Goal: Task Accomplishment & Management: Complete application form

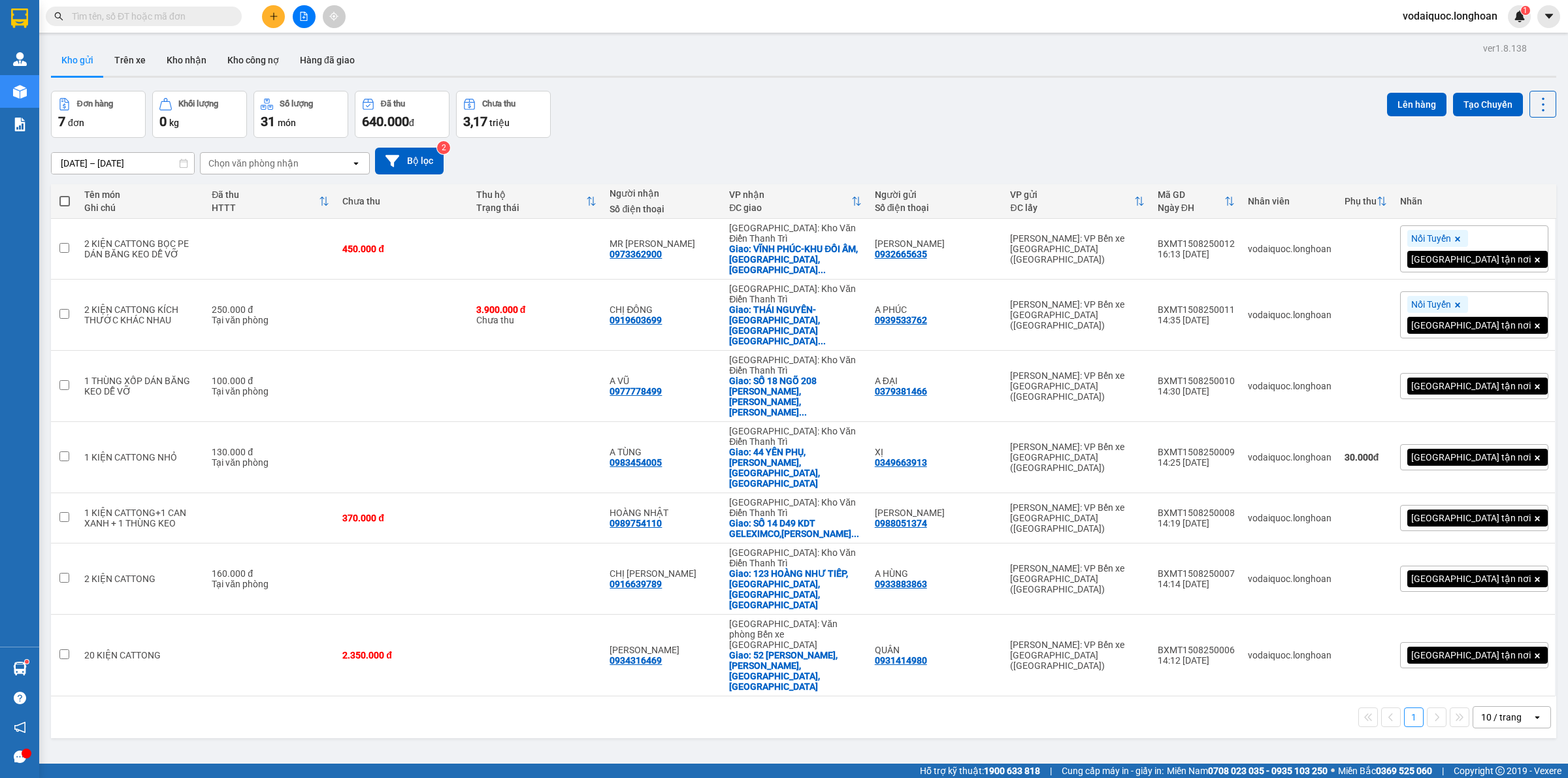
click at [1385, 658] on div "ver 1.8.138 Kho gửi Trên xe Kho nhận Kho công nợ Hàng đã giao Đơn hàng 7 đơn Kh…" at bounding box center [804, 428] width 1516 height 778
click at [182, 13] on input "text" at bounding box center [148, 16] width 154 height 14
click at [272, 18] on icon "plus" at bounding box center [274, 16] width 10 height 10
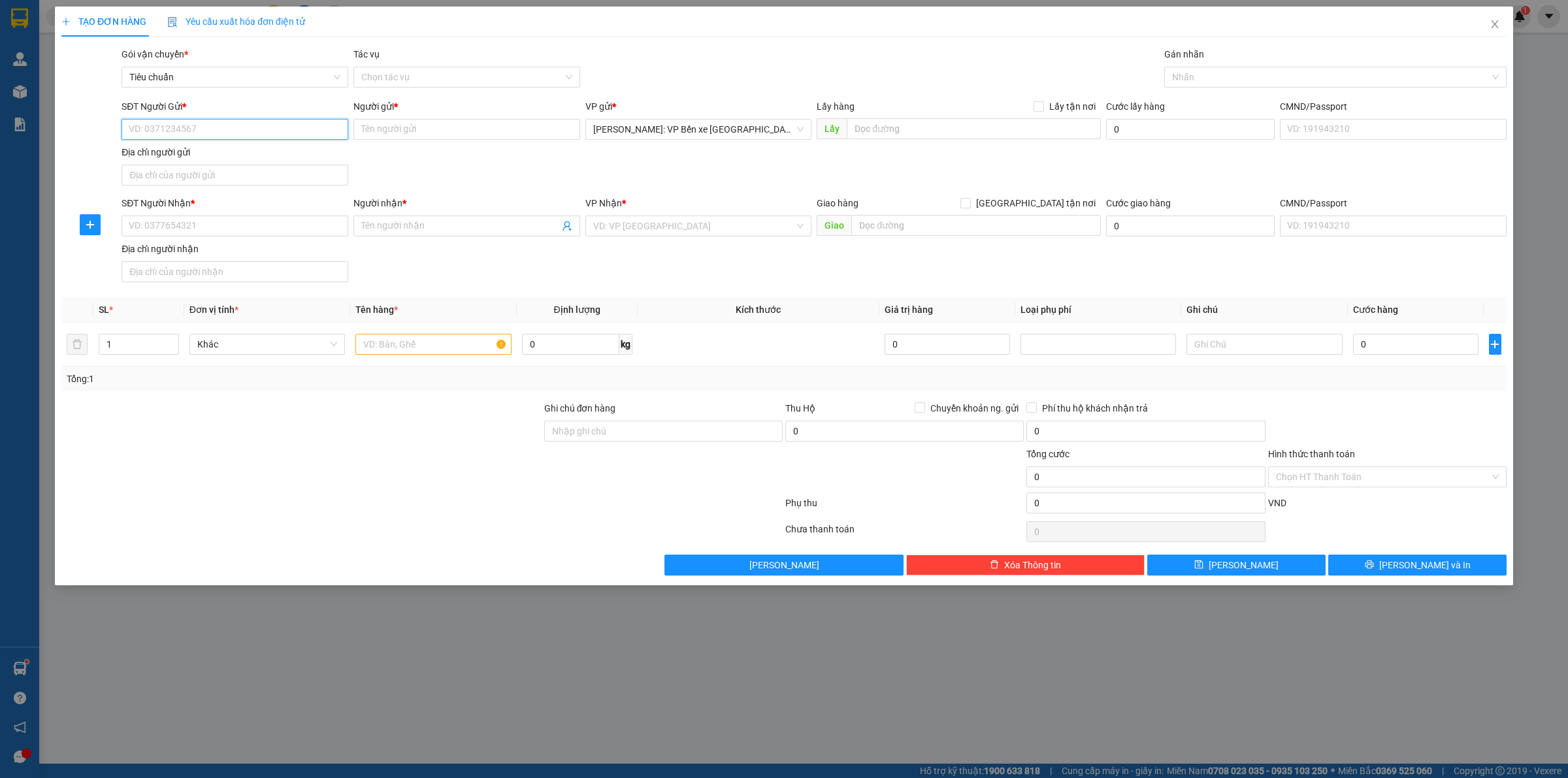
click at [235, 126] on input "SĐT Người Gửi *" at bounding box center [234, 129] width 227 height 21
type input "0905967993"
click at [401, 127] on input "Người gửi *" at bounding box center [467, 129] width 227 height 21
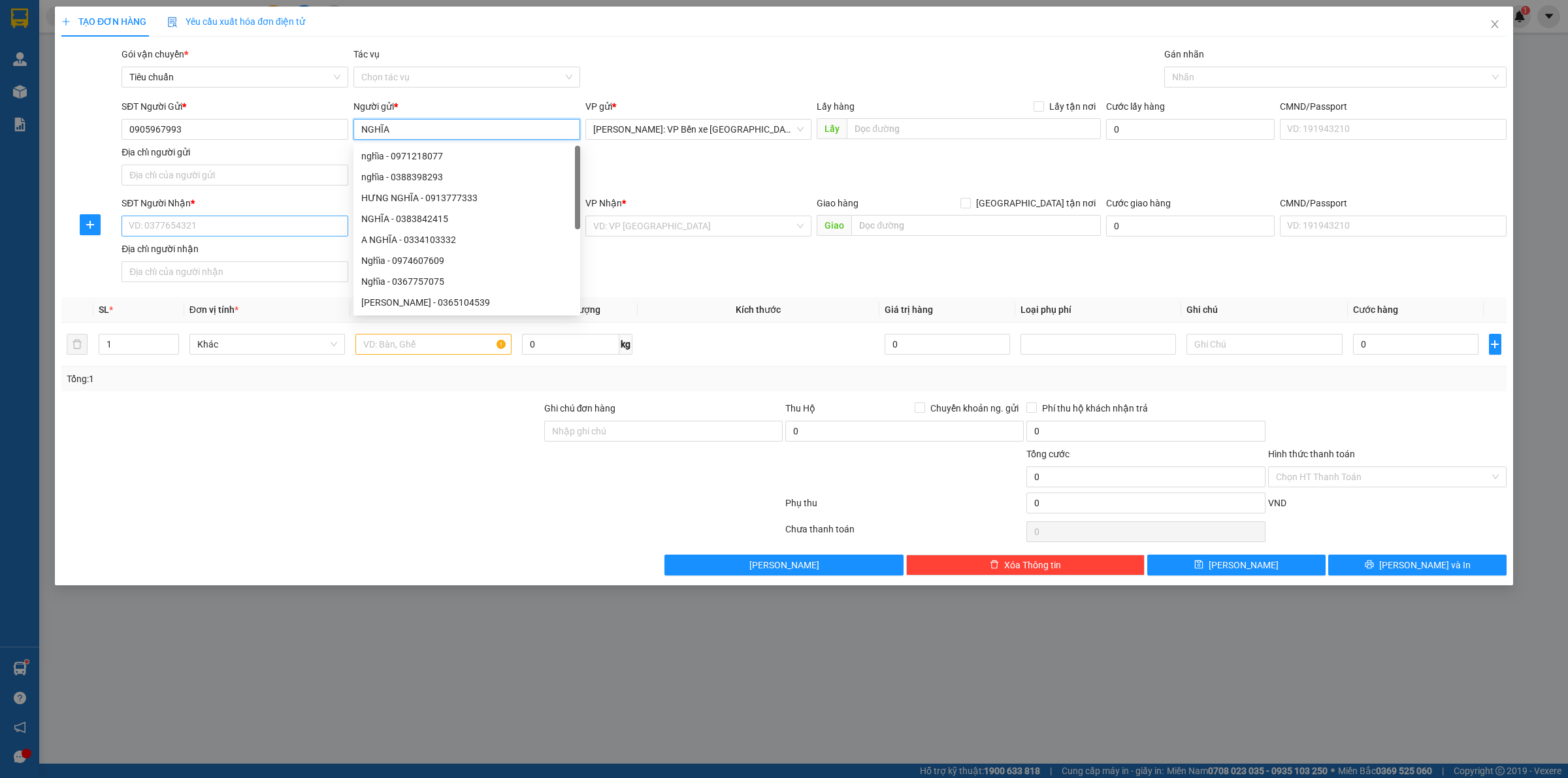
type input "NGHĨA"
click at [201, 224] on input "SĐT Người Nhận *" at bounding box center [234, 227] width 227 height 21
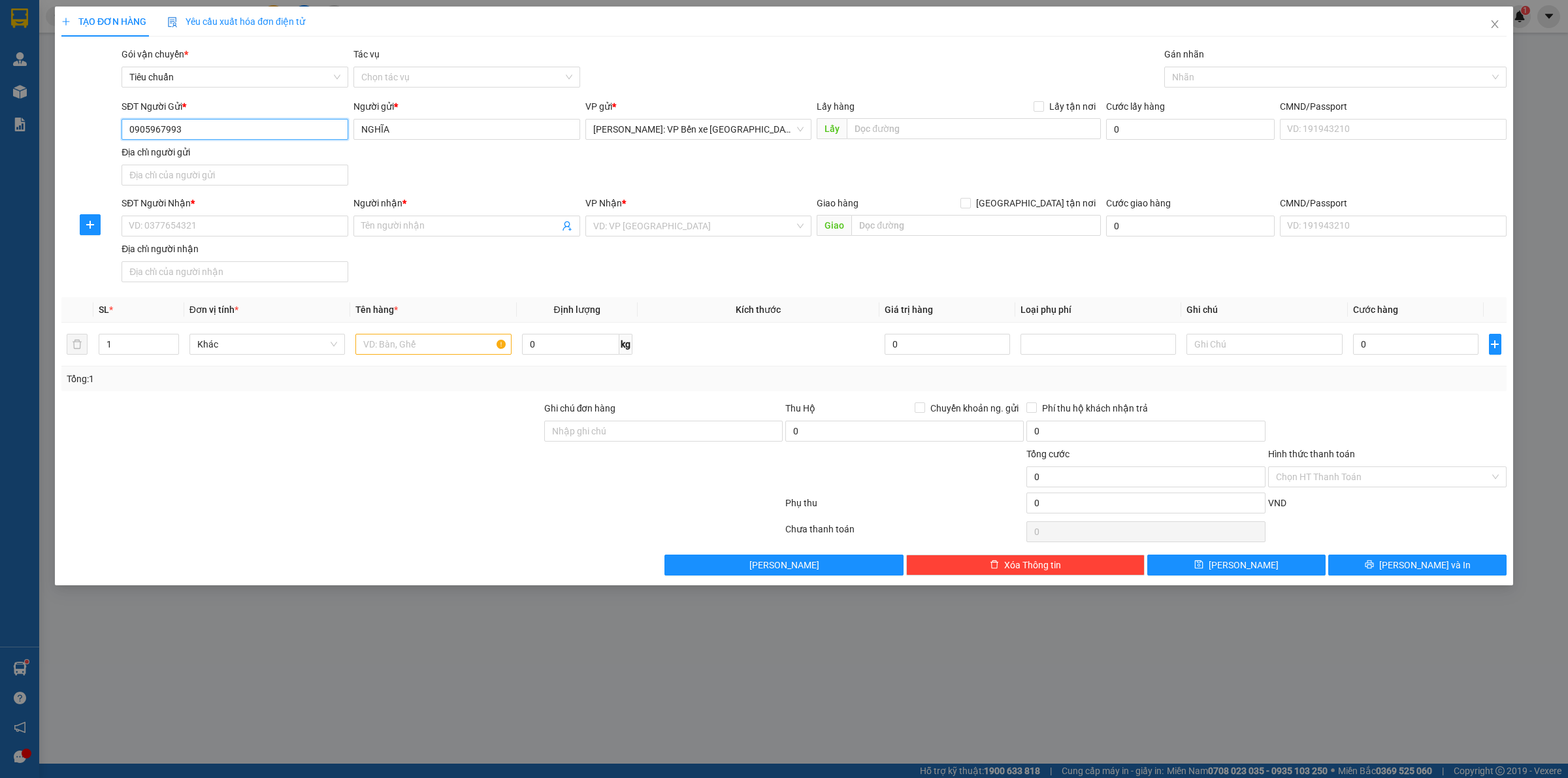
drag, startPoint x: 193, startPoint y: 129, endPoint x: 92, endPoint y: 141, distance: 101.7
click at [92, 141] on div "SĐT Người Gửi * 0905967993 0905967993 Người gửi * NGHĨA VP gửi * [GEOGRAPHIC_DA…" at bounding box center [784, 145] width 1448 height 92
click at [214, 223] on input "SĐT Người Nhận *" at bounding box center [234, 227] width 227 height 21
paste input "0905967993"
type input "0905967993"
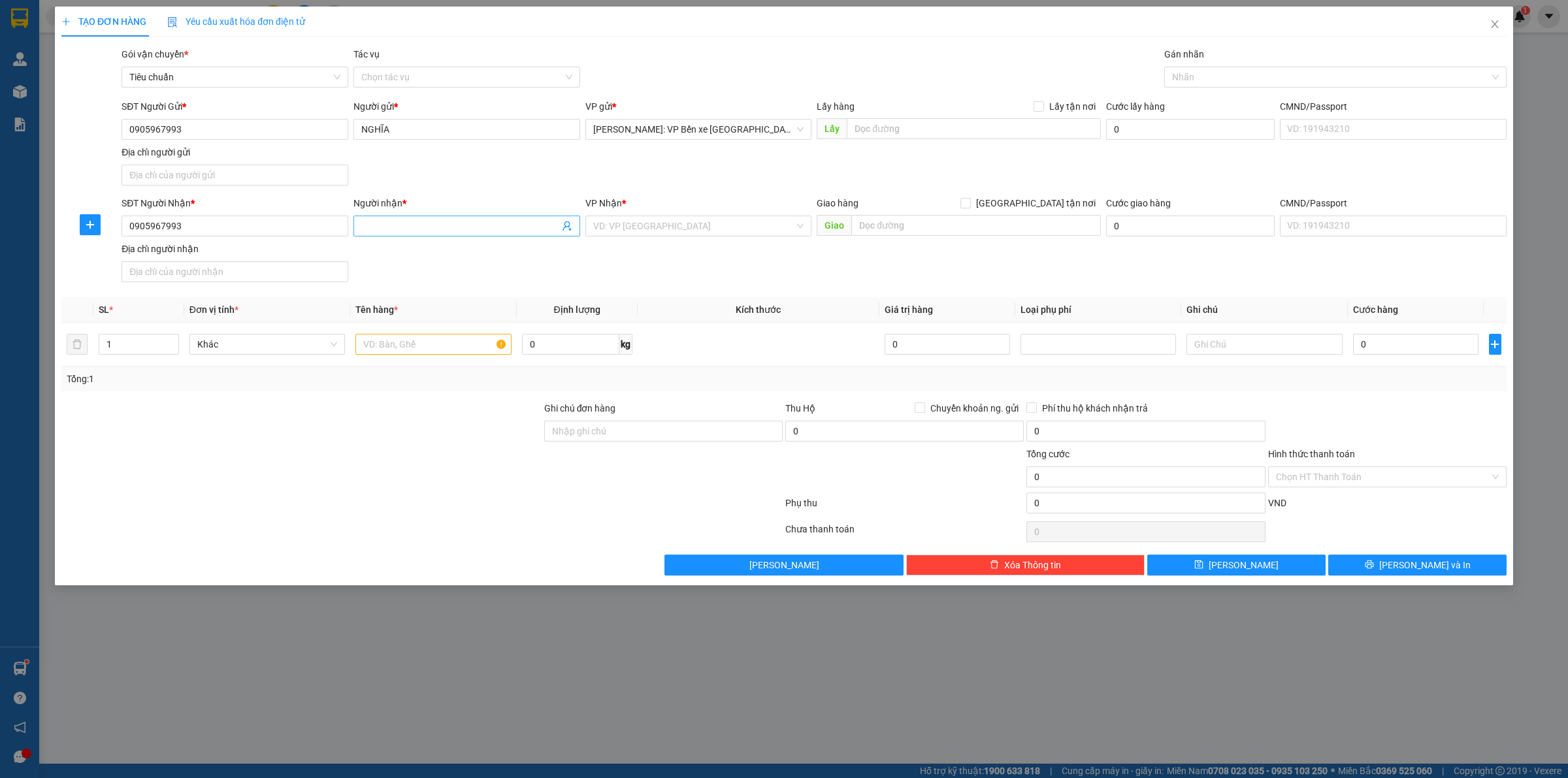
click at [416, 227] on input "Người nhận *" at bounding box center [460, 226] width 198 height 14
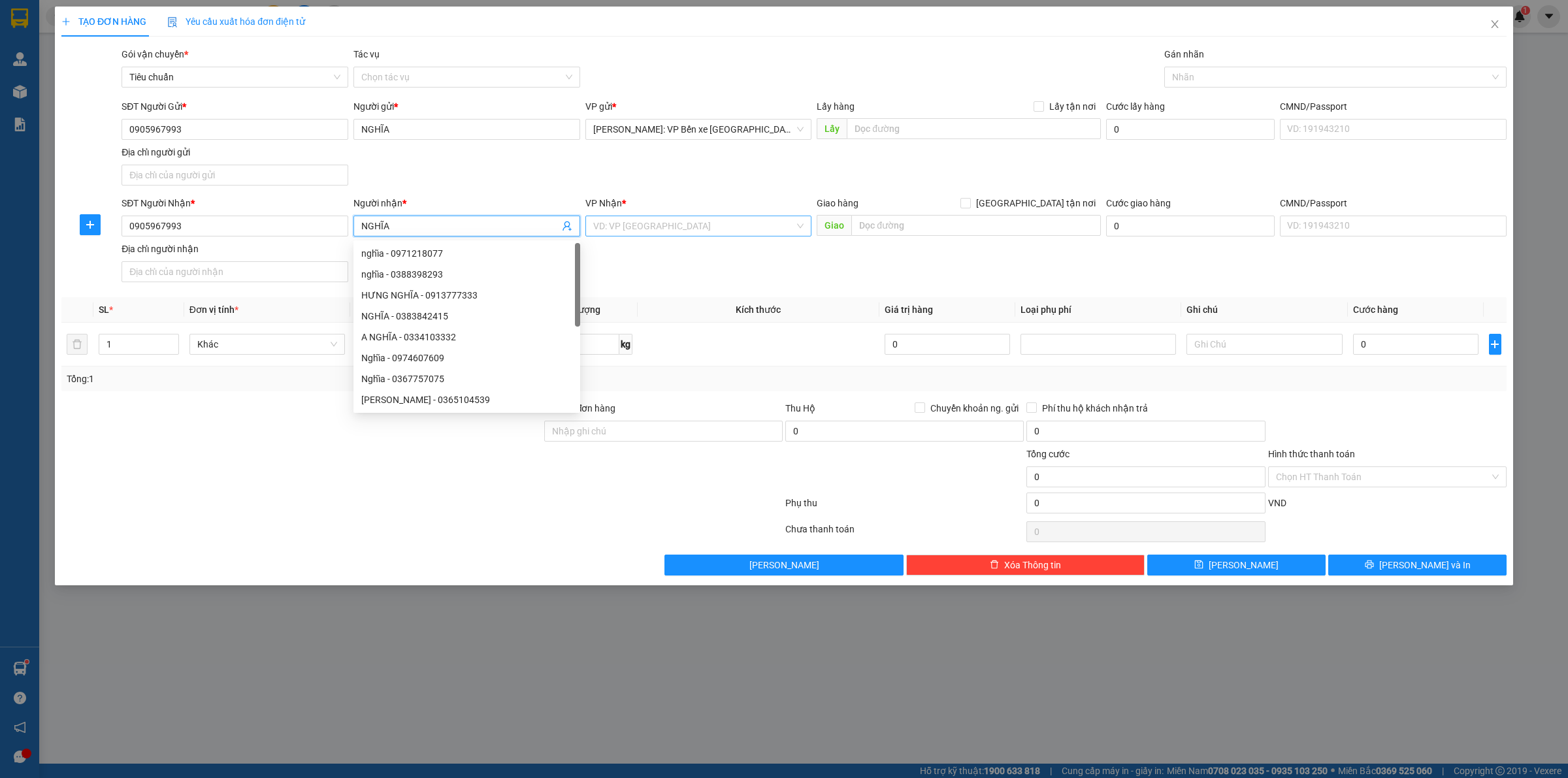
type input "NGHĨA"
click at [724, 233] on input "search" at bounding box center [694, 226] width 202 height 20
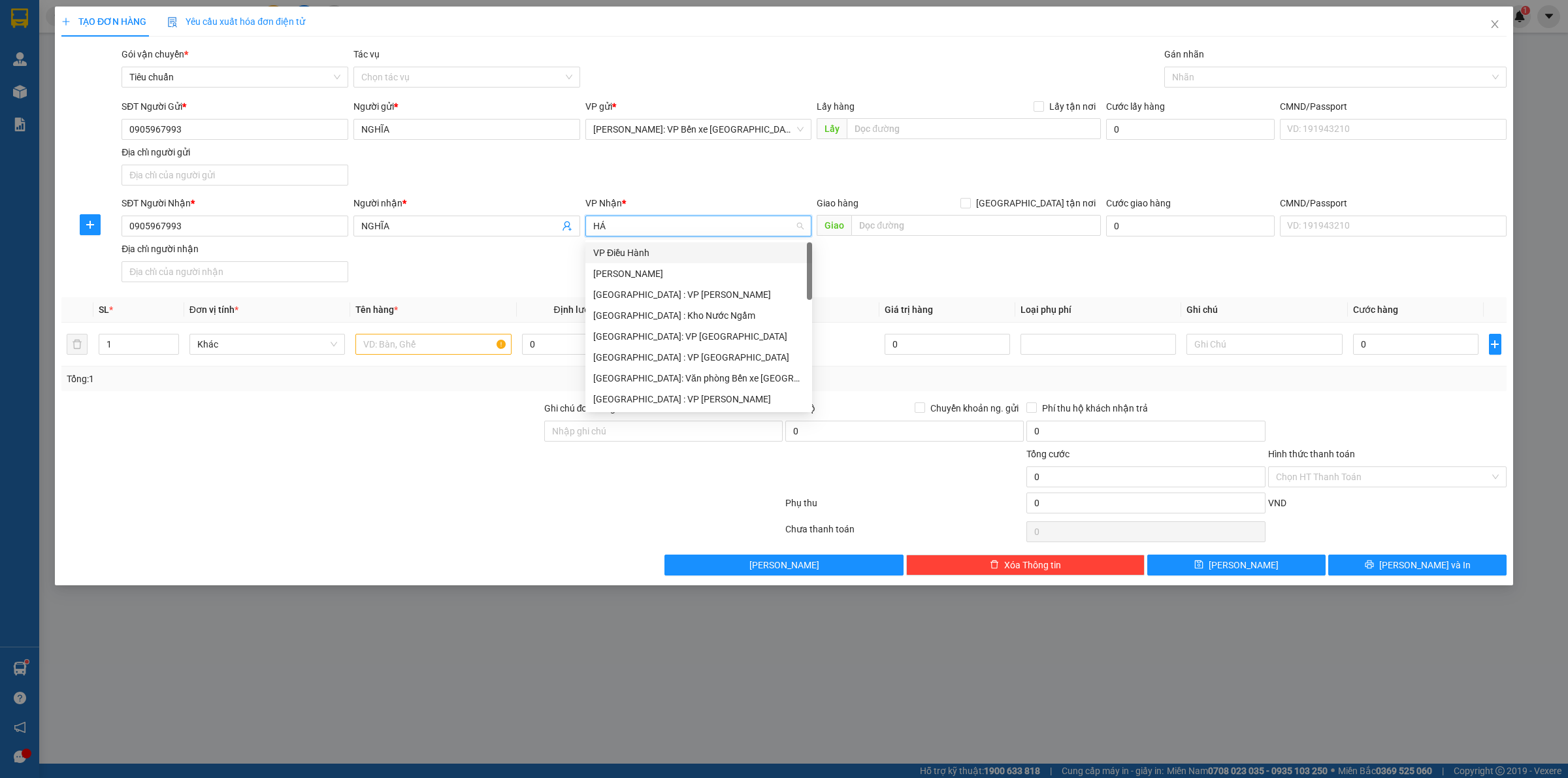
type input "HẢI"
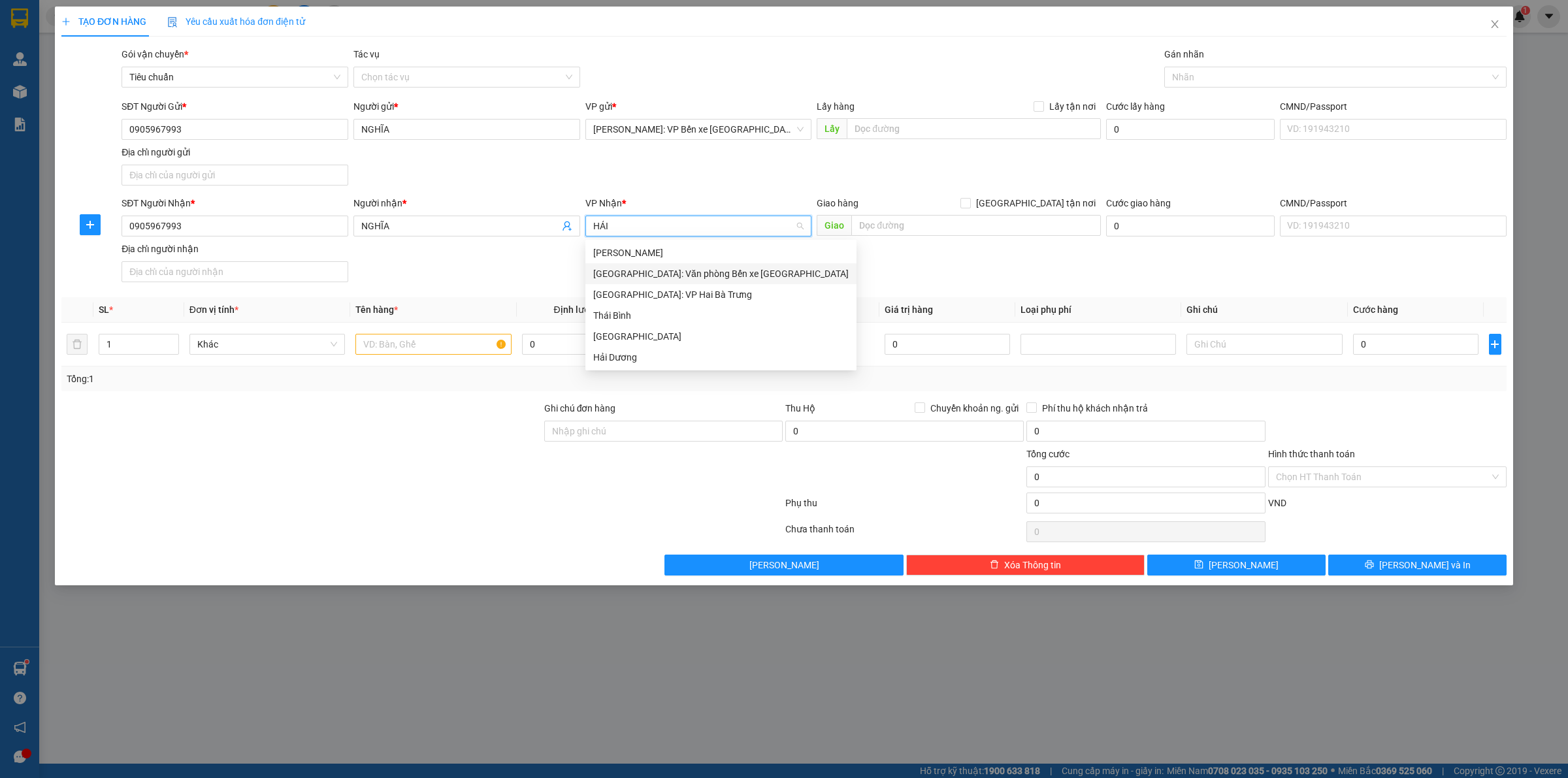
click at [735, 271] on div "[GEOGRAPHIC_DATA]: Văn phòng Bến xe [GEOGRAPHIC_DATA]" at bounding box center [721, 273] width 255 height 14
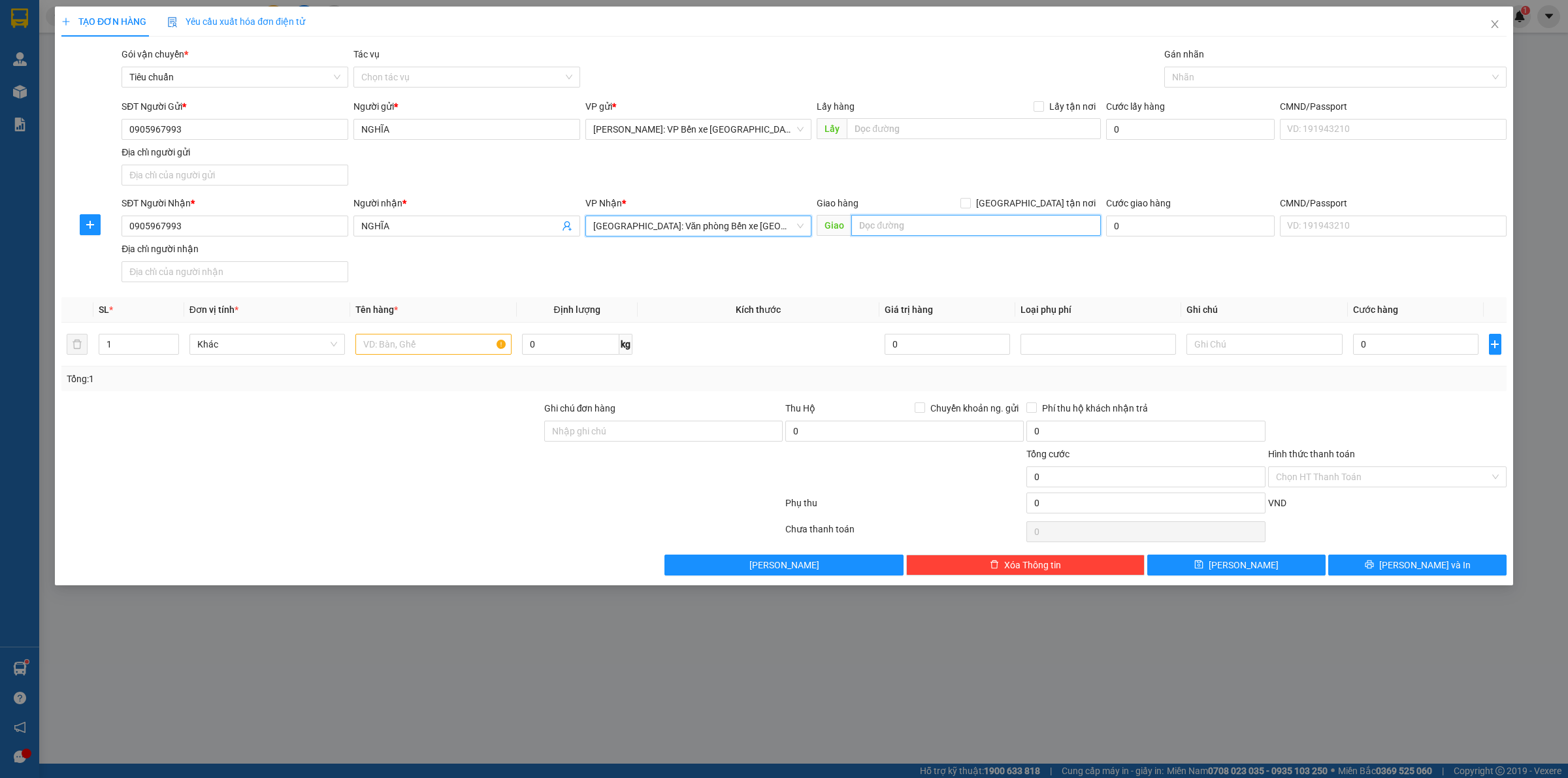
click at [911, 224] on input "text" at bounding box center [976, 226] width 250 height 21
click at [874, 226] on input "text" at bounding box center [976, 226] width 250 height 21
click at [378, 350] on input "text" at bounding box center [433, 344] width 156 height 21
type input "1 CHIẾC XE MÁY BIỂN SỐ 66N1-6518"
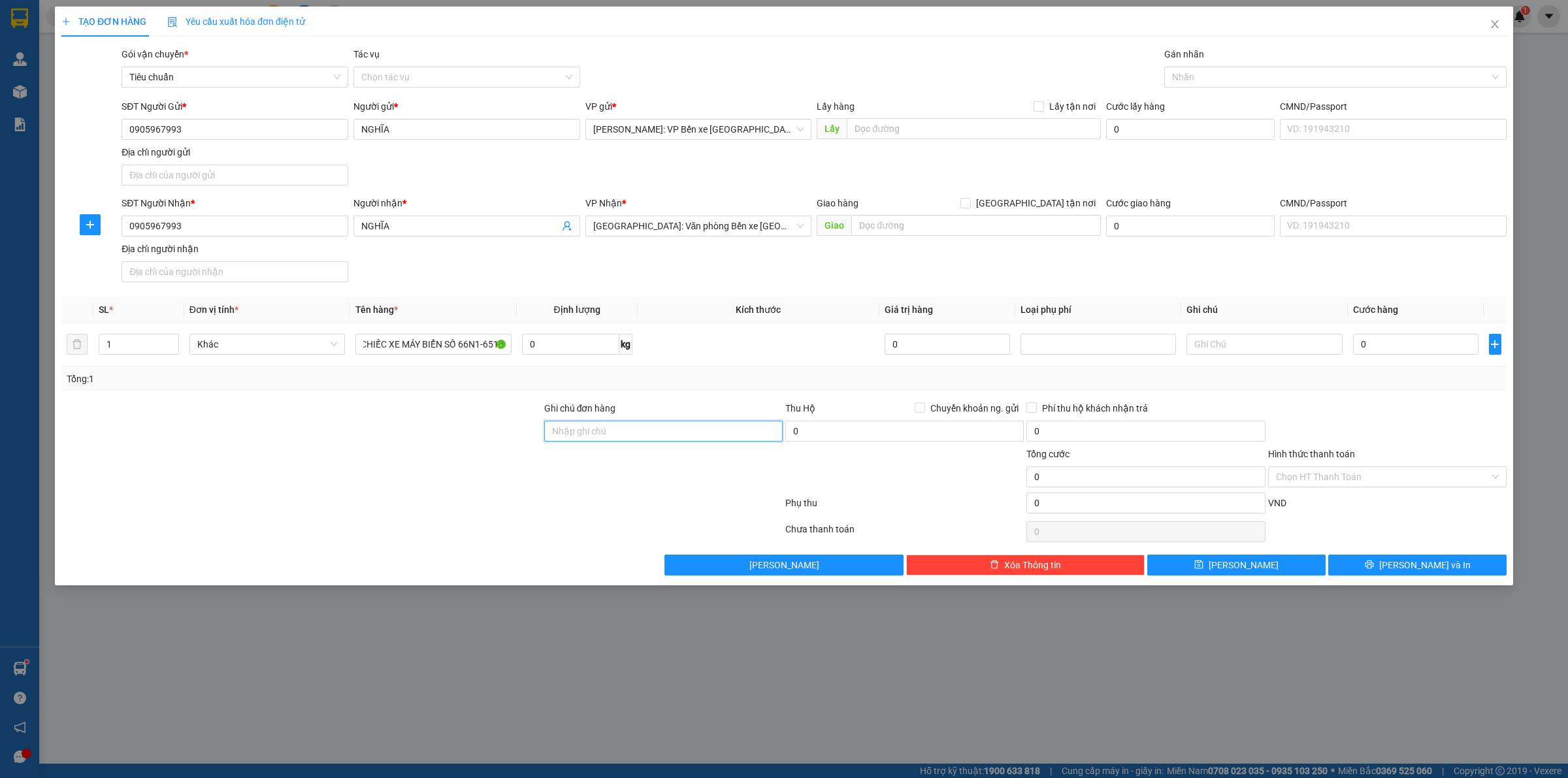
click at [625, 422] on input "Ghi chú đơn hàng" at bounding box center [663, 431] width 238 height 21
type input "CHÌA KHOÁ+CAVET QUẤN TAY LÁI"
click at [1405, 354] on input "0" at bounding box center [1415, 344] width 125 height 21
click at [1383, 347] on input "0" at bounding box center [1415, 344] width 125 height 21
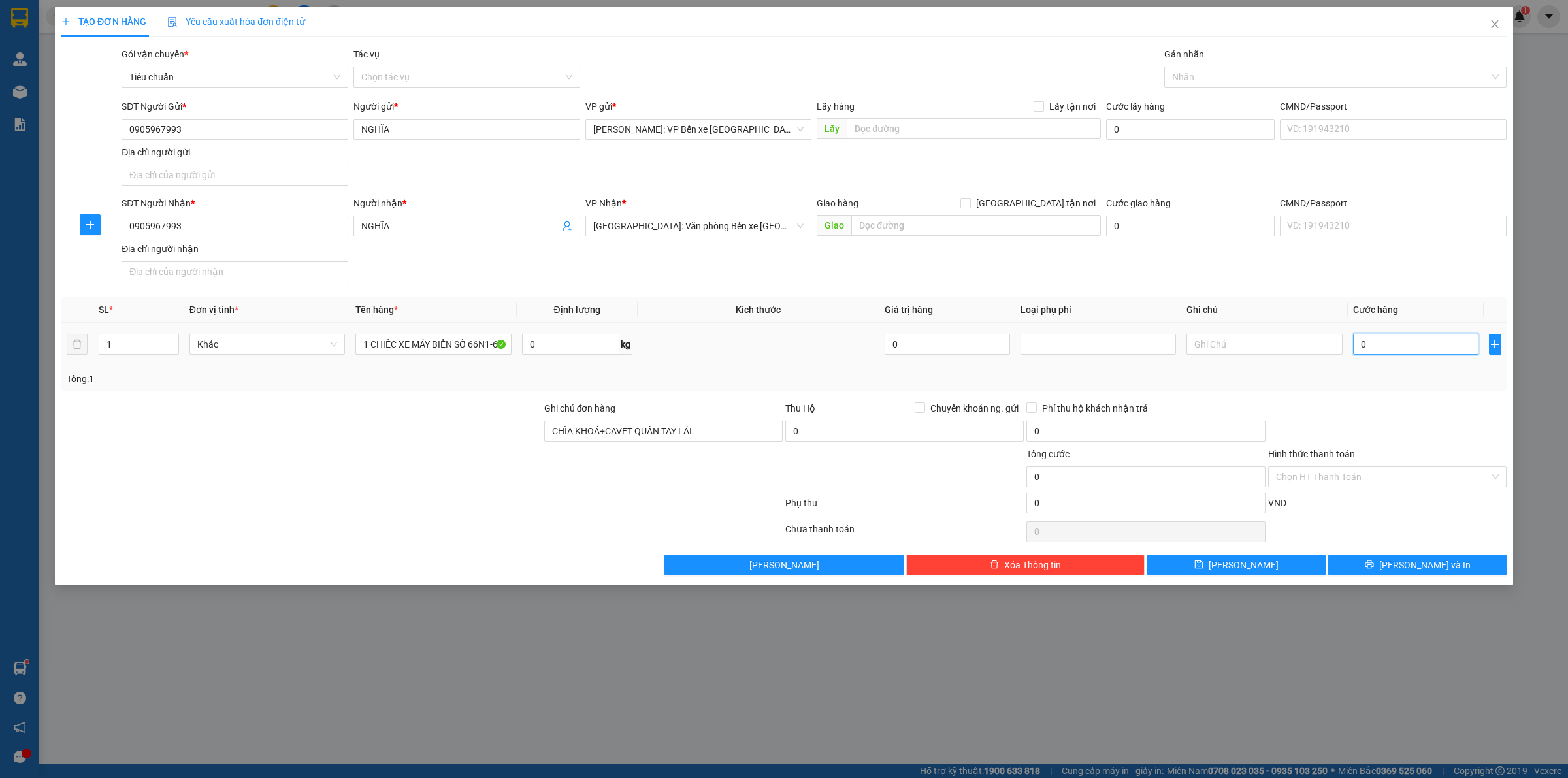
type input "01"
type input "1"
type input "011"
type input "11"
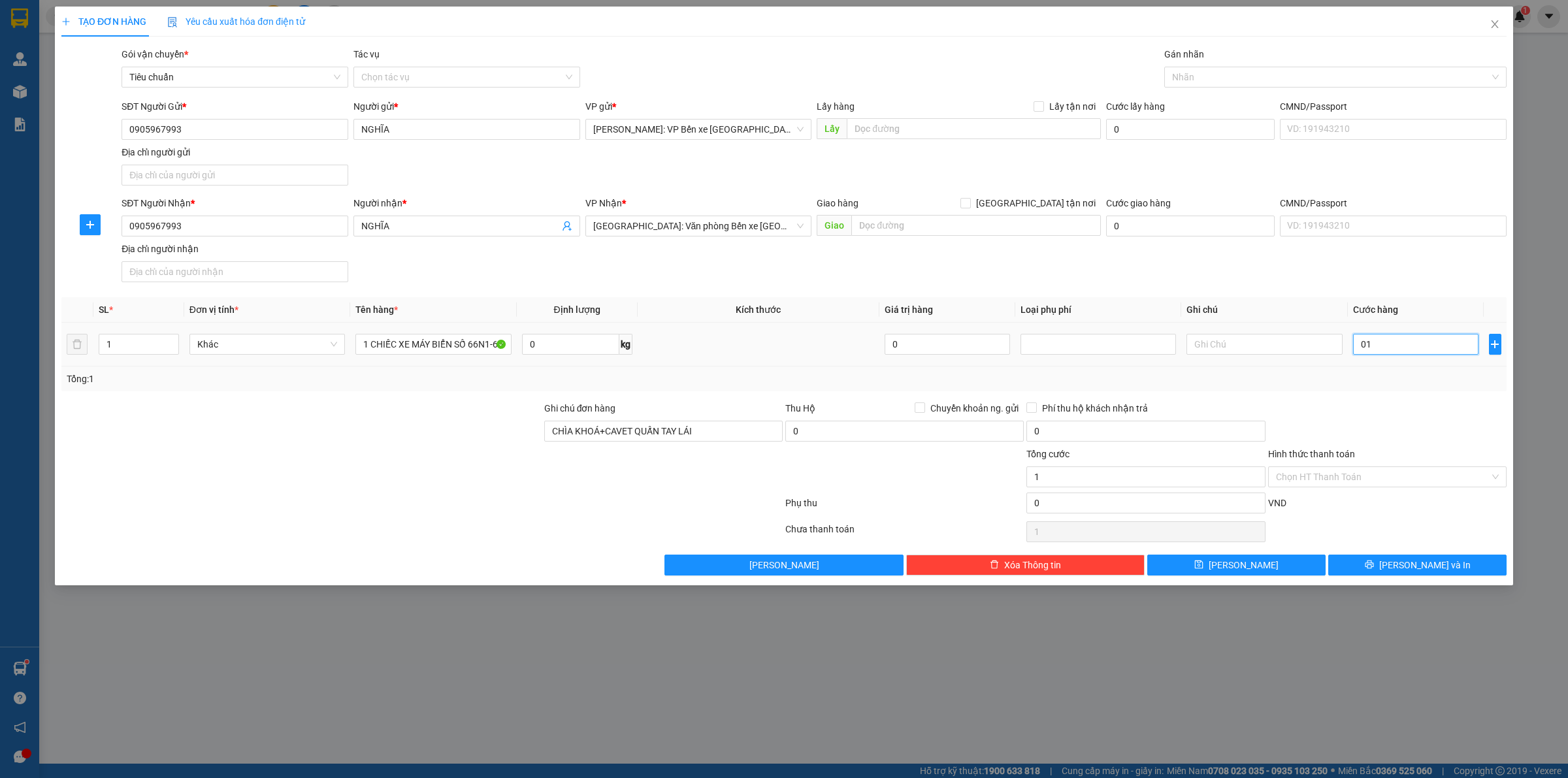
type input "11"
type input "0.112"
type input "112"
type input "01.120"
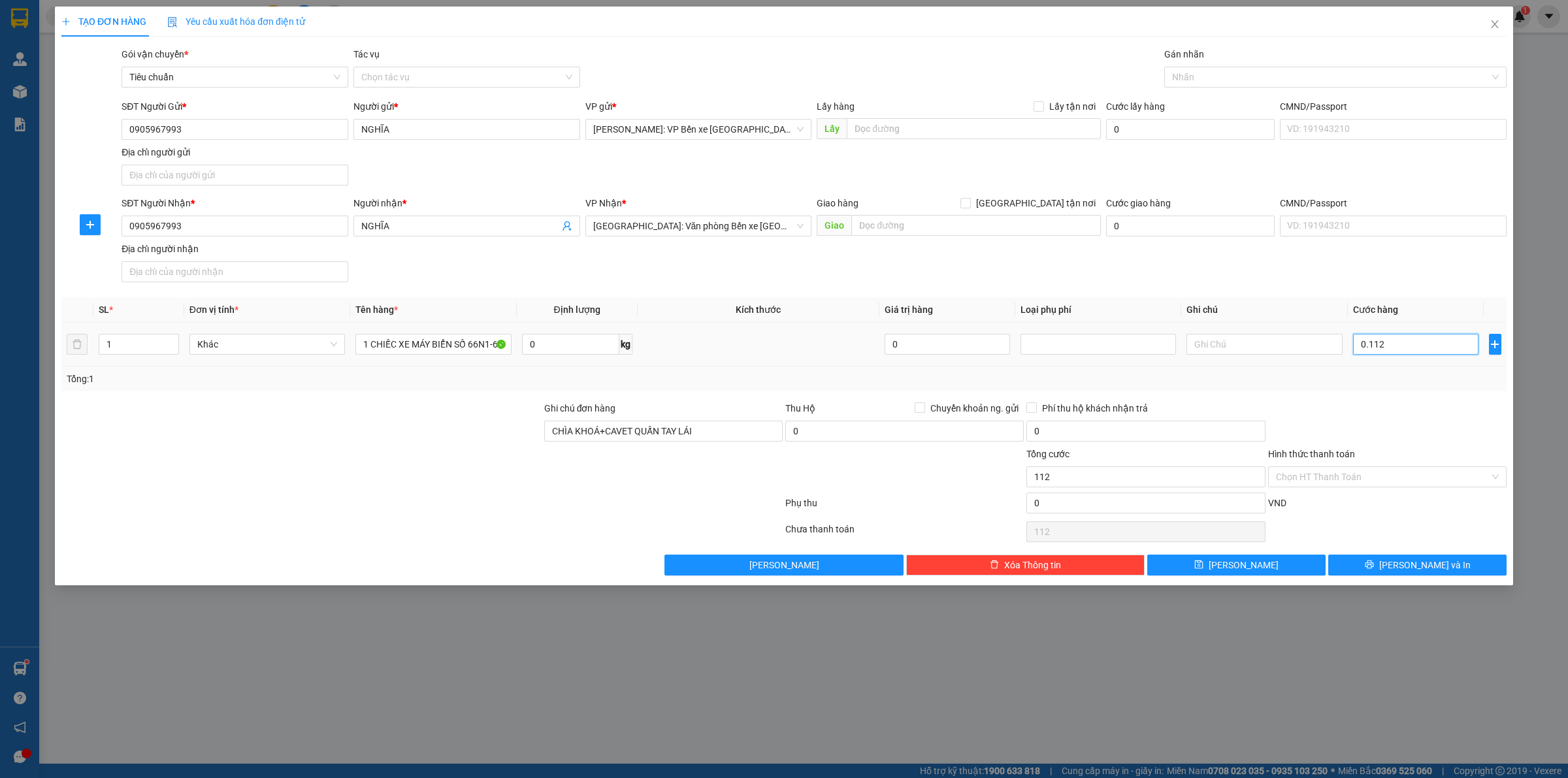
type input "1.120"
type input "011.200"
type input "11.200"
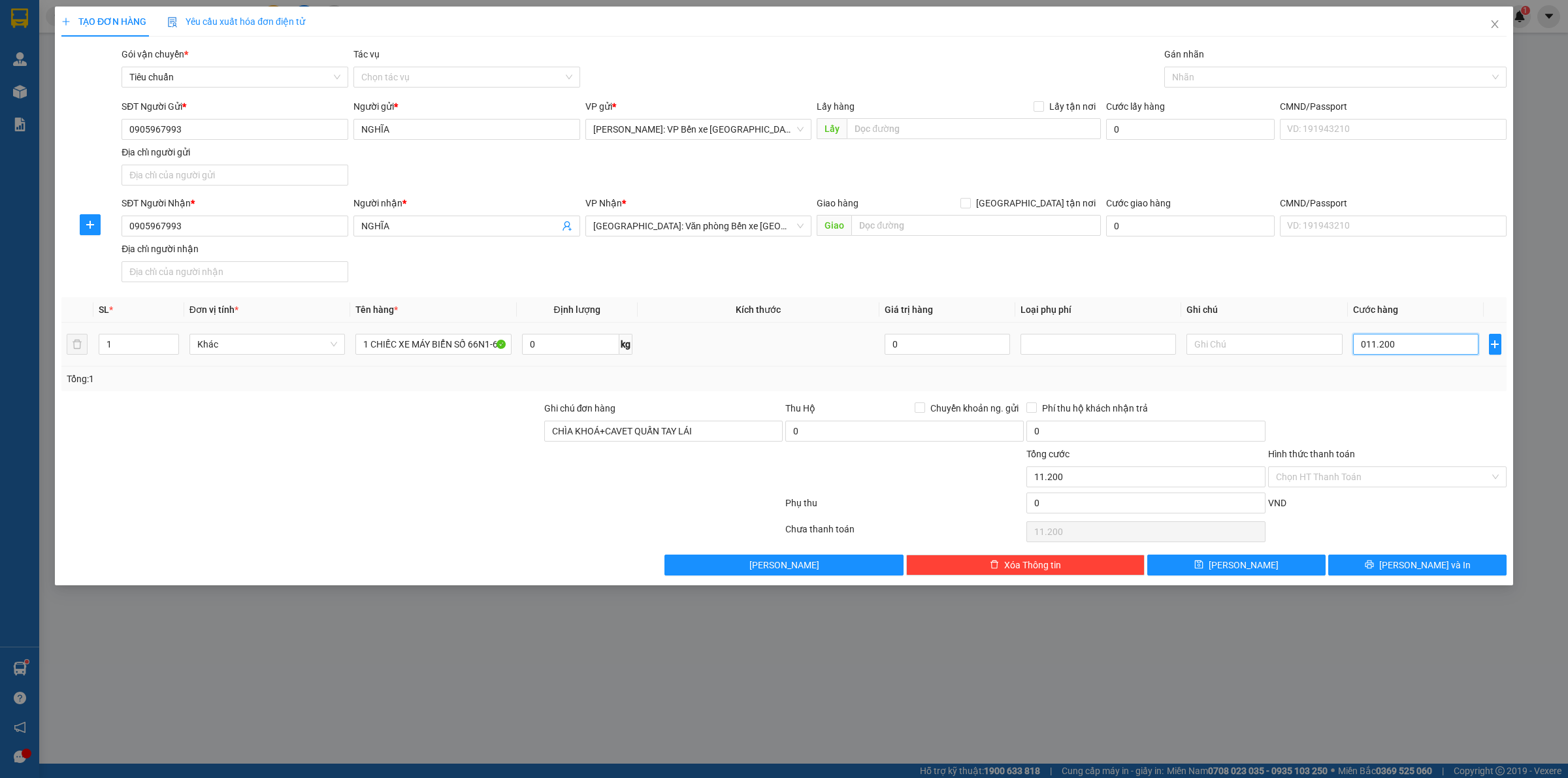
type input "0.112.000"
type input "112.000"
type input "01.120.000"
type input "1.120.000"
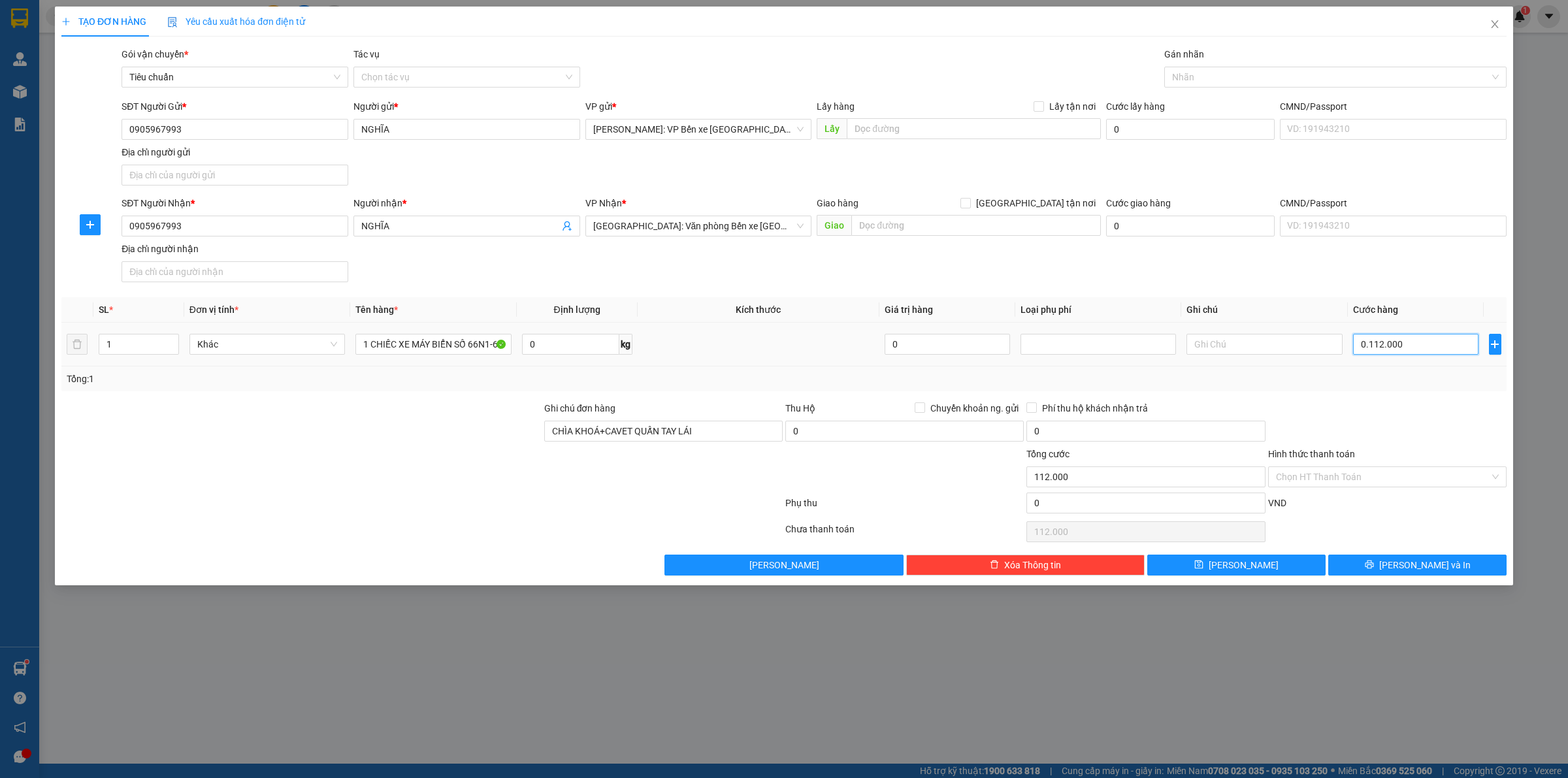
type input "1.120.000"
click at [1223, 76] on div at bounding box center [1329, 76] width 323 height 15
type input "1.120.000"
type input "Z"
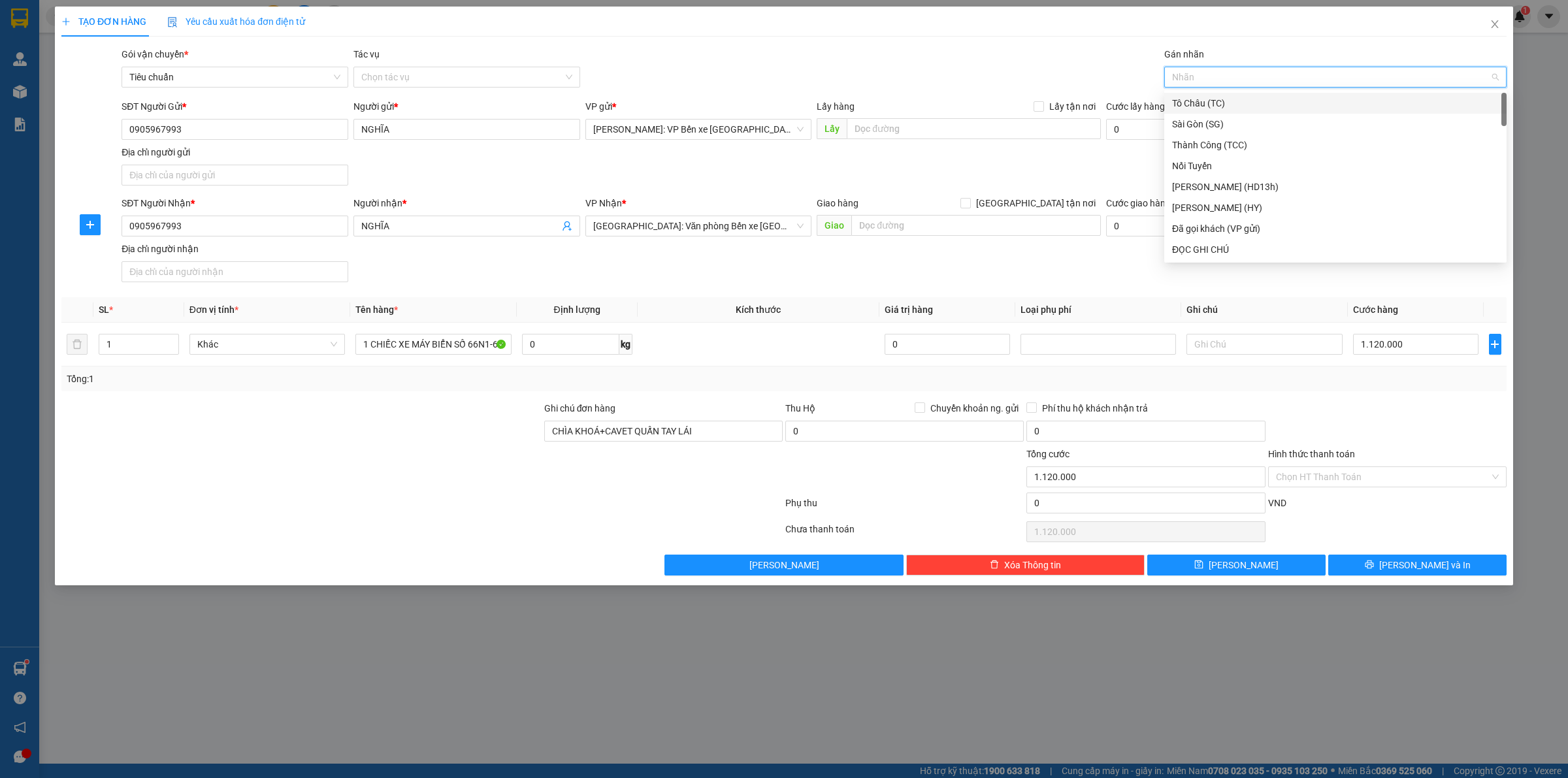
type input "X"
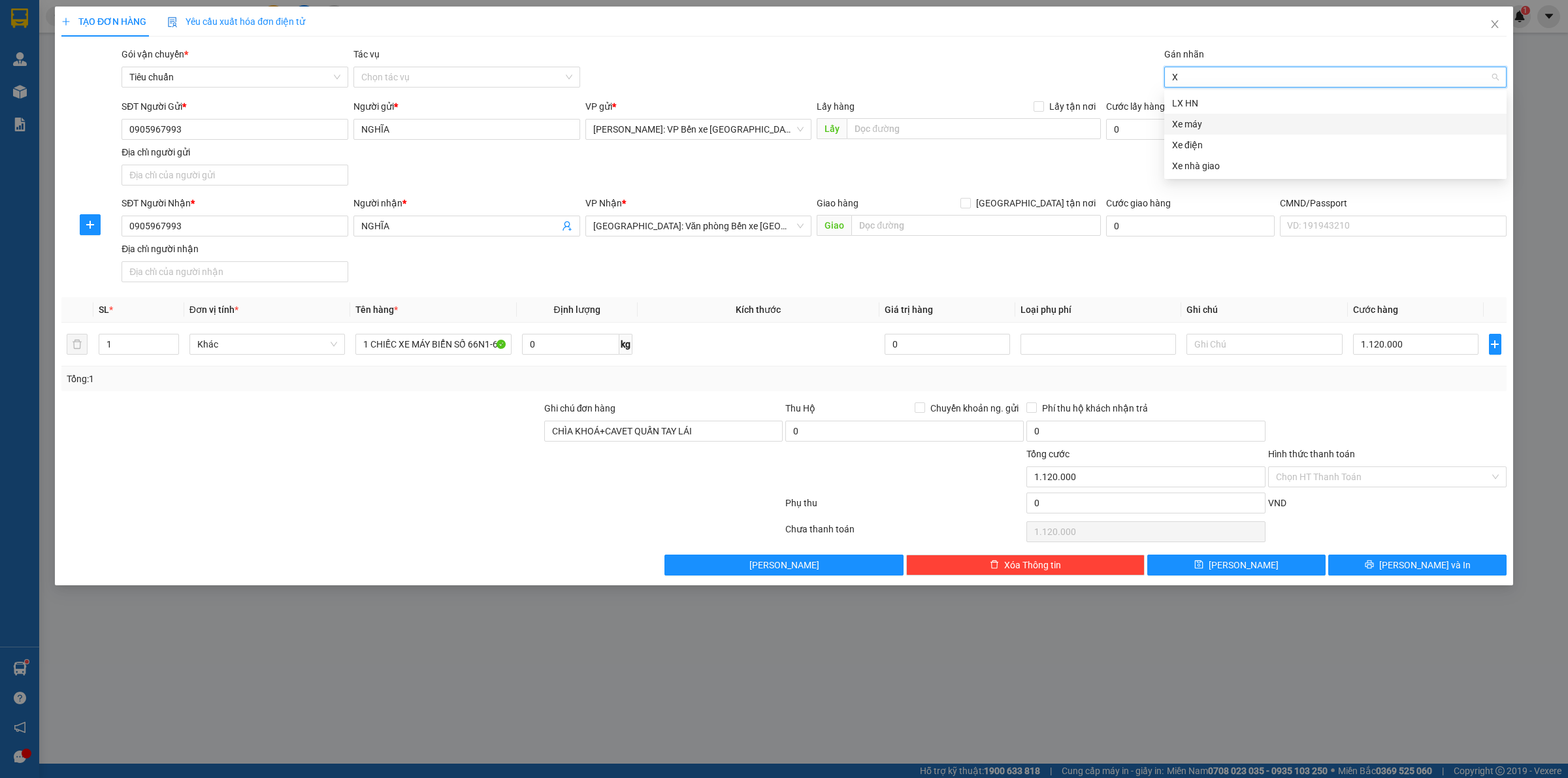
click at [1213, 119] on div "Xe máy" at bounding box center [1336, 123] width 327 height 14
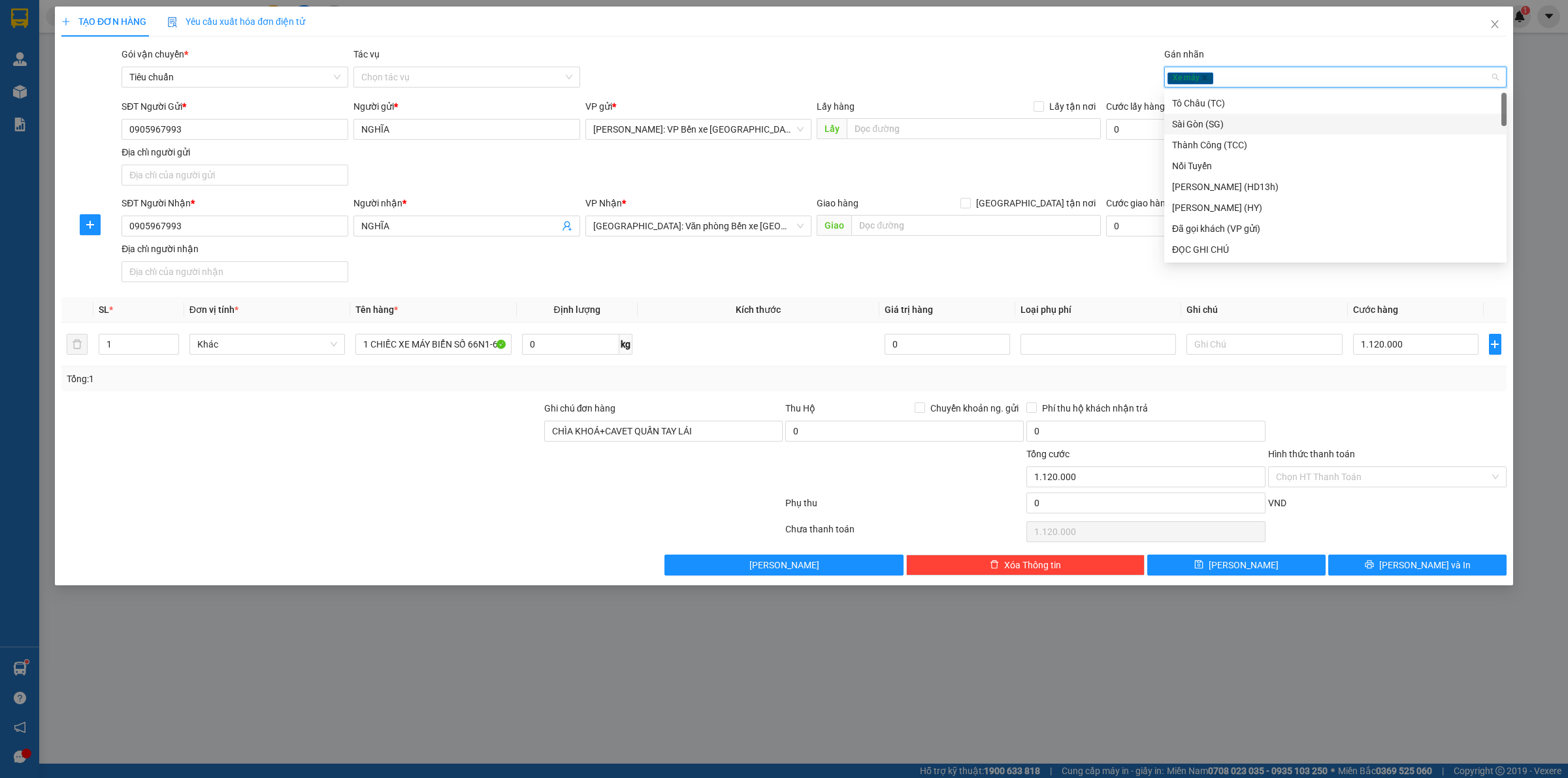
click at [1011, 64] on div "Gói vận chuyển * Tiêu chuẩn Tác vụ Chọn tác vụ Gán nhãn Xe máy" at bounding box center [814, 70] width 1390 height 46
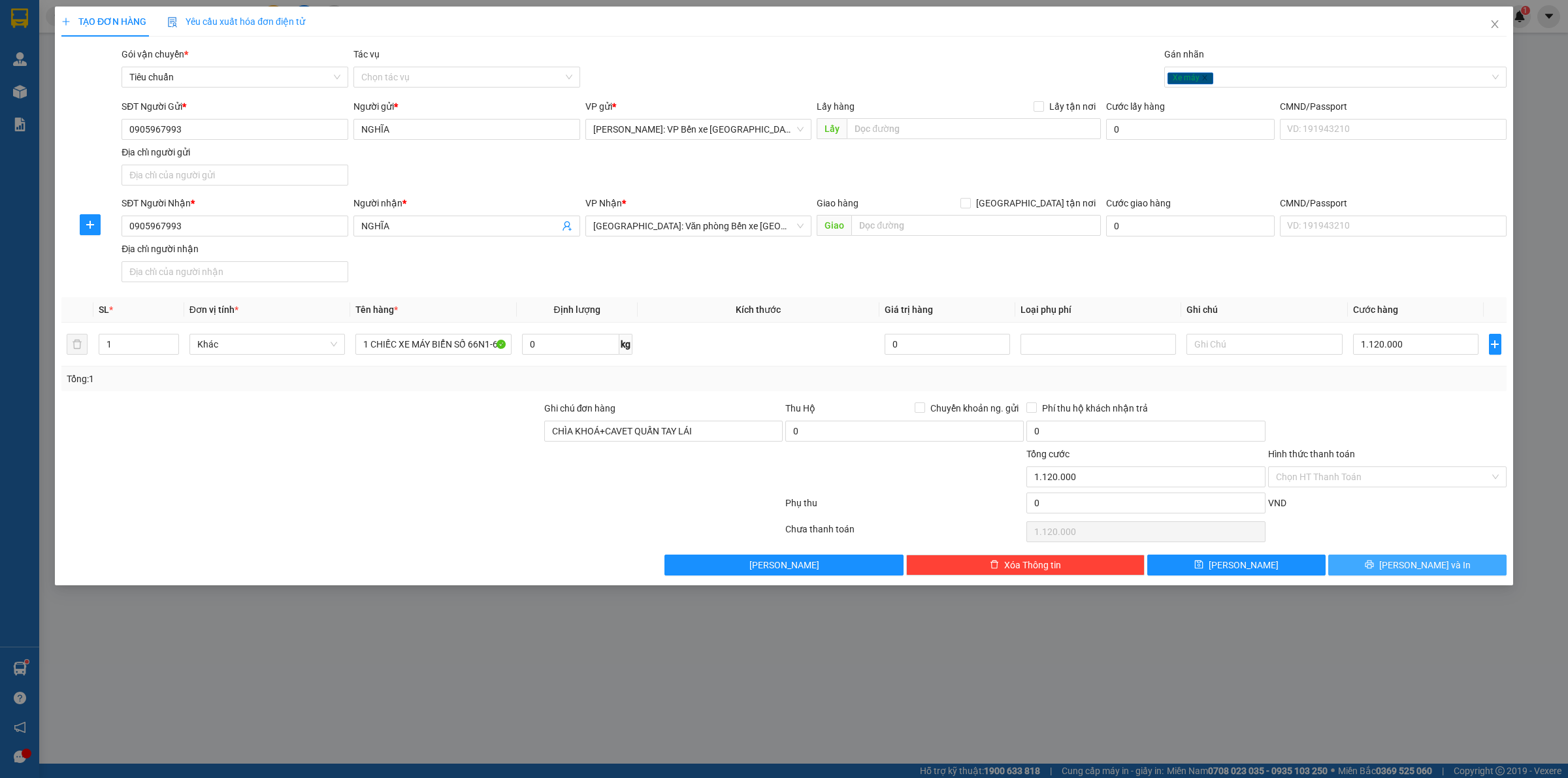
click at [1424, 564] on span "[PERSON_NAME] và In" at bounding box center [1426, 565] width 92 height 14
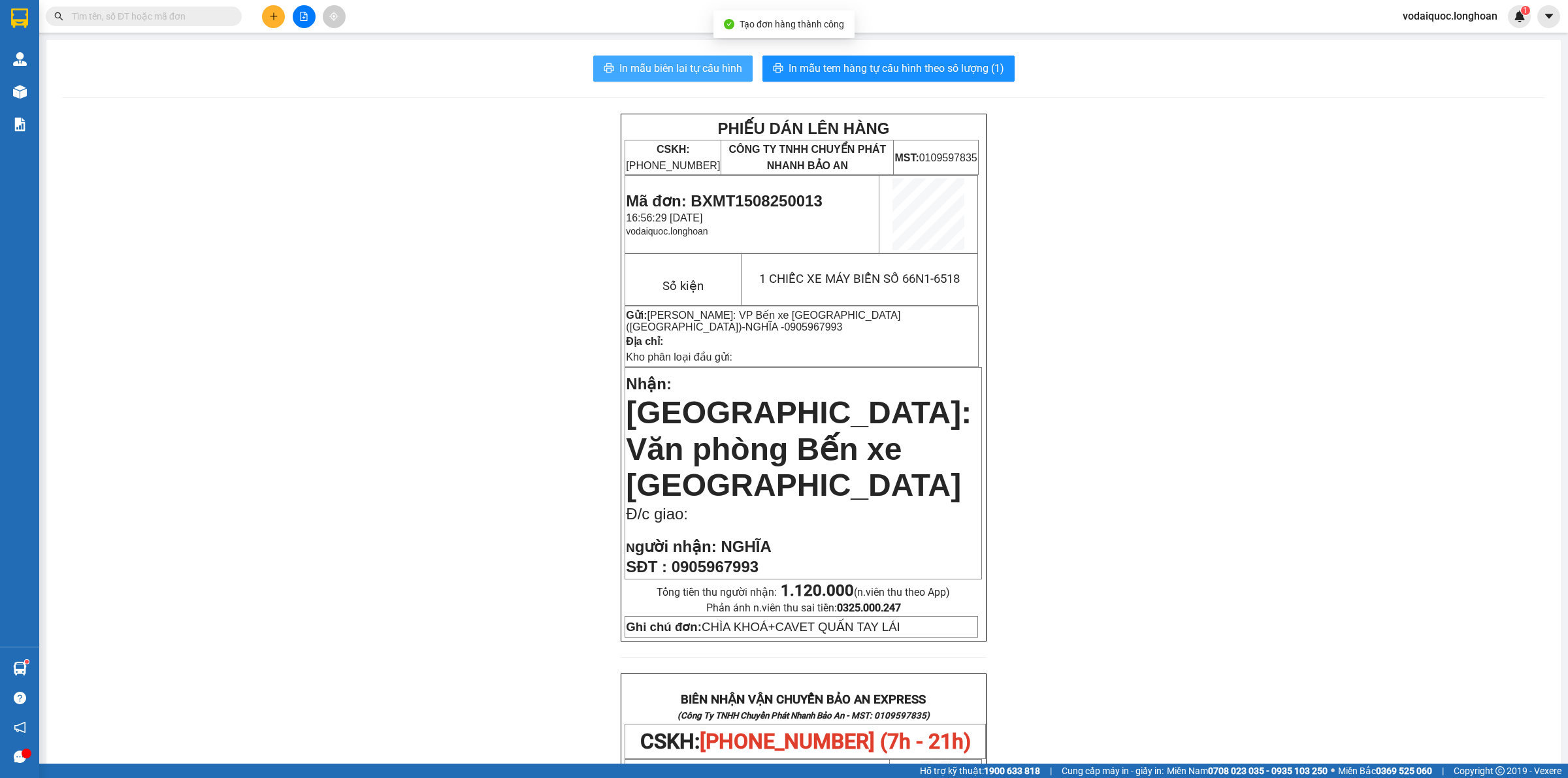
click at [700, 67] on span "In mẫu biên lai tự cấu hình" at bounding box center [681, 68] width 122 height 16
click at [933, 76] on span "In mẫu tem hàng tự cấu hình theo số lượng (1)" at bounding box center [897, 68] width 216 height 16
click at [432, 156] on div "PHIẾU DÁN LÊN HÀNG CSKH: [PHONE_NUMBER] CÔNG TY TNHH CHUYỂN PHÁT NHANH BẢO AN M…" at bounding box center [803, 718] width 1483 height 1208
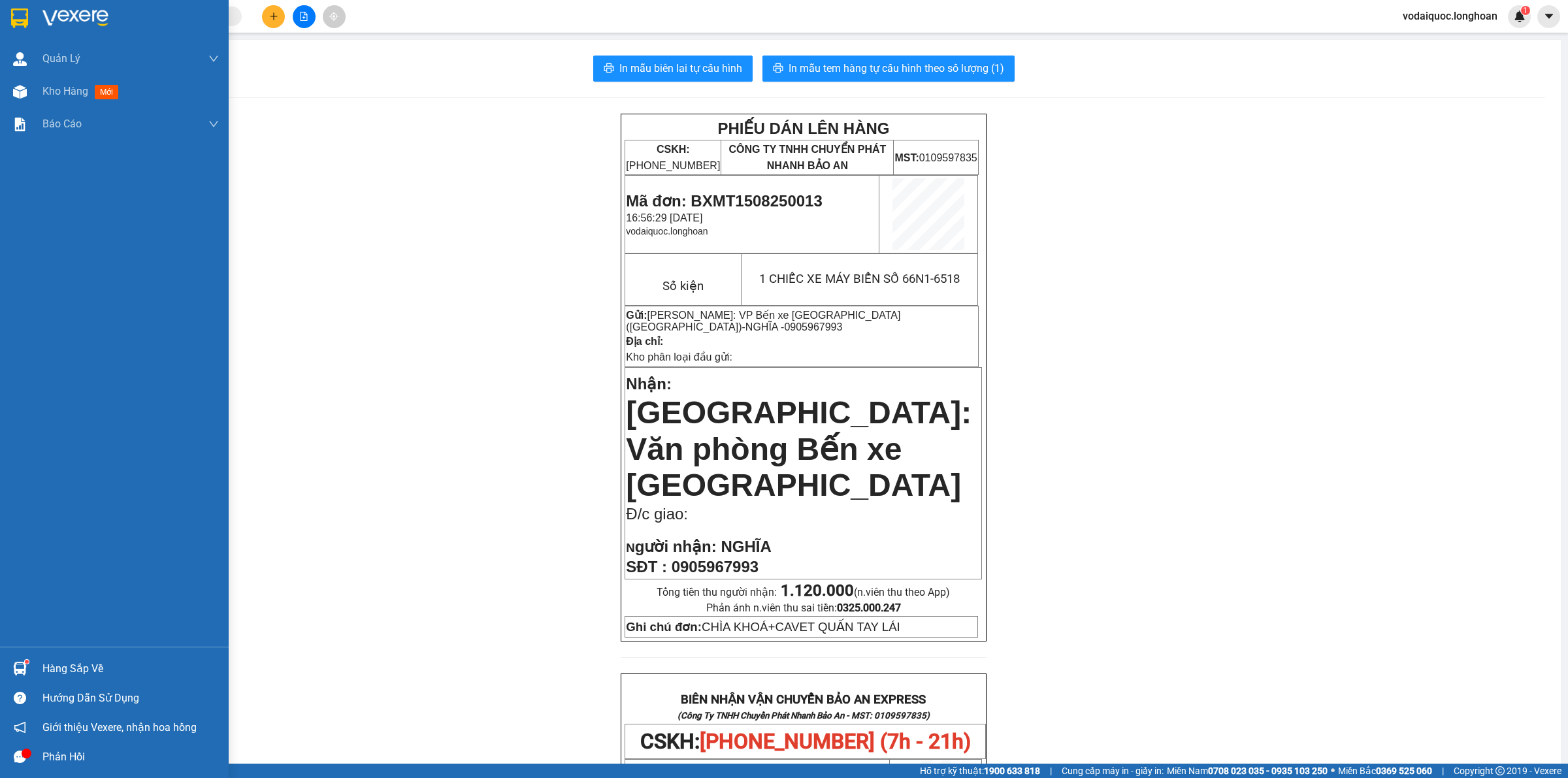
click at [96, 20] on img at bounding box center [75, 18] width 66 height 20
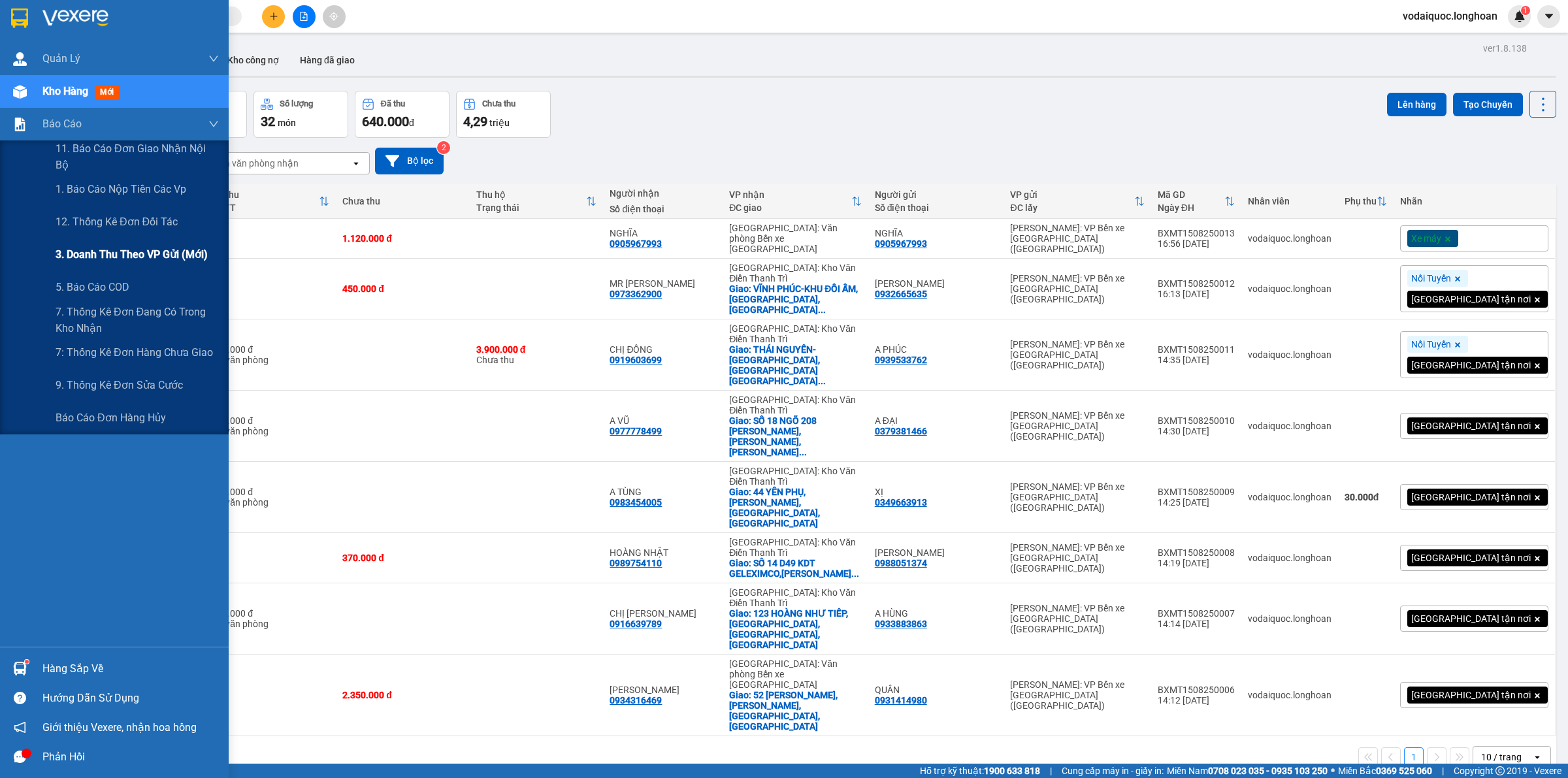
click at [117, 252] on span "3. Doanh Thu theo VP Gửi (mới)" at bounding box center [131, 254] width 152 height 16
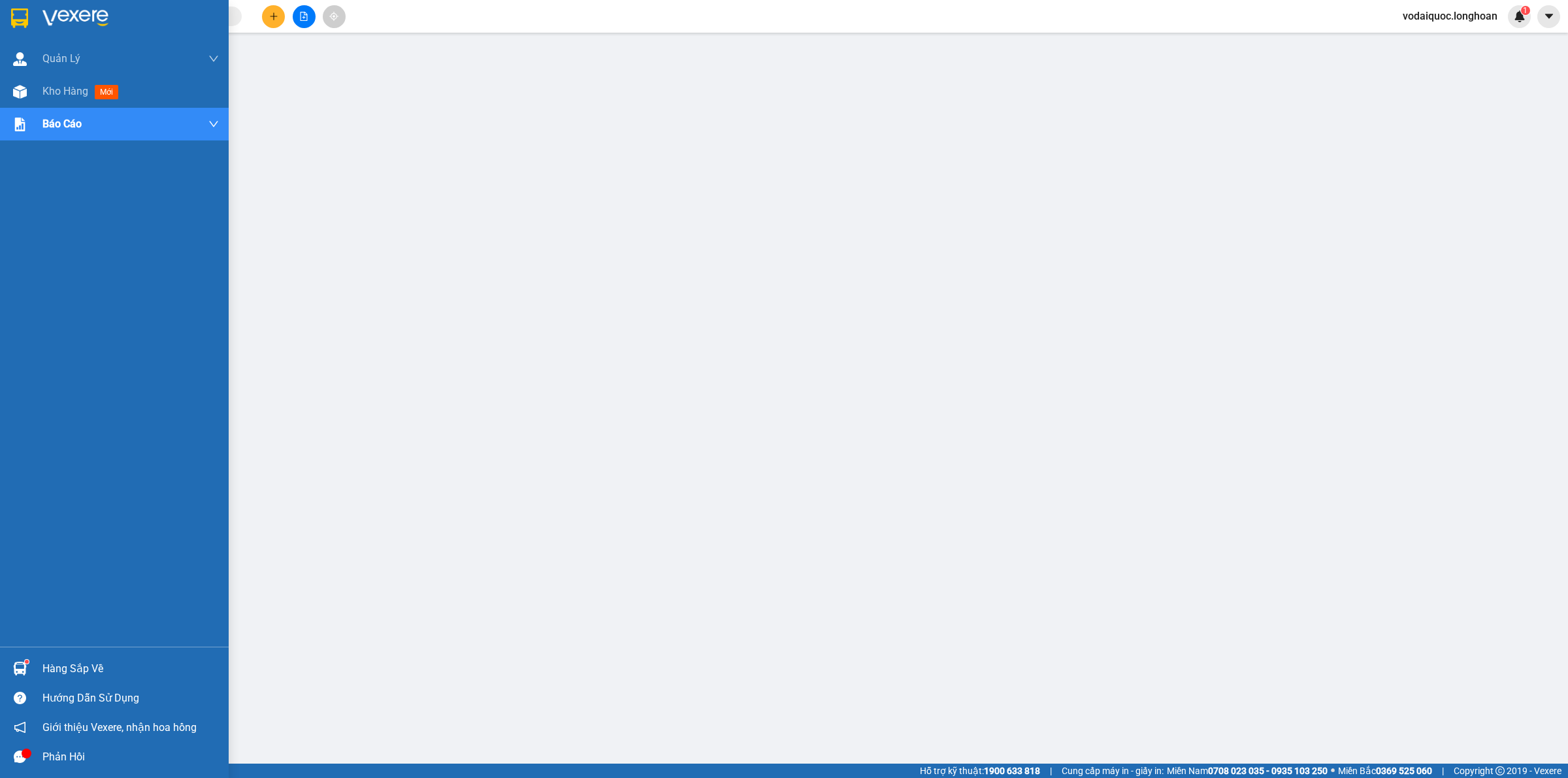
click at [76, 14] on img at bounding box center [75, 18] width 66 height 20
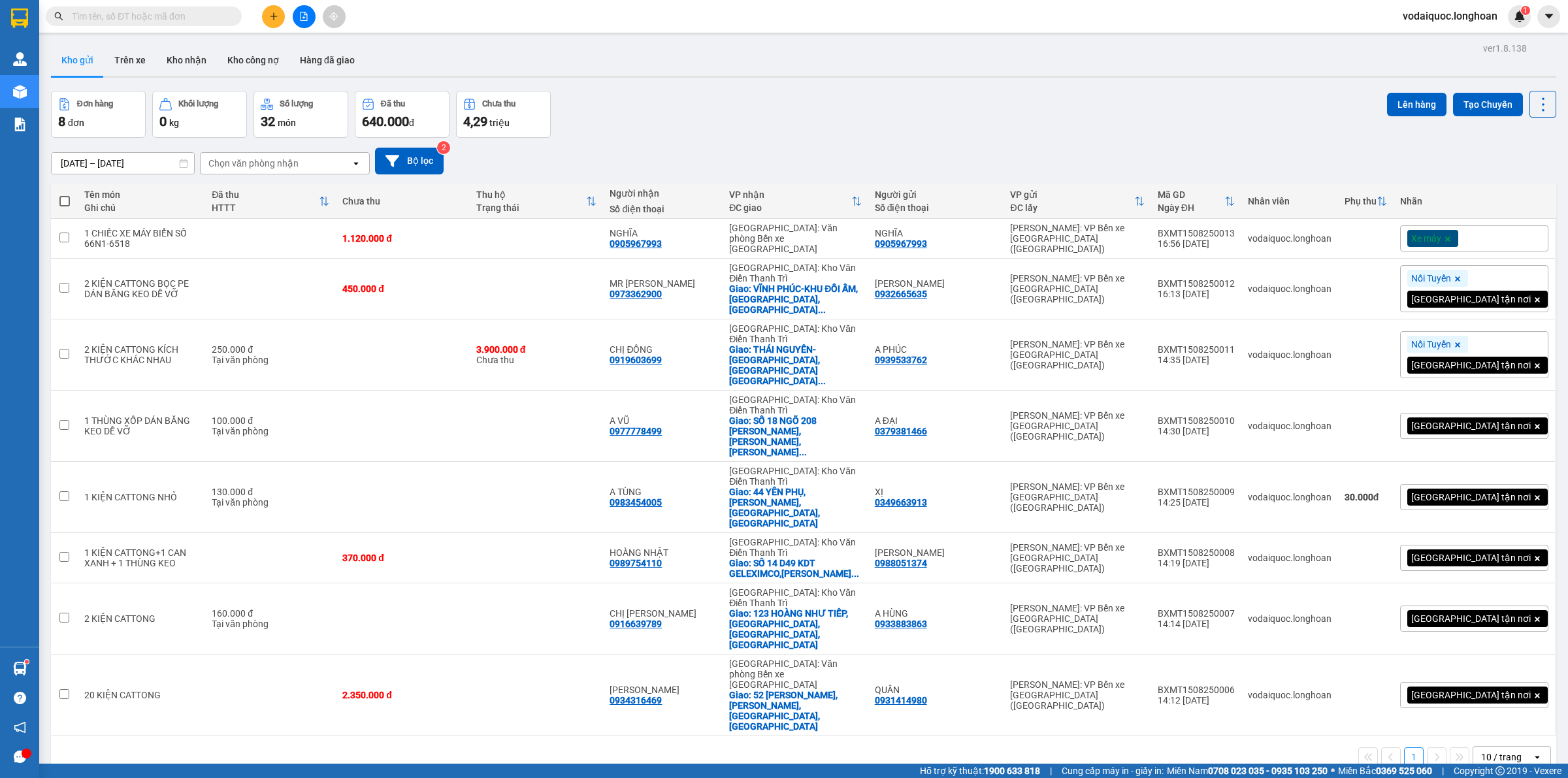
click at [765, 125] on div "Đơn hàng 8 đơn Khối lượng 0 kg Số lượng 32 món Đã thu 640.000 đ Chưa thu 4,29 t…" at bounding box center [803, 114] width 1506 height 47
click at [205, 11] on input "text" at bounding box center [148, 16] width 154 height 14
click at [278, 17] on button at bounding box center [273, 16] width 23 height 23
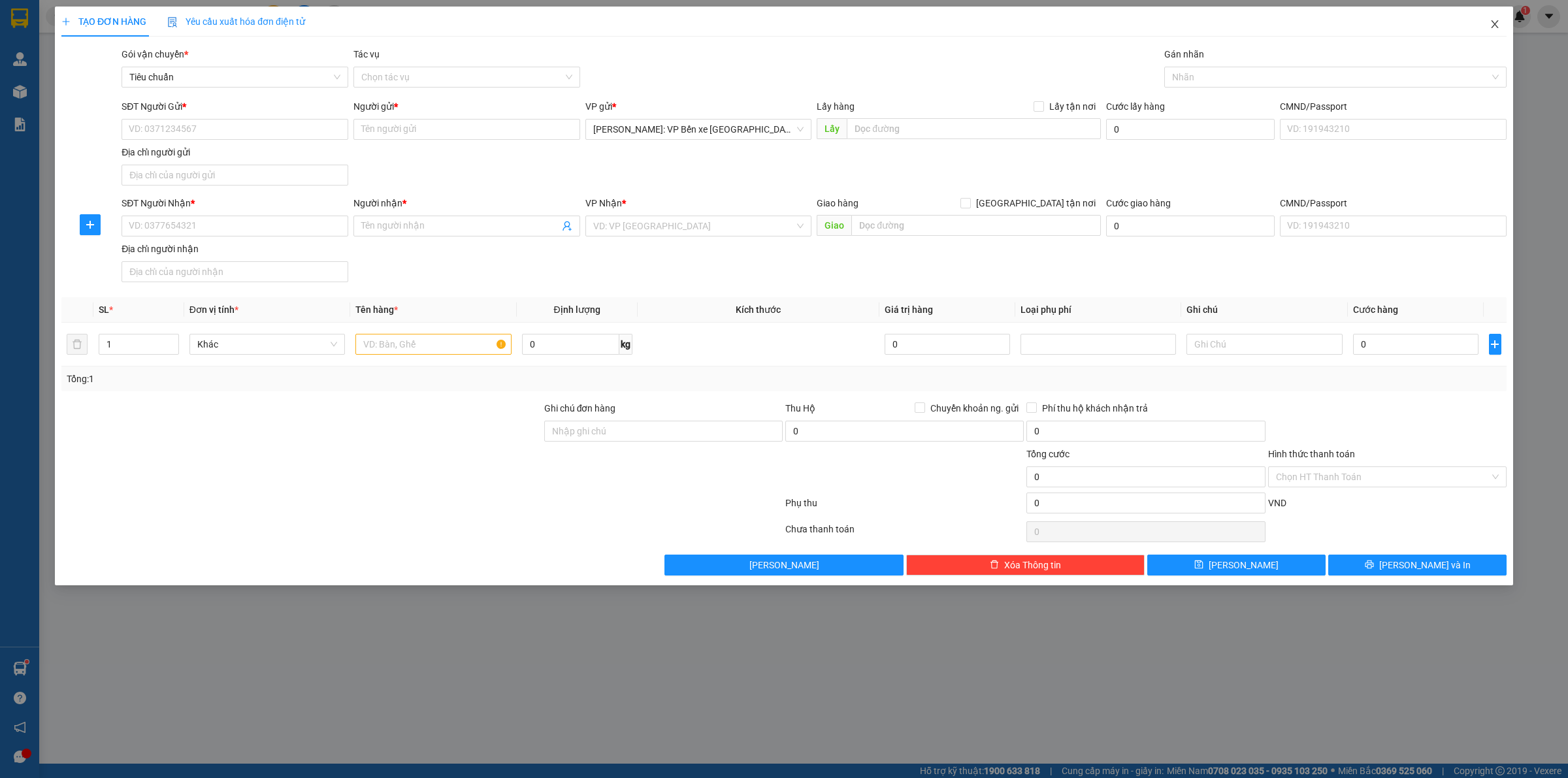
click at [1497, 22] on icon "close" at bounding box center [1494, 24] width 11 height 11
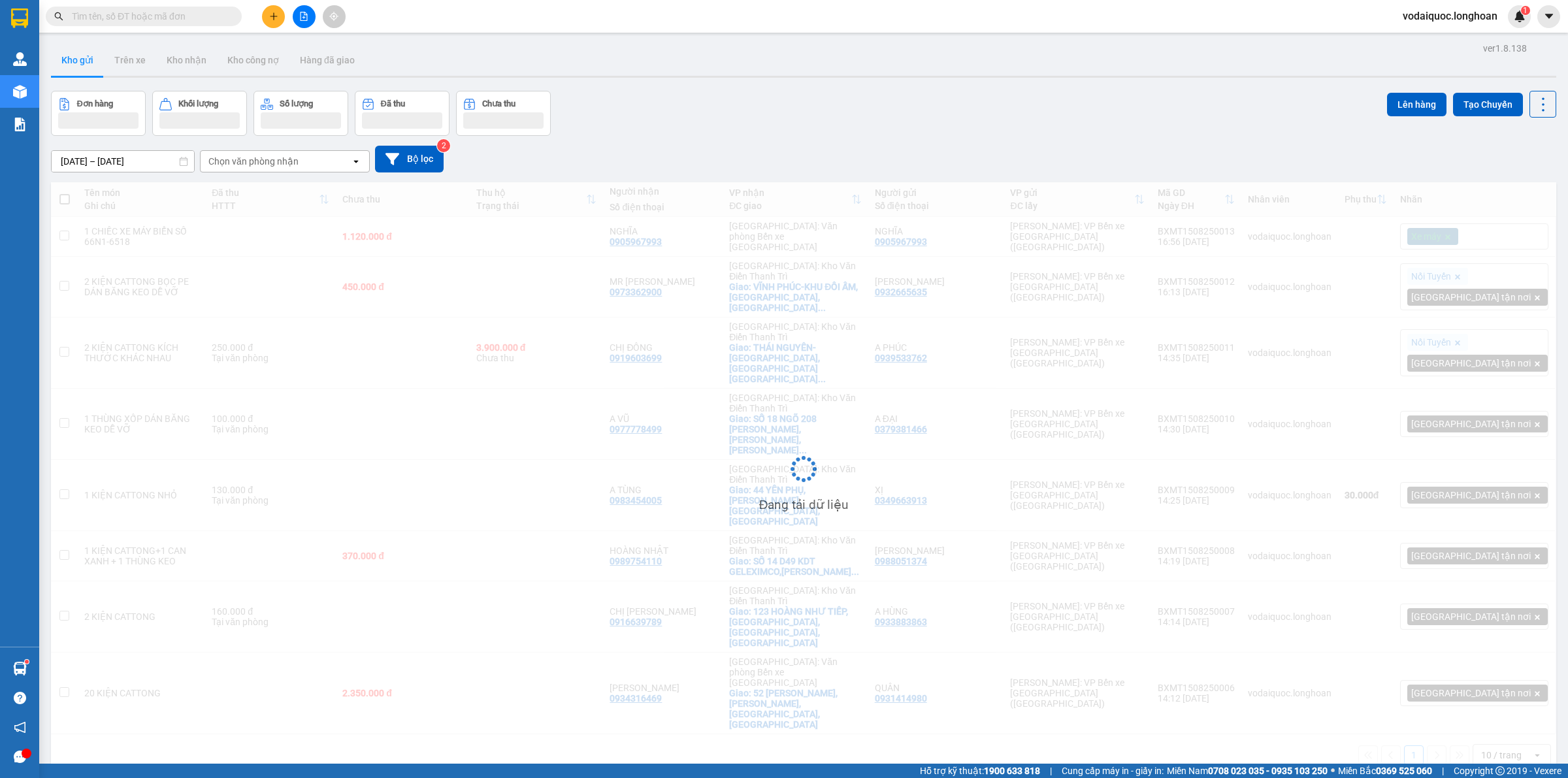
click at [152, 17] on input "text" at bounding box center [148, 16] width 154 height 14
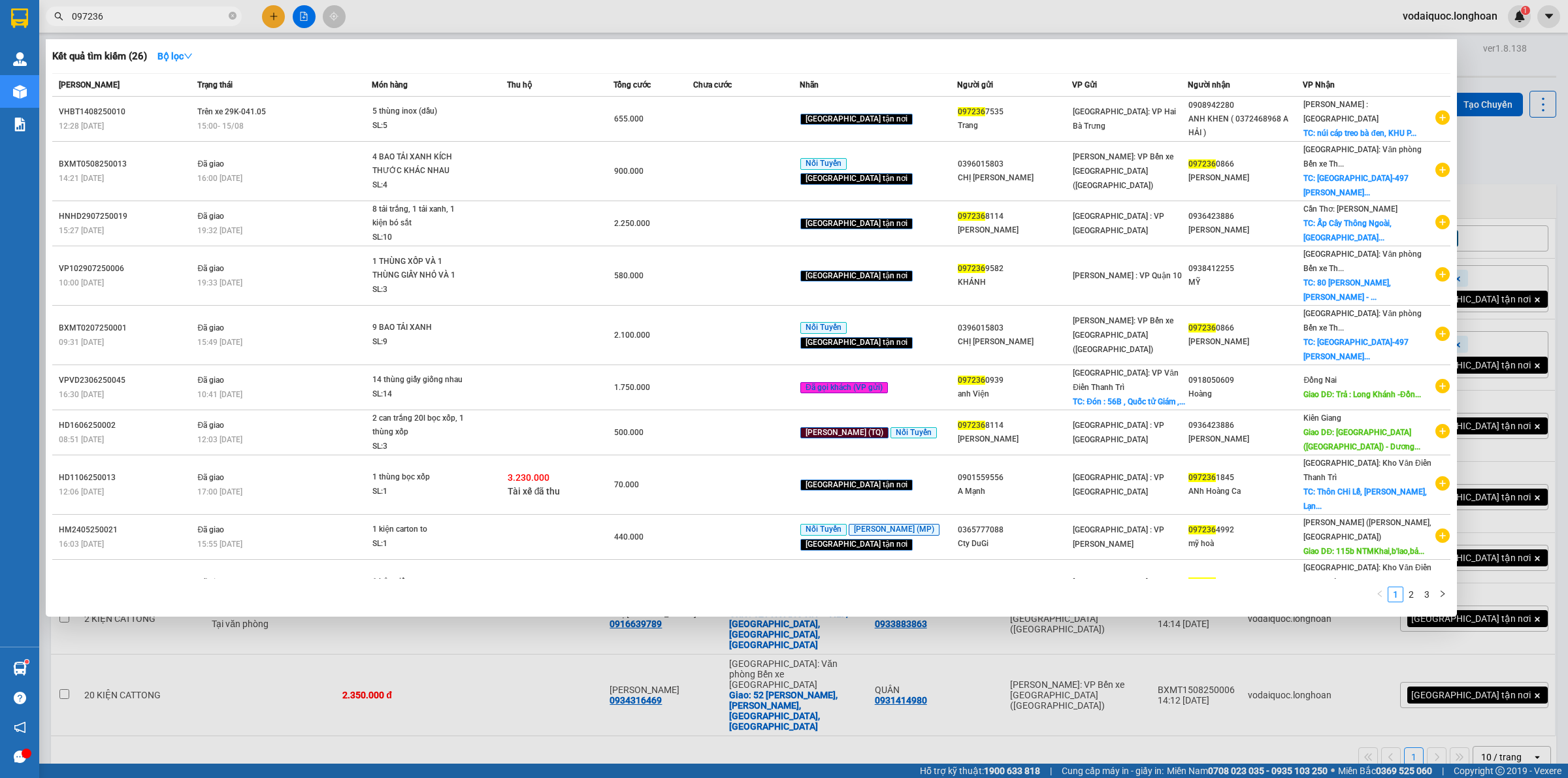
click at [158, 13] on input "097236" at bounding box center [148, 16] width 154 height 14
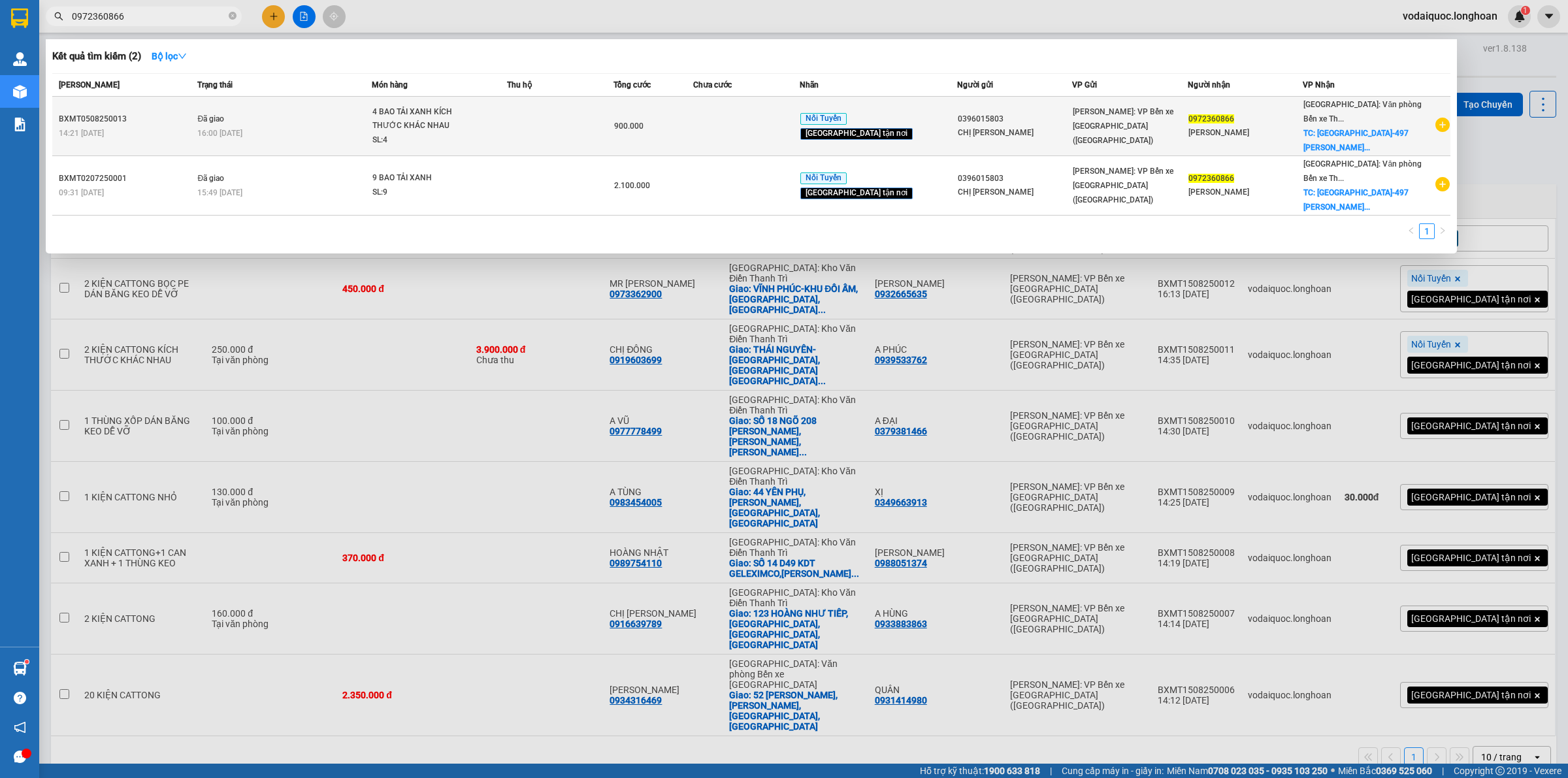
type input "0972360866"
click at [1446, 122] on icon "plus-circle" at bounding box center [1442, 124] width 14 height 14
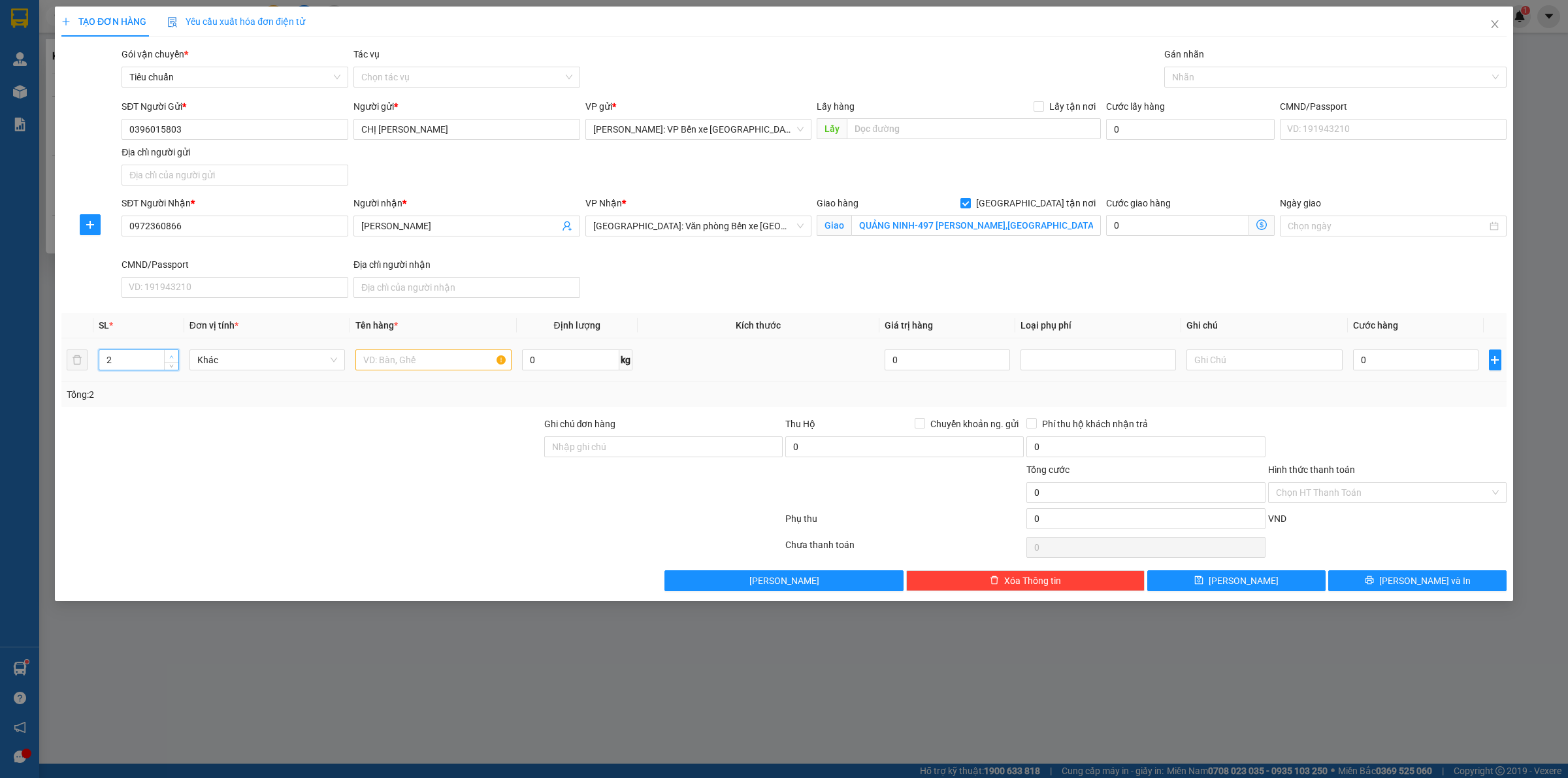
click at [172, 356] on icon "up" at bounding box center [171, 357] width 5 height 5
type input "3"
click at [172, 355] on icon "up" at bounding box center [171, 357] width 5 height 5
click at [403, 364] on input "text" at bounding box center [433, 360] width 156 height 21
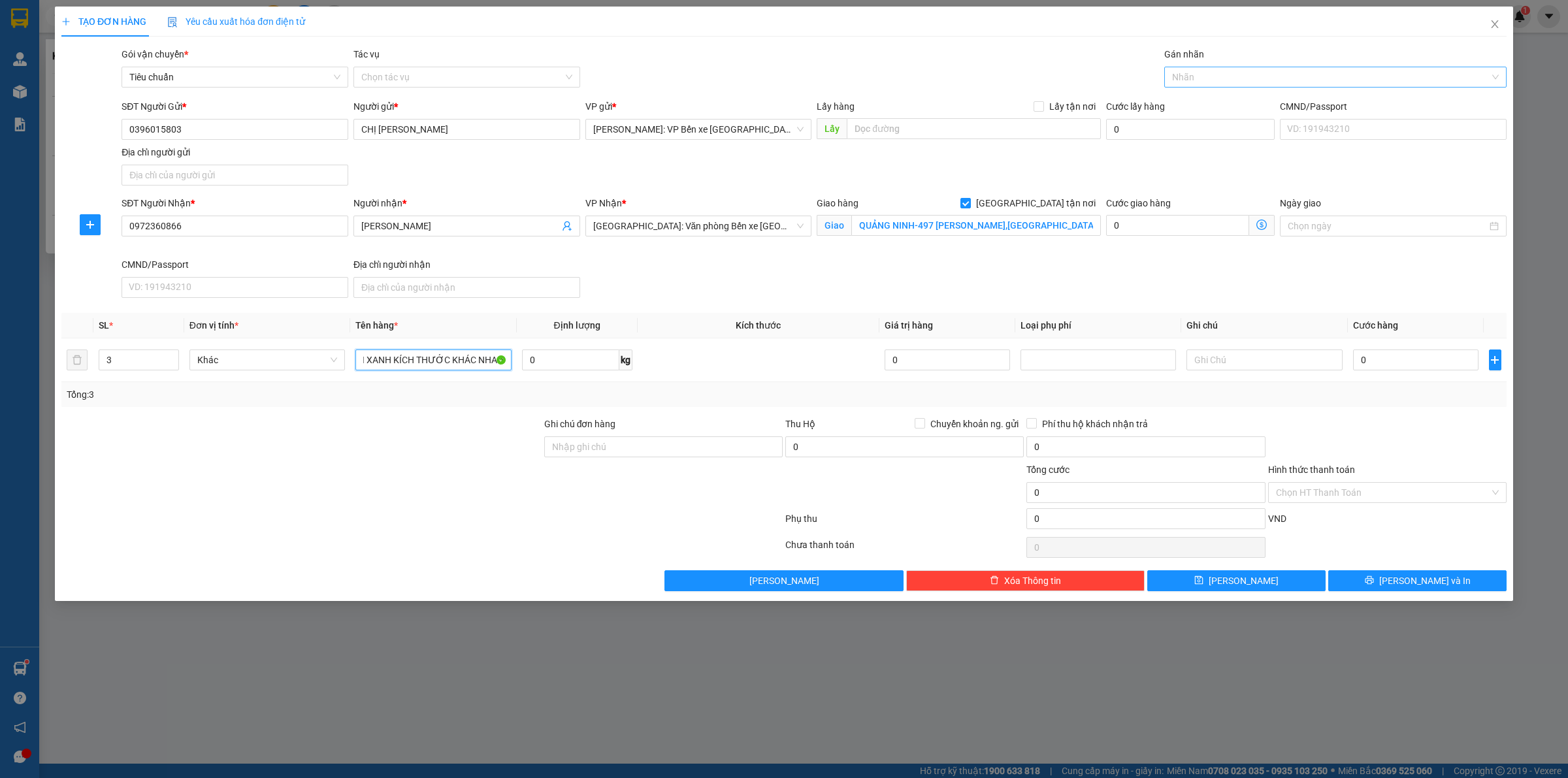
click at [1238, 69] on div at bounding box center [1329, 76] width 323 height 15
type input "1 KIỆN GỖ + 2 KIỆN TẢI XANH KÍCH THƯỚC KHÁC NHAU"
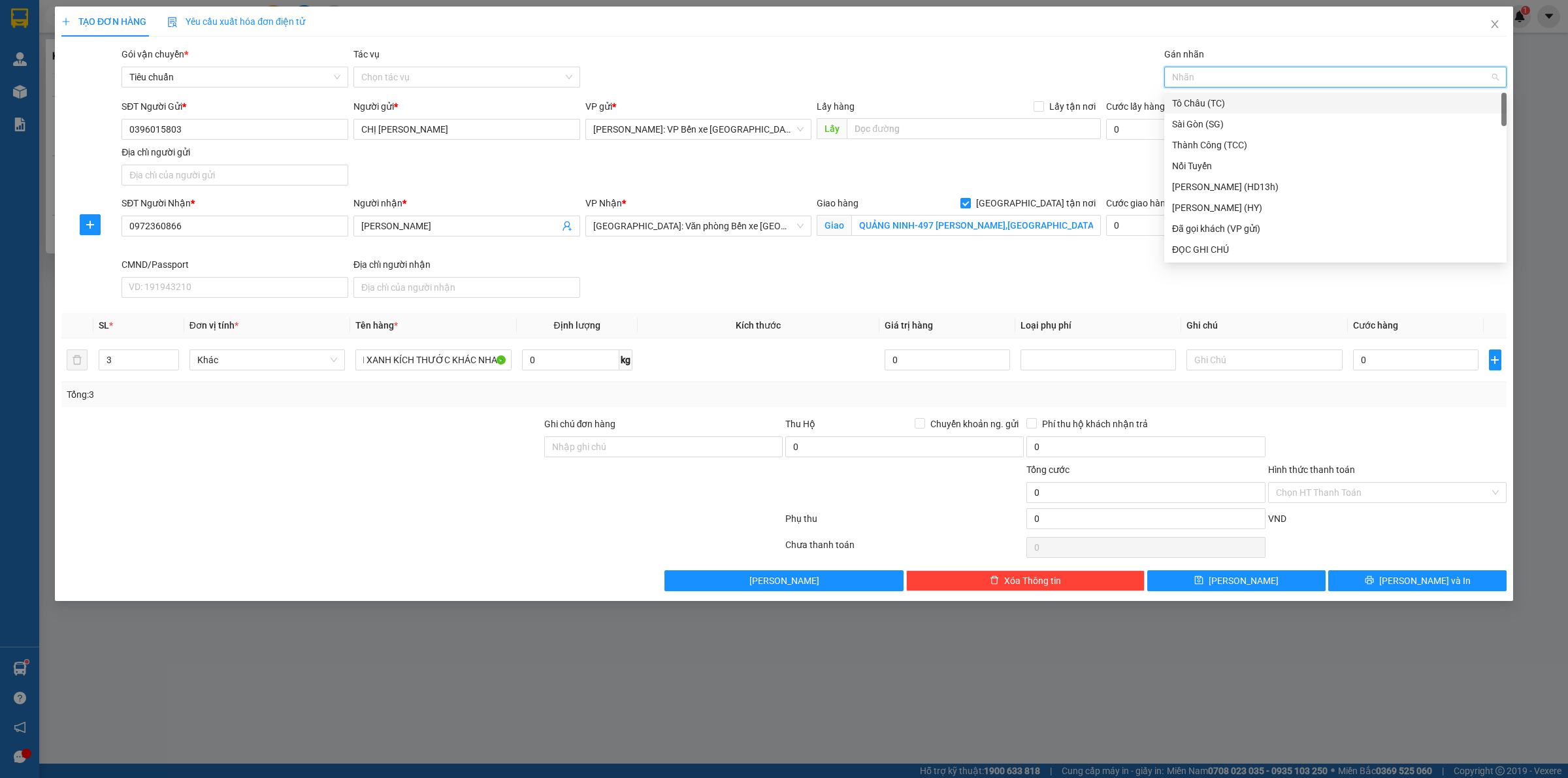
scroll to position [0, 0]
type input "NOI"
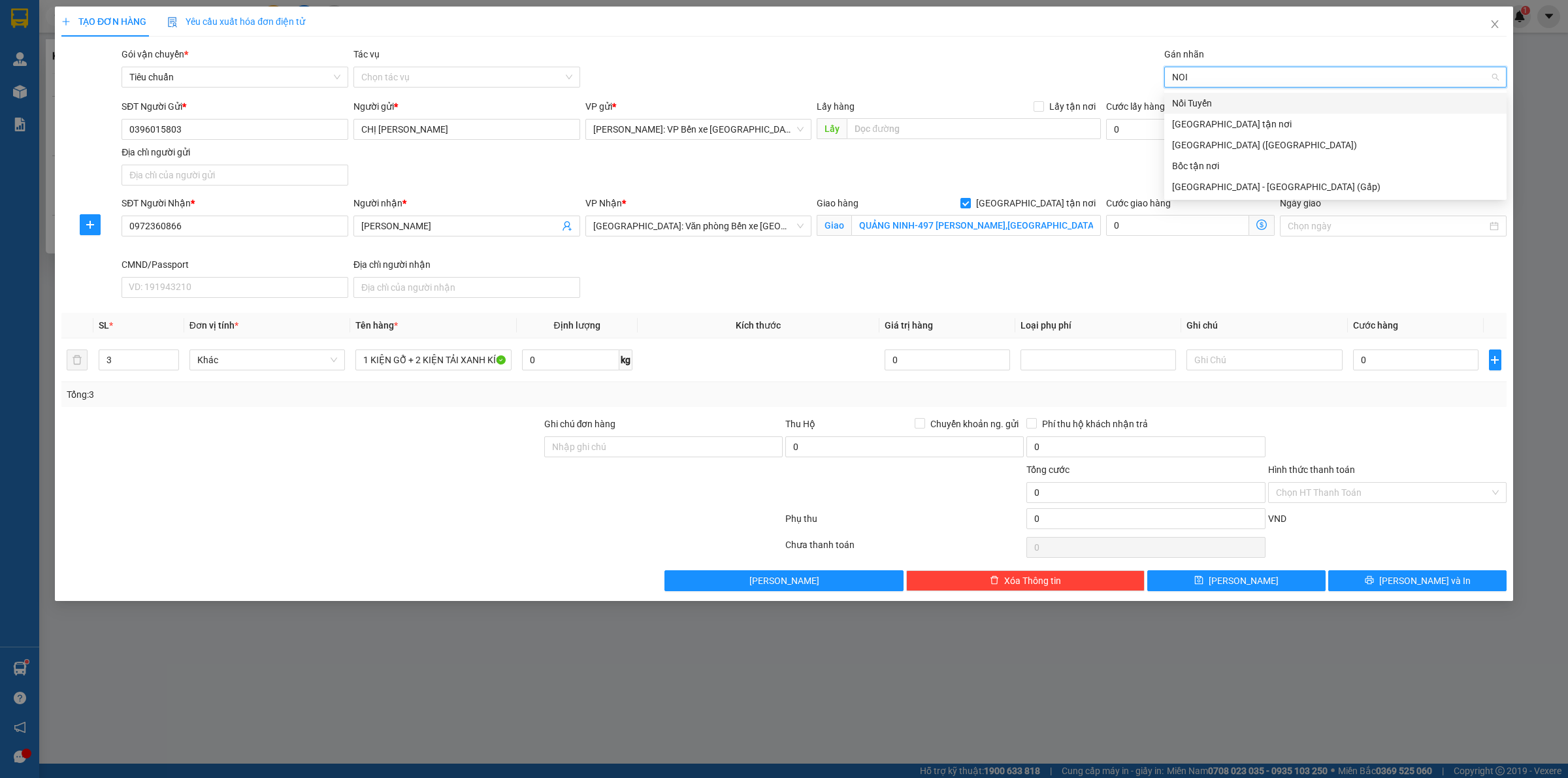
click at [1233, 96] on div "Nối Tuyến" at bounding box center [1336, 102] width 327 height 14
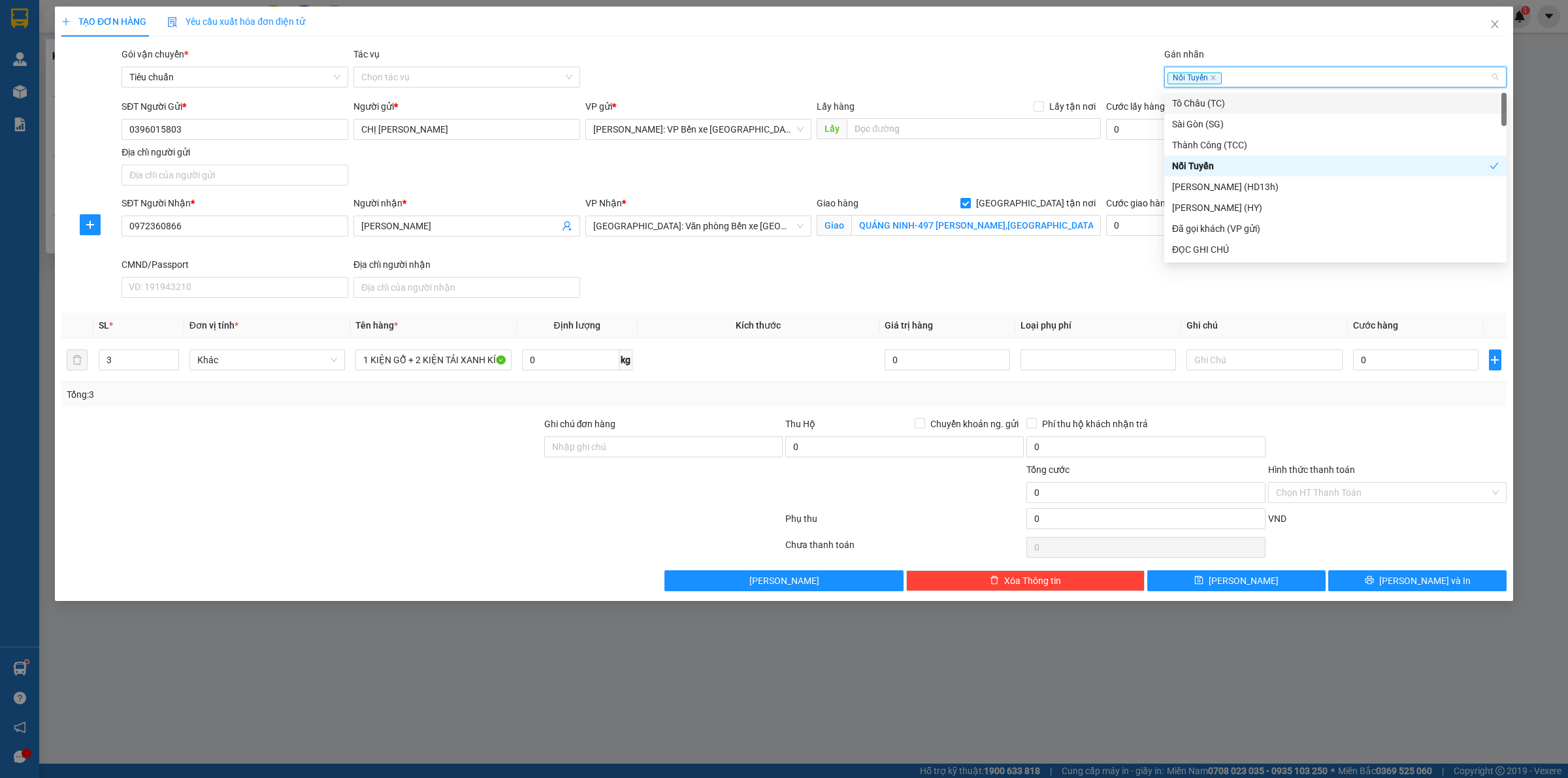
click at [1253, 74] on div "Nối Tuyến" at bounding box center [1329, 76] width 323 height 15
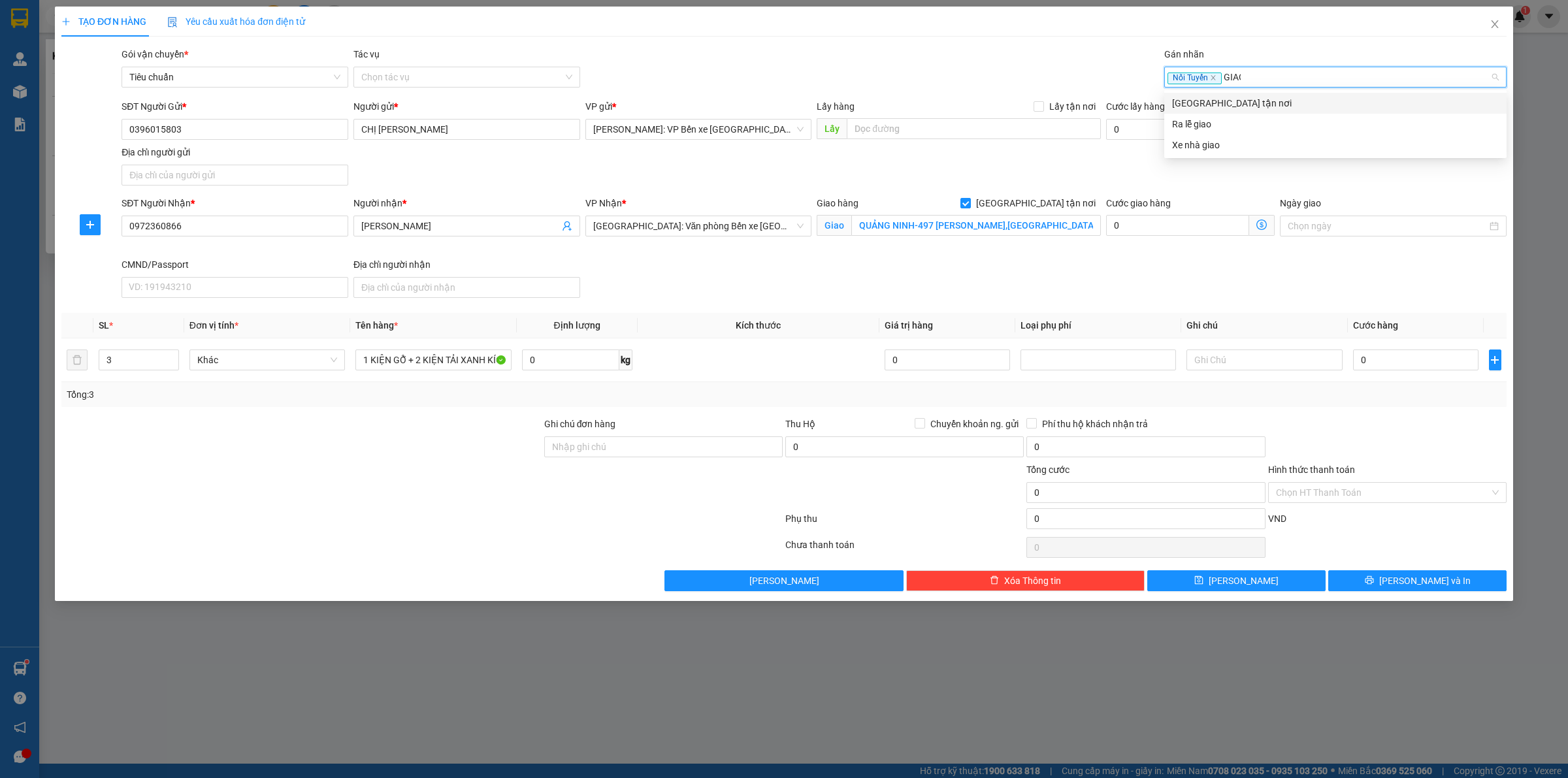
type input "GIAO"
click at [1227, 98] on div "[GEOGRAPHIC_DATA] tận nơi" at bounding box center [1336, 102] width 327 height 14
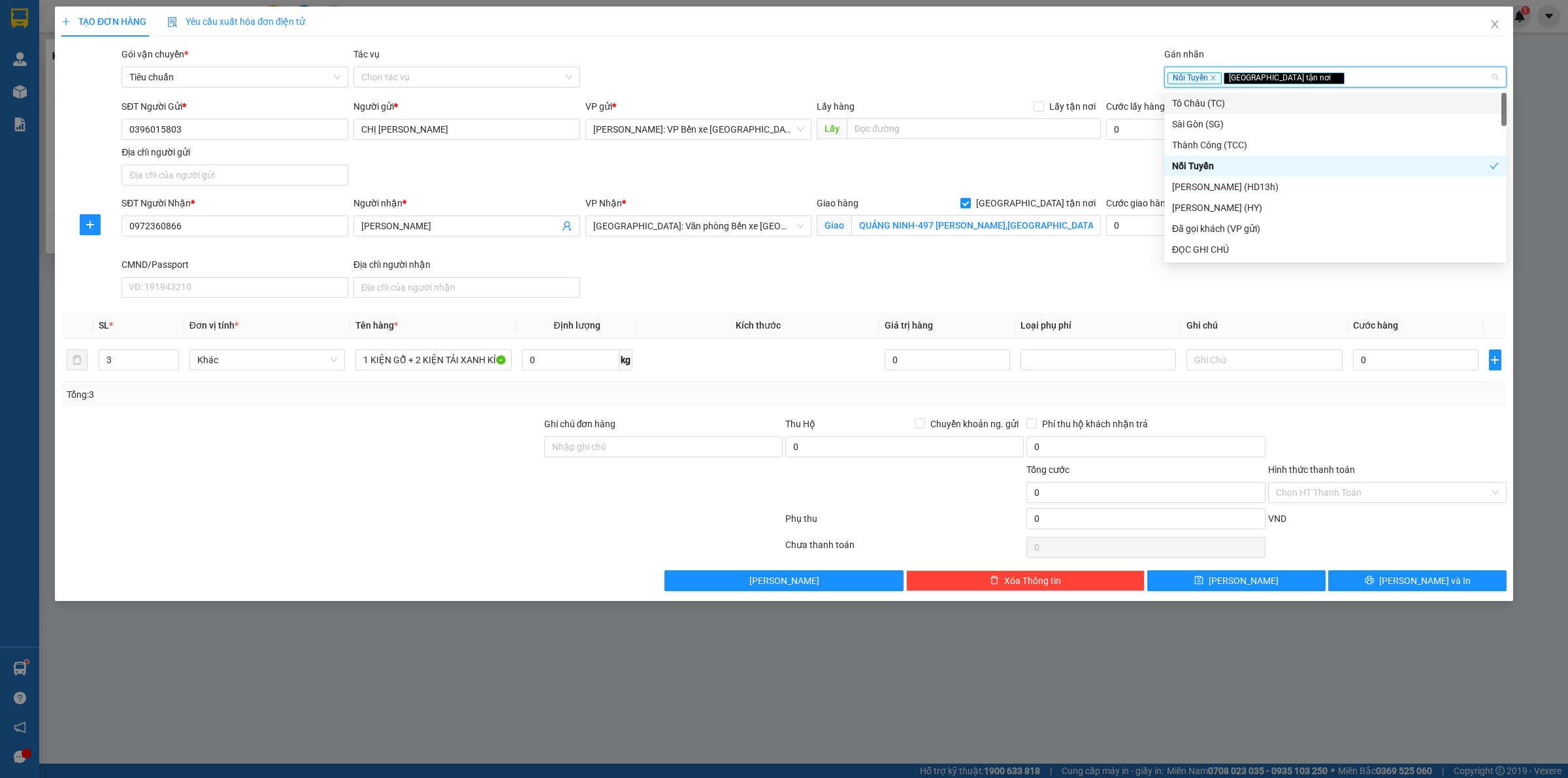
click at [1010, 44] on div "TẠO ĐƠN HÀNG Yêu cầu xuất hóa đơn điện tử Transit Pickup Surcharge Ids Transit …" at bounding box center [784, 299] width 1446 height 585
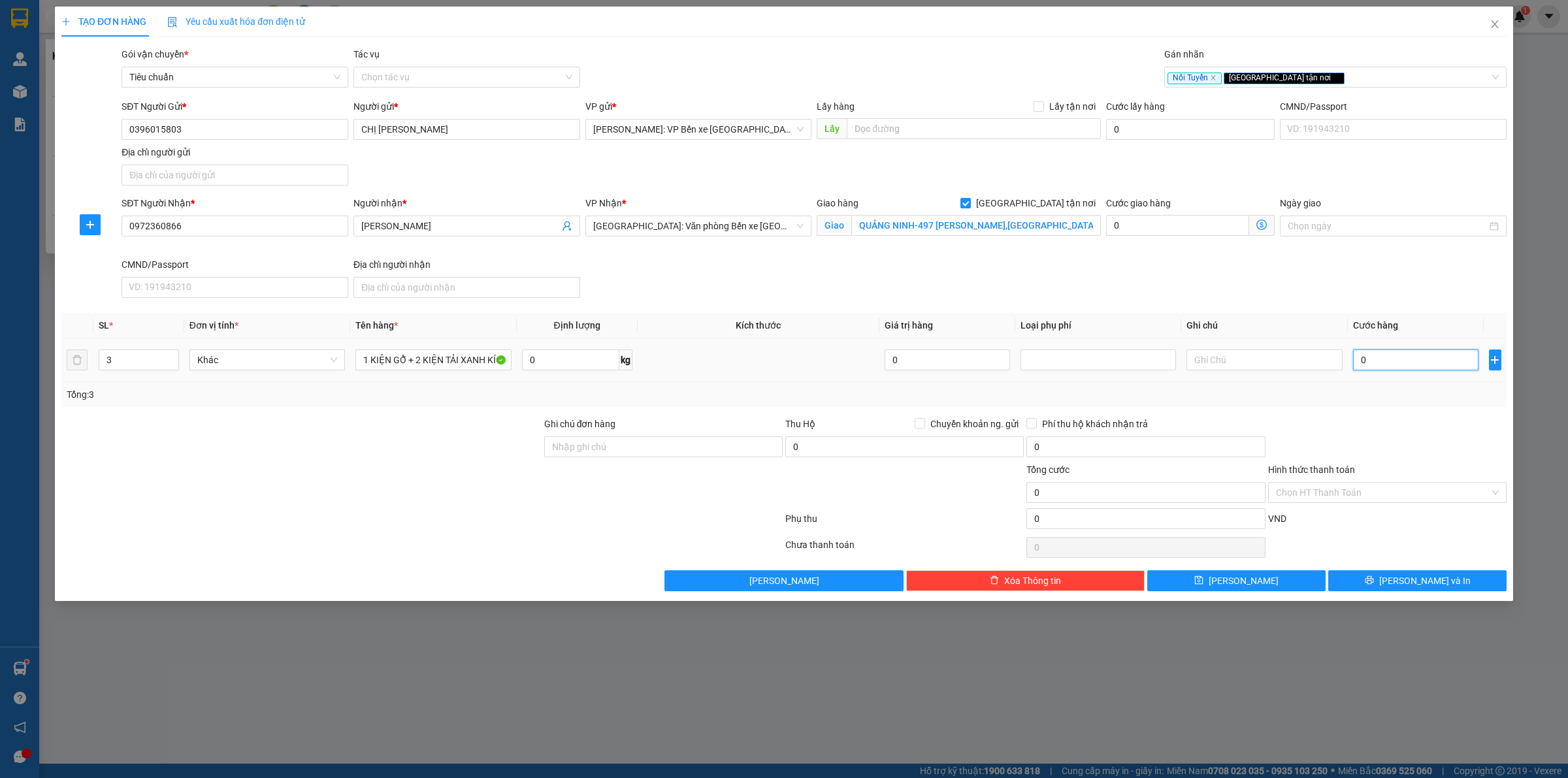
click at [1399, 358] on input "0" at bounding box center [1415, 360] width 125 height 21
type input "1"
type input "15"
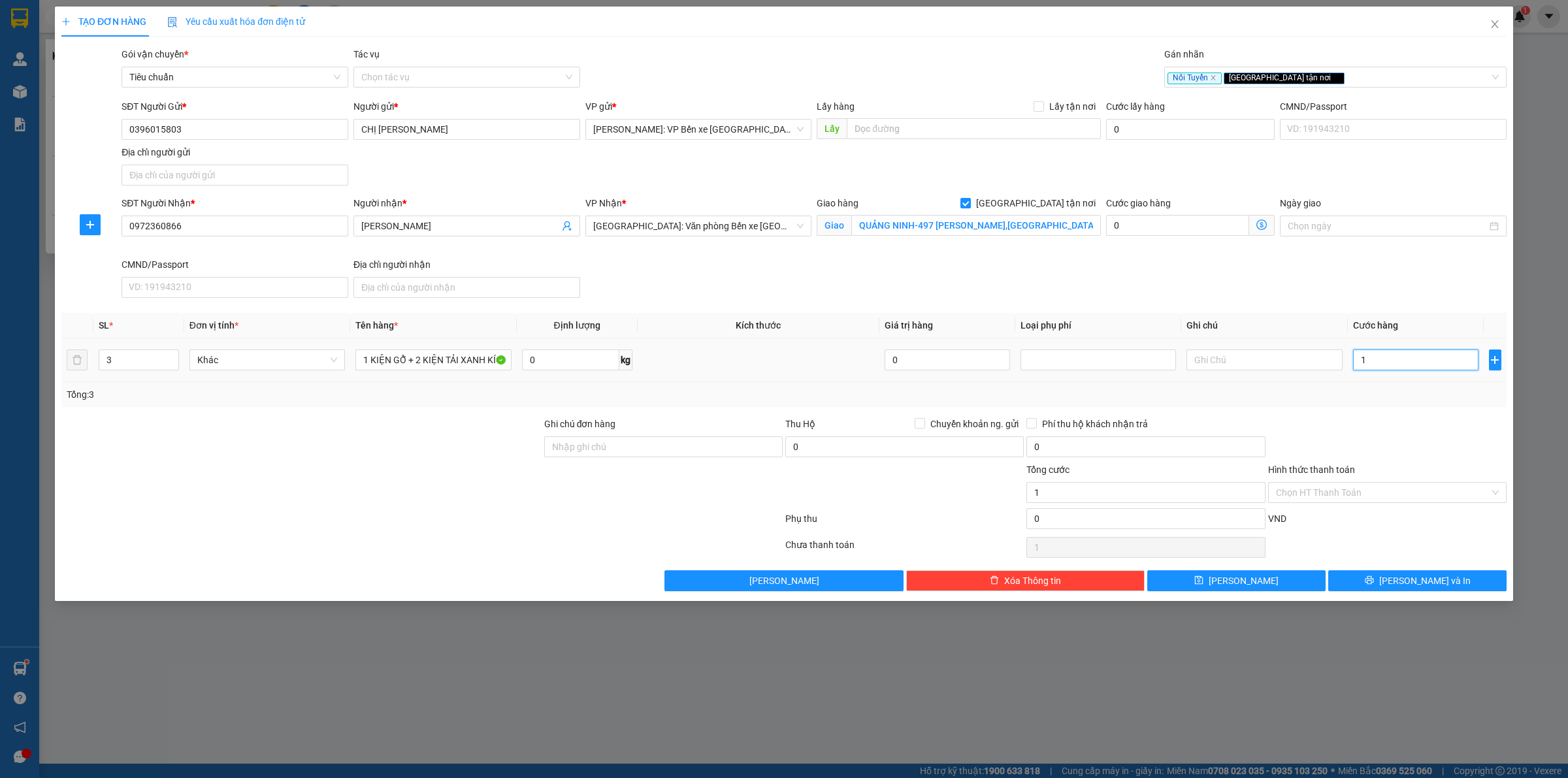
type input "15"
type input "155"
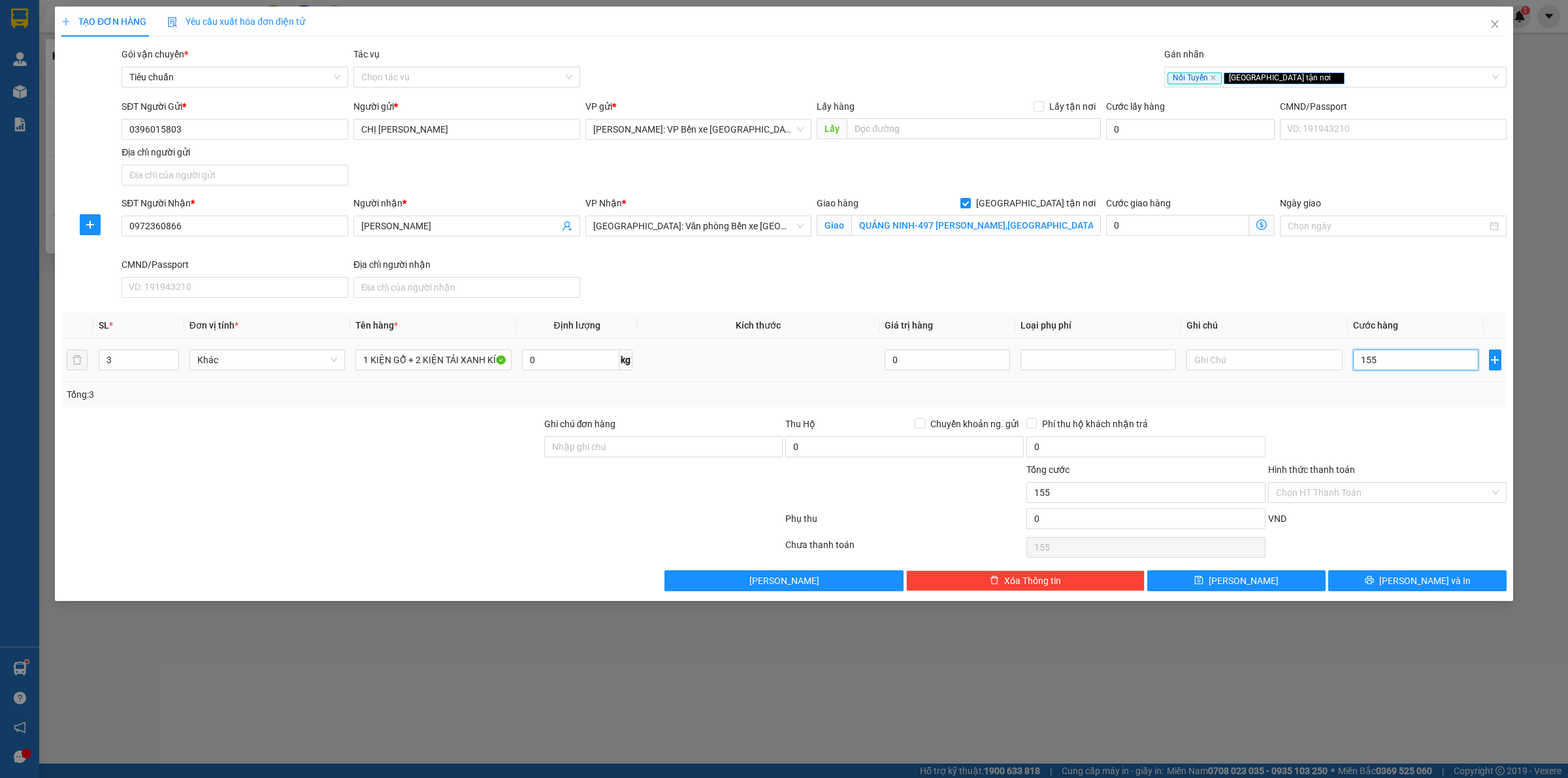
type input "1.550"
type input "15.500"
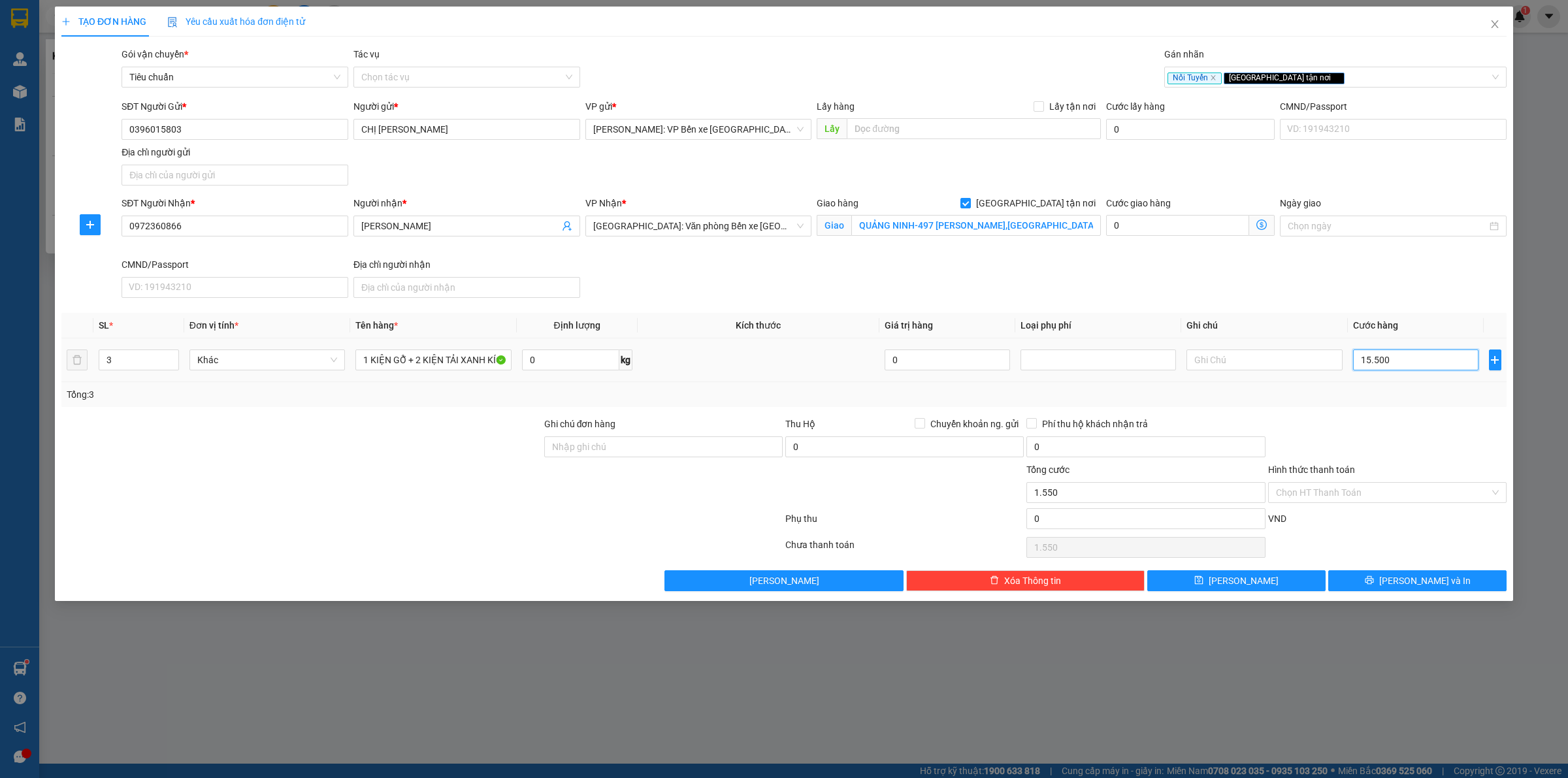
type input "15.500"
type input "155.000"
type input "1.550.000"
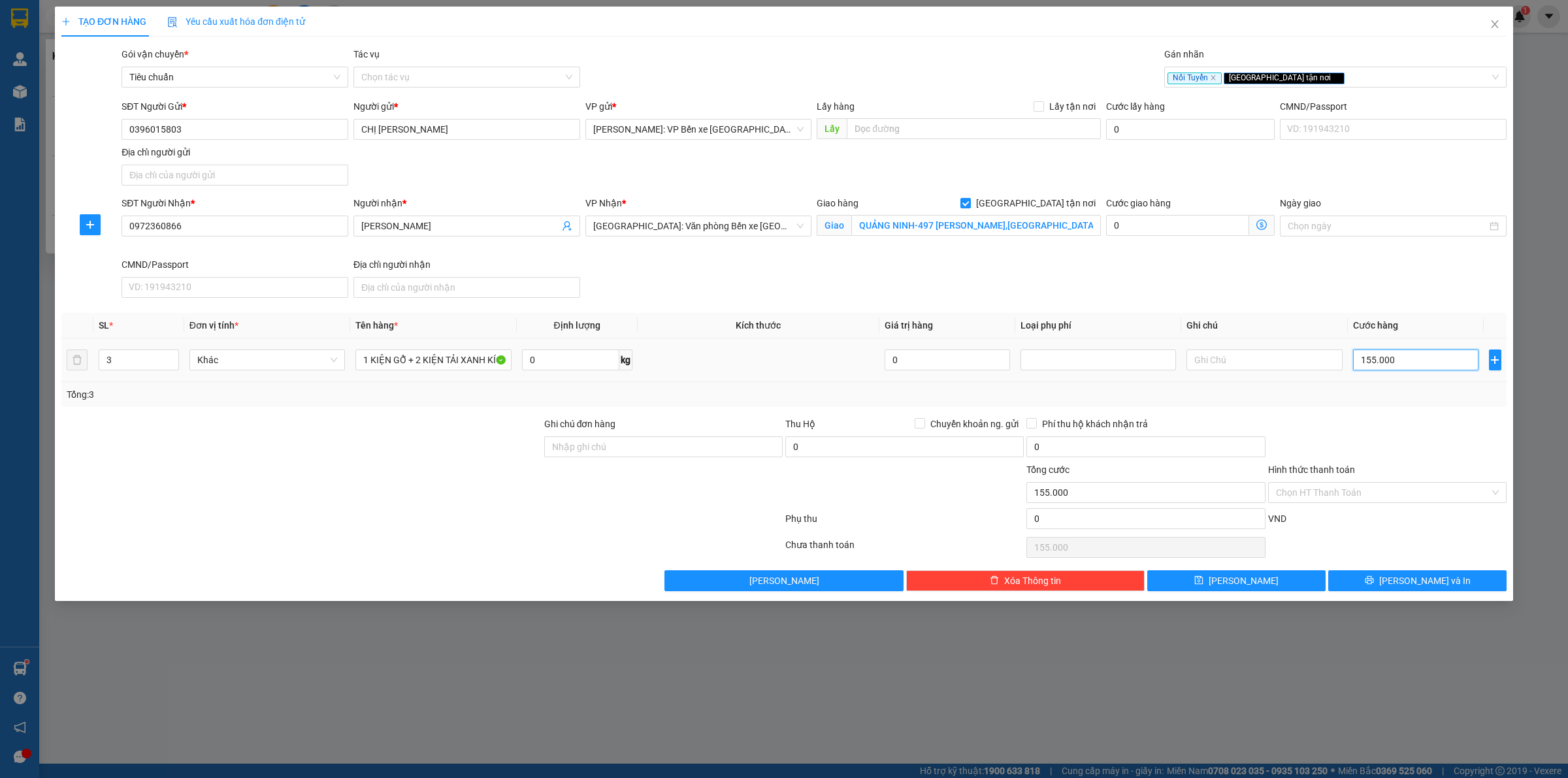
type input "1.550.000"
click at [1369, 382] on td "1.550.000" at bounding box center [1416, 360] width 136 height 44
drag, startPoint x: 1296, startPoint y: 270, endPoint x: 1287, endPoint y: 270, distance: 9.0
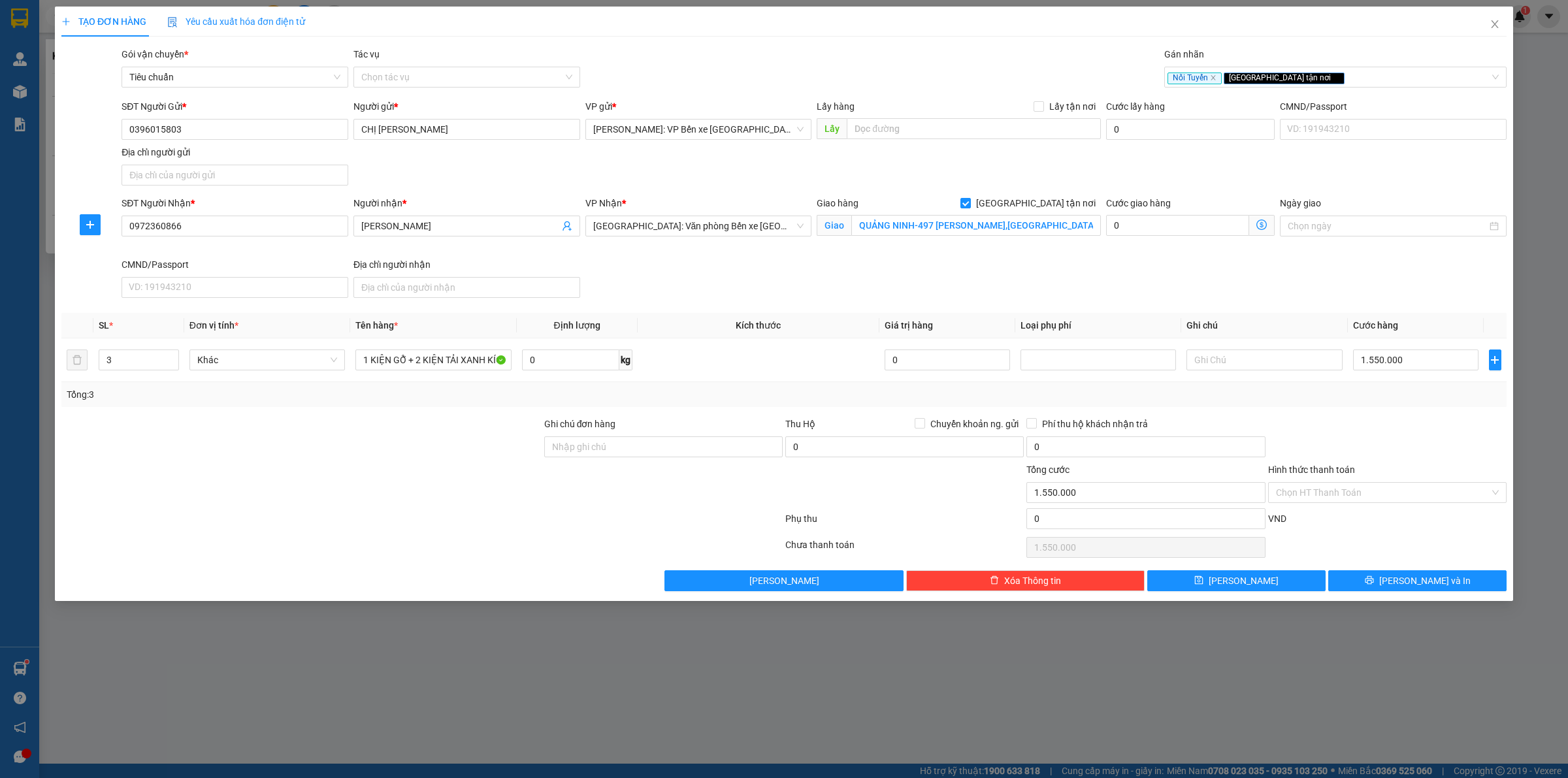
click at [1296, 270] on div "SĐT Người Nhận * 0972360866 Người nhận * [PERSON_NAME] VP Nhận * [GEOGRAPHIC_DA…" at bounding box center [814, 249] width 1390 height 107
click at [1143, 28] on div "TẠO ĐƠN HÀNG Yêu cầu xuất hóa đơn điện tử" at bounding box center [784, 21] width 1446 height 30
click at [1428, 583] on span "[PERSON_NAME] và In" at bounding box center [1426, 580] width 92 height 14
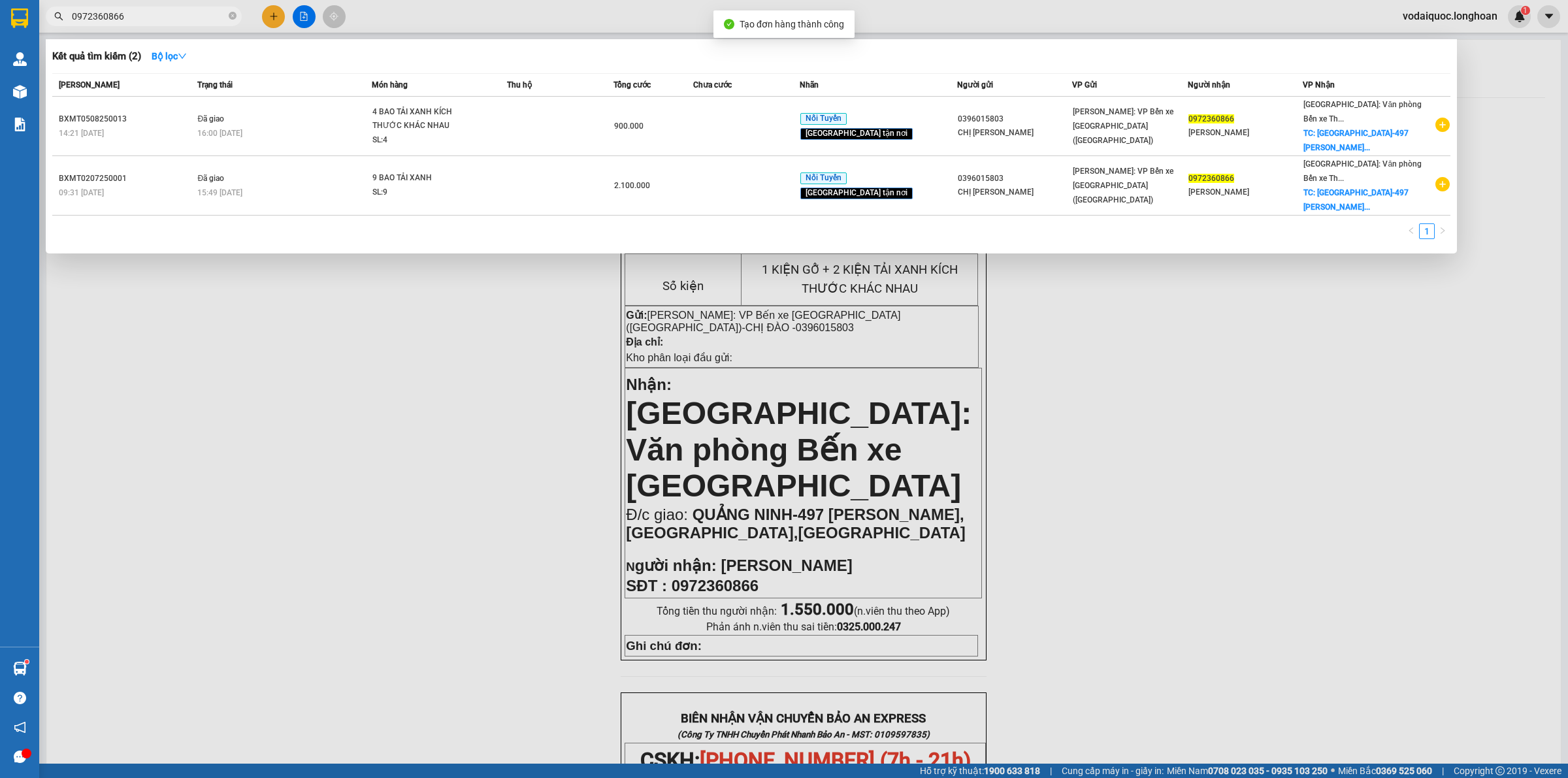
drag, startPoint x: 398, startPoint y: 413, endPoint x: 521, endPoint y: 331, distance: 147.8
click at [398, 412] on div at bounding box center [784, 389] width 1568 height 778
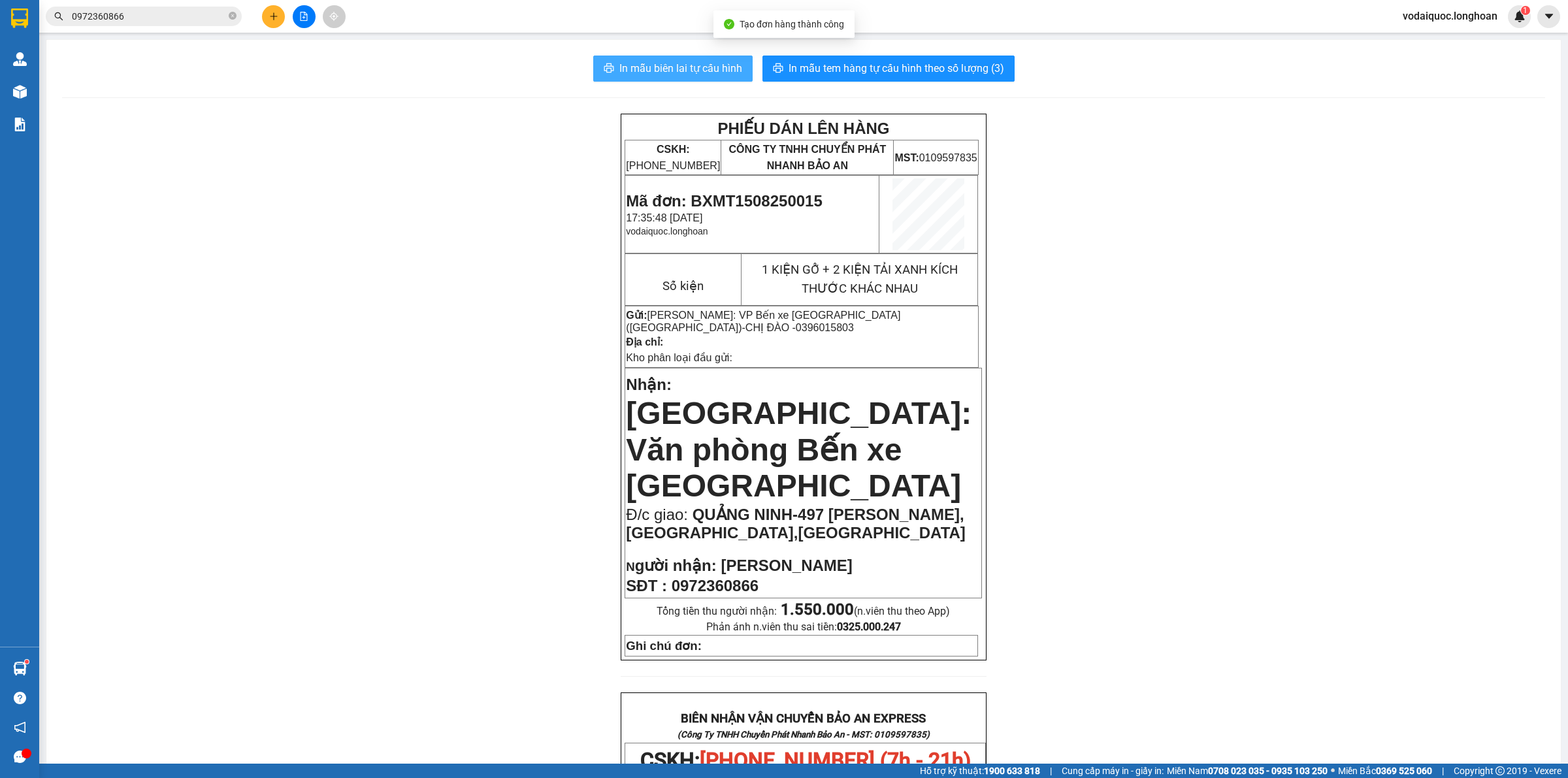
drag, startPoint x: 689, startPoint y: 56, endPoint x: 1209, endPoint y: 216, distance: 544.1
click at [688, 56] on button "In mẫu biên lai tự cấu hình" at bounding box center [673, 68] width 160 height 26
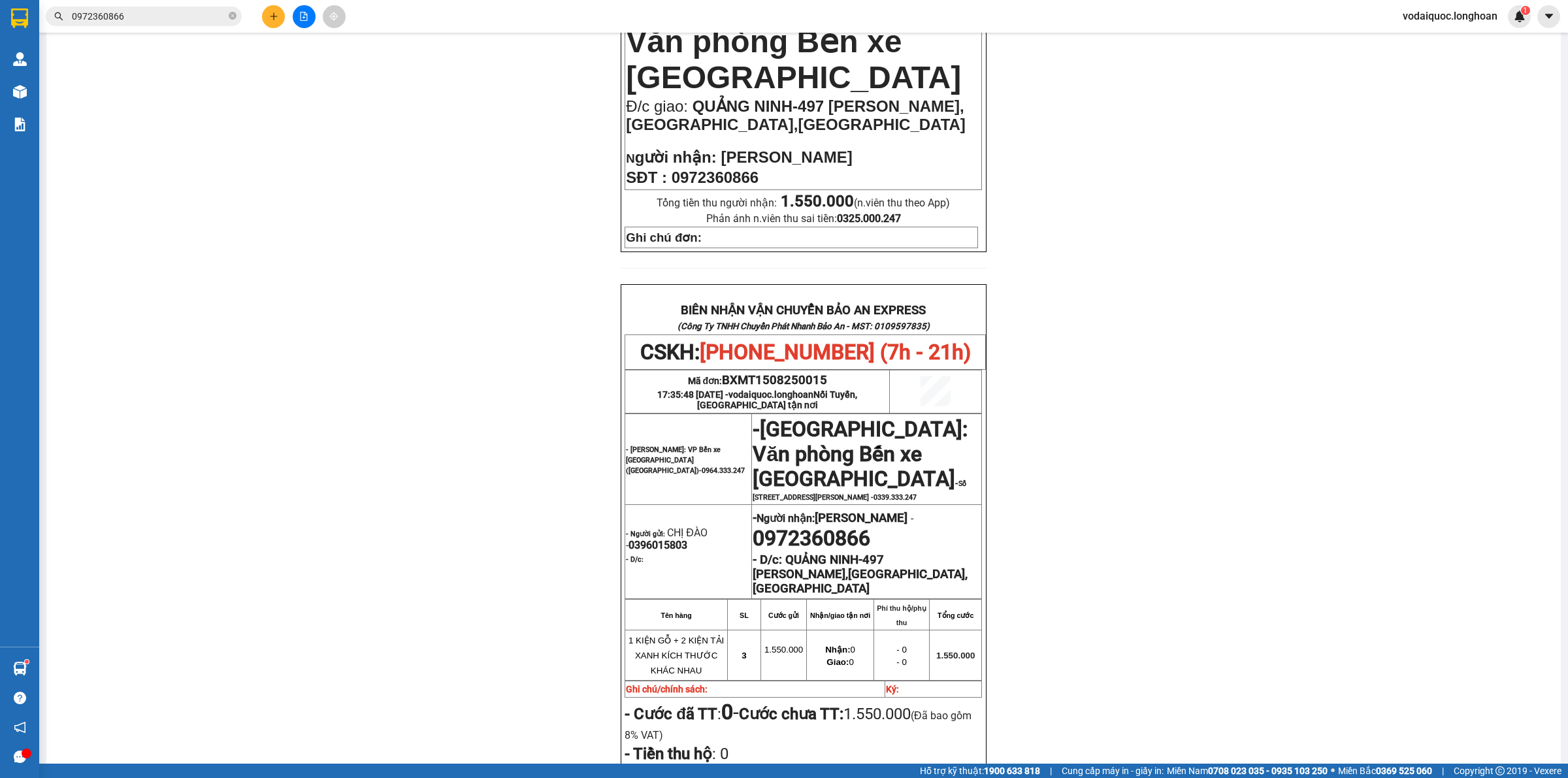
scroll to position [674, 0]
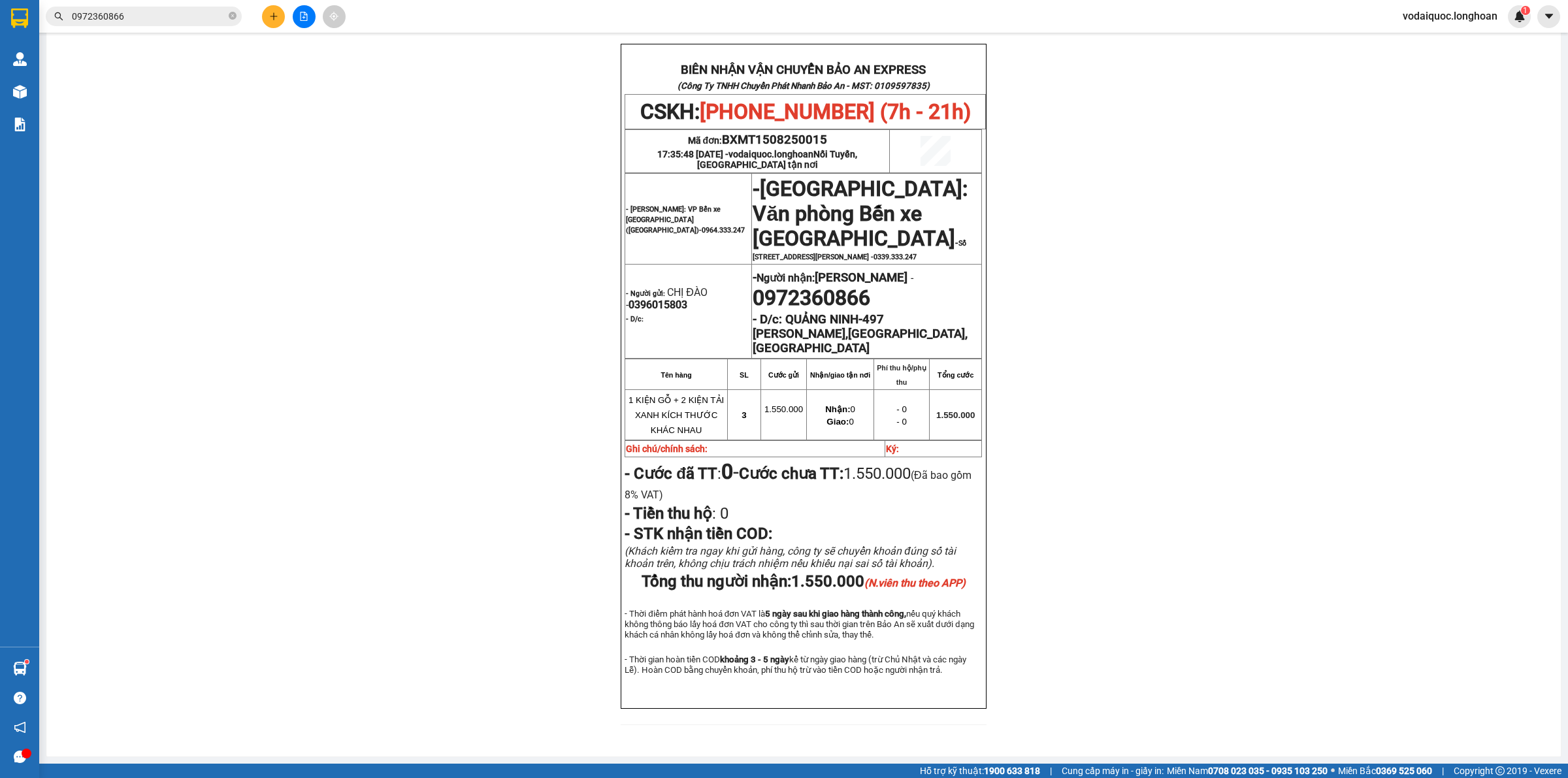
click at [151, 252] on div "PHIẾU DÁN LÊN HÀNG CSKH: [PHONE_NUMBER] CÔNG TY TNHH CHUYỂN PHÁT NHANH BẢO AN M…" at bounding box center [803, 102] width 1483 height 1276
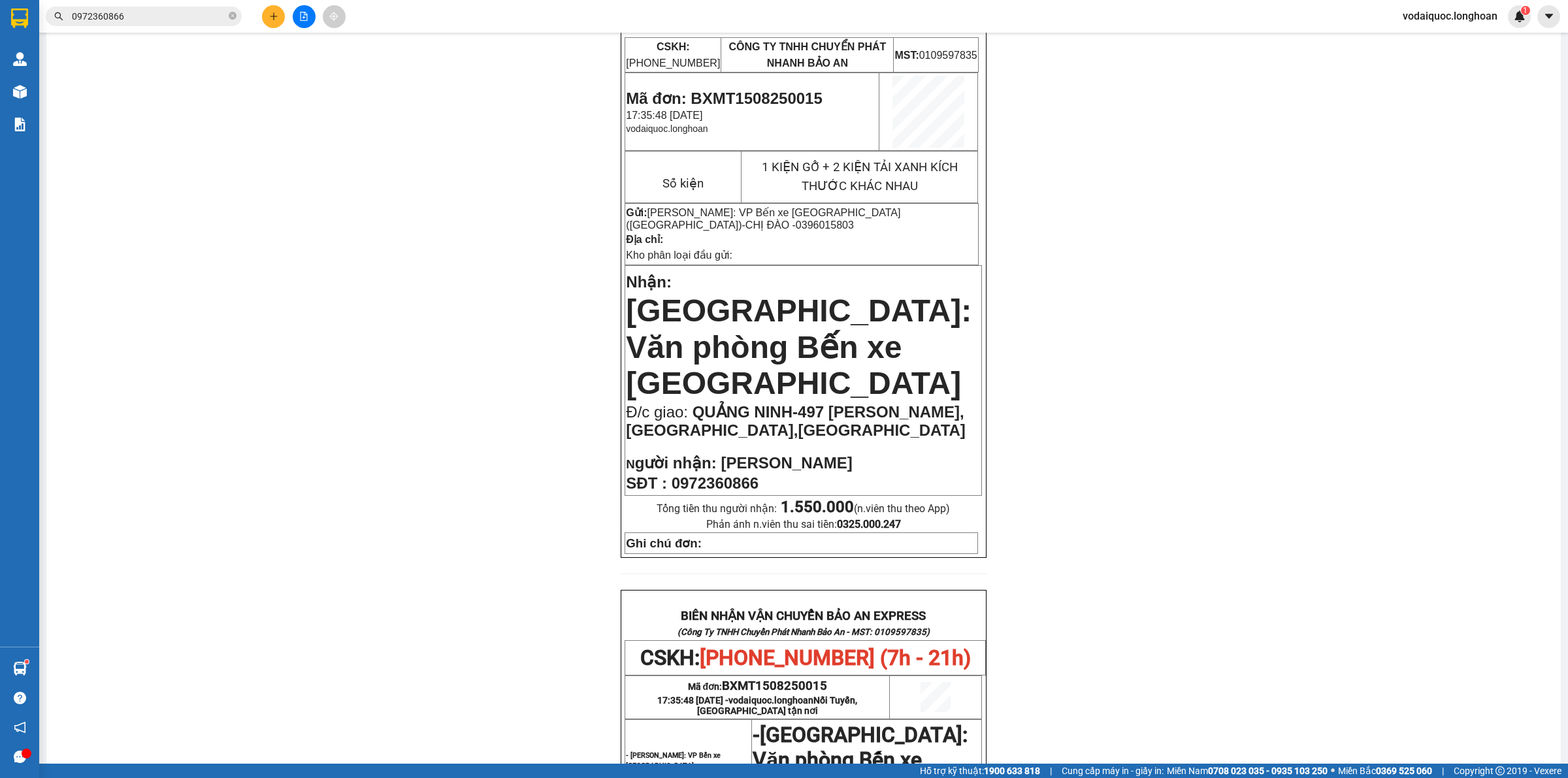
scroll to position [0, 0]
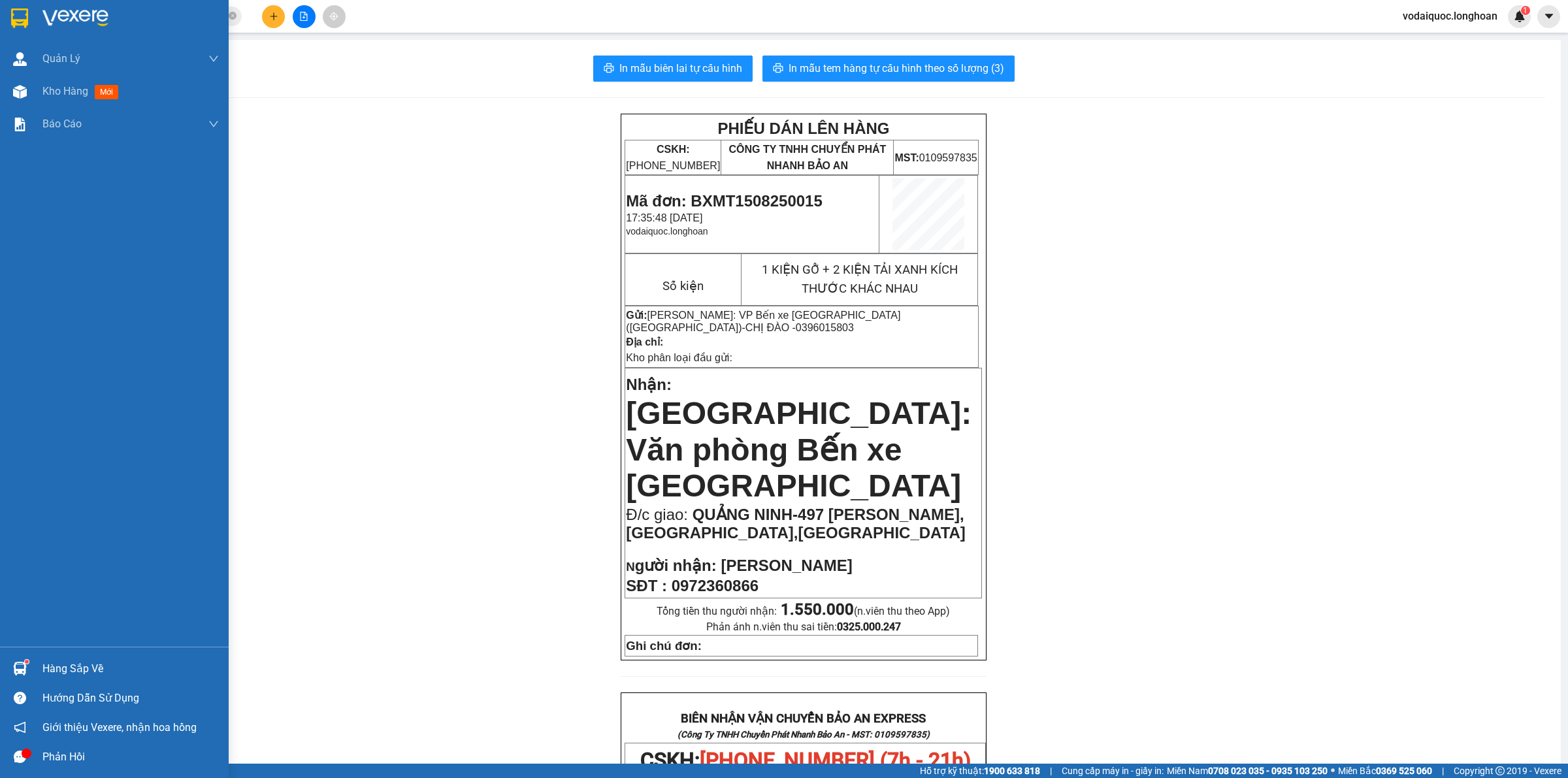
click at [30, 17] on div at bounding box center [20, 18] width 23 height 23
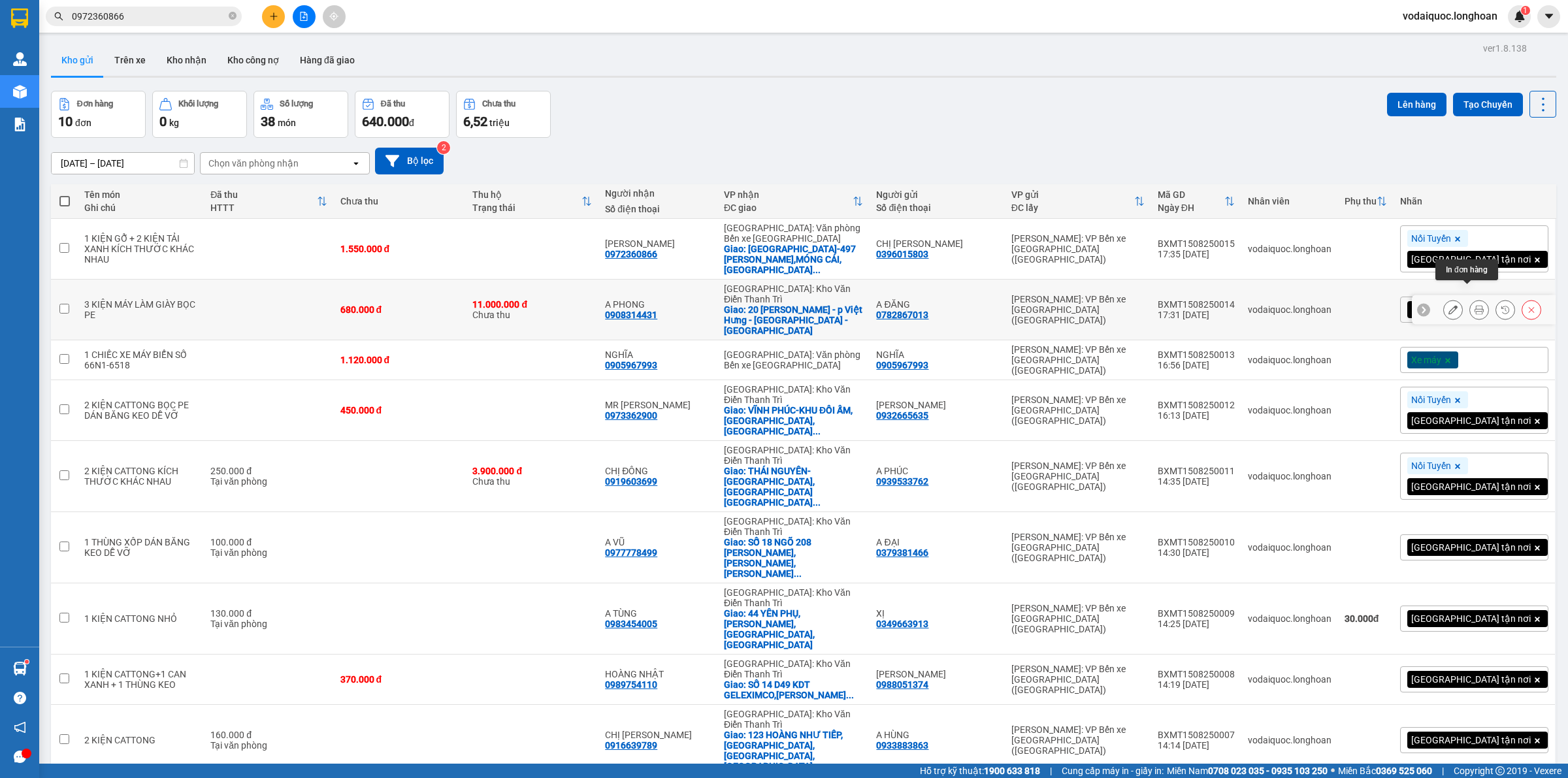
click at [1475, 305] on icon at bounding box center [1480, 310] width 10 height 10
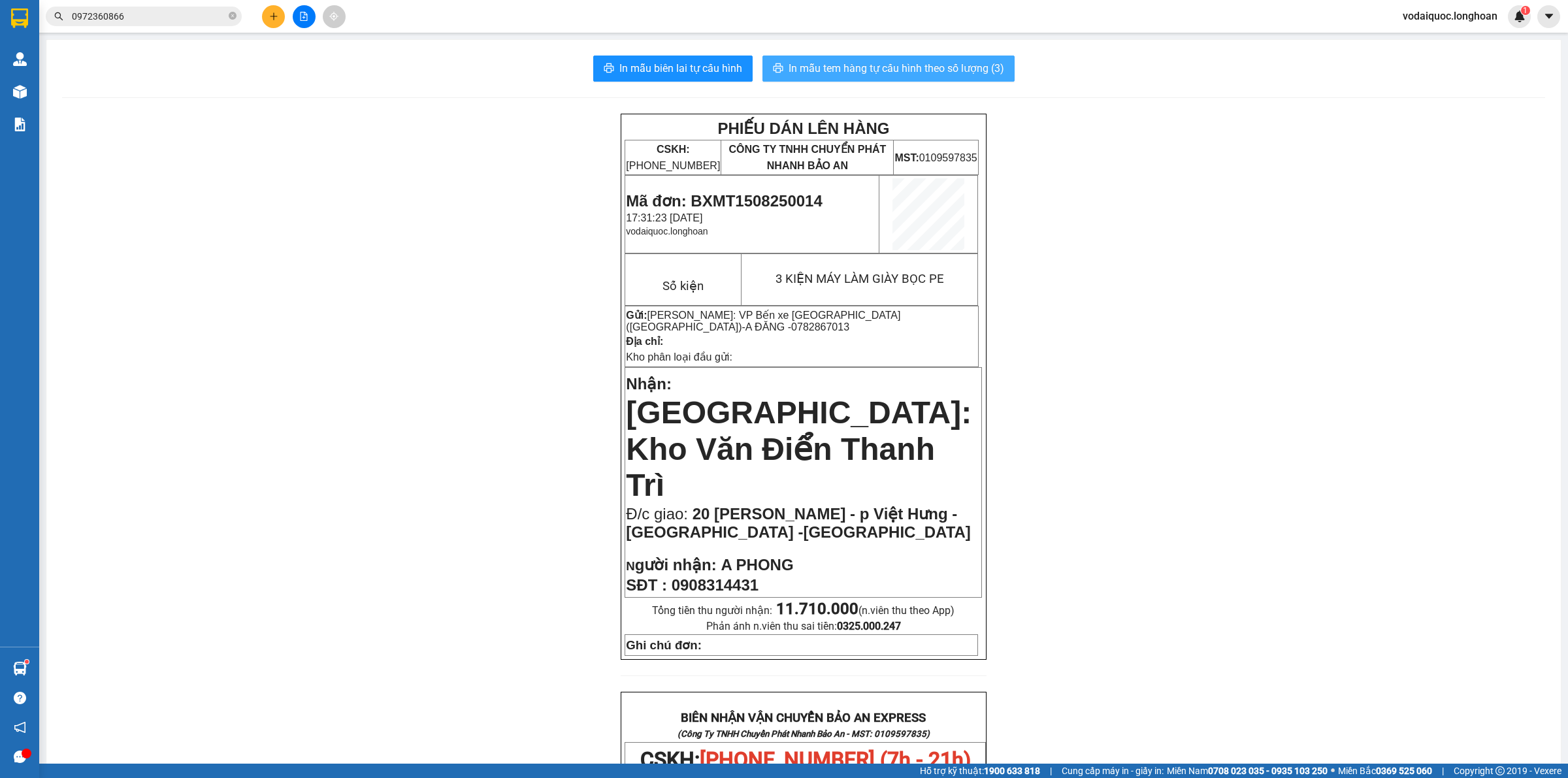
click at [877, 65] on span "In mẫu tem hàng tự cấu hình theo số lượng (3)" at bounding box center [897, 68] width 216 height 16
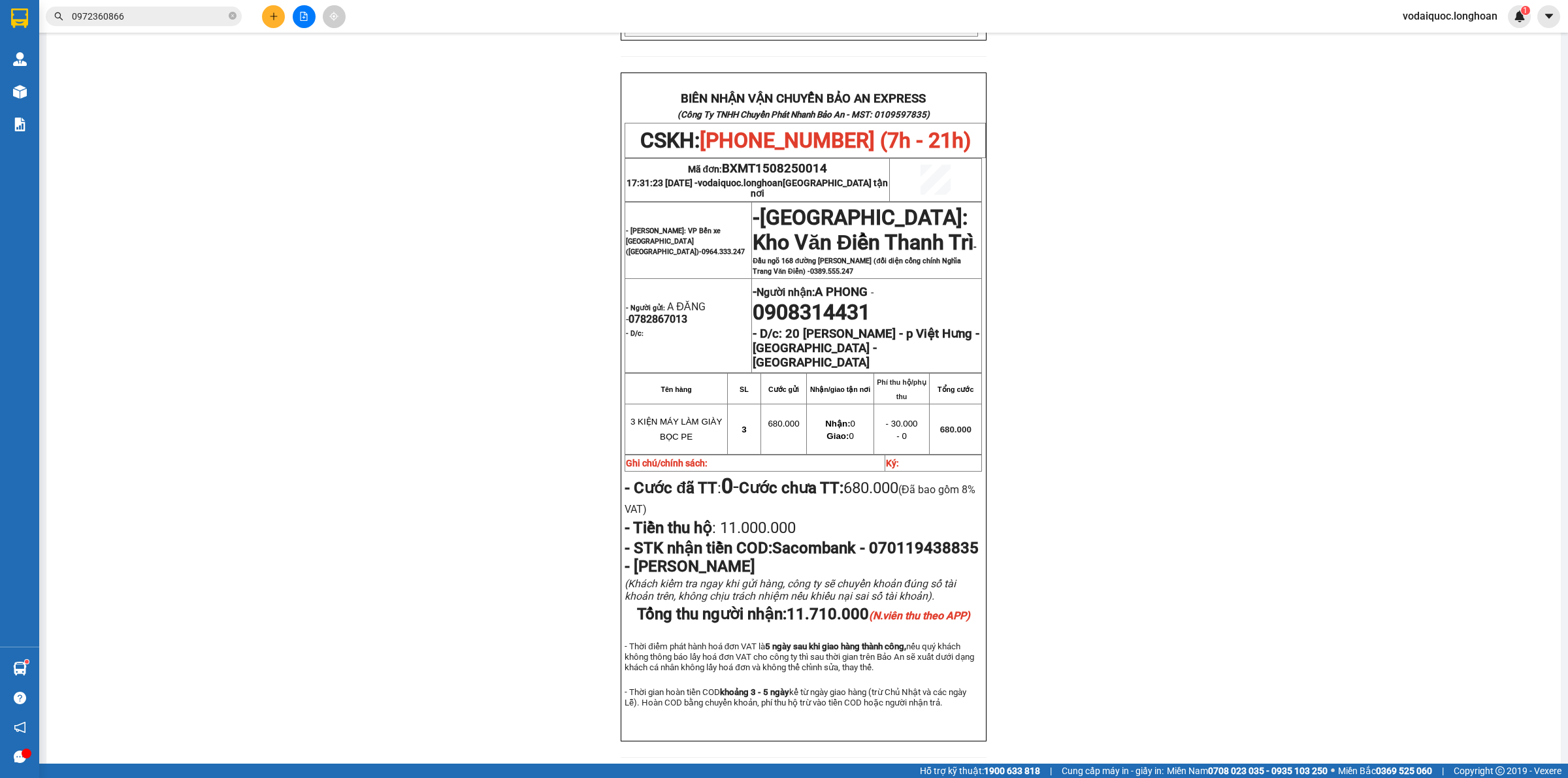
scroll to position [211, 0]
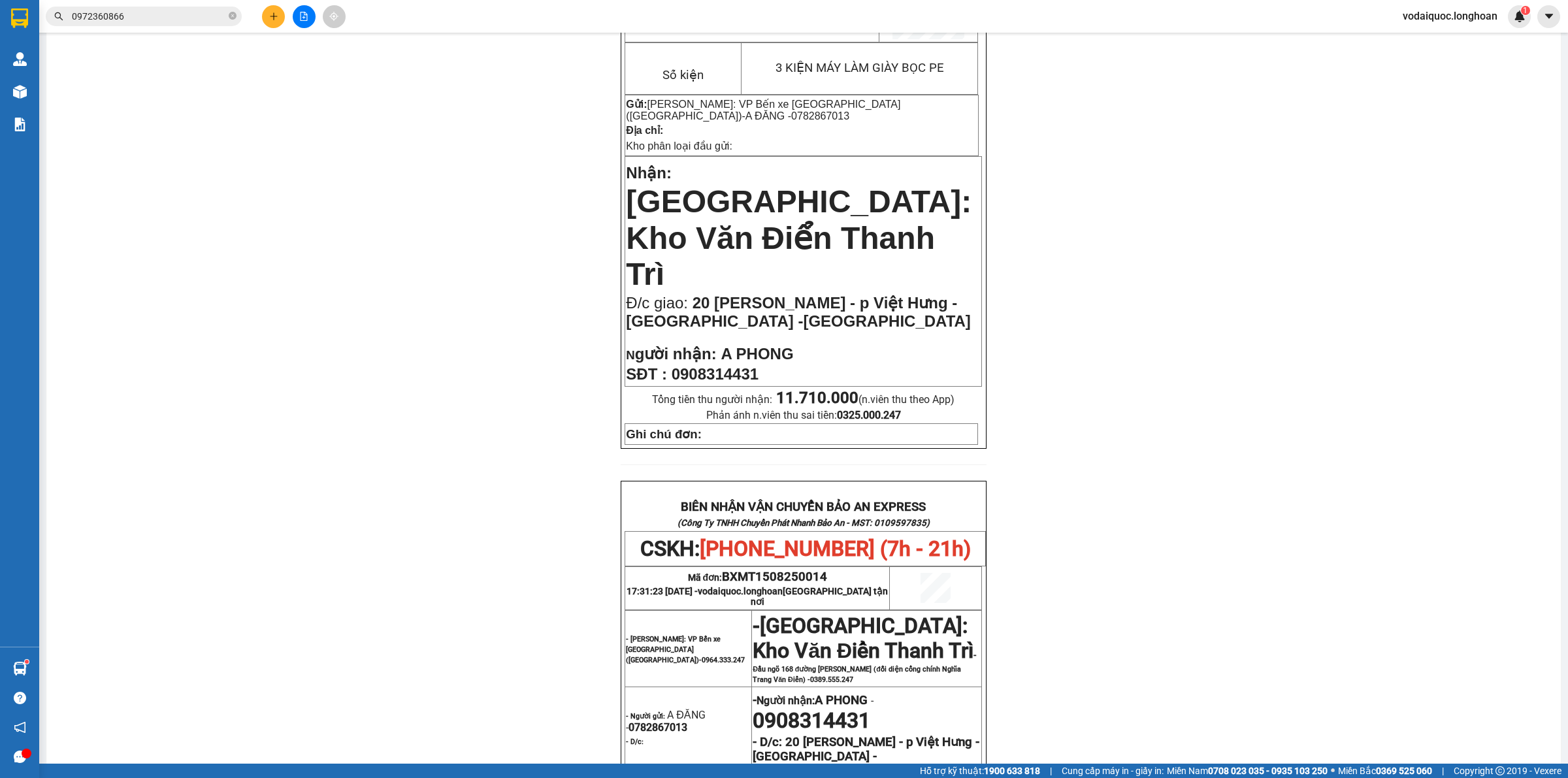
click at [1335, 168] on div "PHIẾU DÁN LÊN HÀNG CSKH: [PHONE_NUMBER] CÔNG TY TNHH CHUYỂN PHÁT NHANH BẢO AN M…" at bounding box center [803, 542] width 1483 height 1279
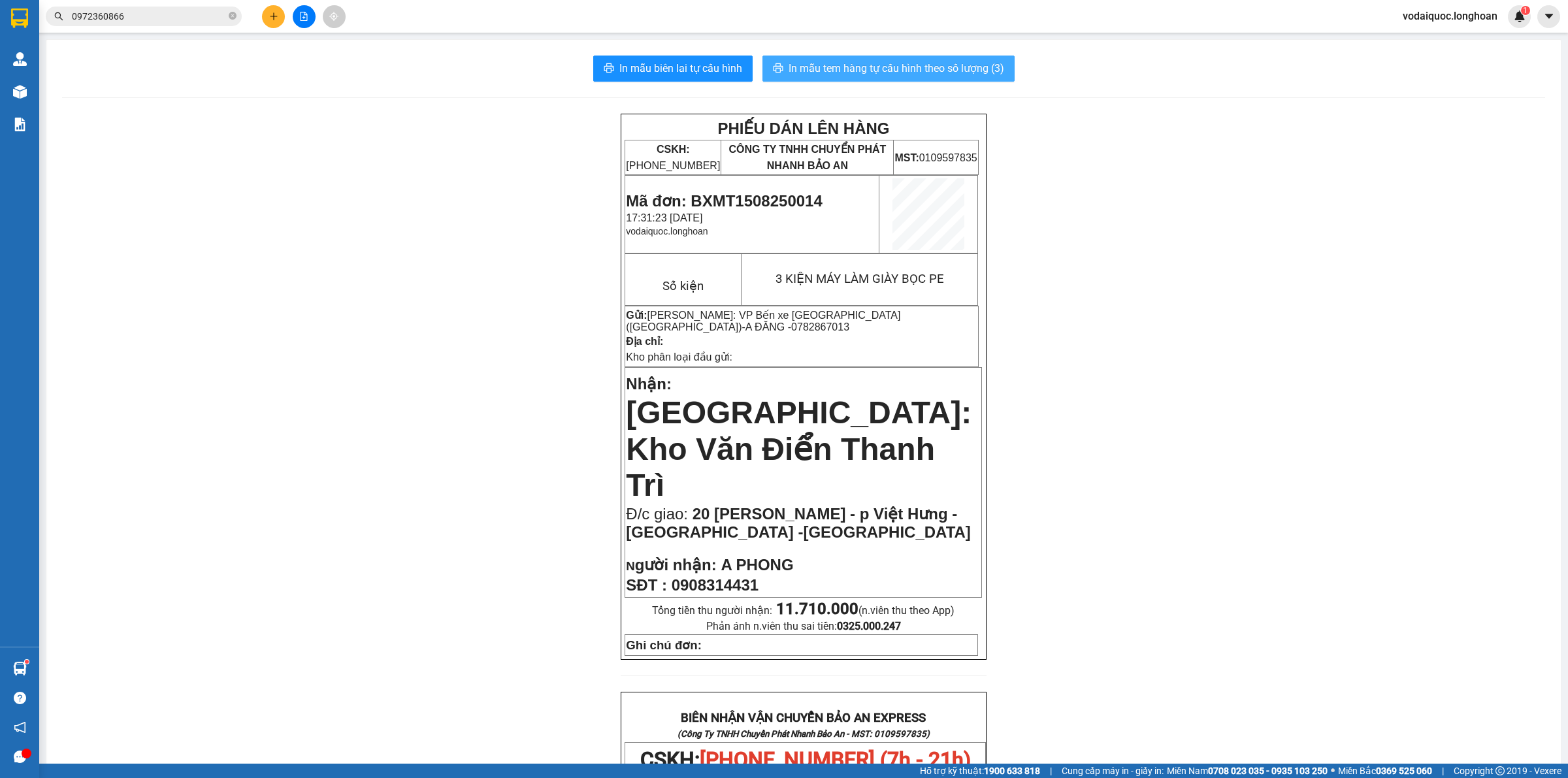
click at [922, 67] on span "In mẫu tem hàng tự cấu hình theo số lượng (3)" at bounding box center [897, 68] width 216 height 16
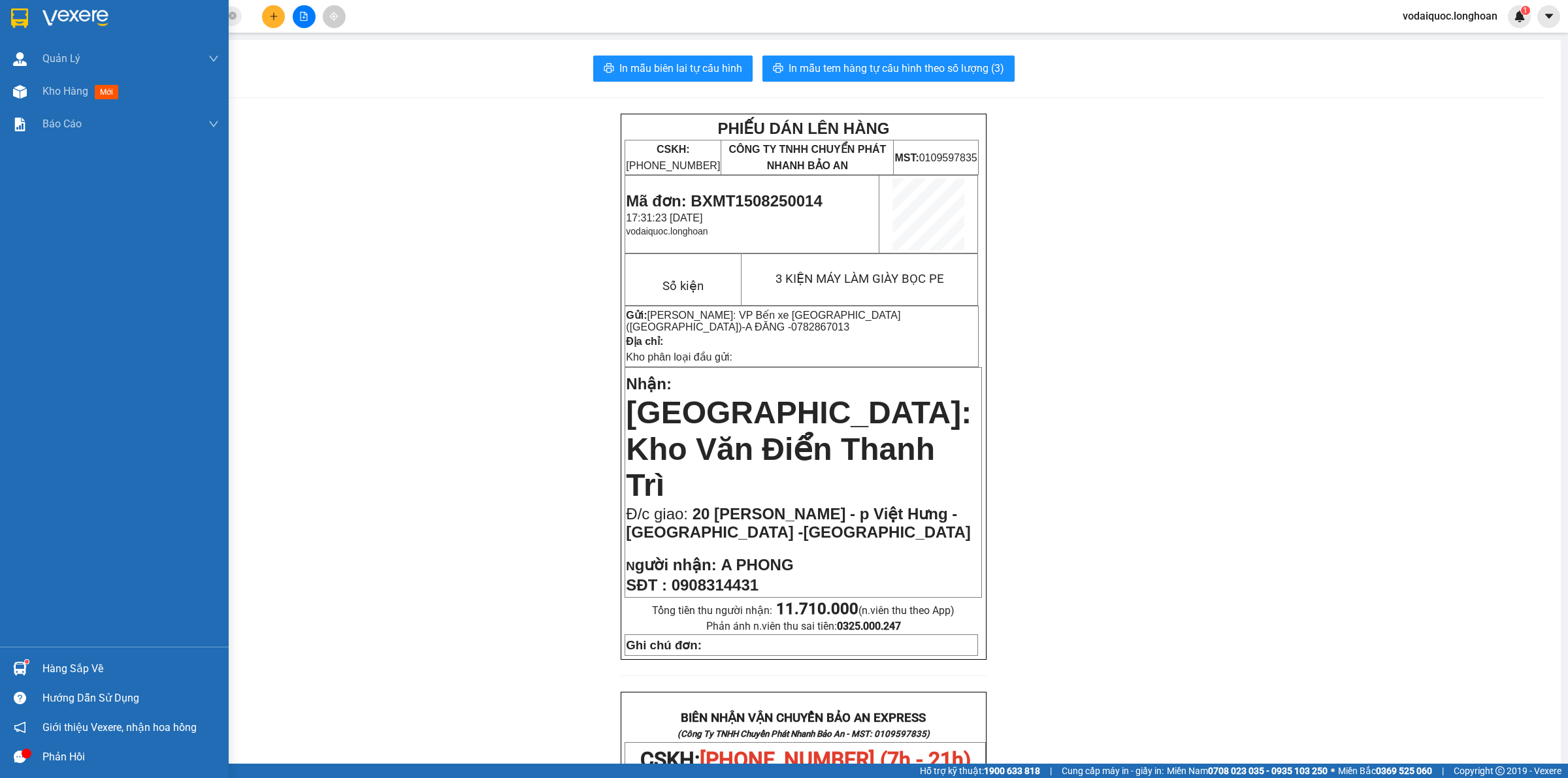
click at [25, 20] on img at bounding box center [20, 18] width 17 height 20
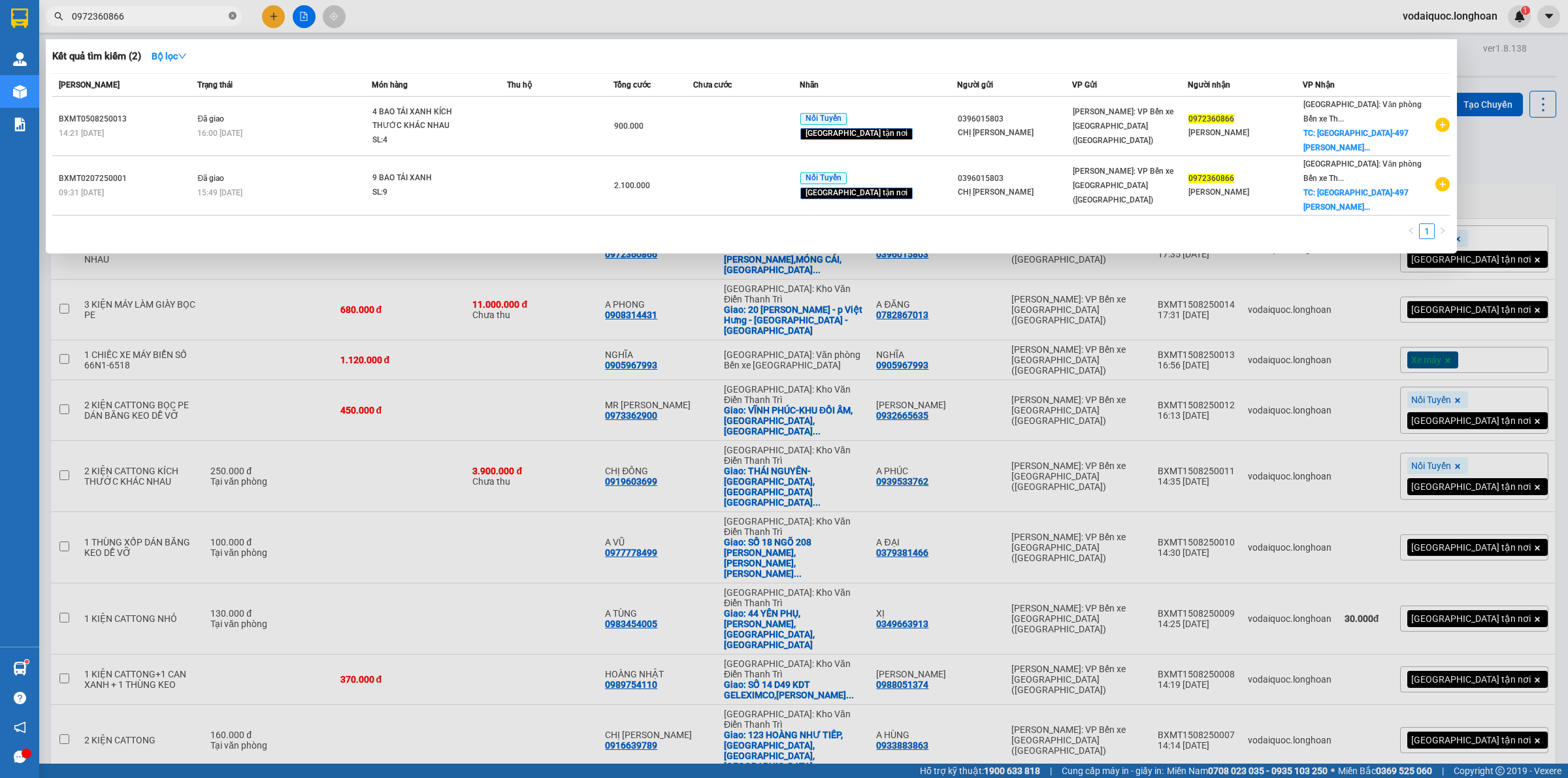
click at [234, 14] on icon "close-circle" at bounding box center [232, 15] width 8 height 8
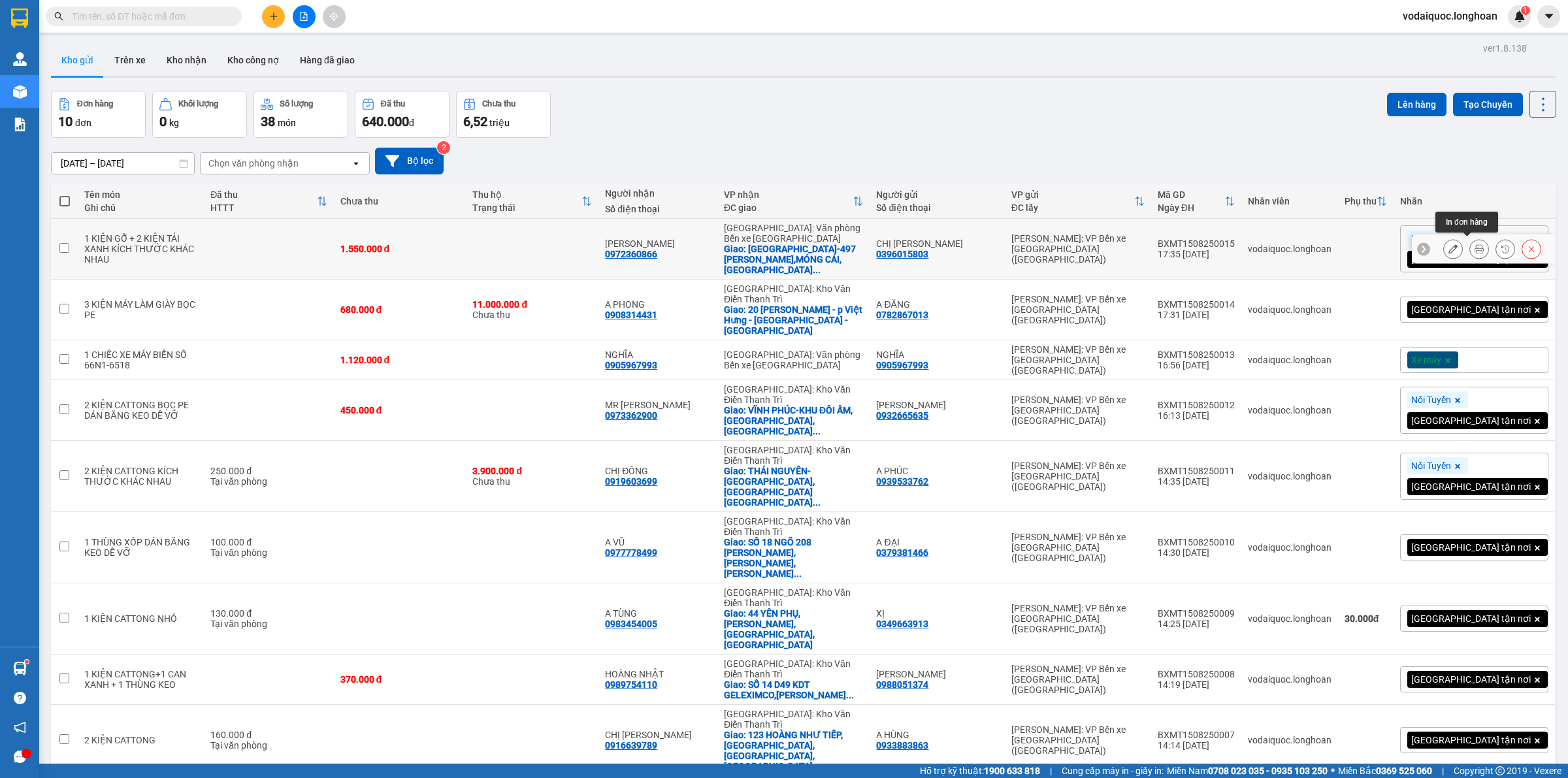
click at [1472, 246] on button at bounding box center [1479, 249] width 18 height 23
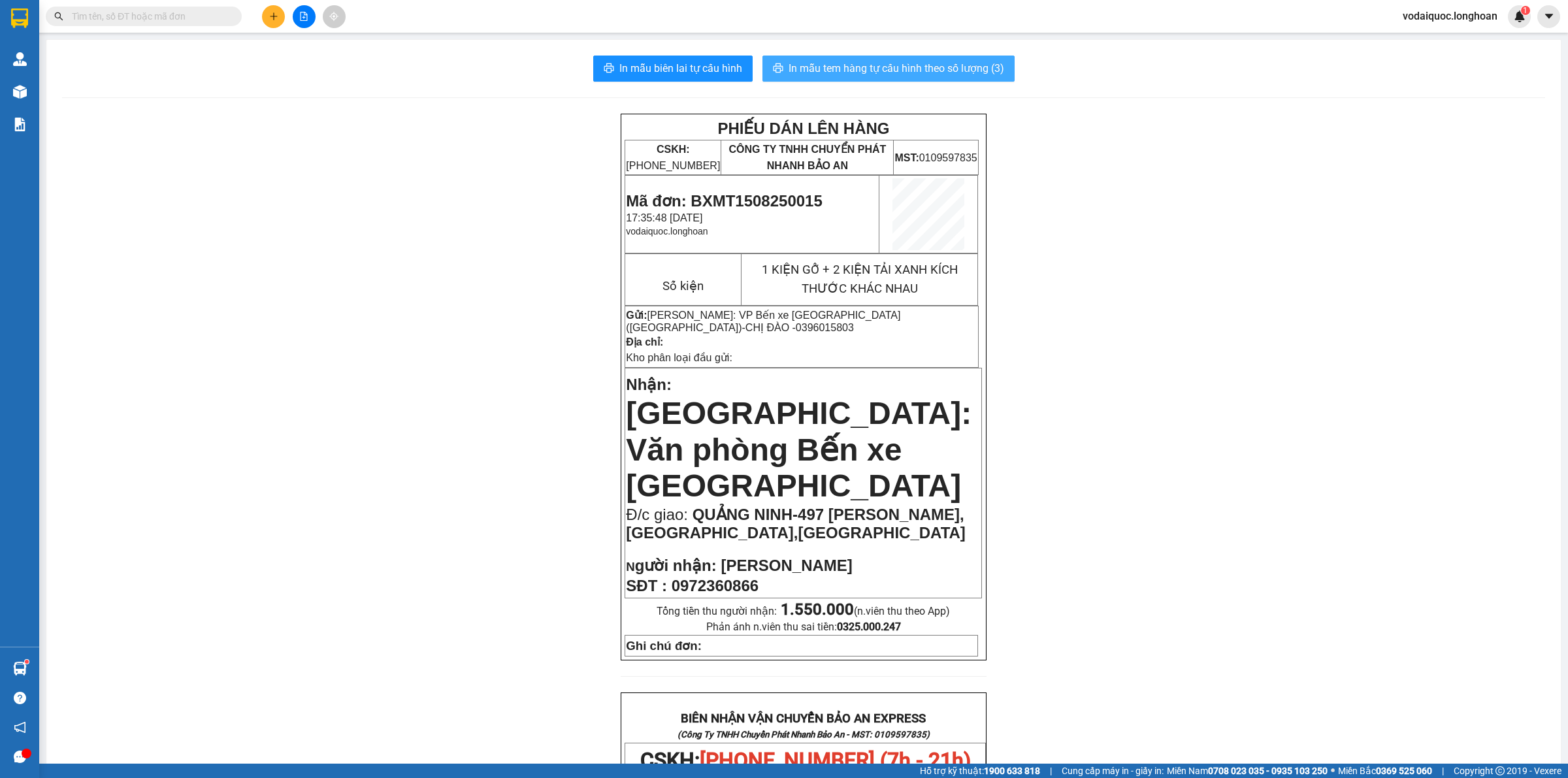
click at [873, 61] on span "In mẫu tem hàng tự cấu hình theo số lượng (3)" at bounding box center [897, 68] width 216 height 16
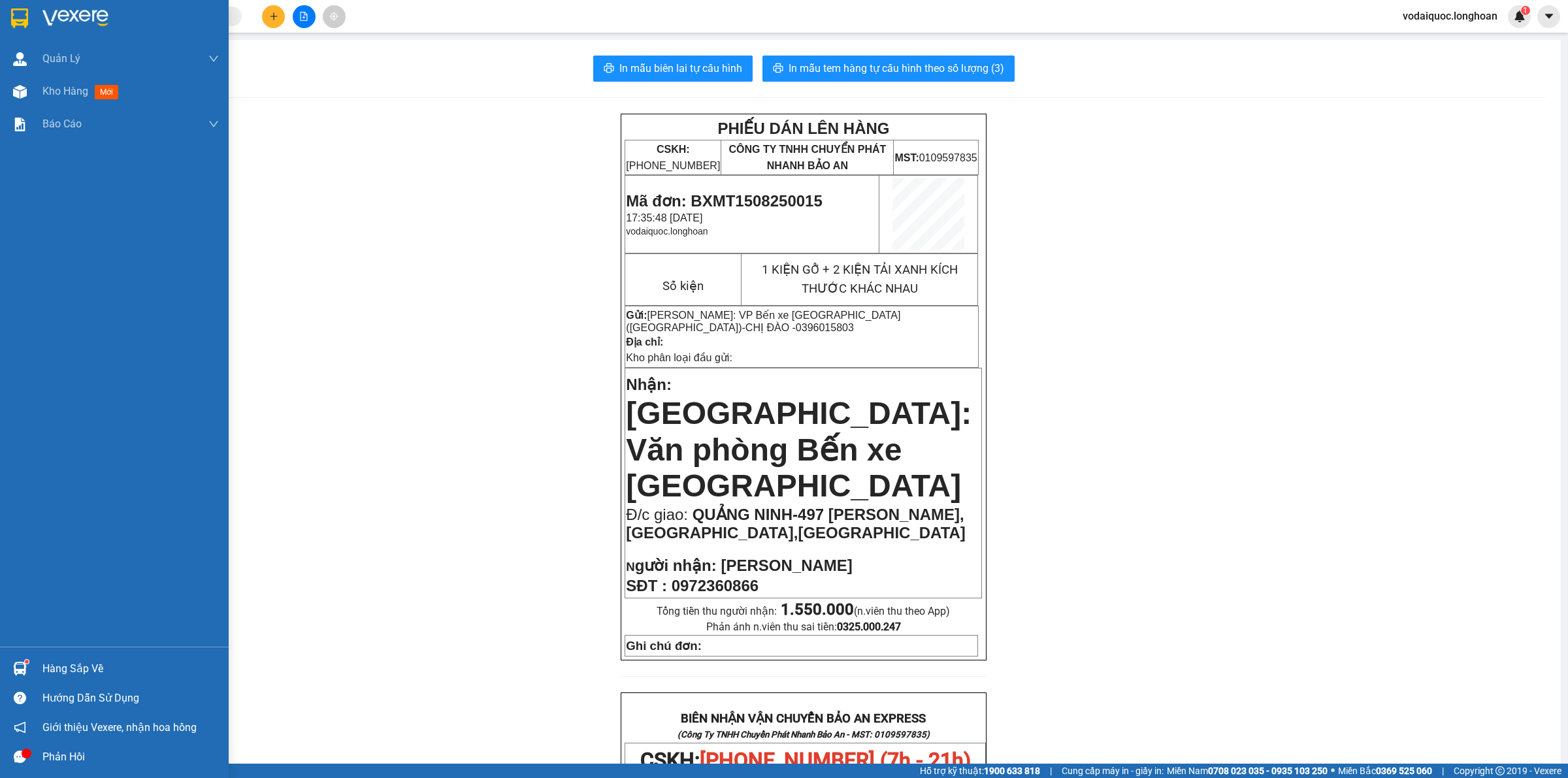
click at [66, 20] on img at bounding box center [75, 18] width 66 height 20
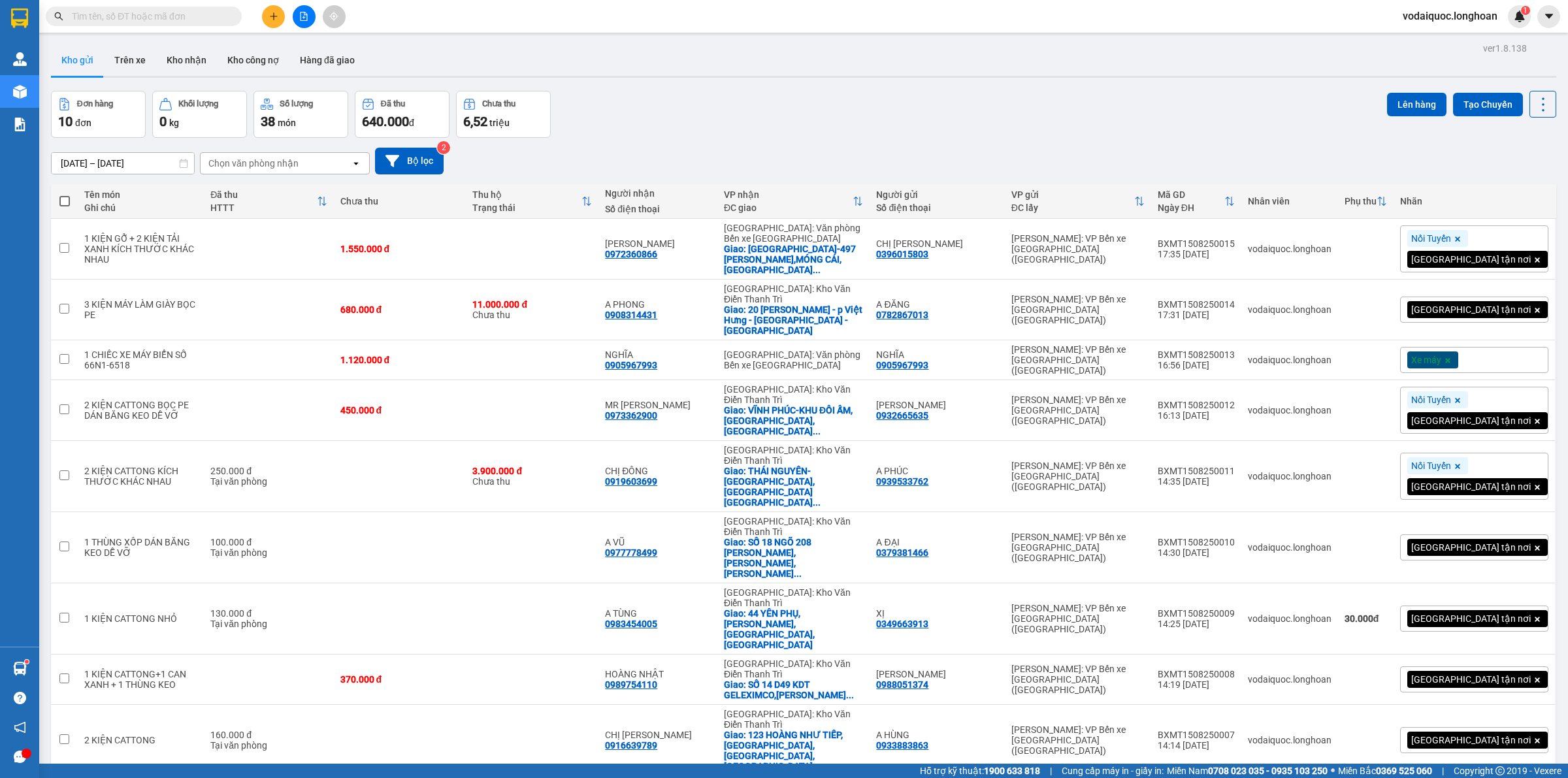
click at [185, 10] on input "text" at bounding box center [148, 16] width 154 height 14
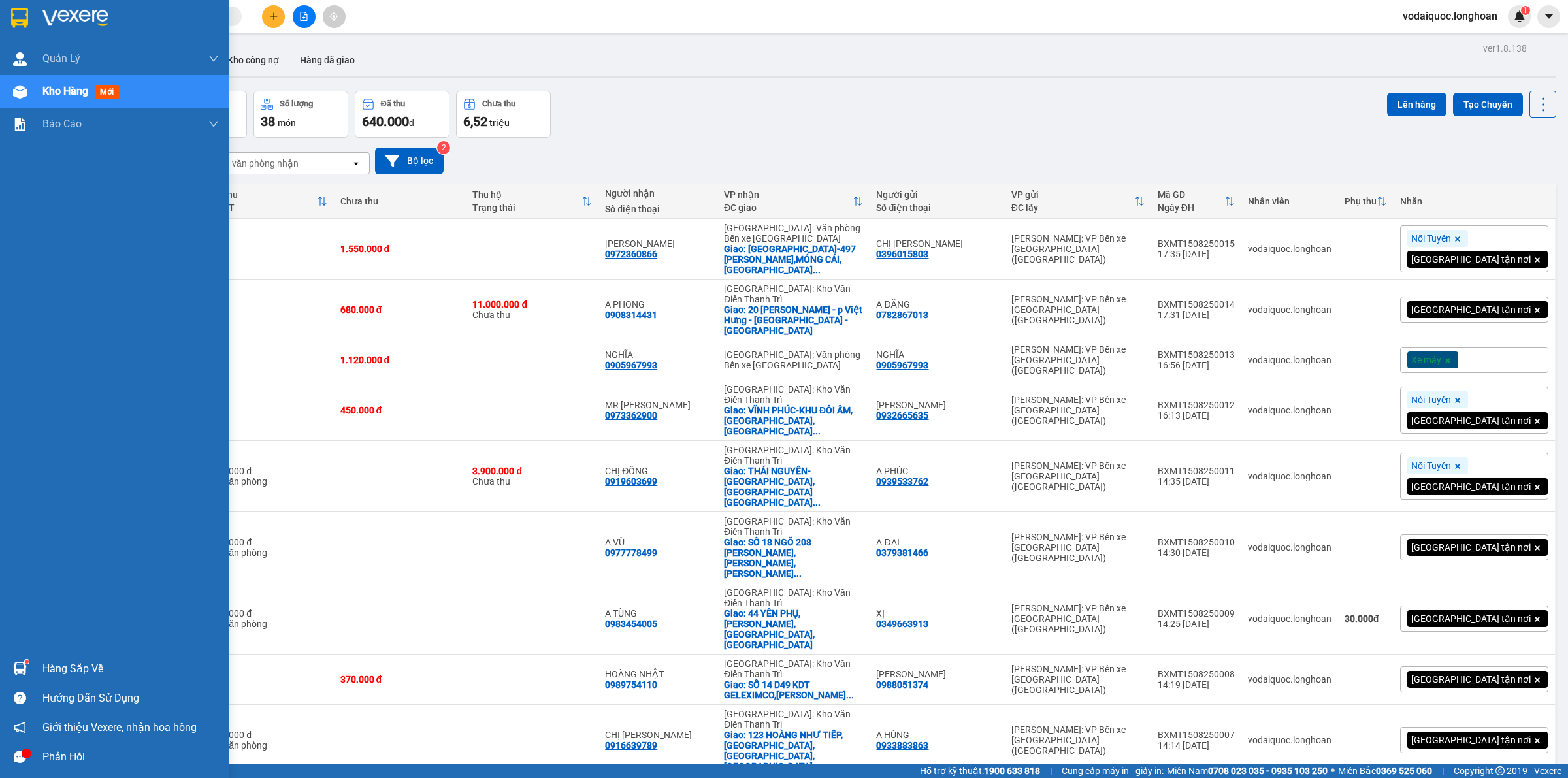
click at [56, 15] on img at bounding box center [75, 18] width 66 height 20
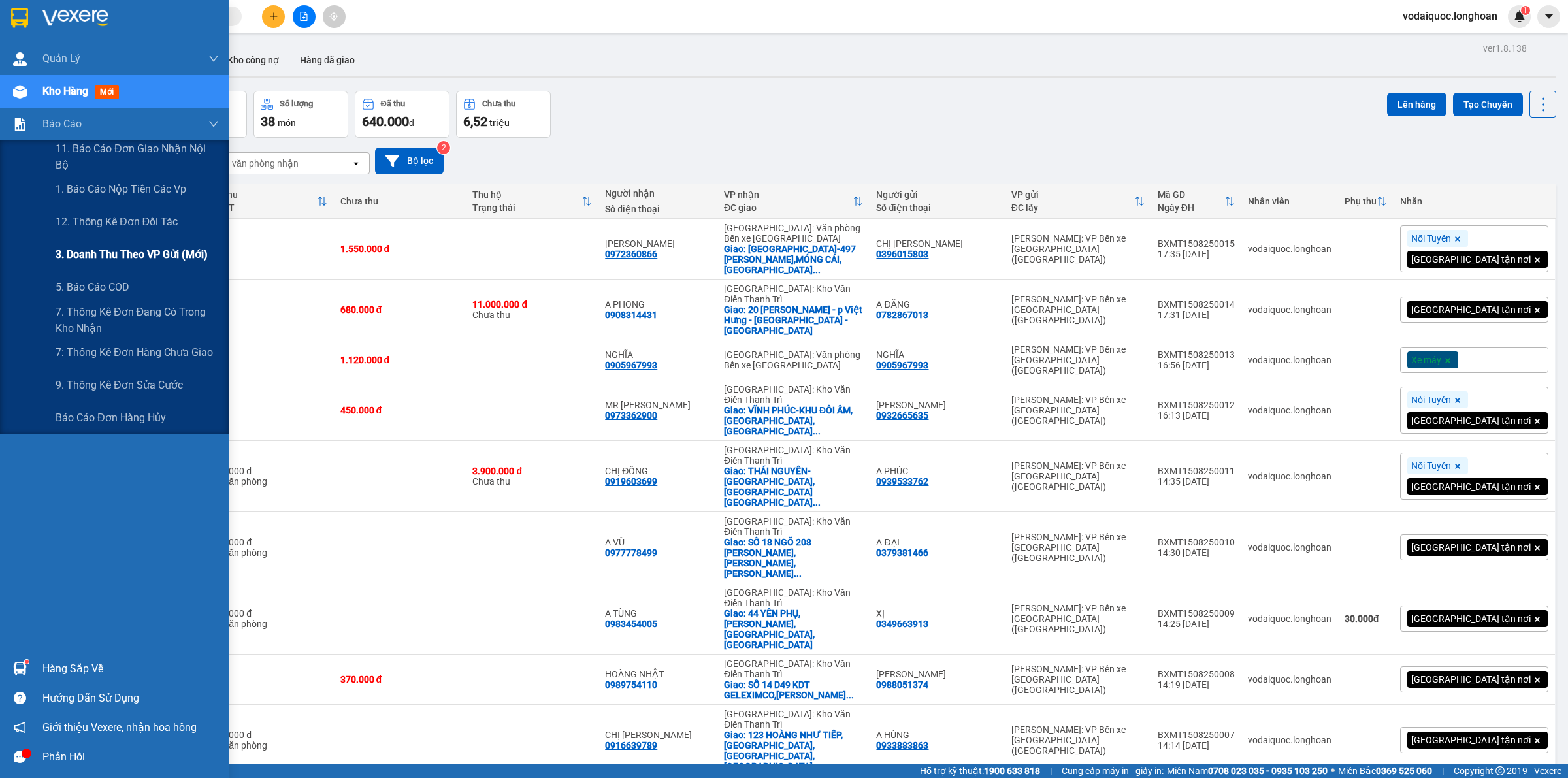
click at [138, 253] on span "3. Doanh Thu theo VP Gửi (mới)" at bounding box center [131, 254] width 152 height 16
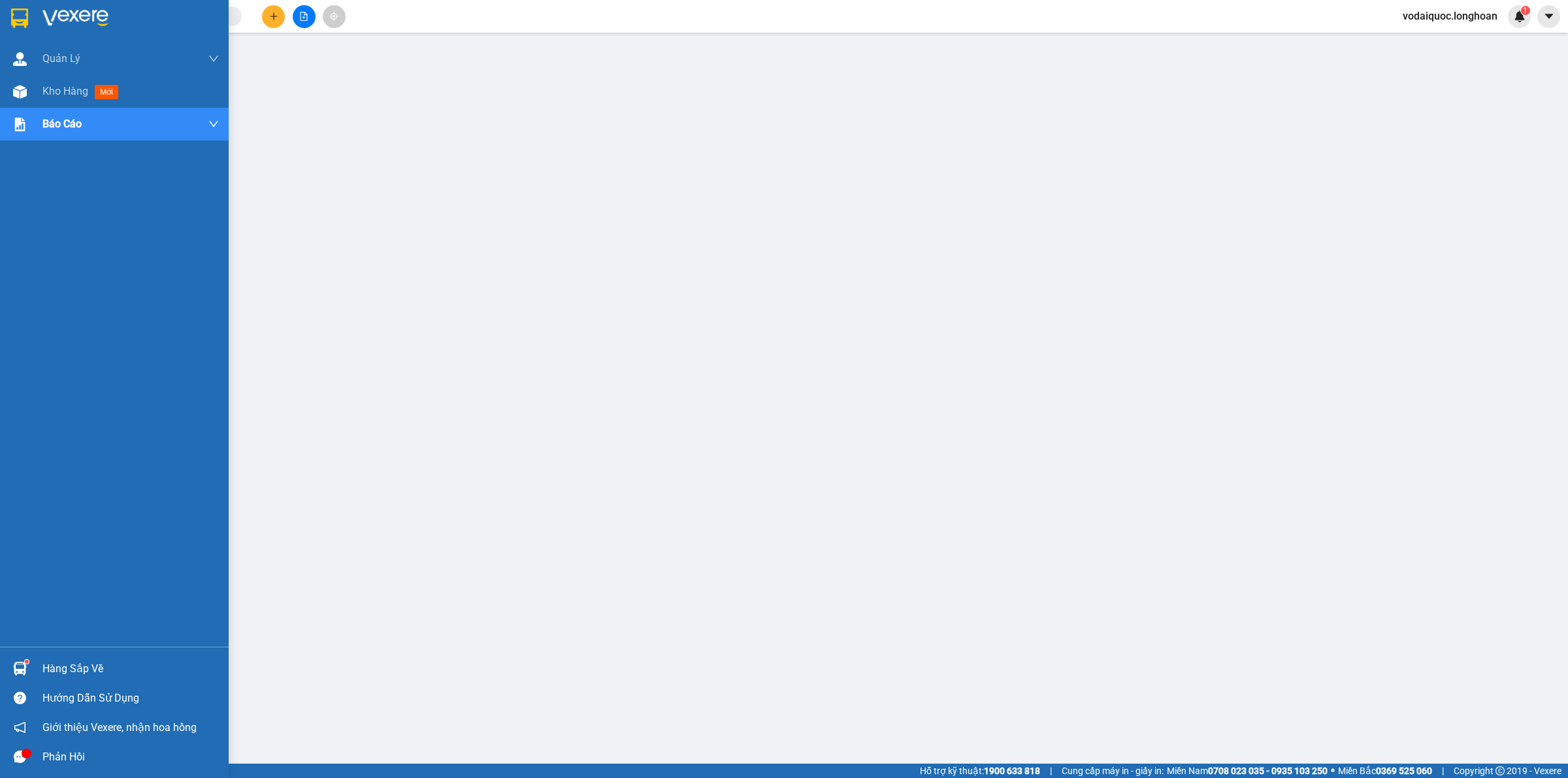
click at [86, 17] on img at bounding box center [75, 18] width 66 height 20
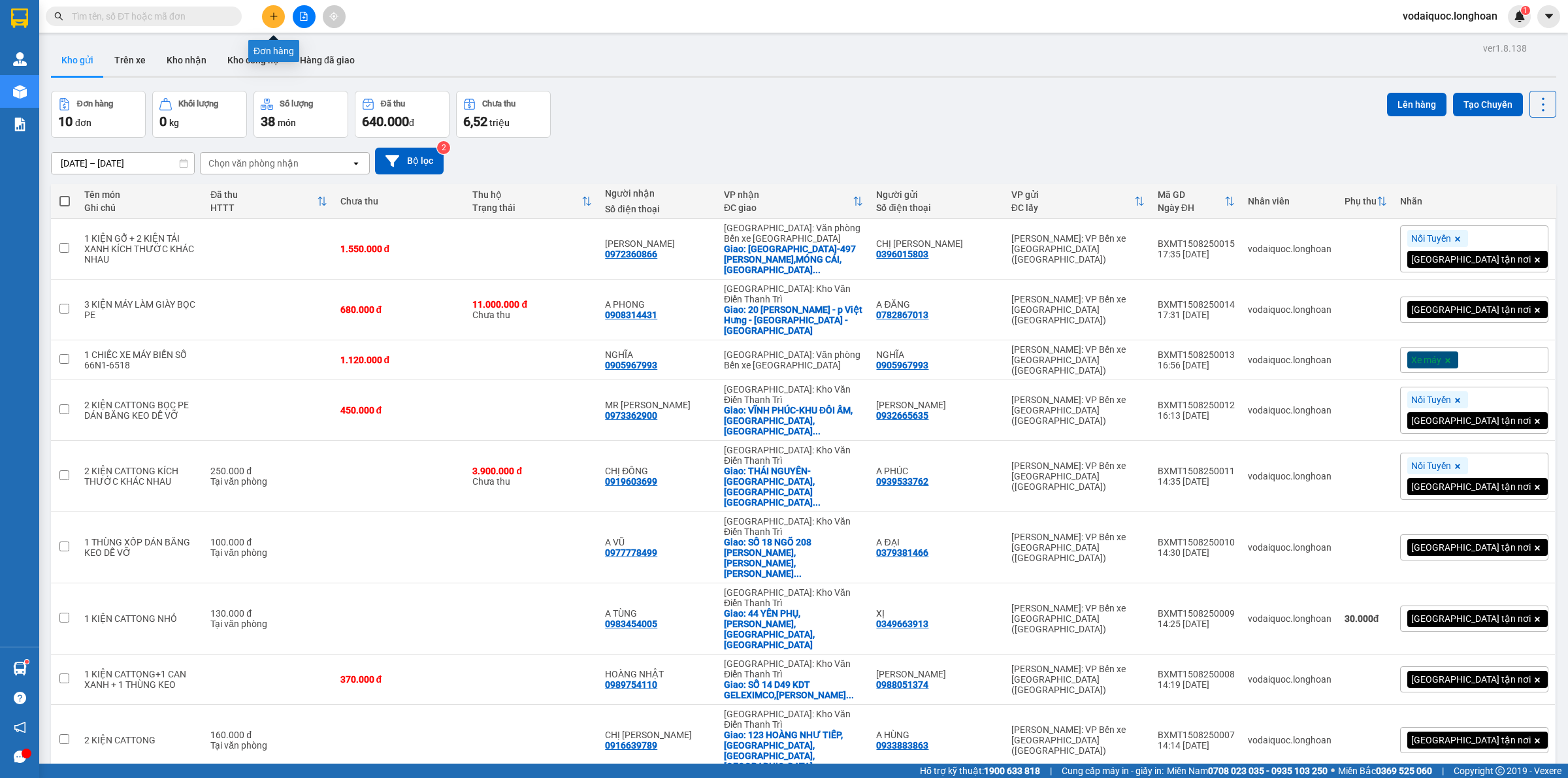
click at [273, 11] on button at bounding box center [273, 16] width 23 height 23
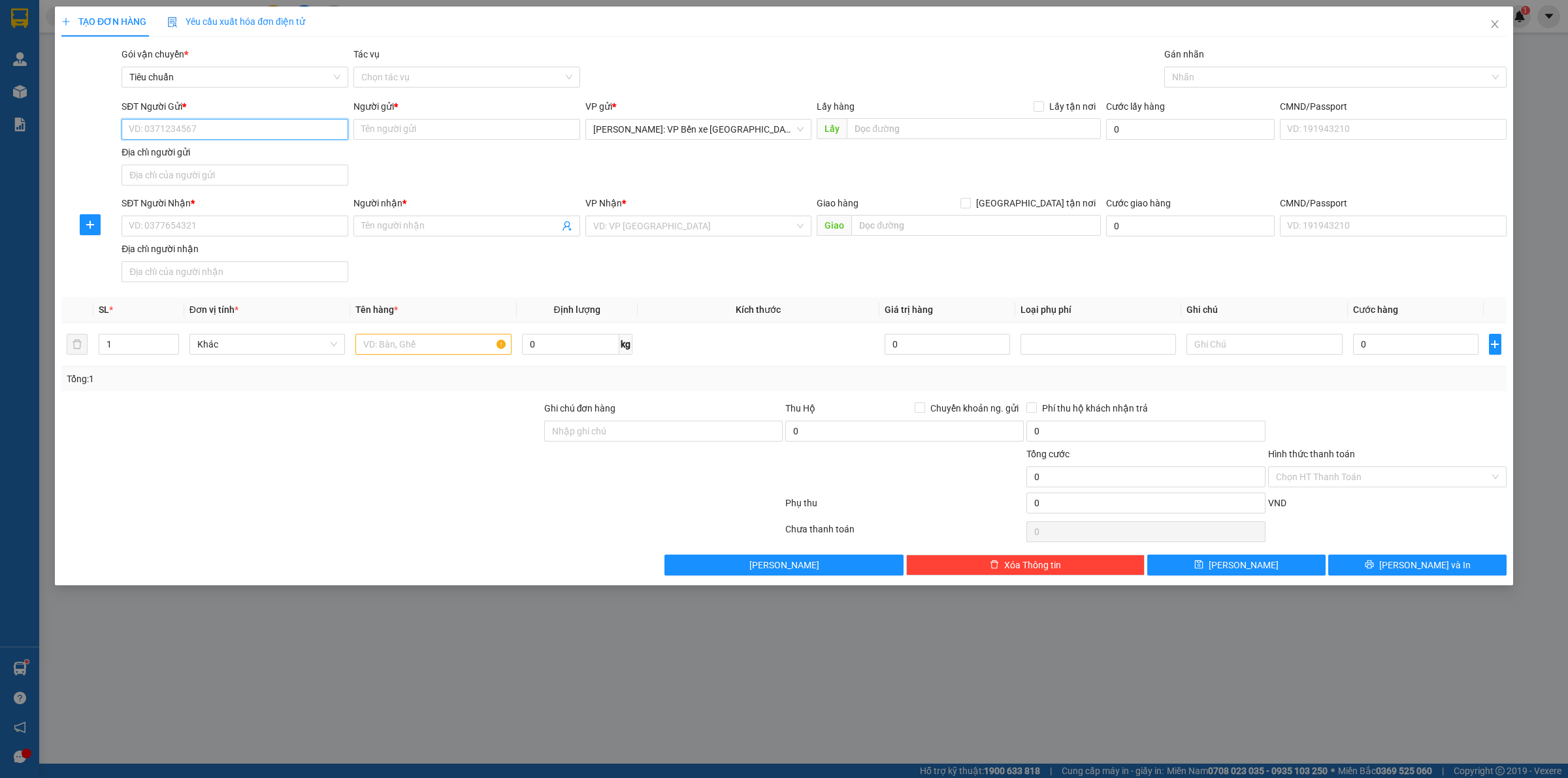
click at [220, 133] on input "SĐT Người Gửi *" at bounding box center [234, 129] width 227 height 21
type input "0933903113"
click at [420, 133] on input "Người gửi *" at bounding box center [467, 129] width 227 height 21
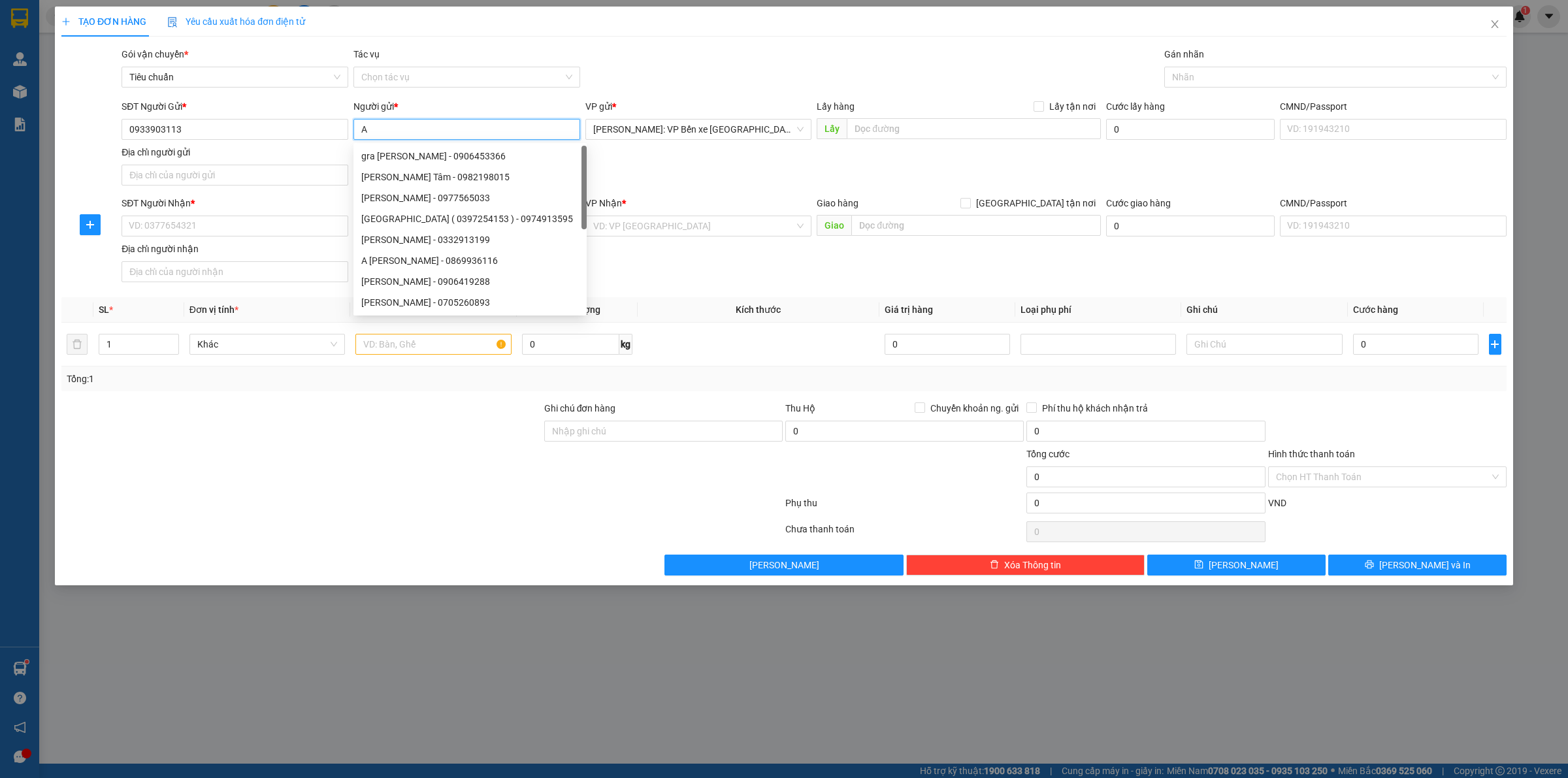
type input "A"
type input "BÌNH"
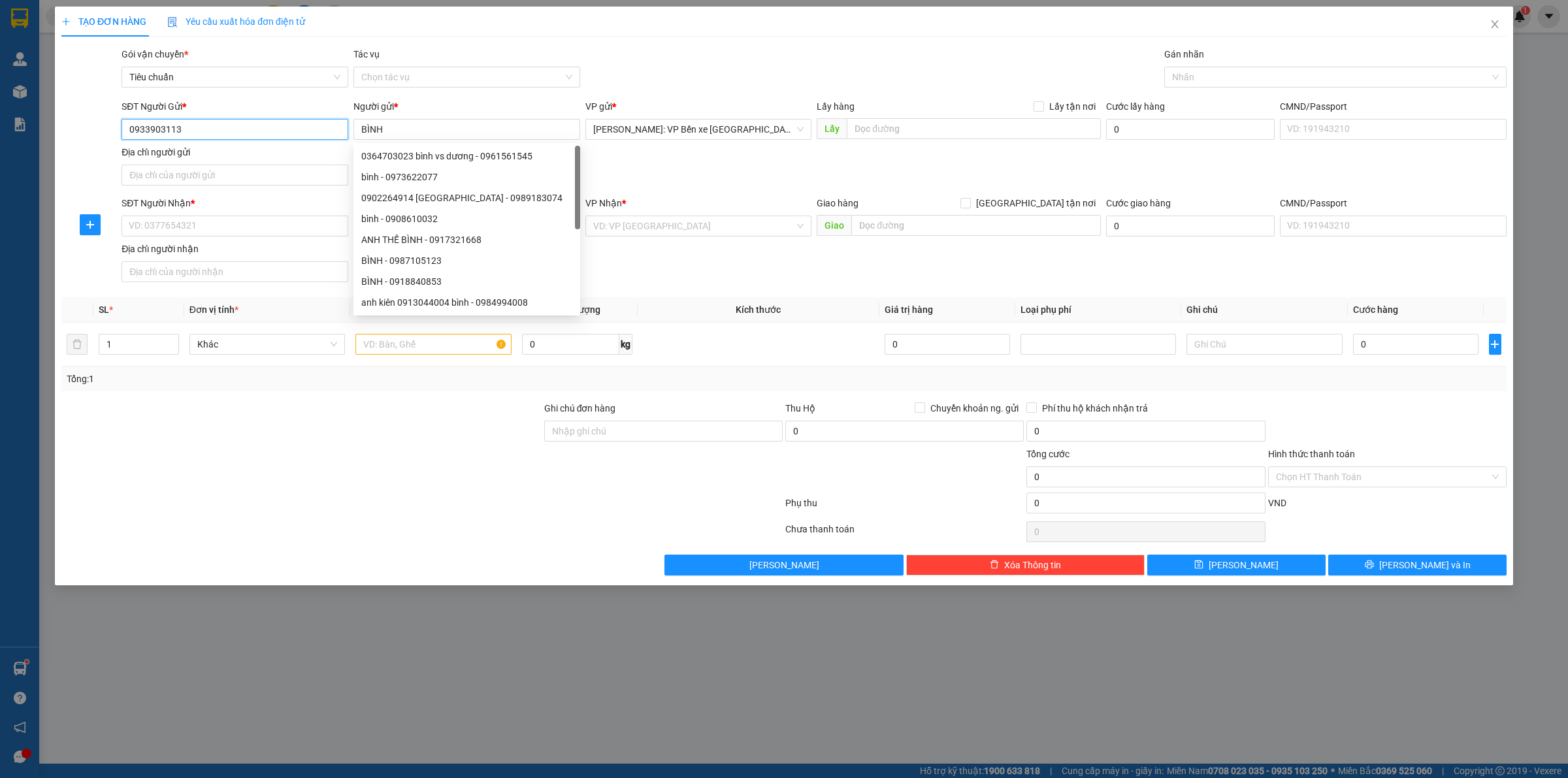
drag, startPoint x: 206, startPoint y: 128, endPoint x: 79, endPoint y: 125, distance: 127.0
click at [79, 125] on div "SĐT Người Gửi * 0933903113 0933903113 Người gửi * BÌNH VP gửi * [GEOGRAPHIC_DAT…" at bounding box center [784, 145] width 1448 height 92
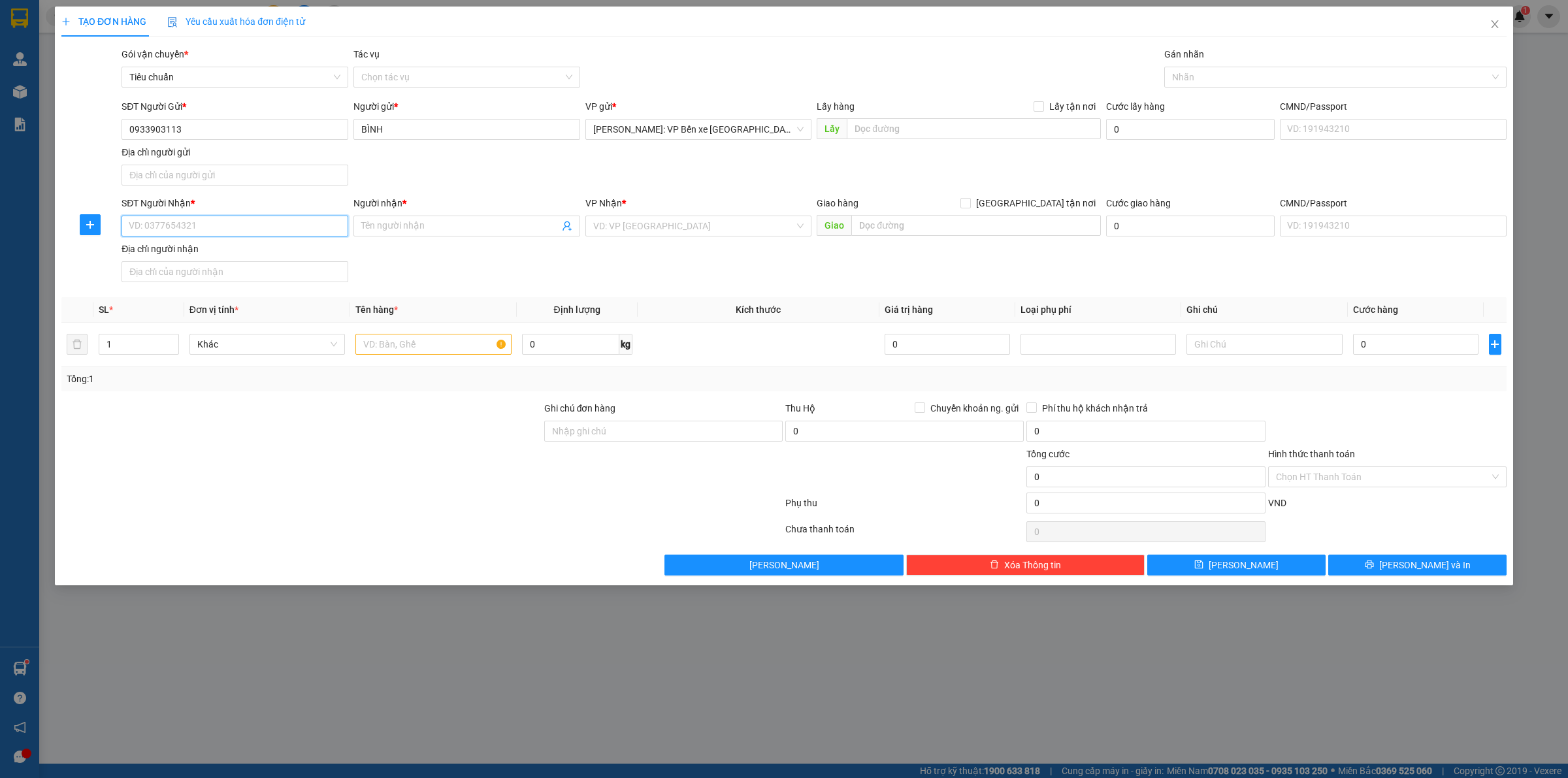
click at [220, 230] on input "SĐT Người Nhận *" at bounding box center [234, 227] width 227 height 21
type input "0933903113"
click at [406, 226] on input "Người nhận *" at bounding box center [460, 226] width 198 height 14
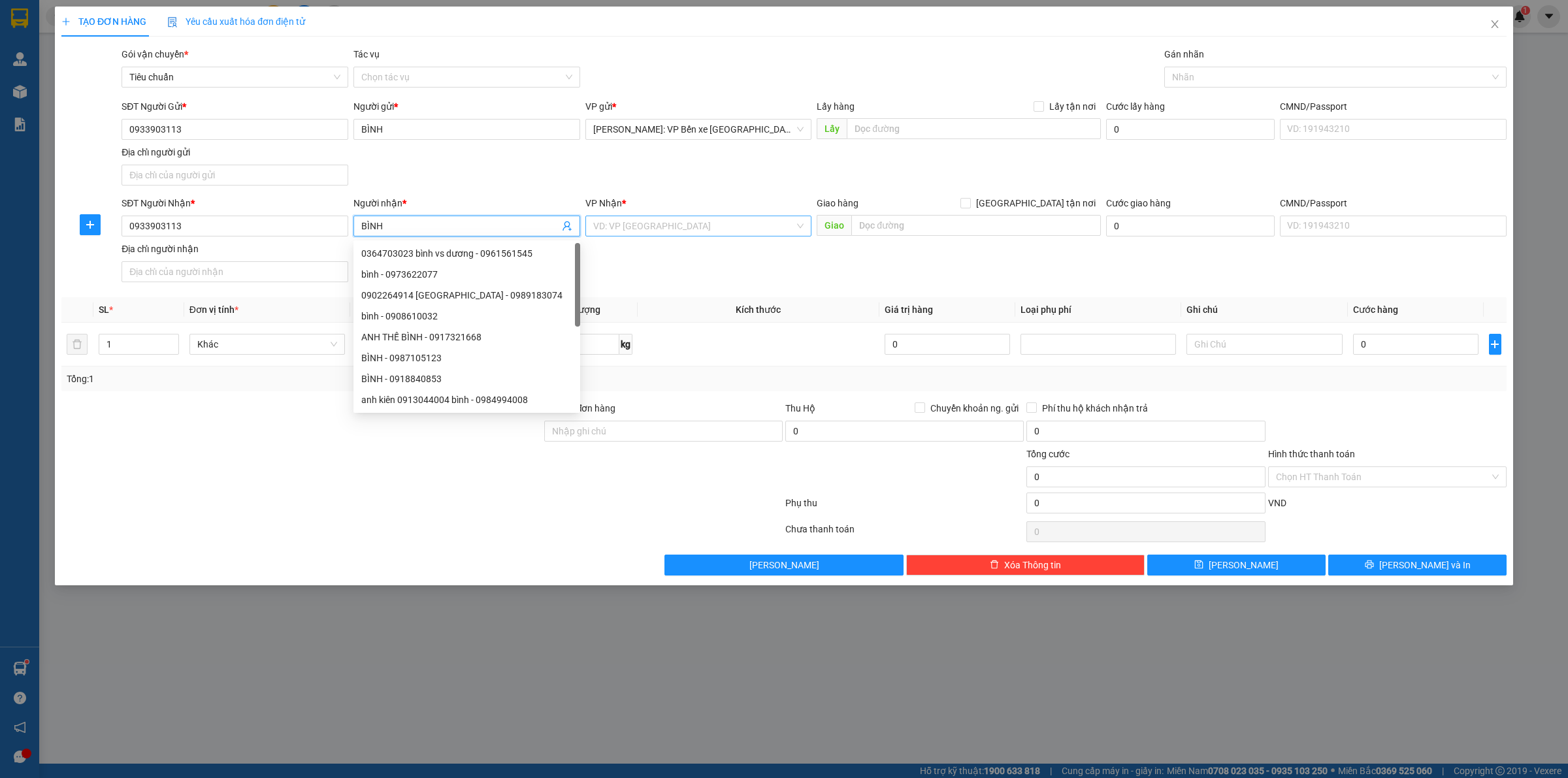
type input "BÌNH"
click at [668, 226] on input "search" at bounding box center [694, 226] width 202 height 20
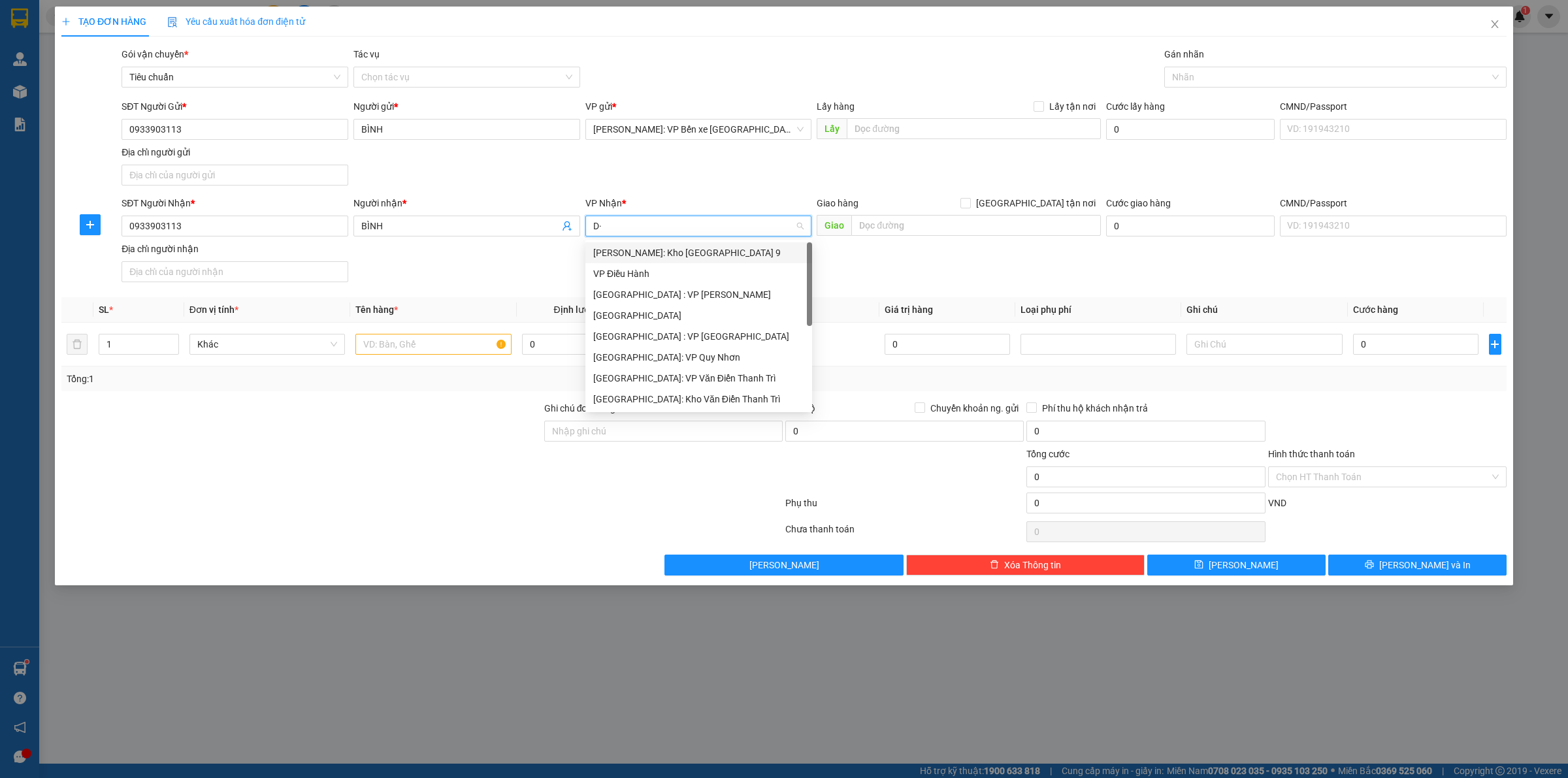
type input "D"
type input "ĐÀ"
click at [672, 255] on div "[GEOGRAPHIC_DATA] : VP [PERSON_NAME]" at bounding box center [714, 252] width 241 height 14
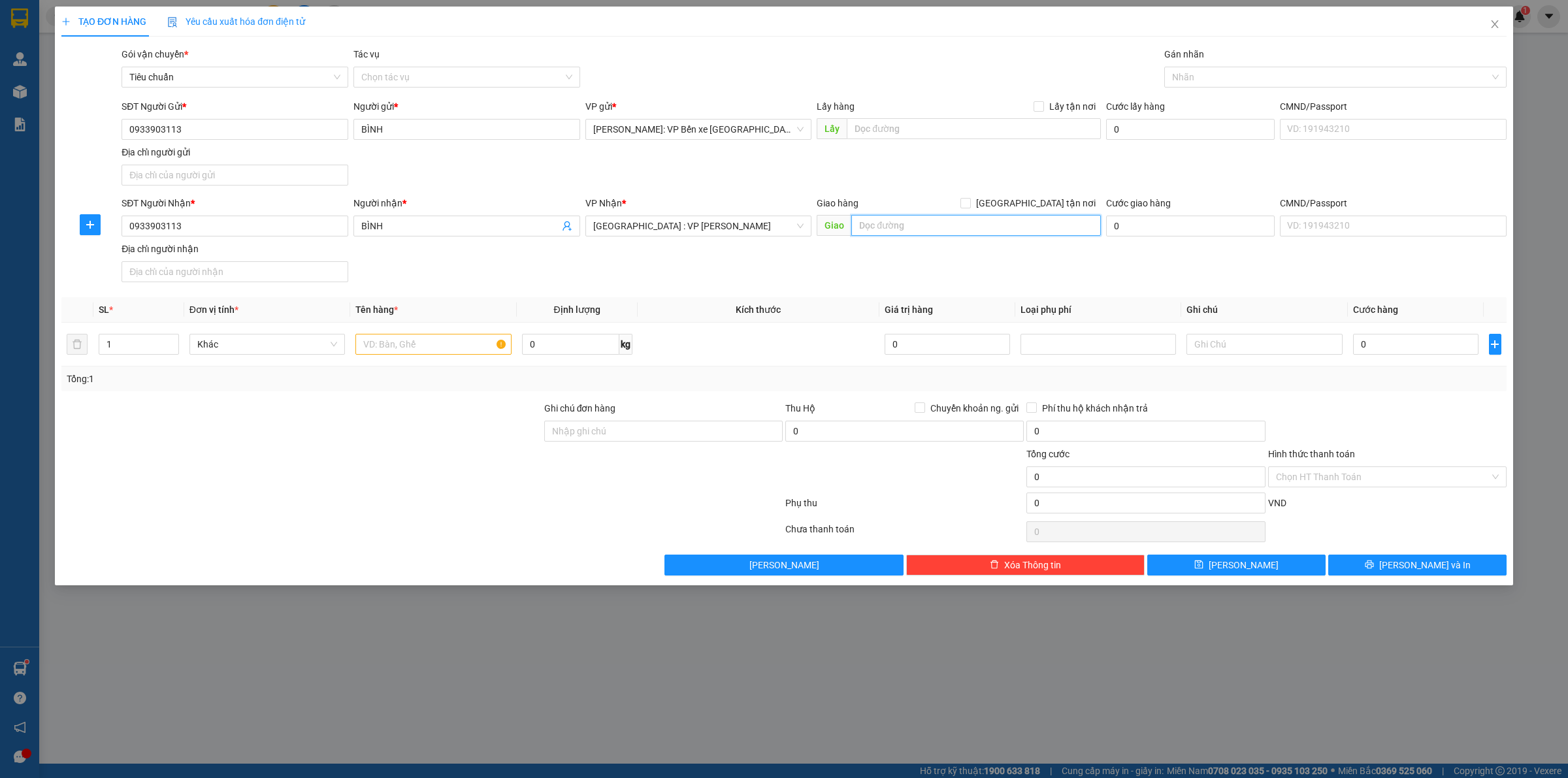
click at [927, 217] on input "text" at bounding box center [976, 226] width 250 height 21
click at [165, 386] on div "Tổng: 1" at bounding box center [336, 378] width 538 height 14
click at [451, 345] on input "text" at bounding box center [433, 344] width 156 height 21
type input "1 CHIẾC XE MÁY BIỂN SỐ 59H1-20572"
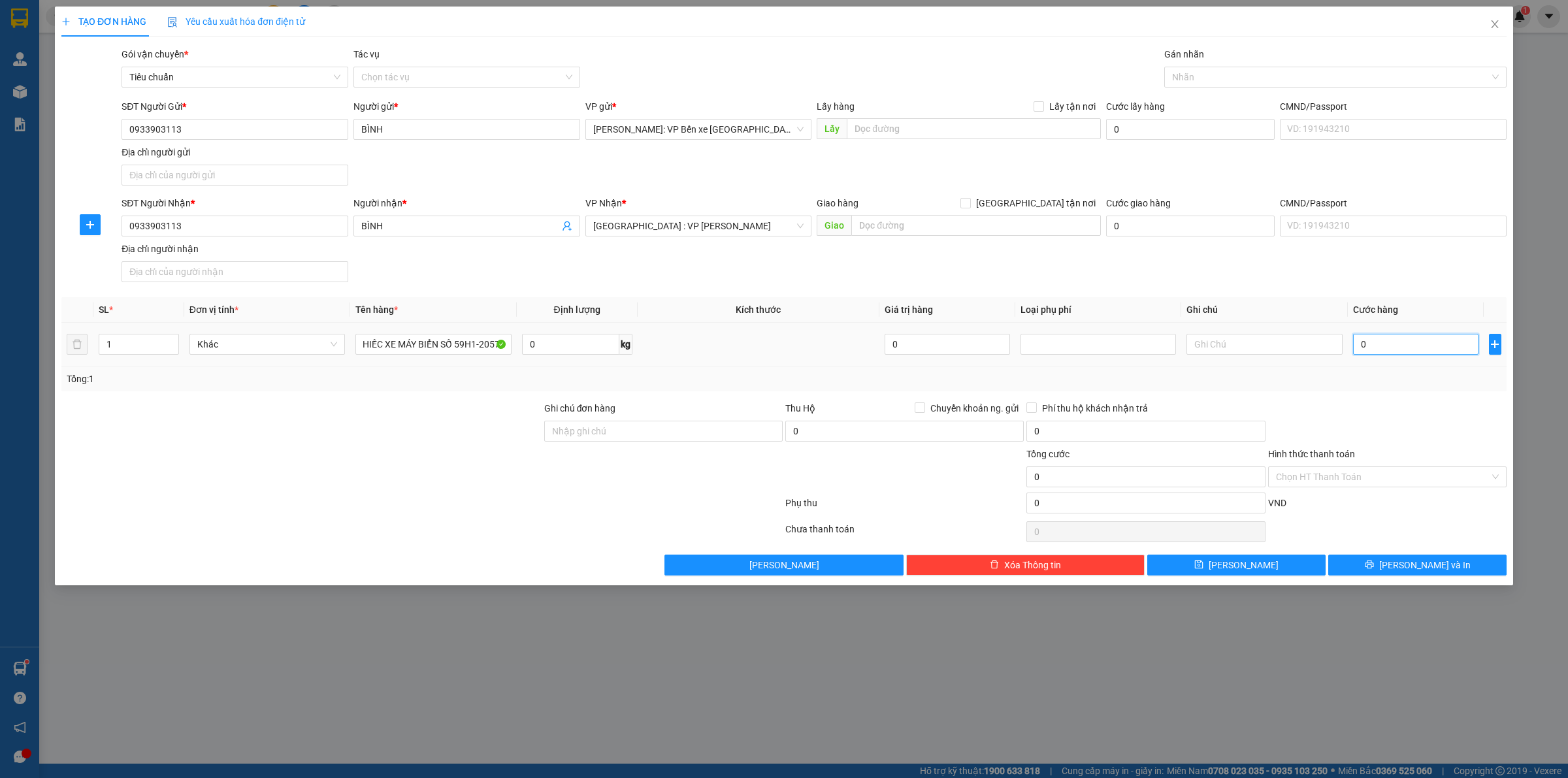
click at [1387, 346] on input "0" at bounding box center [1415, 344] width 125 height 21
type input "7"
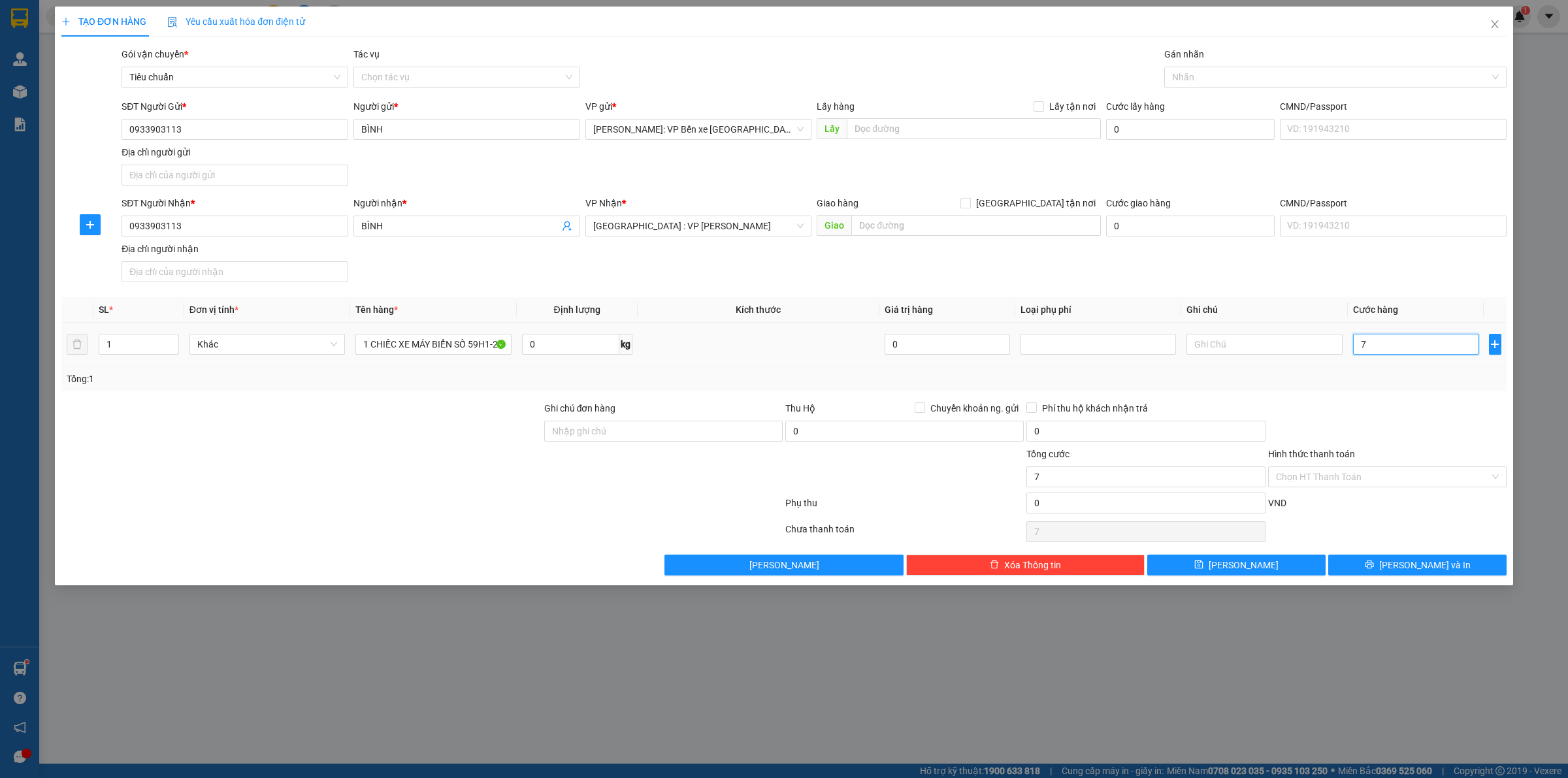
type input "73"
type input "730"
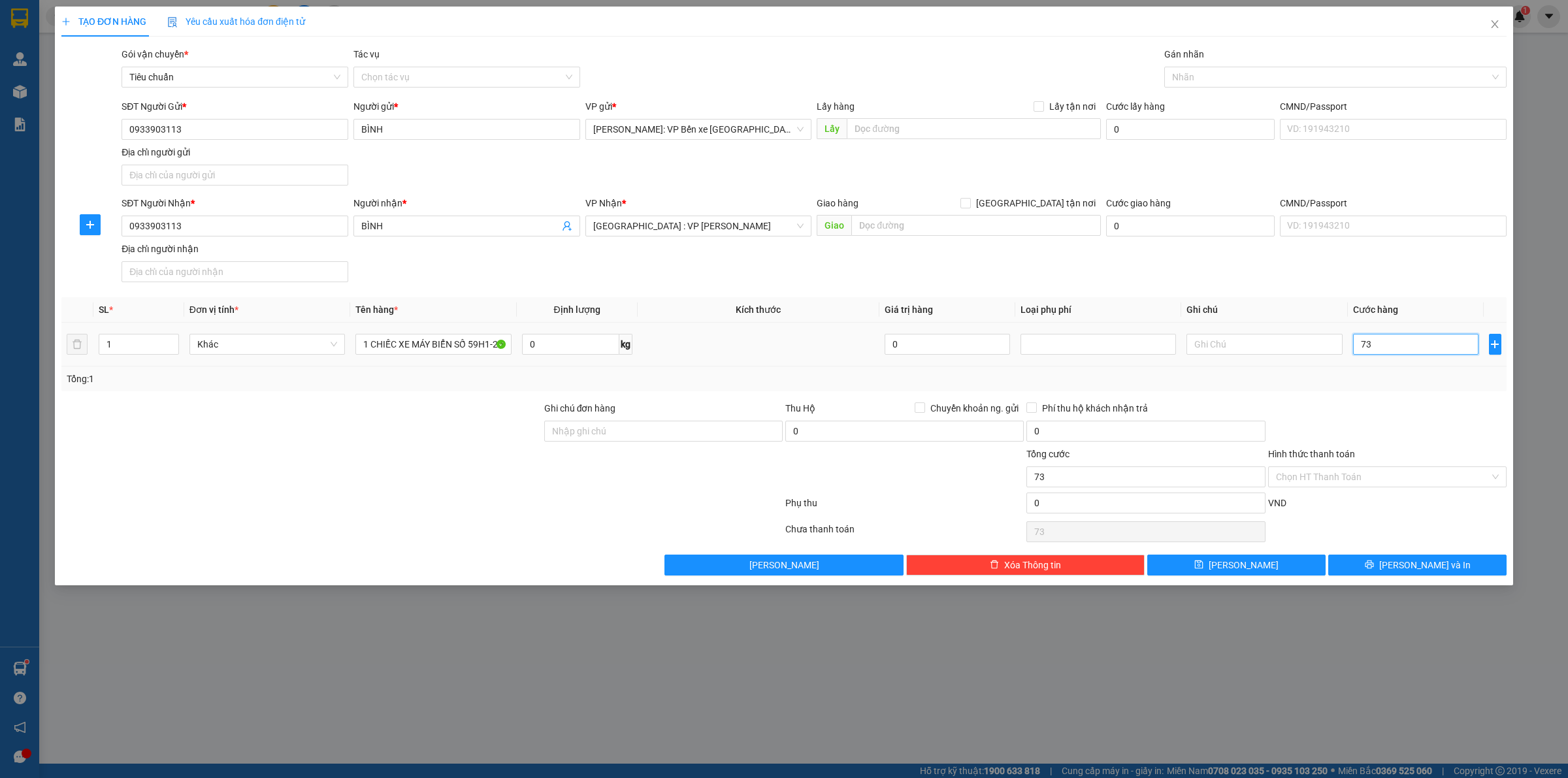
type input "730"
type input "7.300"
type input "73.000"
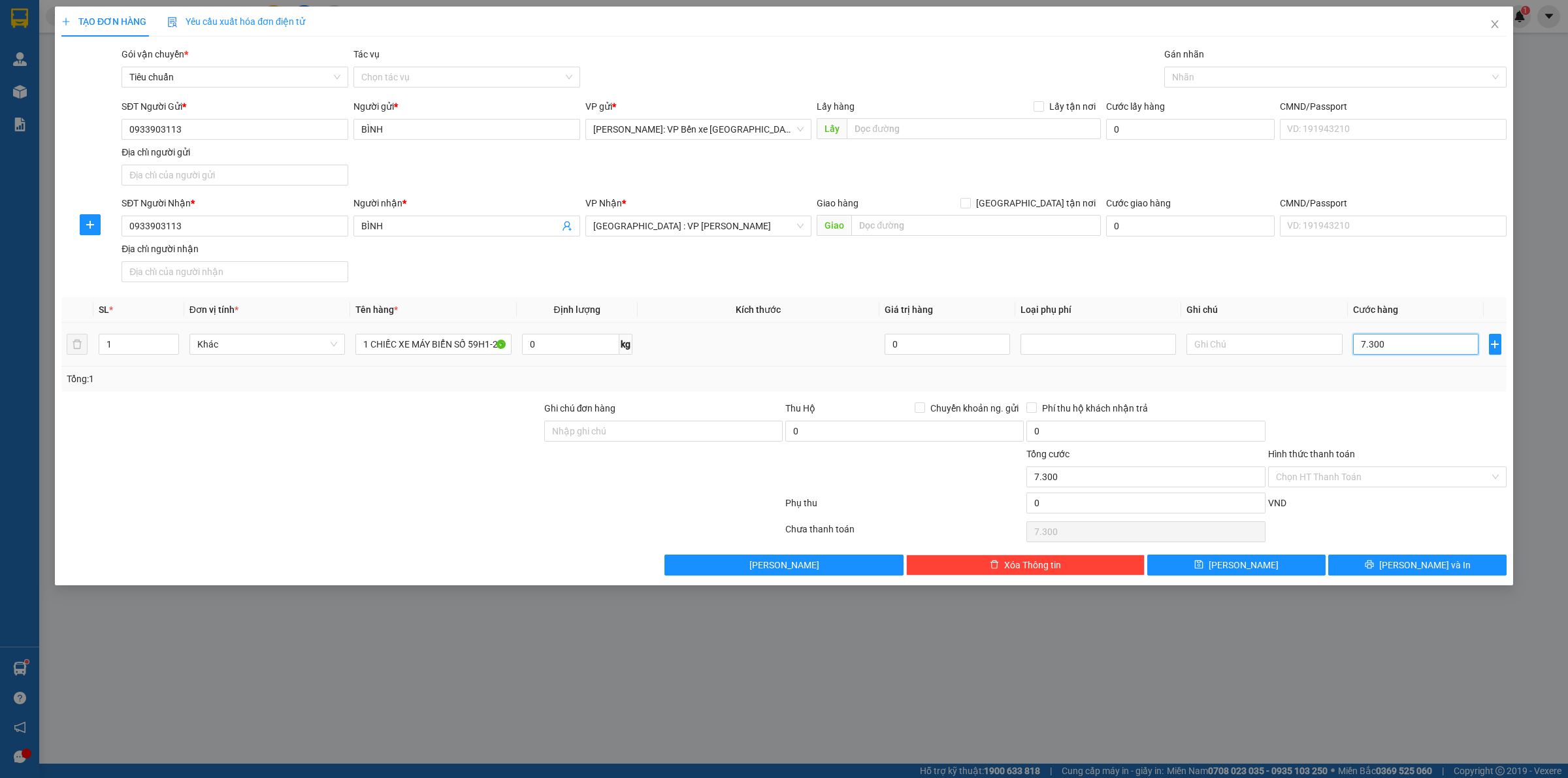
type input "73.000"
type input "730.000"
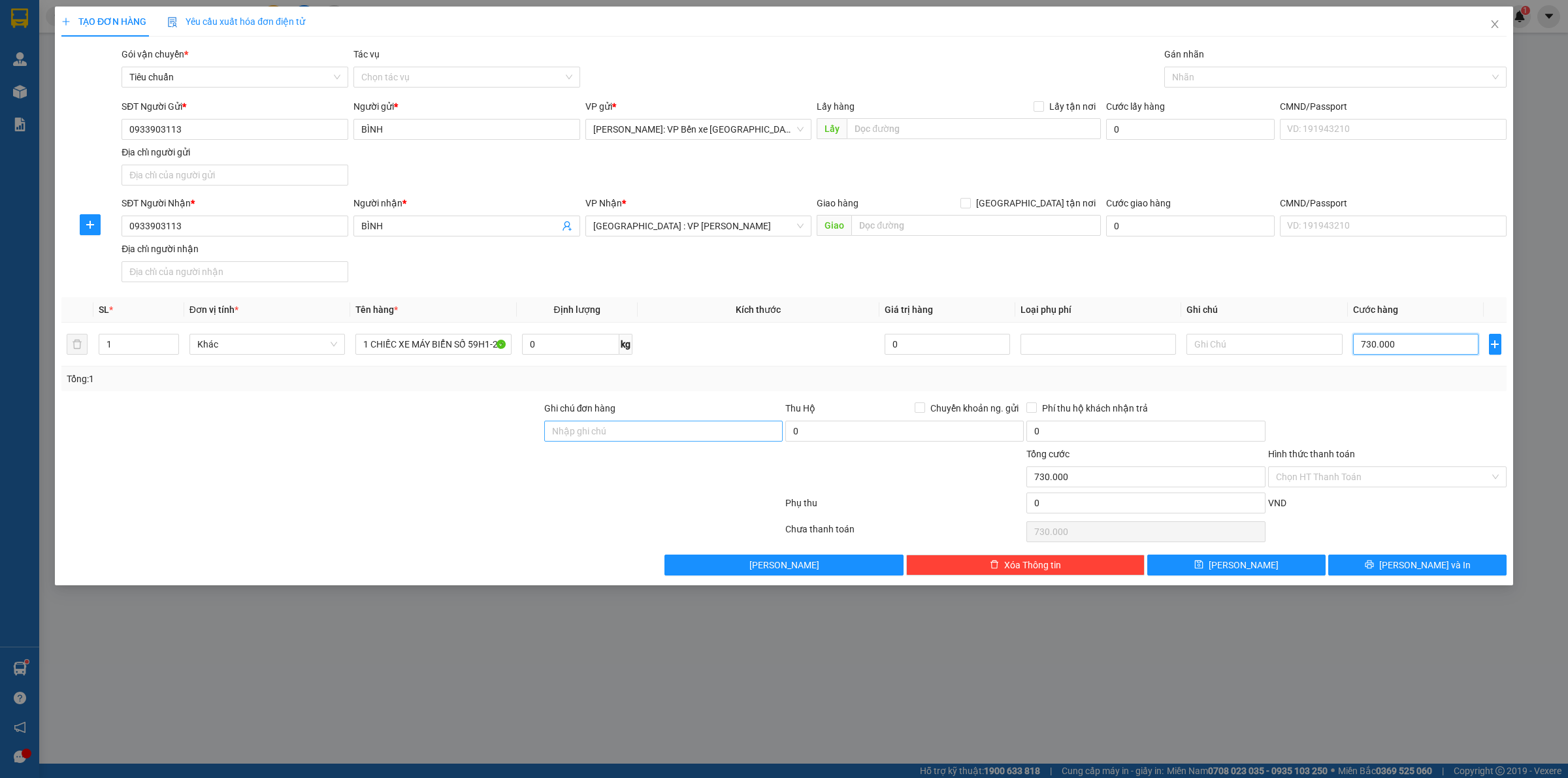
type input "730.000"
click at [652, 426] on input "Ghi chú đơn hàng" at bounding box center [663, 431] width 238 height 21
type input "CHÌA KHOÁ+CAVET QUẤN TAY LÁI"
click at [1213, 74] on div at bounding box center [1329, 76] width 323 height 15
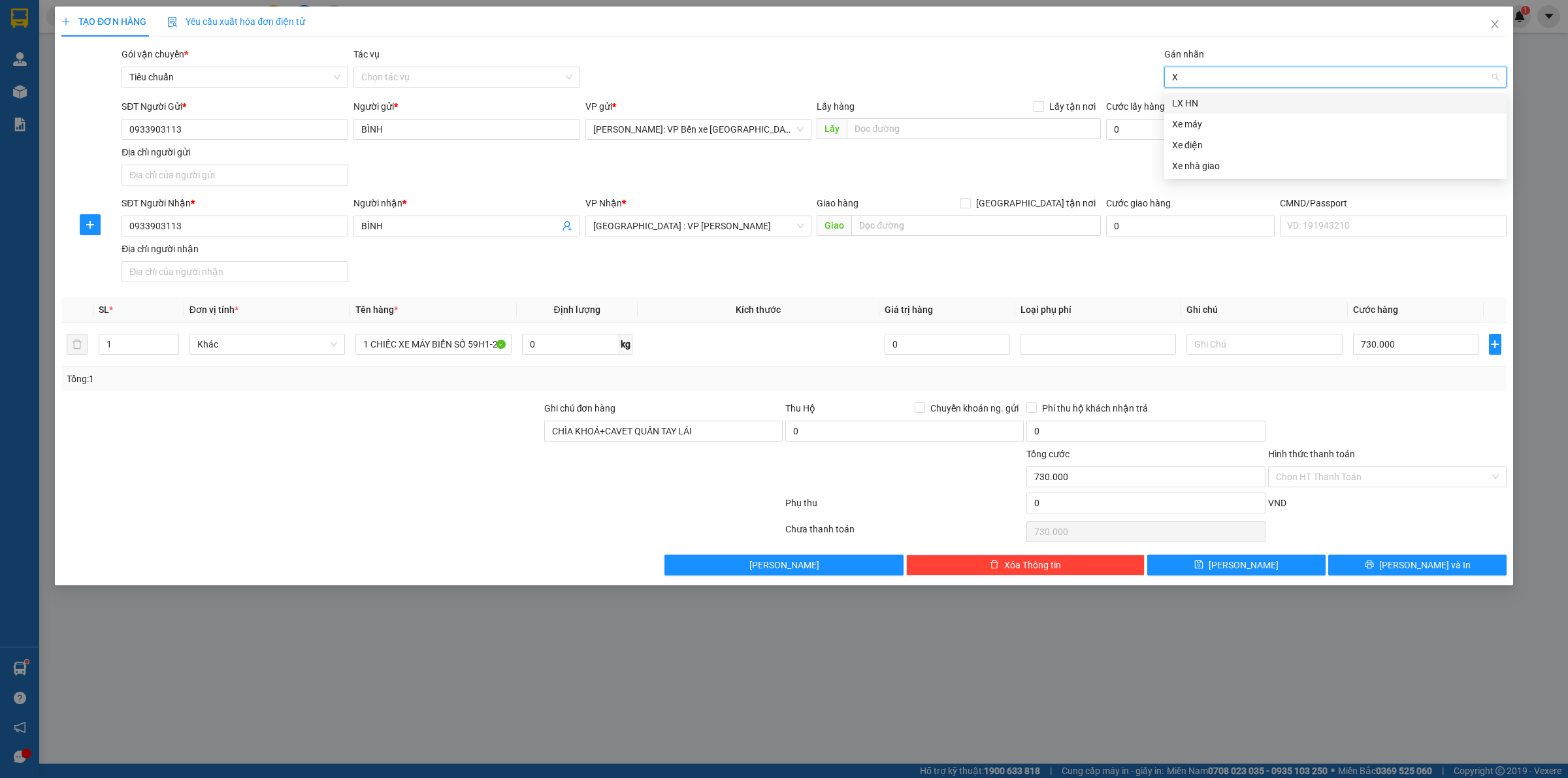
type input "XE"
click at [1220, 101] on div "Xe máy" at bounding box center [1336, 102] width 327 height 14
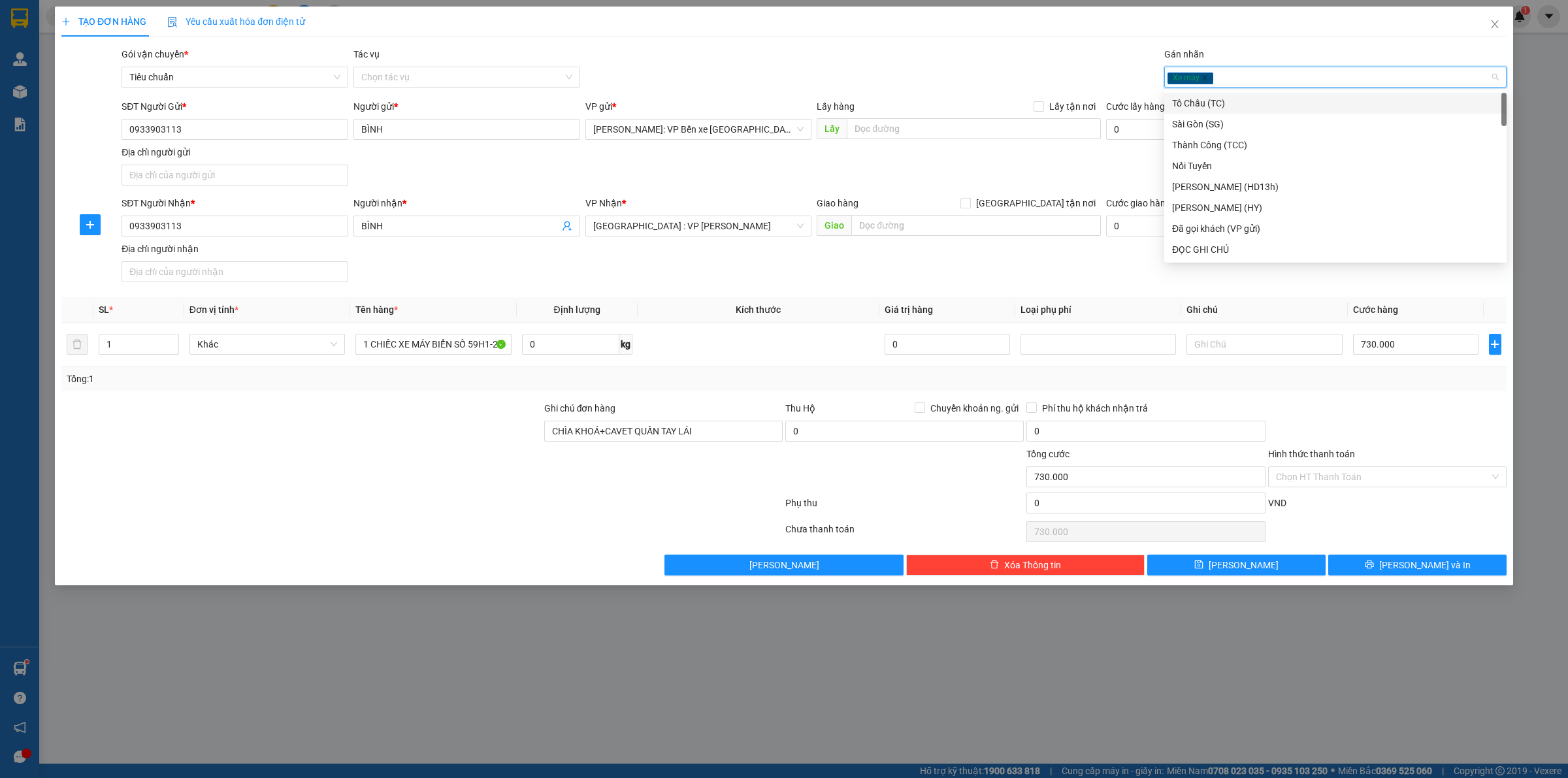
click at [981, 61] on div "Gói vận chuyển * Tiêu chuẩn Tác vụ Chọn tác vụ Gán nhãn Xe máy" at bounding box center [814, 70] width 1390 height 46
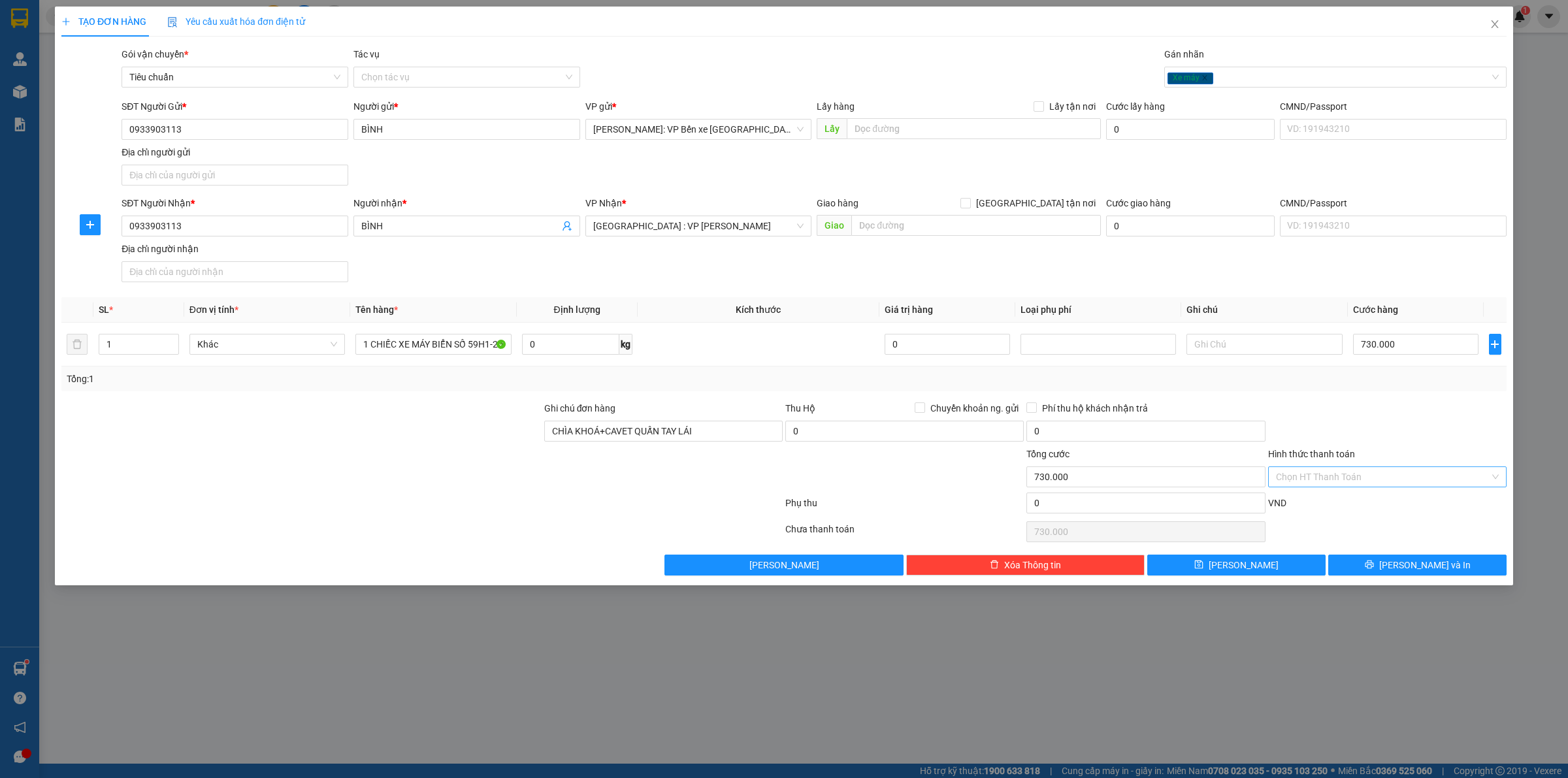
click at [1360, 479] on input "Hình thức thanh toán" at bounding box center [1383, 477] width 213 height 20
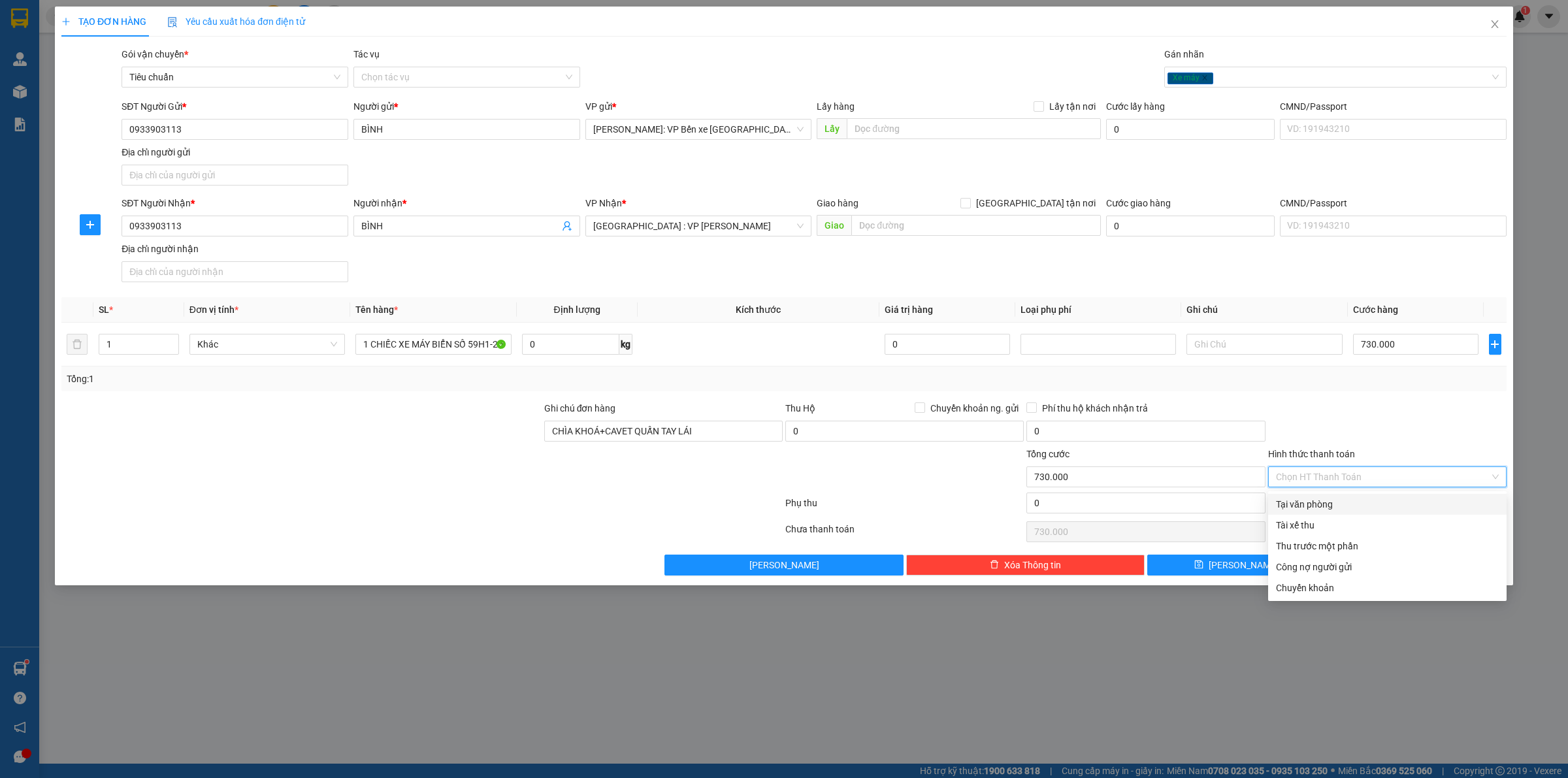
click at [1347, 501] on div "Tại văn phòng" at bounding box center [1387, 504] width 223 height 14
type input "0"
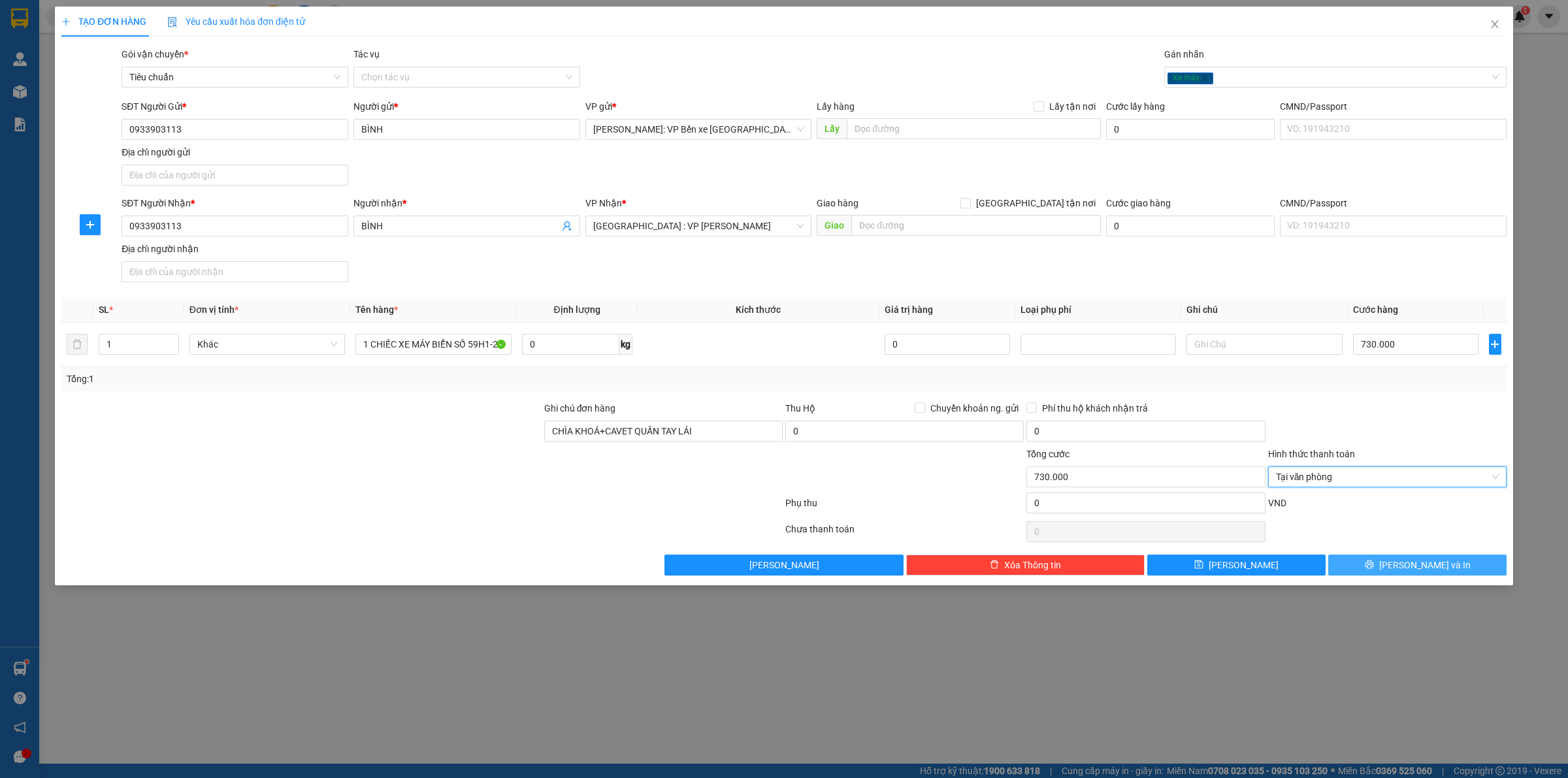
click at [1411, 567] on span "[PERSON_NAME] và In" at bounding box center [1426, 565] width 92 height 14
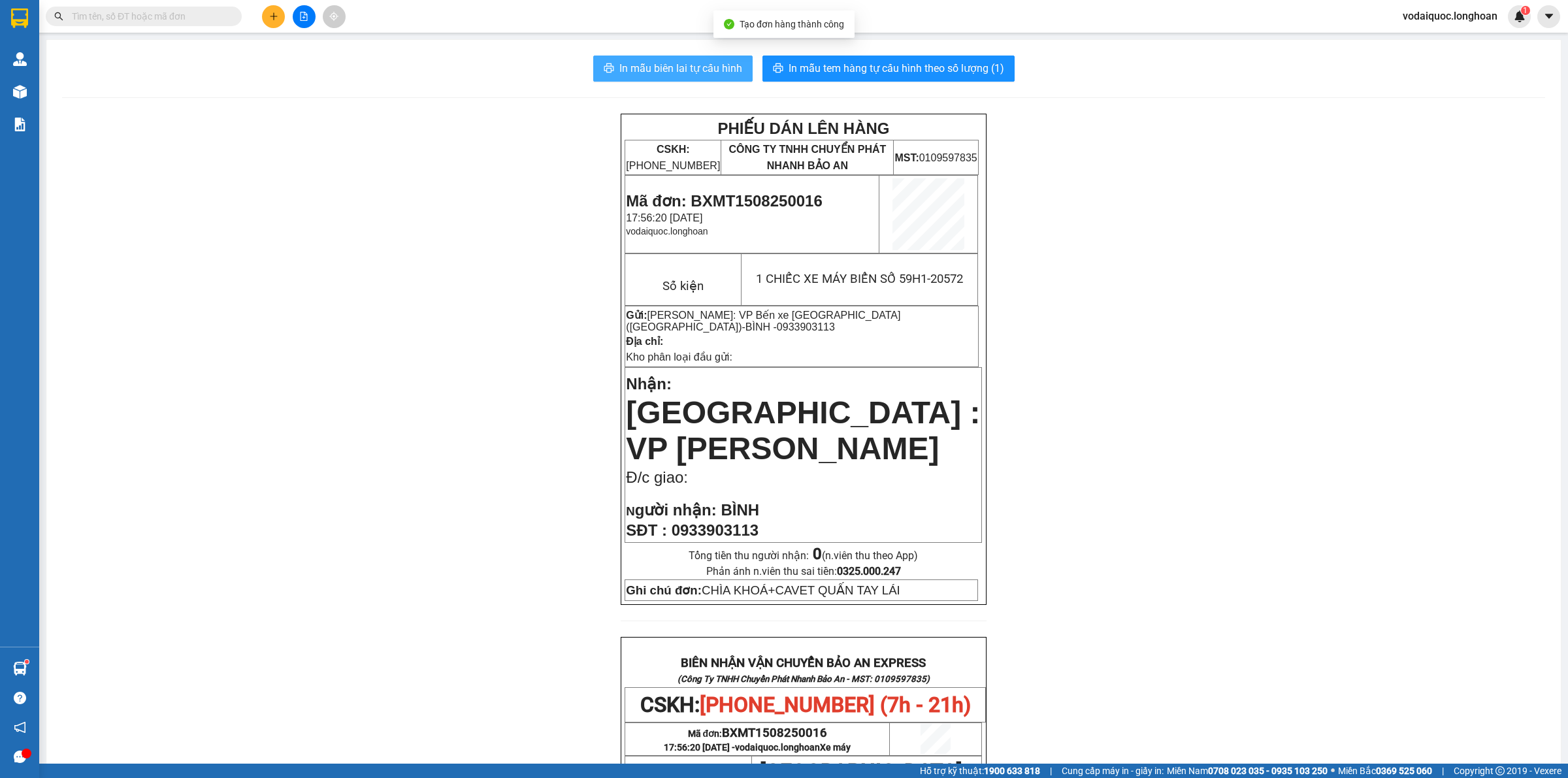
click at [685, 66] on span "In mẫu biên lai tự cấu hình" at bounding box center [681, 68] width 122 height 16
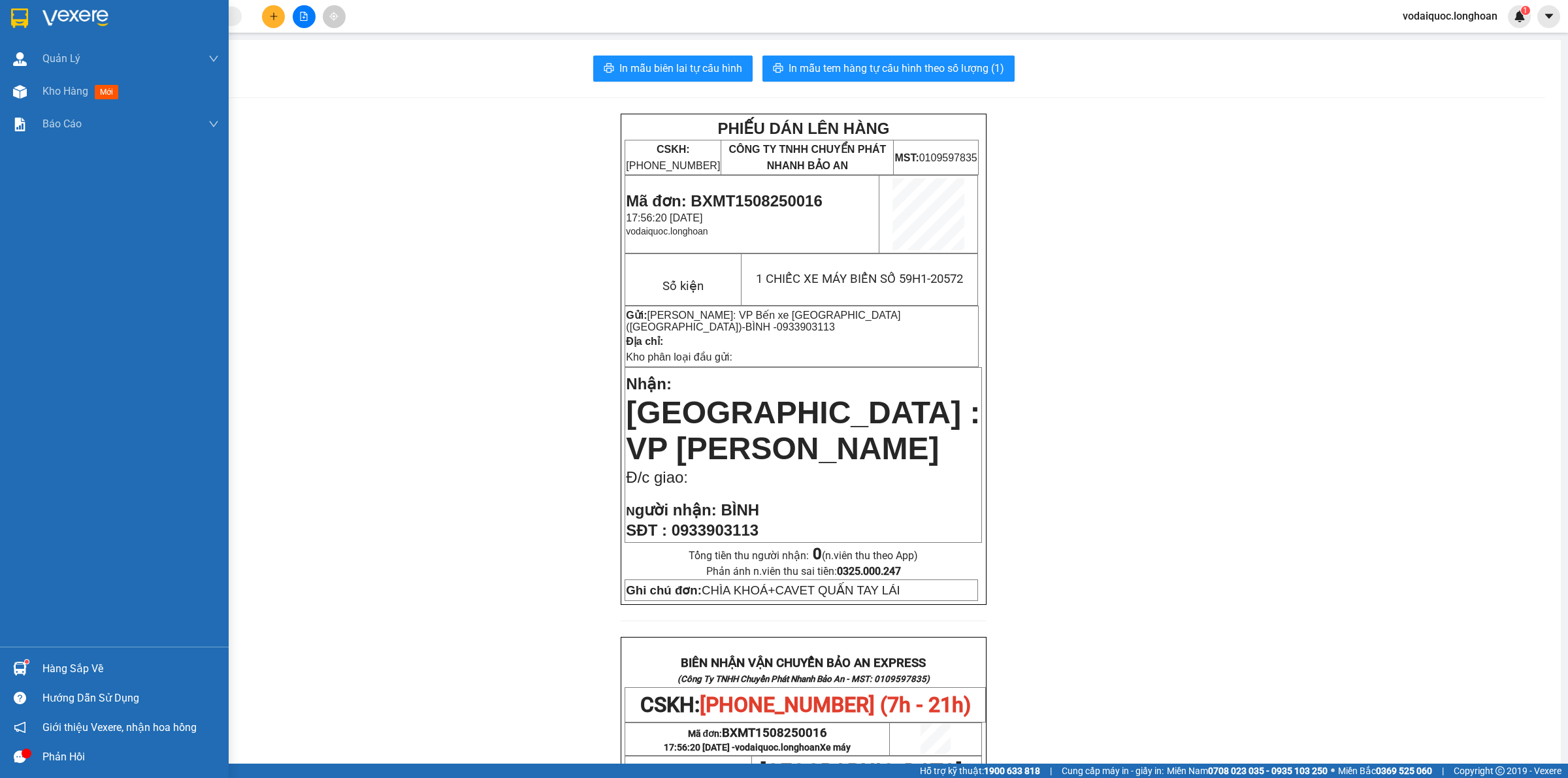
click at [67, 15] on img at bounding box center [75, 18] width 66 height 20
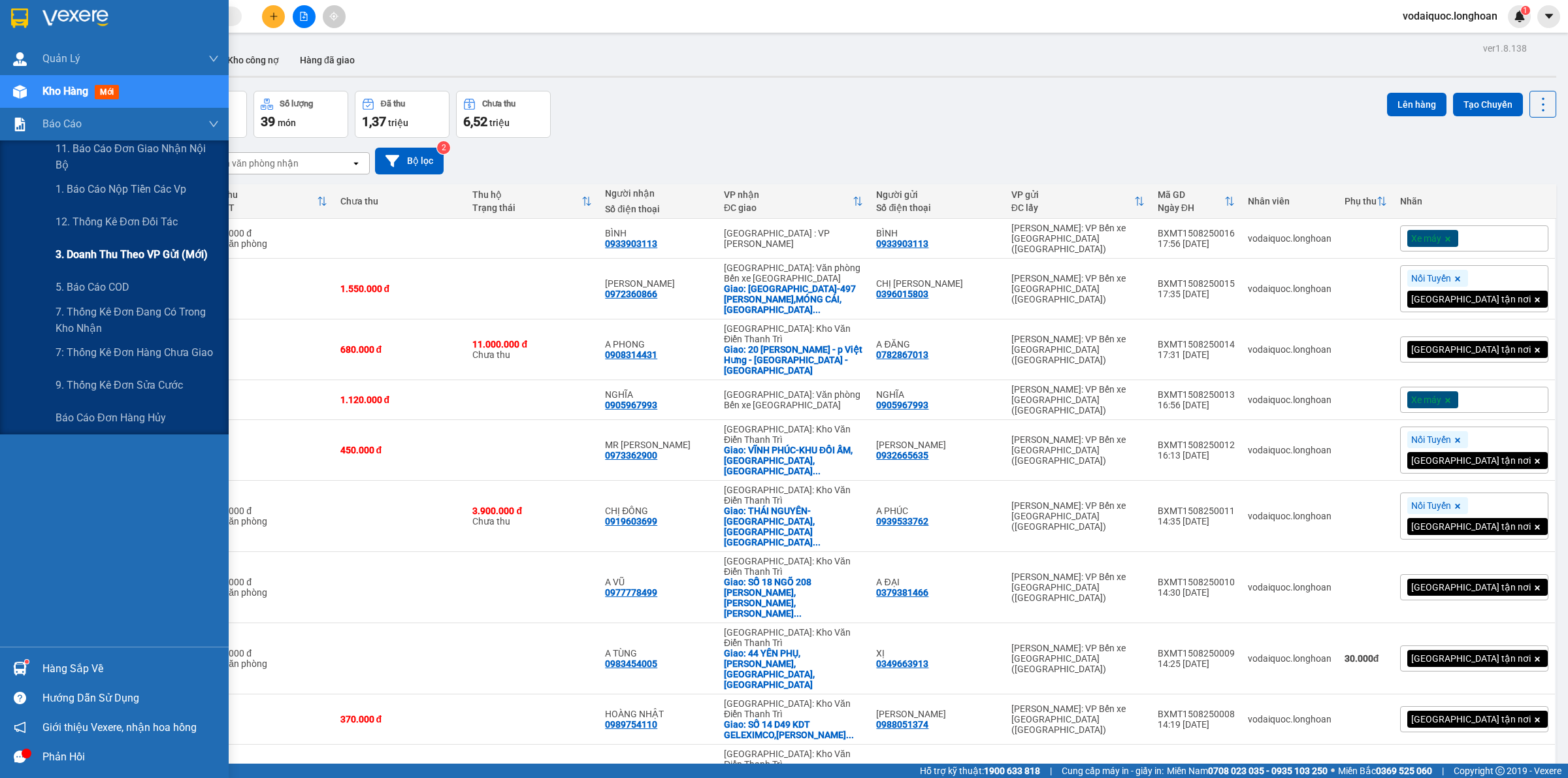
click at [102, 247] on span "3. Doanh Thu theo VP Gửi (mới)" at bounding box center [131, 254] width 152 height 16
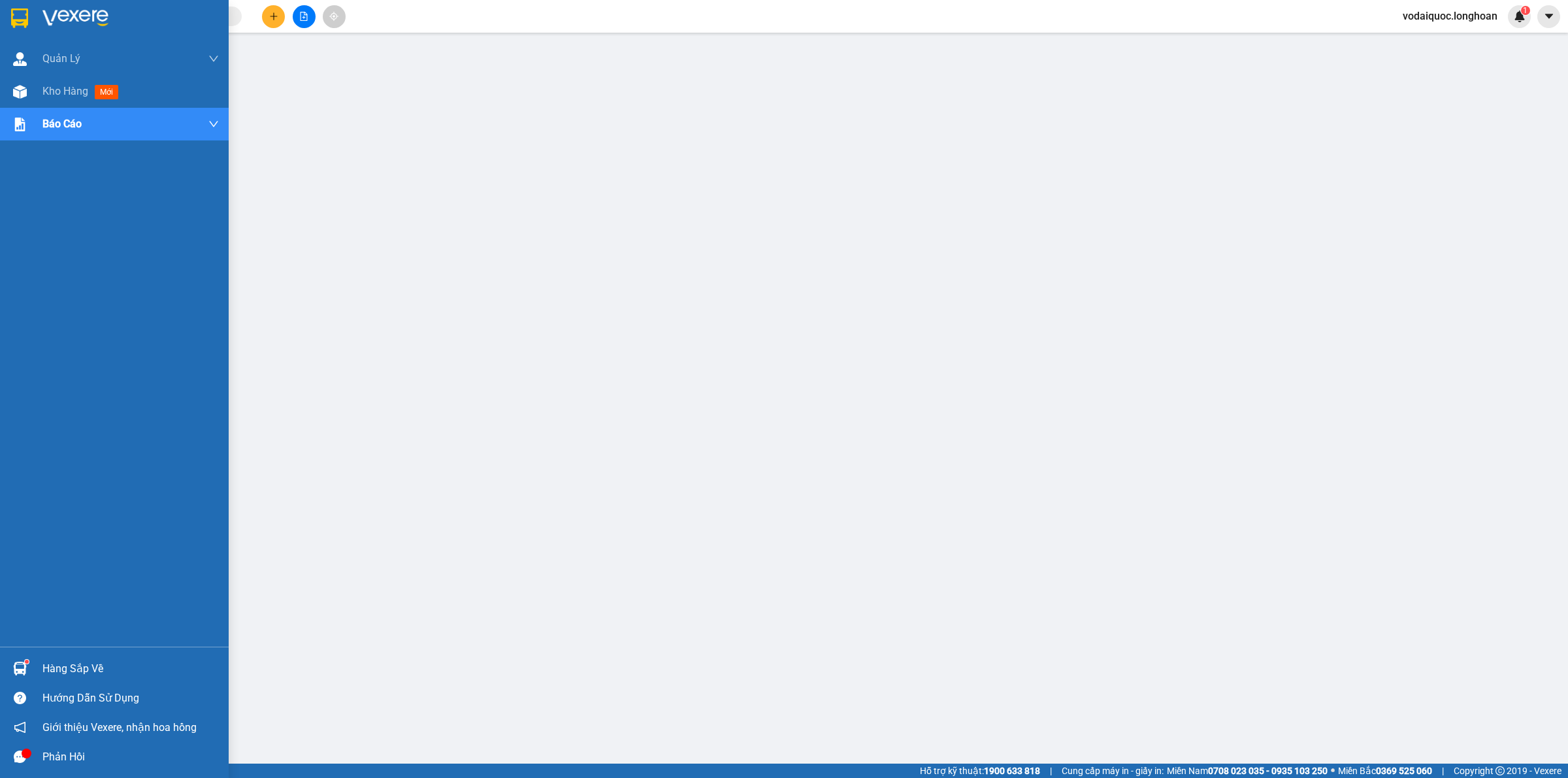
click at [115, 13] on div at bounding box center [130, 18] width 177 height 20
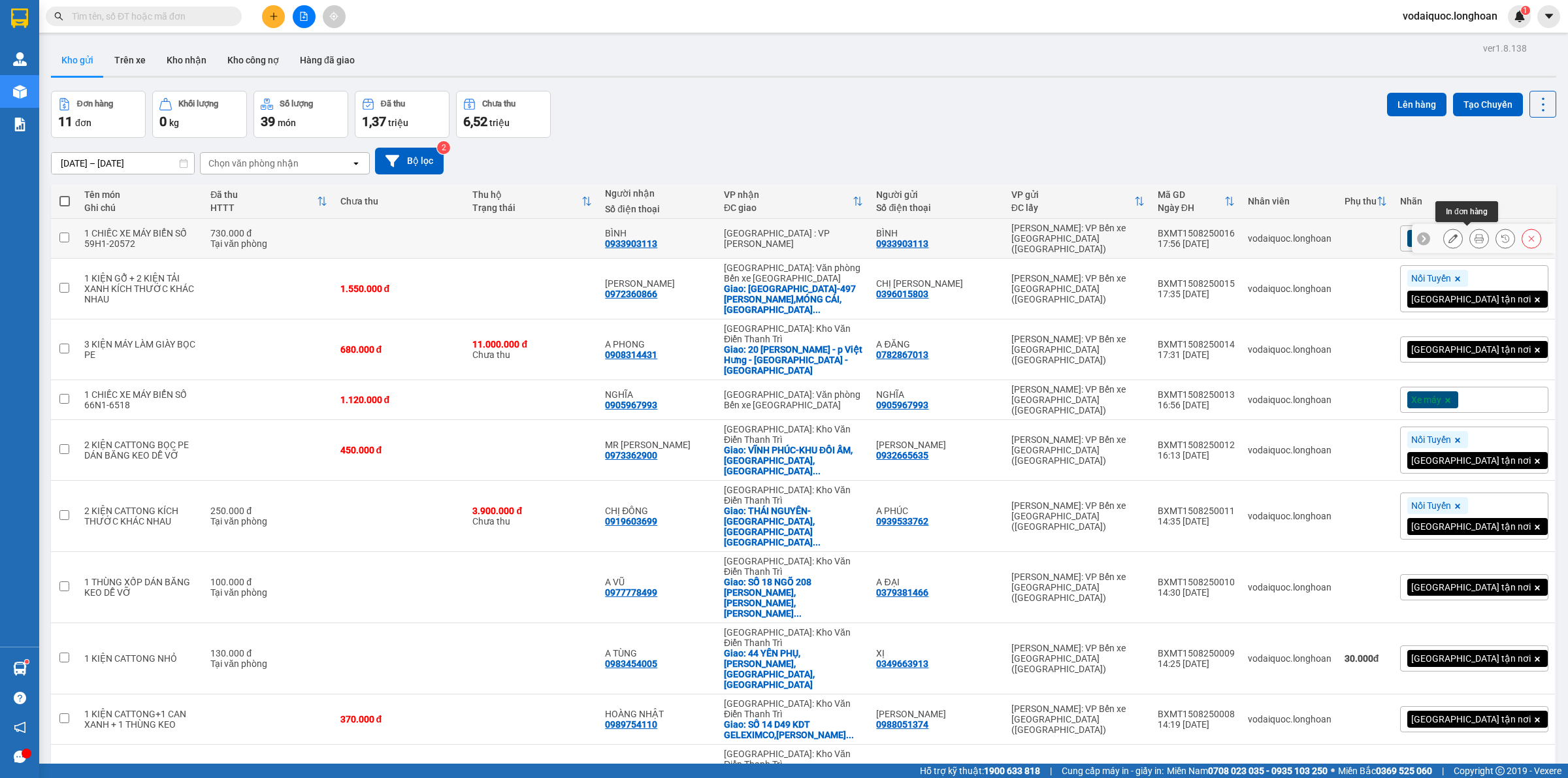
click at [1475, 236] on icon at bounding box center [1480, 239] width 10 height 10
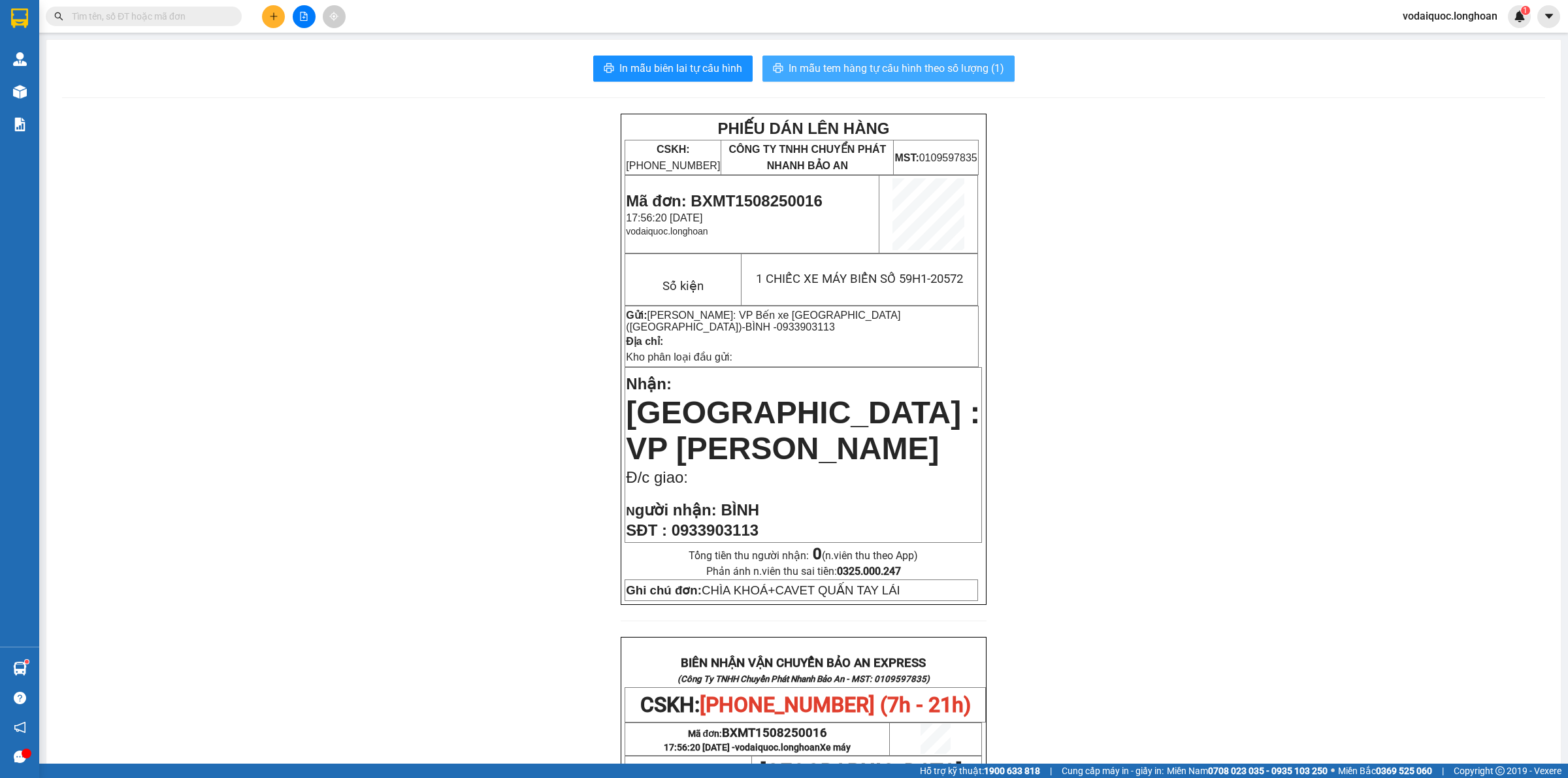
click at [854, 69] on span "In mẫu tem hàng tự cấu hình theo số lượng (1)" at bounding box center [897, 68] width 216 height 16
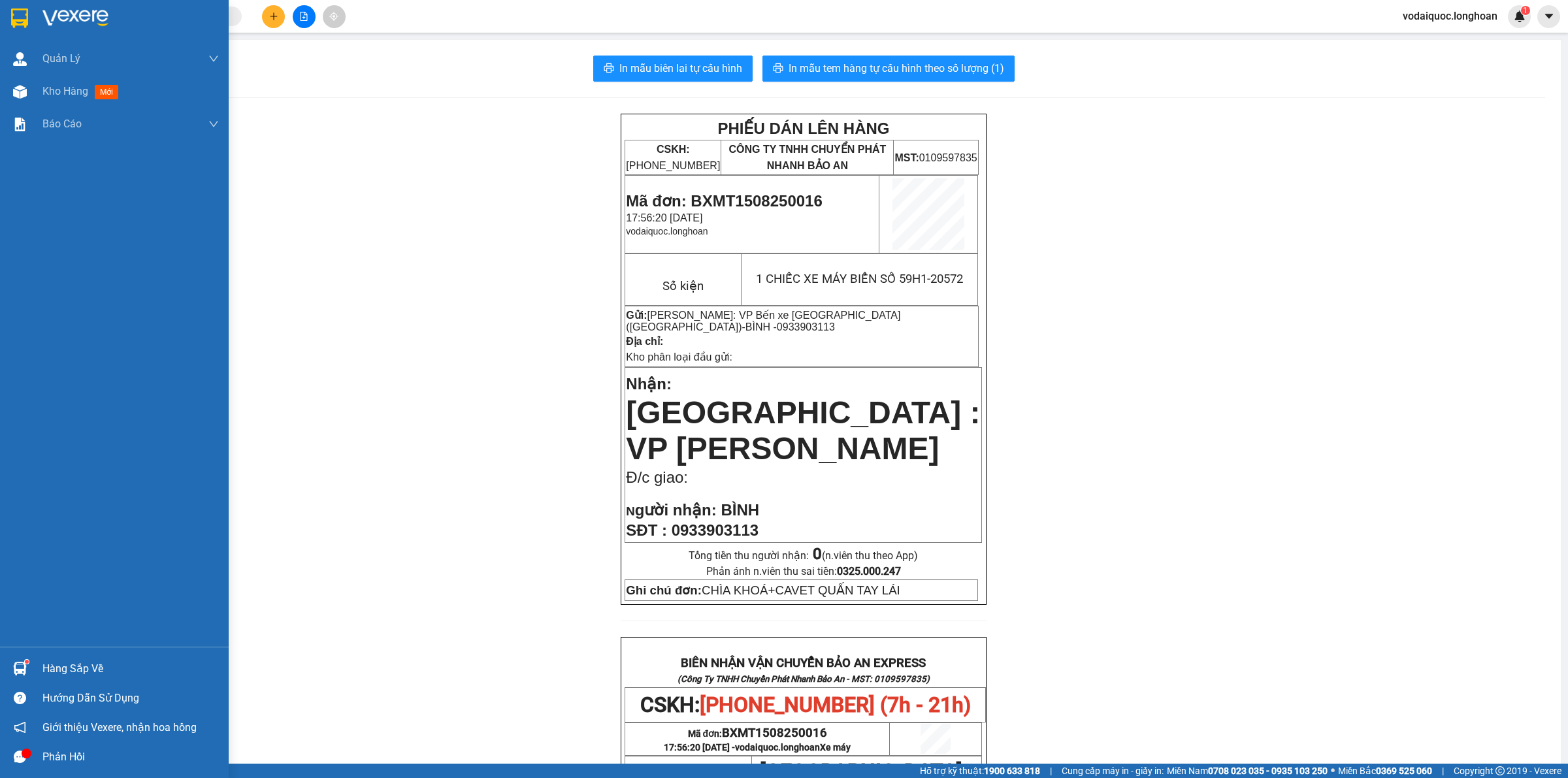
click at [9, 14] on div at bounding box center [20, 18] width 23 height 23
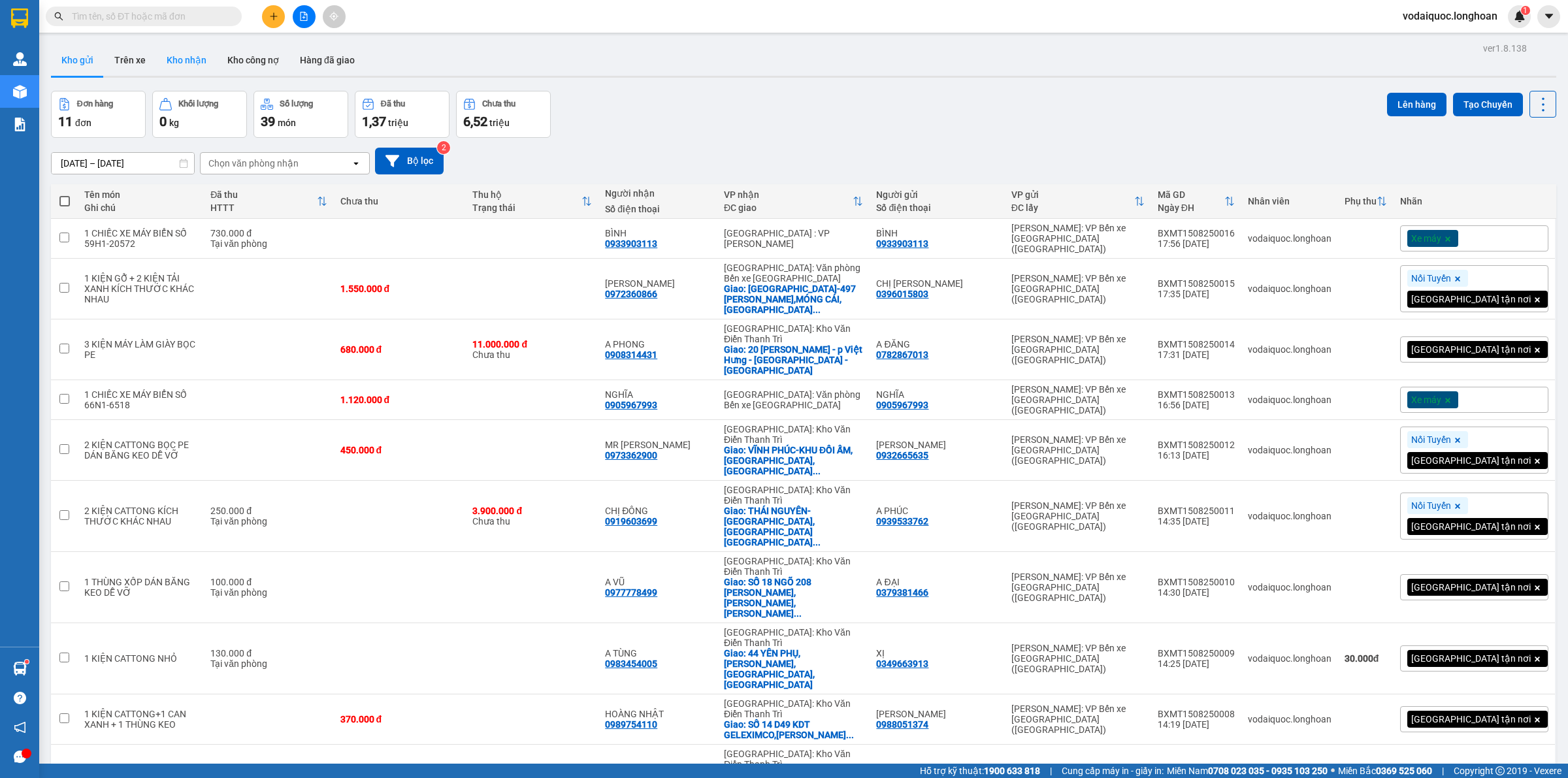
click at [174, 59] on button "Kho nhận" at bounding box center [186, 59] width 61 height 32
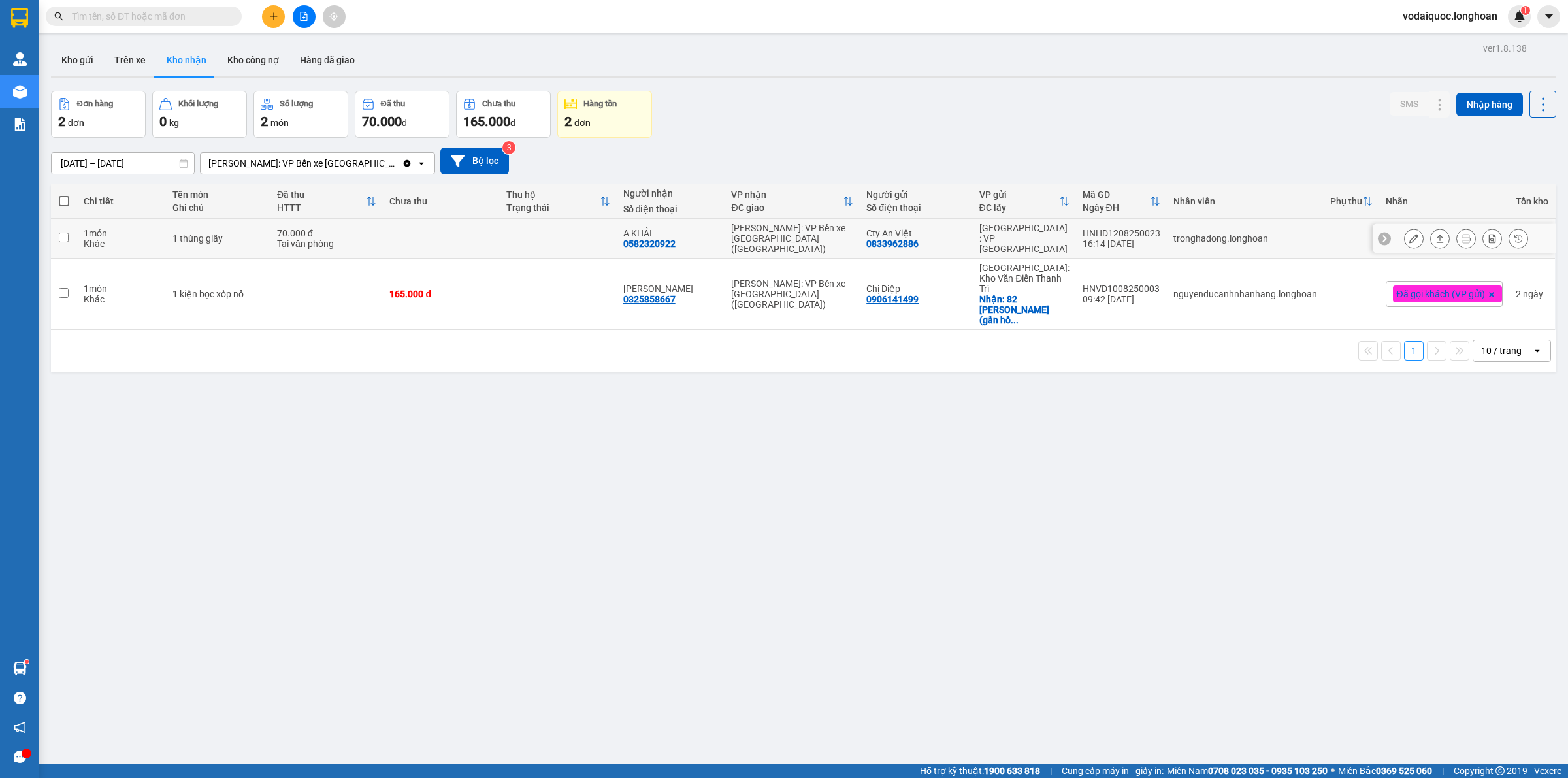
click at [1405, 228] on button at bounding box center [1413, 239] width 18 height 23
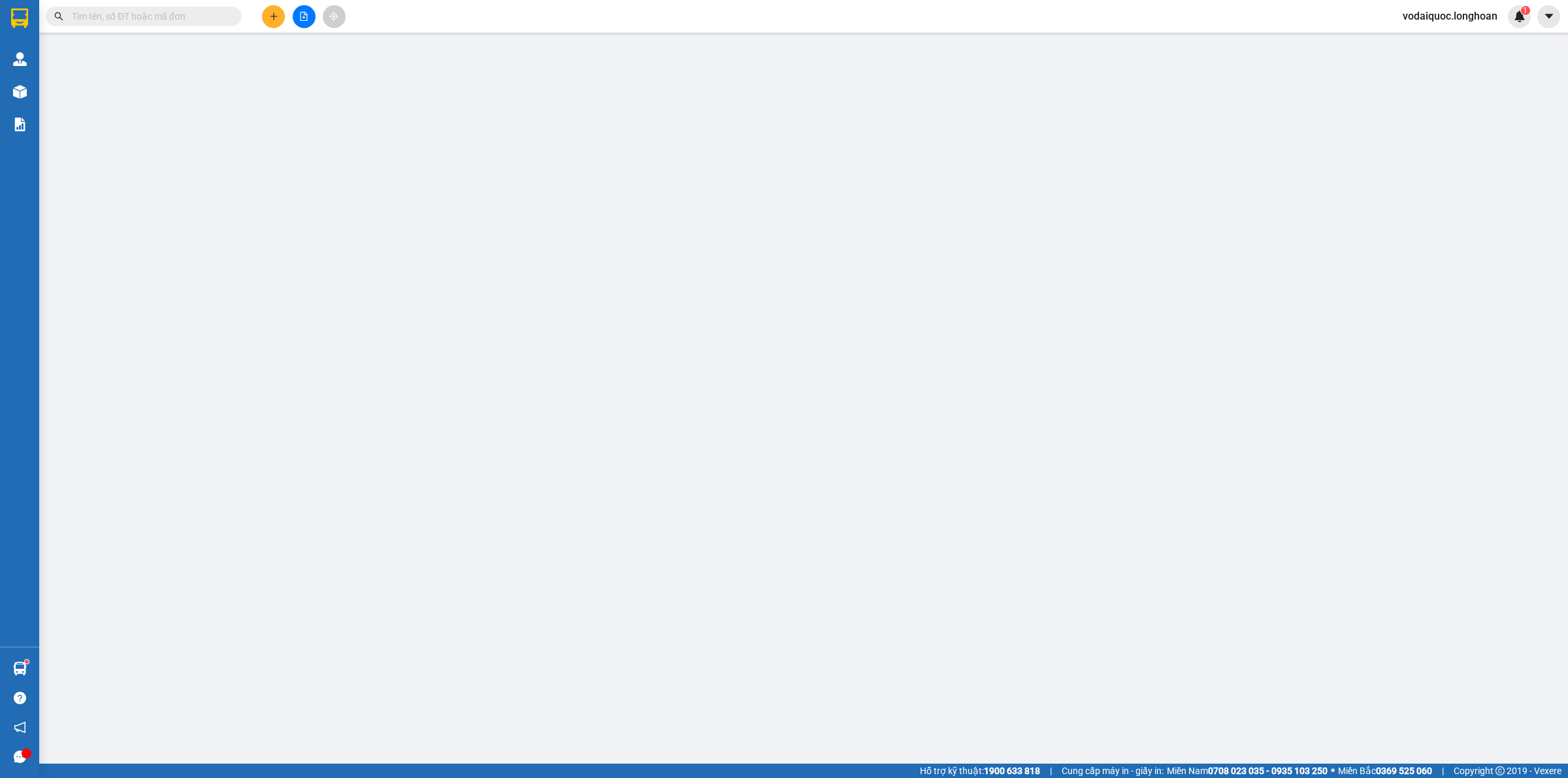
type input "0833962886"
type input "Cty An Việt"
type input "0582320922"
type input "A KHẢI"
type input "70.000"
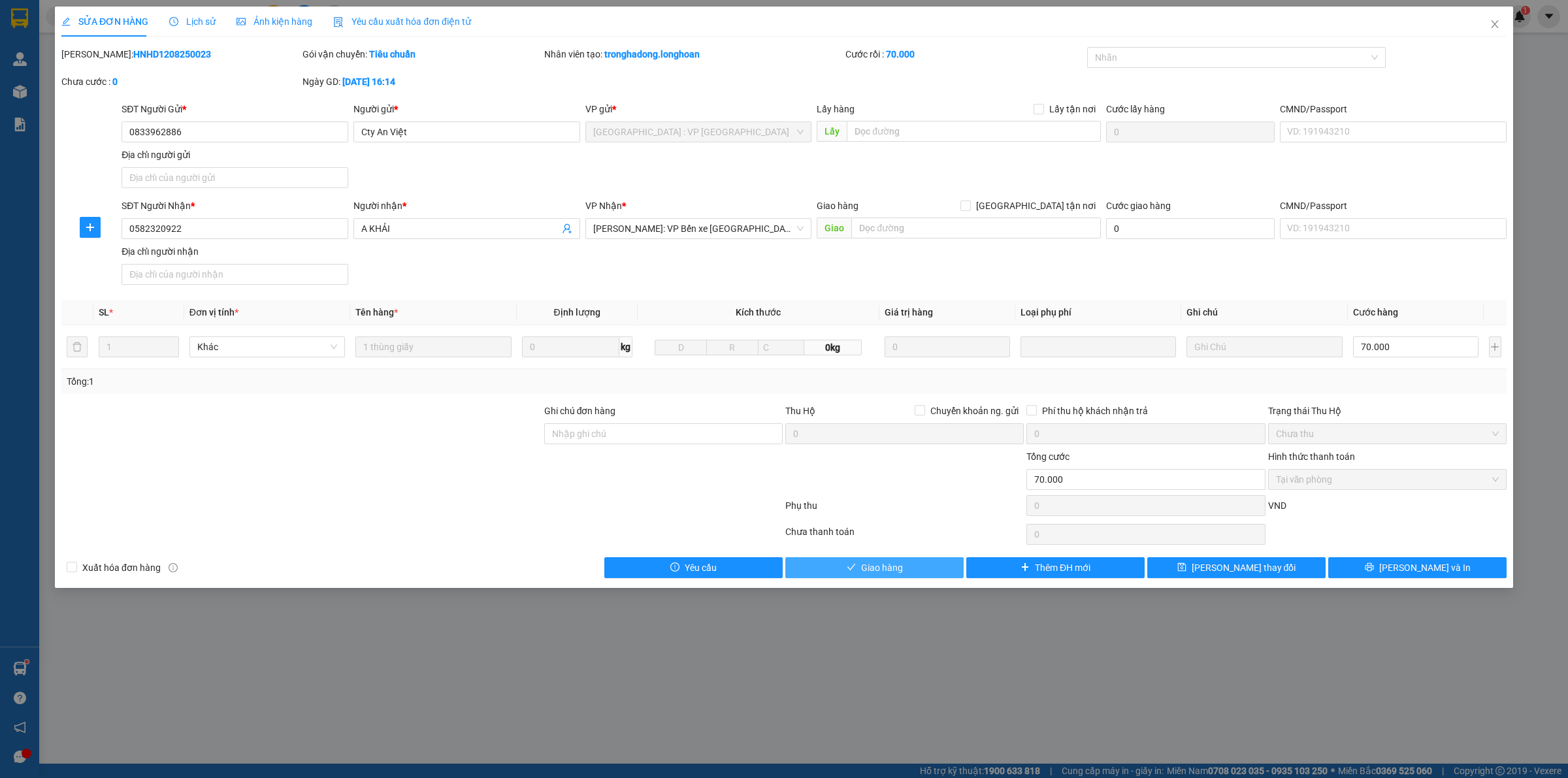
click at [887, 574] on span "Giao hàng" at bounding box center [882, 567] width 42 height 14
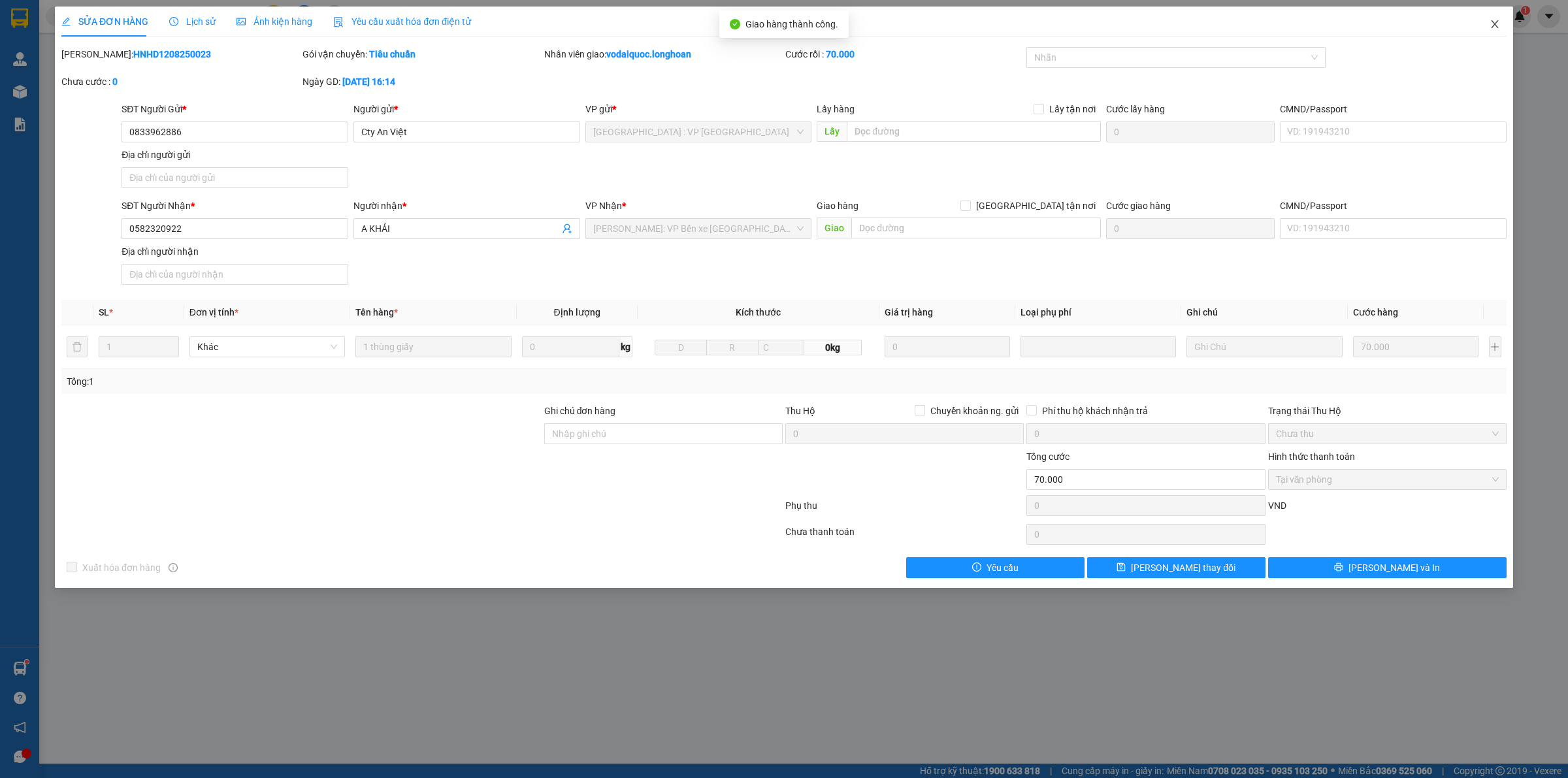
click at [1494, 24] on icon "close" at bounding box center [1495, 24] width 8 height 8
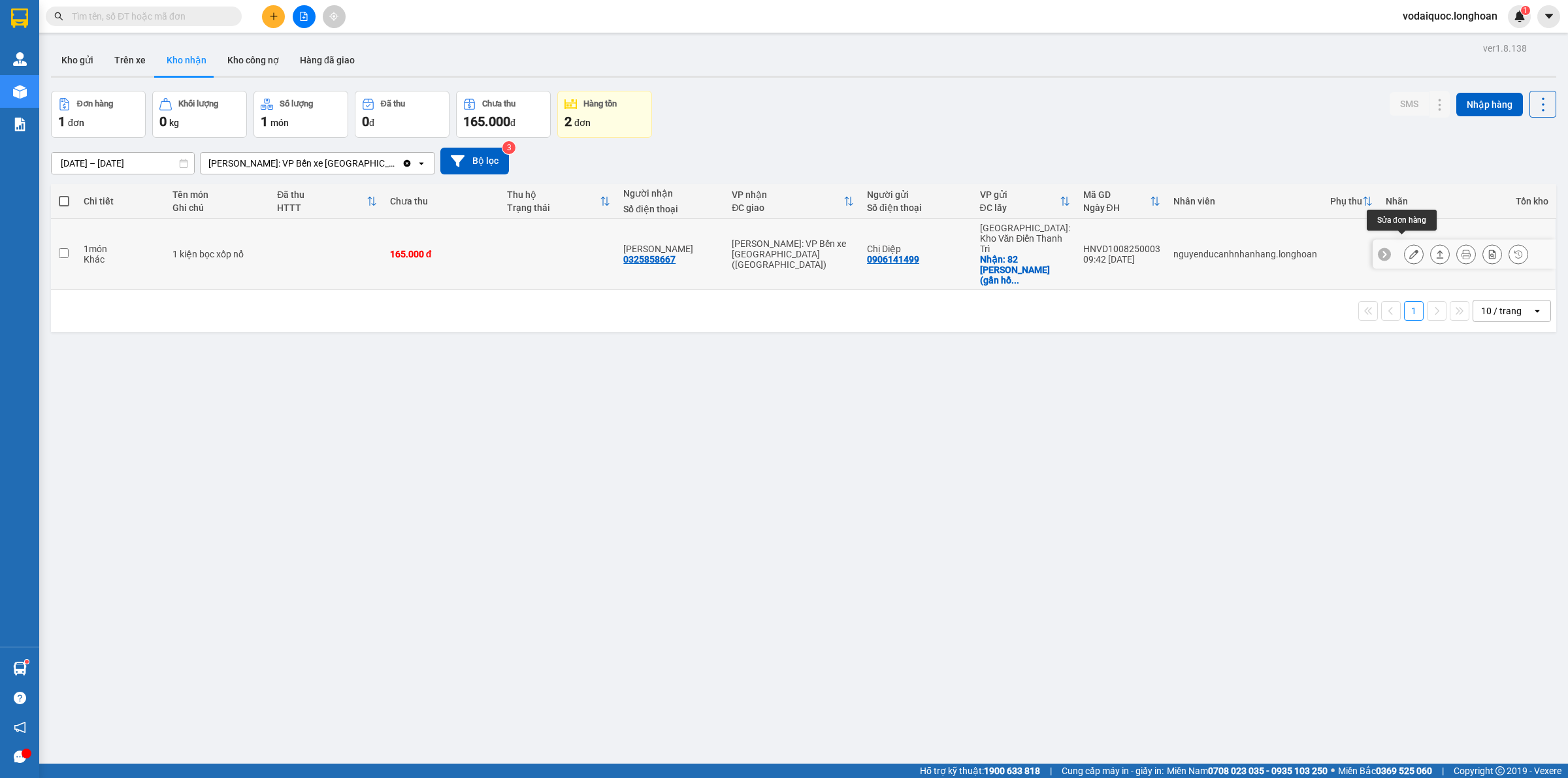
click at [1409, 249] on icon at bounding box center [1414, 254] width 10 height 10
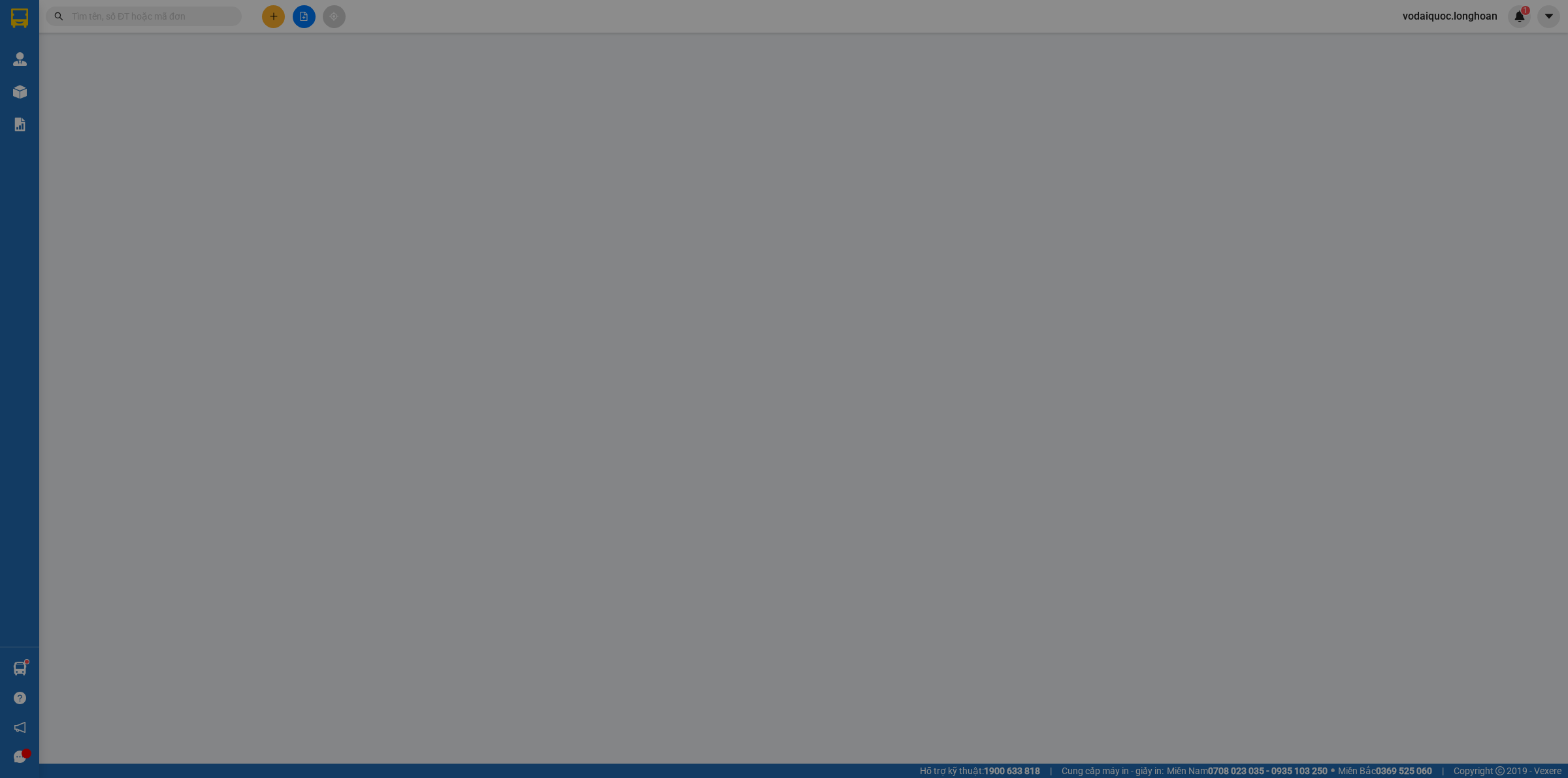
type input "0906141499"
type input "Chị Diệp"
checkbox input "true"
type input "82 [PERSON_NAME] (gần [GEOGRAPHIC_DATA]). Phường ô [GEOGRAPHIC_DATA], [GEOGRAPH…"
type input "0325858667"
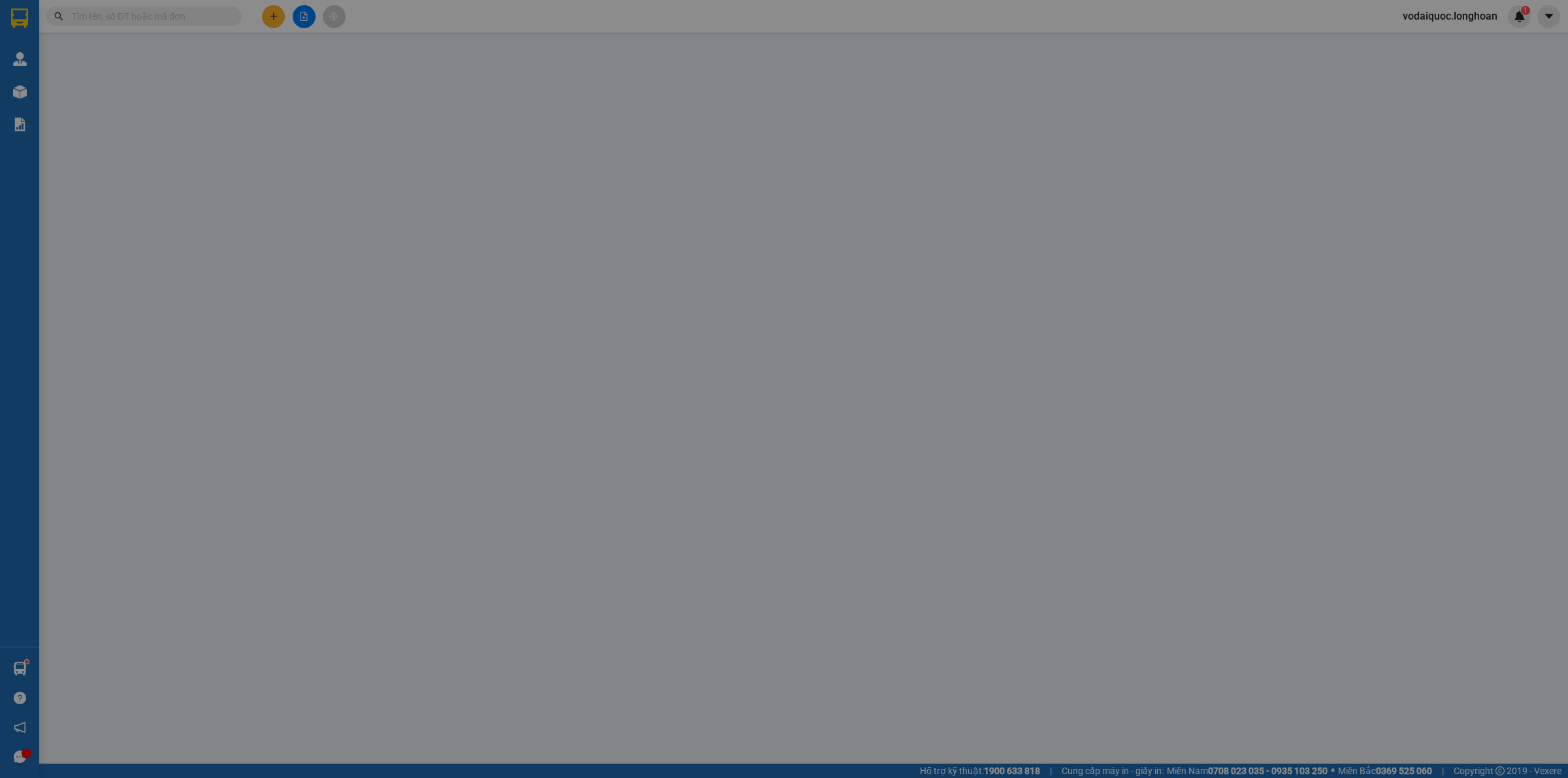
type input "[PERSON_NAME]"
type input "hàng giao nguyên kiện, hư vỡ ko đền"
type input "165.000"
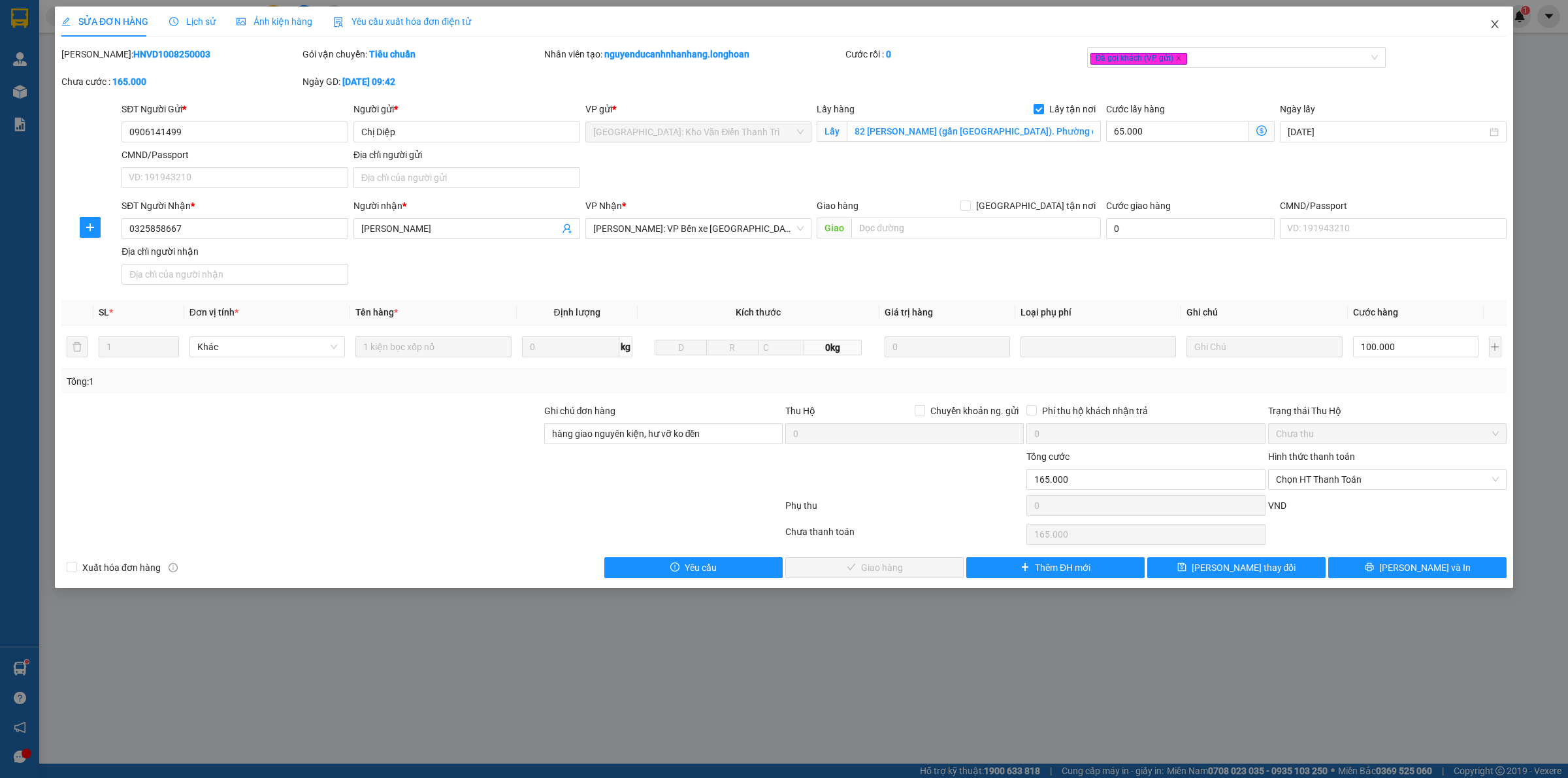
click at [1493, 27] on icon "close" at bounding box center [1494, 24] width 11 height 11
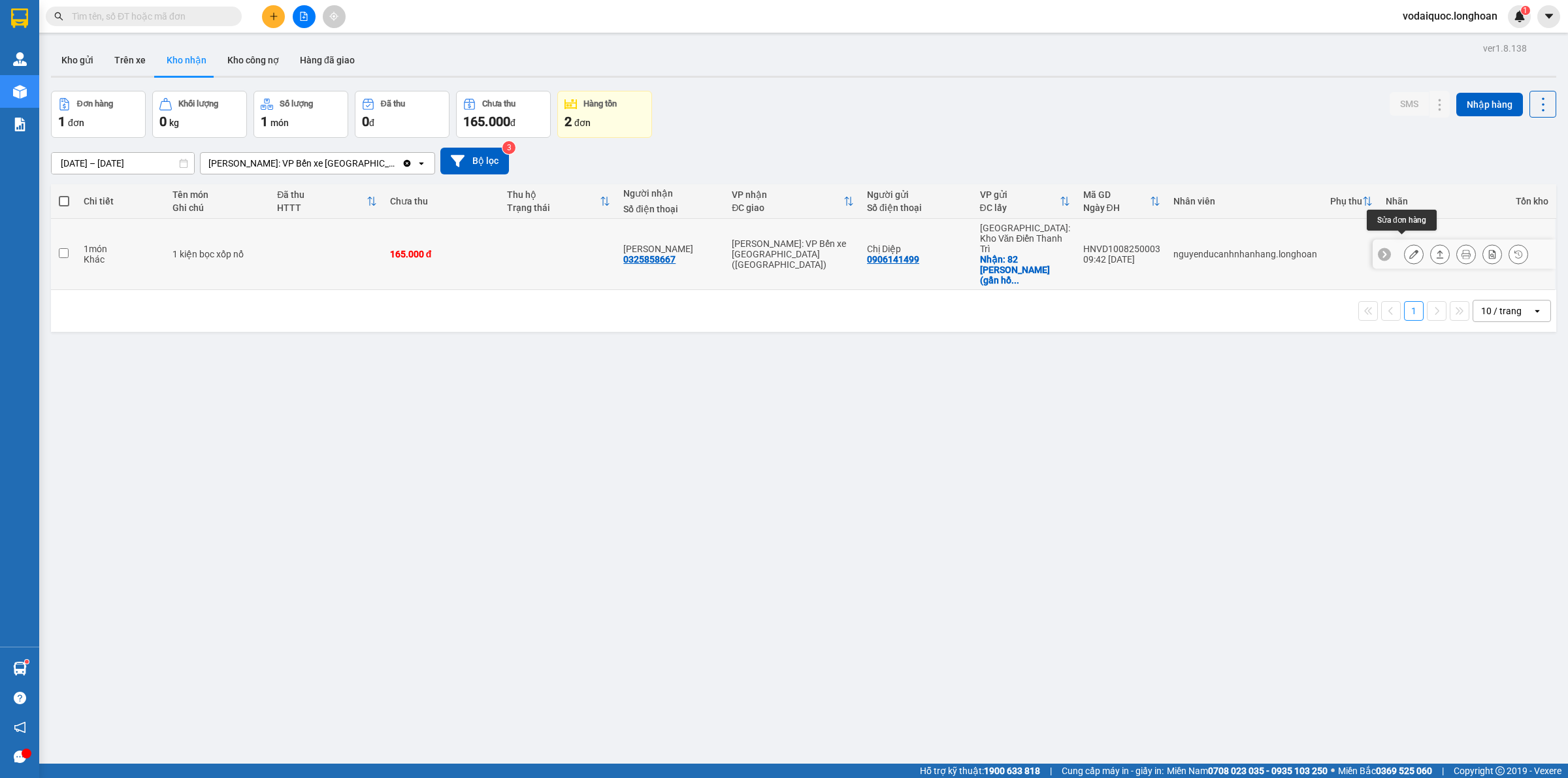
click at [1409, 249] on icon at bounding box center [1414, 254] width 10 height 10
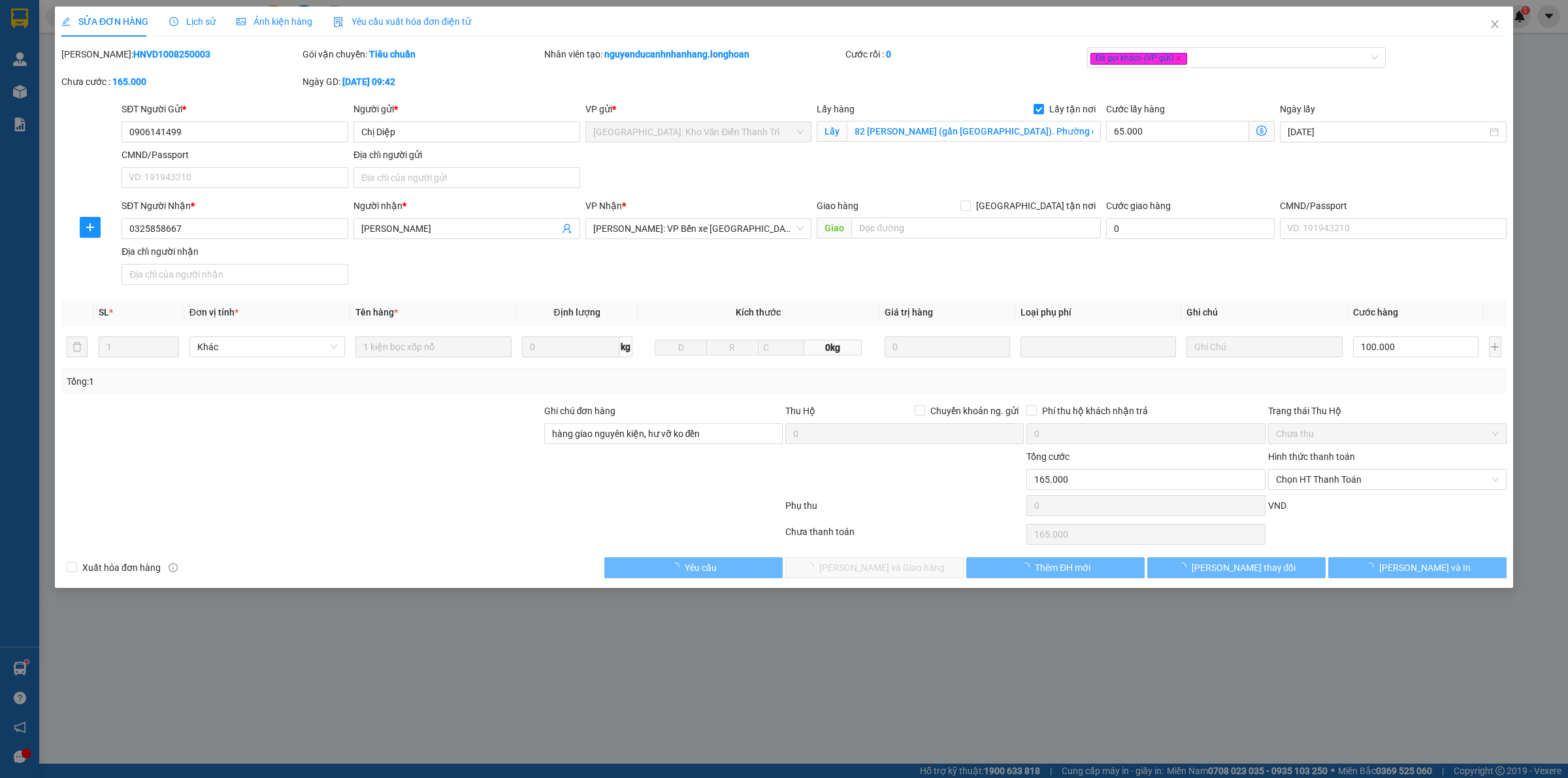
type input "0906141499"
type input "Chị Diệp"
checkbox input "true"
type input "82 [PERSON_NAME] (gần [GEOGRAPHIC_DATA]). Phường ô [GEOGRAPHIC_DATA], [GEOGRAPH…"
type input "0325858667"
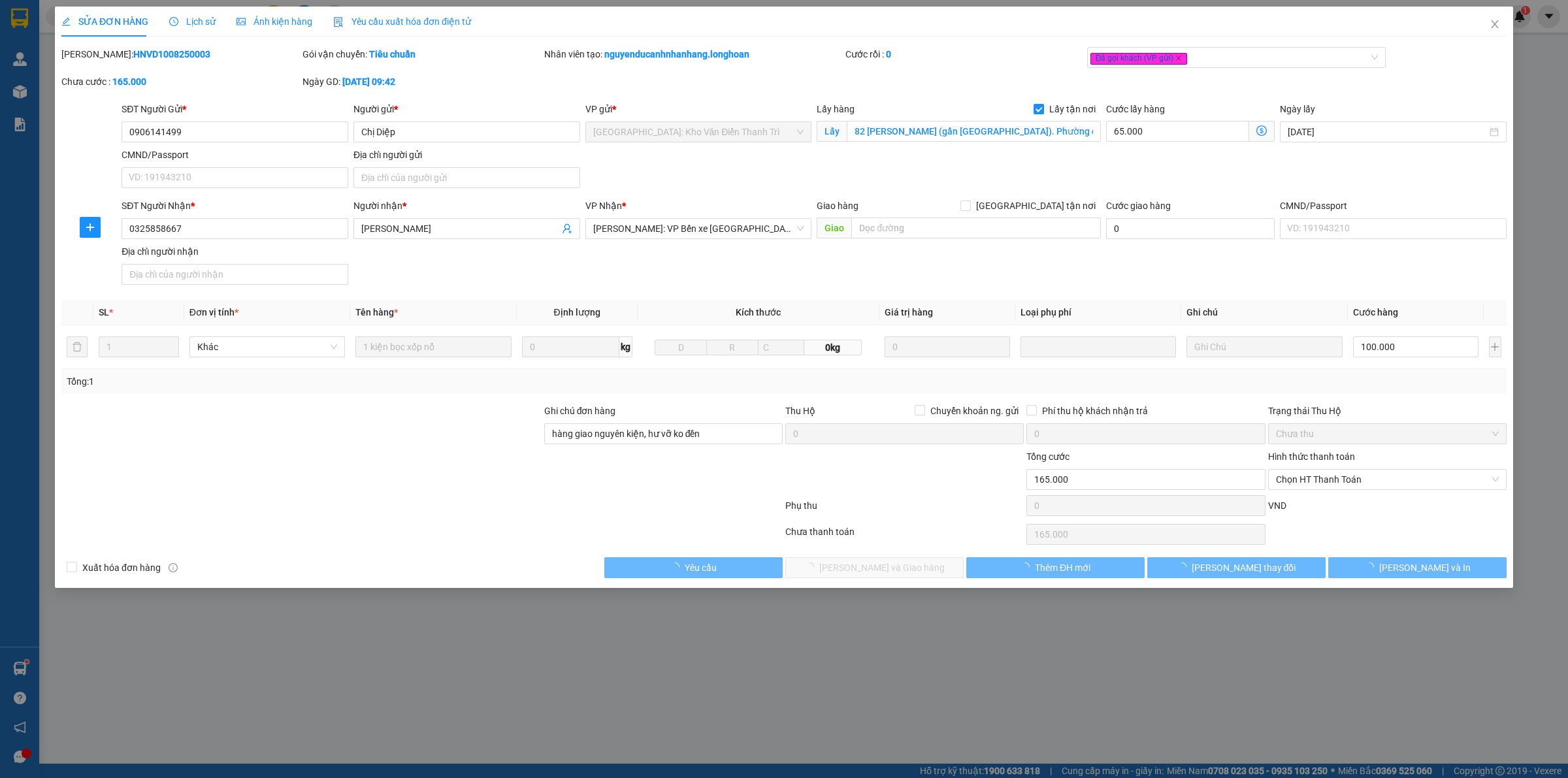
type input "[PERSON_NAME]"
type input "hàng giao nguyên kiện, hư vỡ ko đền"
type input "165.000"
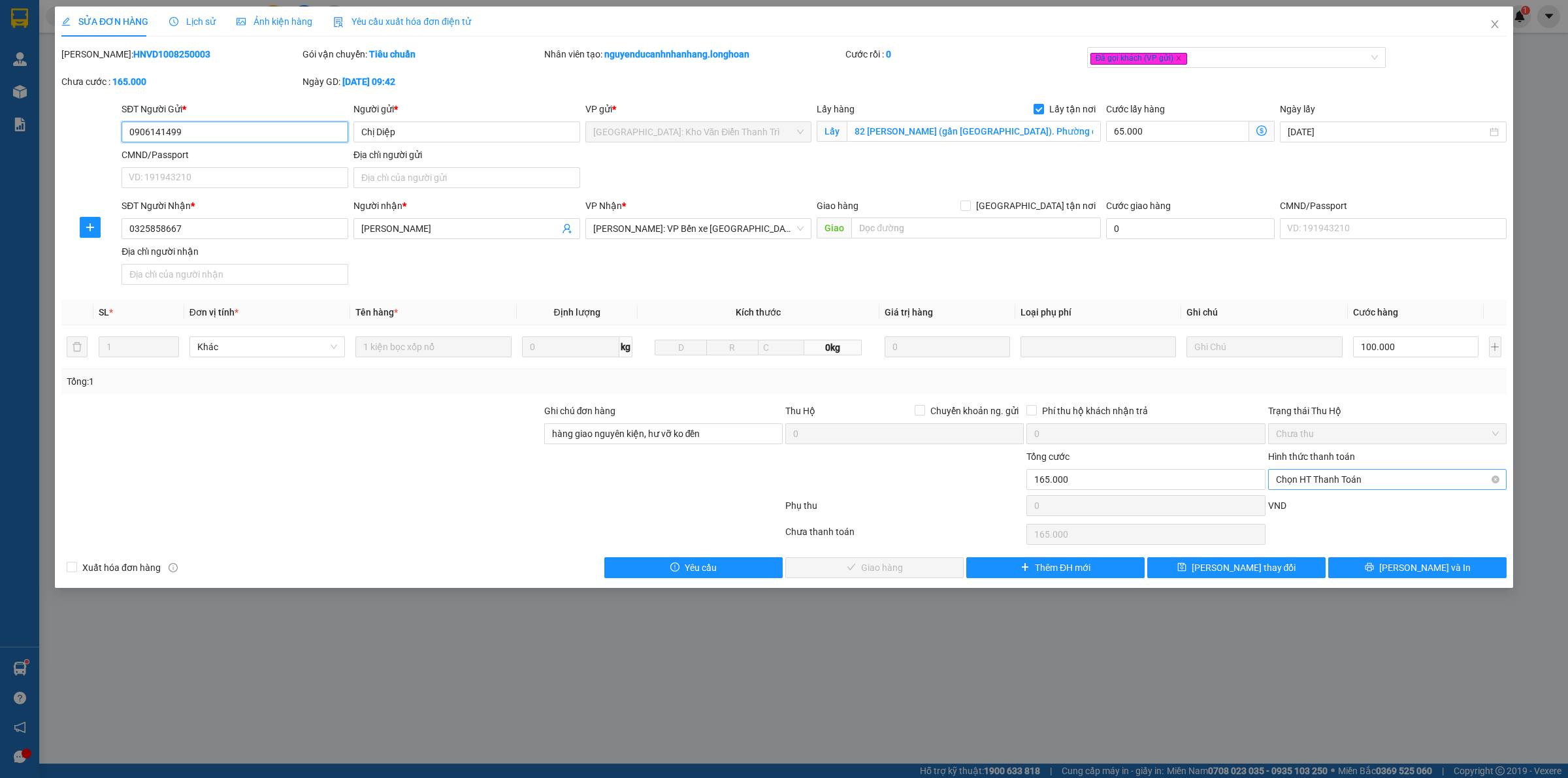
click at [1358, 481] on span "Chọn HT Thanh Toán" at bounding box center [1387, 479] width 223 height 20
click at [1288, 504] on div "Tại văn phòng" at bounding box center [1387, 507] width 223 height 14
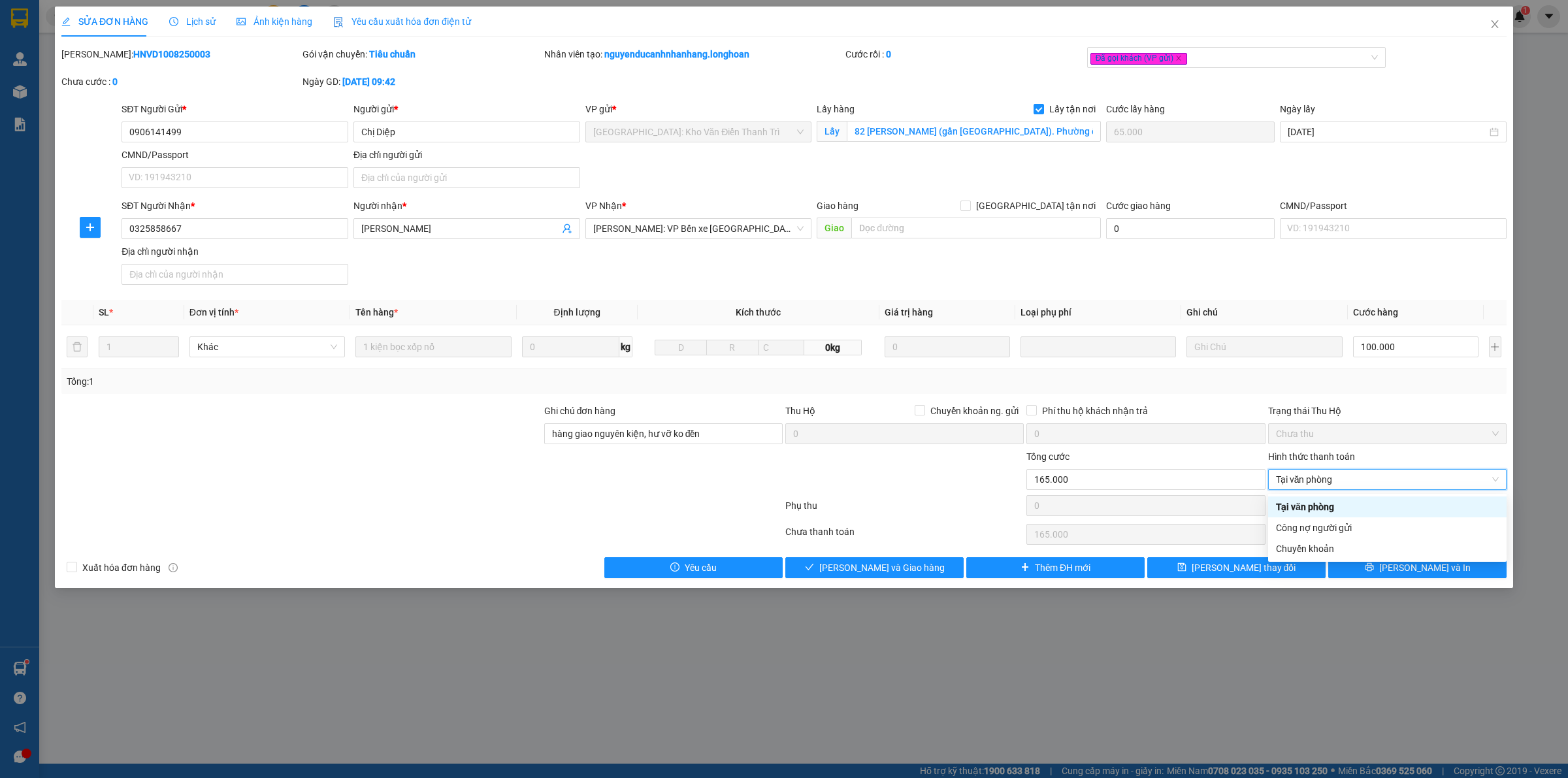
type input "0"
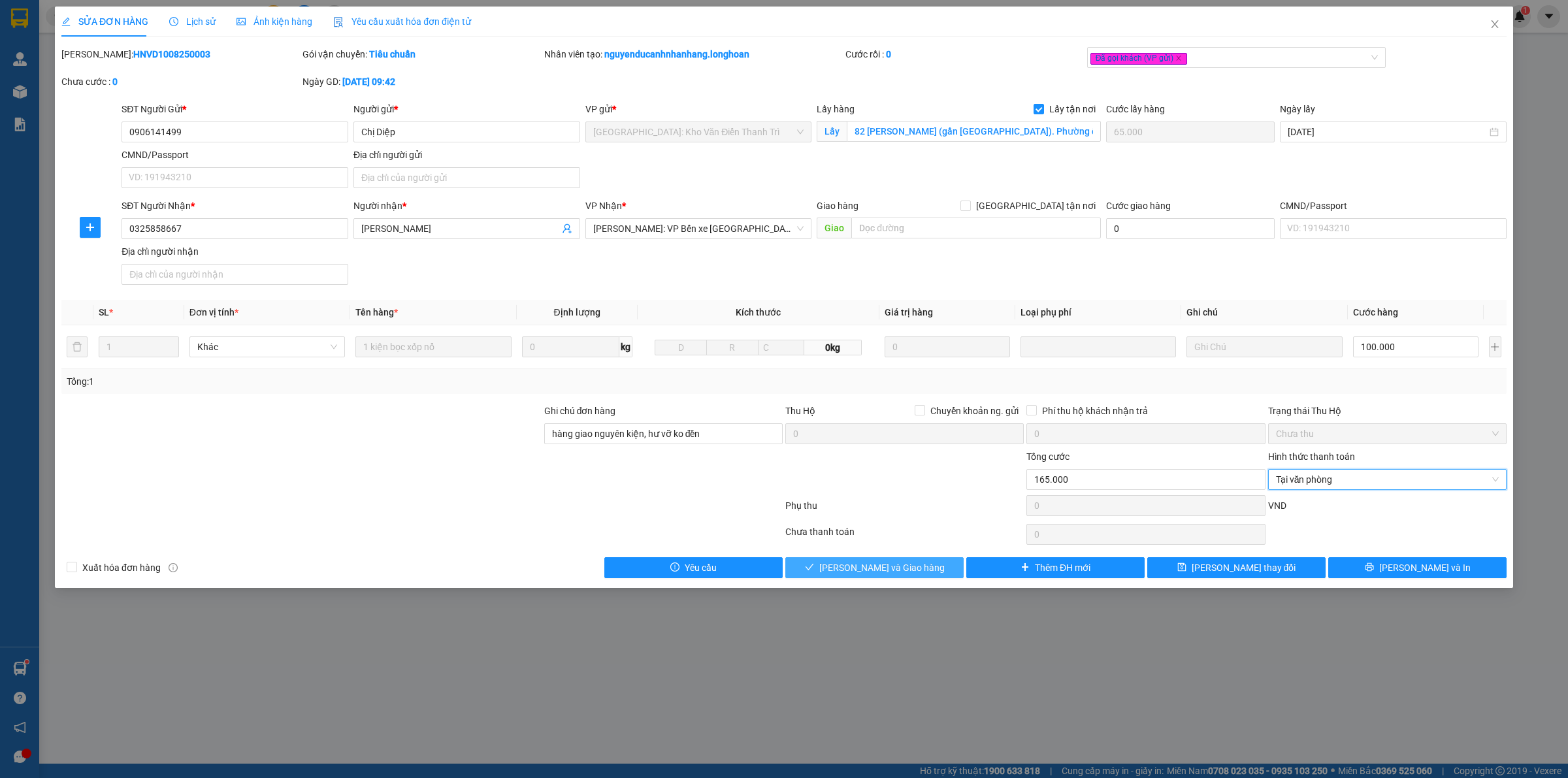
click at [854, 572] on span "[PERSON_NAME] và Giao hàng" at bounding box center [882, 567] width 125 height 14
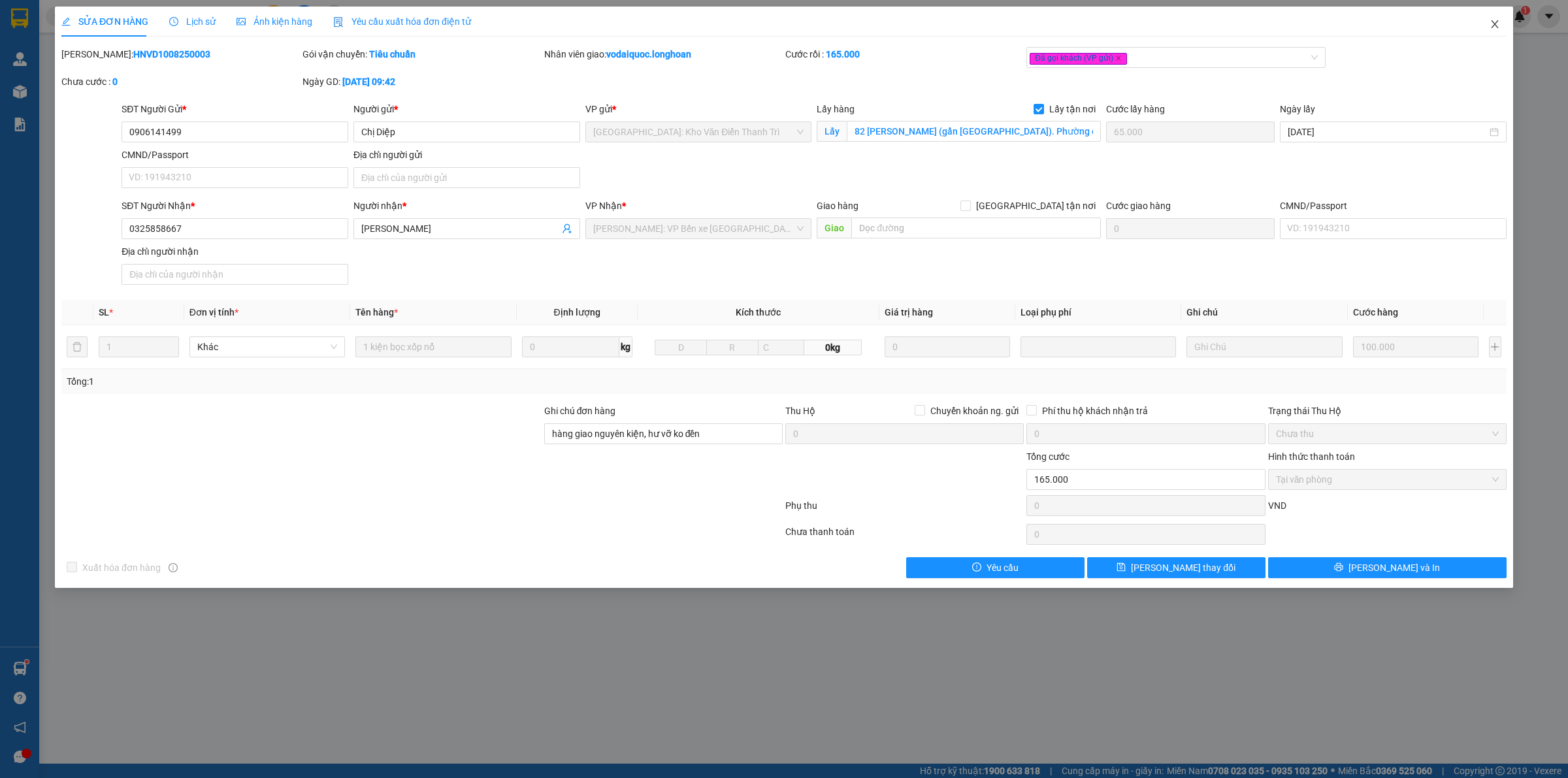
click at [1501, 20] on span "Close" at bounding box center [1495, 25] width 36 height 36
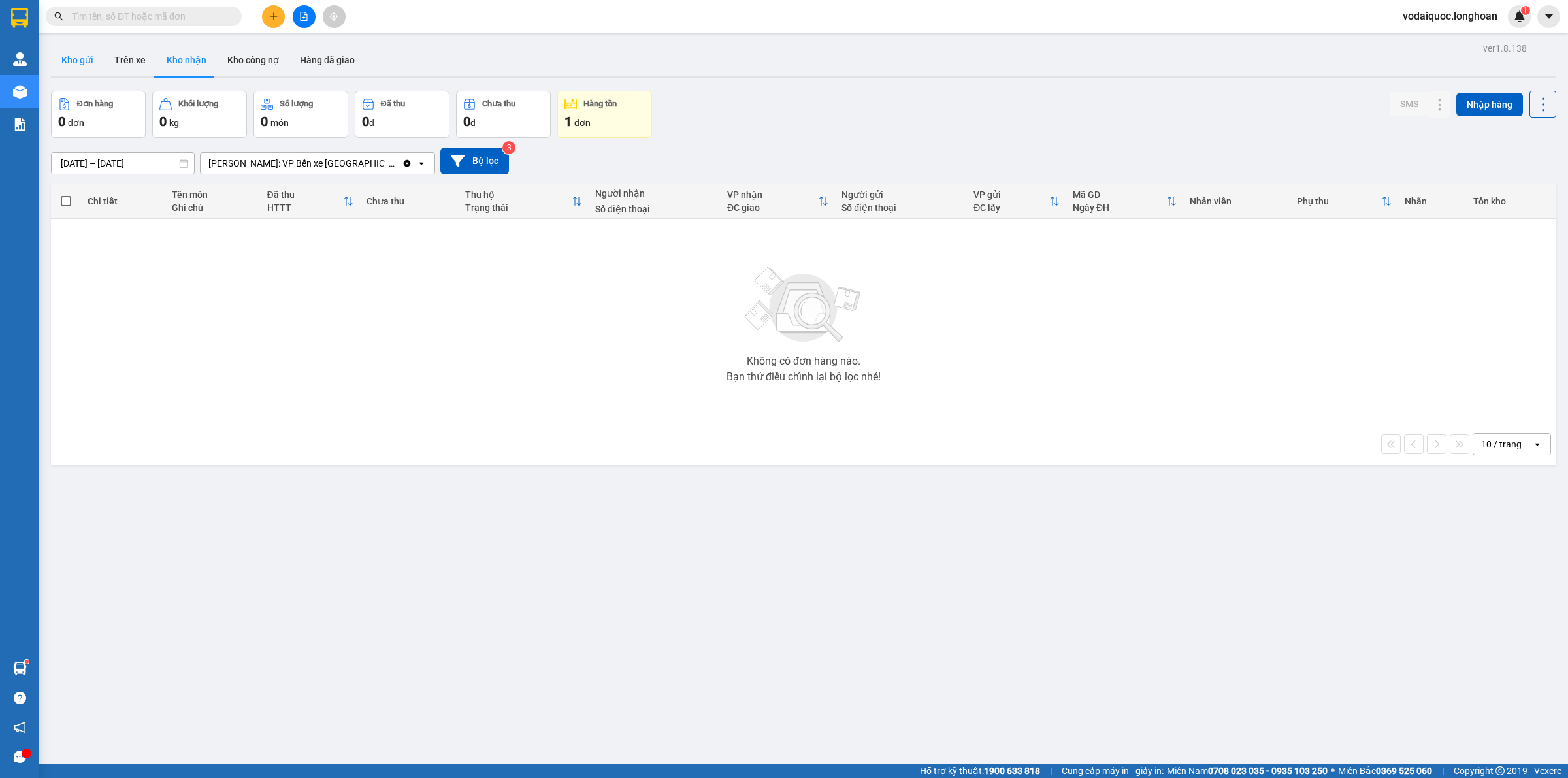
click at [83, 55] on button "Kho gửi" at bounding box center [76, 59] width 53 height 32
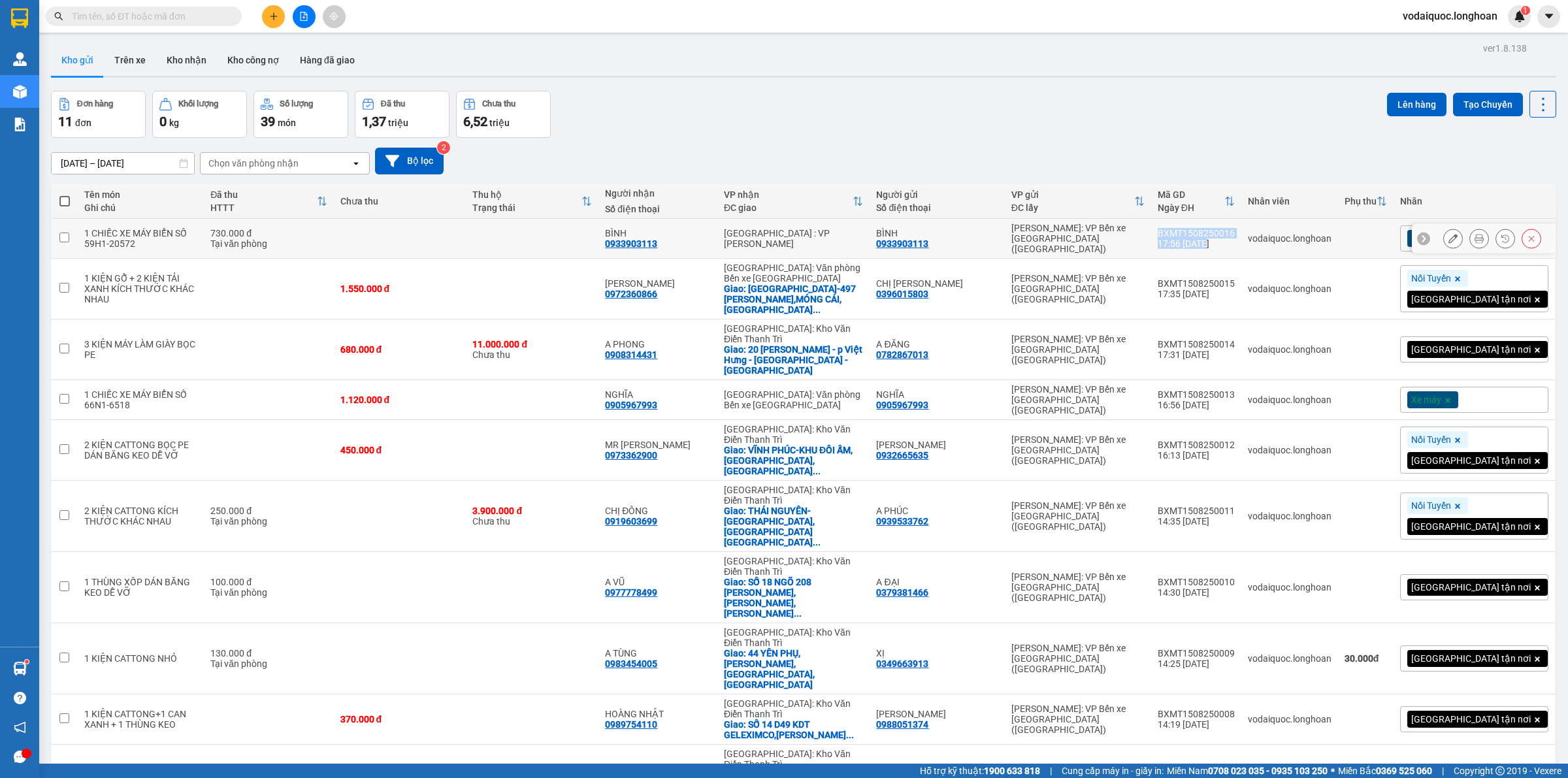
drag, startPoint x: 1217, startPoint y: 227, endPoint x: 1281, endPoint y: 243, distance: 66.0
click at [1242, 243] on td "BXMT1508250016 17:56 [DATE]" at bounding box center [1196, 239] width 90 height 40
checkbox input "true"
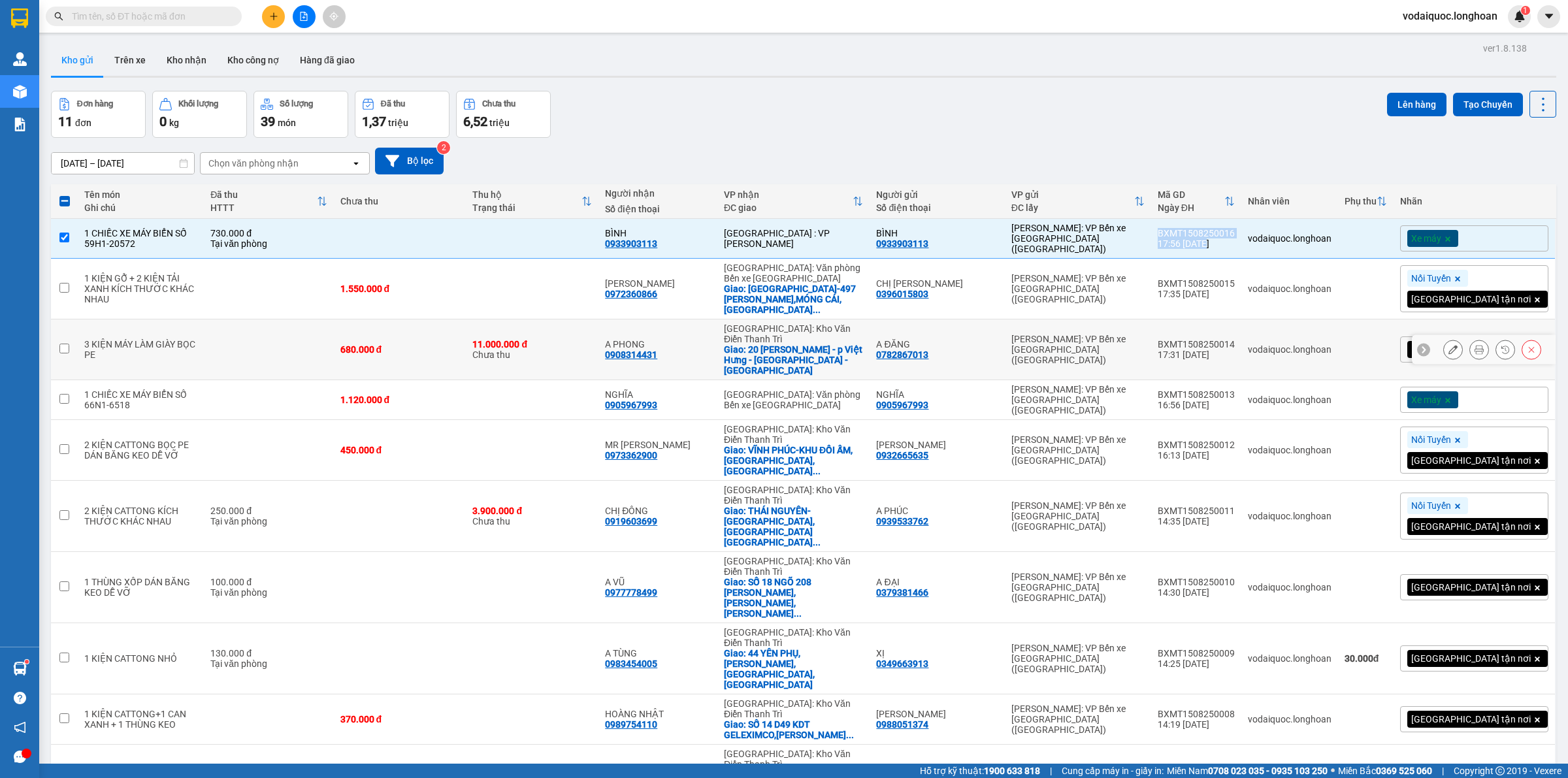
copy td "BXMT1508250016 17:56 [DATE]"
click at [1253, 152] on div "[DATE] – [DATE] Press the down arrow key to interact with the calendar and sele…" at bounding box center [803, 161] width 1506 height 27
drag, startPoint x: 1223, startPoint y: 357, endPoint x: 1274, endPoint y: 364, distance: 51.5
click at [1235, 389] on div "BXMT1508250013" at bounding box center [1196, 394] width 77 height 11
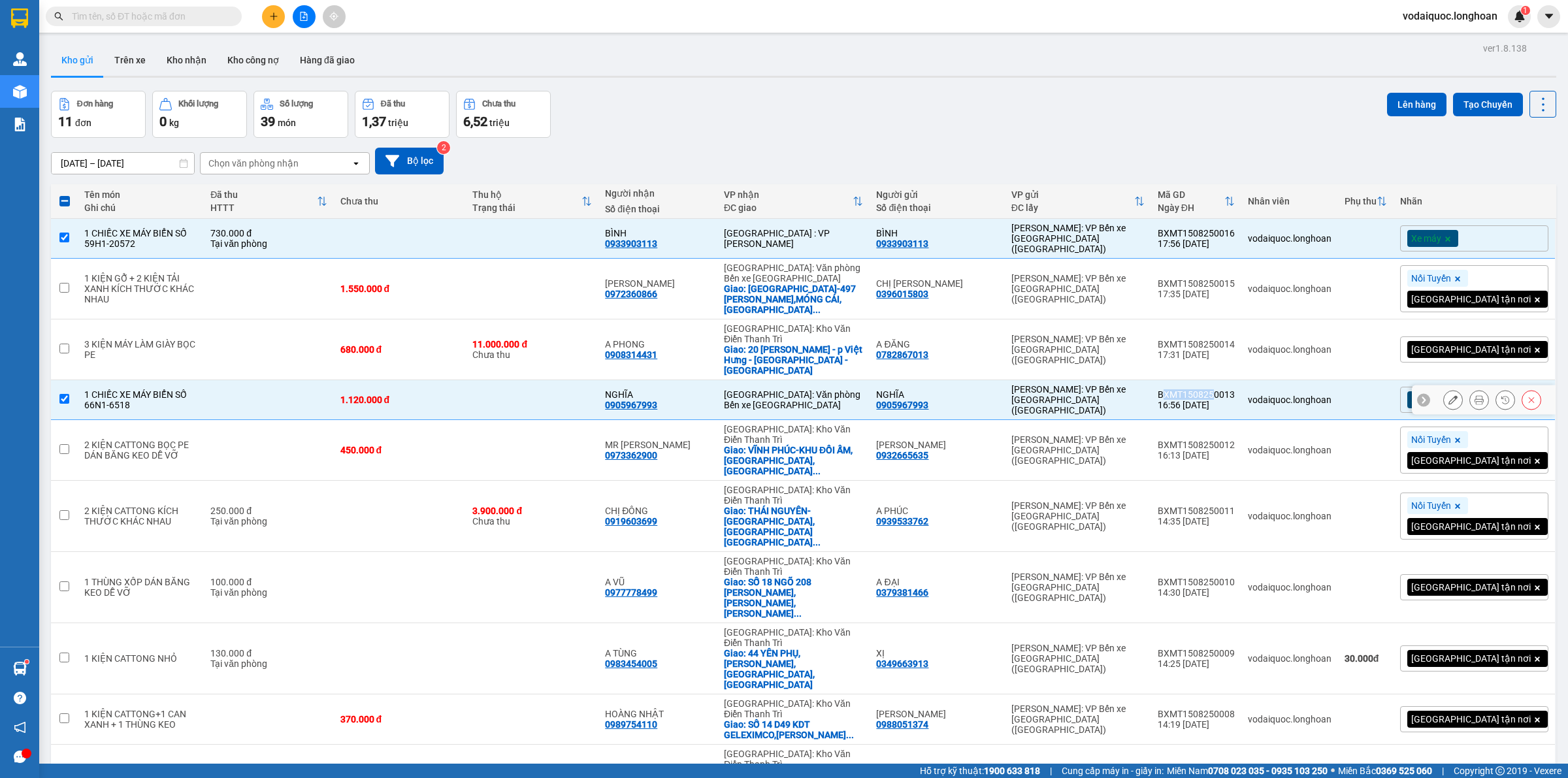
click at [1223, 389] on div "BXMT1508250013" at bounding box center [1196, 394] width 77 height 11
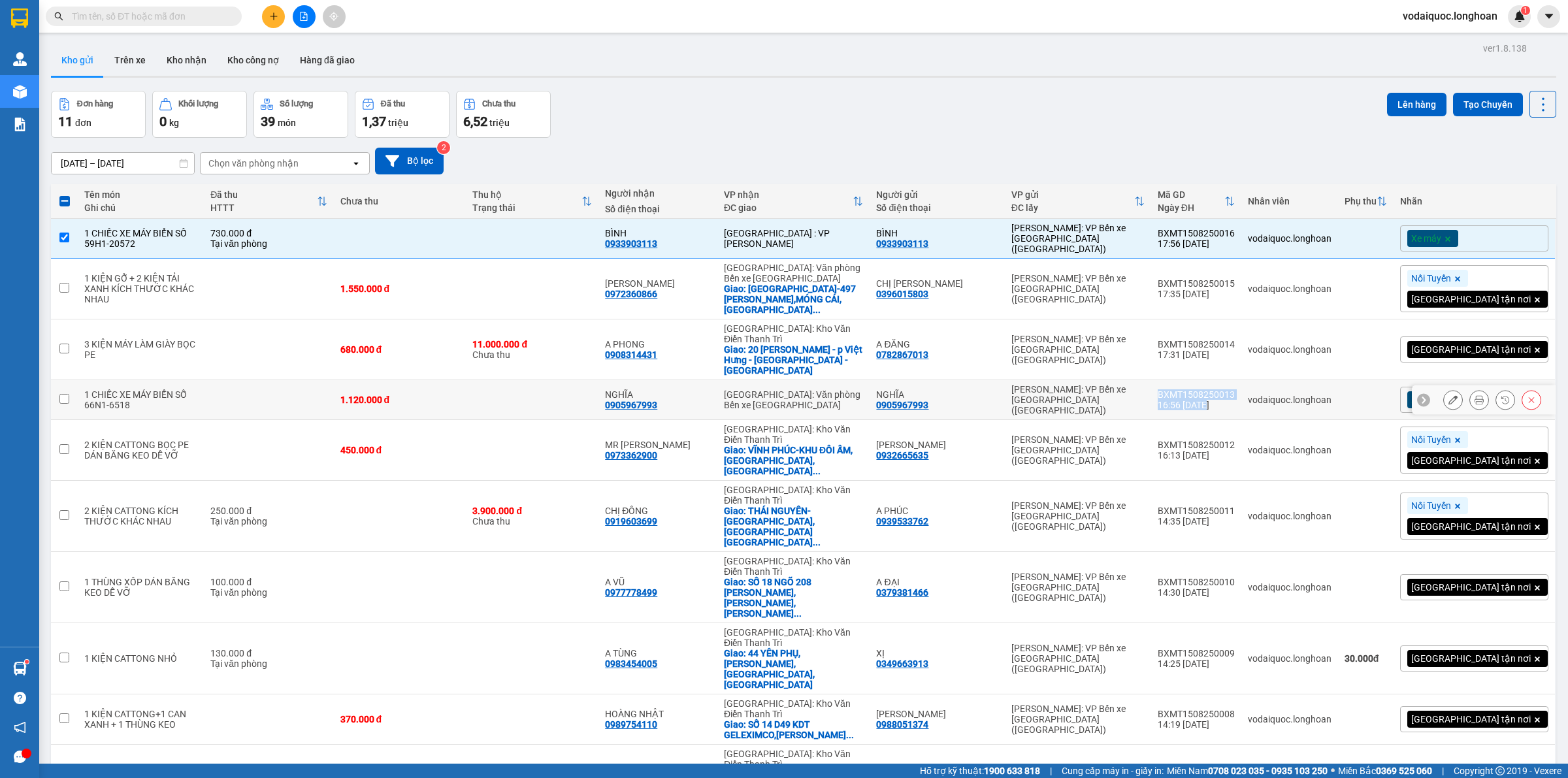
drag, startPoint x: 1215, startPoint y: 356, endPoint x: 1272, endPoint y: 367, distance: 58.1
click at [1242, 380] on td "BXMT1508250013 16:56 [DATE]" at bounding box center [1196, 400] width 90 height 40
checkbox input "true"
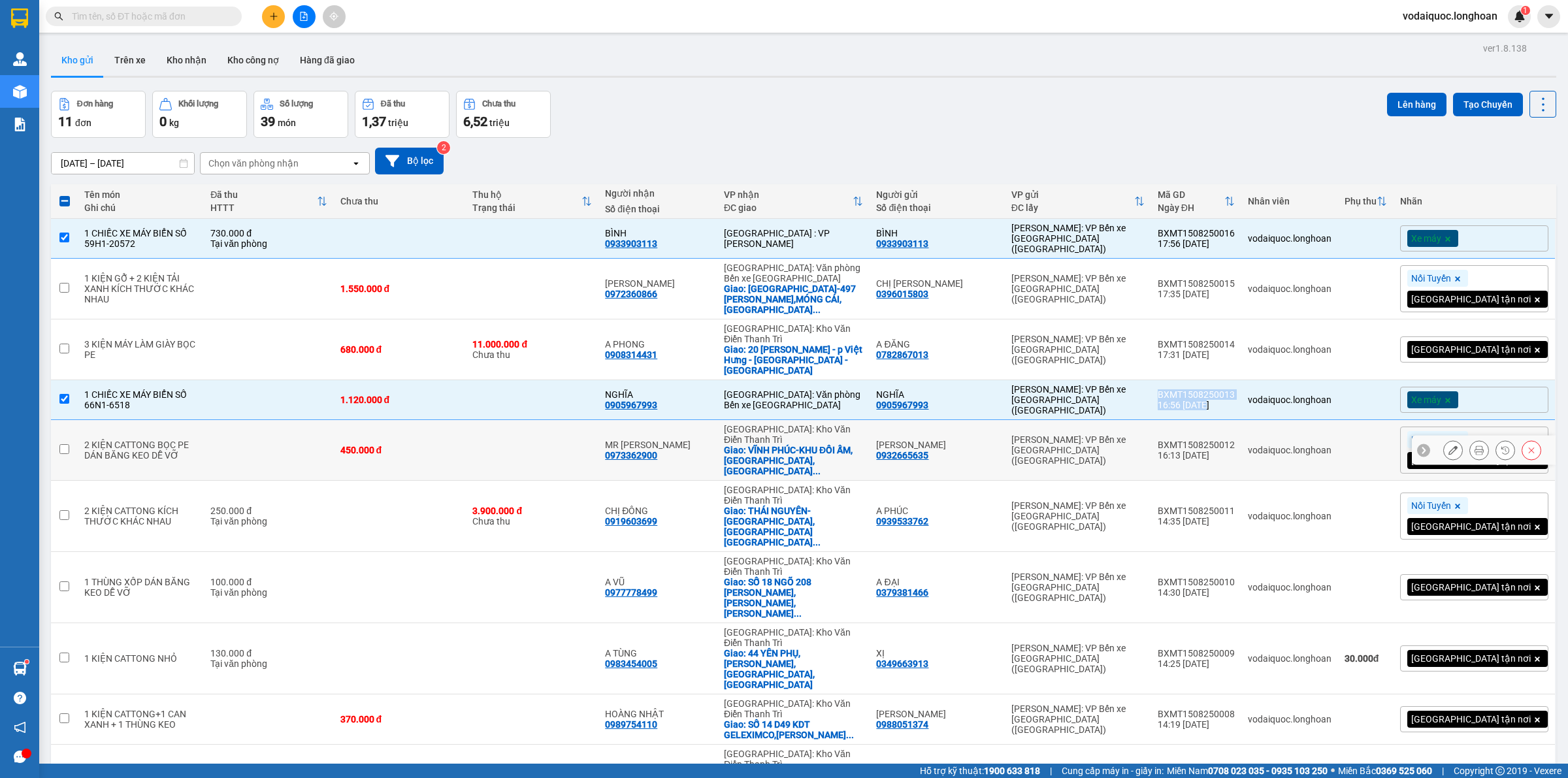
copy td "BXMT1508250013 16:56 [DATE]"
click at [1262, 121] on div "Đơn hàng 11 đơn Khối lượng 0 kg Số lượng 39 món Đã thu 1,37 triệu Chưa thu 6,52…" at bounding box center [803, 114] width 1506 height 47
click at [1475, 345] on icon at bounding box center [1480, 350] width 10 height 10
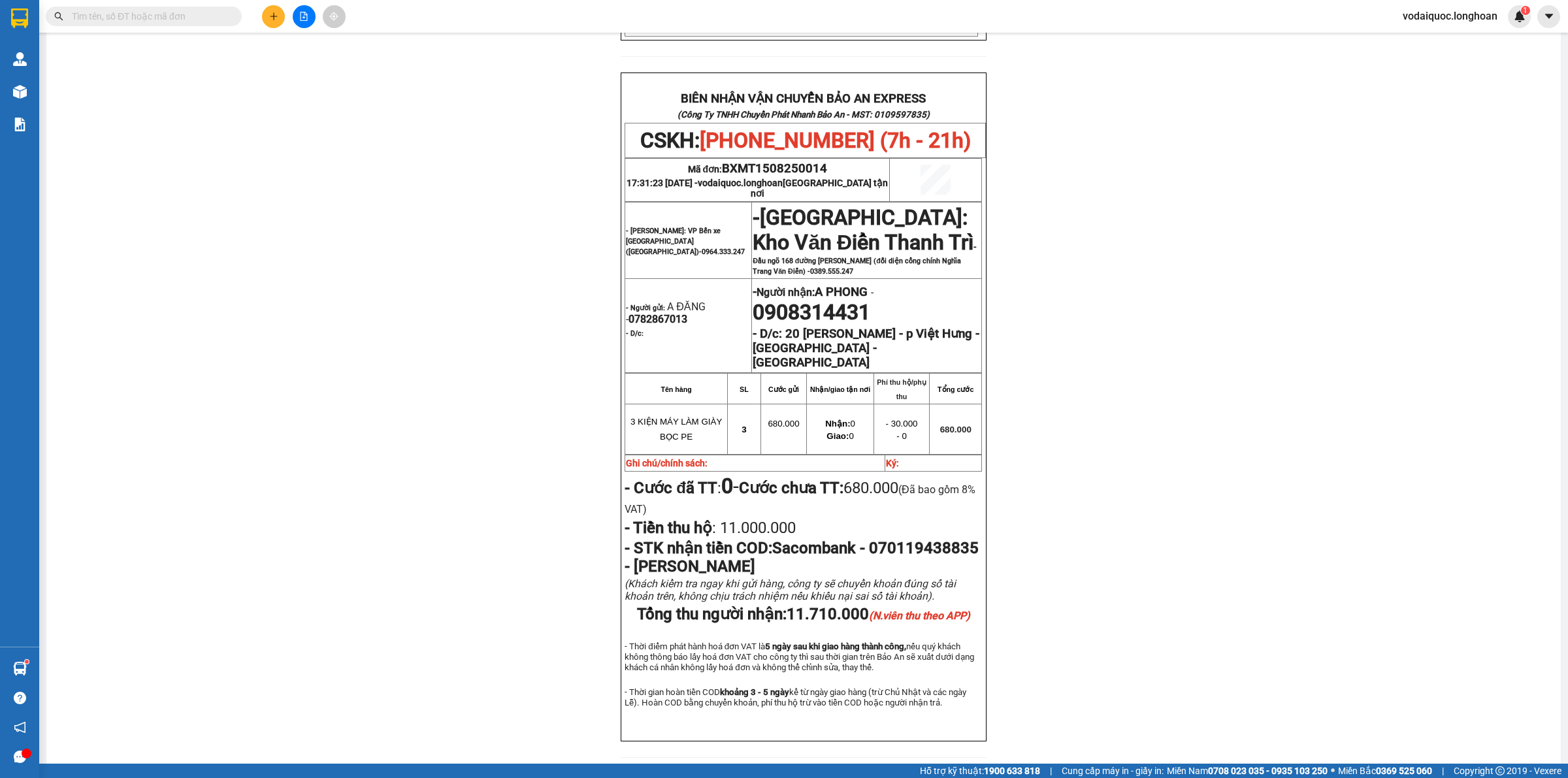
scroll to position [537, 0]
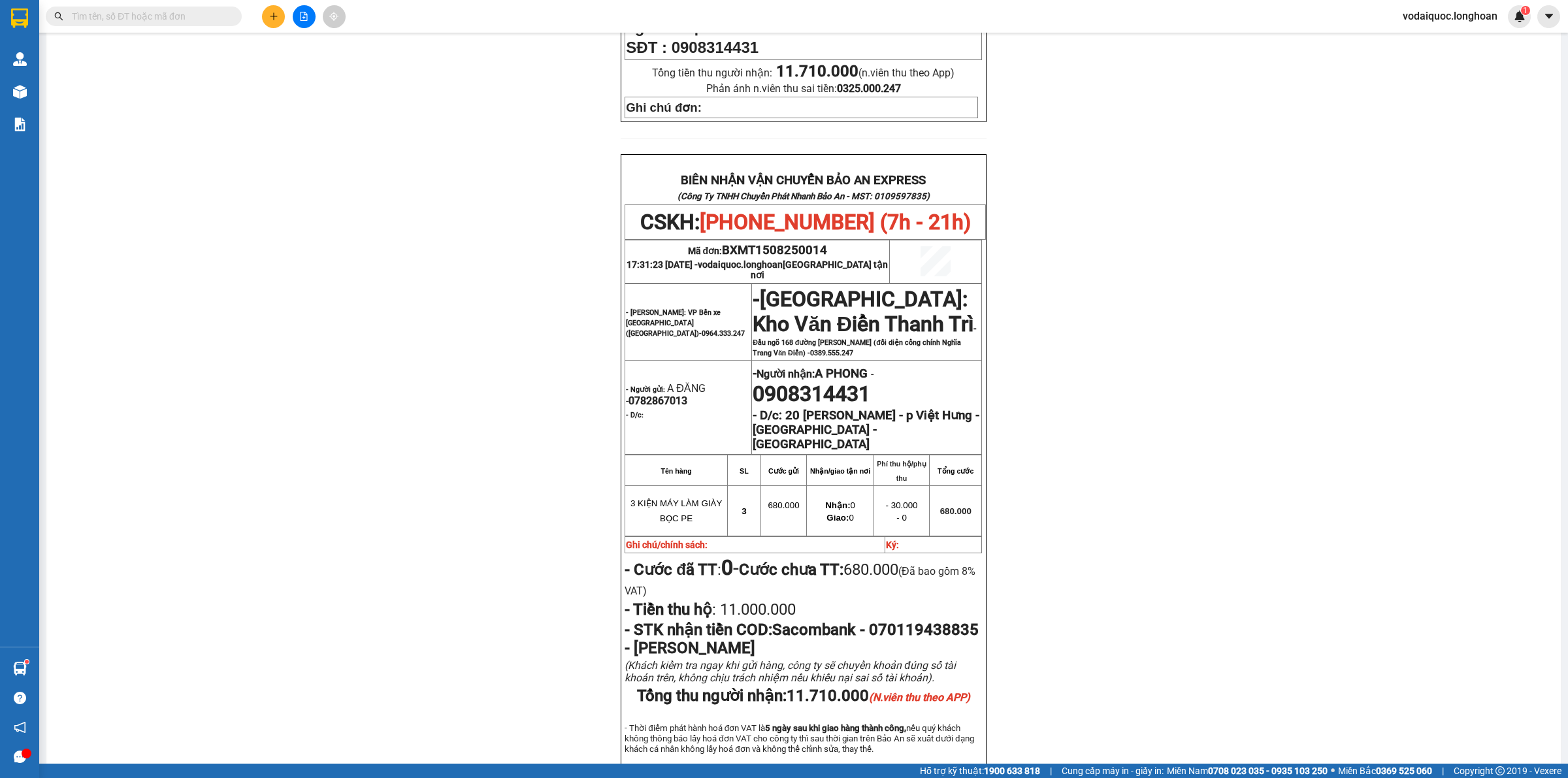
click at [209, 223] on div "PHIẾU DÁN LÊN HÀNG CSKH: [PHONE_NUMBER] CÔNG TY TNHH CHUYỂN PHÁT NHANH BẢO AN M…" at bounding box center [803, 215] width 1483 height 1279
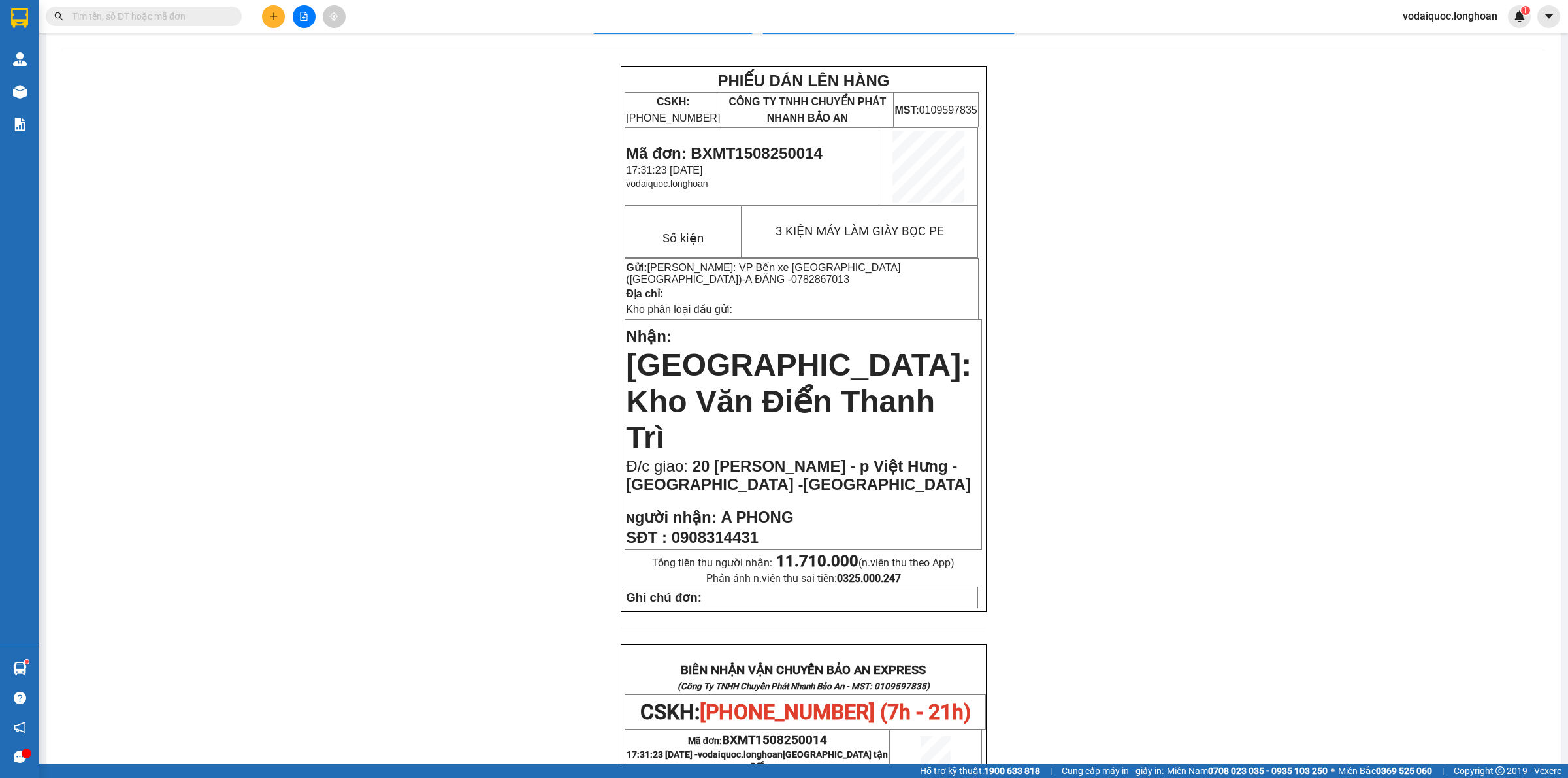
scroll to position [0, 0]
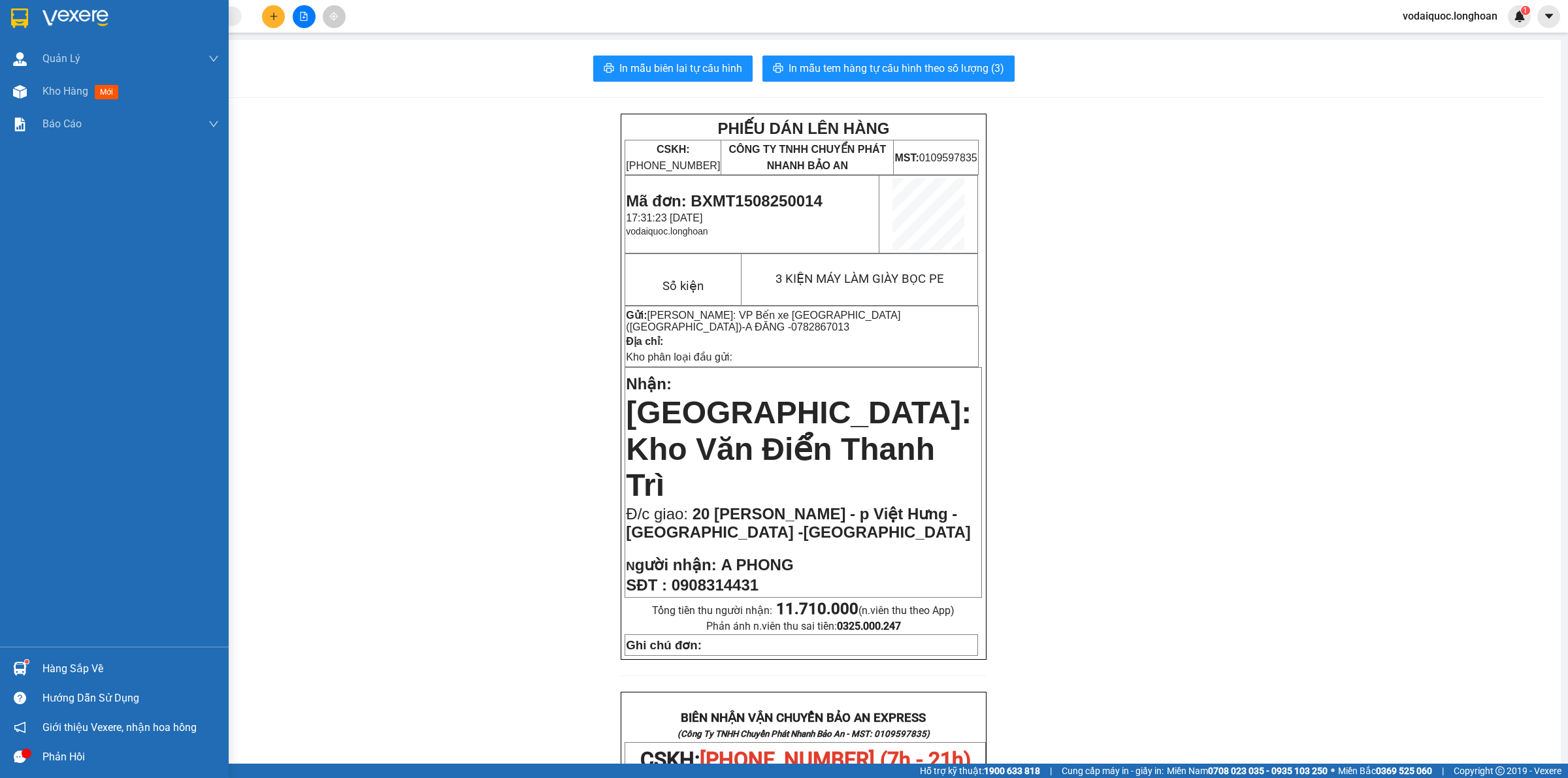
click at [30, 11] on div at bounding box center [20, 18] width 23 height 23
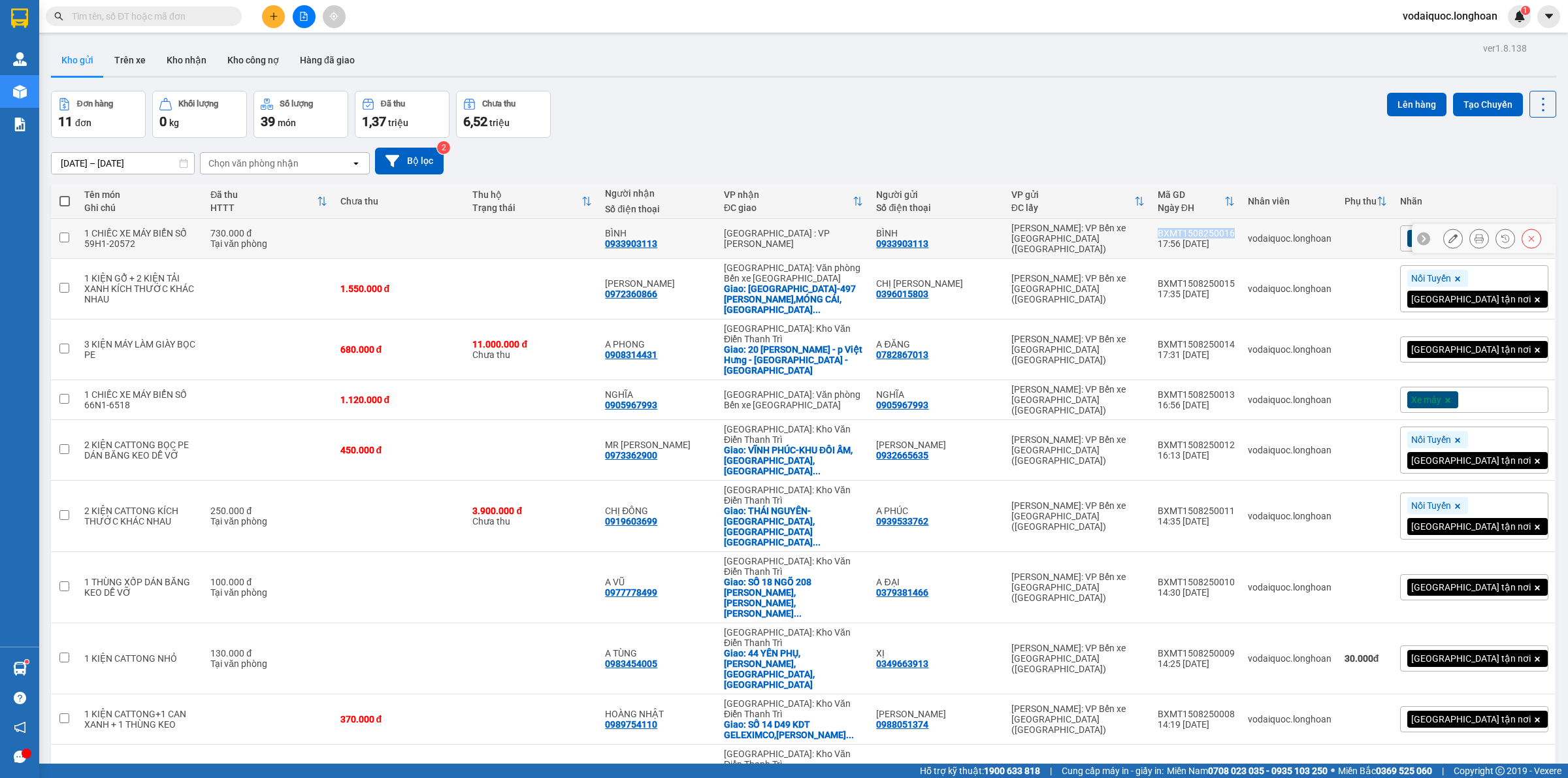
drag, startPoint x: 1220, startPoint y: 228, endPoint x: 1297, endPoint y: 229, distance: 77.0
click at [1242, 229] on td "BXMT1508250016 17:56 [DATE]" at bounding box center [1196, 239] width 90 height 40
checkbox input "true"
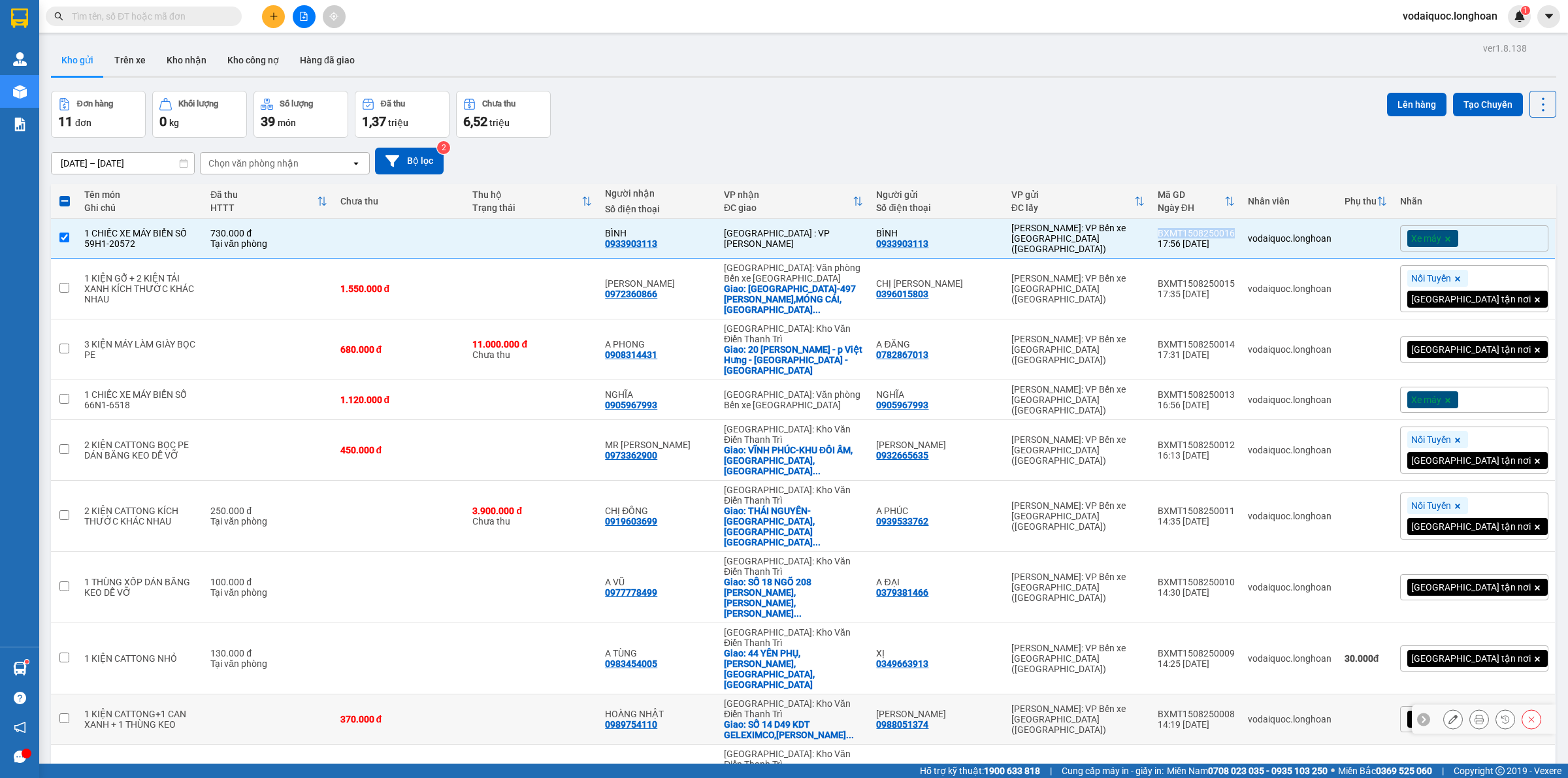
copy div "BXMT1508250016"
drag, startPoint x: 1229, startPoint y: 270, endPoint x: 1296, endPoint y: 271, distance: 67.0
click at [1242, 271] on td "BXMT1508250015 17:35 [DATE]" at bounding box center [1196, 290] width 90 height 61
checkbox input "true"
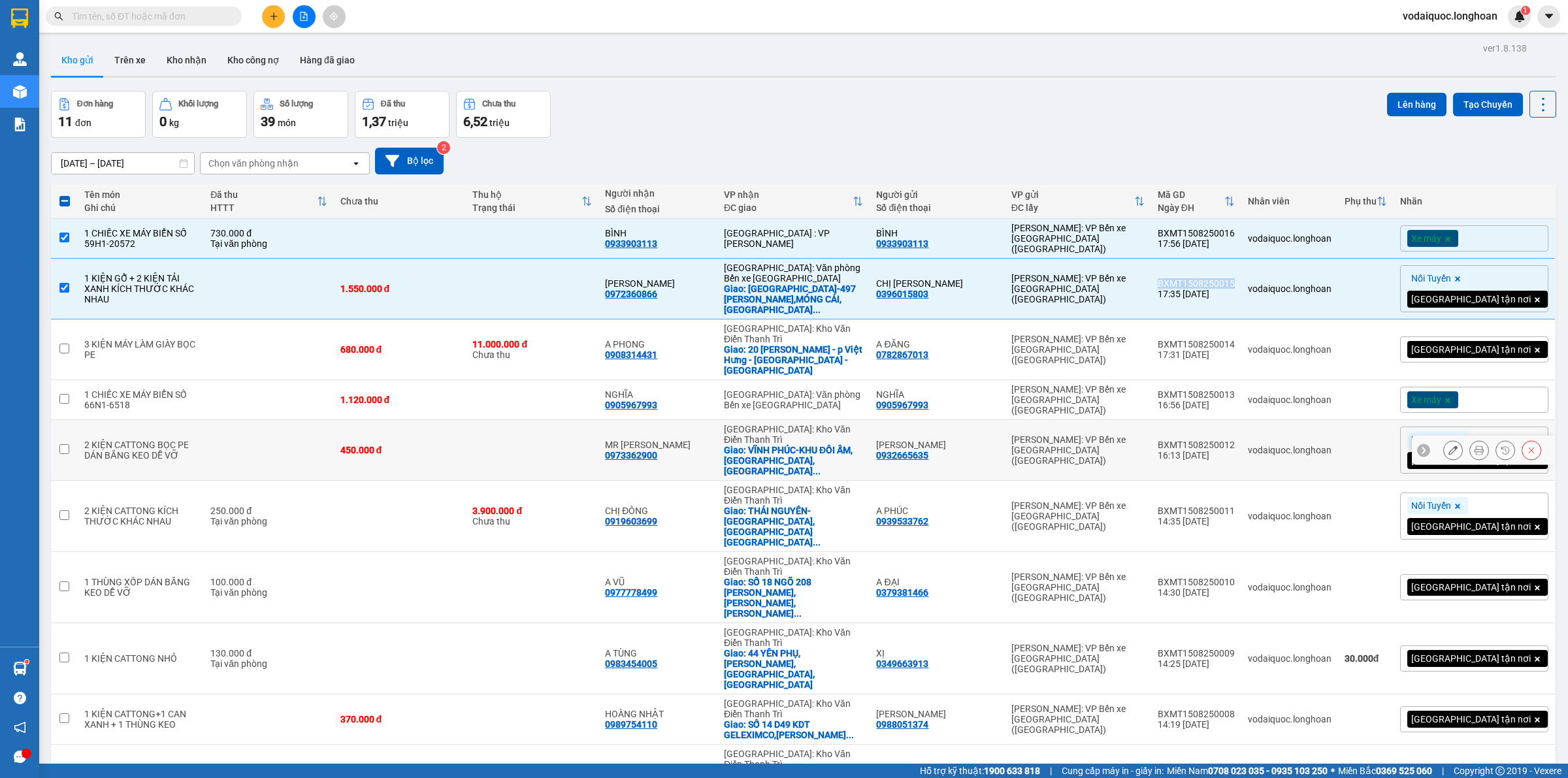
copy div "BXMT1508250015"
drag, startPoint x: 1216, startPoint y: 317, endPoint x: 1293, endPoint y: 321, distance: 77.1
click at [1242, 321] on td "BXMT1508250014 17:31 [DATE]" at bounding box center [1196, 350] width 90 height 61
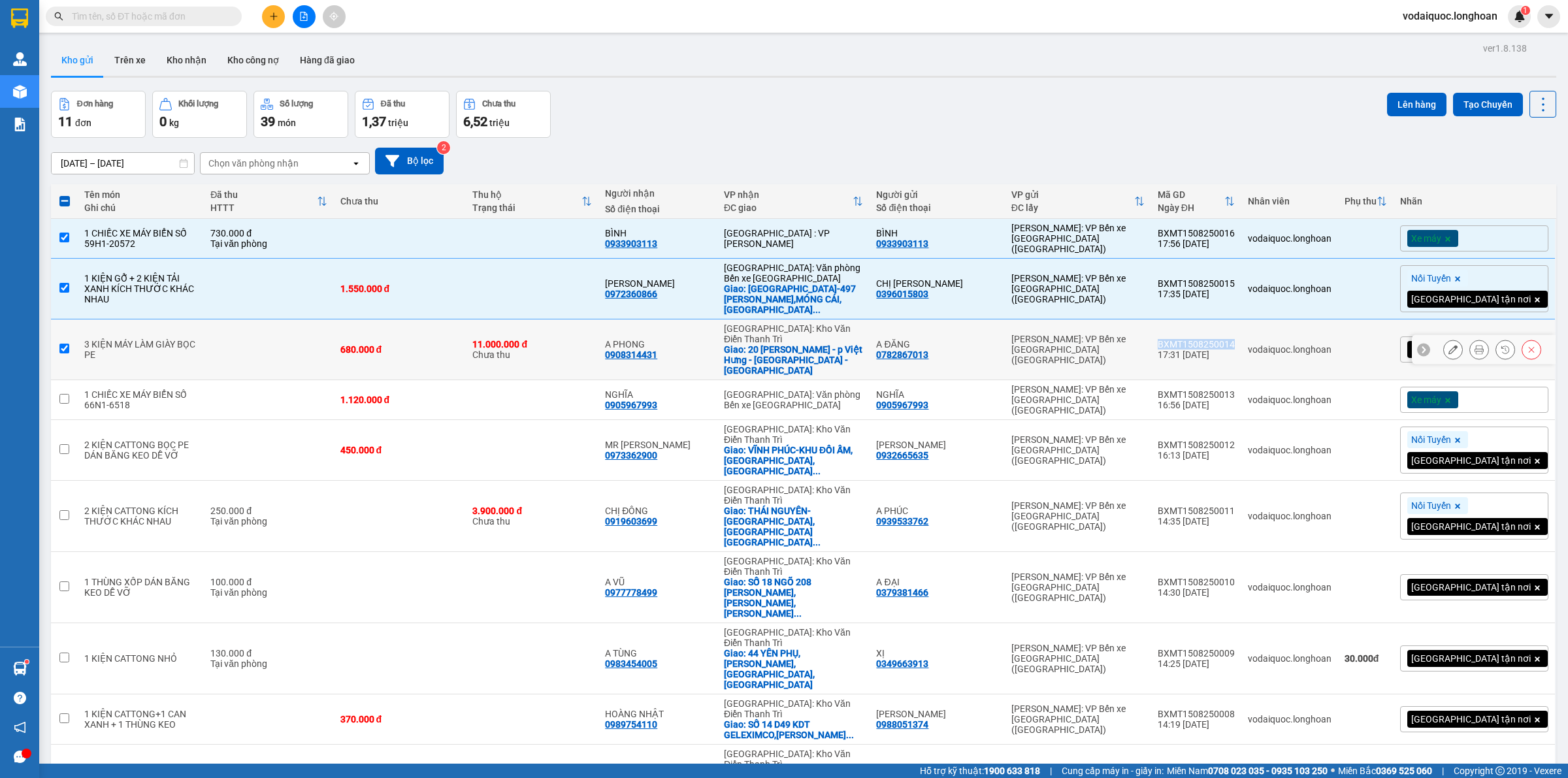
checkbox input "true"
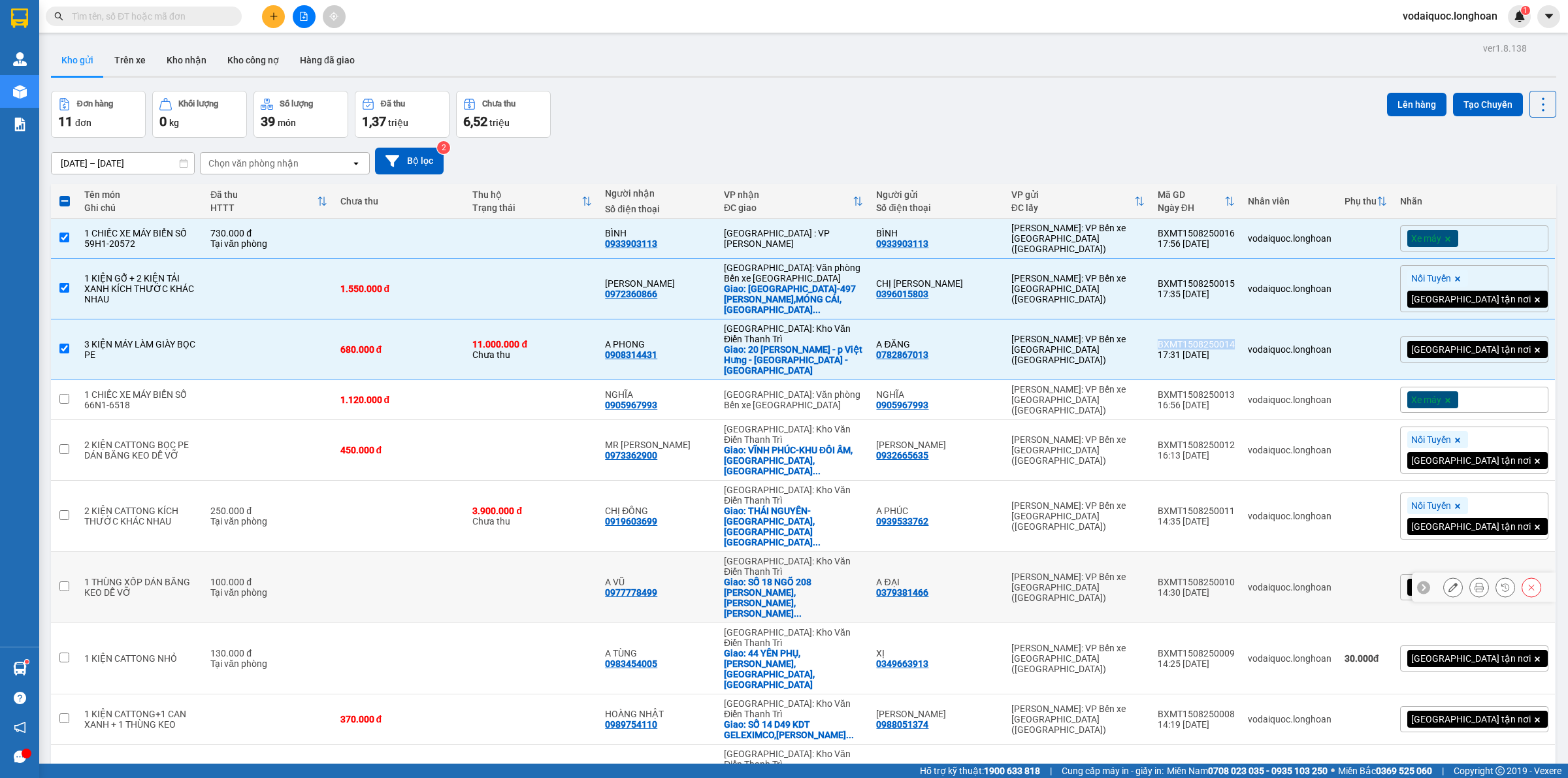
copy div "BXMT1508250014"
drag, startPoint x: 1215, startPoint y: 354, endPoint x: 1284, endPoint y: 382, distance: 74.5
click at [1242, 380] on td "BXMT1508250013 16:56 [DATE]" at bounding box center [1196, 400] width 90 height 40
checkbox input "true"
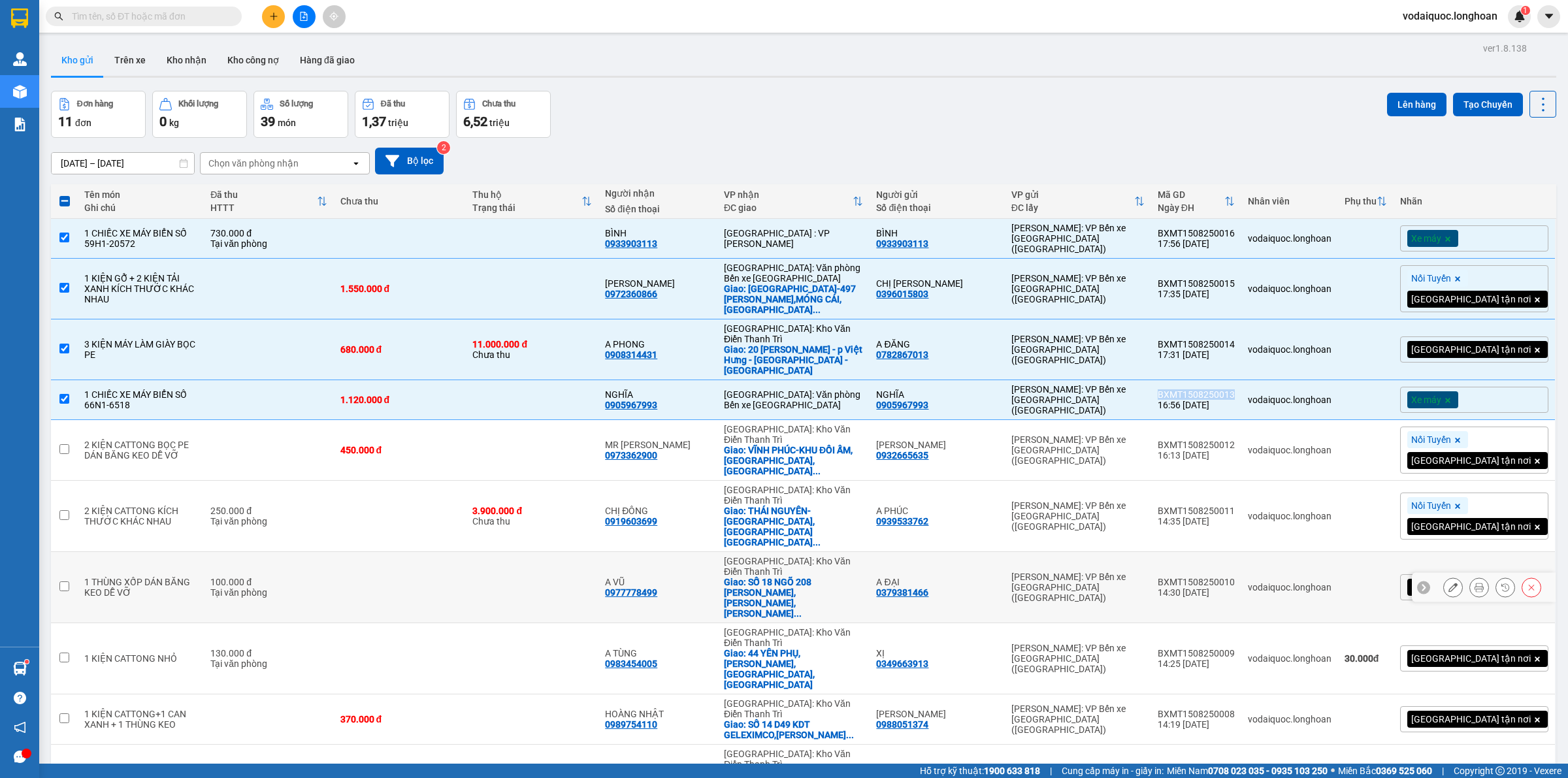
copy div "BXMT1508250013"
drag, startPoint x: 1216, startPoint y: 398, endPoint x: 1278, endPoint y: 403, distance: 62.2
click at [1289, 420] on tr "2 KIỆN CATTONG BỌC PE DÁN BĂNG KEO DỄ VỠ 450.000 đ MR PHƯƠNG 0973362900 [GEOGRA…" at bounding box center [803, 450] width 1506 height 61
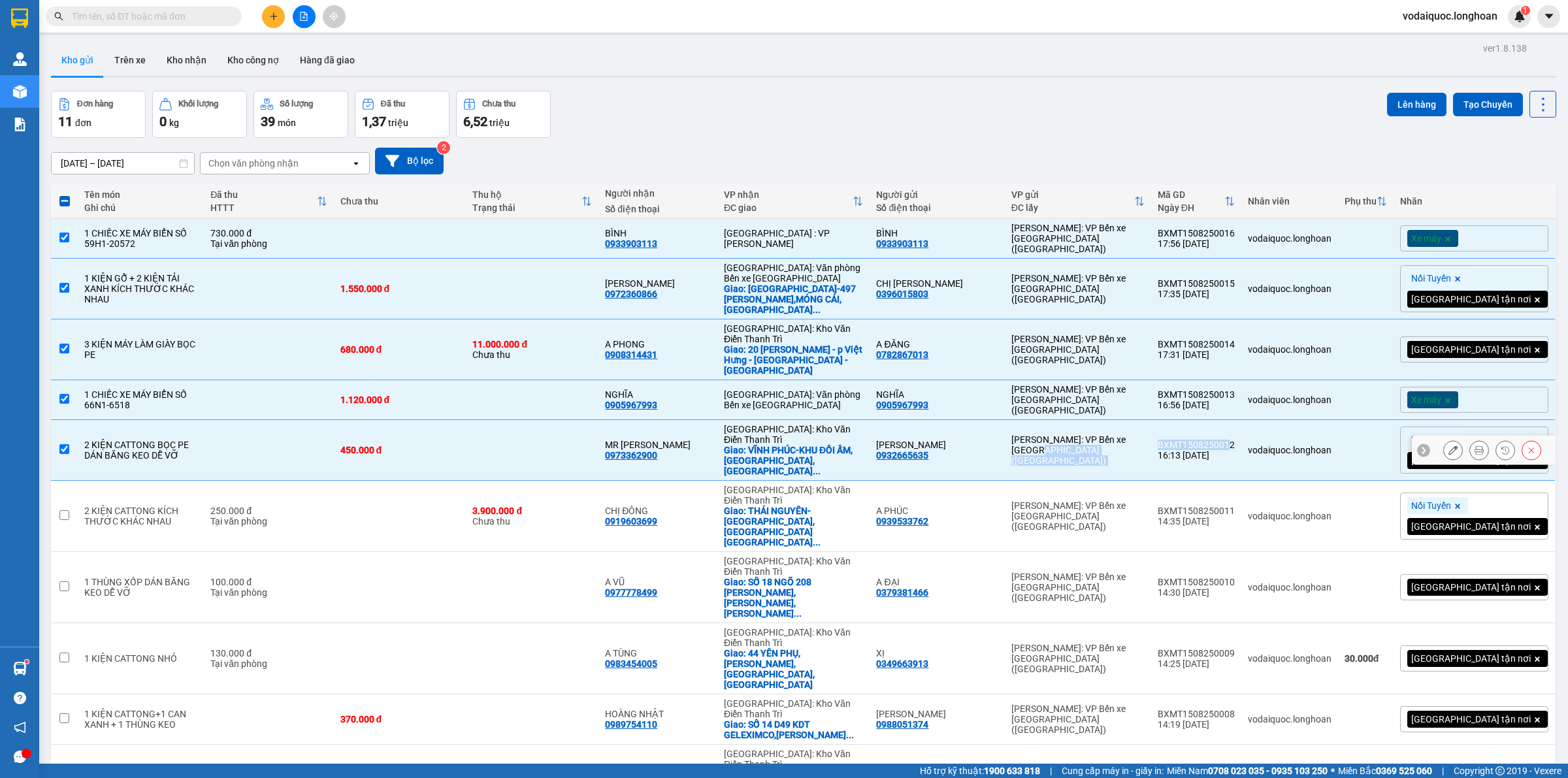
drag, startPoint x: 1235, startPoint y: 405, endPoint x: 1217, endPoint y: 400, distance: 18.7
click at [1235, 440] on div "BXMT1508250012" at bounding box center [1196, 444] width 77 height 11
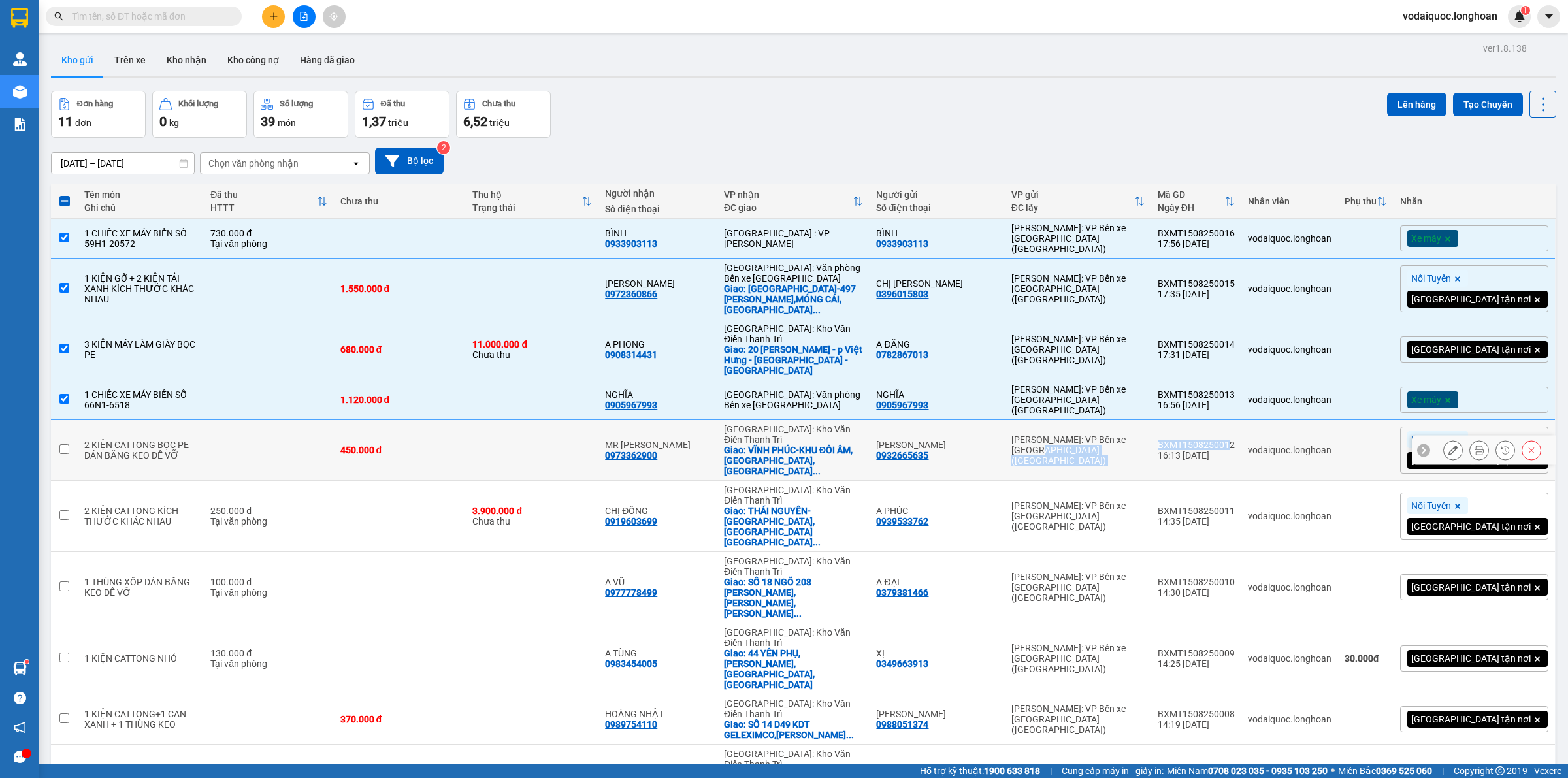
click at [1151, 420] on td "[PERSON_NAME]: VP Bến xe [GEOGRAPHIC_DATA] ([GEOGRAPHIC_DATA])" at bounding box center [1078, 450] width 146 height 61
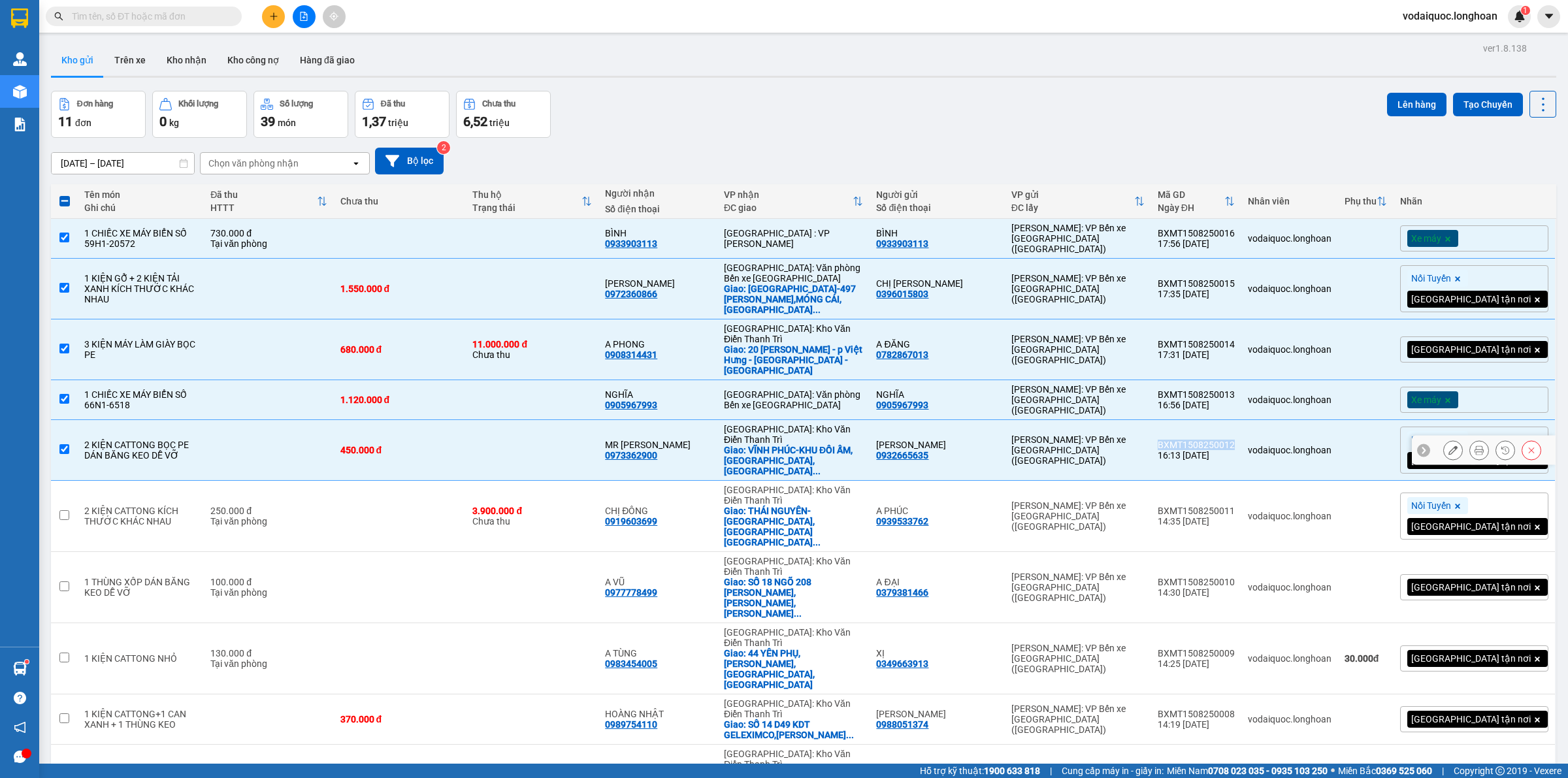
drag, startPoint x: 1221, startPoint y: 400, endPoint x: 1289, endPoint y: 405, distance: 68.2
click at [1235, 440] on div "BXMT1508250012" at bounding box center [1196, 444] width 77 height 11
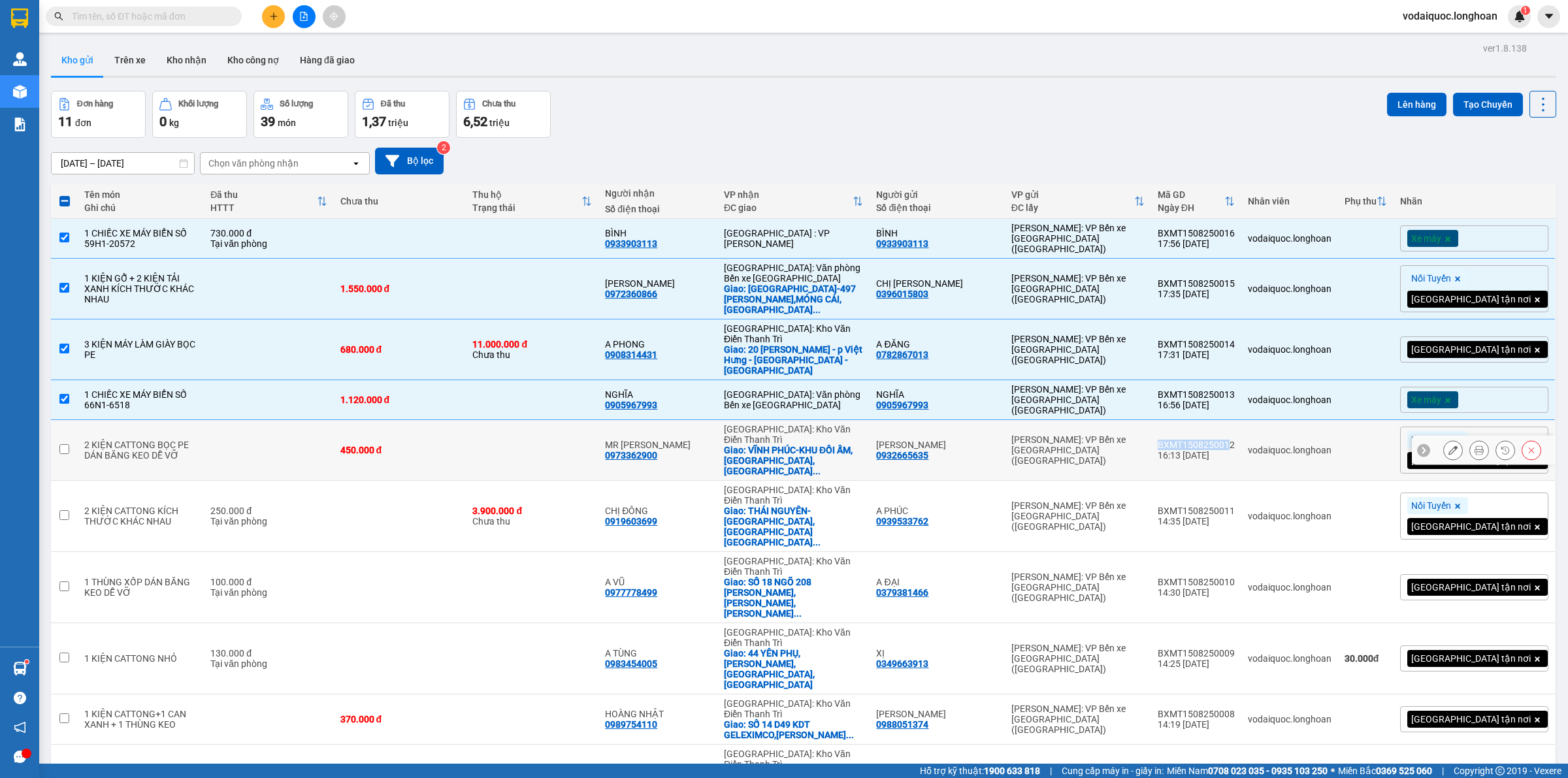
click at [1235, 440] on div "BXMT1508250012" at bounding box center [1196, 444] width 77 height 11
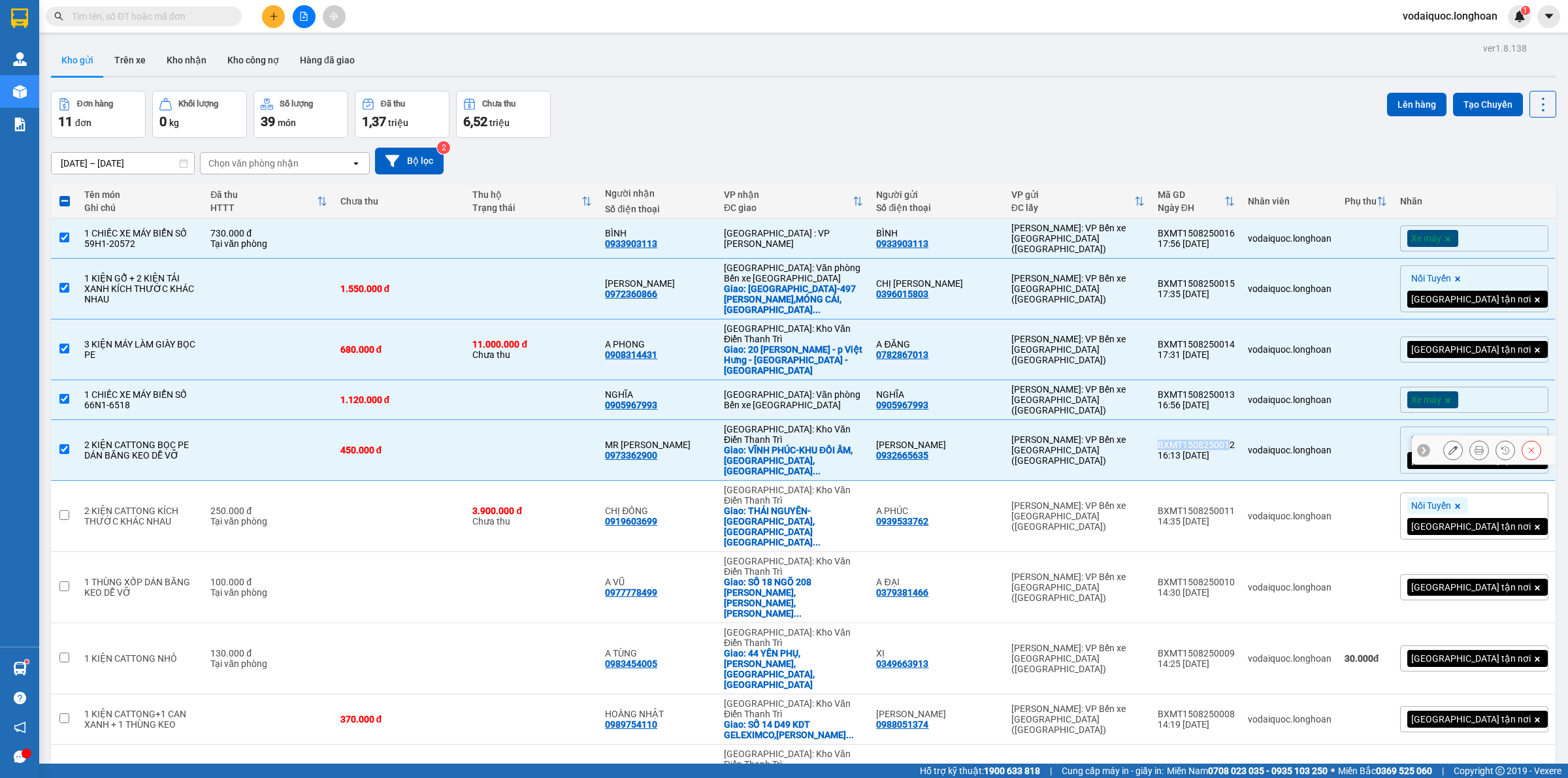
click at [1220, 440] on div "BXMT1508250012" at bounding box center [1196, 444] width 77 height 11
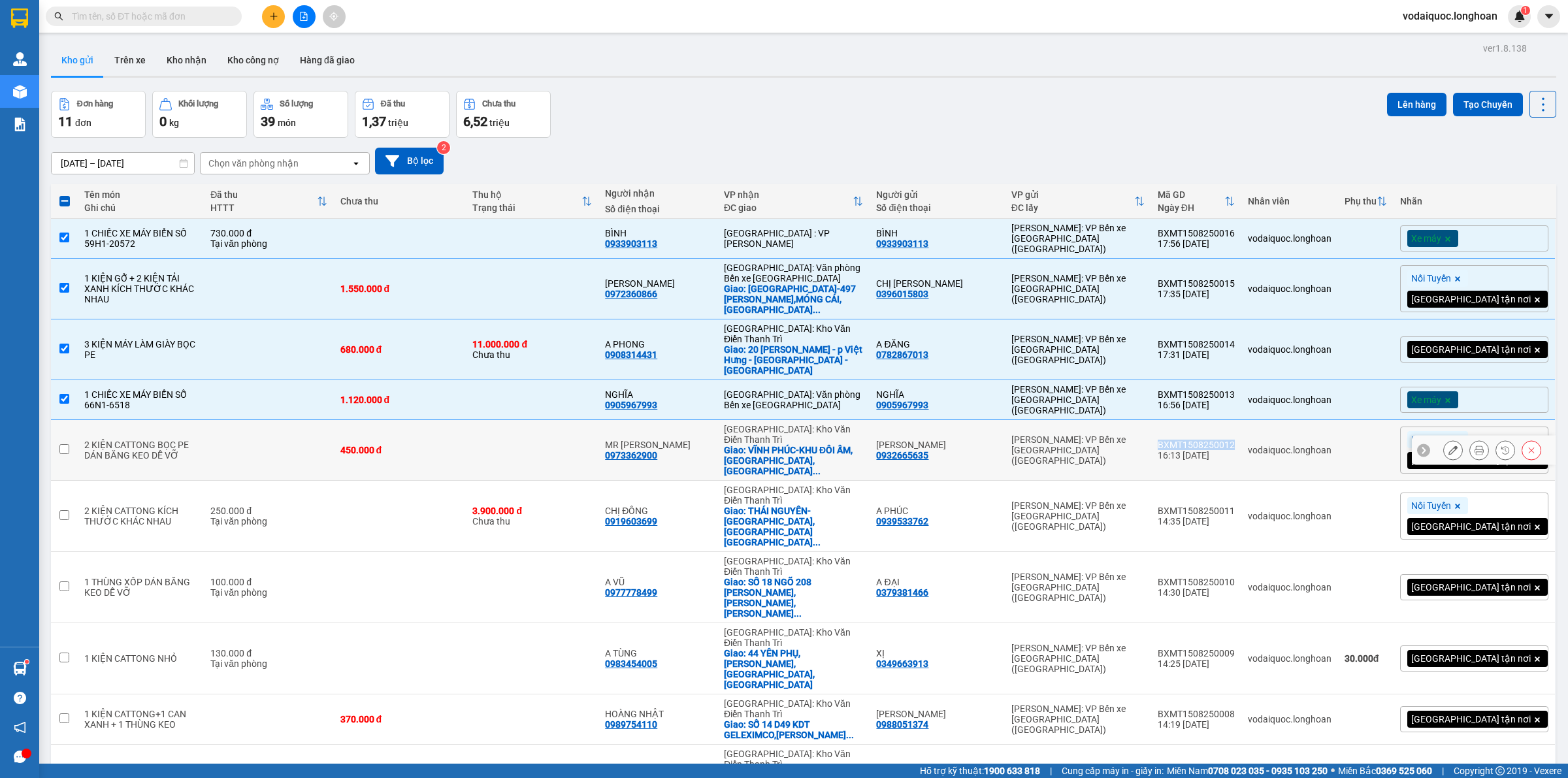
drag, startPoint x: 1219, startPoint y: 399, endPoint x: 1292, endPoint y: 402, distance: 73.1
click at [1242, 420] on td "BXMT1508250012 16:13 [DATE]" at bounding box center [1196, 450] width 90 height 61
checkbox input "true"
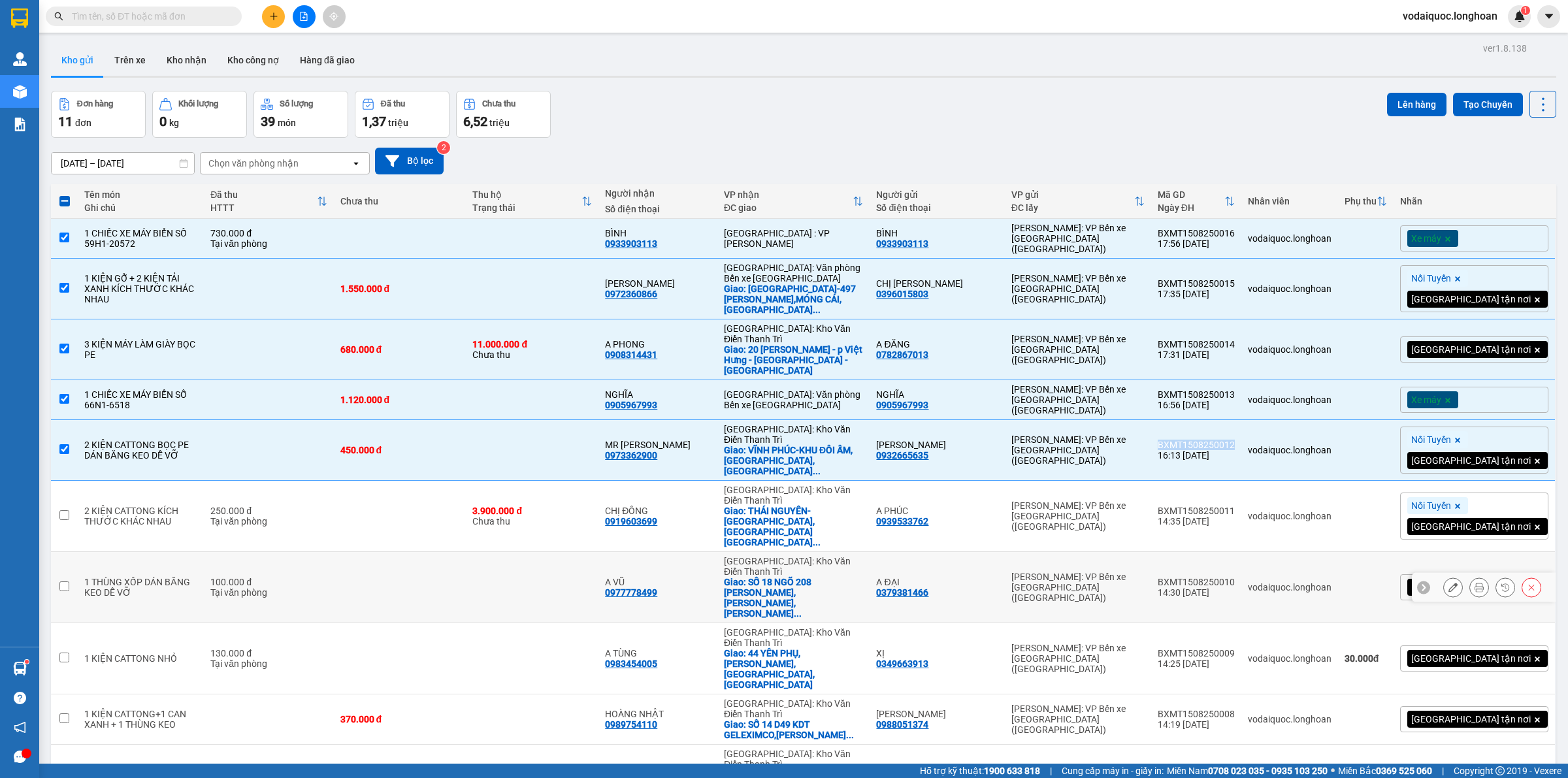
copy div "BXMT1508250012"
drag, startPoint x: 1210, startPoint y: 453, endPoint x: 1242, endPoint y: 451, distance: 32.1
click at [1266, 481] on tr "2 KIỆN CATTONG KÍCH THƯỚC KHÁC NHAU 250.000 đ Tại văn phòng [PHONE_NUMBER] đ Ch…" at bounding box center [803, 516] width 1506 height 71
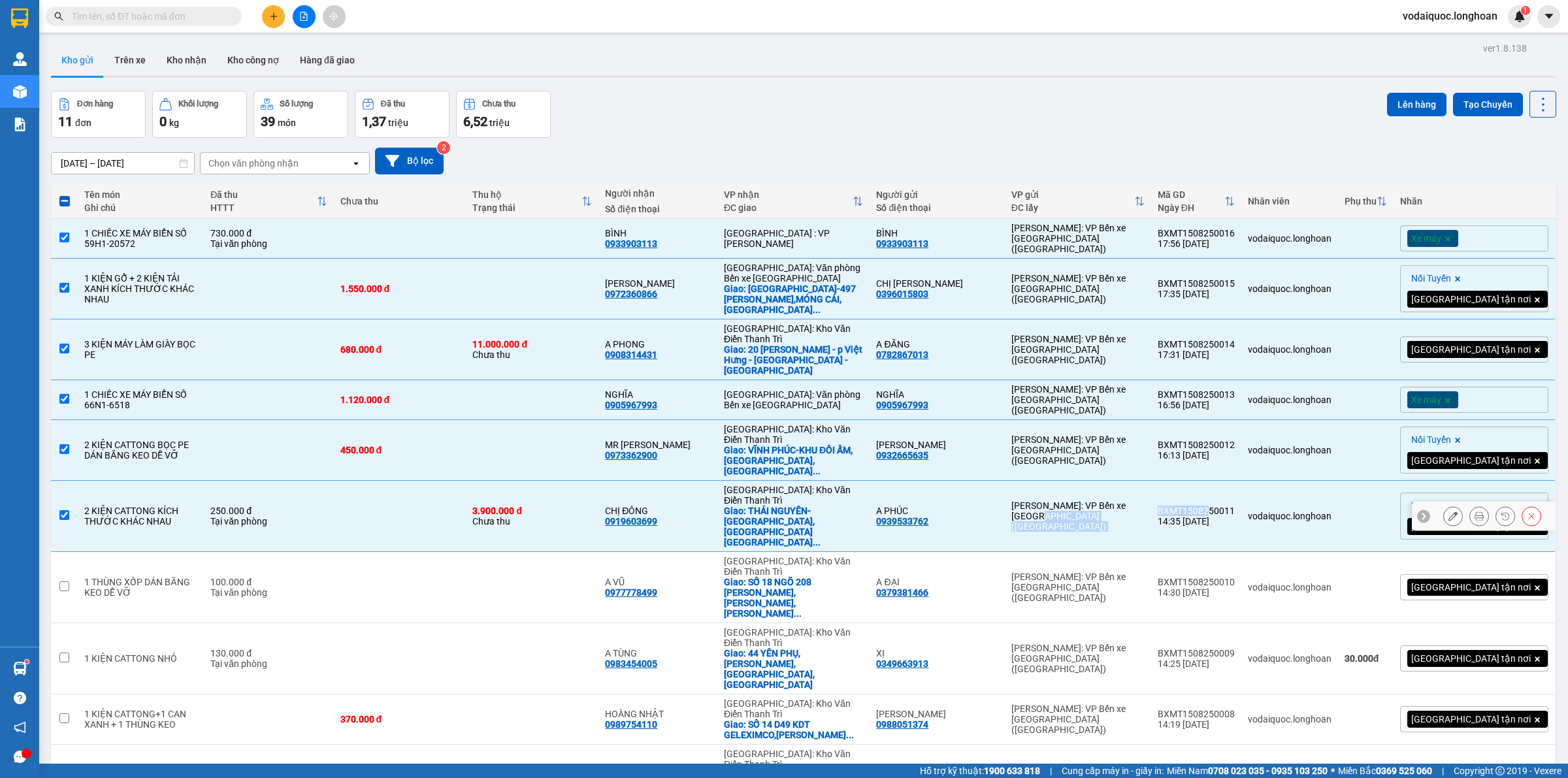
click at [1236, 481] on td "BXMT1508250011 14:35 [DATE]" at bounding box center [1196, 516] width 90 height 71
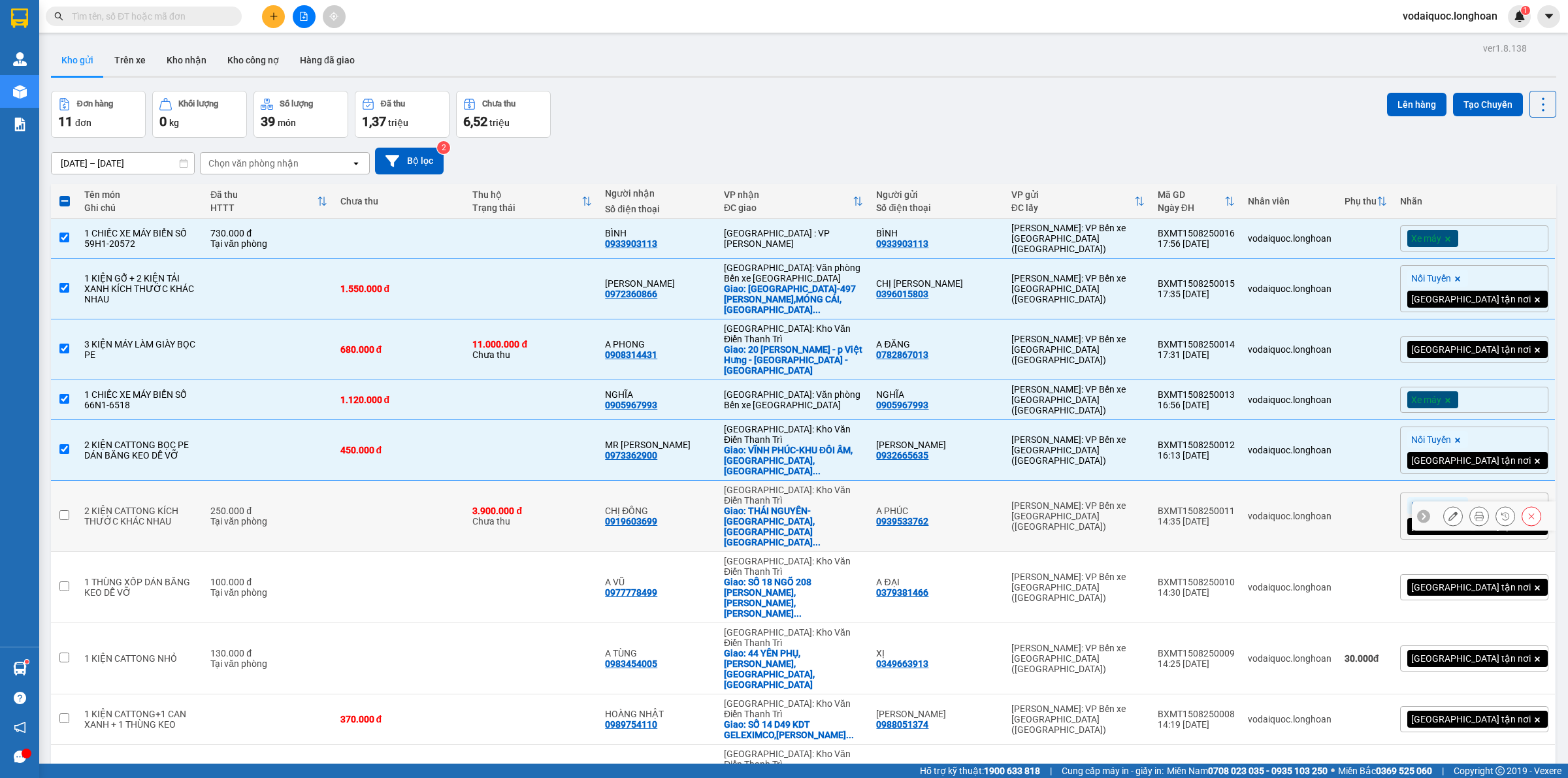
drag, startPoint x: 1222, startPoint y: 452, endPoint x: 1226, endPoint y: 459, distance: 8.1
click at [1222, 506] on div "BXMT1508250011" at bounding box center [1196, 510] width 77 height 11
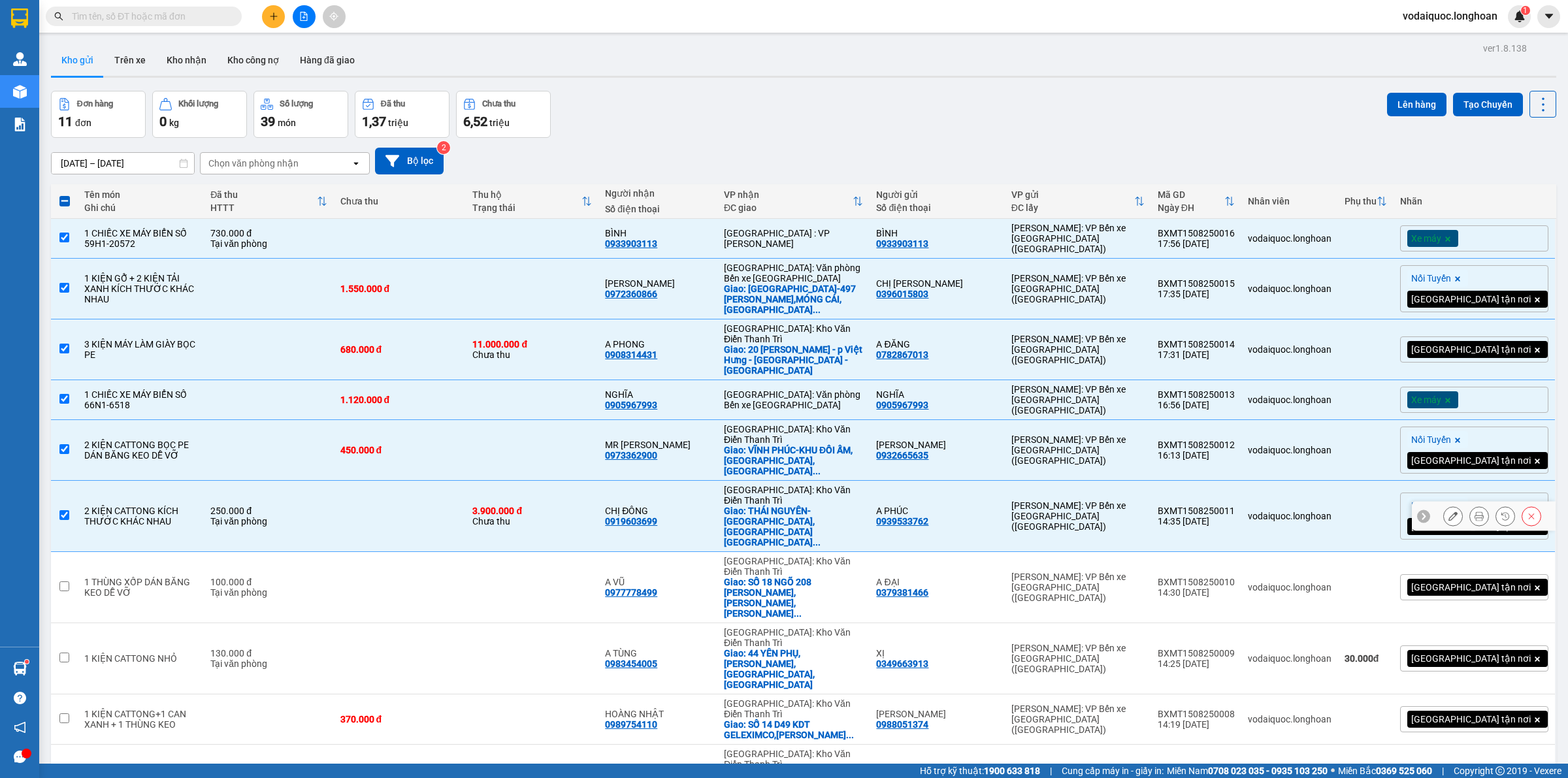
click at [1227, 506] on div "BXMT1508250011" at bounding box center [1196, 510] width 77 height 11
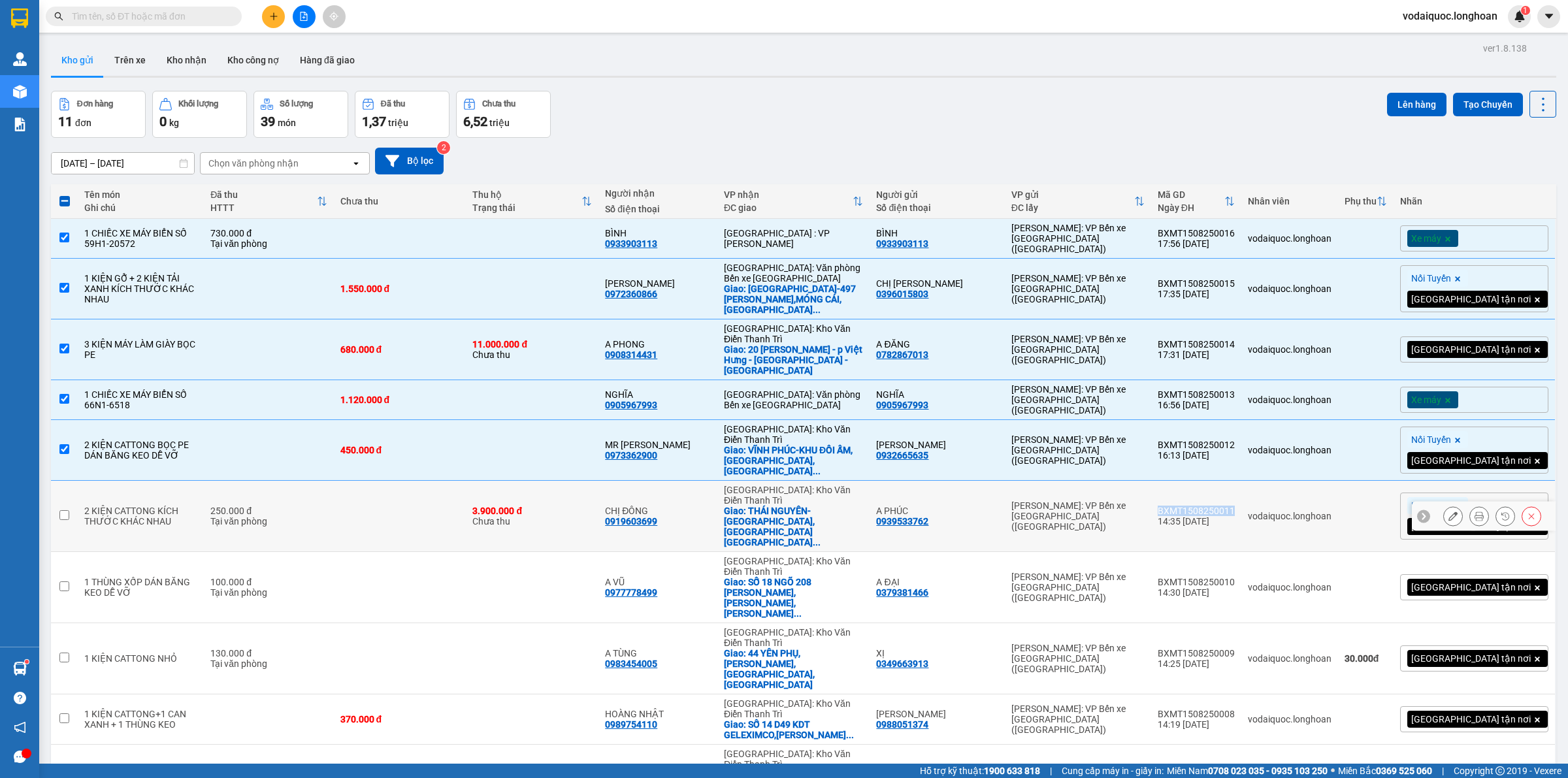
drag, startPoint x: 1221, startPoint y: 455, endPoint x: 1291, endPoint y: 457, distance: 70.0
click at [1235, 506] on div "BXMT1508250011" at bounding box center [1196, 510] width 77 height 11
checkbox input "true"
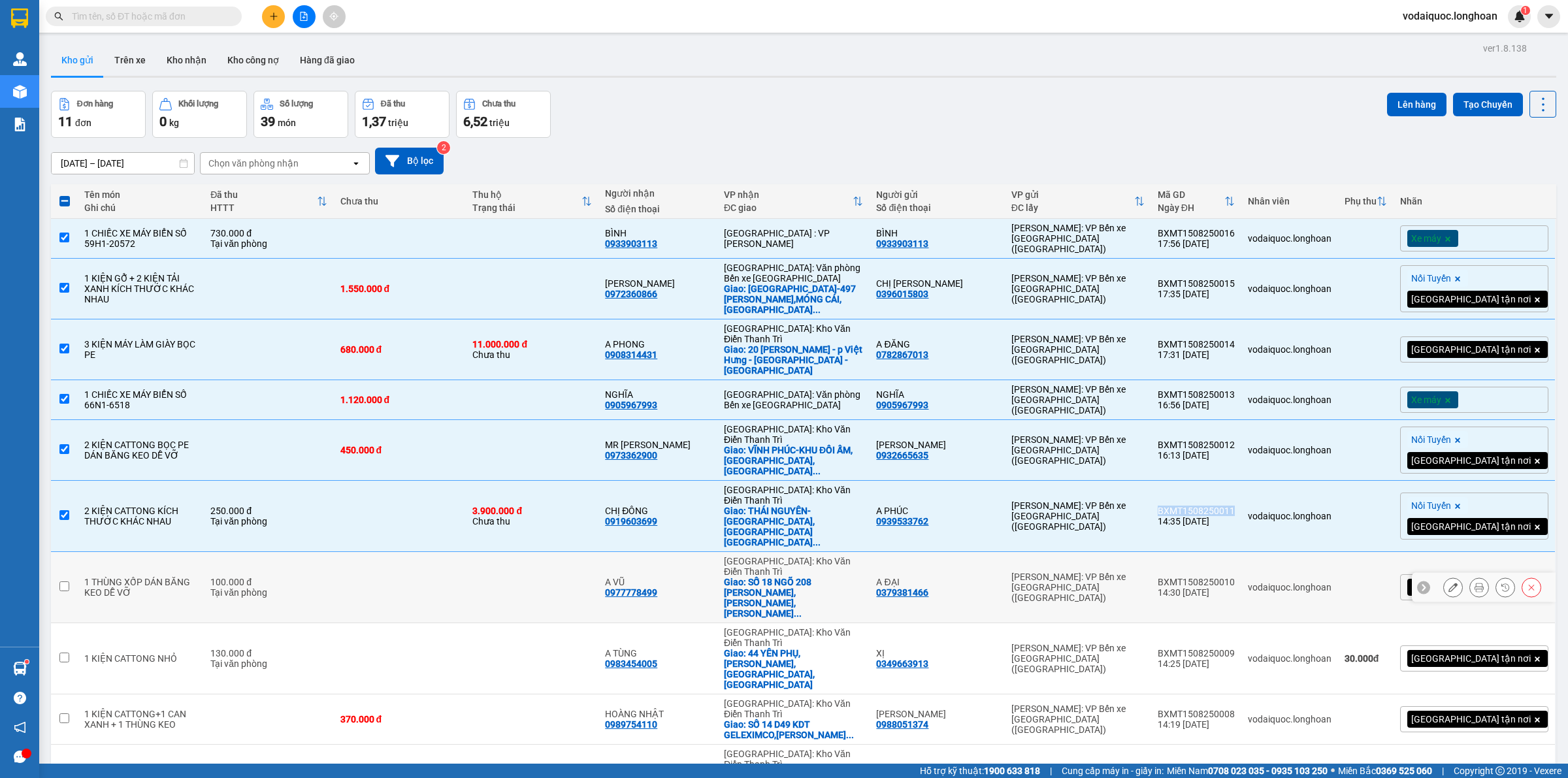
copy div "BXMT1508250011"
drag, startPoint x: 1226, startPoint y: 508, endPoint x: 1297, endPoint y: 509, distance: 71.0
click at [1242, 551] on td "BXMT1508250010 14:30 [DATE]" at bounding box center [1196, 587] width 90 height 71
checkbox input "true"
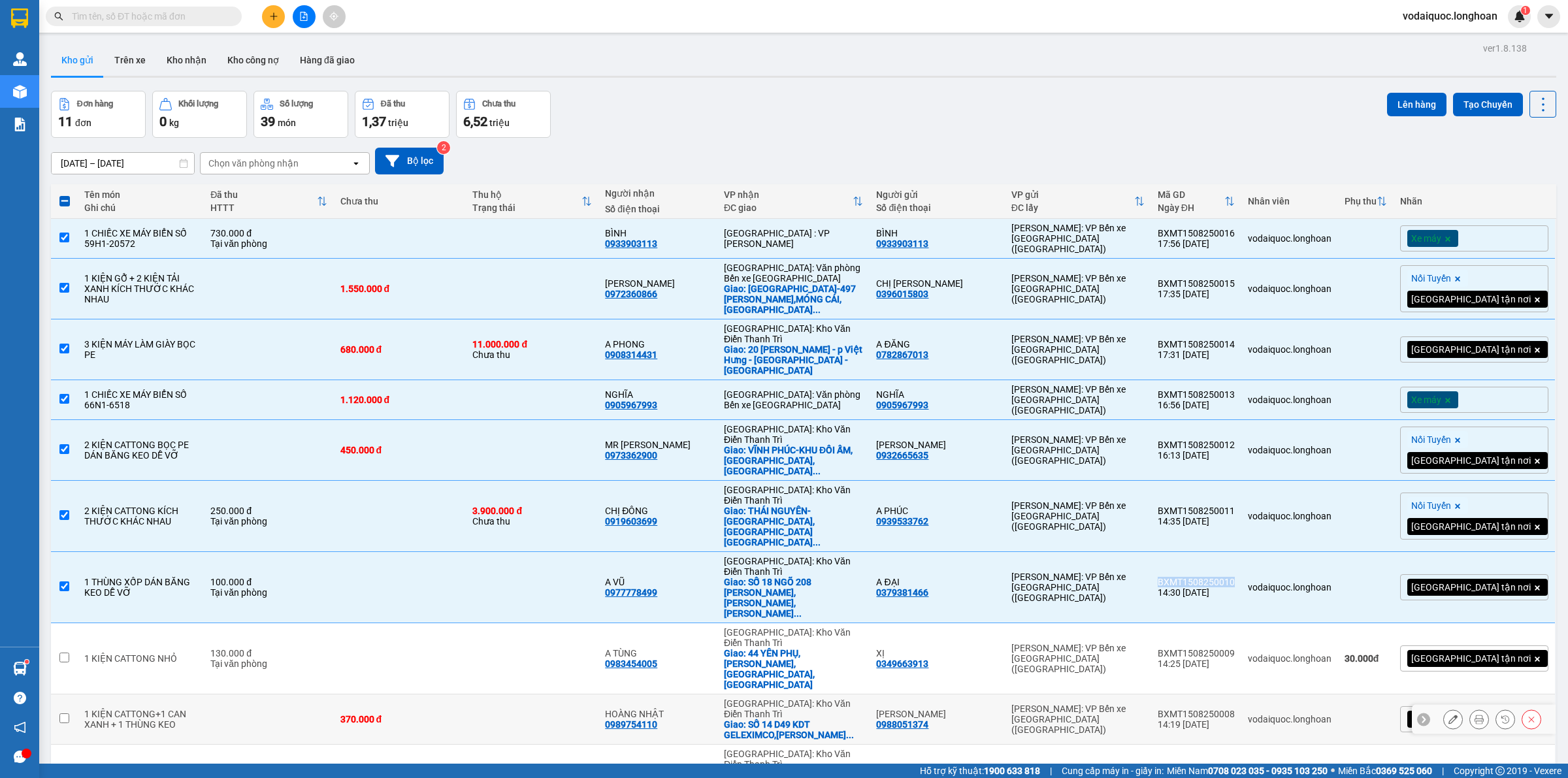
copy div "BXMT1508250010"
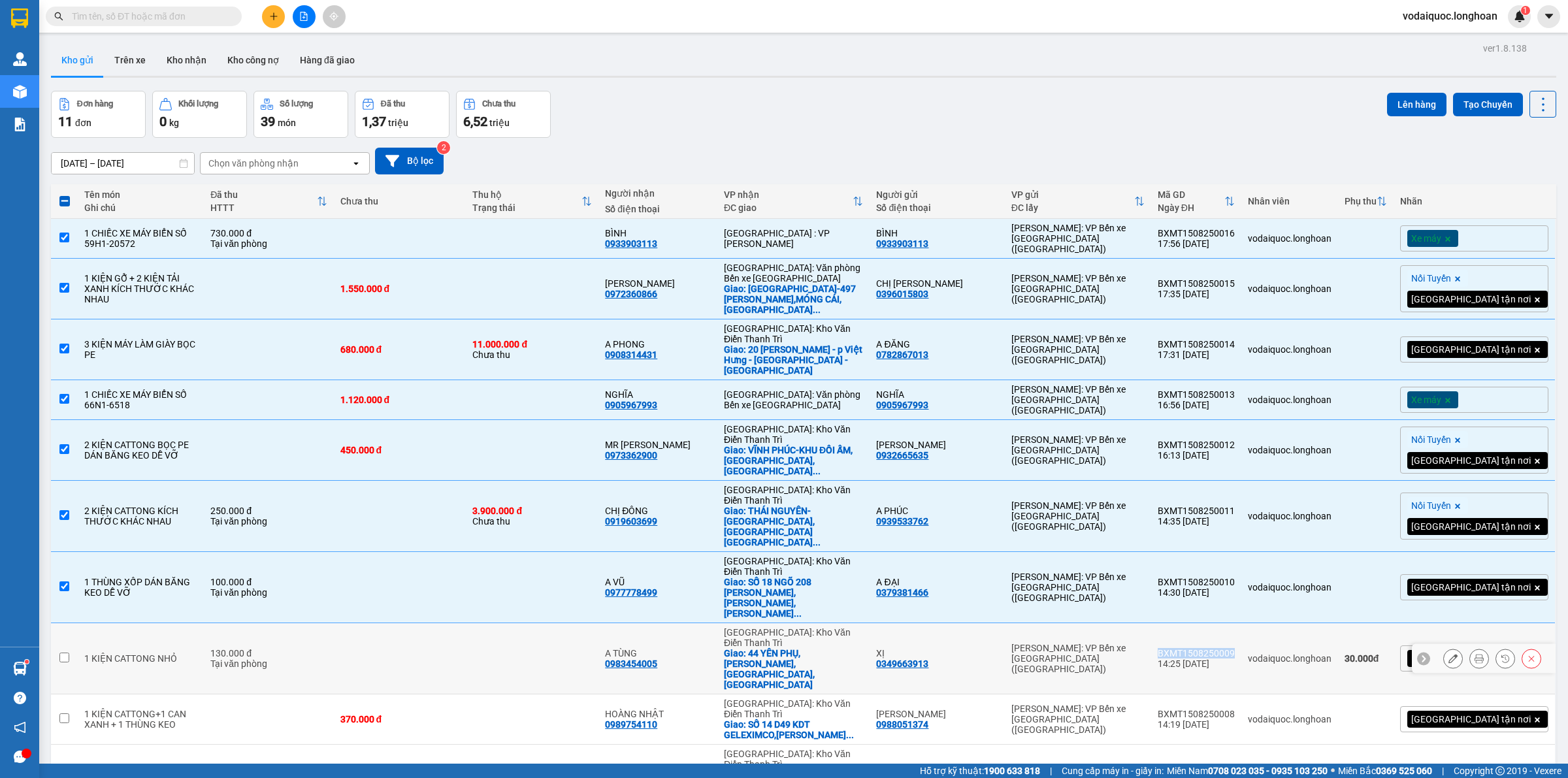
drag, startPoint x: 1219, startPoint y: 553, endPoint x: 1291, endPoint y: 553, distance: 72.0
click at [1242, 623] on td "BXMT1508250009 14:25 [DATE]" at bounding box center [1196, 659] width 90 height 71
checkbox input "true"
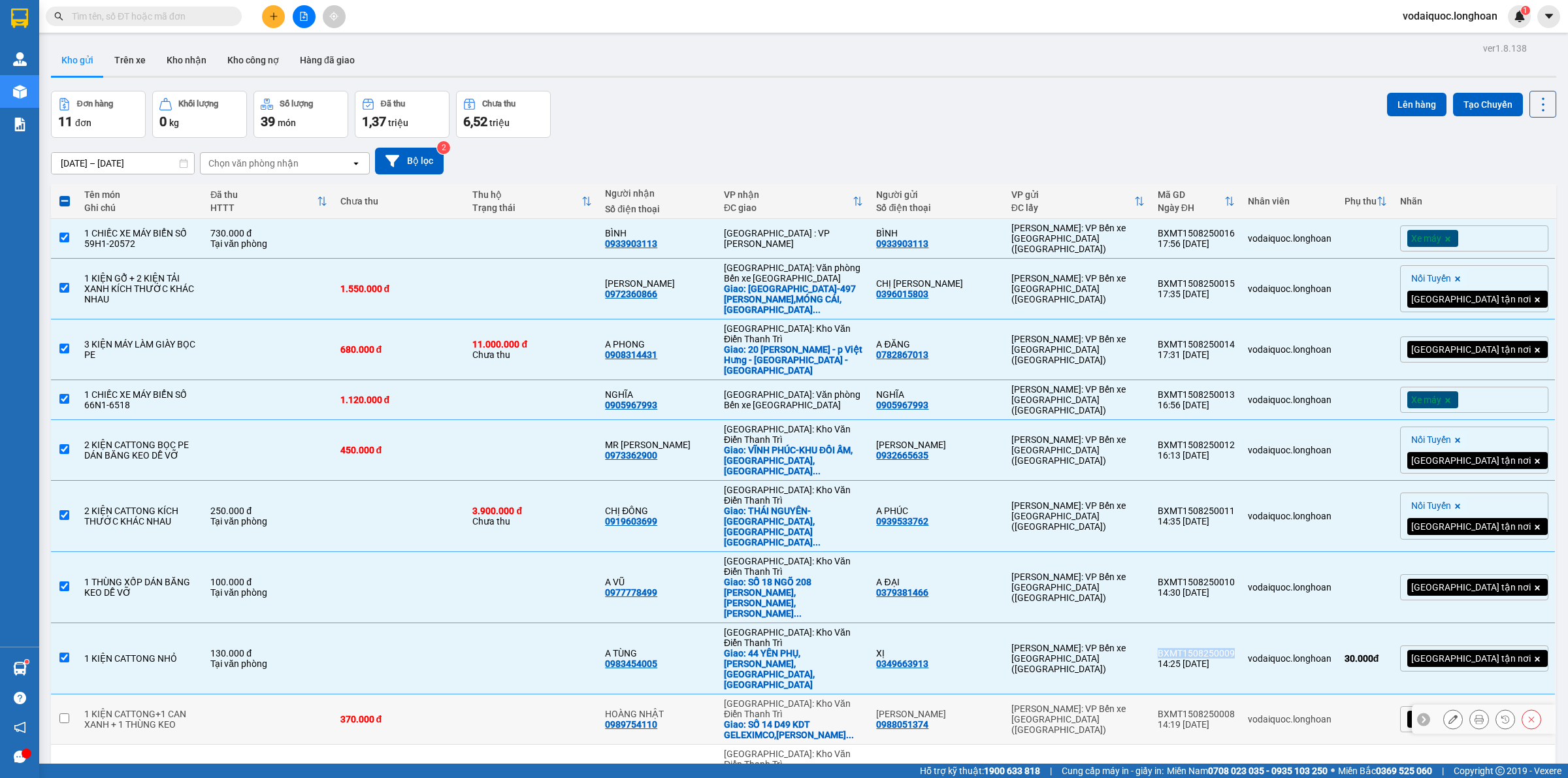
copy div "BXMT1508250009"
drag, startPoint x: 1223, startPoint y: 594, endPoint x: 1296, endPoint y: 595, distance: 73.0
click at [1242, 694] on td "BXMT1508250008 14:19 [DATE]" at bounding box center [1196, 719] width 90 height 51
checkbox input "true"
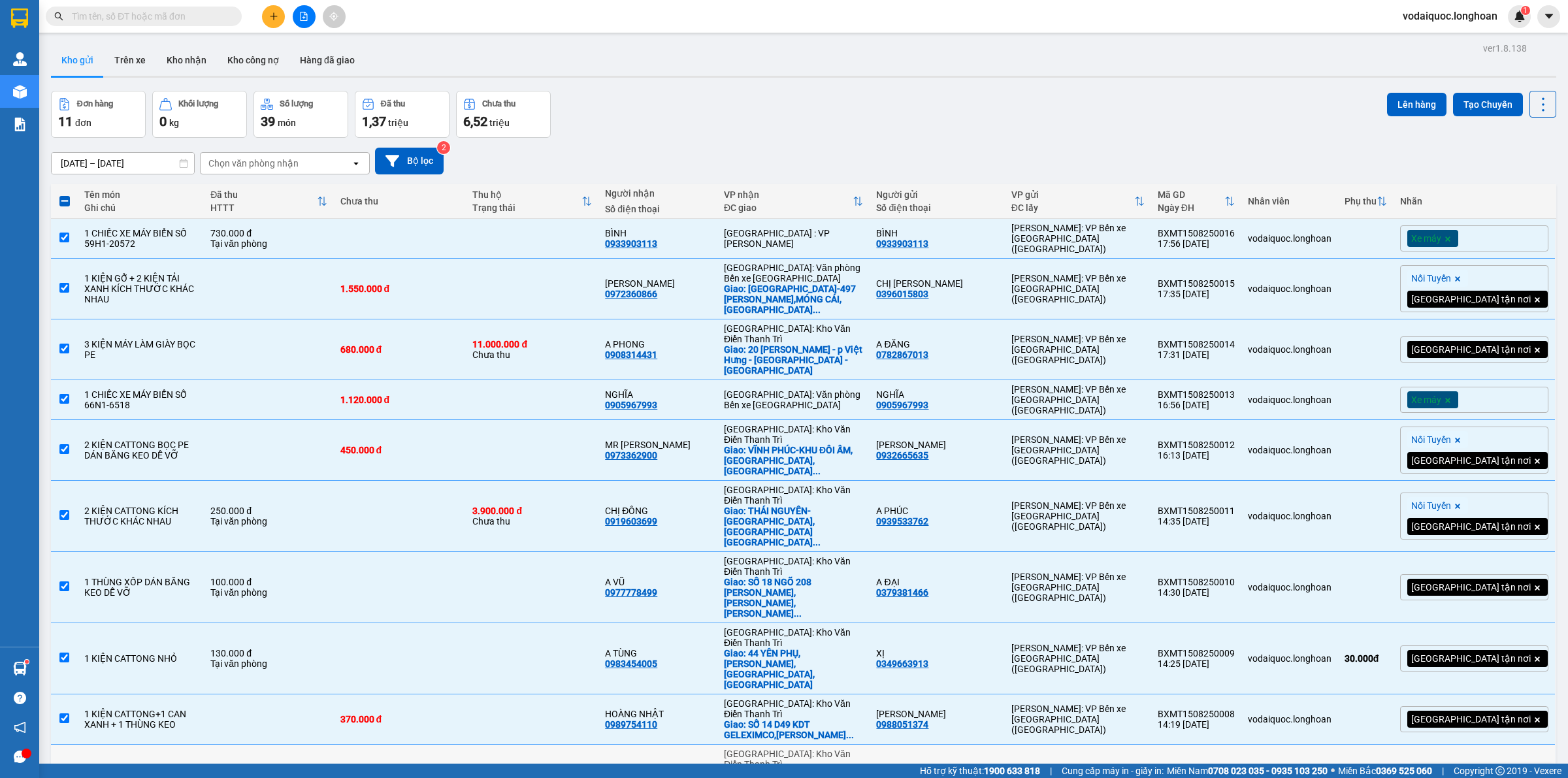
drag, startPoint x: 1217, startPoint y: 635, endPoint x: 1294, endPoint y: 635, distance: 77.0
click at [1242, 745] on td "BXMT1508250007 14:14 [DATE]" at bounding box center [1196, 780] width 90 height 71
checkbox input "true"
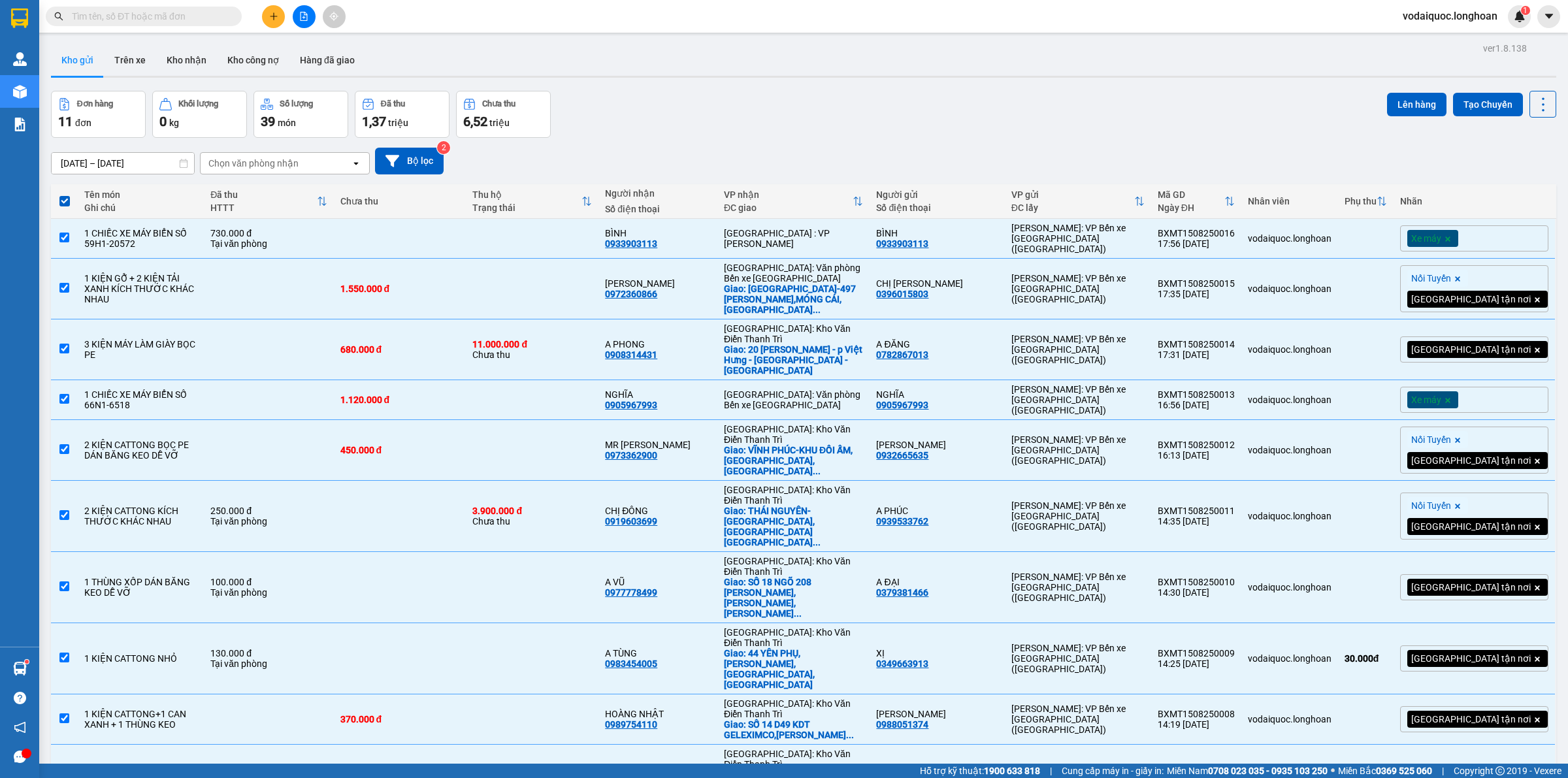
drag, startPoint x: 1403, startPoint y: 680, endPoint x: 1380, endPoint y: 687, distance: 24.0
checkbox input "false"
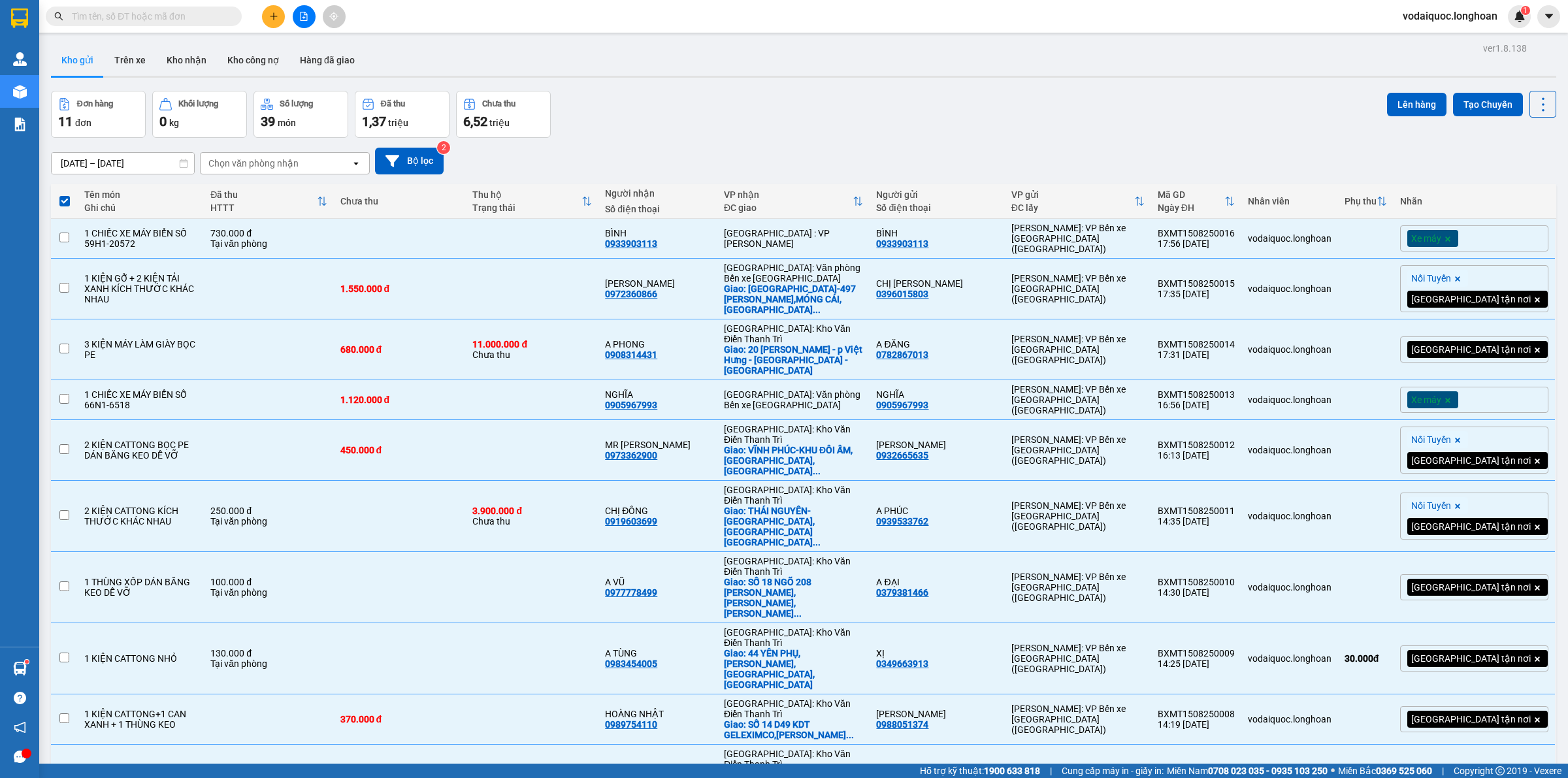
checkbox input "false"
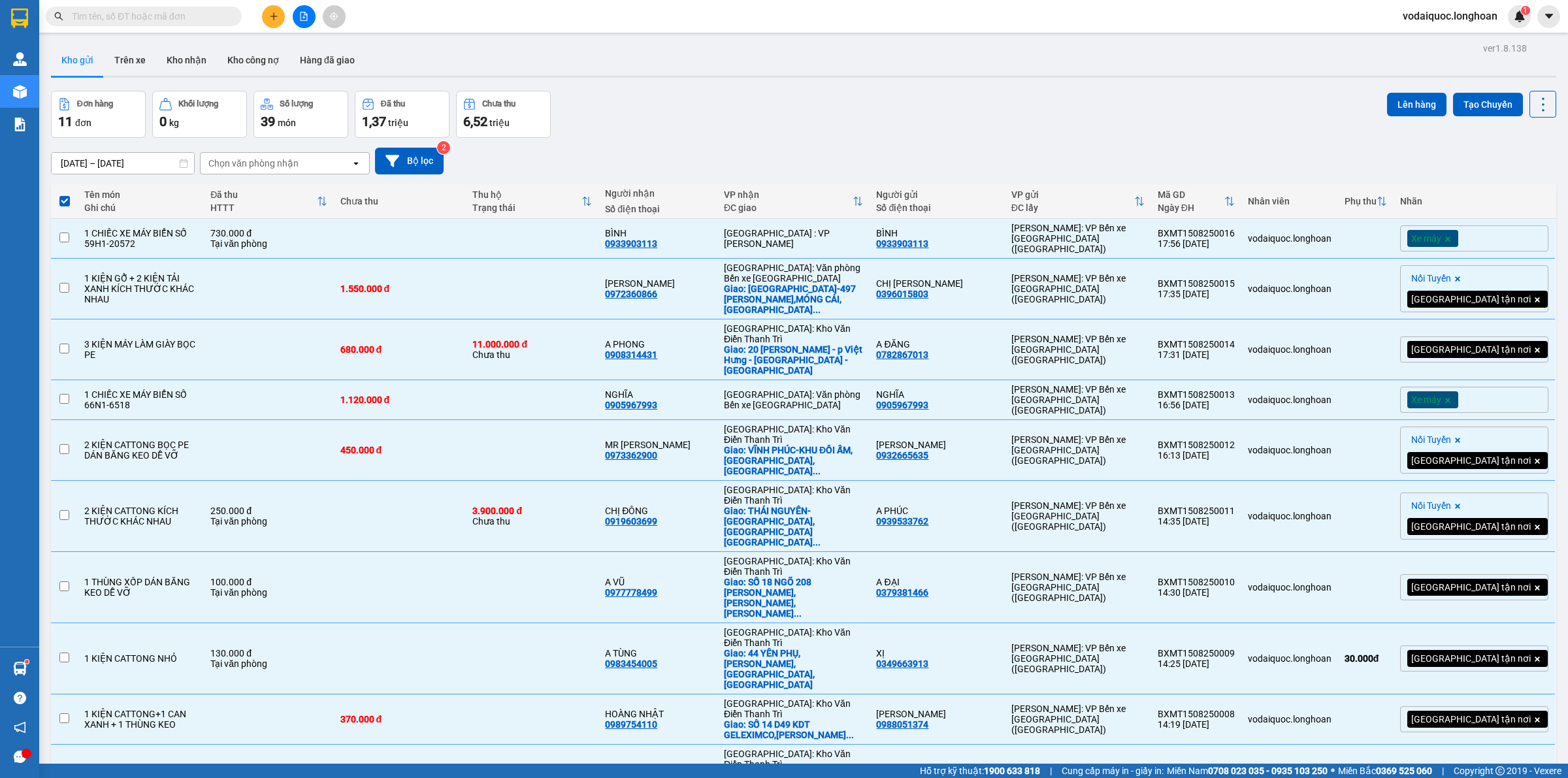
checkbox input "false"
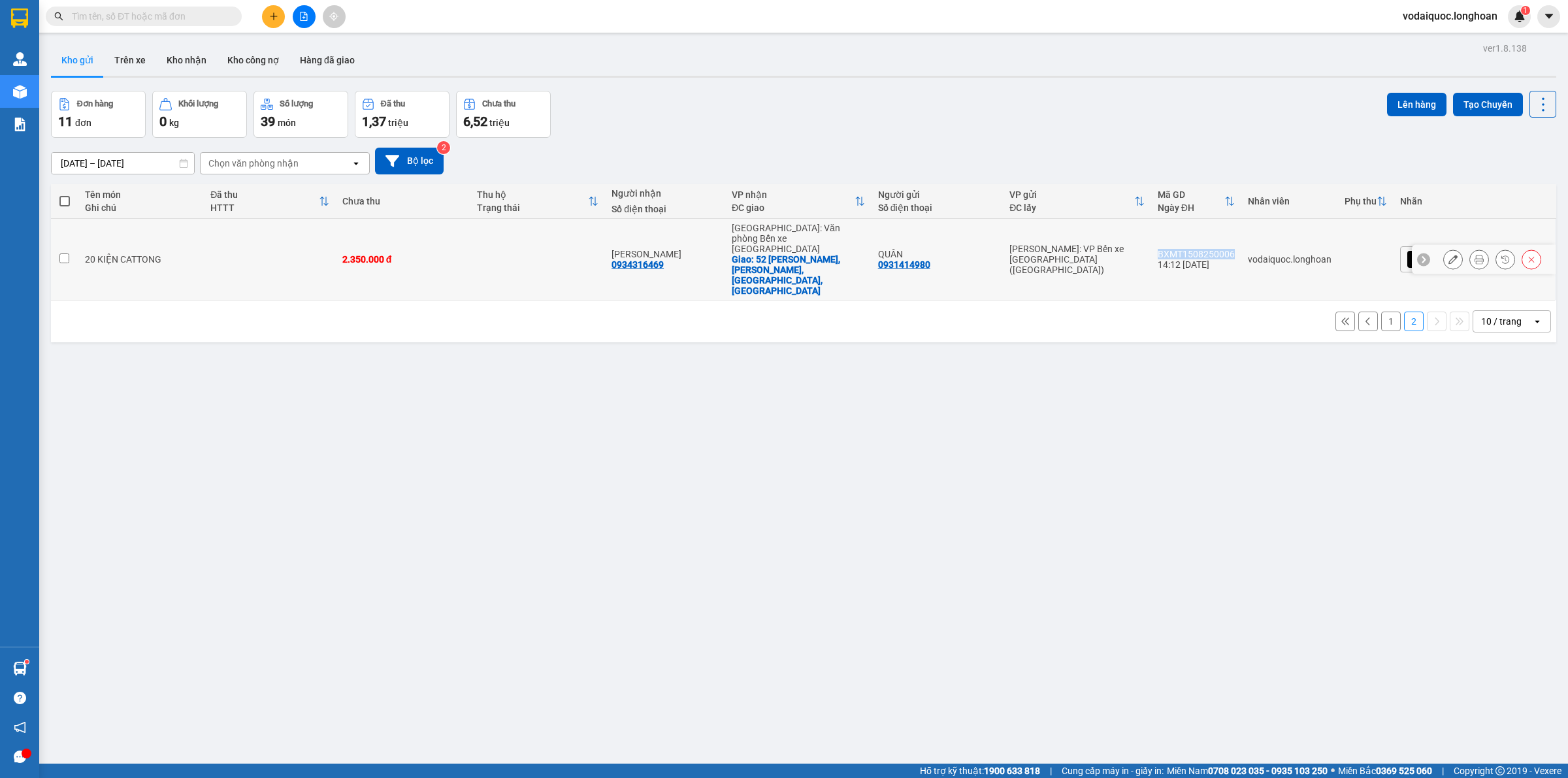
drag, startPoint x: 1219, startPoint y: 233, endPoint x: 1296, endPoint y: 240, distance: 77.3
click at [1242, 240] on td "BXMT1508250006 14:12 [DATE]" at bounding box center [1196, 259] width 90 height 81
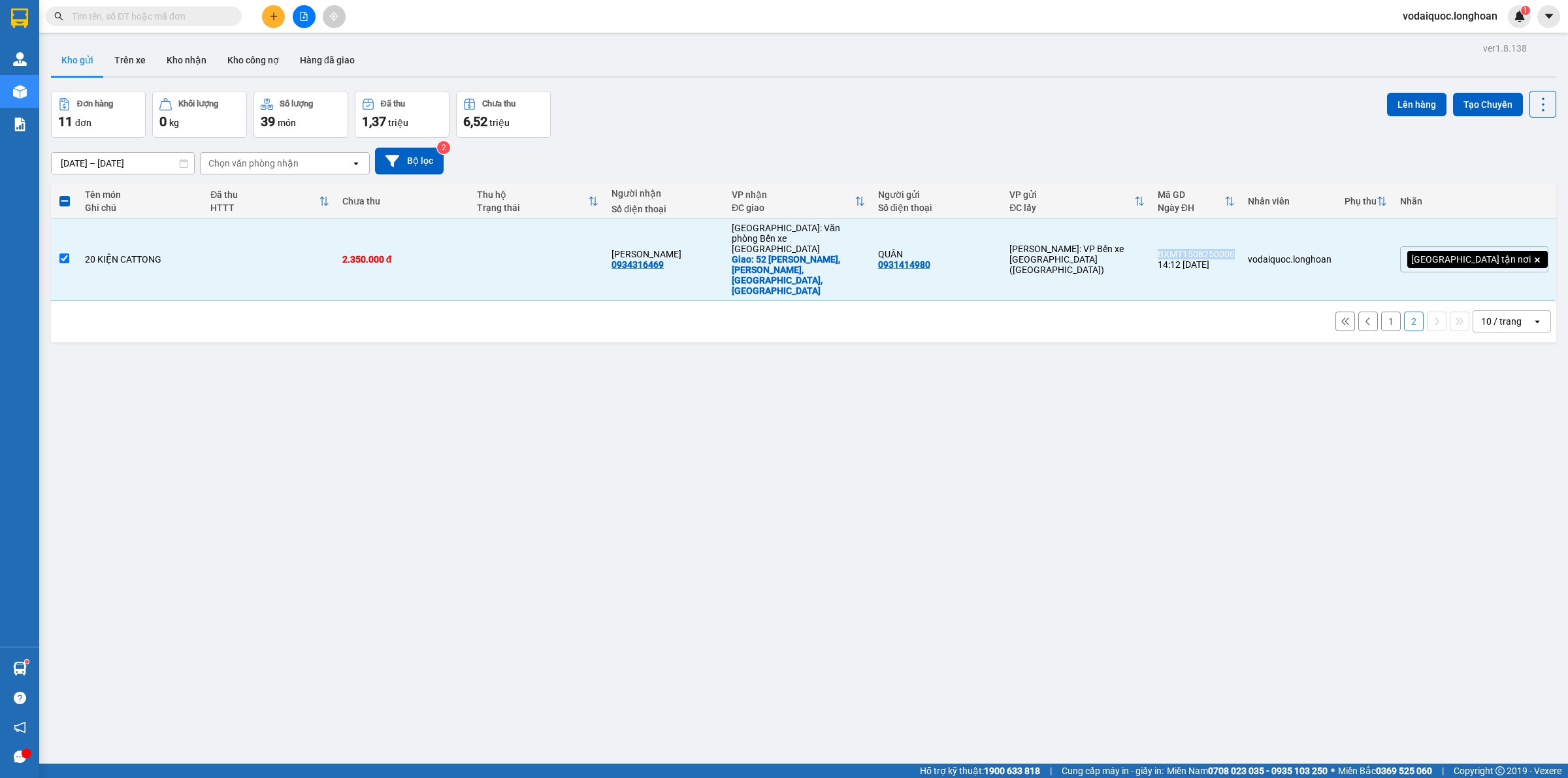
click at [1382, 312] on button "1" at bounding box center [1391, 321] width 20 height 20
checkbox input "false"
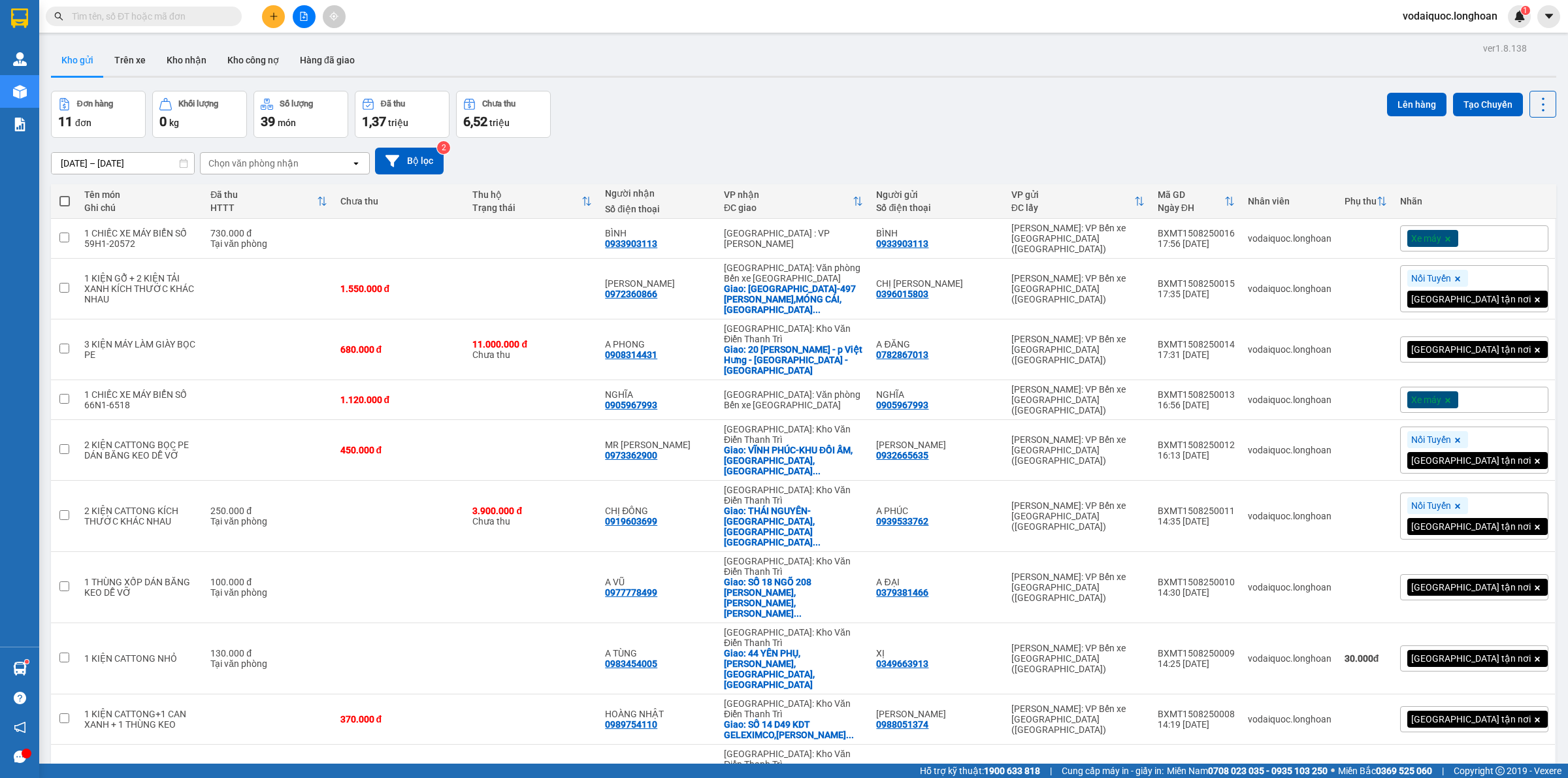
click at [858, 10] on div "Kết quả tìm kiếm ( 2 ) Bộ lọc Mã ĐH Trạng thái Món hàng Thu hộ Tổng cước Chưa c…" at bounding box center [784, 16] width 1568 height 32
click at [174, 20] on input "text" at bounding box center [148, 16] width 154 height 14
click at [272, 16] on icon "plus" at bounding box center [274, 16] width 10 height 10
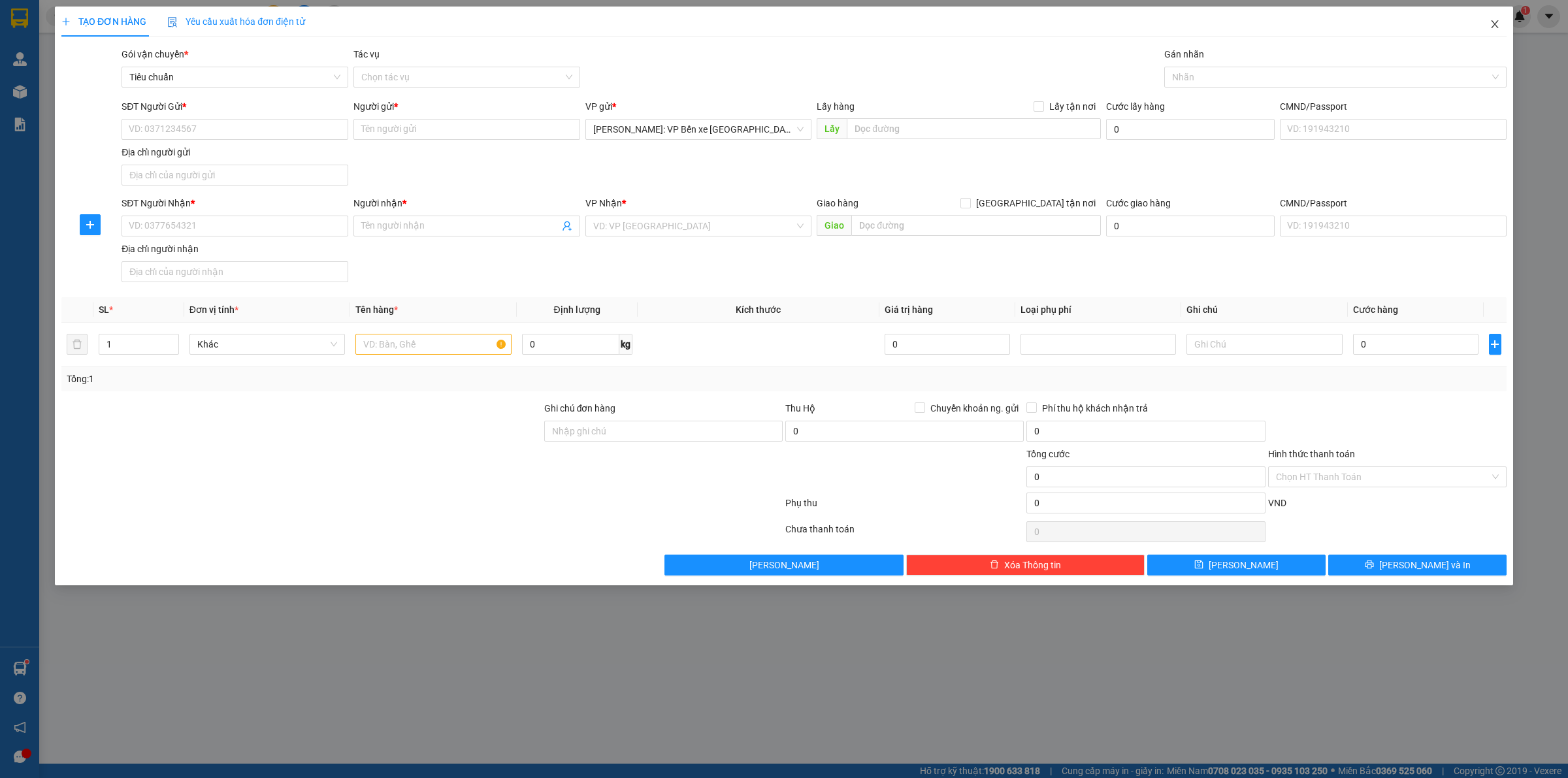
click at [1493, 21] on icon "close" at bounding box center [1494, 24] width 11 height 11
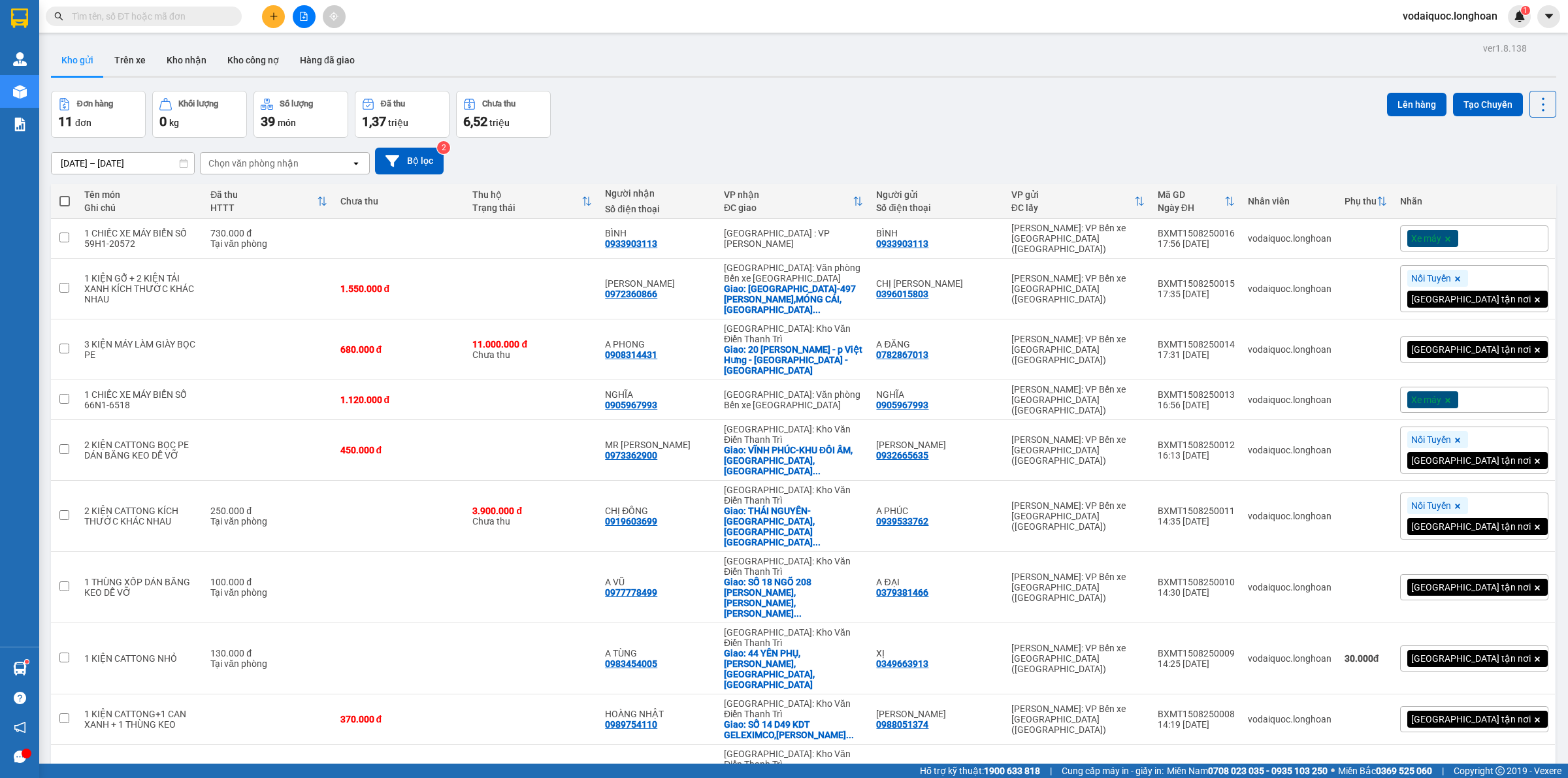
click at [162, 10] on input "text" at bounding box center [148, 16] width 154 height 14
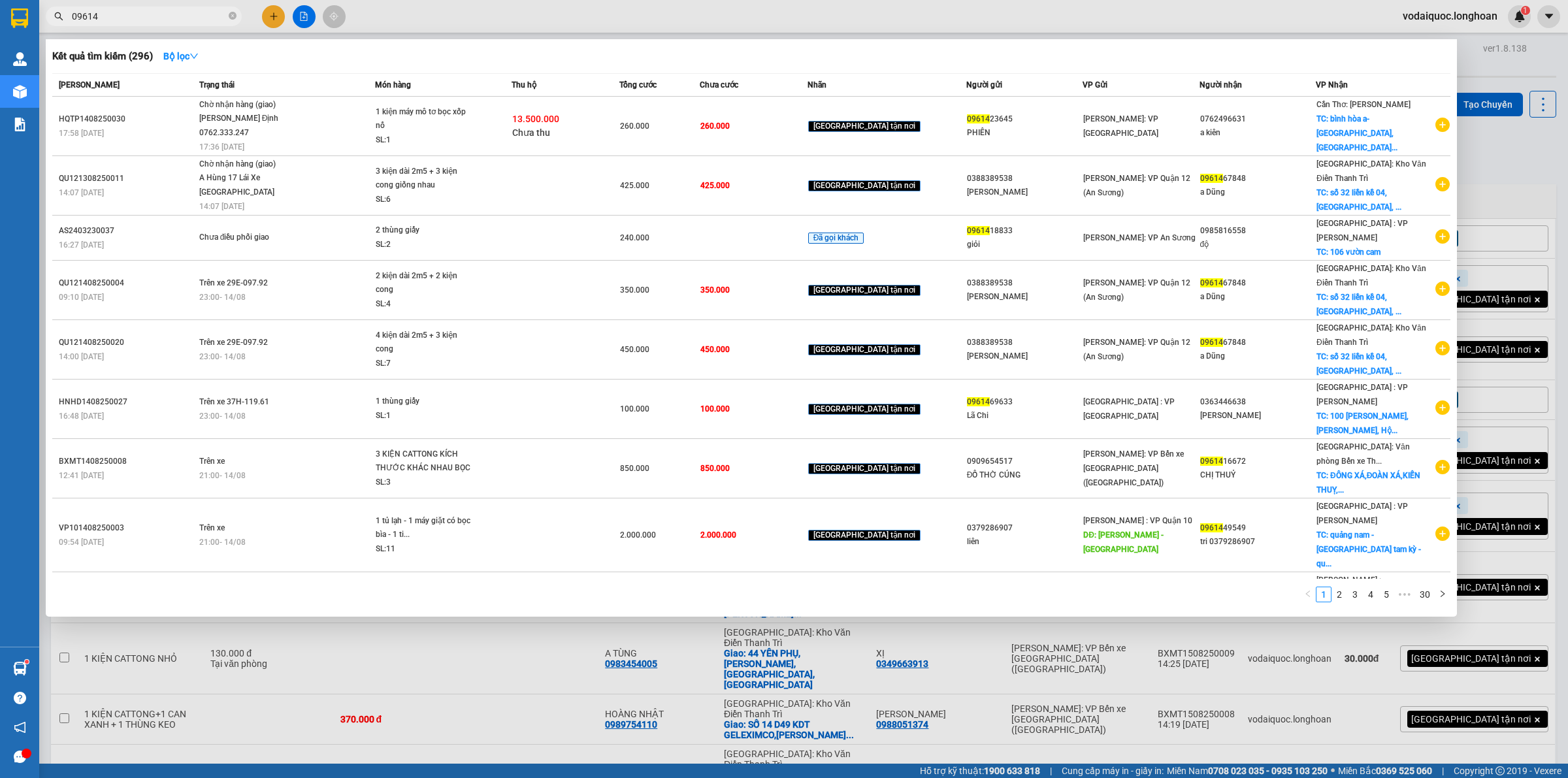
click at [134, 11] on input "09614" at bounding box center [148, 16] width 154 height 14
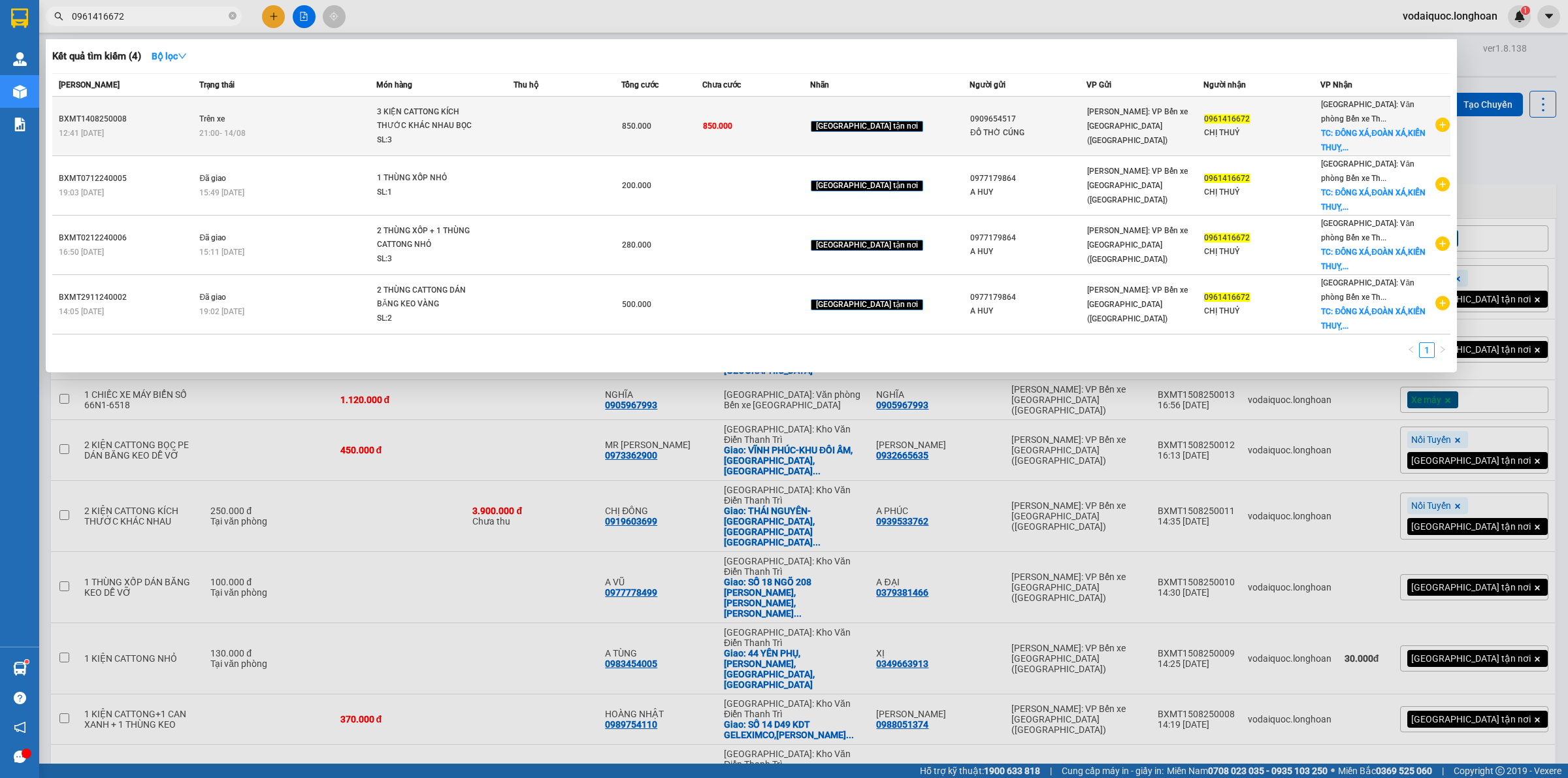
type input "0961416672"
click at [1435, 119] on icon "plus-circle" at bounding box center [1442, 124] width 14 height 14
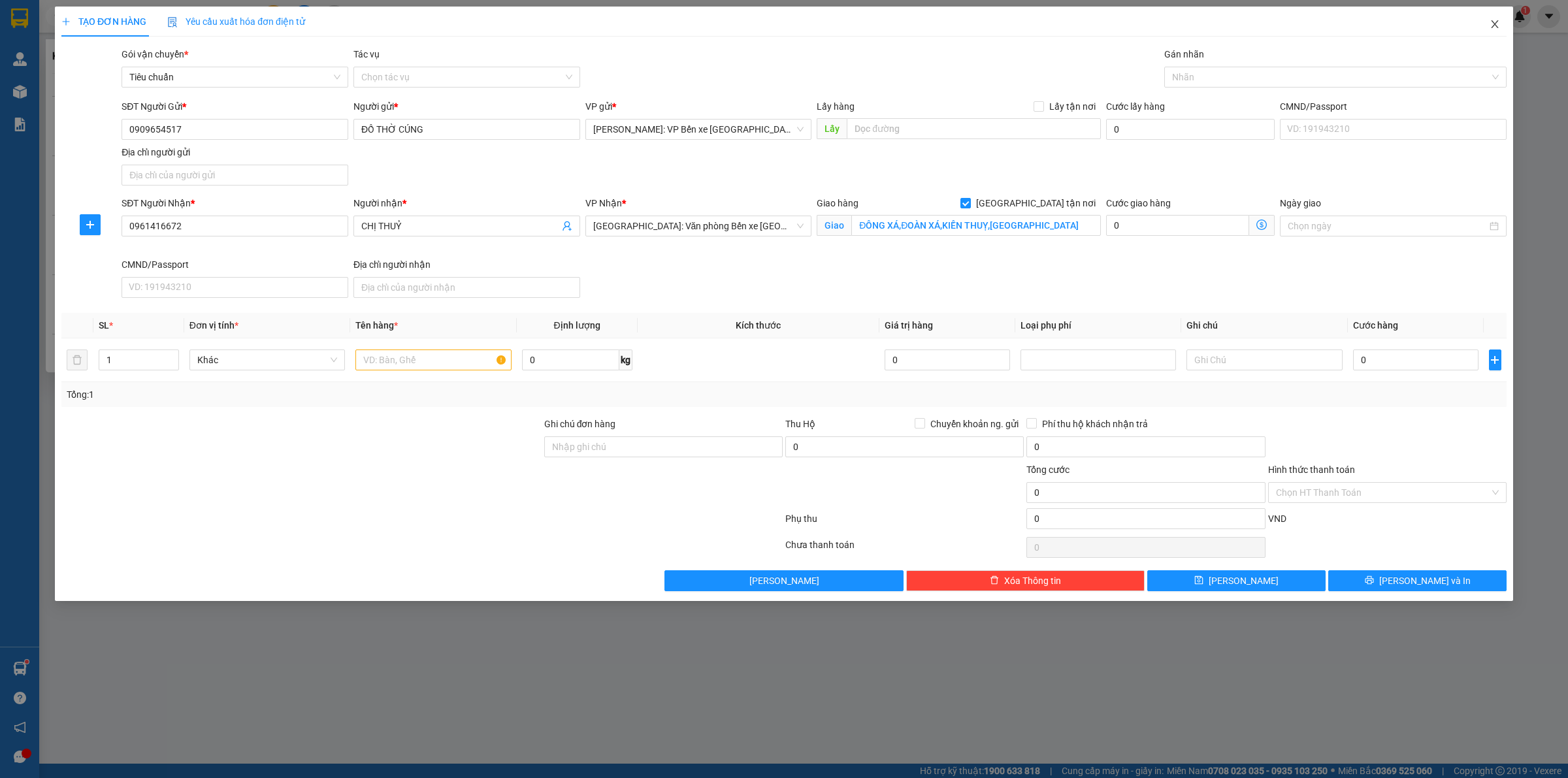
click at [1500, 26] on span "Close" at bounding box center [1495, 25] width 36 height 36
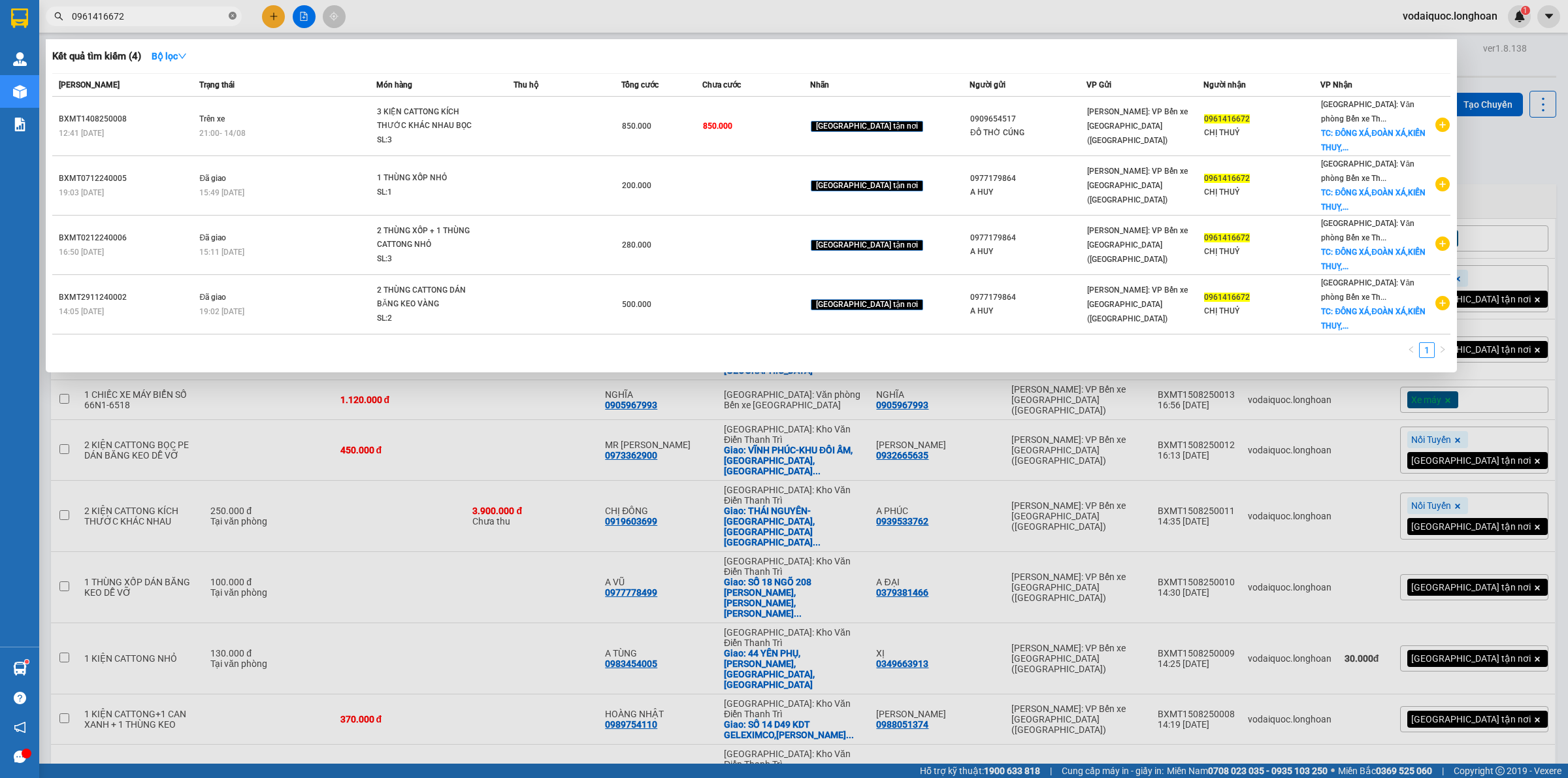
click at [235, 14] on icon "close-circle" at bounding box center [232, 15] width 8 height 8
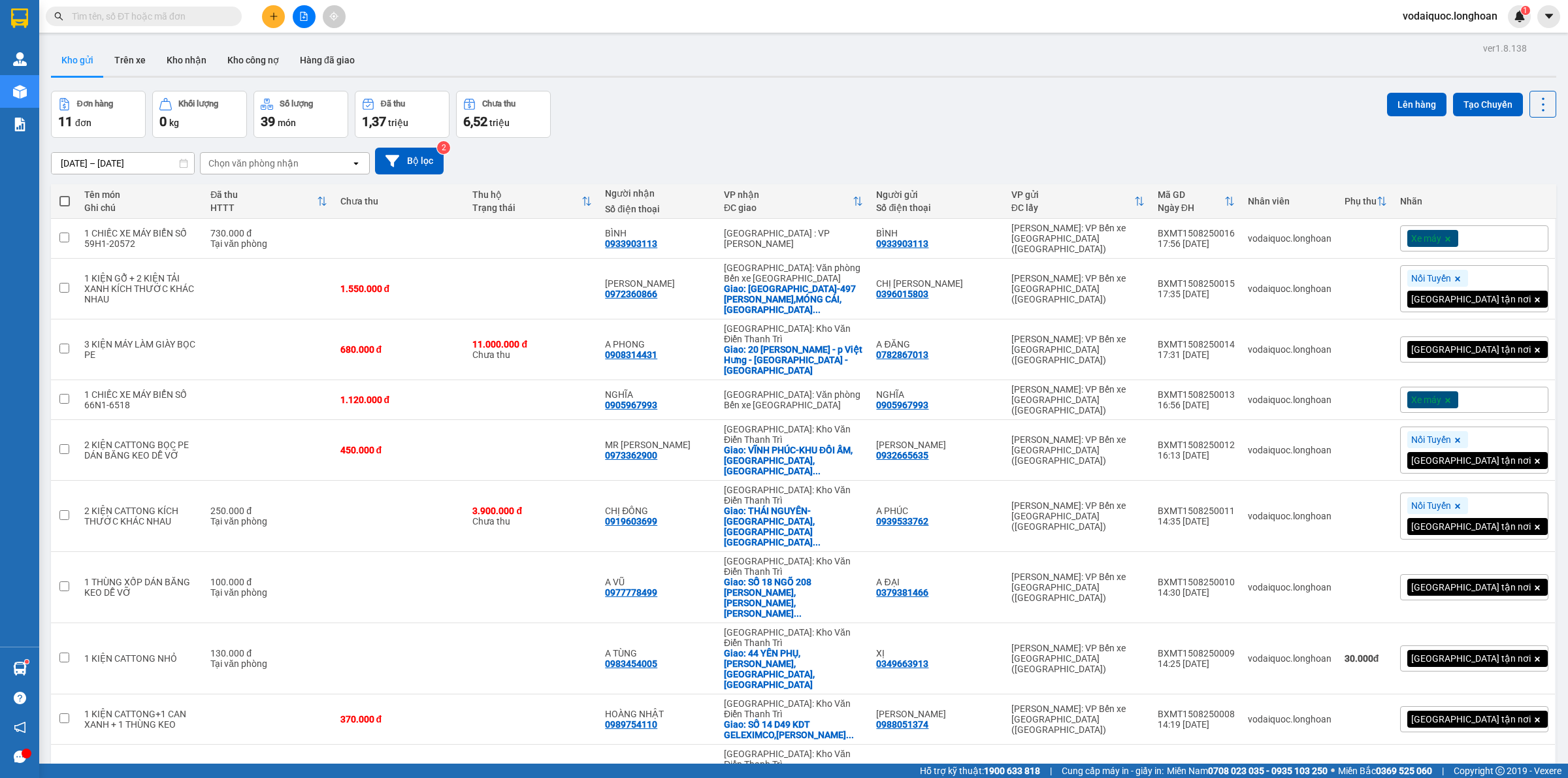
click at [136, 15] on input "text" at bounding box center [148, 16] width 154 height 14
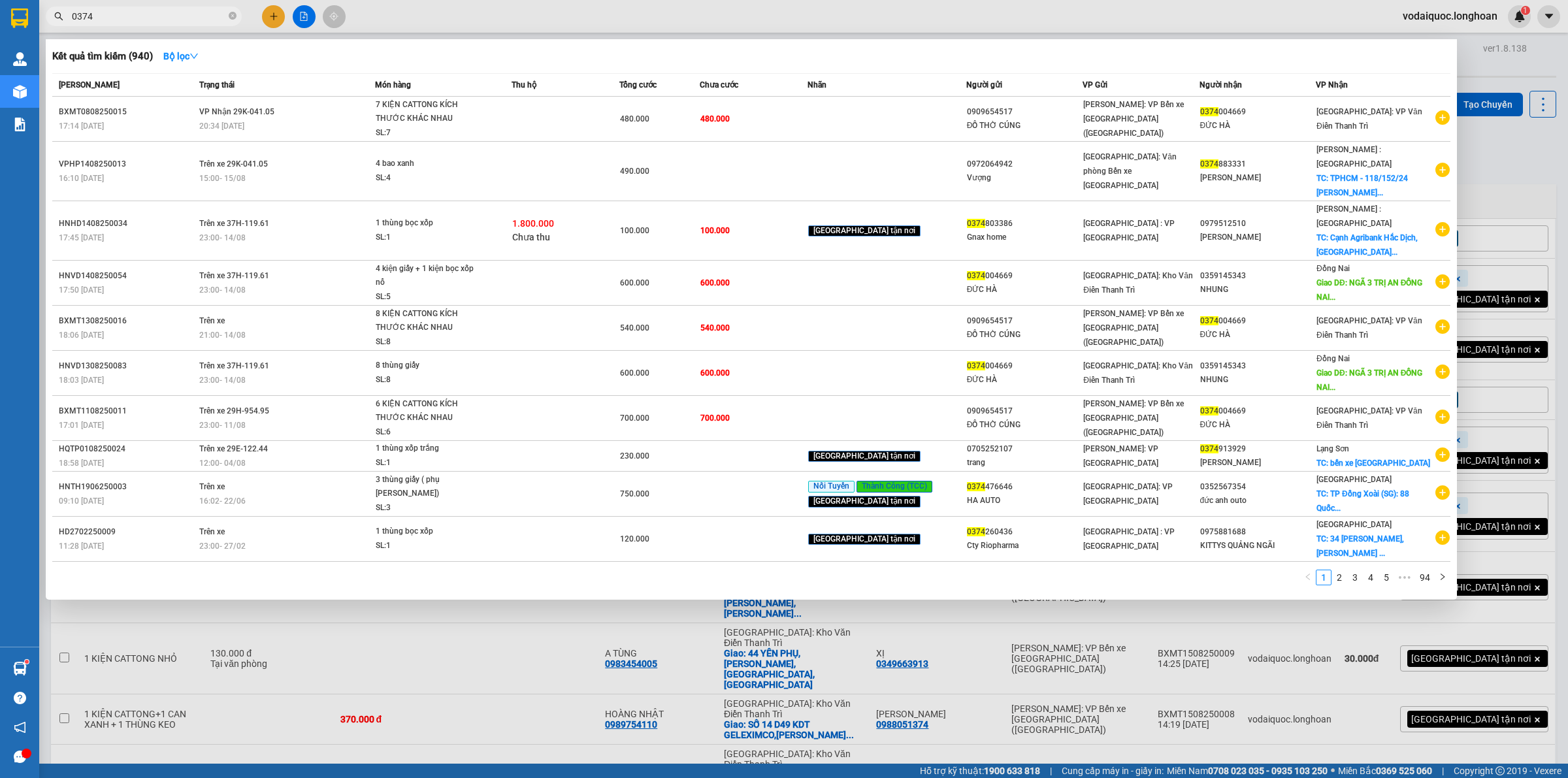
click at [132, 18] on input "0374" at bounding box center [148, 16] width 154 height 14
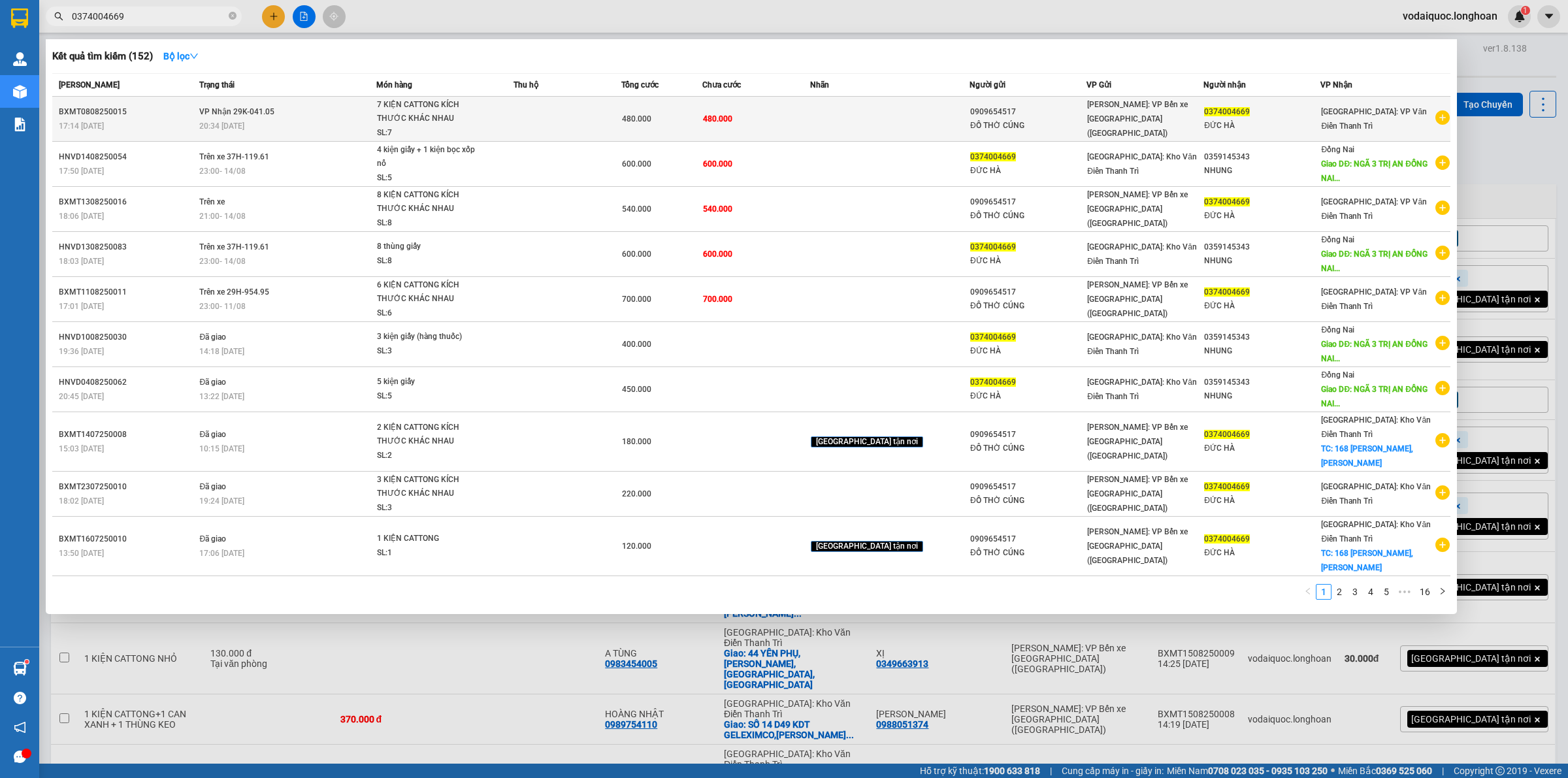
type input "0374004669"
click at [1439, 117] on icon "plus-circle" at bounding box center [1442, 117] width 14 height 14
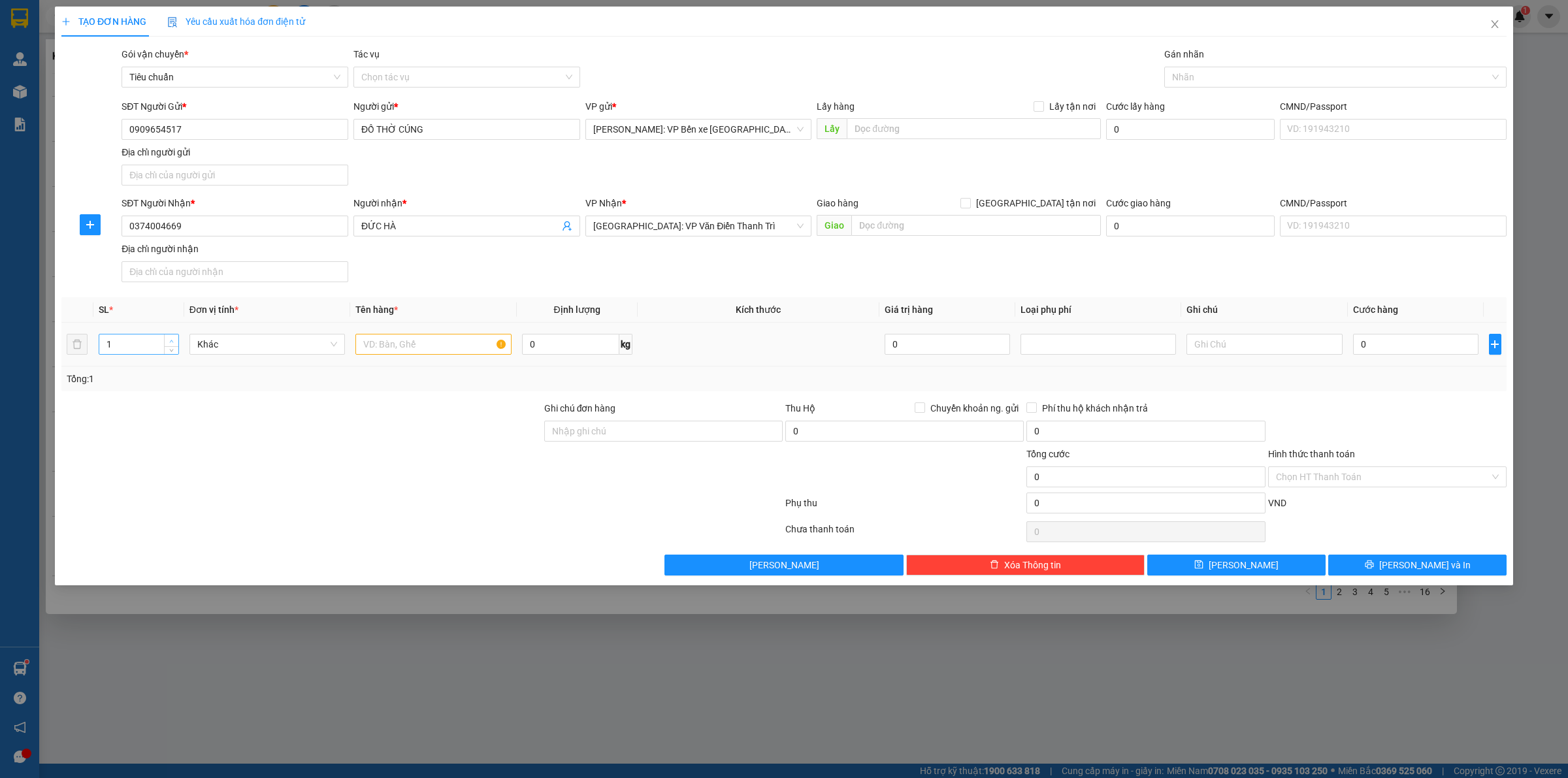
click at [168, 340] on span "up" at bounding box center [172, 341] width 8 height 8
click at [170, 337] on span "up" at bounding box center [172, 341] width 8 height 8
click at [170, 337] on span "Increase Value" at bounding box center [171, 340] width 14 height 11
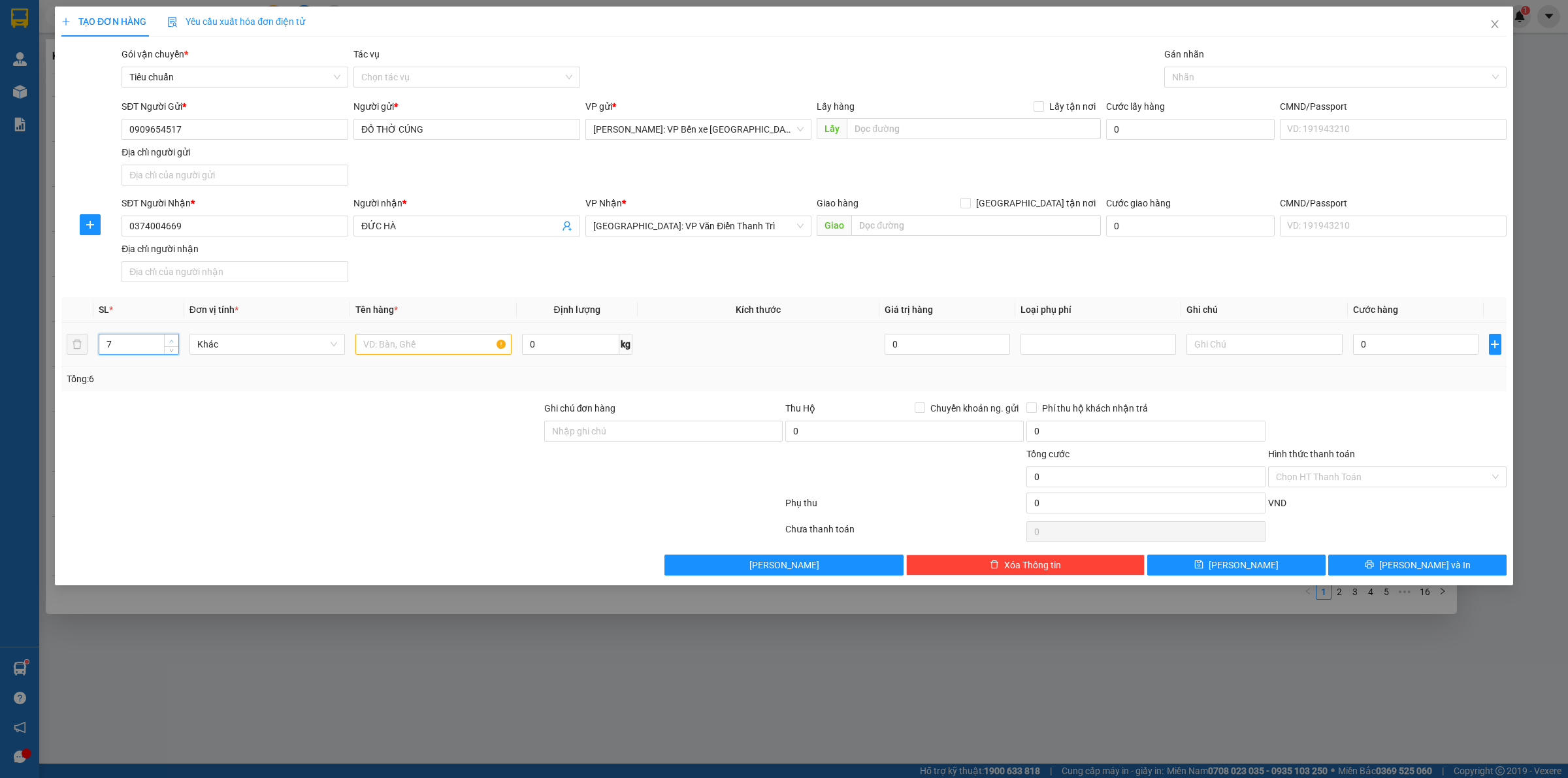
click at [170, 337] on span "Increase Value" at bounding box center [171, 340] width 14 height 11
click at [170, 337] on span "up" at bounding box center [172, 341] width 8 height 8
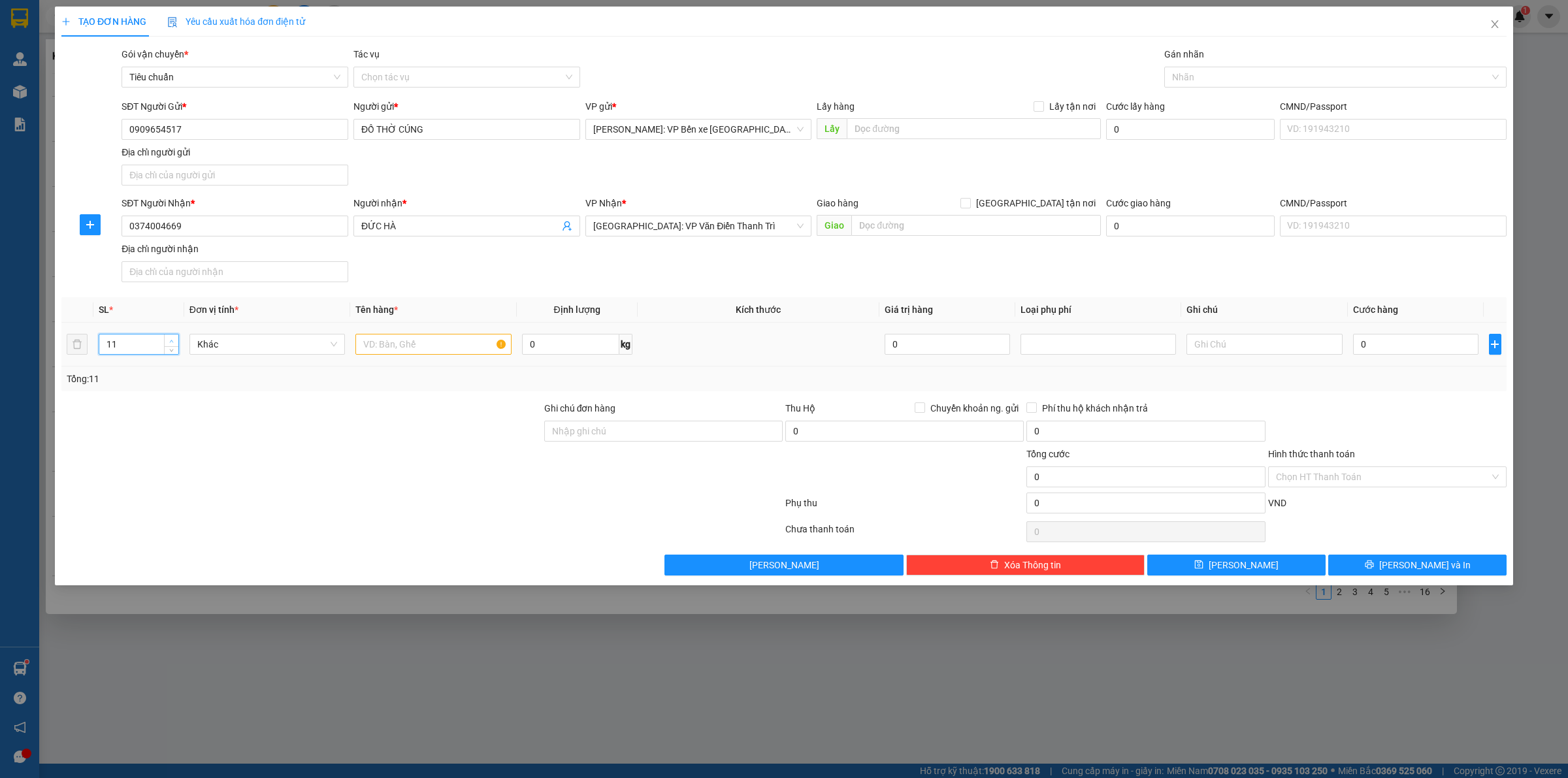
type input "12"
click at [172, 337] on span "up" at bounding box center [172, 341] width 8 height 8
click at [443, 344] on input "text" at bounding box center [433, 344] width 156 height 21
type input "1"
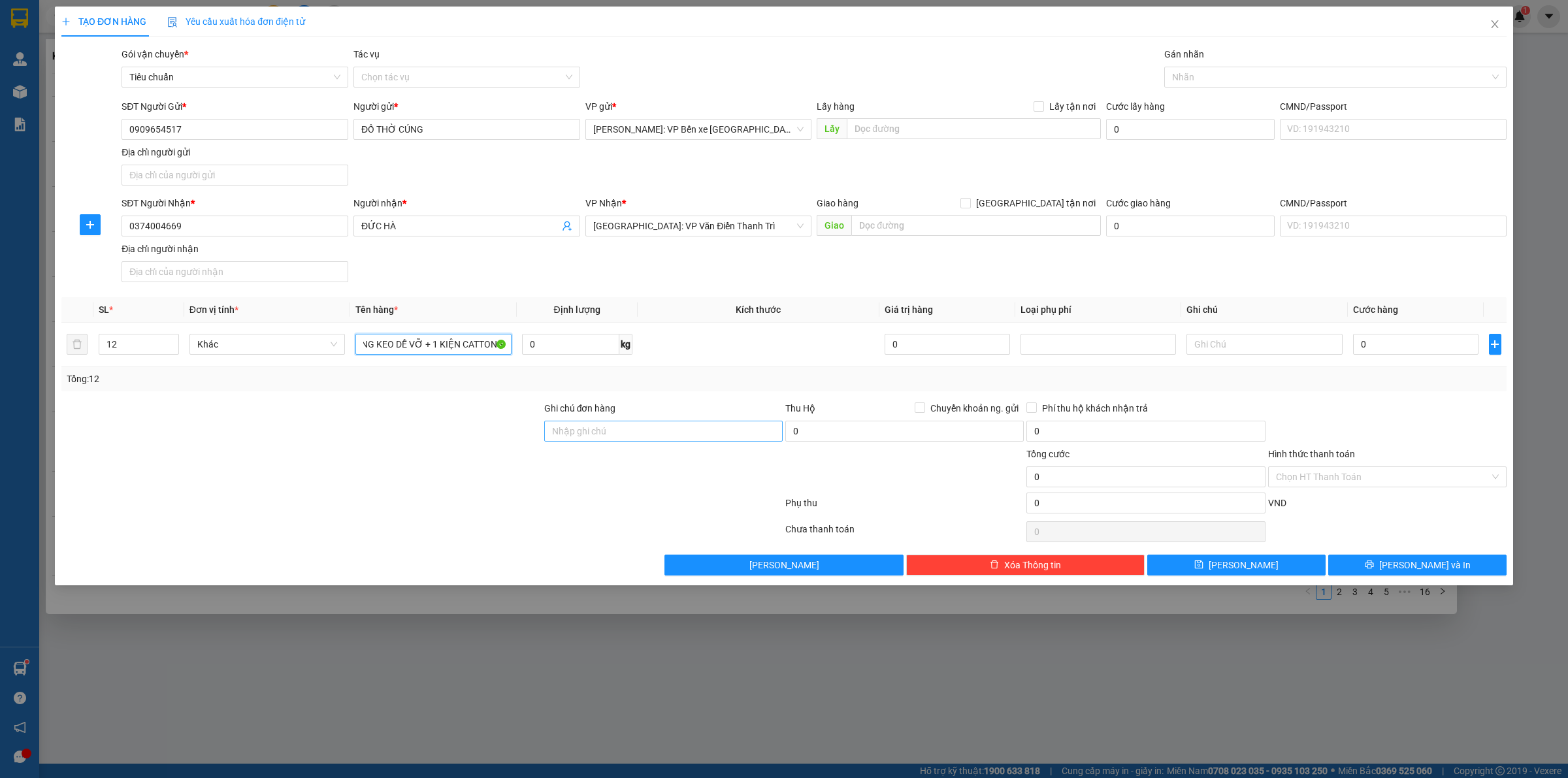
type input "11 KIỆN CATTONG BỌC XỐP NỔ DÁN BĂNG KEO DỄ VỠ + 1 KIỆN CATTONG"
click at [592, 423] on input "Ghi chú đơn hàng" at bounding box center [663, 431] width 238 height 21
type input "HÀNG DỄ VỠ HƯ VỠ KHÔNG ĐỀN"
click at [1392, 345] on input "0" at bounding box center [1415, 344] width 125 height 21
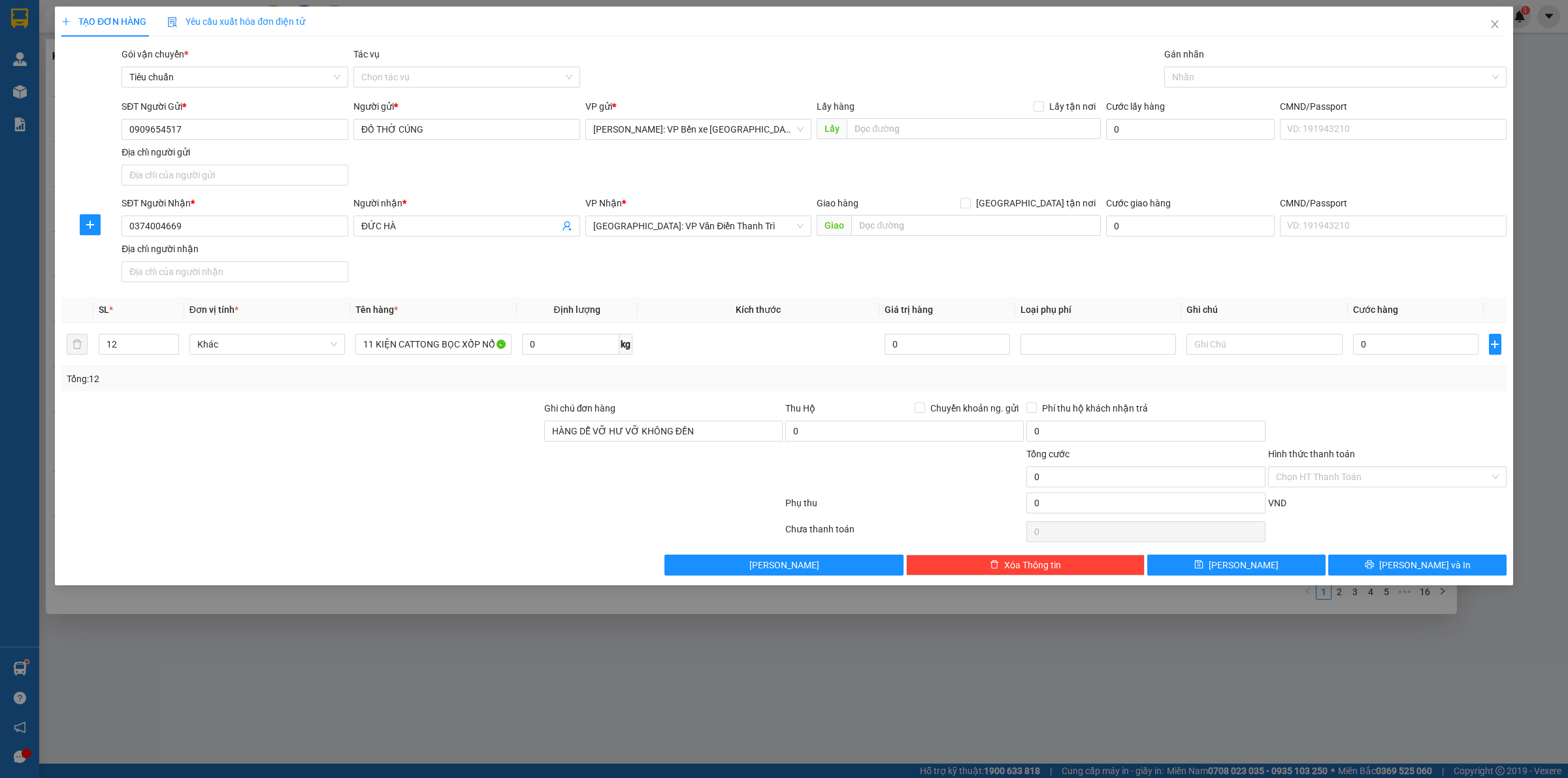
click at [1118, 271] on div "SĐT Người Nhận * 0374004669 Người nhận * ĐỨC HÀ VP Nhận * [GEOGRAPHIC_DATA]: VP…" at bounding box center [814, 242] width 1390 height 92
click at [1402, 343] on input "0" at bounding box center [1415, 344] width 125 height 21
type input "7"
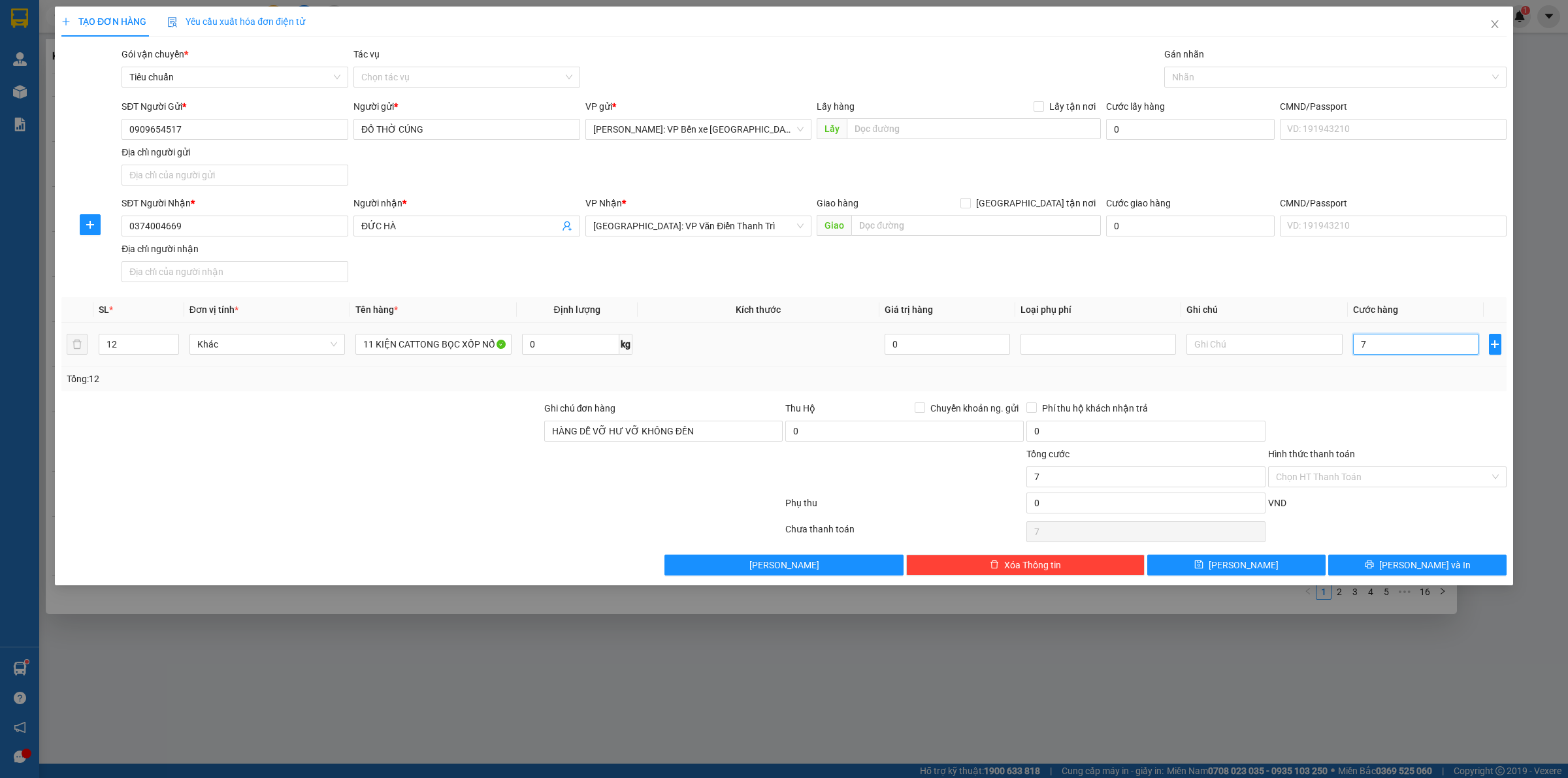
type input "70"
type input "700"
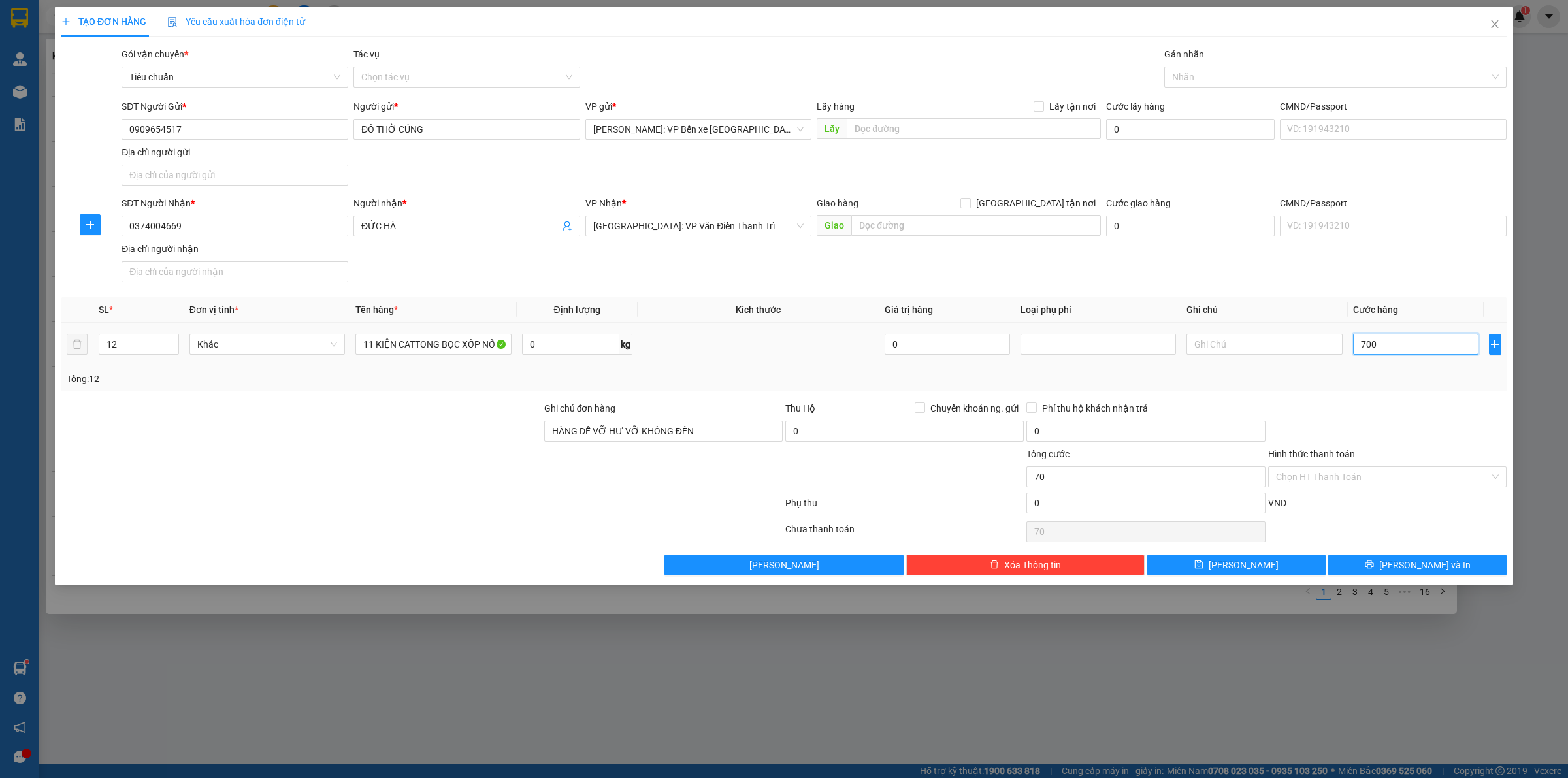
type input "700"
type input "7.000"
type input "70.000"
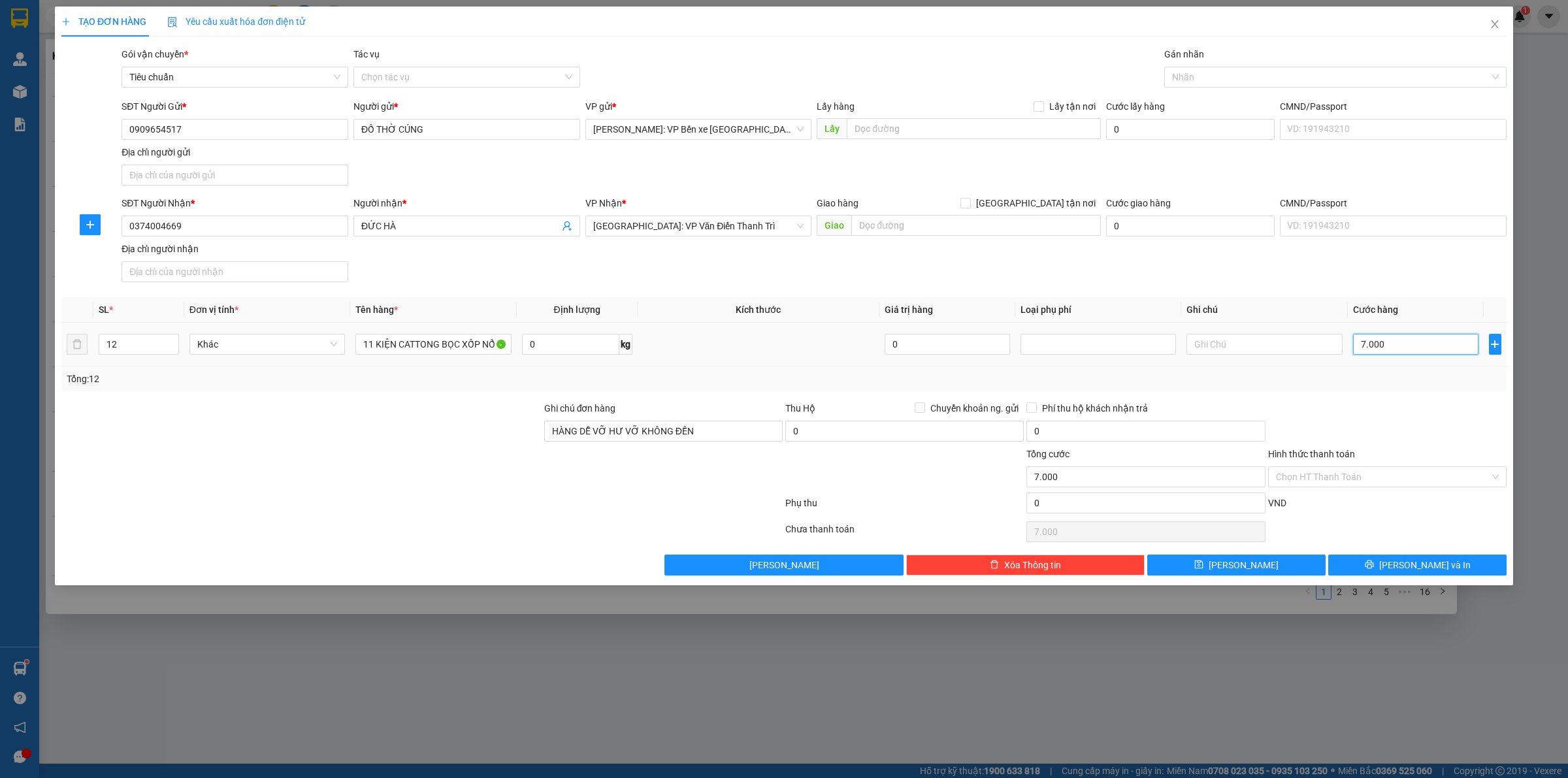
type input "70.000"
type input "700.000"
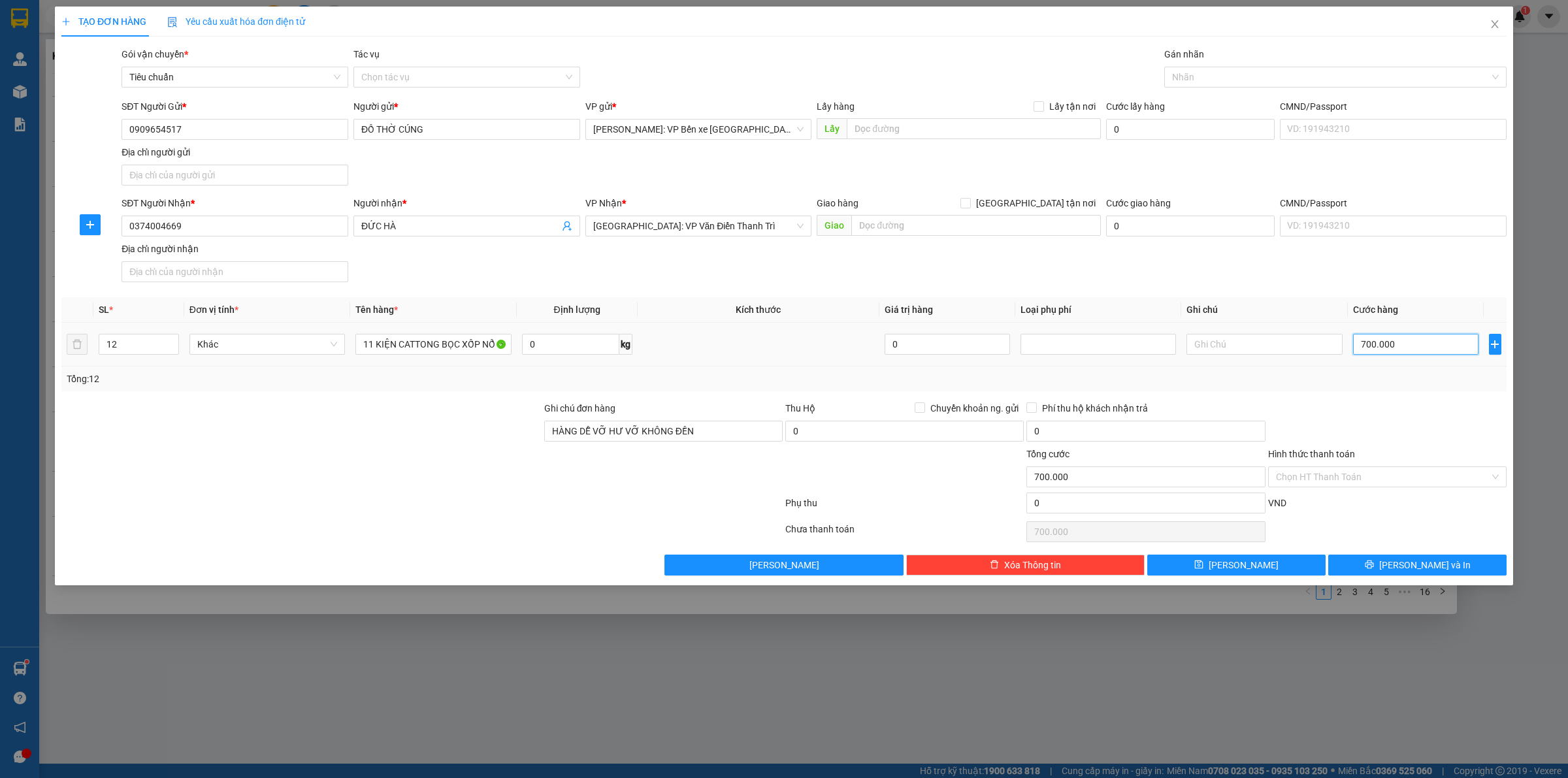
type input "70.000"
type input "0"
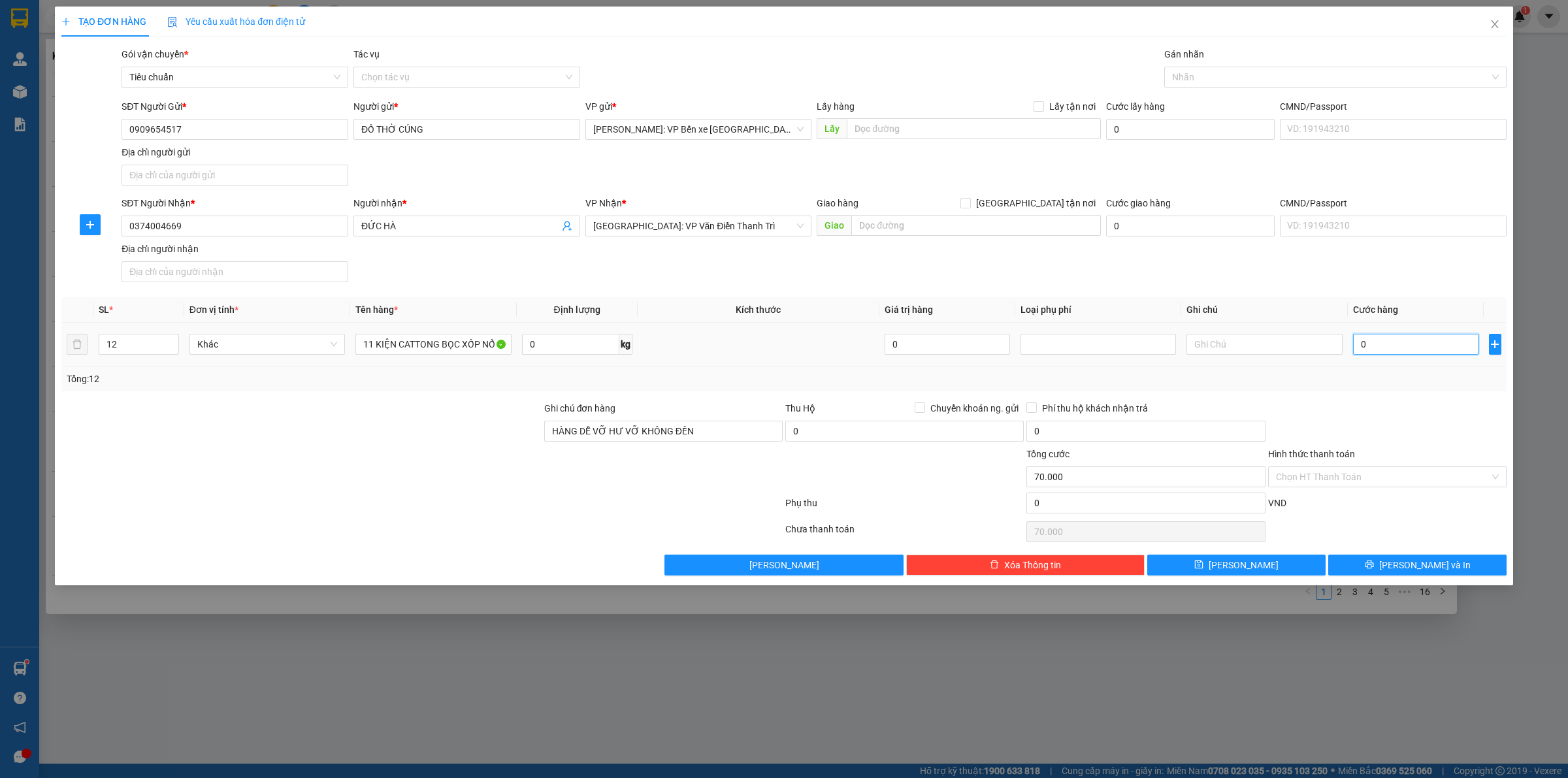
type input "0"
type input "06"
type input "6"
type input "068"
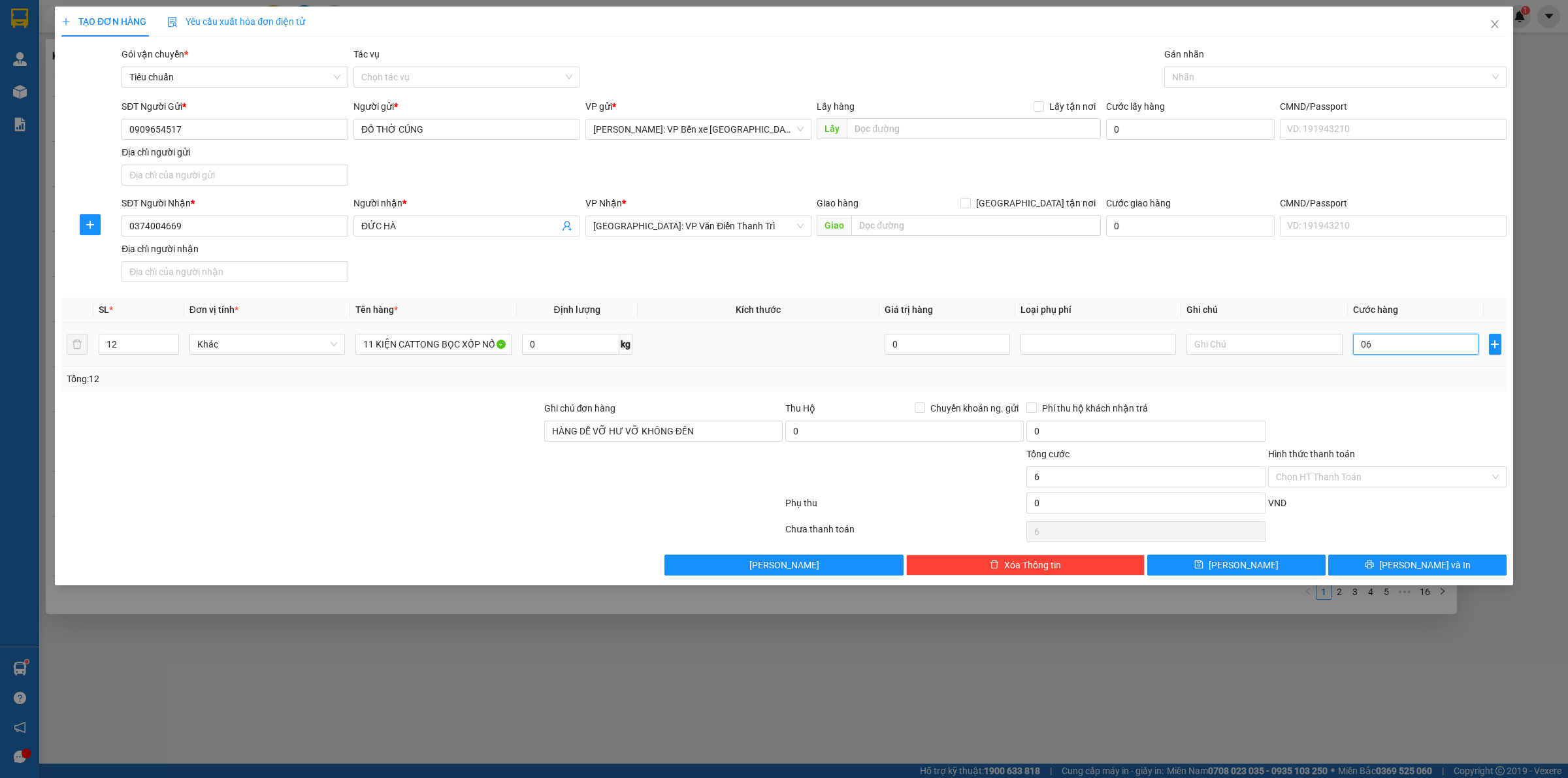
type input "68"
type input "0.680"
type input "680"
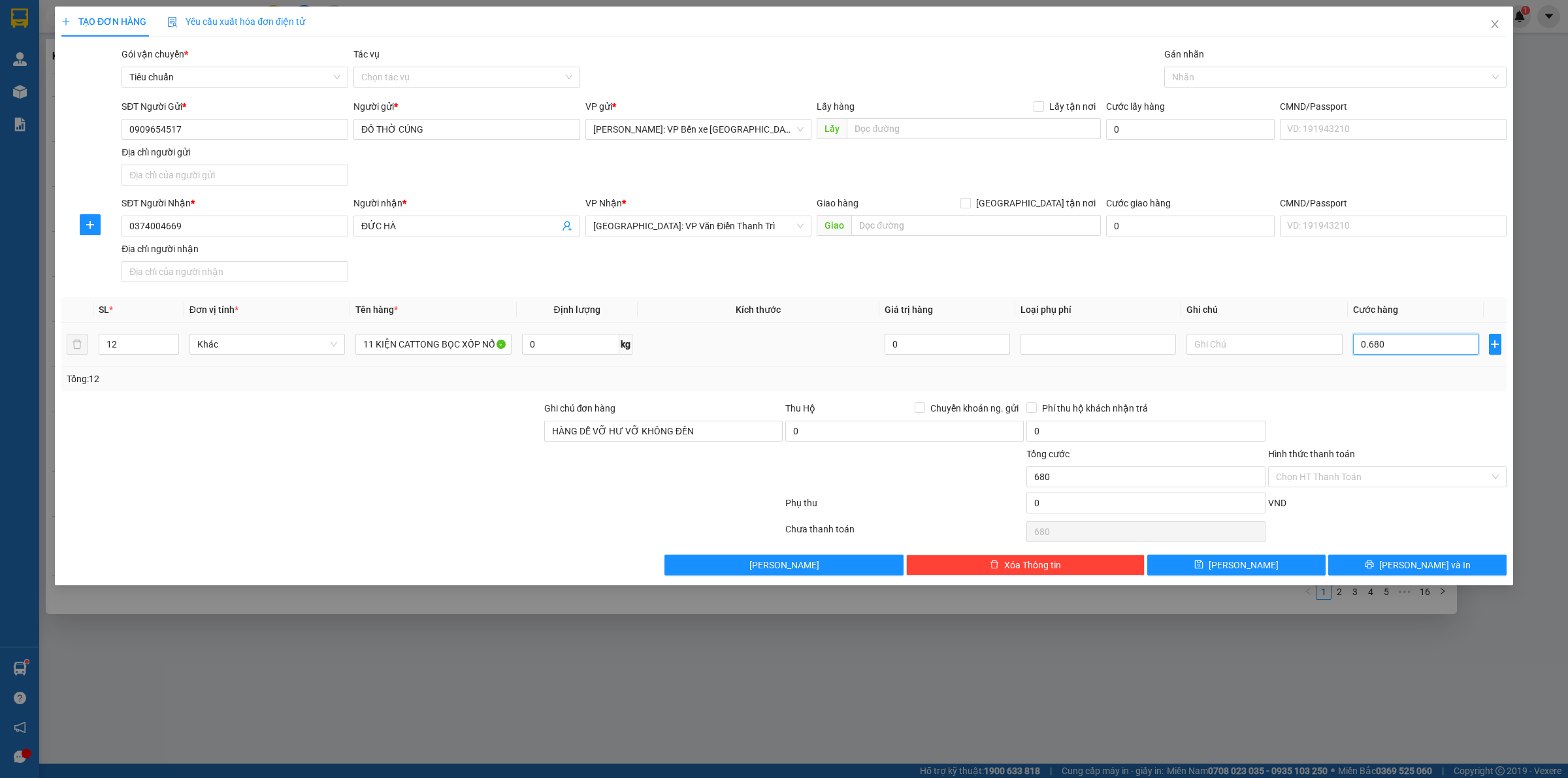
type input "06.800"
type input "6.800"
type input "068.000"
type input "68.000"
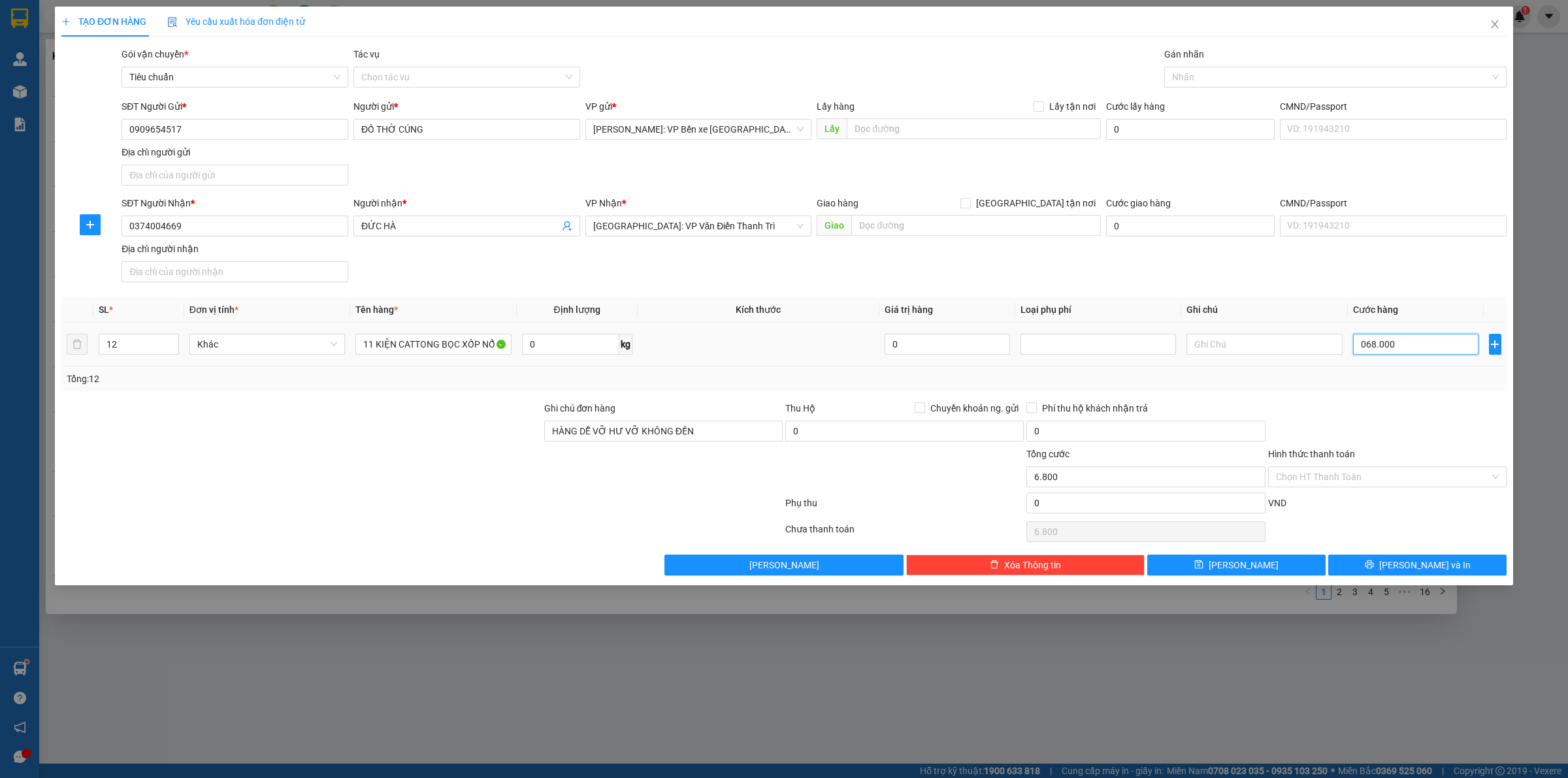
type input "68.000"
type input "0.680.000"
type input "680.000"
type input "068.000"
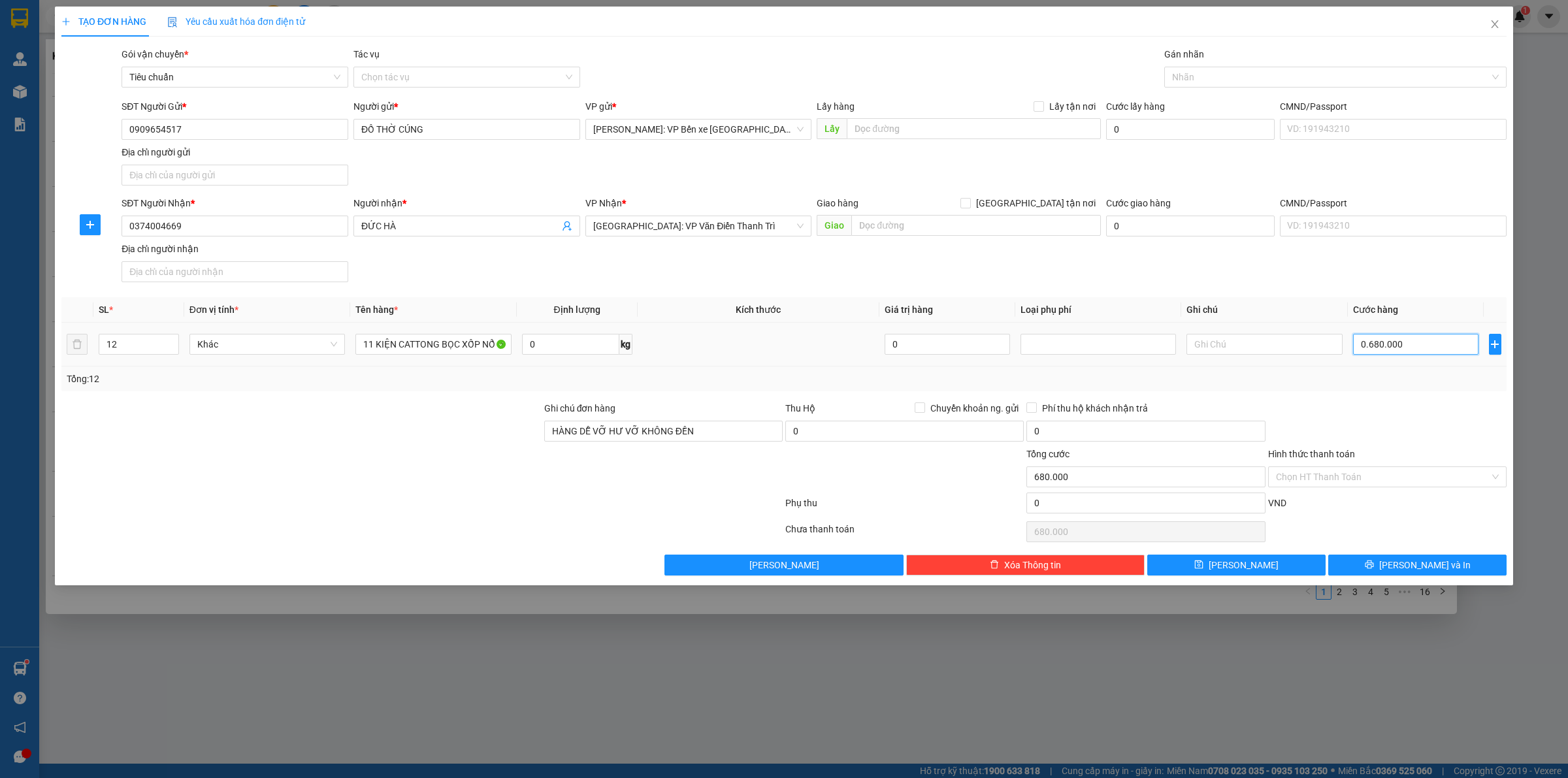
type input "68.000"
type input "0"
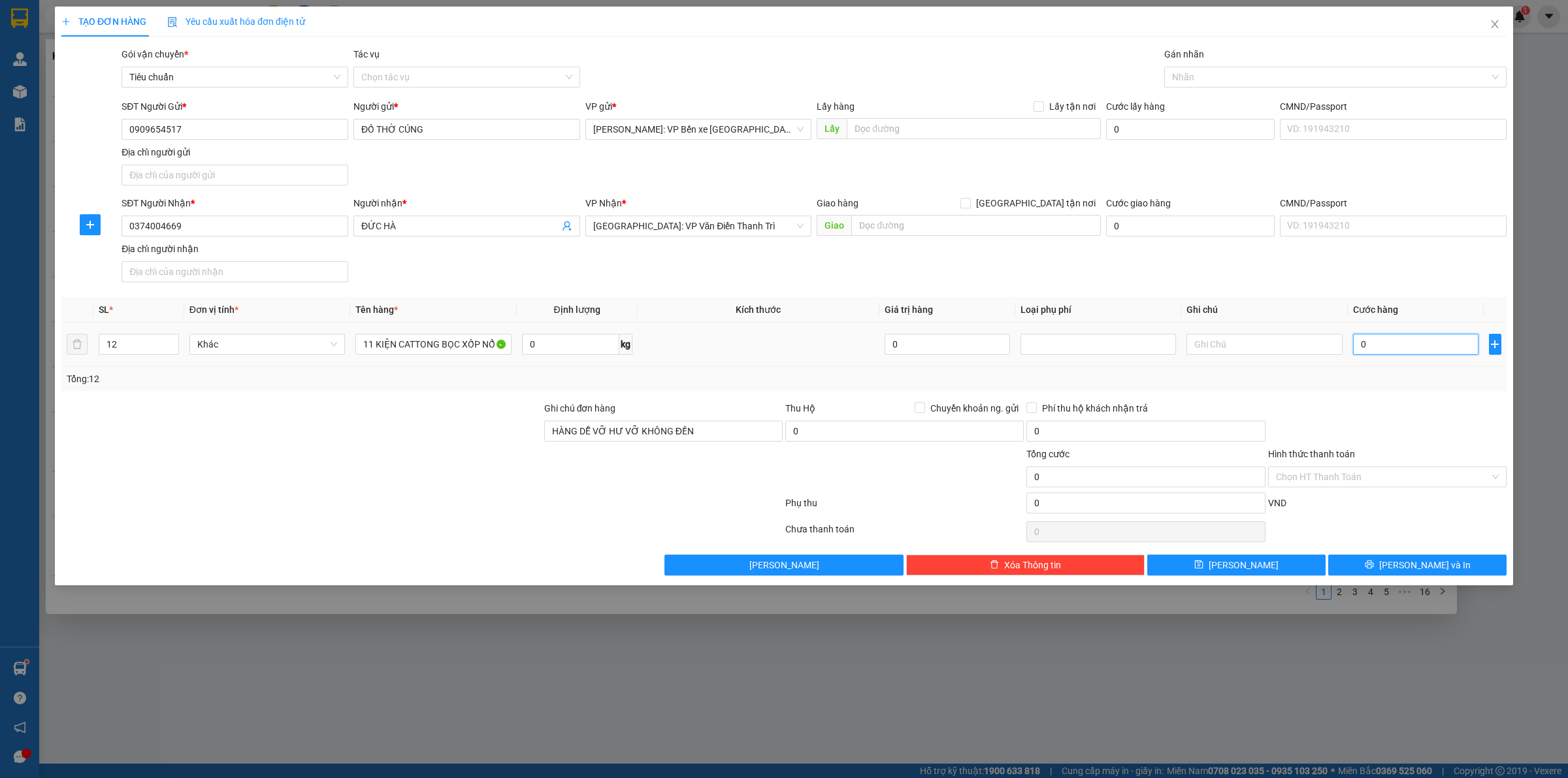
type input "07"
type input "7"
type input "070"
type input "70"
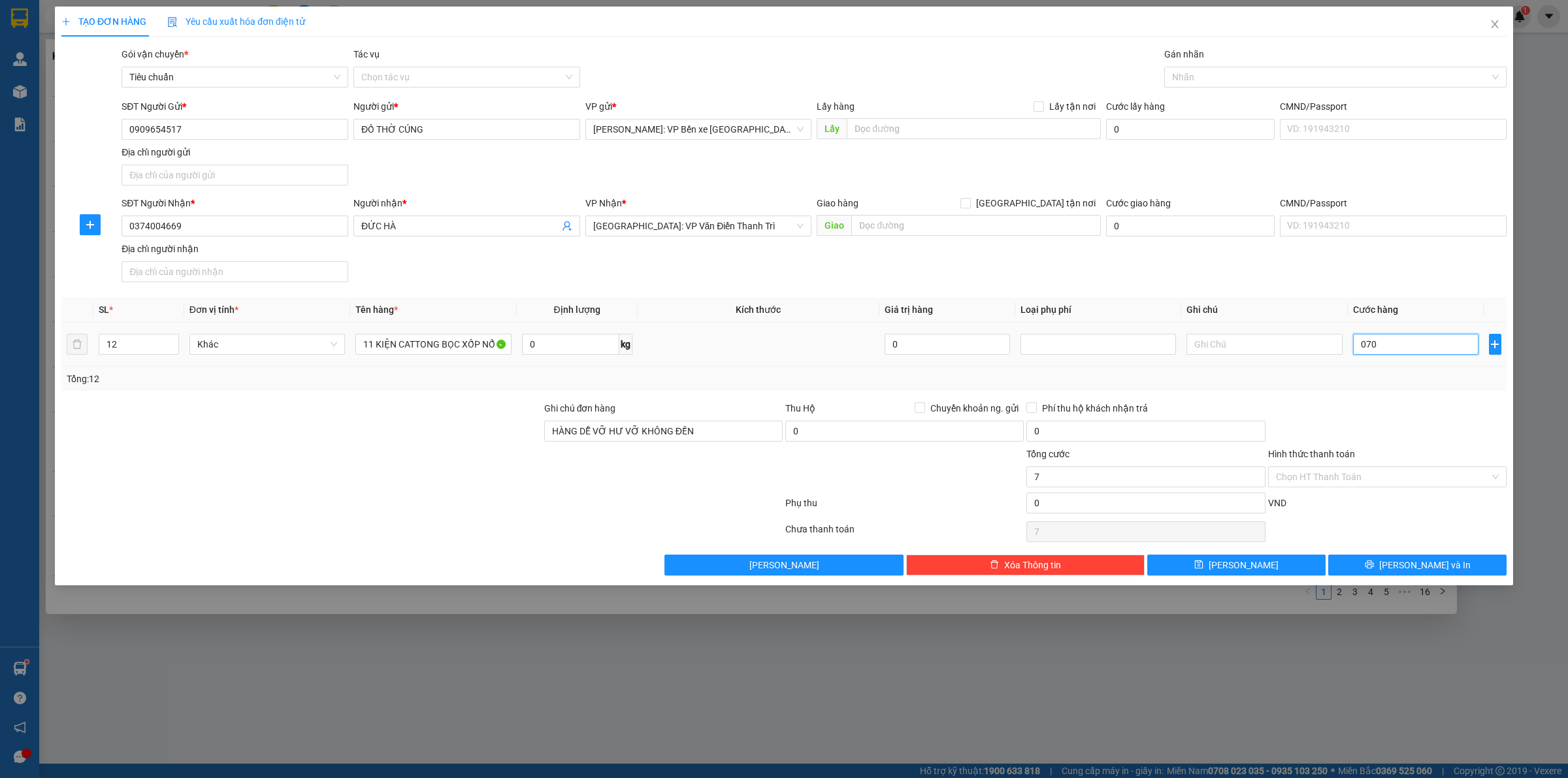
type input "70"
click at [1062, 505] on input "0" at bounding box center [1145, 503] width 238 height 21
click at [1431, 567] on span "[PERSON_NAME] và In" at bounding box center [1426, 565] width 92 height 14
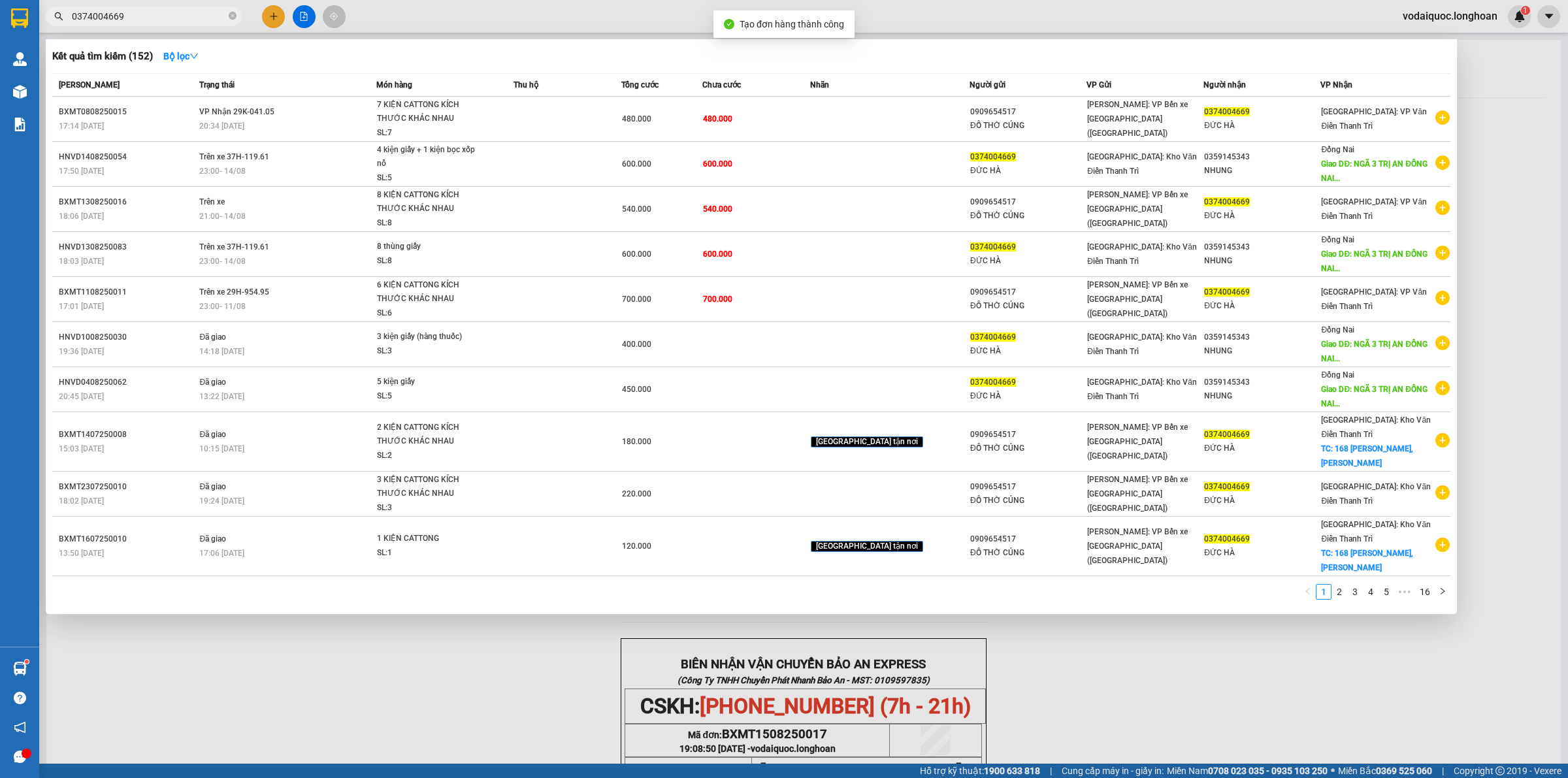
drag, startPoint x: 560, startPoint y: 659, endPoint x: 556, endPoint y: 638, distance: 21.4
click at [558, 659] on div at bounding box center [784, 389] width 1568 height 778
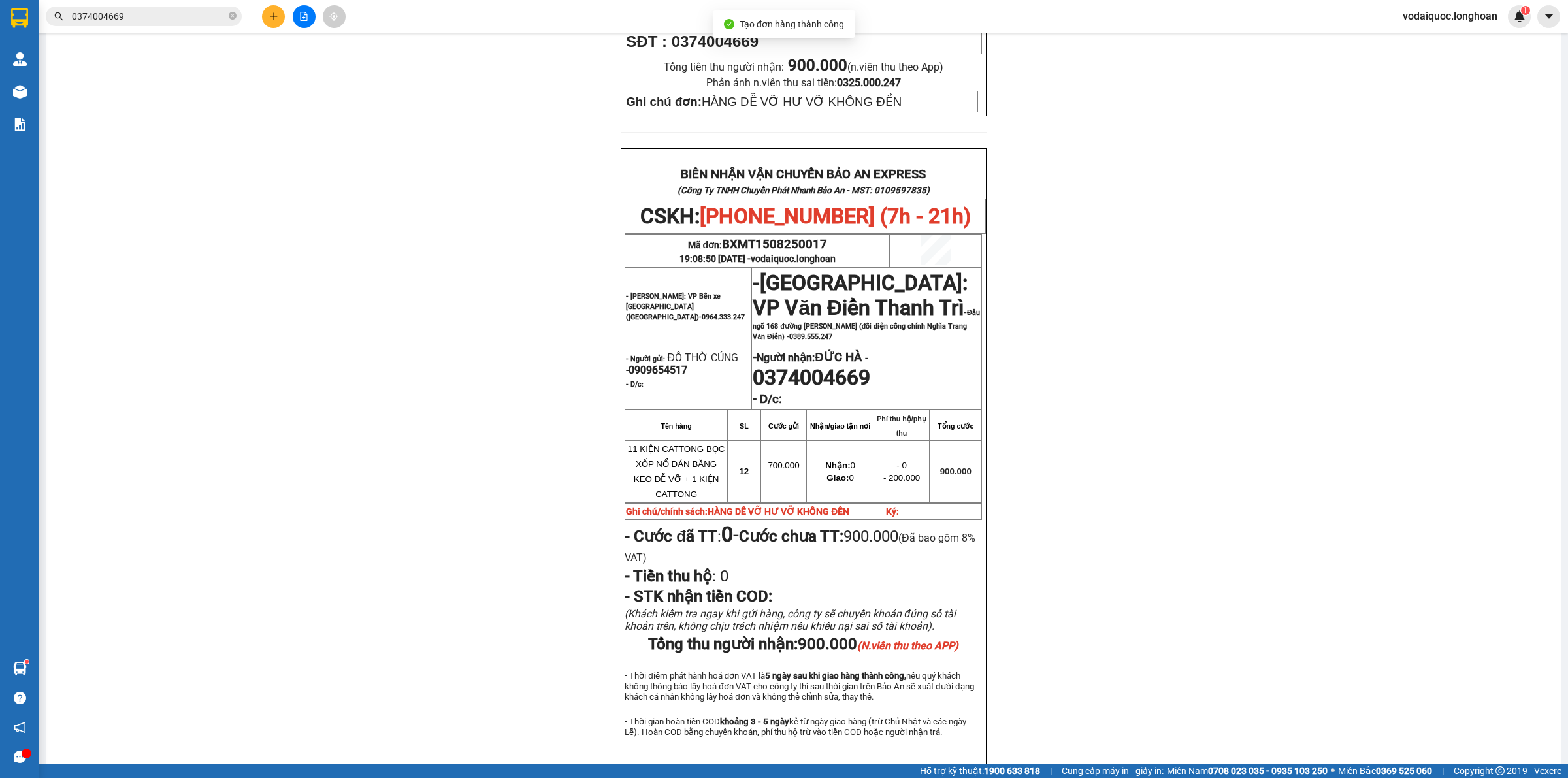
scroll to position [572, 0]
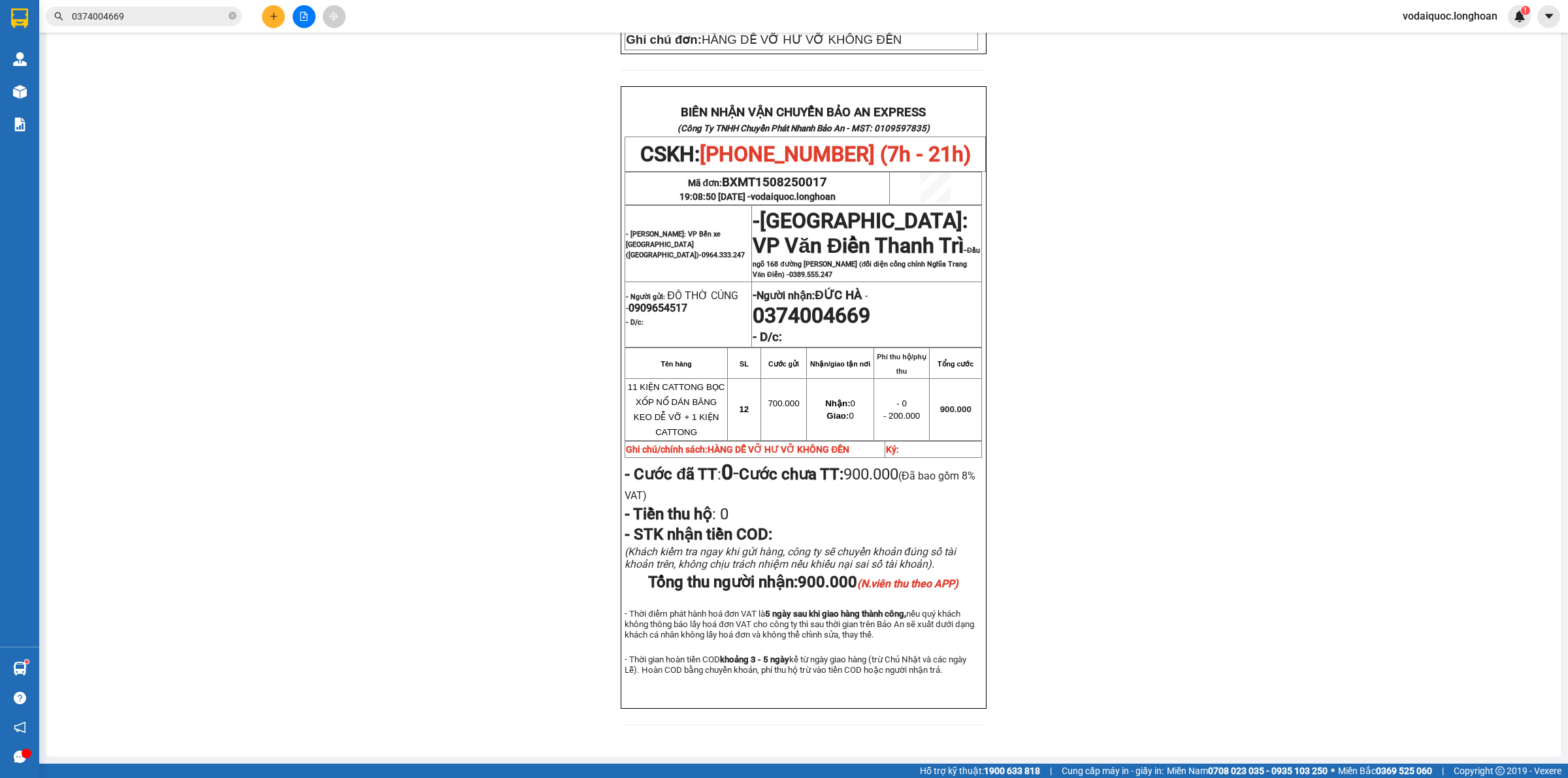
drag, startPoint x: 1421, startPoint y: 218, endPoint x: 1296, endPoint y: 165, distance: 135.8
click at [1420, 218] on div "PHIẾU DÁN LÊN HÀNG CSKH: [PHONE_NUMBER] CÔNG TY TNHH CHUYỂN PHÁT NHANH BẢO AN M…" at bounding box center [803, 151] width 1483 height 1179
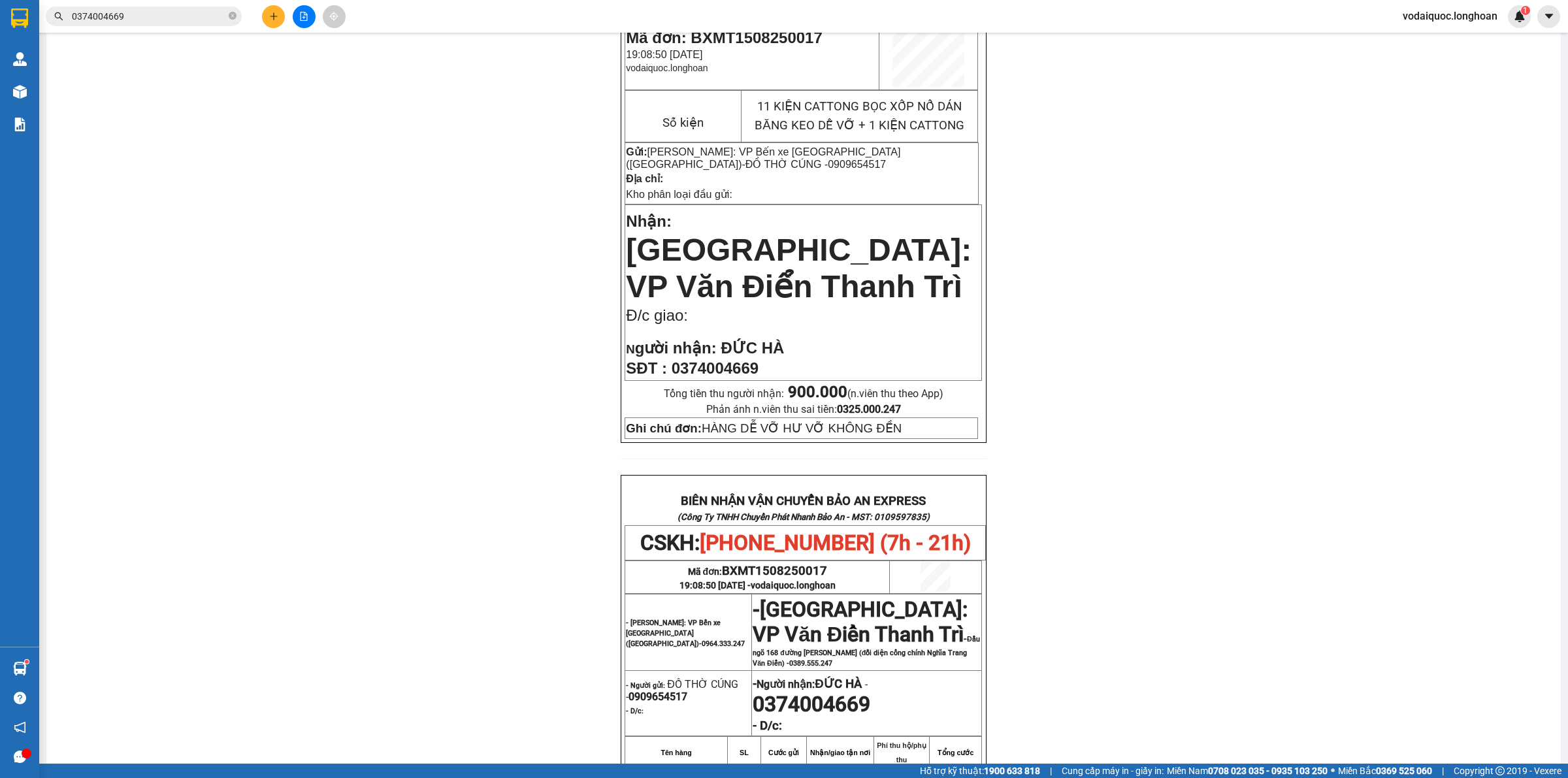
scroll to position [0, 0]
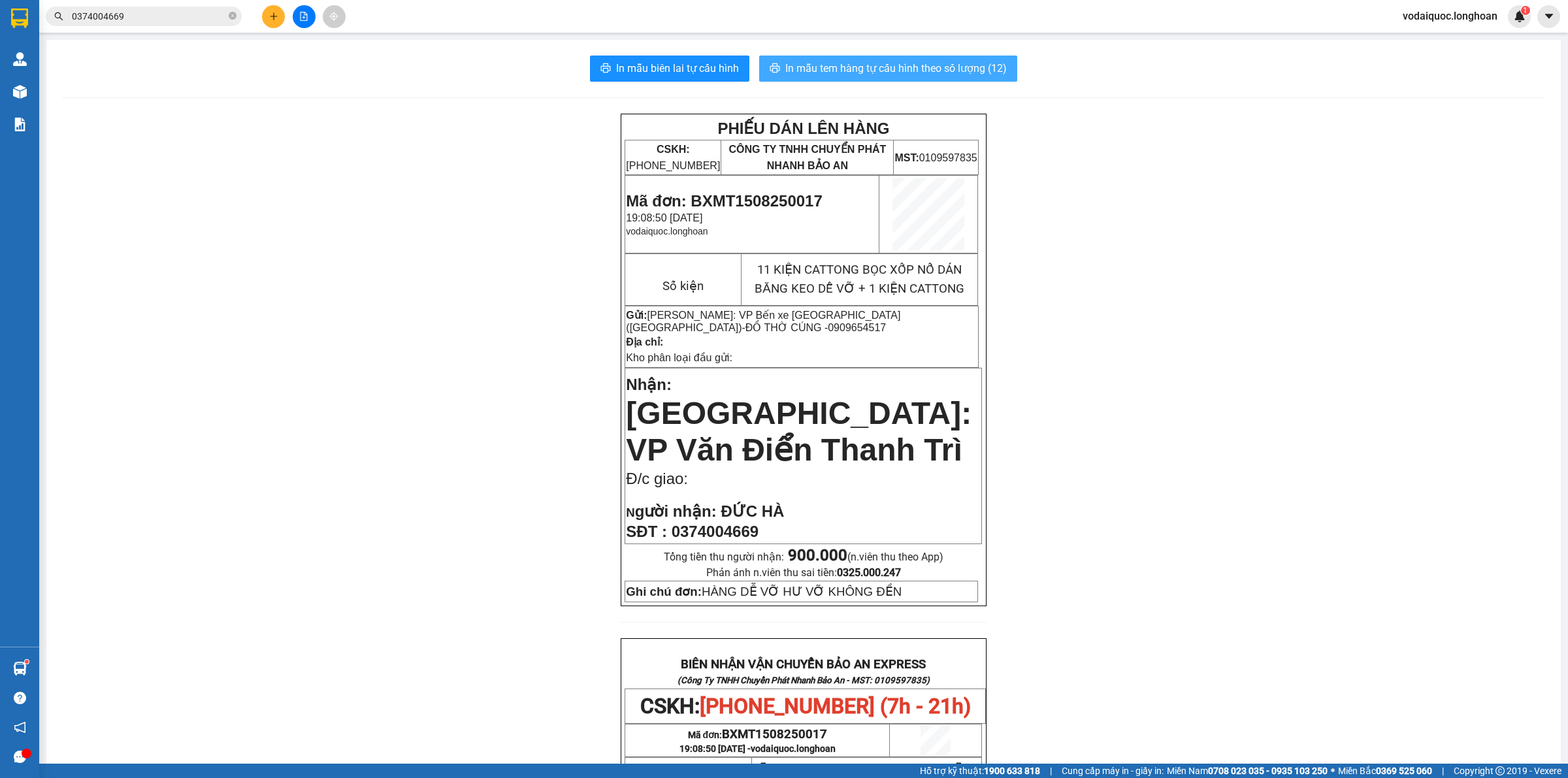
click at [891, 63] on span "In mẫu tem hàng tự cấu hình theo số lượng (12)" at bounding box center [896, 68] width 222 height 16
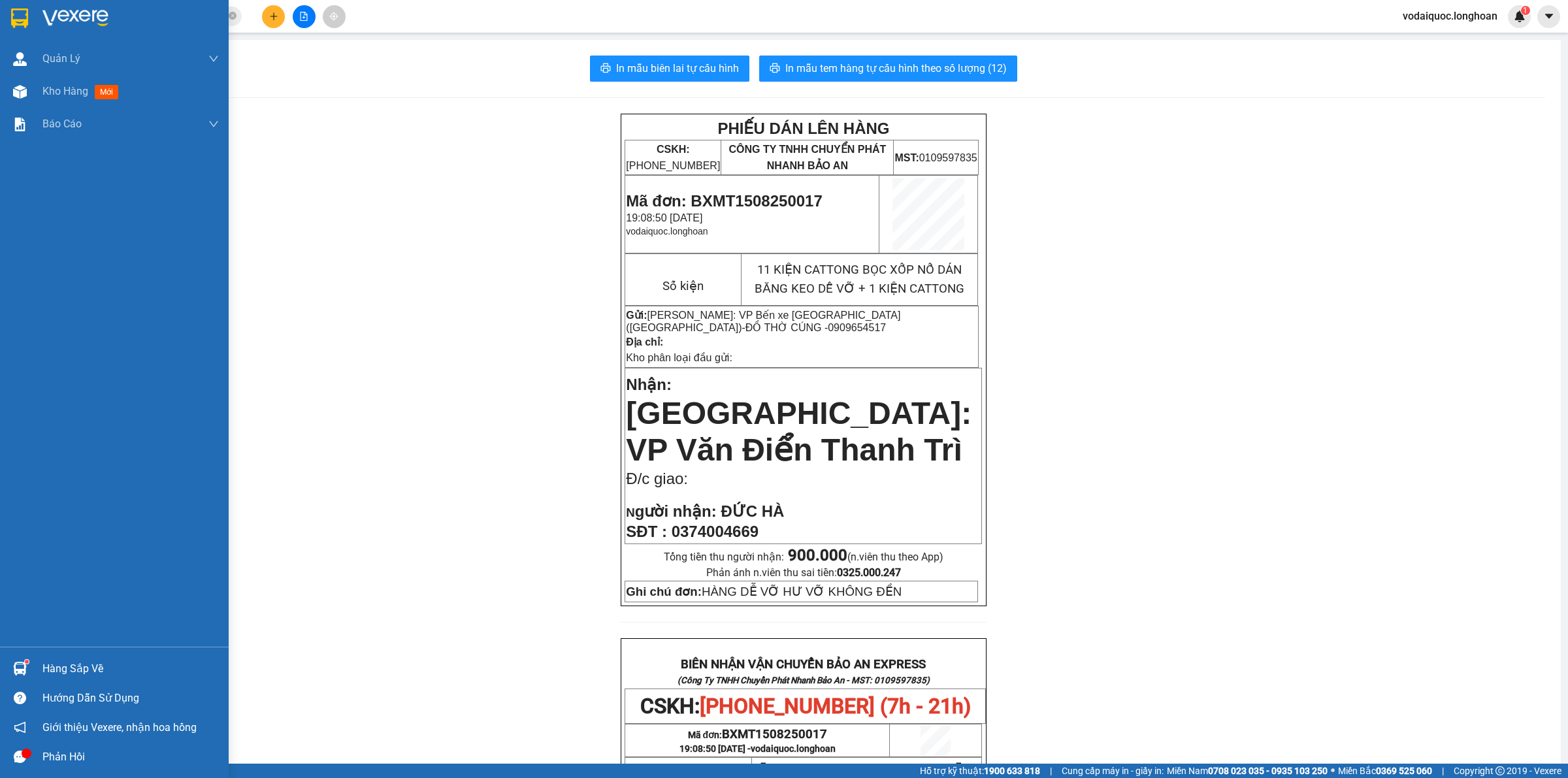
click at [115, 18] on div at bounding box center [130, 18] width 177 height 20
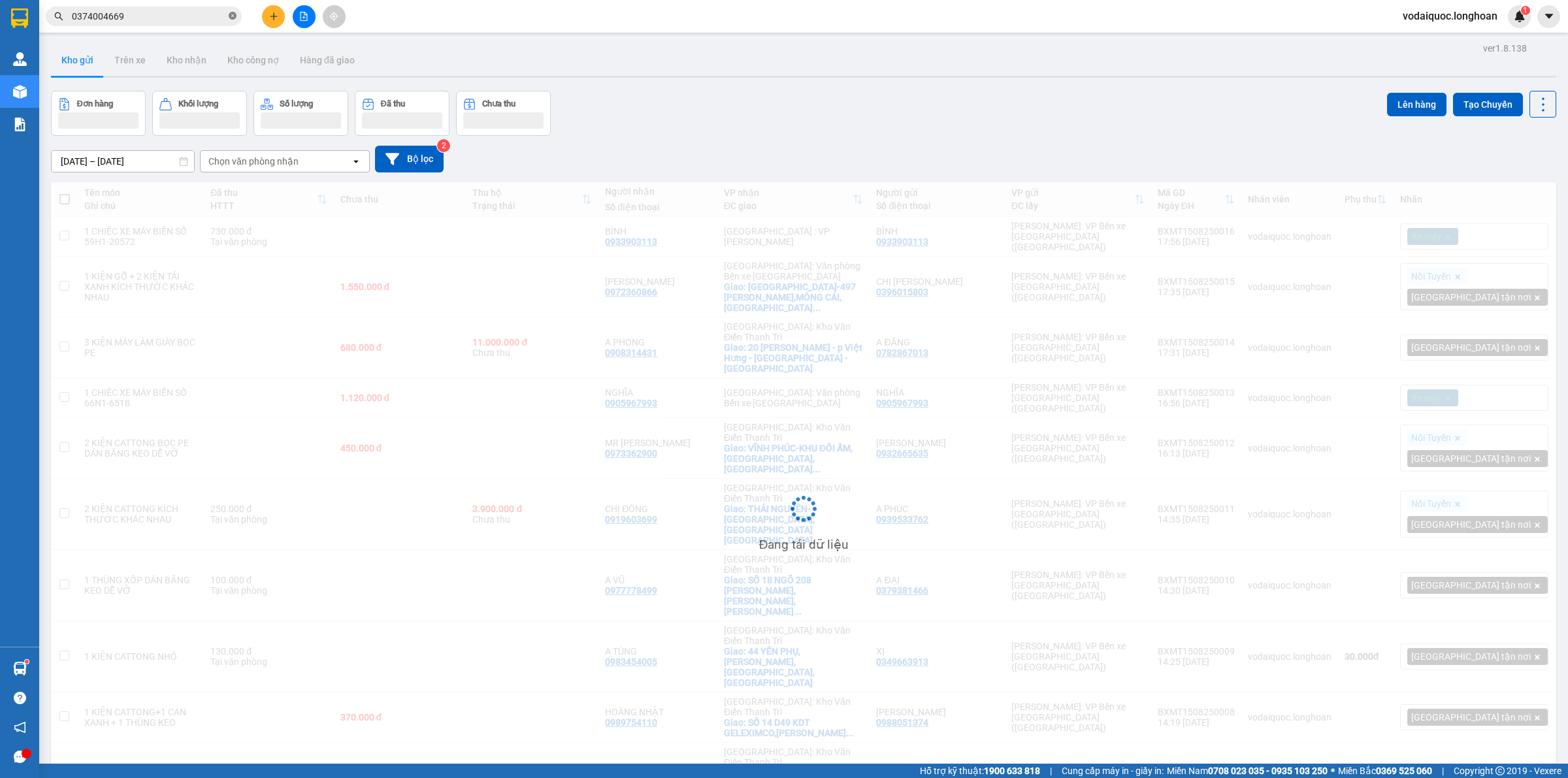
click at [236, 15] on icon "close-circle" at bounding box center [232, 15] width 8 height 8
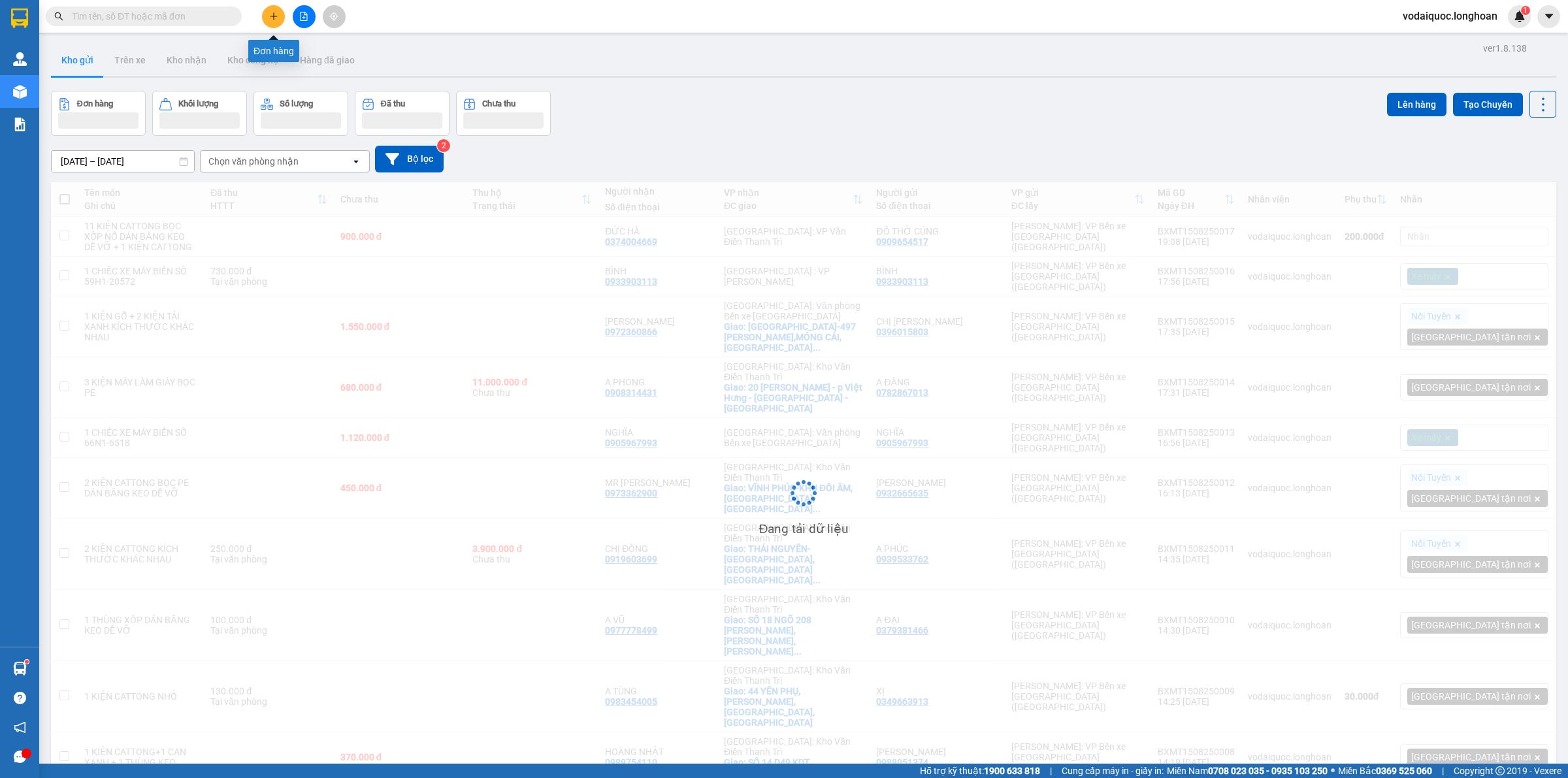
click at [272, 15] on icon "plus" at bounding box center [274, 16] width 10 height 10
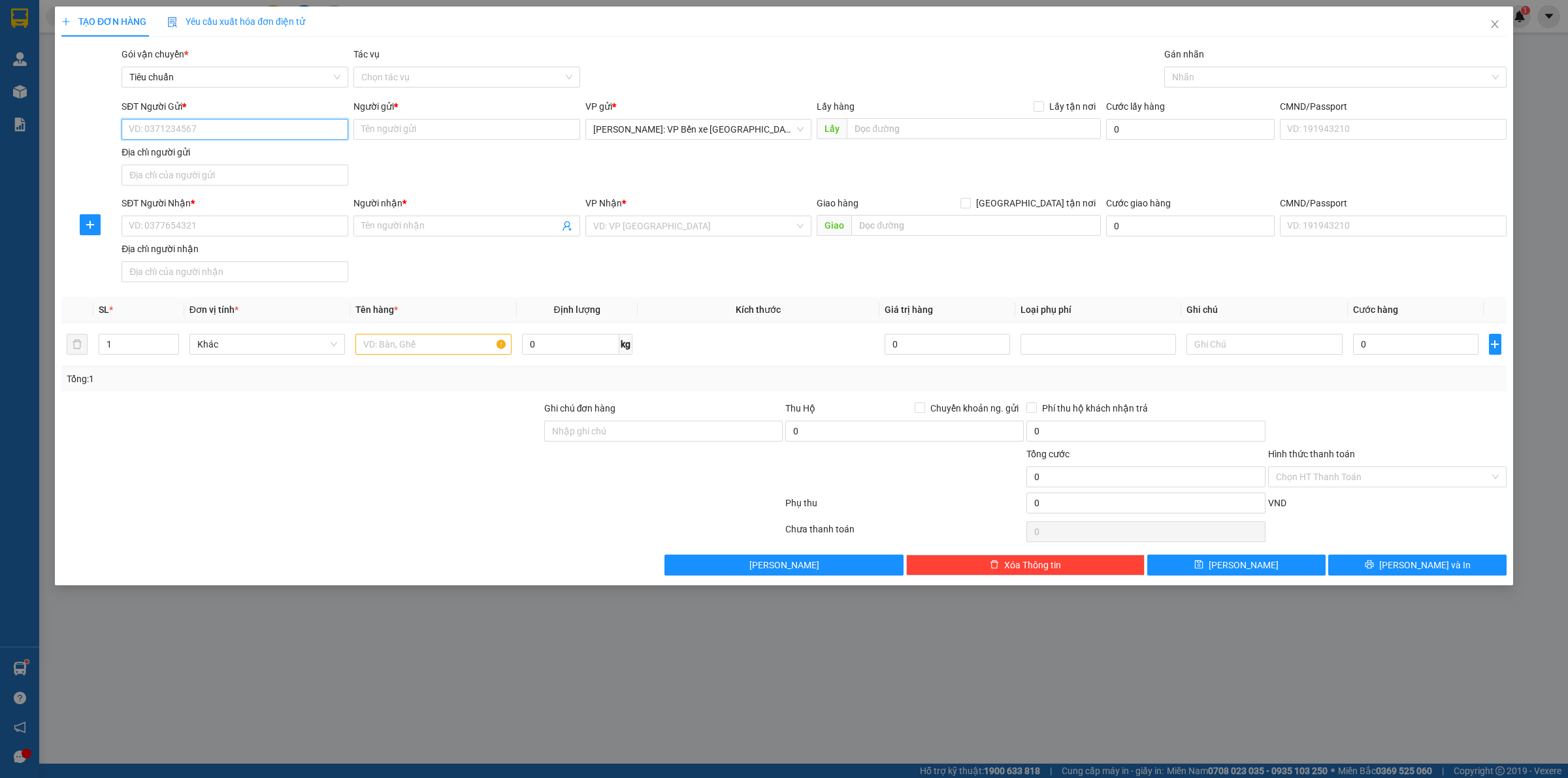
click at [198, 126] on input "SĐT Người Gửi *" at bounding box center [234, 129] width 227 height 21
click at [402, 128] on input "Người gửi *" at bounding box center [467, 129] width 227 height 21
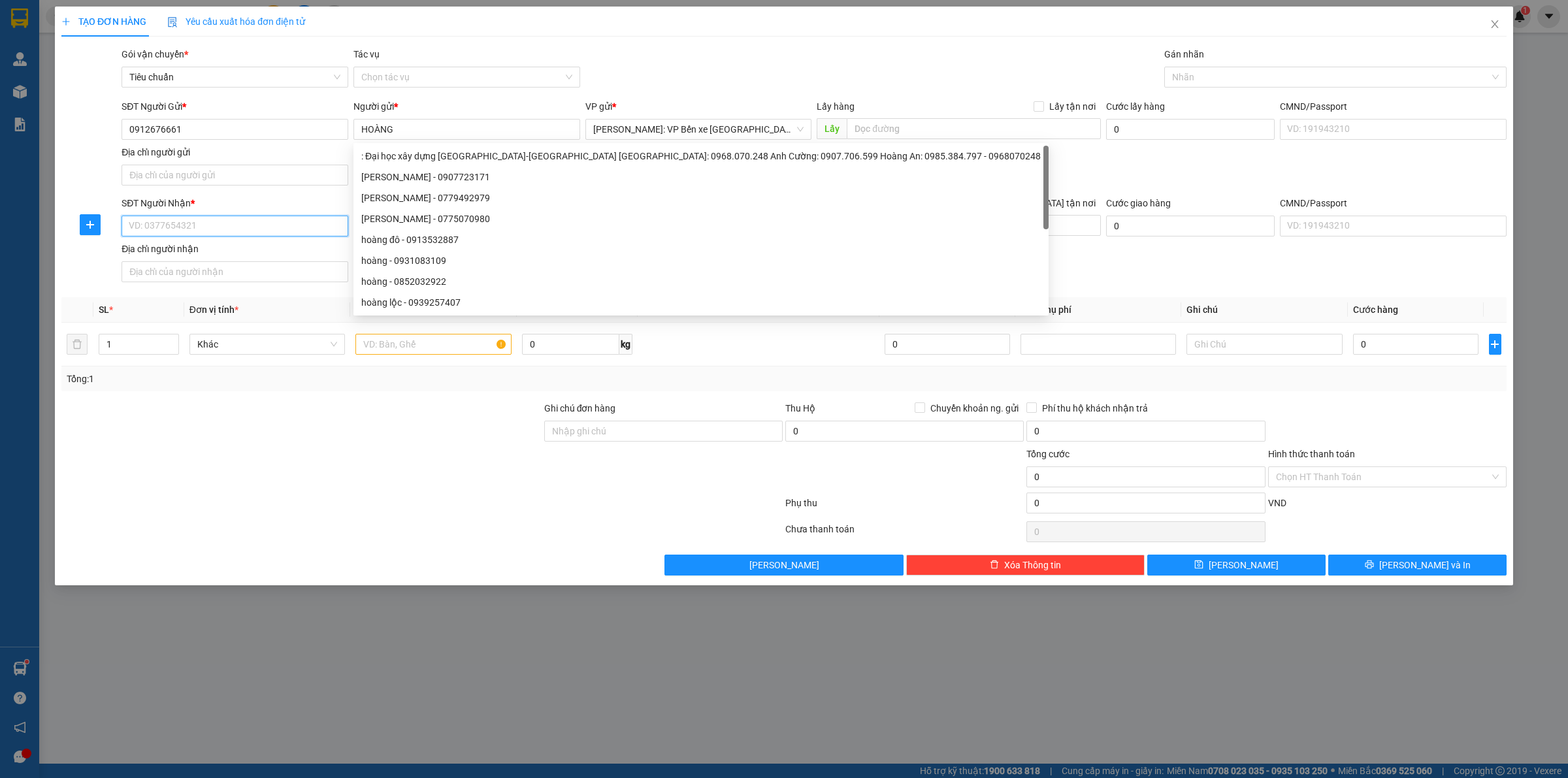
click at [189, 220] on input "SĐT Người Nhận *" at bounding box center [234, 227] width 227 height 21
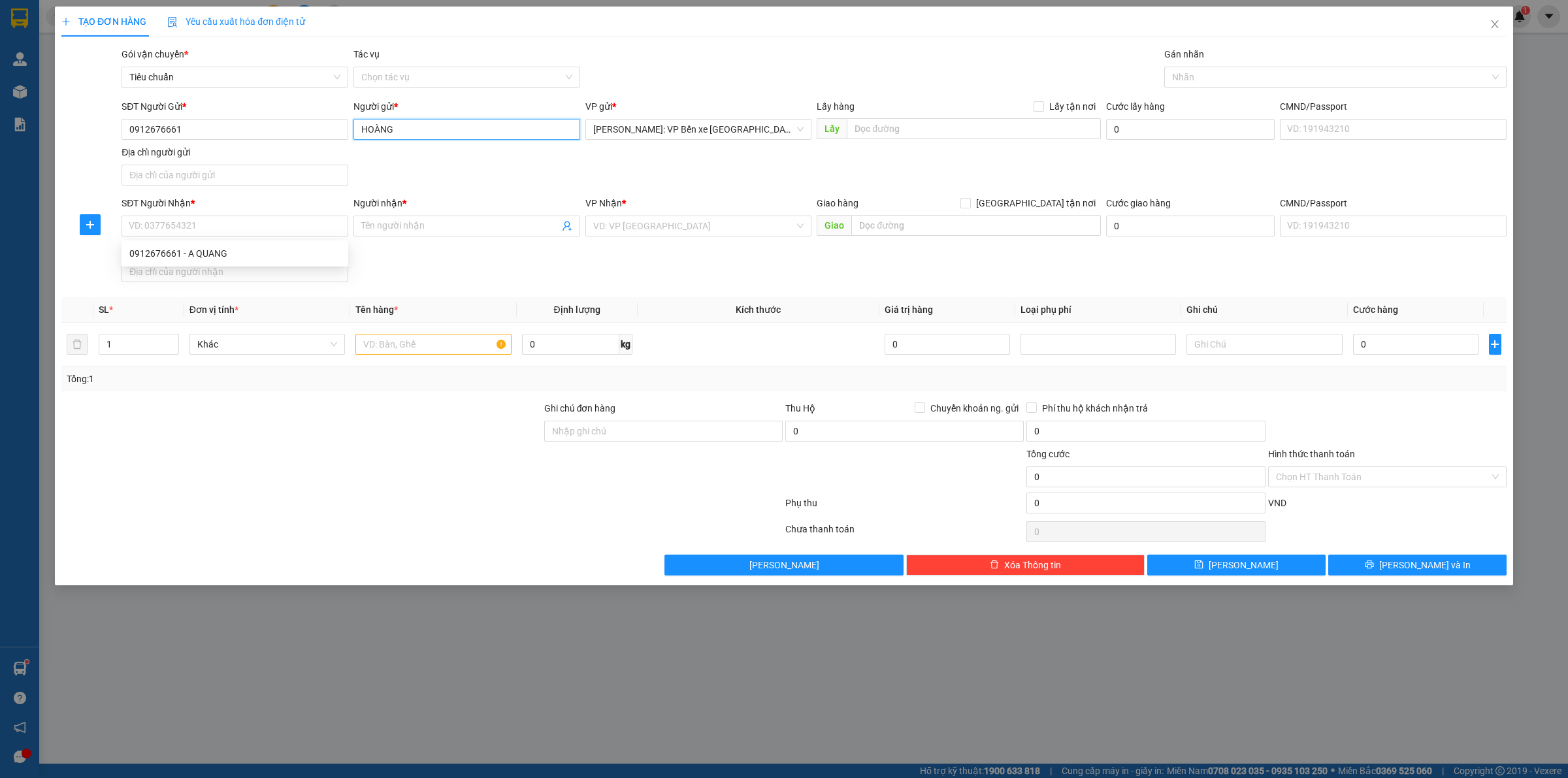
click at [405, 126] on input "HOÀNG" at bounding box center [467, 129] width 227 height 21
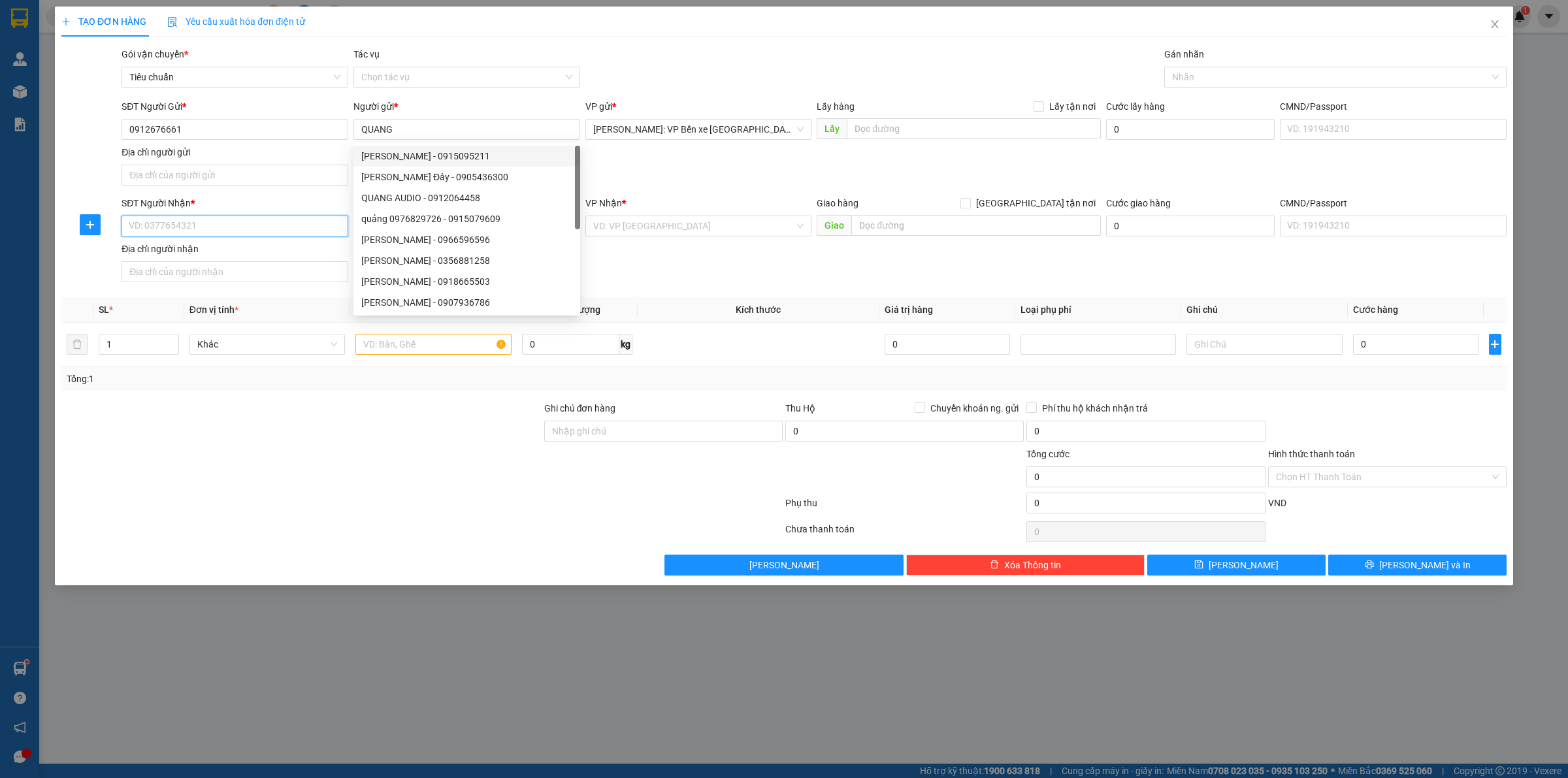
click at [201, 228] on input "SĐT Người Nhận *" at bounding box center [234, 227] width 227 height 21
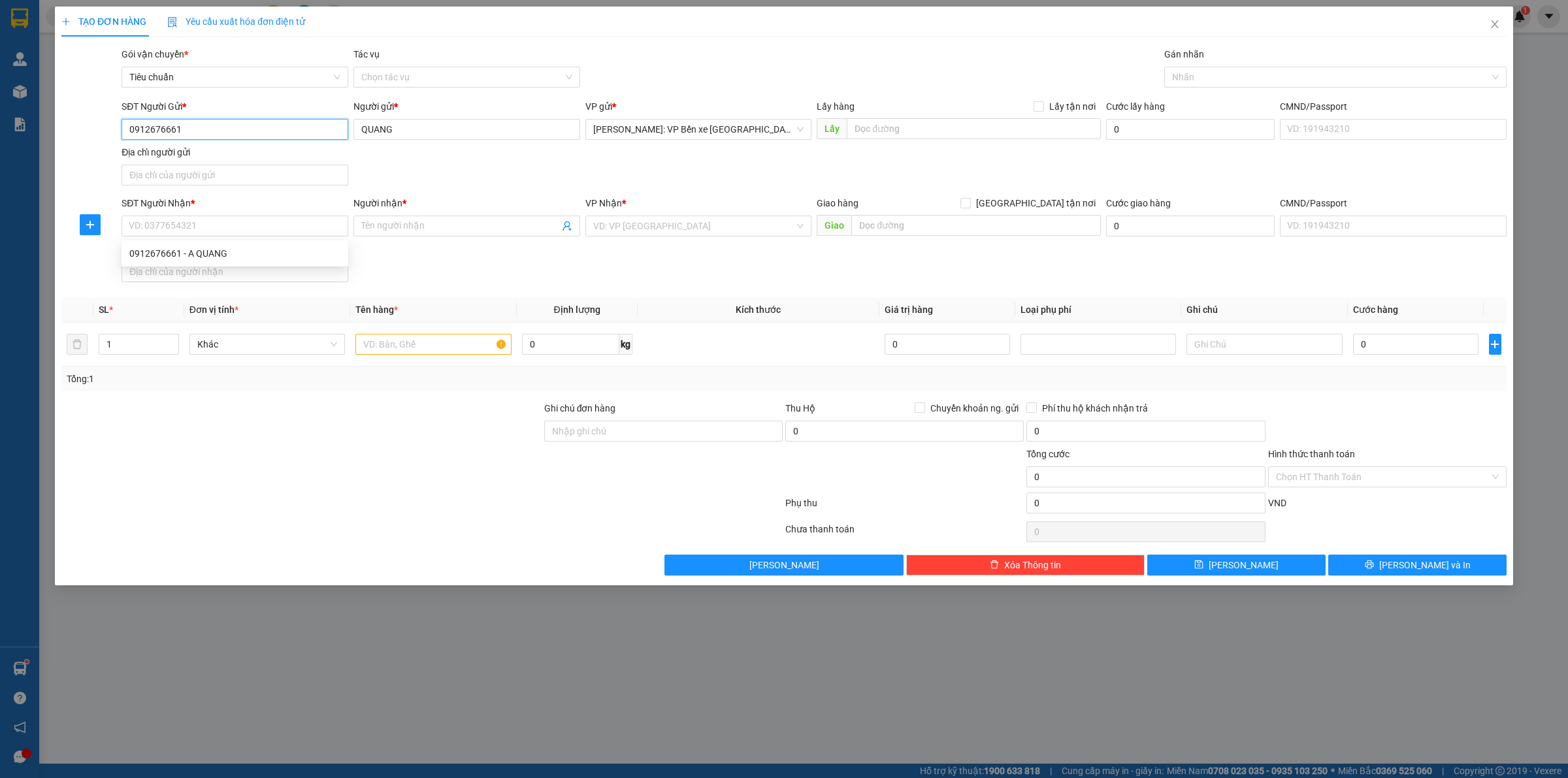
drag, startPoint x: 204, startPoint y: 122, endPoint x: 69, endPoint y: 138, distance: 135.9
click at [69, 138] on div "SĐT Người Gửi * 0912676661 0912676661 Người gửi * QUANG VP gửi * [GEOGRAPHIC_DA…" at bounding box center [784, 145] width 1448 height 92
click at [210, 227] on input "SĐT Người Nhận *" at bounding box center [234, 227] width 227 height 21
paste input "0912676661"
click at [266, 253] on div "0912676661 - A QUANG" at bounding box center [234, 253] width 211 height 14
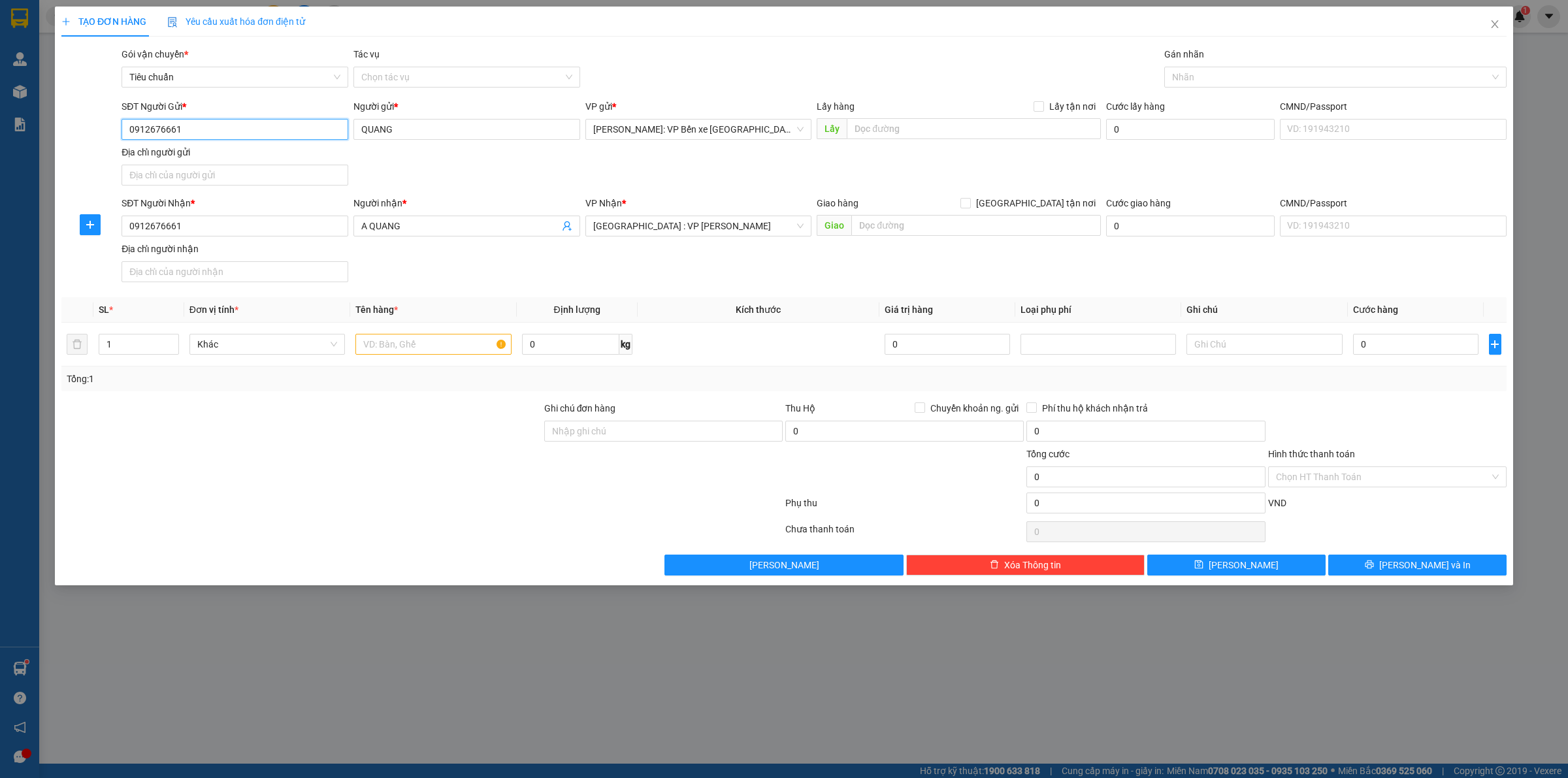
click at [236, 125] on input "0912676661" at bounding box center [234, 129] width 227 height 21
click at [168, 338] on span "up" at bounding box center [172, 341] width 8 height 8
click at [445, 337] on input "text" at bounding box center [433, 344] width 156 height 21
click at [1406, 352] on input "0" at bounding box center [1415, 344] width 125 height 21
click at [1435, 562] on span "[PERSON_NAME] và In" at bounding box center [1426, 565] width 92 height 14
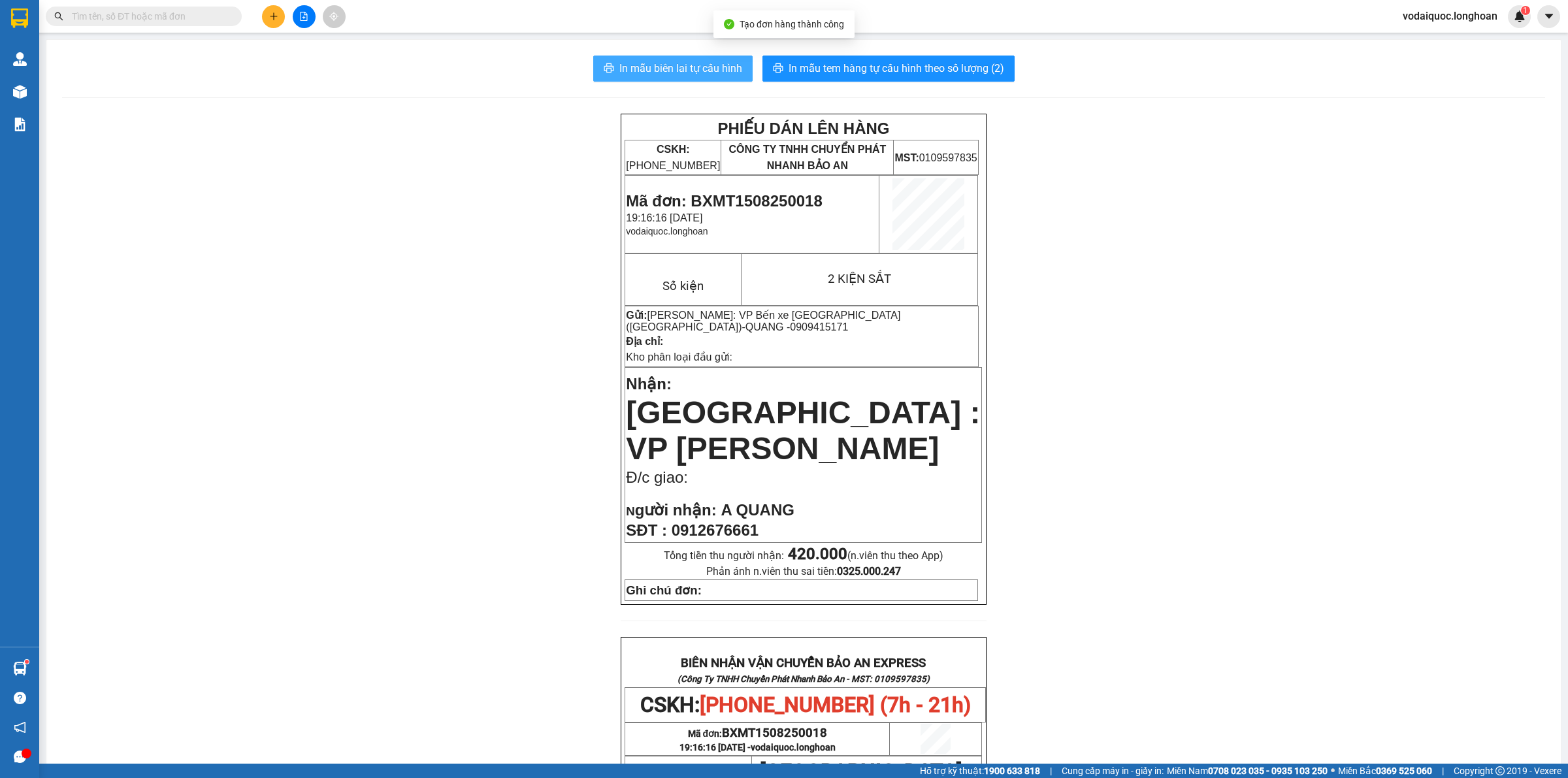
click at [701, 66] on span "In mẫu biên lai tự cấu hình" at bounding box center [681, 68] width 122 height 16
click at [926, 56] on button "In mẫu tem hàng tự cấu hình theo số lượng (2)" at bounding box center [889, 68] width 252 height 26
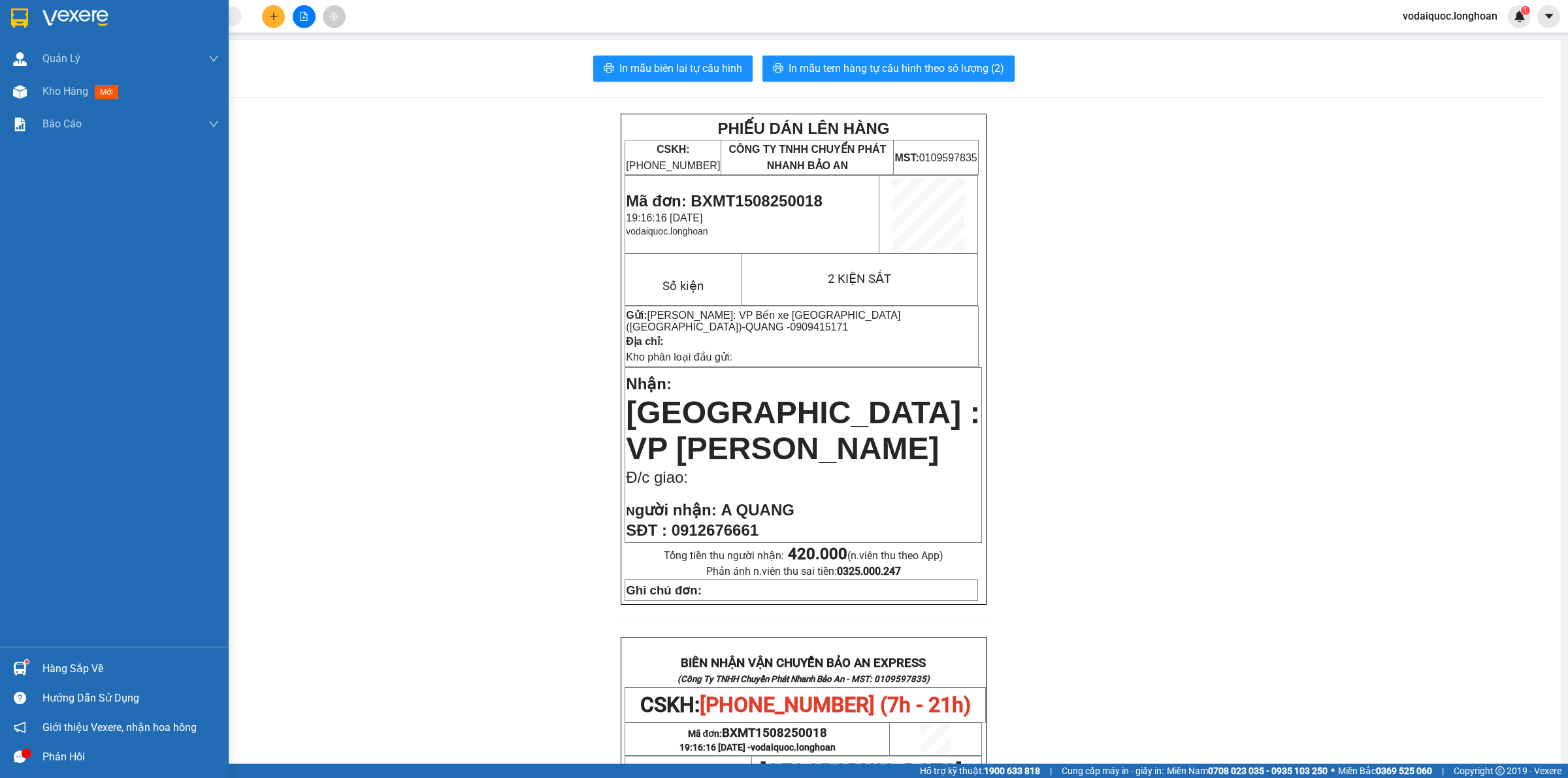
click at [65, 16] on img at bounding box center [75, 18] width 66 height 20
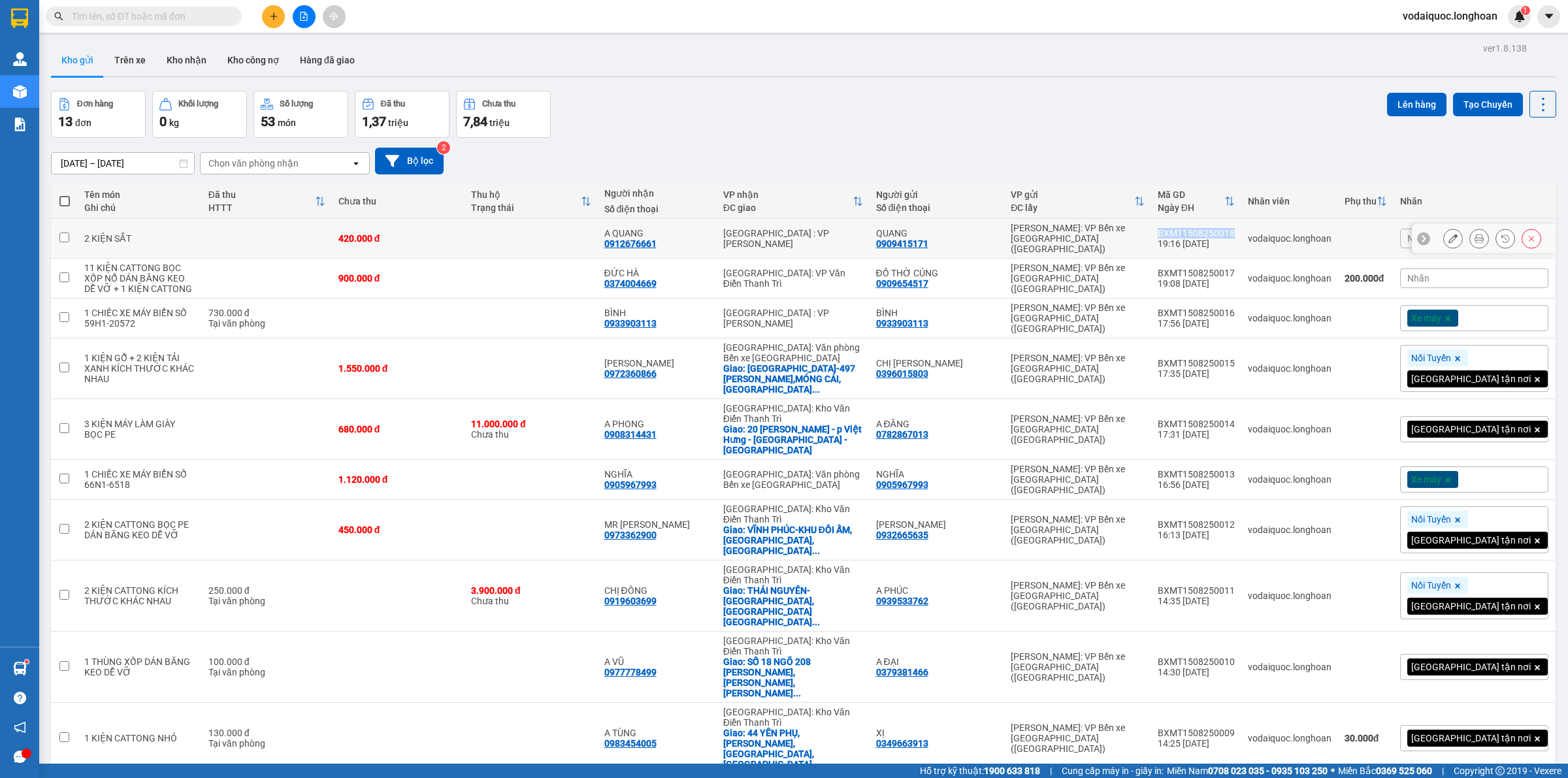
drag, startPoint x: 1214, startPoint y: 224, endPoint x: 1292, endPoint y: 230, distance: 78.2
click at [1242, 230] on td "BXMT1508250018 19:16 [DATE]" at bounding box center [1196, 239] width 90 height 40
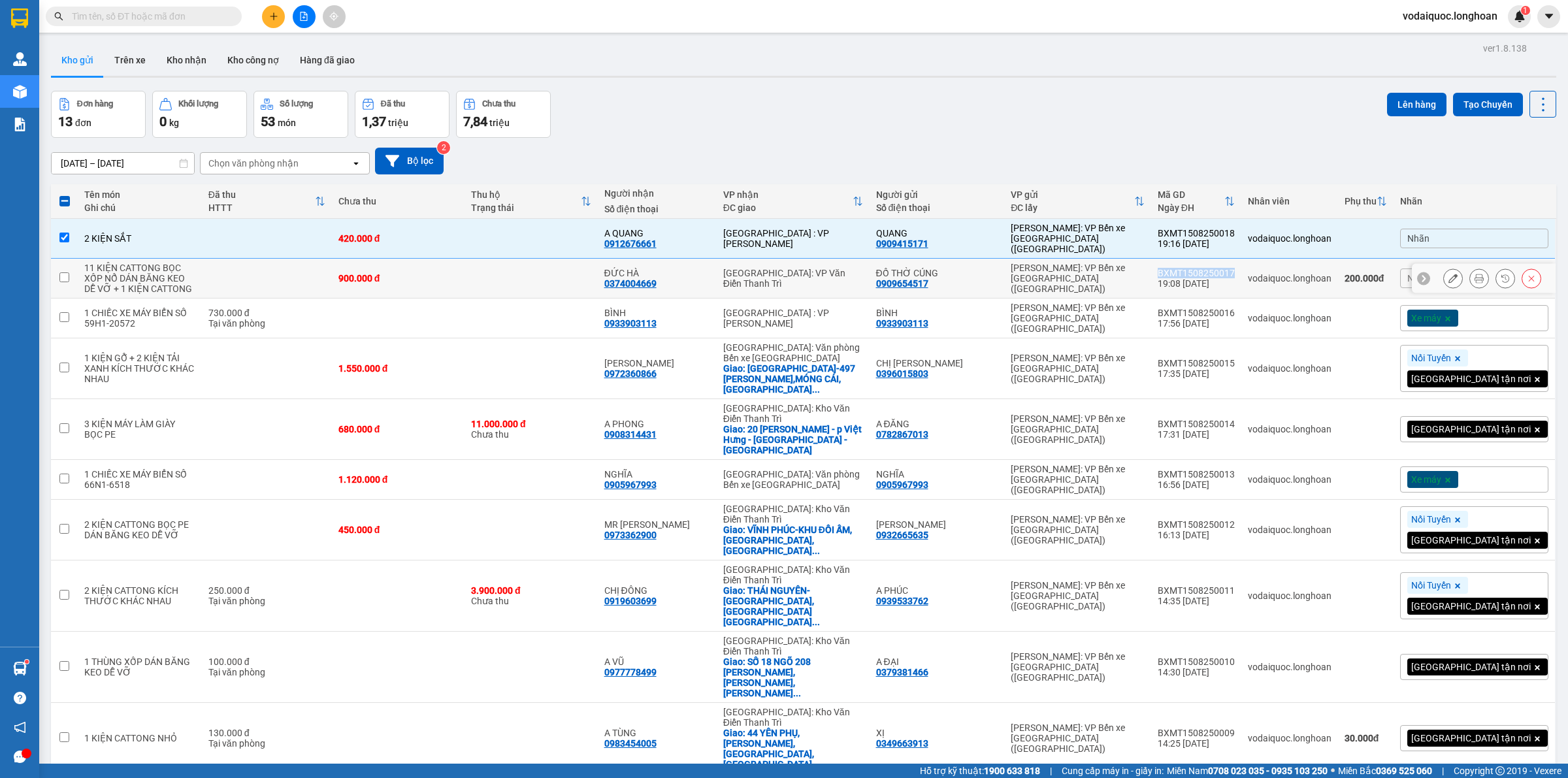
drag, startPoint x: 1216, startPoint y: 258, endPoint x: 1291, endPoint y: 259, distance: 75.0
click at [1242, 259] on td "BXMT1508250017 19:08 [DATE]" at bounding box center [1196, 279] width 90 height 40
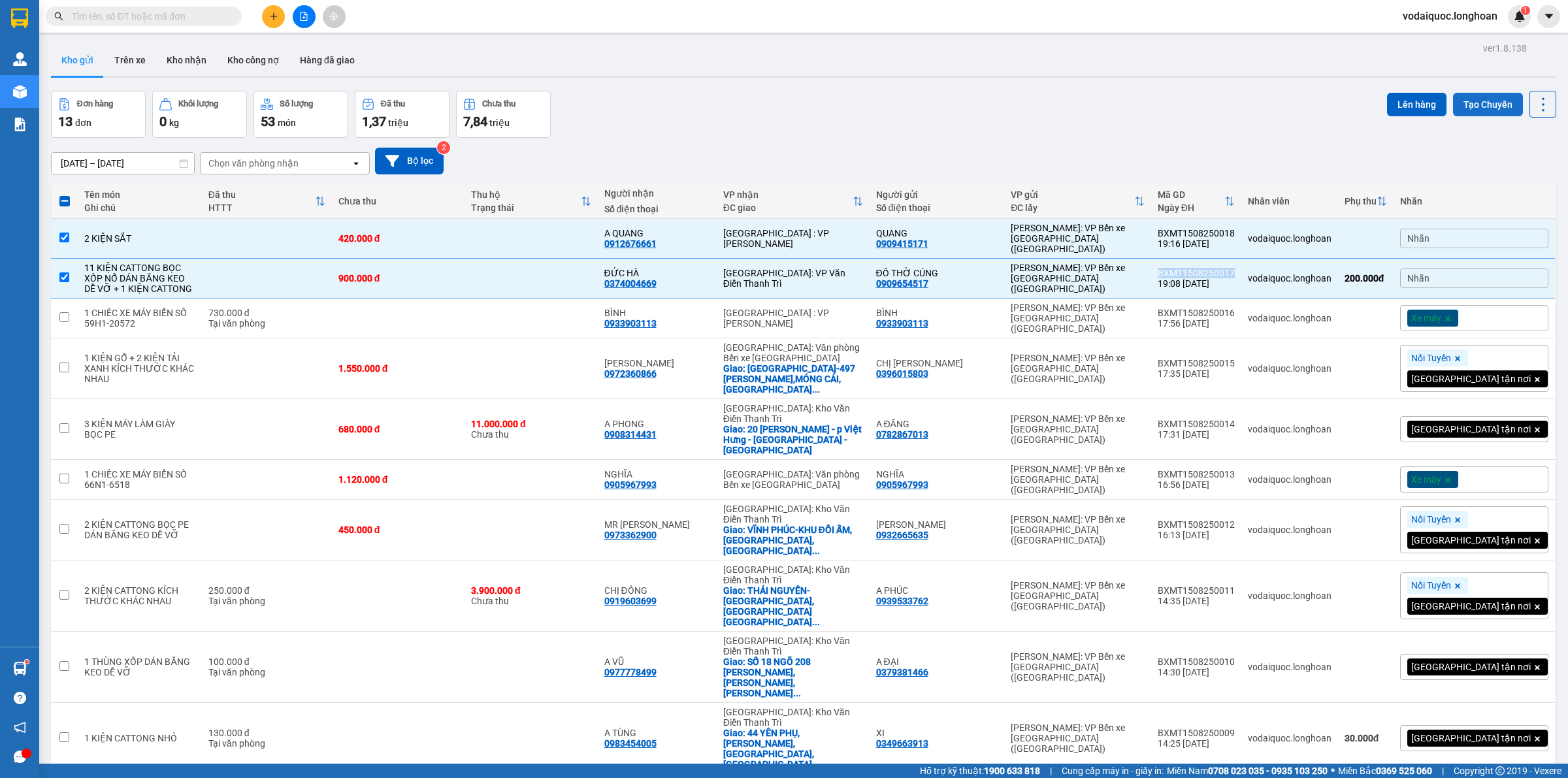
click at [1472, 108] on button "Tạo Chuyến" at bounding box center [1488, 104] width 70 height 24
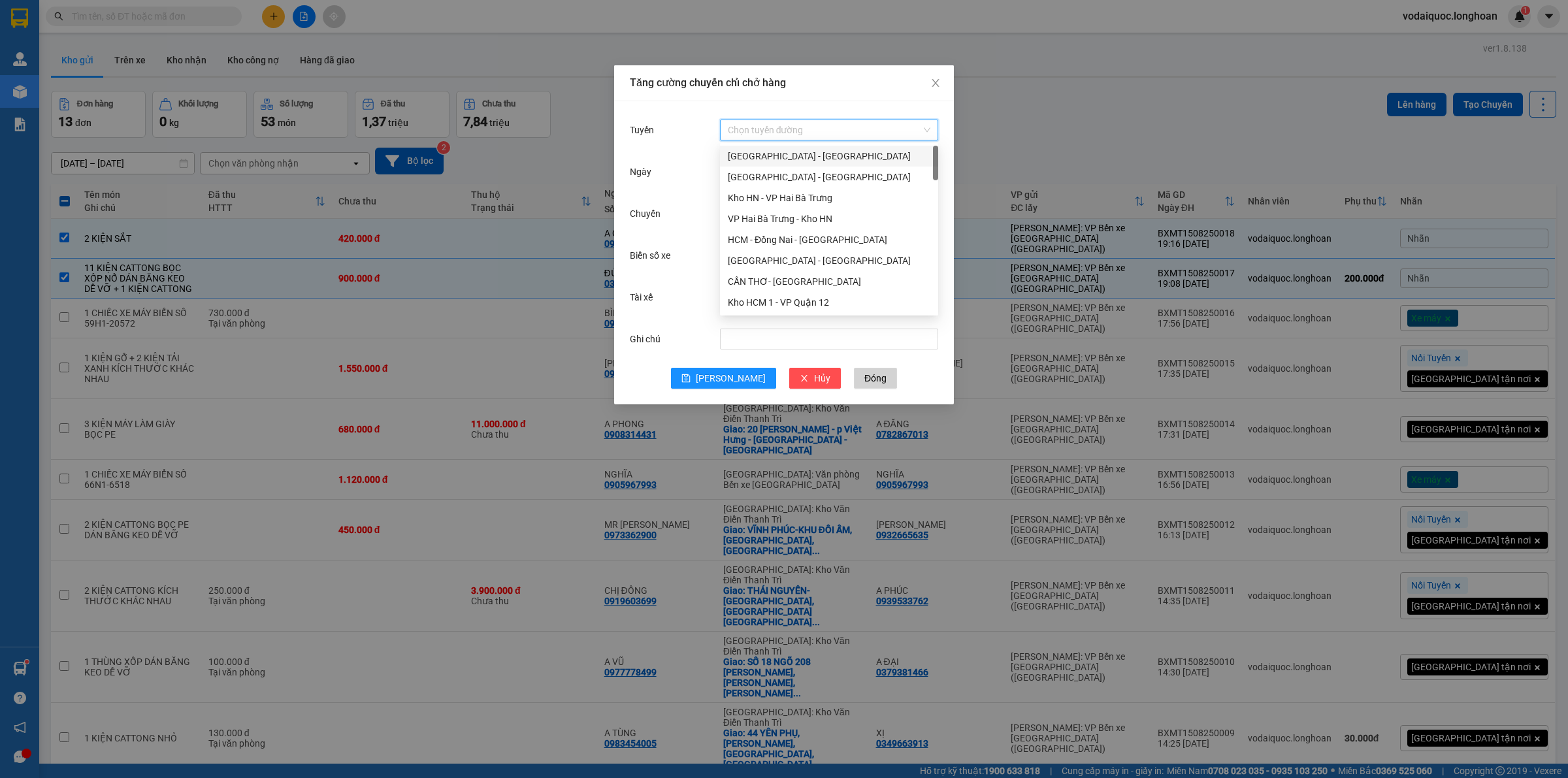
click at [781, 122] on input "Tuyến" at bounding box center [824, 130] width 193 height 20
click at [789, 232] on div "VP Bình Tân - Kho HCM 1" at bounding box center [829, 230] width 203 height 14
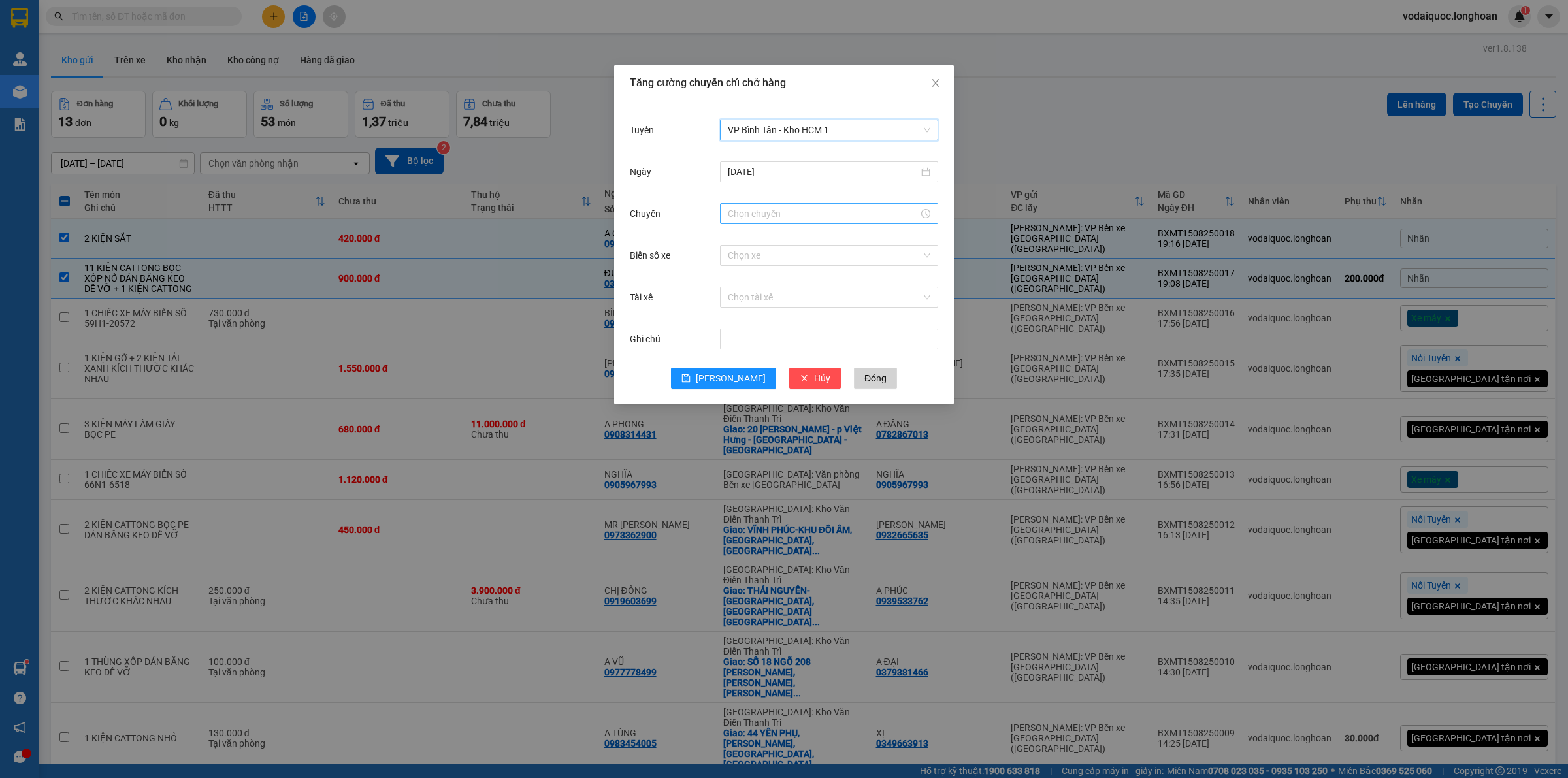
click at [756, 214] on input "Chuyến" at bounding box center [823, 213] width 191 height 14
click at [730, 247] on div "19" at bounding box center [738, 247] width 36 height 18
click at [772, 282] on div "20" at bounding box center [775, 277] width 36 height 18
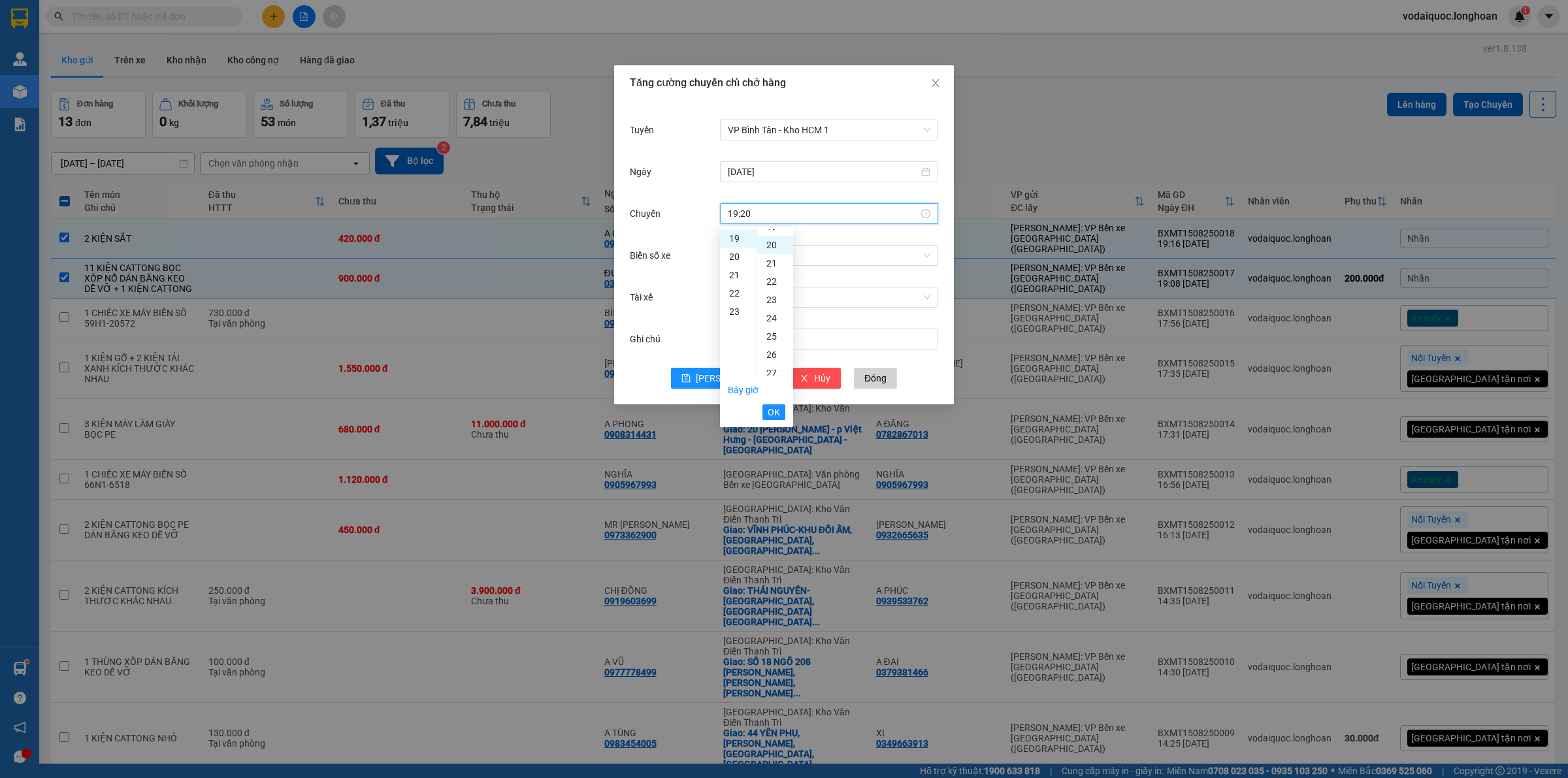
scroll to position [366, 0]
click at [773, 404] on button "OK" at bounding box center [774, 412] width 23 height 15
click at [790, 259] on input "Biển số xe" at bounding box center [824, 255] width 193 height 20
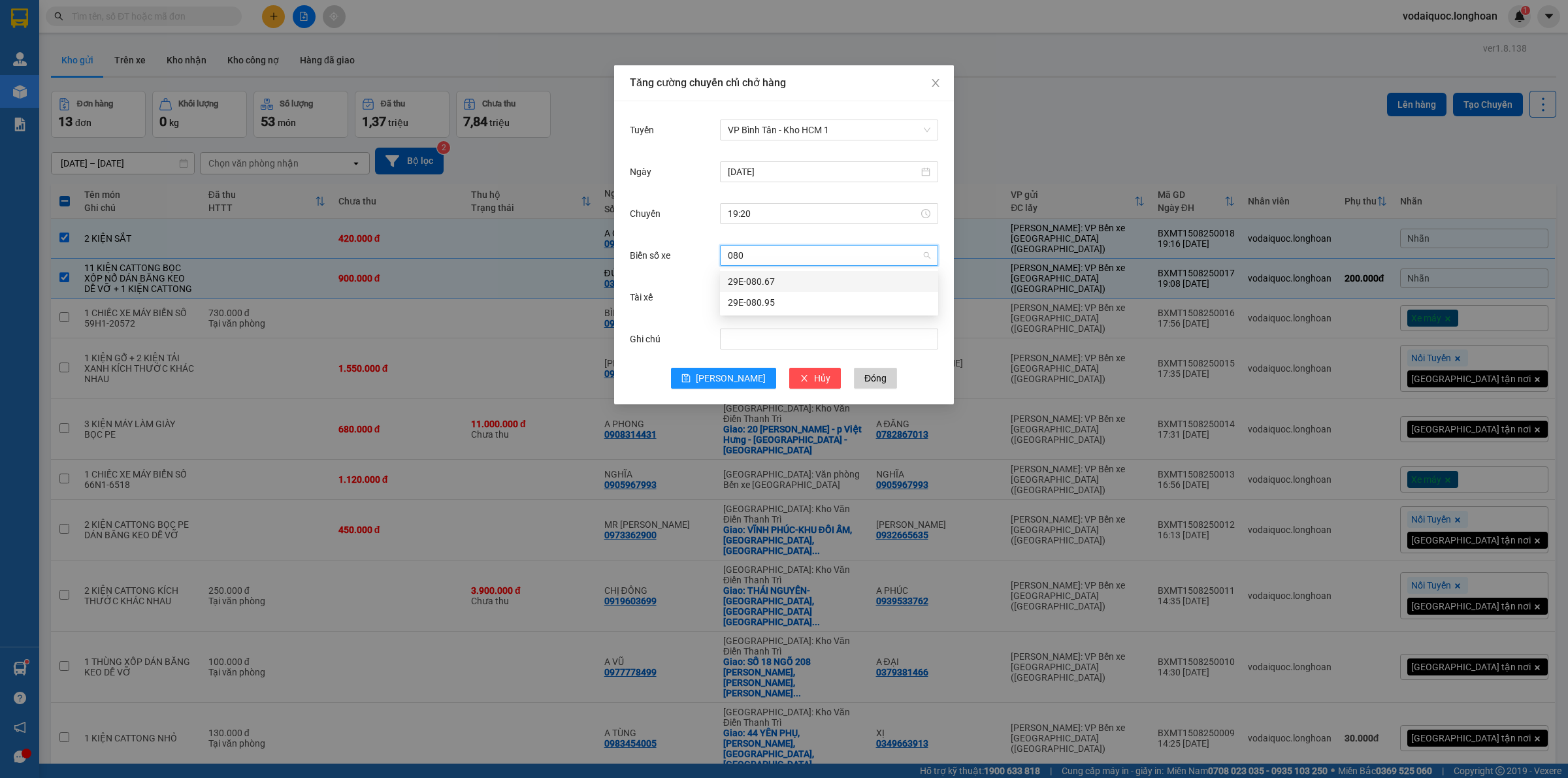
click at [784, 277] on div "29E-080.67" at bounding box center [829, 281] width 203 height 14
click at [760, 297] on input "Tài xế" at bounding box center [824, 297] width 193 height 20
click at [808, 295] on input "NGHIA" at bounding box center [824, 297] width 193 height 20
click at [742, 316] on div "[PERSON_NAME]" at bounding box center [829, 323] width 203 height 14
click at [719, 377] on button "[PERSON_NAME]" at bounding box center [724, 378] width 105 height 21
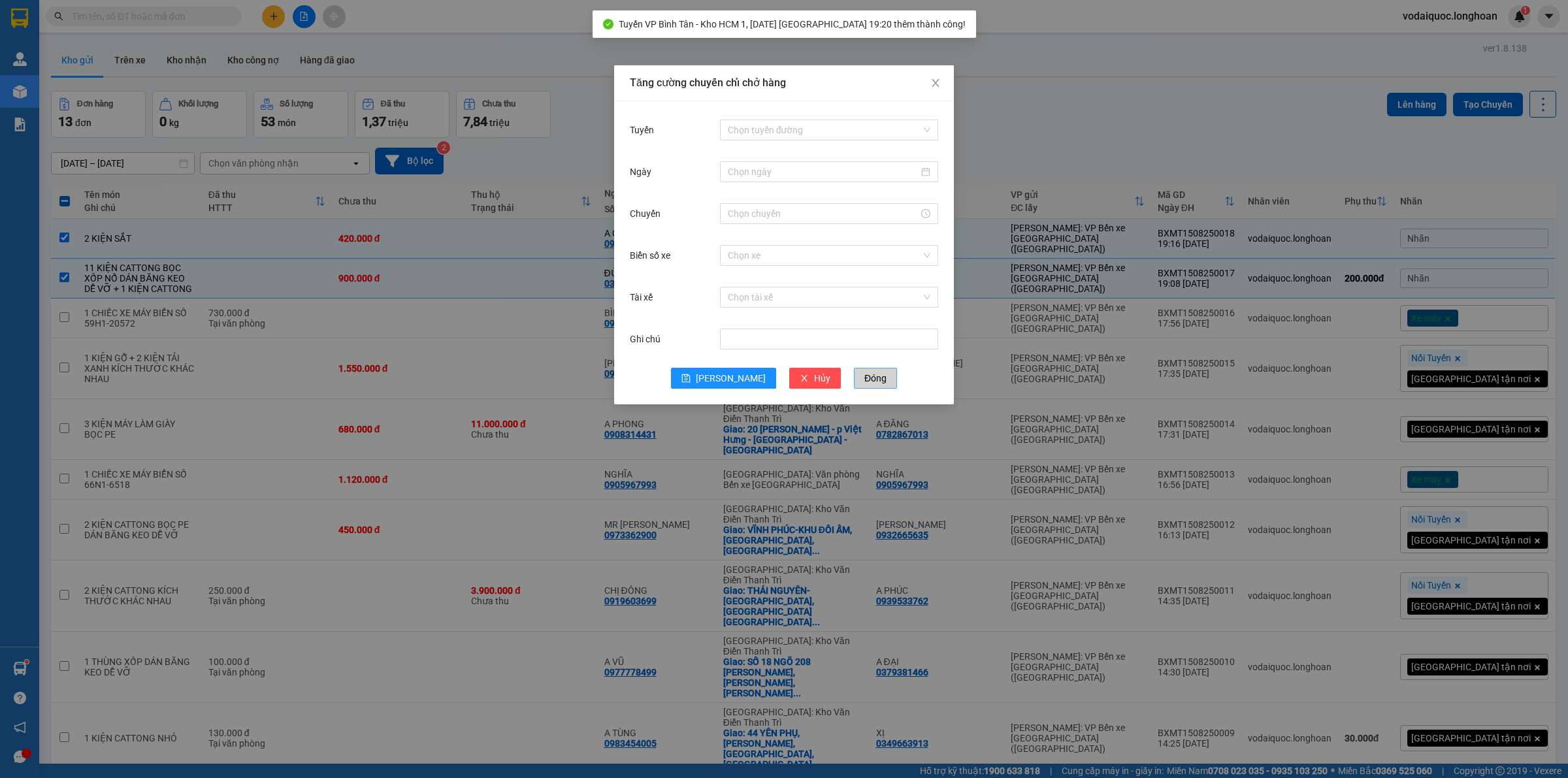
click at [864, 374] on span "Đóng" at bounding box center [875, 378] width 22 height 14
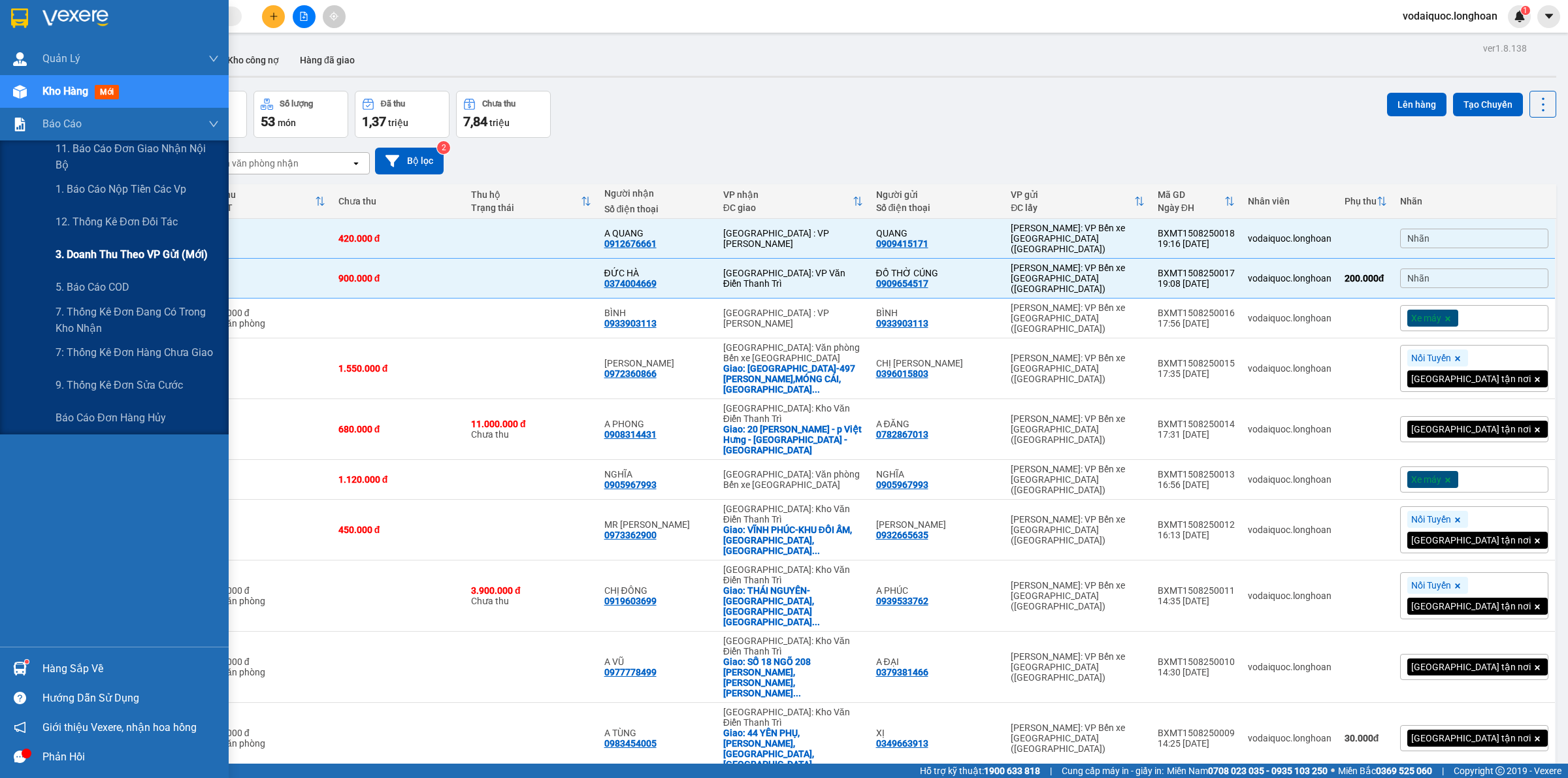
click at [110, 260] on span "3. Doanh Thu theo VP Gửi (mới)" at bounding box center [131, 254] width 152 height 16
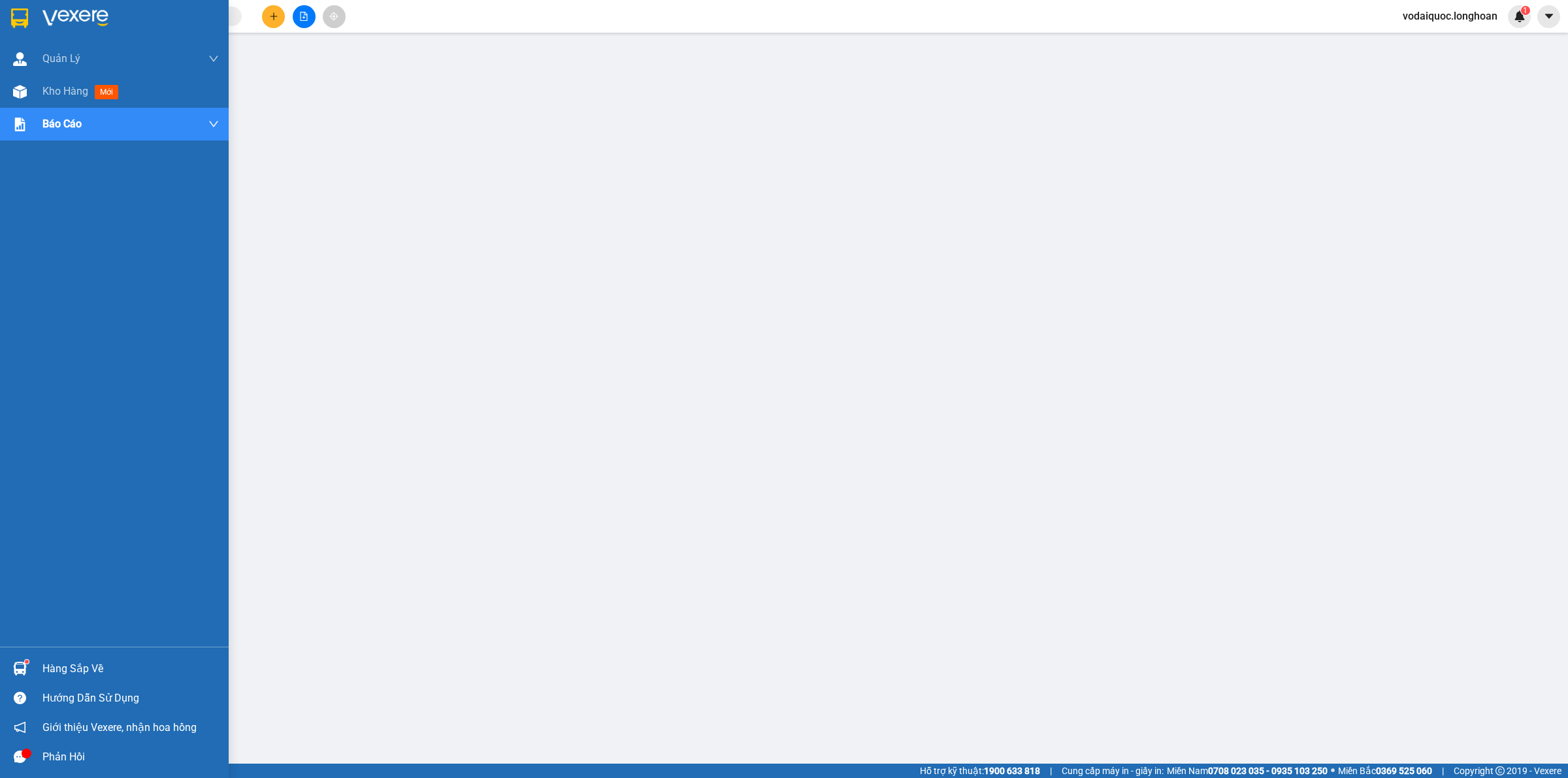
click at [67, 11] on img at bounding box center [75, 18] width 66 height 20
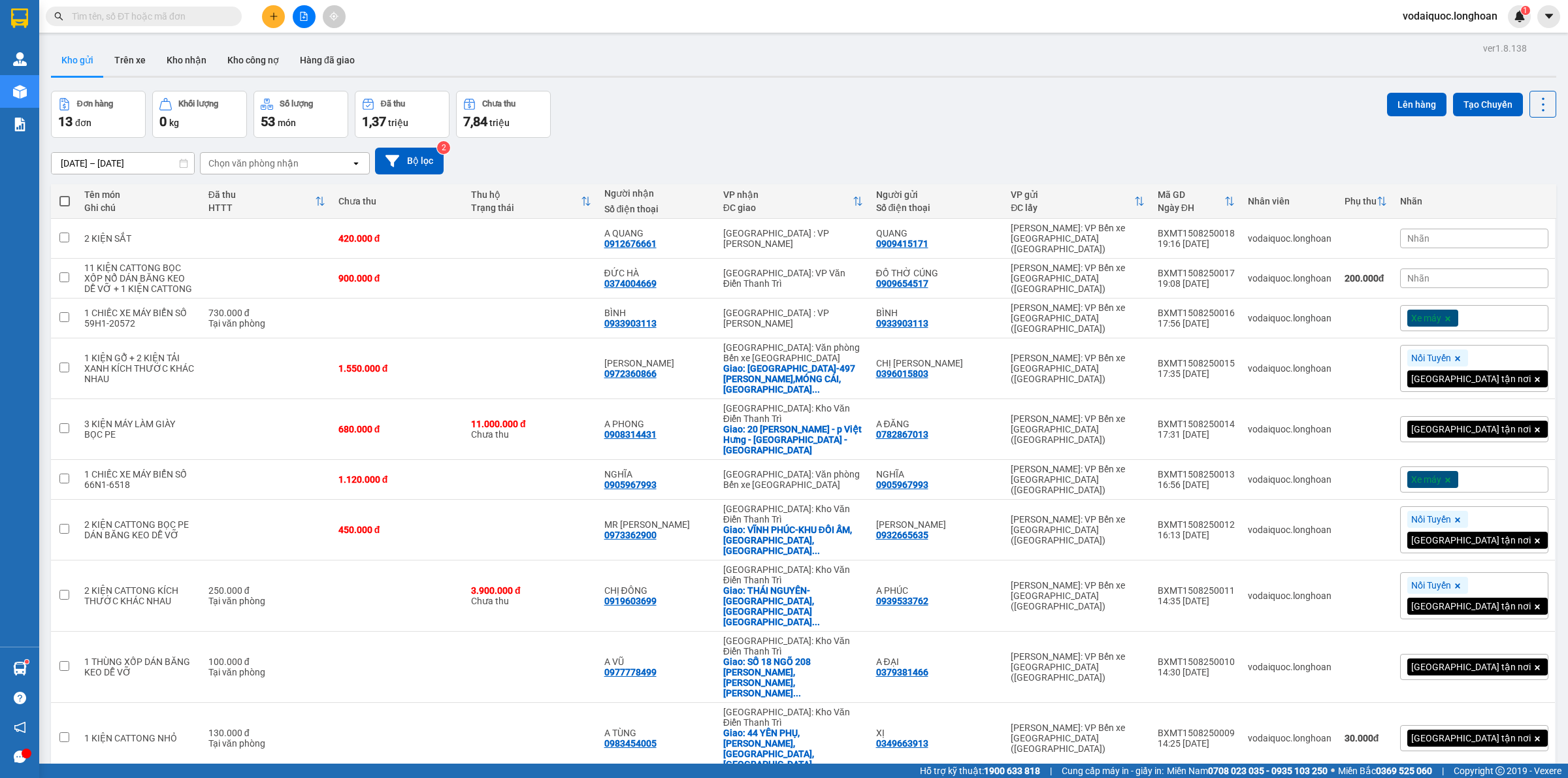
click at [67, 196] on label at bounding box center [64, 202] width 13 height 13
click at [65, 195] on input "checkbox" at bounding box center [65, 195] width 0 height 0
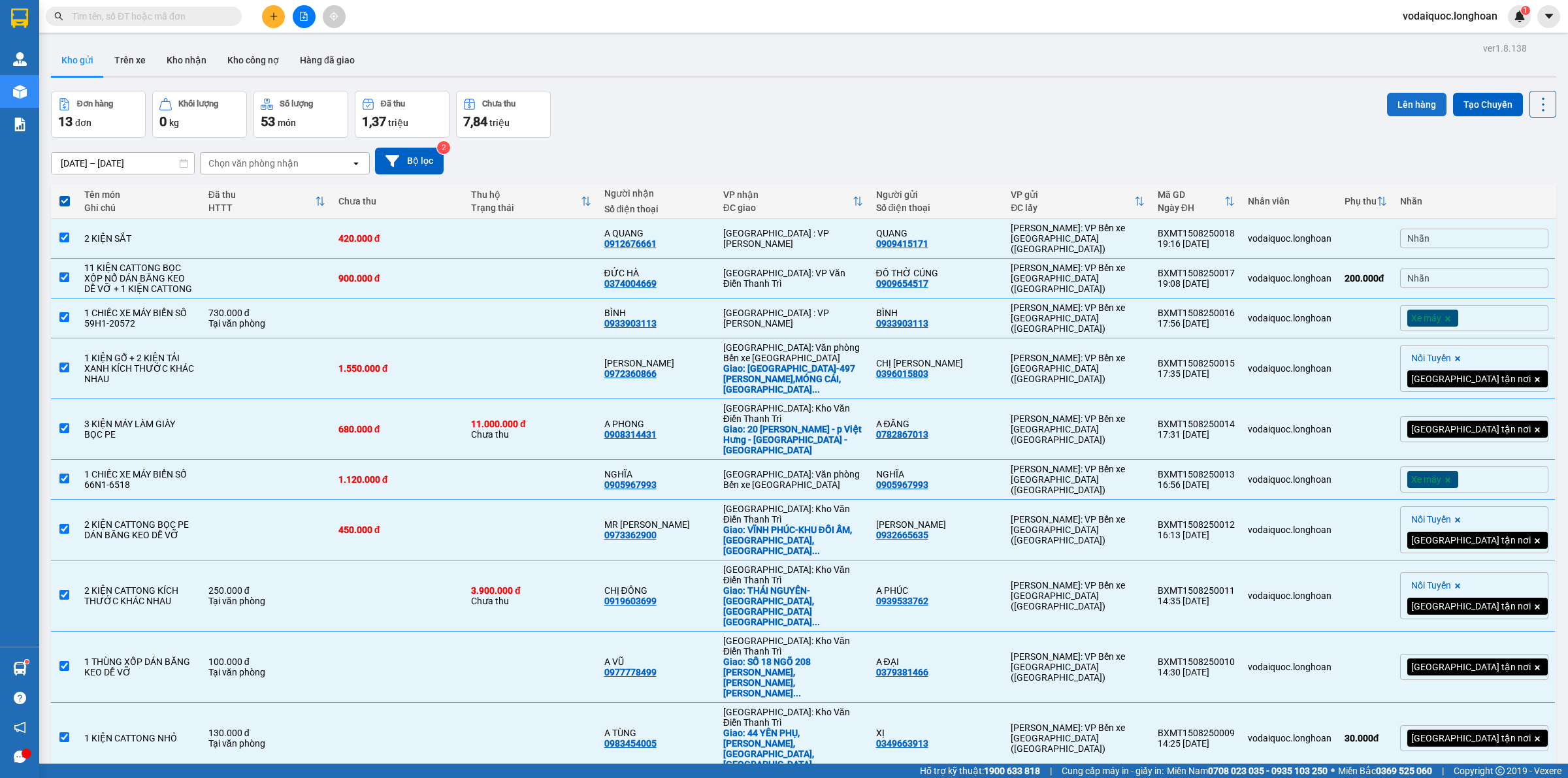
click at [1403, 98] on button "Lên hàng" at bounding box center [1417, 104] width 59 height 24
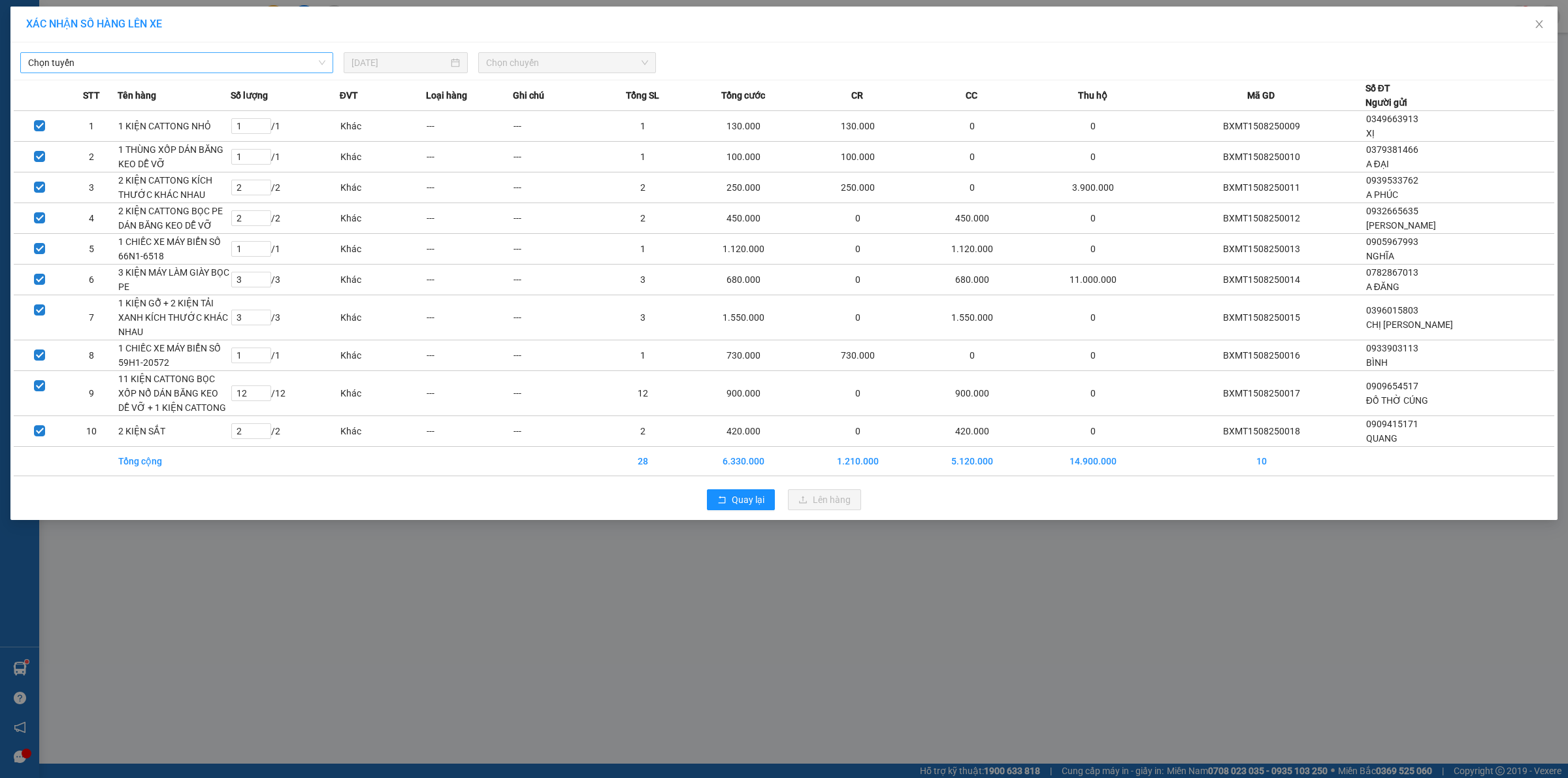
click at [291, 60] on span "Chọn tuyến" at bounding box center [176, 62] width 297 height 20
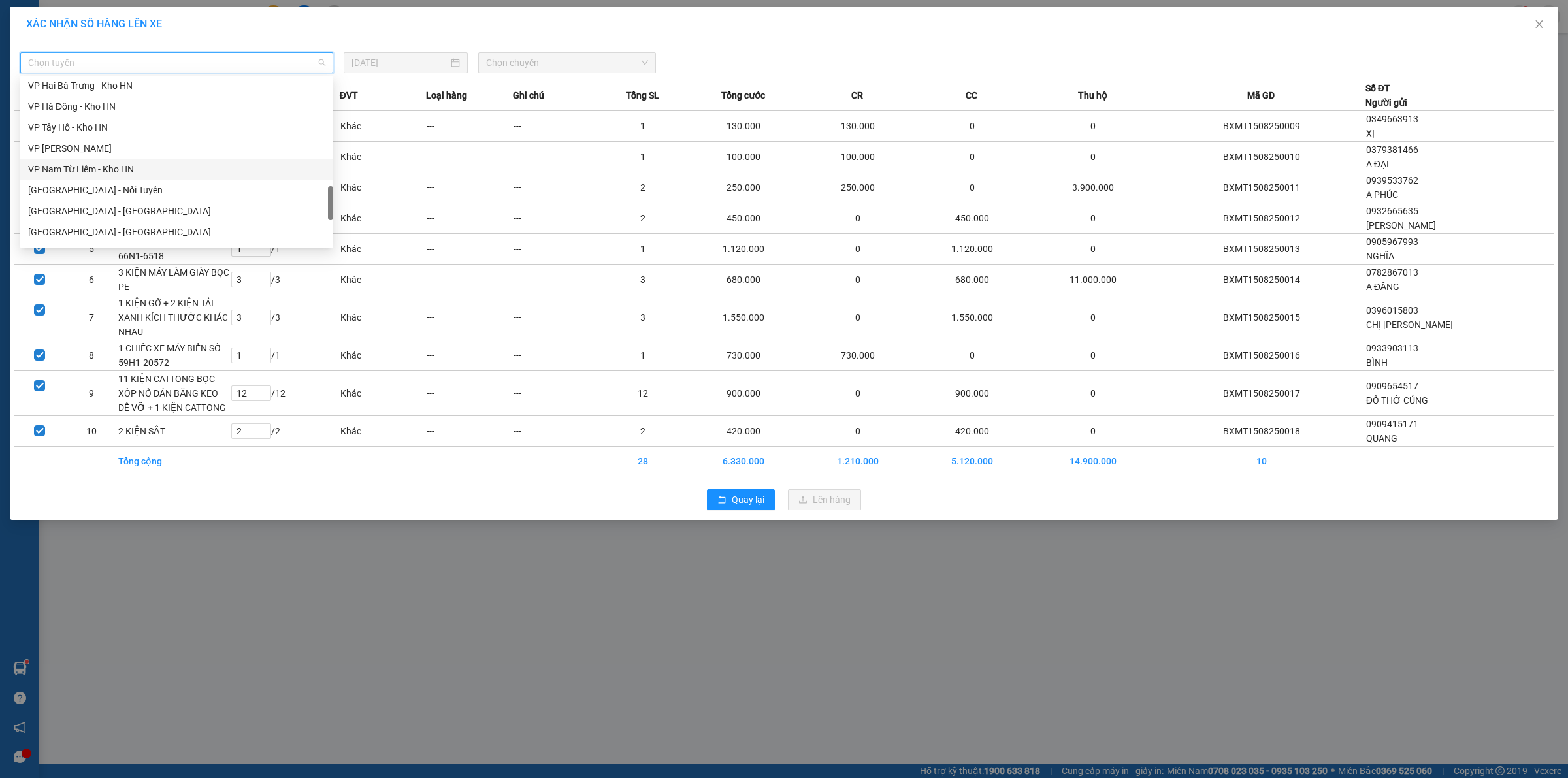
scroll to position [529, 0]
click at [93, 141] on div "VP Bình Tân - Kho HCM 1" at bounding box center [176, 144] width 297 height 14
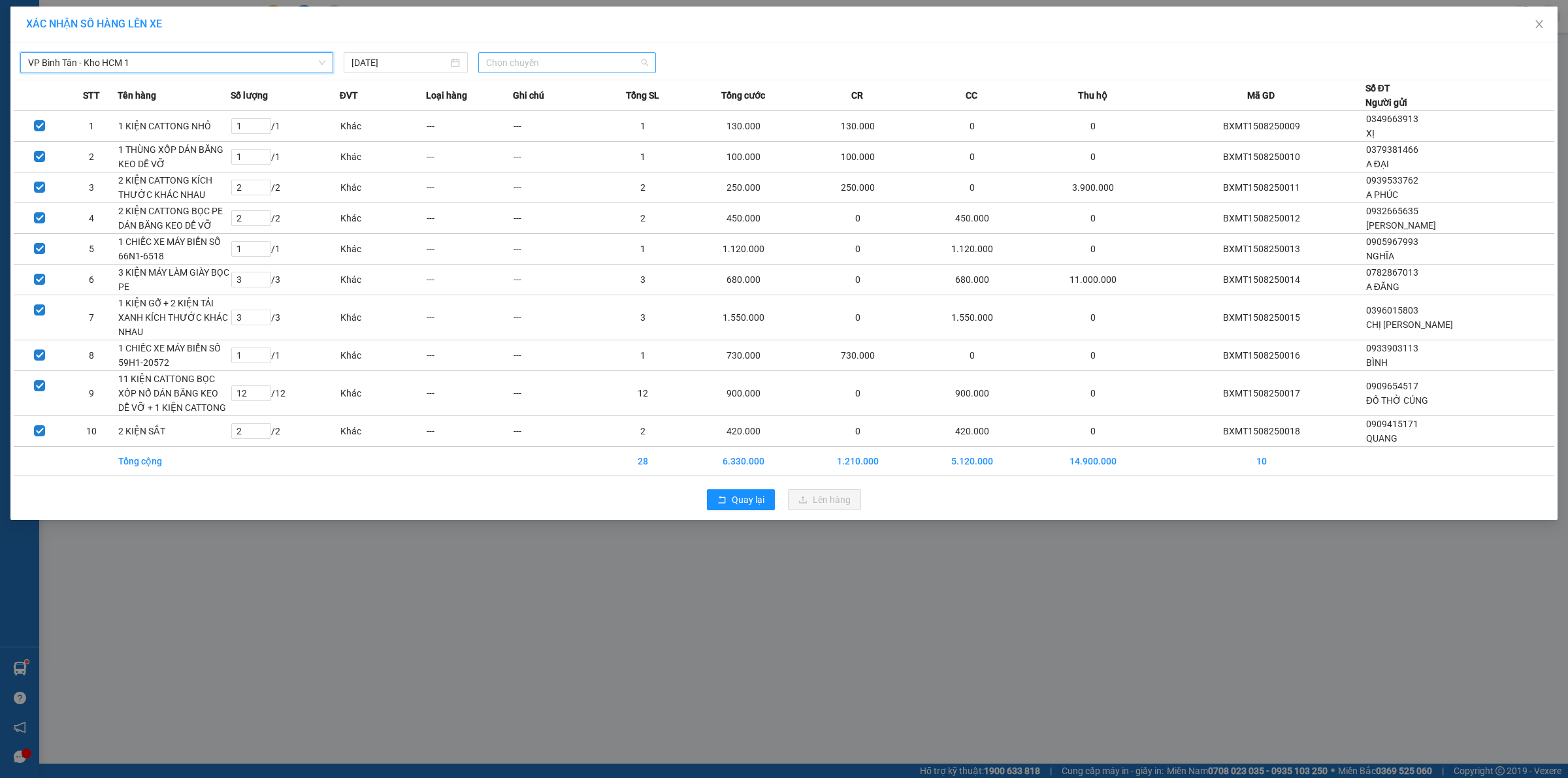
click at [550, 62] on span "Chọn chuyến" at bounding box center [567, 62] width 163 height 20
click at [539, 132] on div "19:20 (TC) - 29E-080.67" at bounding box center [536, 130] width 102 height 14
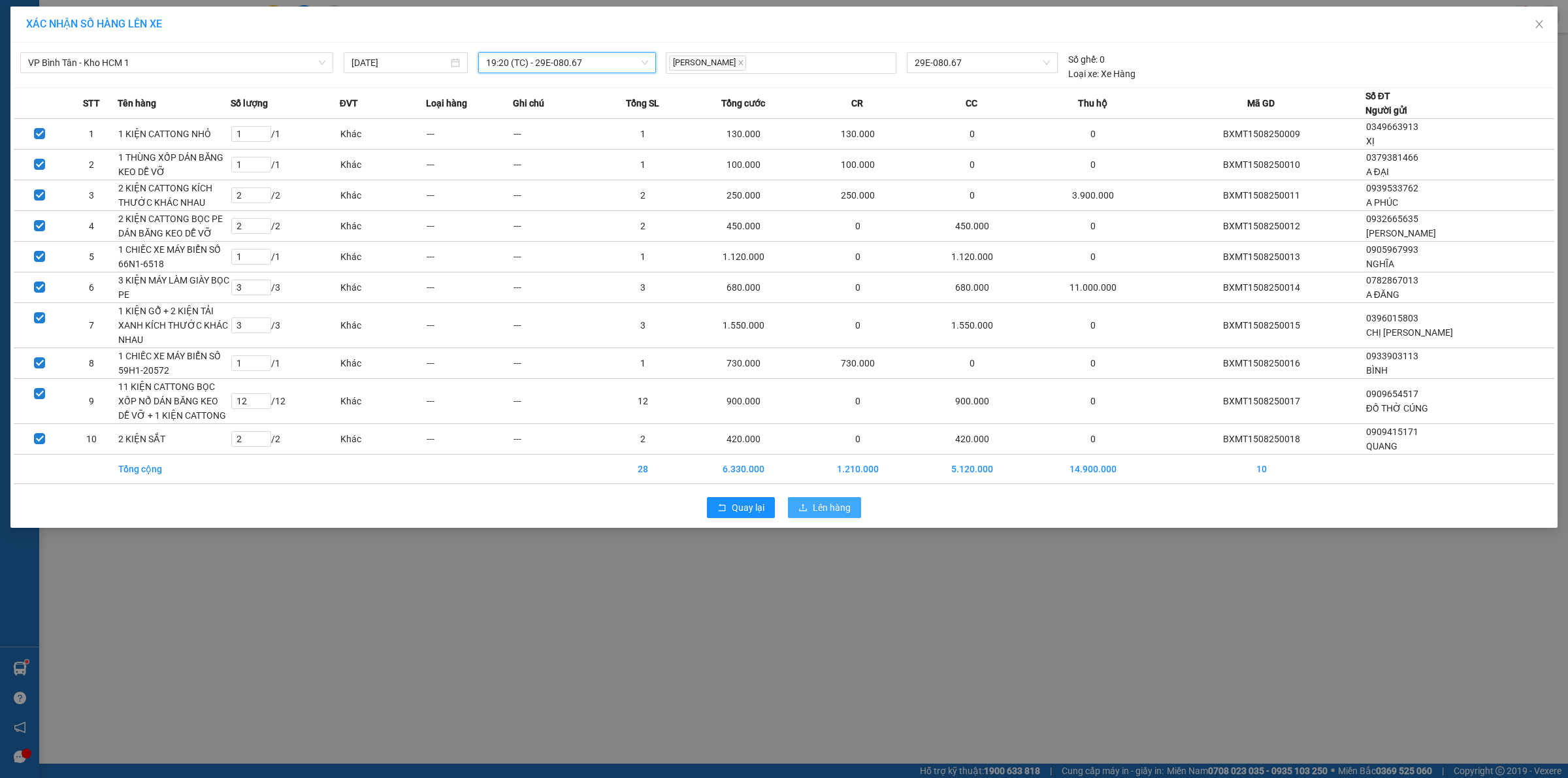
click at [830, 510] on span "Lên hàng" at bounding box center [832, 508] width 38 height 14
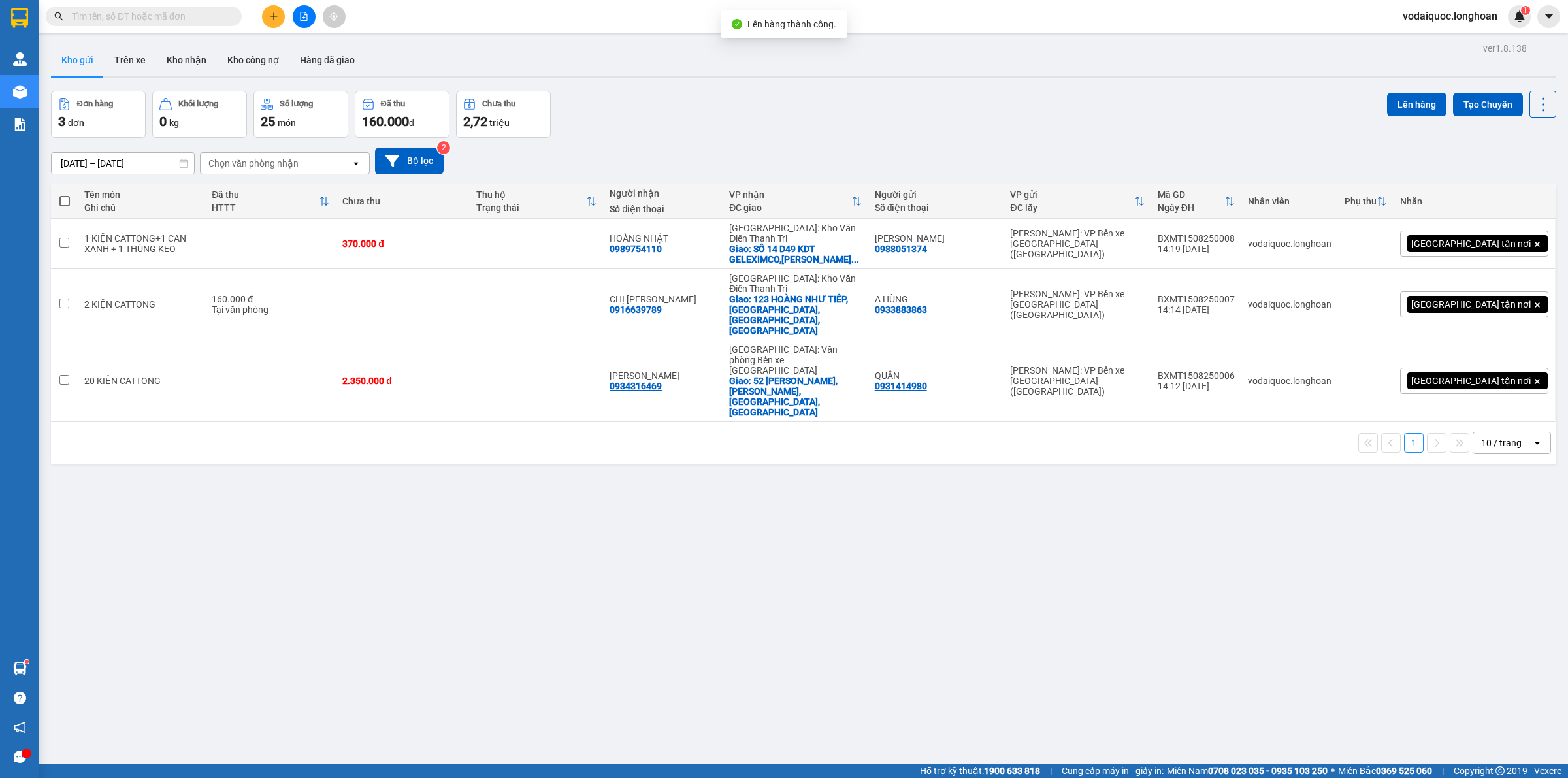
click at [67, 201] on span at bounding box center [64, 201] width 11 height 11
click at [65, 195] on input "checkbox" at bounding box center [65, 195] width 0 height 0
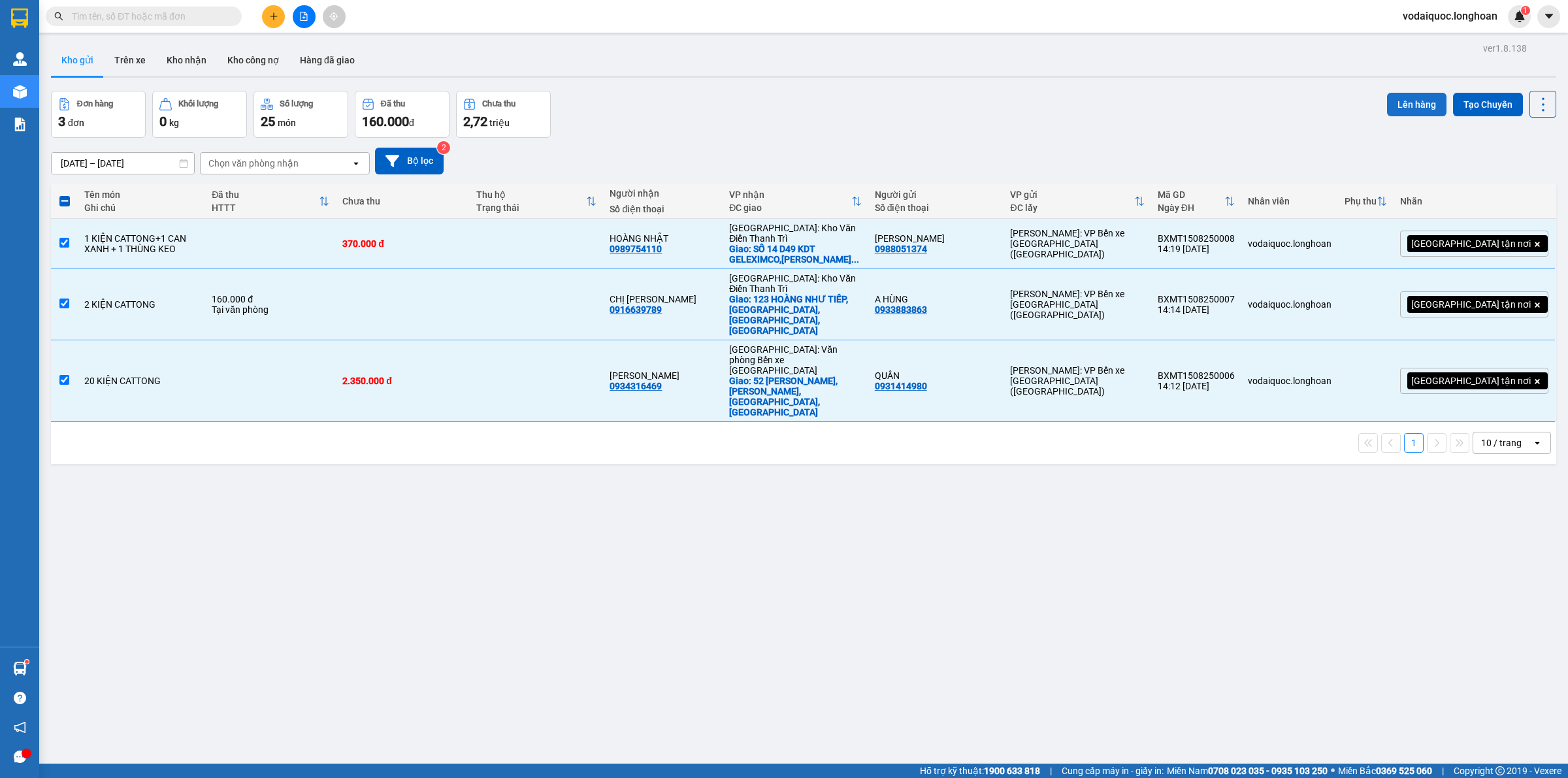
click at [1389, 98] on button "Lên hàng" at bounding box center [1417, 104] width 59 height 24
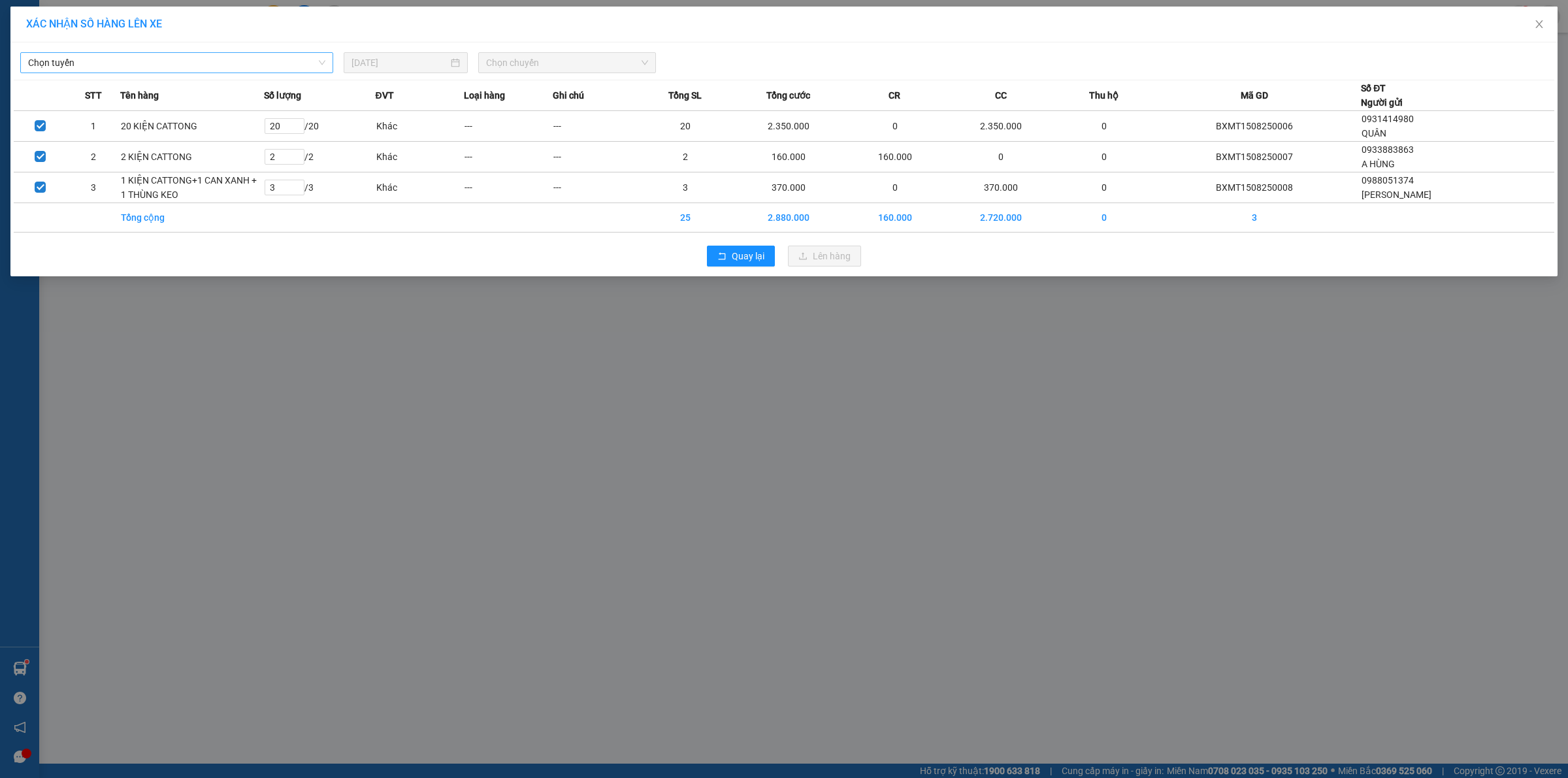
click at [188, 59] on span "Chọn tuyến" at bounding box center [176, 62] width 297 height 20
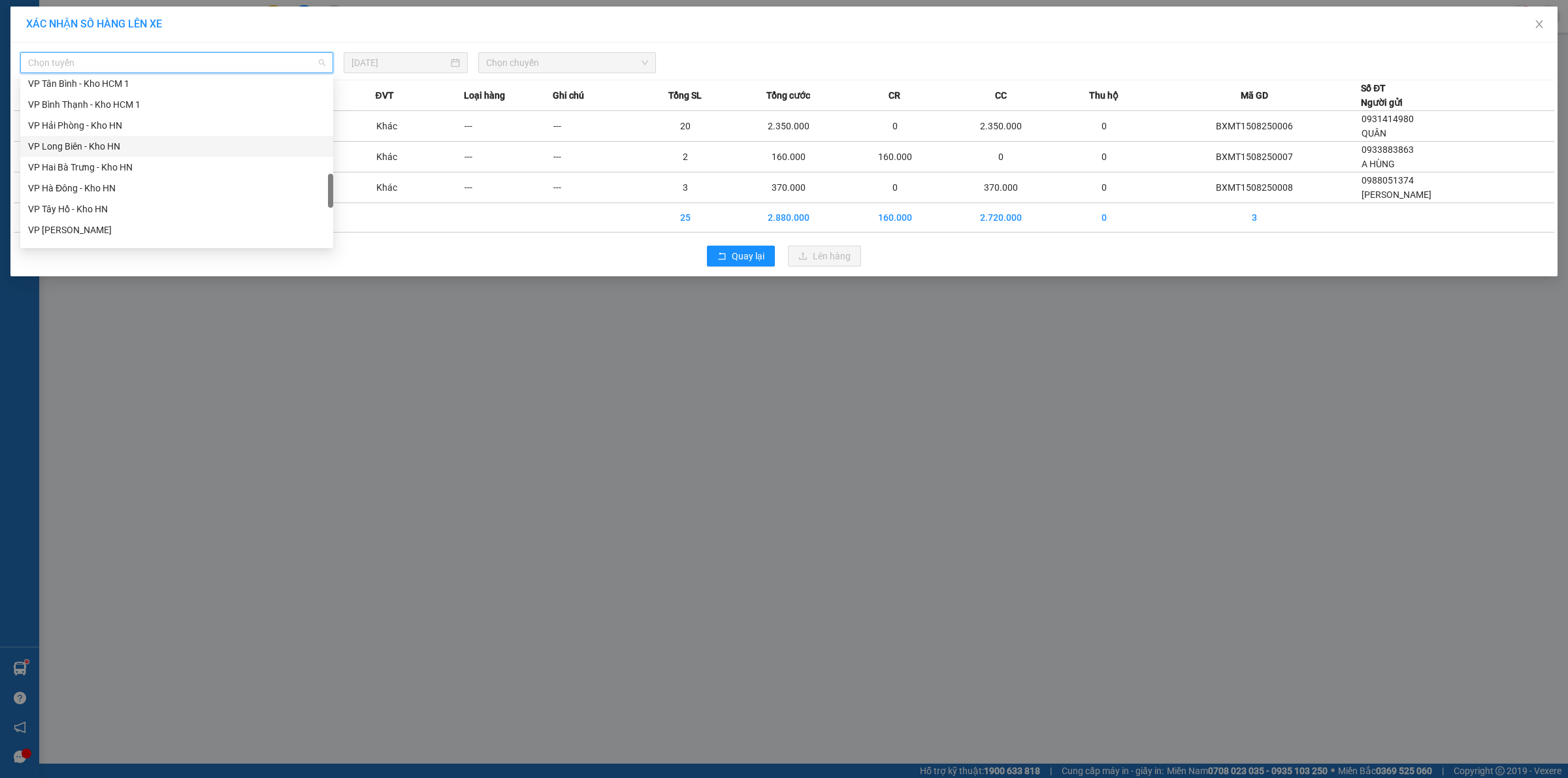
scroll to position [529, 0]
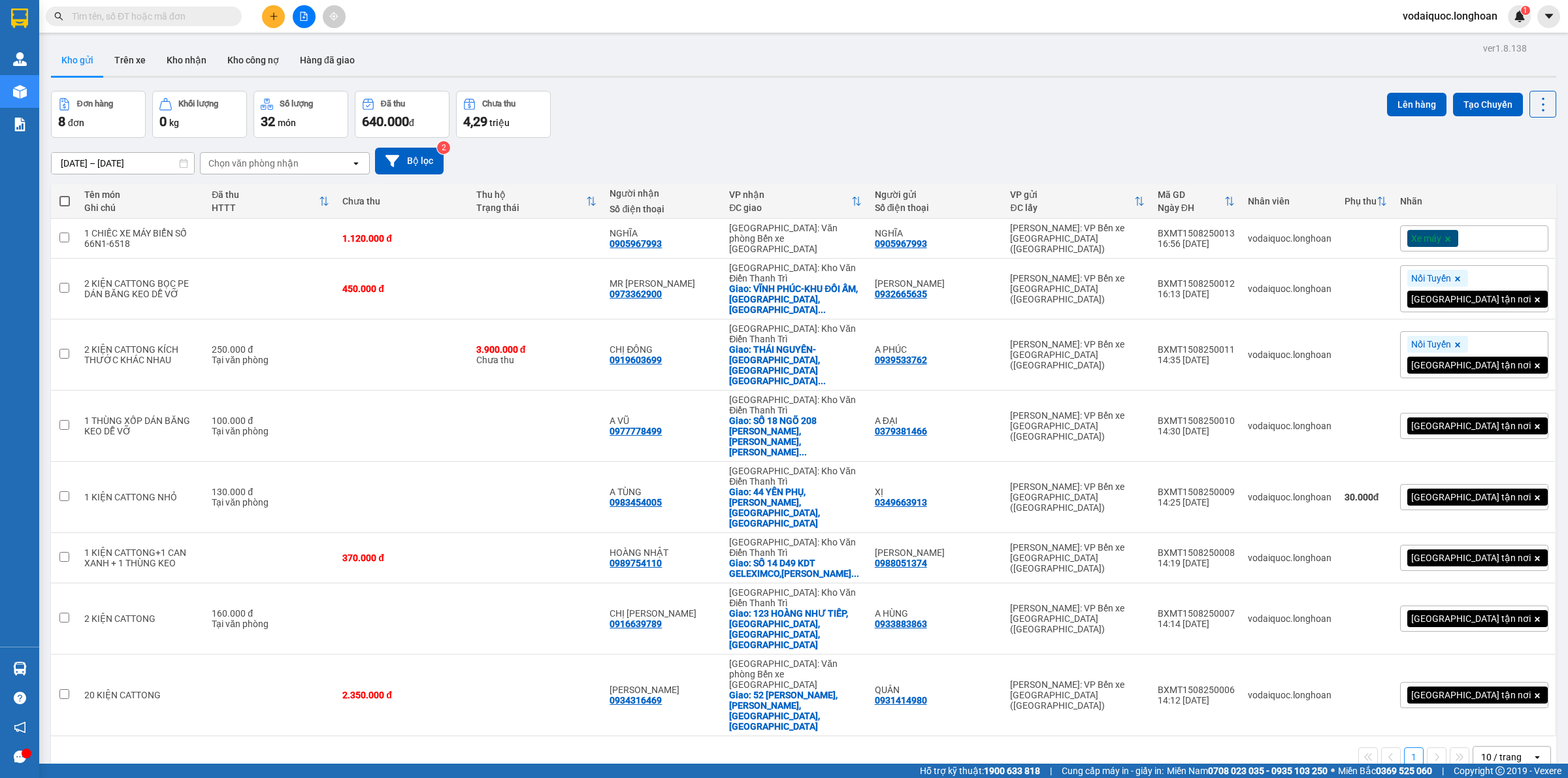
drag, startPoint x: 491, startPoint y: 3, endPoint x: 386, endPoint y: 5, distance: 105.0
click at [485, 3] on div "Kết quả tìm kiếm ( 0 ) Bộ lọc No Data vodaiquoc.longhoan 1" at bounding box center [784, 16] width 1568 height 32
click at [274, 11] on icon "plus" at bounding box center [274, 16] width 10 height 10
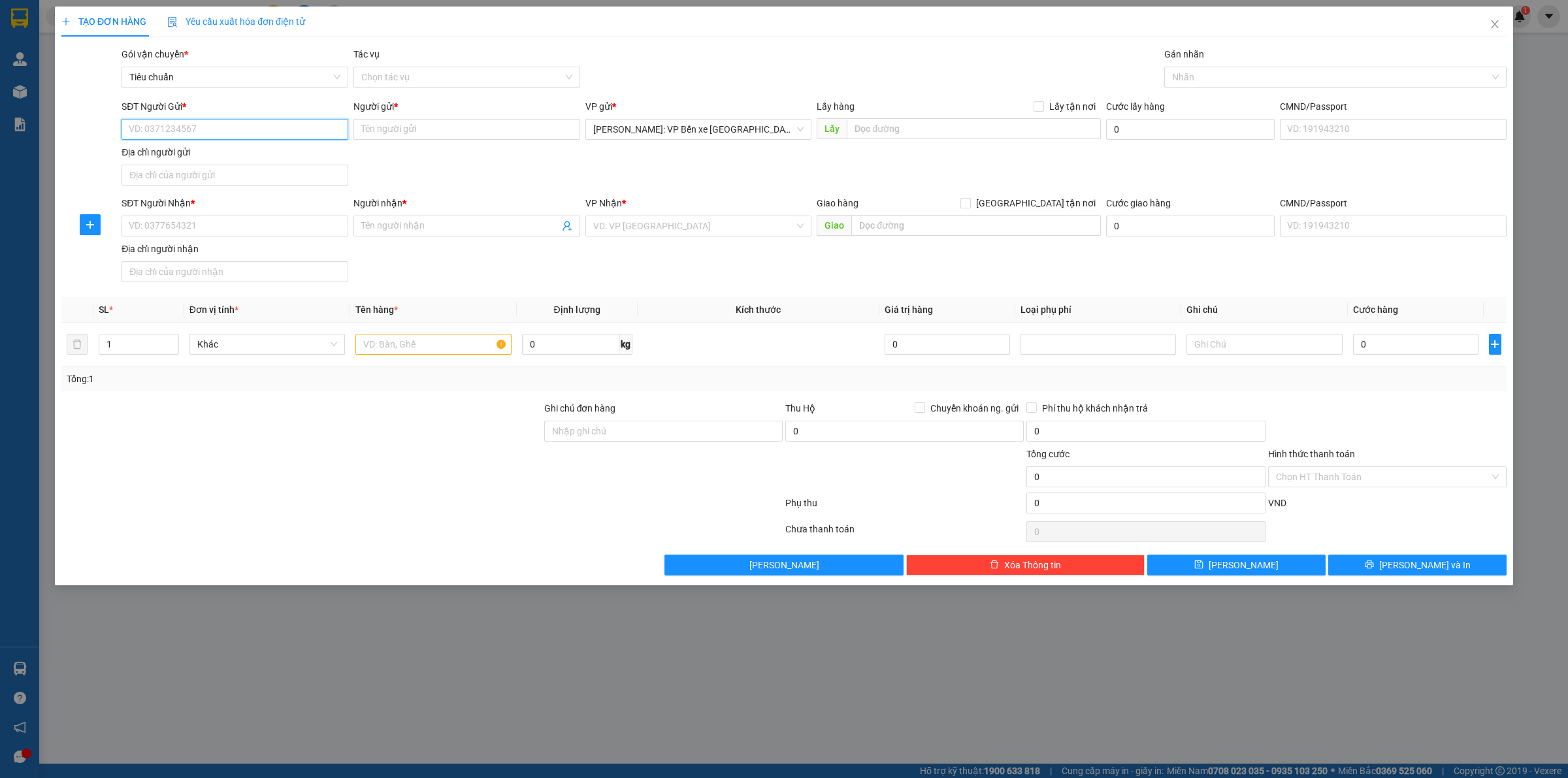
click at [213, 131] on input "SĐT Người Gửi *" at bounding box center [234, 129] width 227 height 21
paste input "0782867013"
type input "0782867013"
click at [230, 128] on input "0782867013" at bounding box center [234, 129] width 227 height 21
click at [216, 149] on div "0782867013 - A ĐĂNG" at bounding box center [234, 156] width 211 height 14
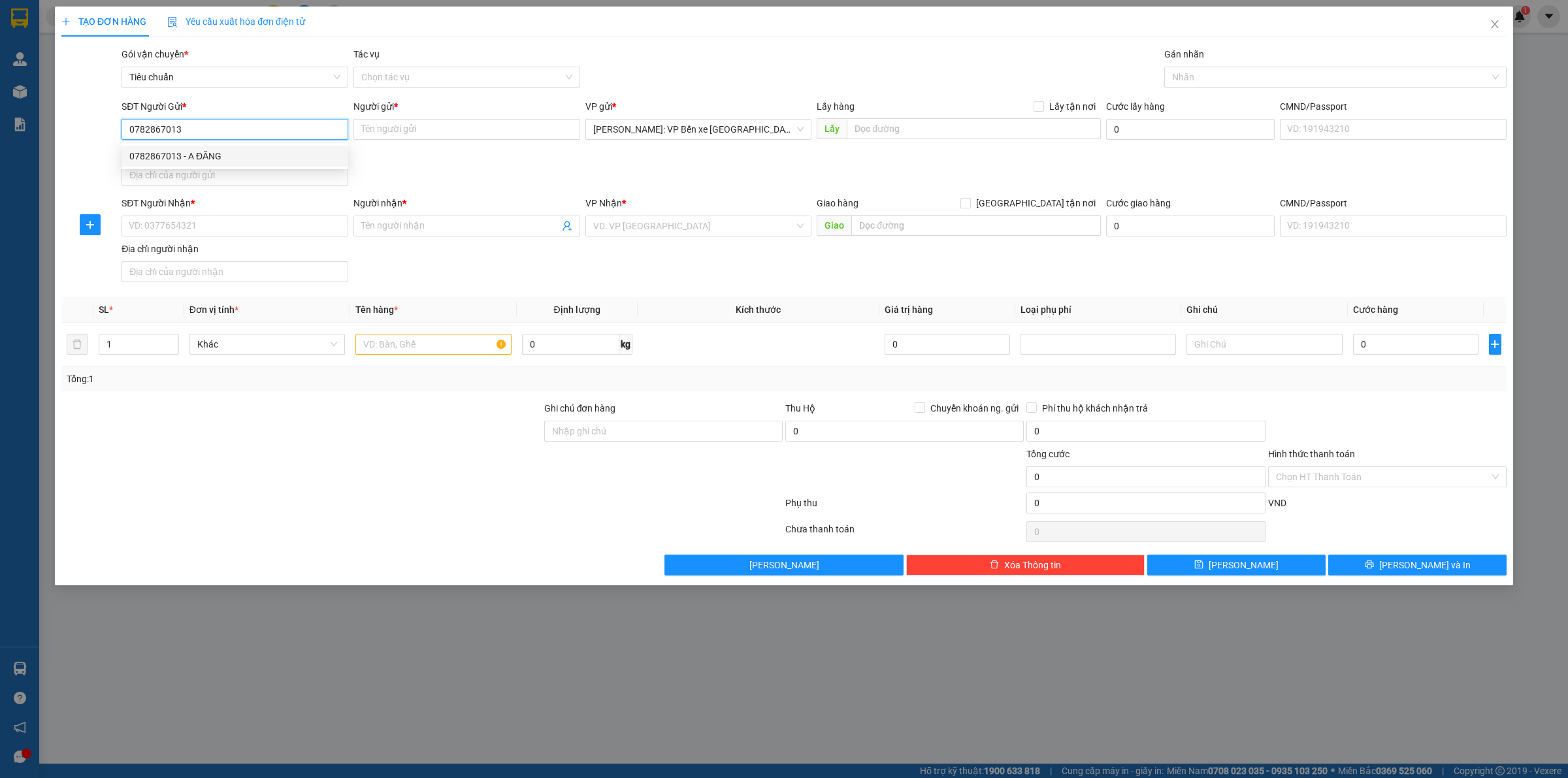
type input "A ĐĂNG"
type input "0782867013"
click at [227, 224] on input "SĐT Người Nhận *" at bounding box center [234, 227] width 227 height 21
click at [185, 234] on input "SĐT Người Nhận *" at bounding box center [234, 227] width 227 height 21
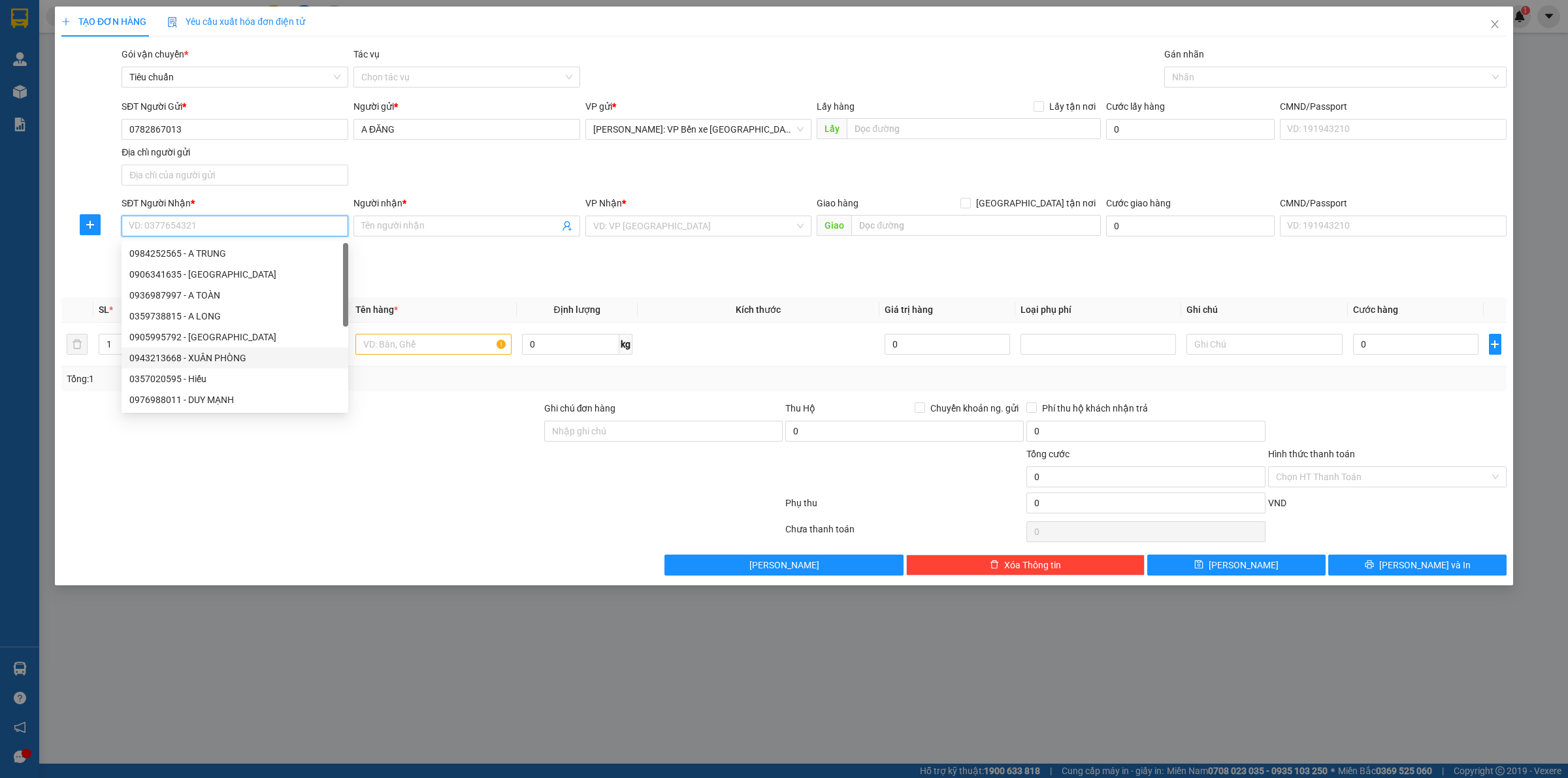
paste input "0908314431"
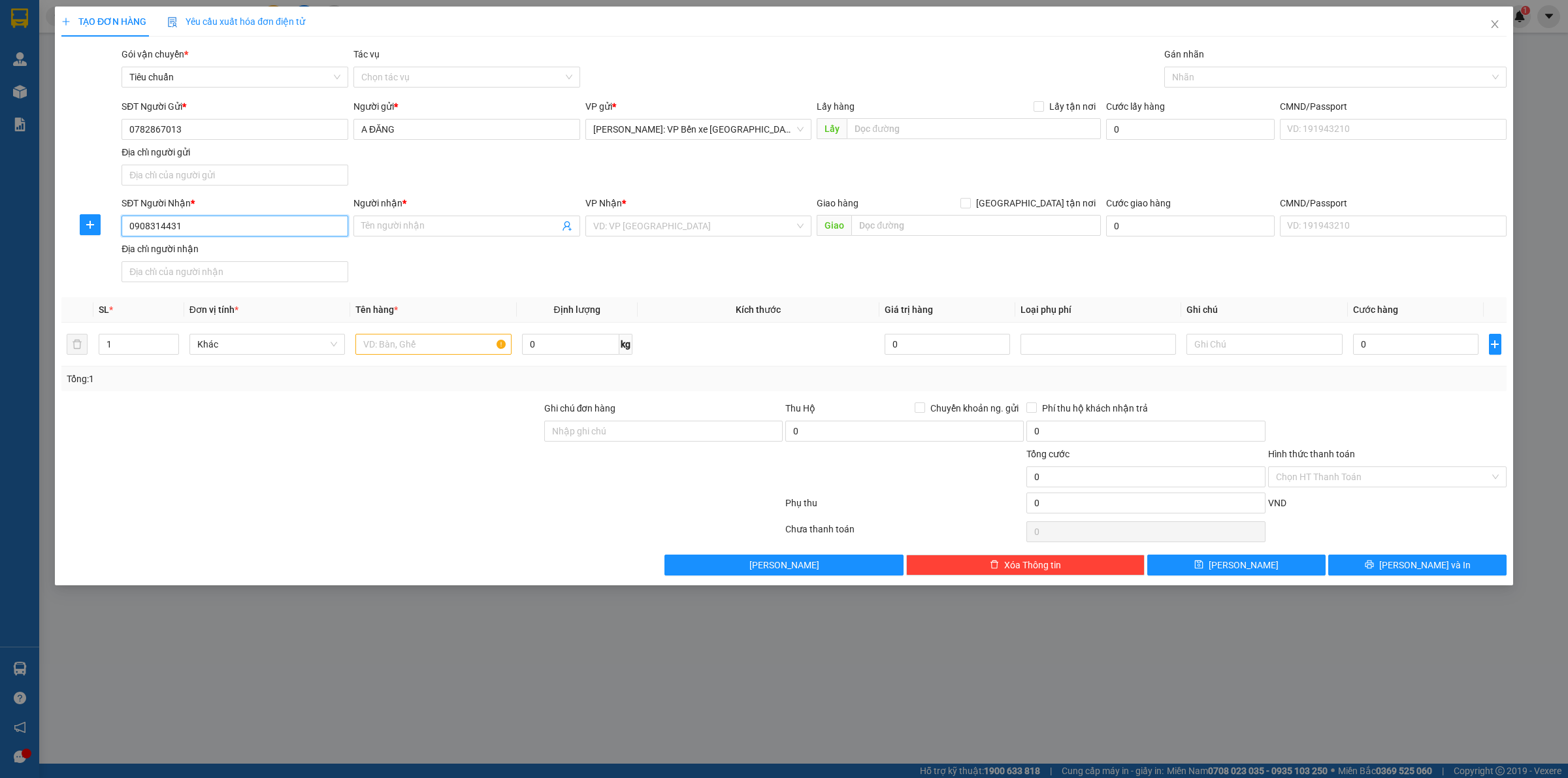
drag, startPoint x: 237, startPoint y: 229, endPoint x: 311, endPoint y: 230, distance: 74.0
click at [236, 229] on input "0908314431" at bounding box center [234, 227] width 227 height 21
type input "0908314431"
click at [400, 227] on input "Người nhận *" at bounding box center [460, 226] width 198 height 14
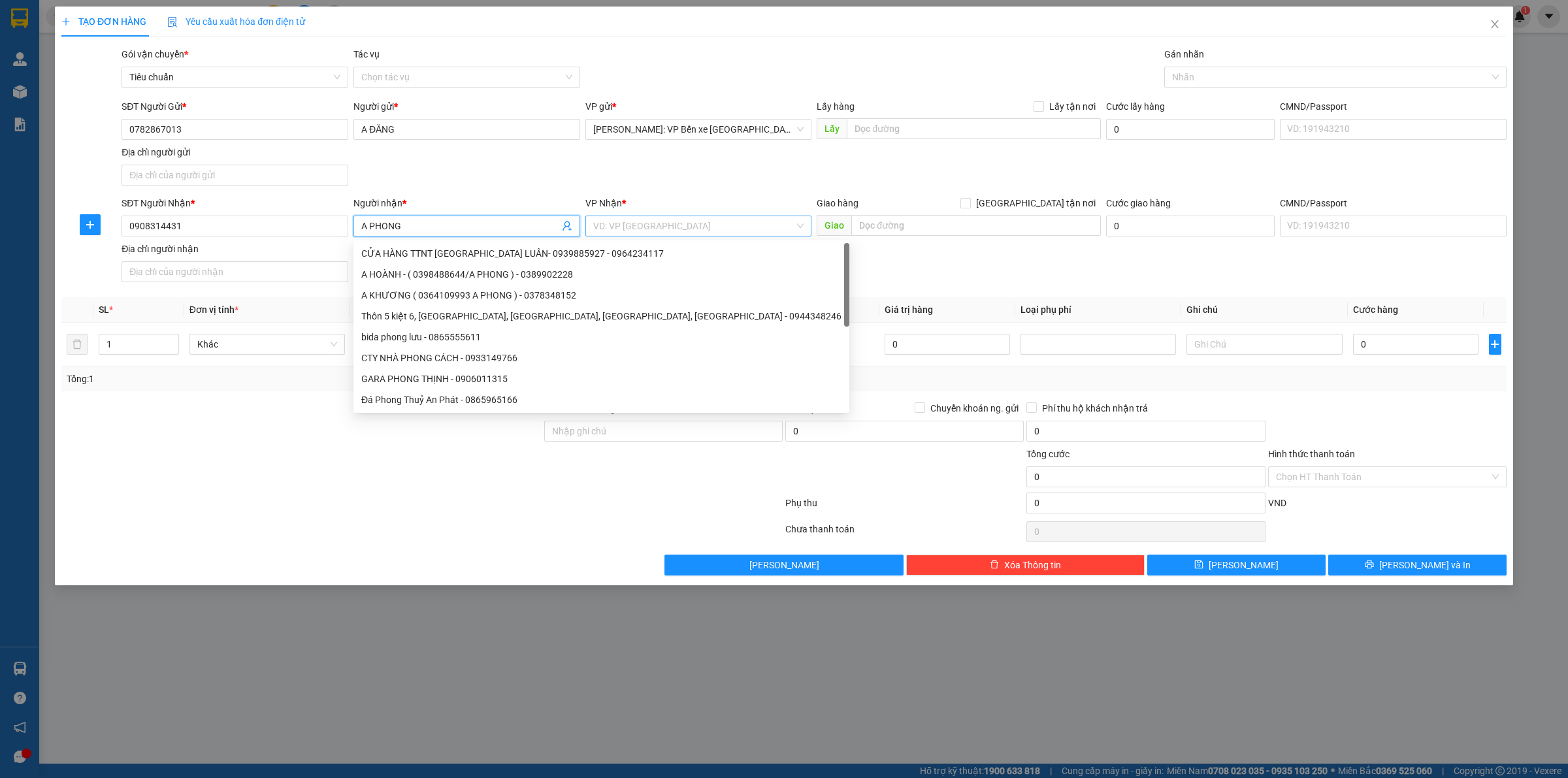
type input "A PHONG"
click at [694, 222] on input "search" at bounding box center [694, 226] width 202 height 20
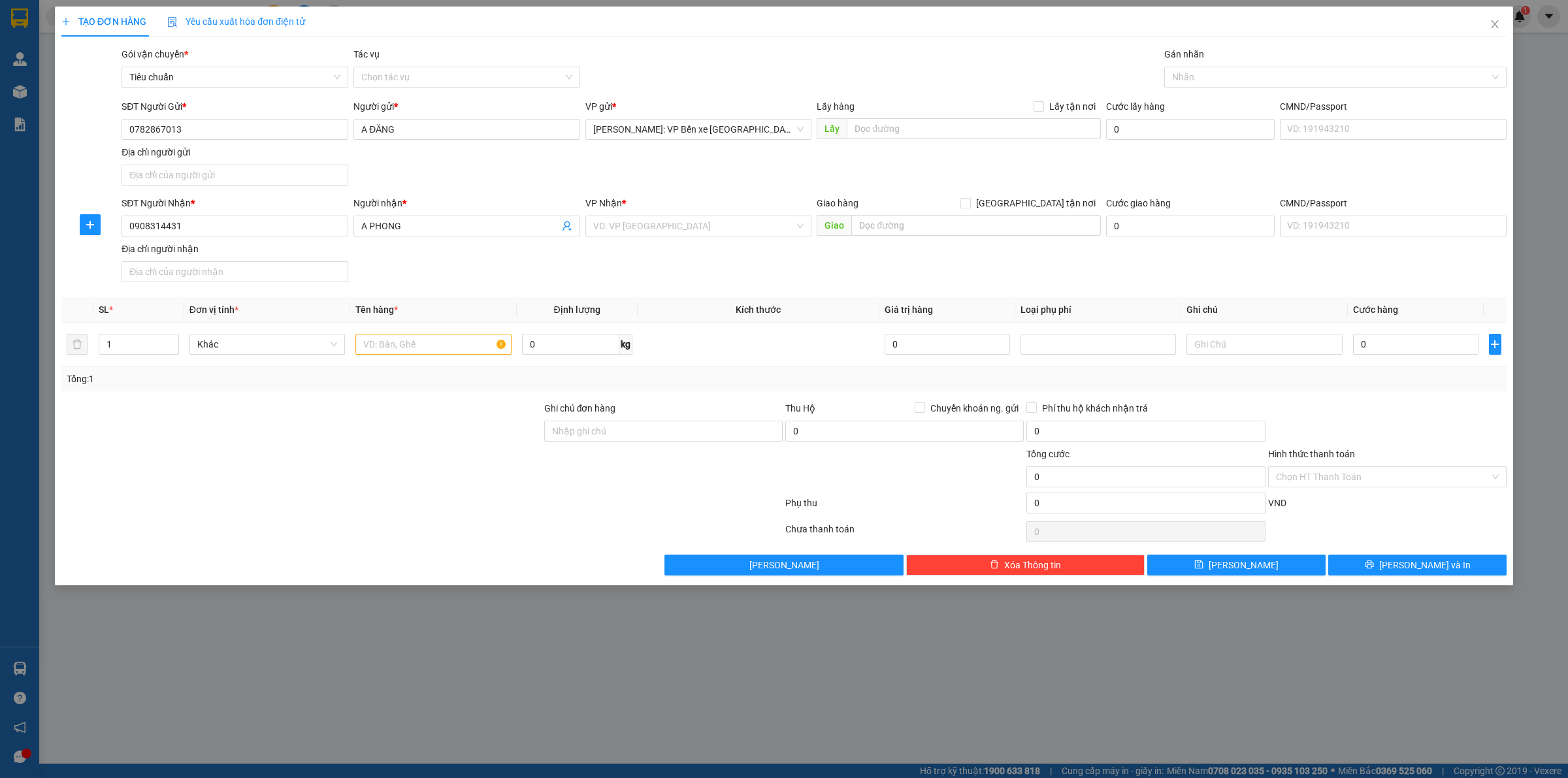
click at [249, 386] on div "Tổng: 1" at bounding box center [336, 378] width 538 height 14
click at [683, 229] on input "search" at bounding box center [694, 226] width 202 height 20
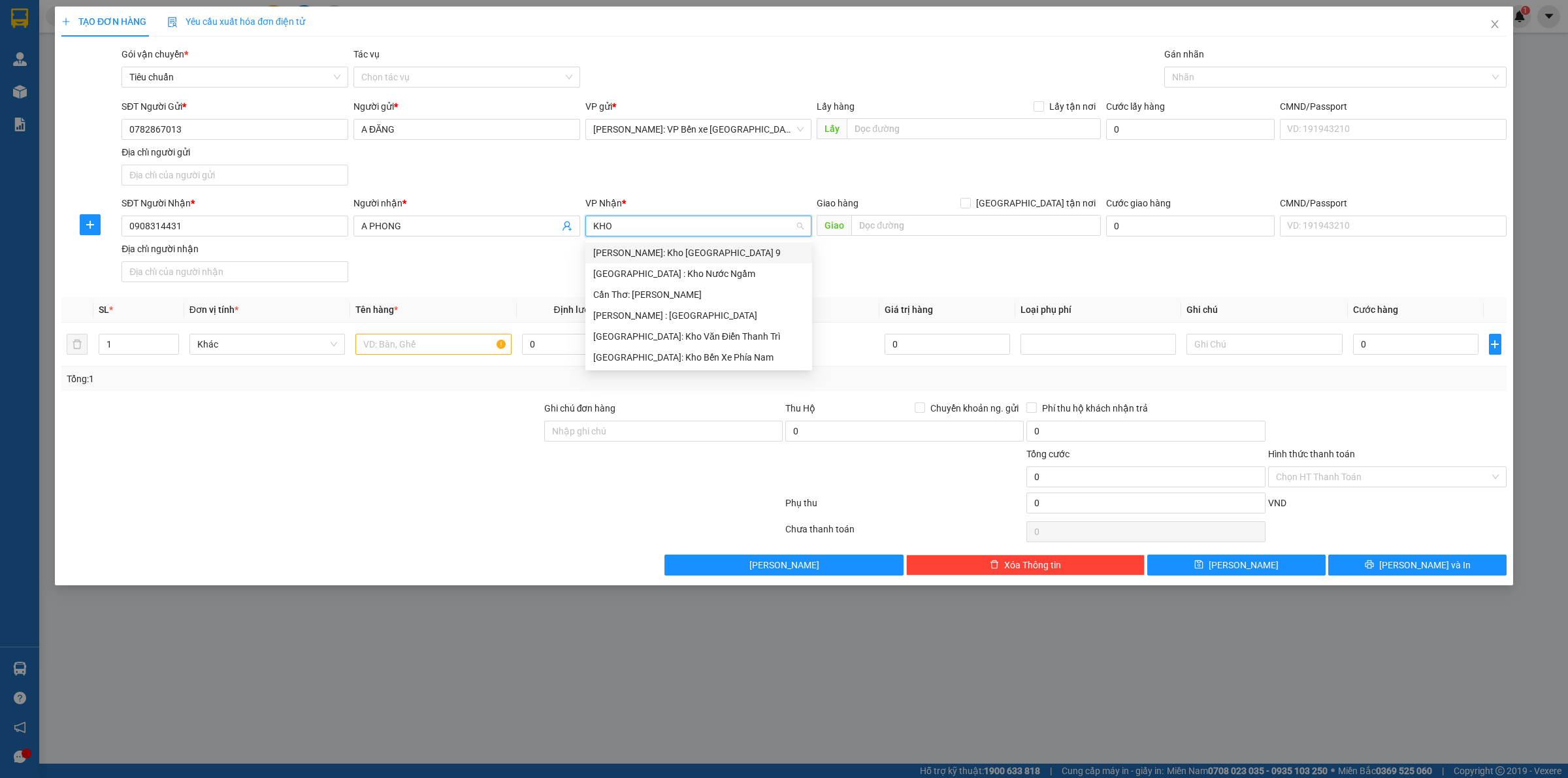
type input "KHO"
click at [705, 330] on div "[GEOGRAPHIC_DATA]: Kho Văn Điển Thanh Trì" at bounding box center [699, 335] width 211 height 14
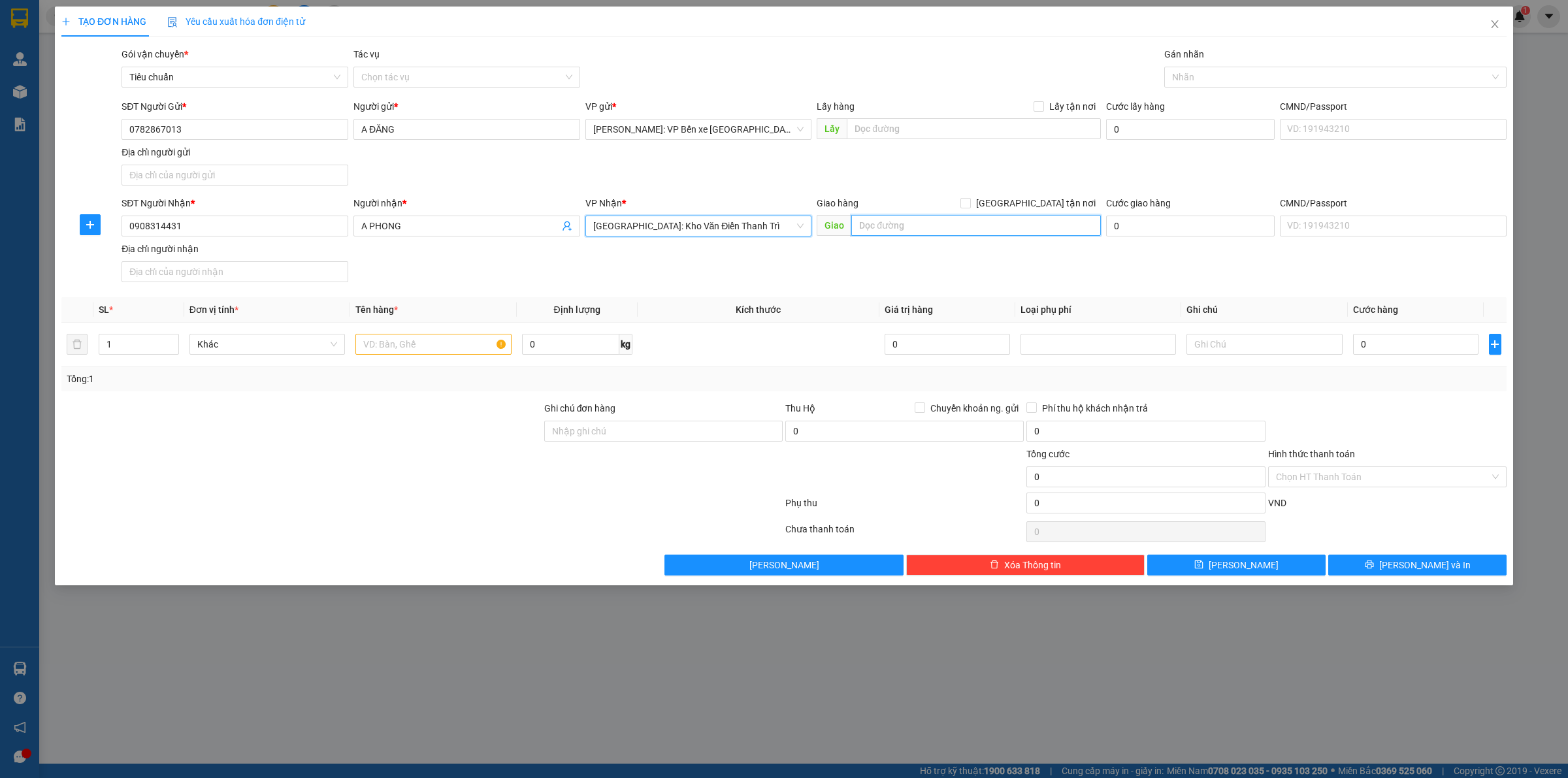
drag, startPoint x: 904, startPoint y: 226, endPoint x: 915, endPoint y: 255, distance: 31.0
click at [905, 226] on input "text" at bounding box center [976, 226] width 250 height 21
click at [272, 477] on div at bounding box center [301, 469] width 483 height 46
click at [889, 226] on input "text" at bounding box center [976, 226] width 250 height 21
paste input "20 Đặng Vũ Hỷ - p Việt Hưng - Long Biên -HN"
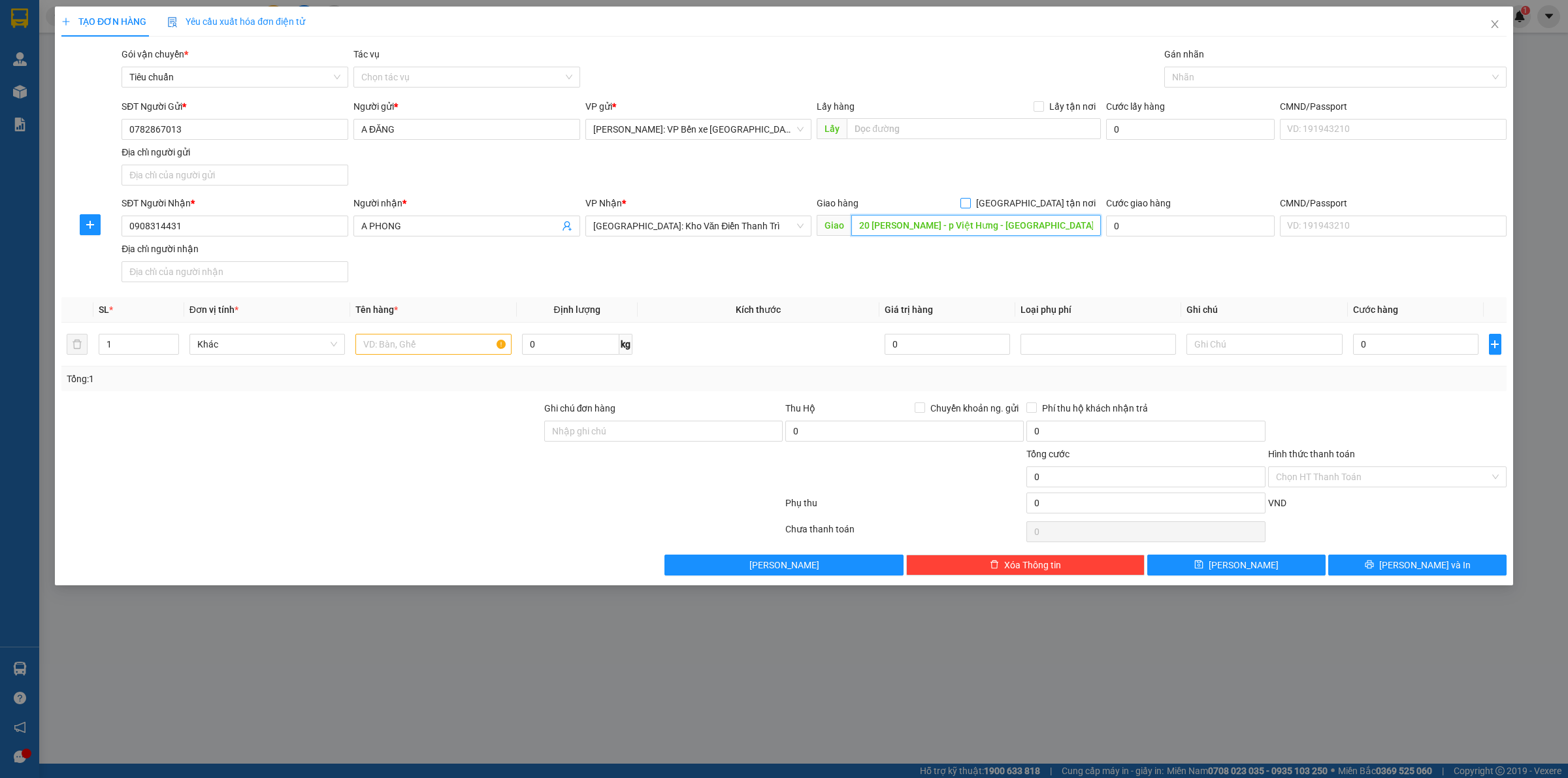
type input "20 [PERSON_NAME] - p Việt Hưng - [GEOGRAPHIC_DATA] -[GEOGRAPHIC_DATA]"
click at [969, 199] on input "[GEOGRAPHIC_DATA] tận nơi" at bounding box center [966, 203] width 10 height 10
checkbox input "true"
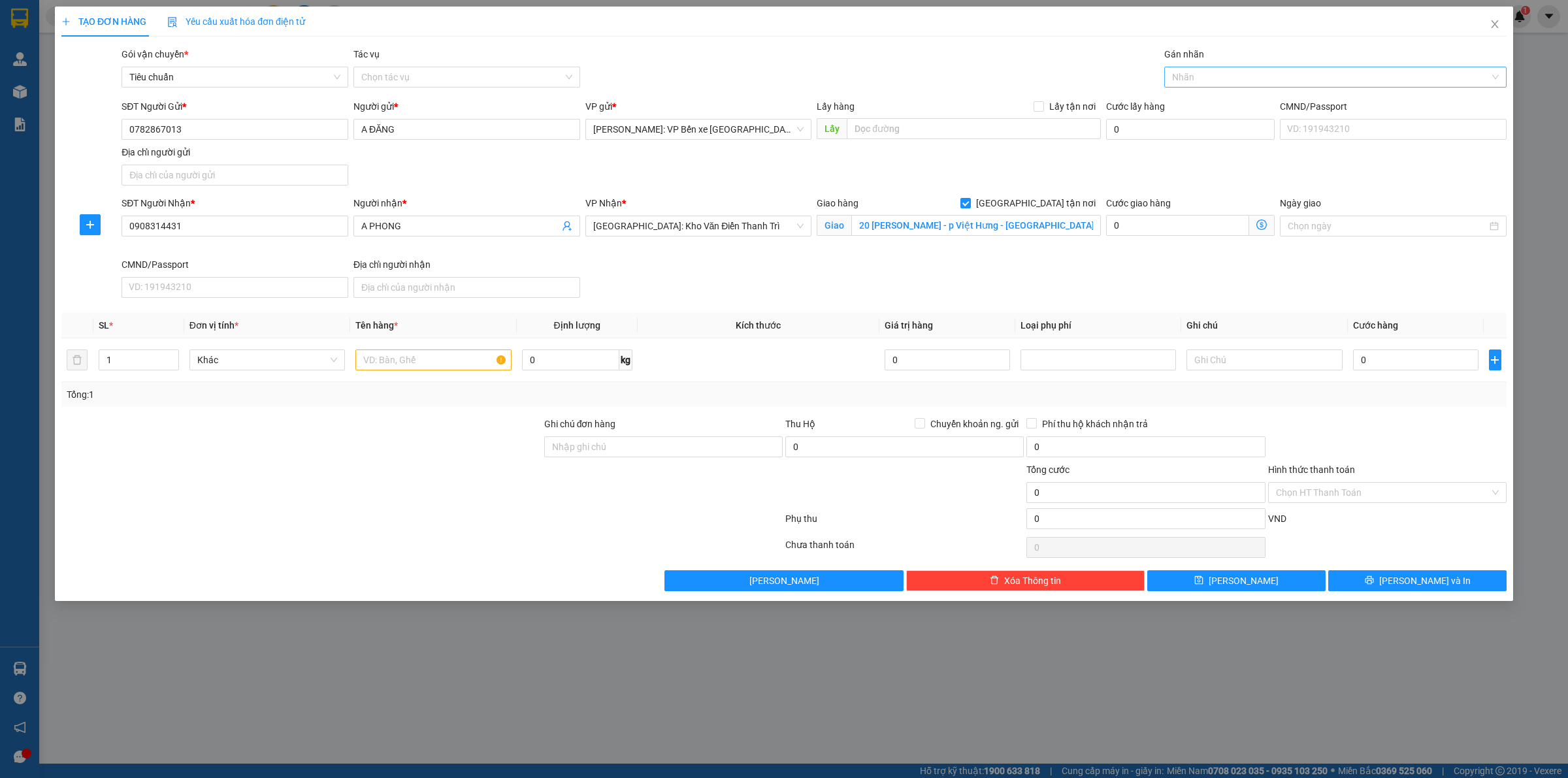
click at [1264, 67] on div "Nhãn" at bounding box center [1336, 77] width 342 height 21
type input "GIAO"
click at [1233, 100] on div "[GEOGRAPHIC_DATA] tận nơi" at bounding box center [1336, 102] width 327 height 14
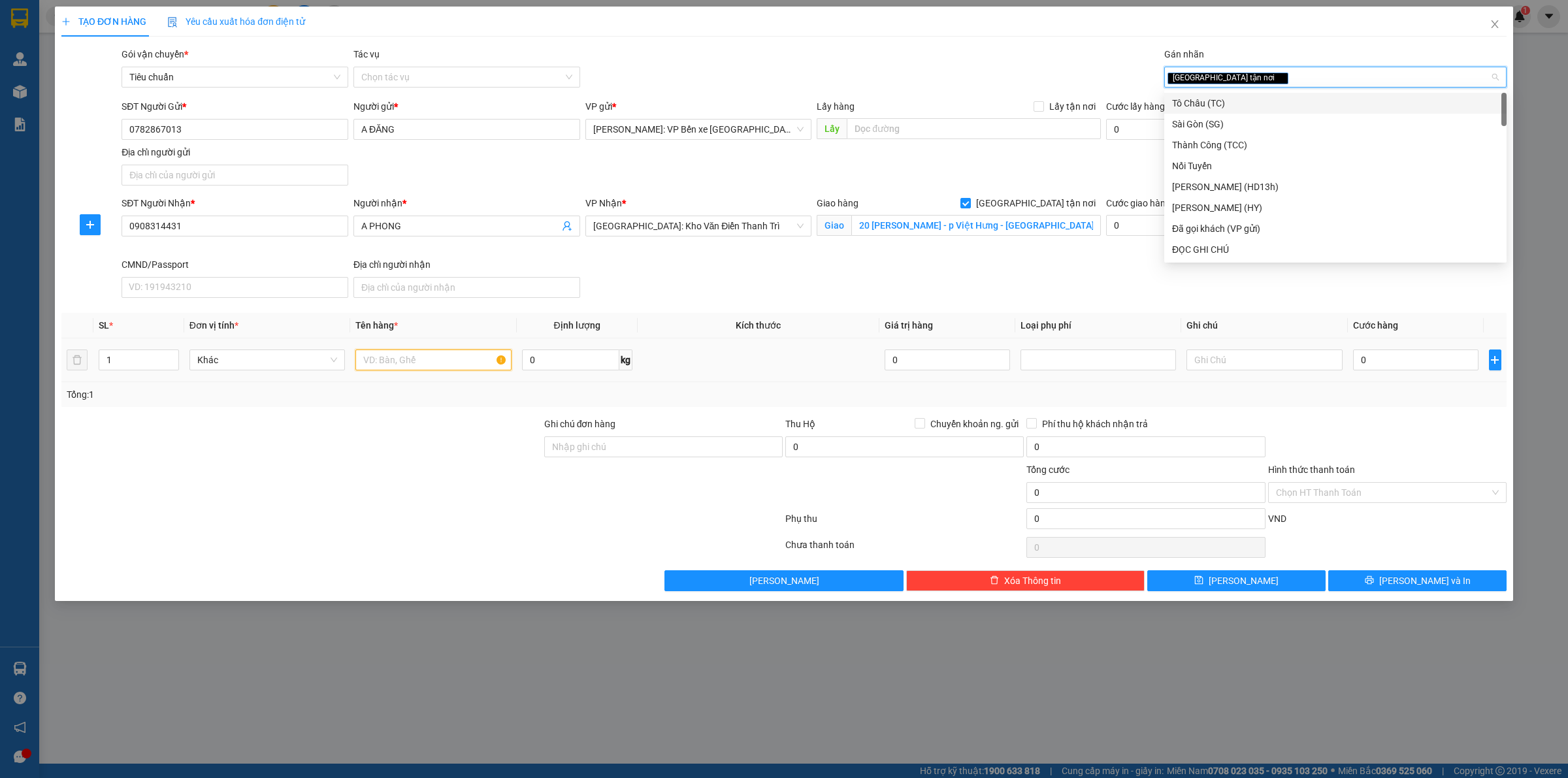
click at [360, 358] on input "text" at bounding box center [433, 360] width 156 height 21
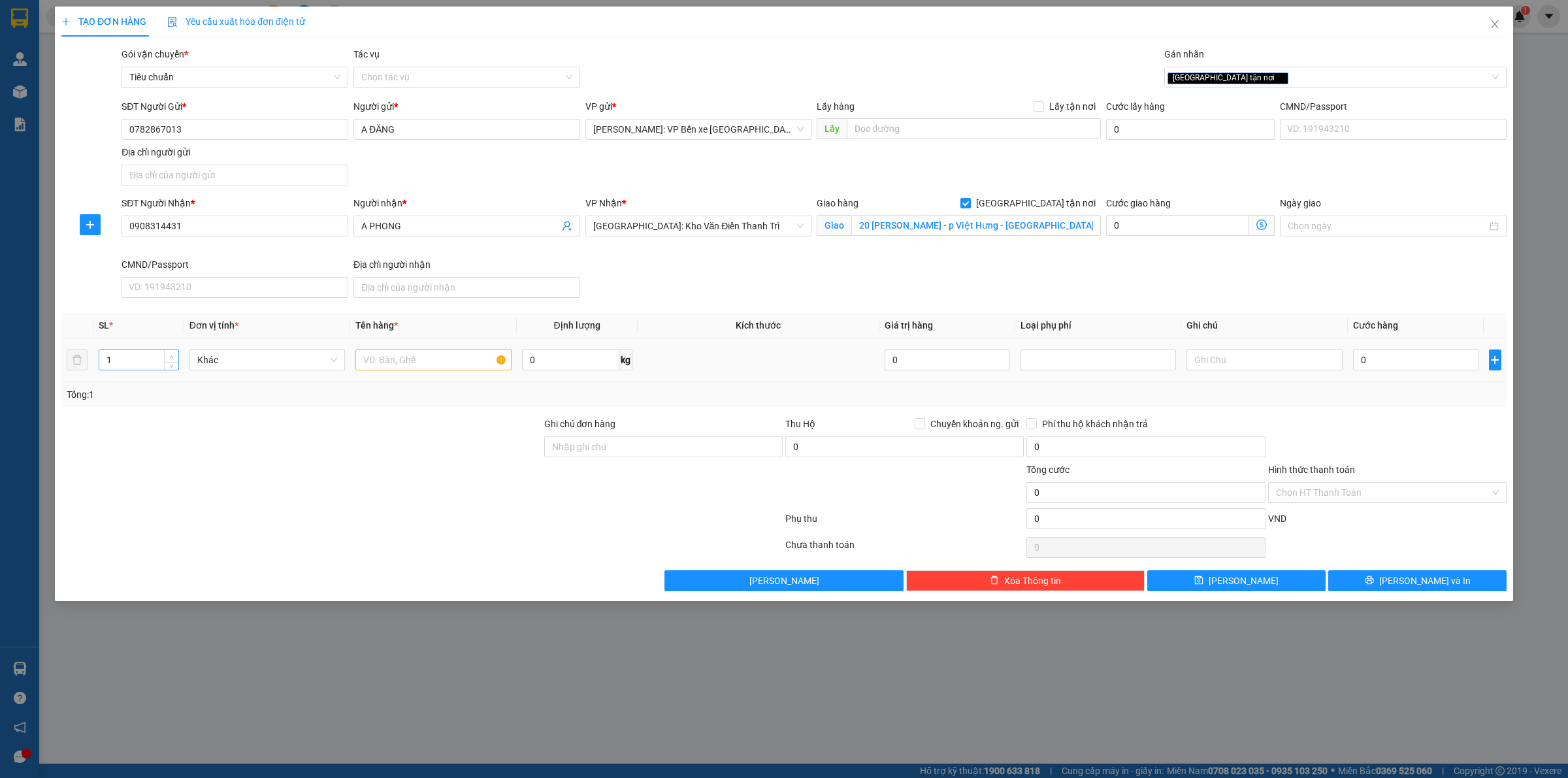
click at [168, 355] on span "up" at bounding box center [172, 357] width 8 height 8
type input "3"
click at [168, 355] on span "up" at bounding box center [172, 357] width 8 height 8
click at [438, 359] on input "text" at bounding box center [433, 360] width 156 height 21
click at [401, 366] on input "text" at bounding box center [433, 360] width 156 height 21
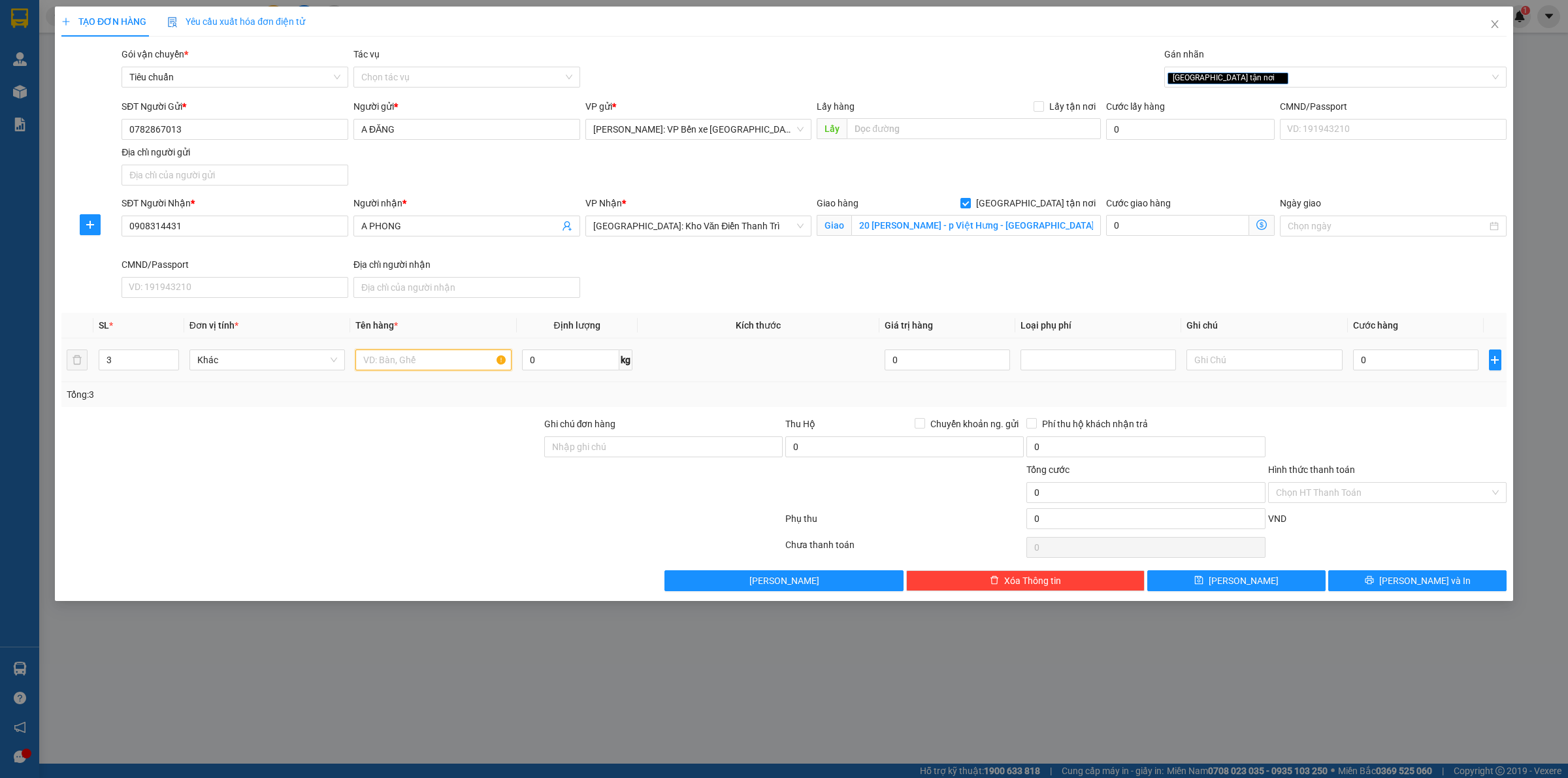
click at [402, 357] on input "text" at bounding box center [433, 360] width 156 height 21
type input "3 KIỆN MÁY LÀM GIÀY BỌC PE"
click at [1403, 357] on input "0" at bounding box center [1415, 360] width 125 height 21
click at [1396, 359] on input "0" at bounding box center [1415, 360] width 125 height 21
type input "06"
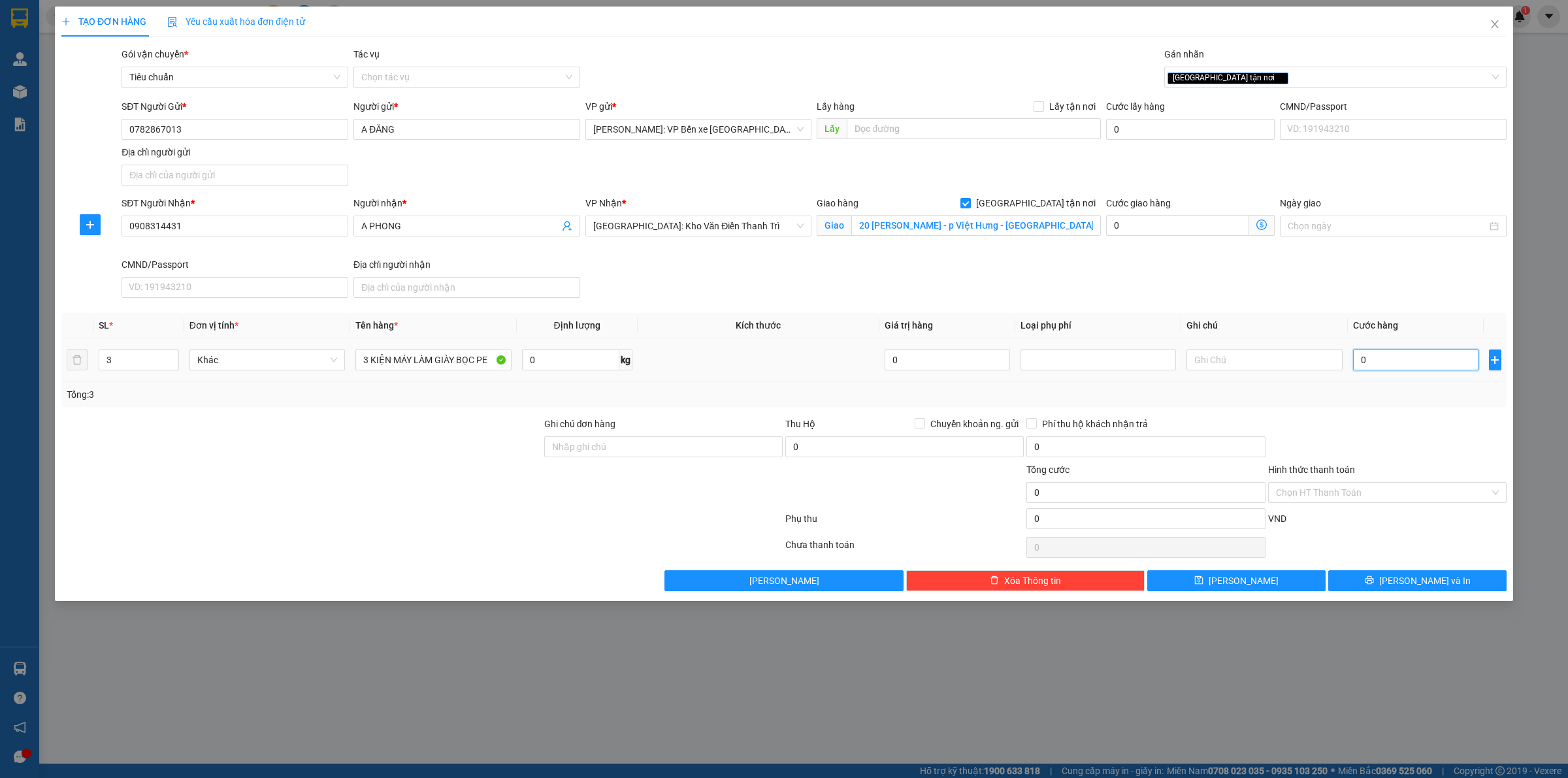
type input "6"
type input "068"
type input "68"
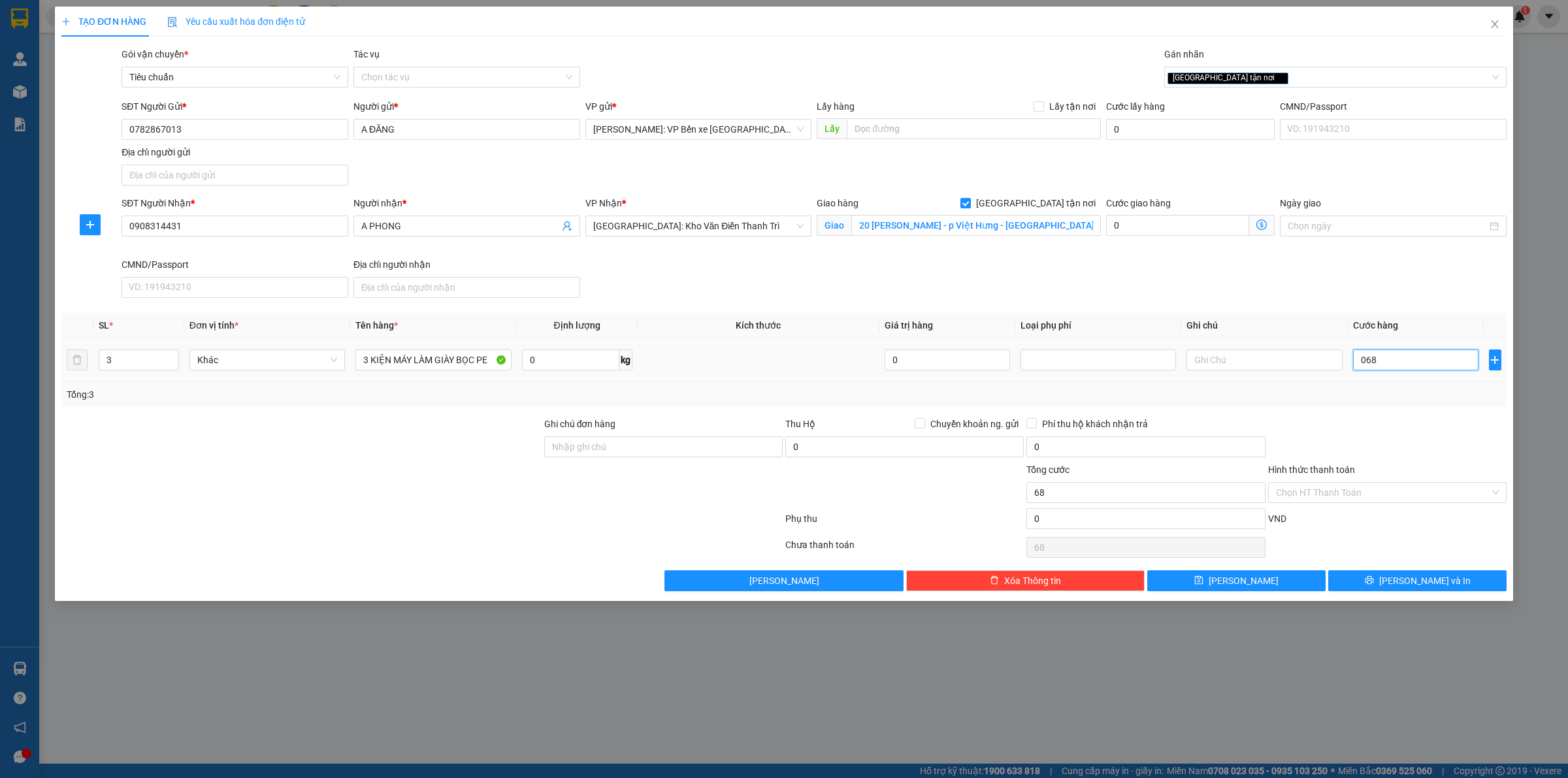
type input "0.680"
type input "680"
type input "06.800"
type input "6.800"
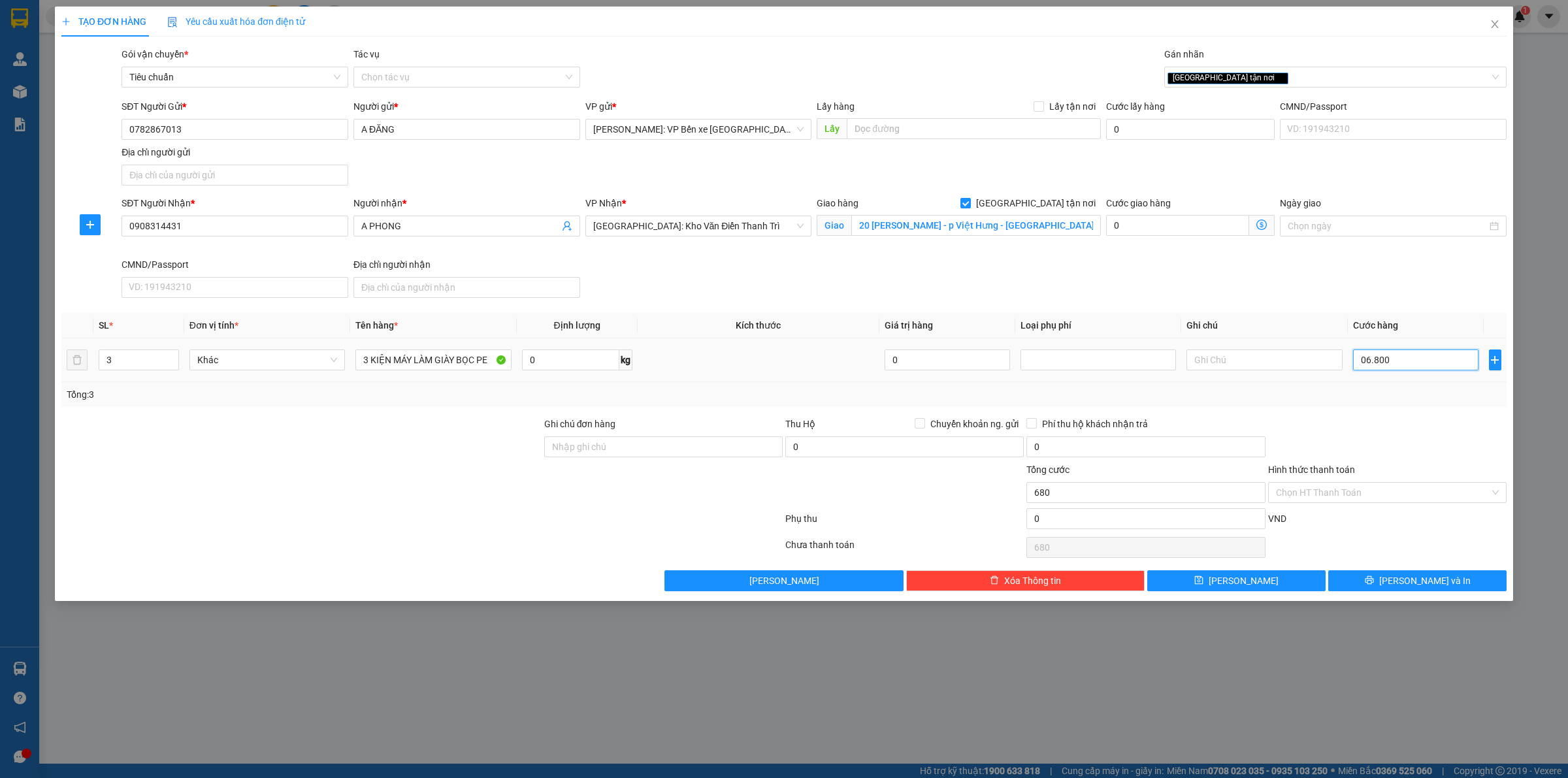
type input "6.800"
type input "068.000"
type input "68.000"
type input "0.680.000"
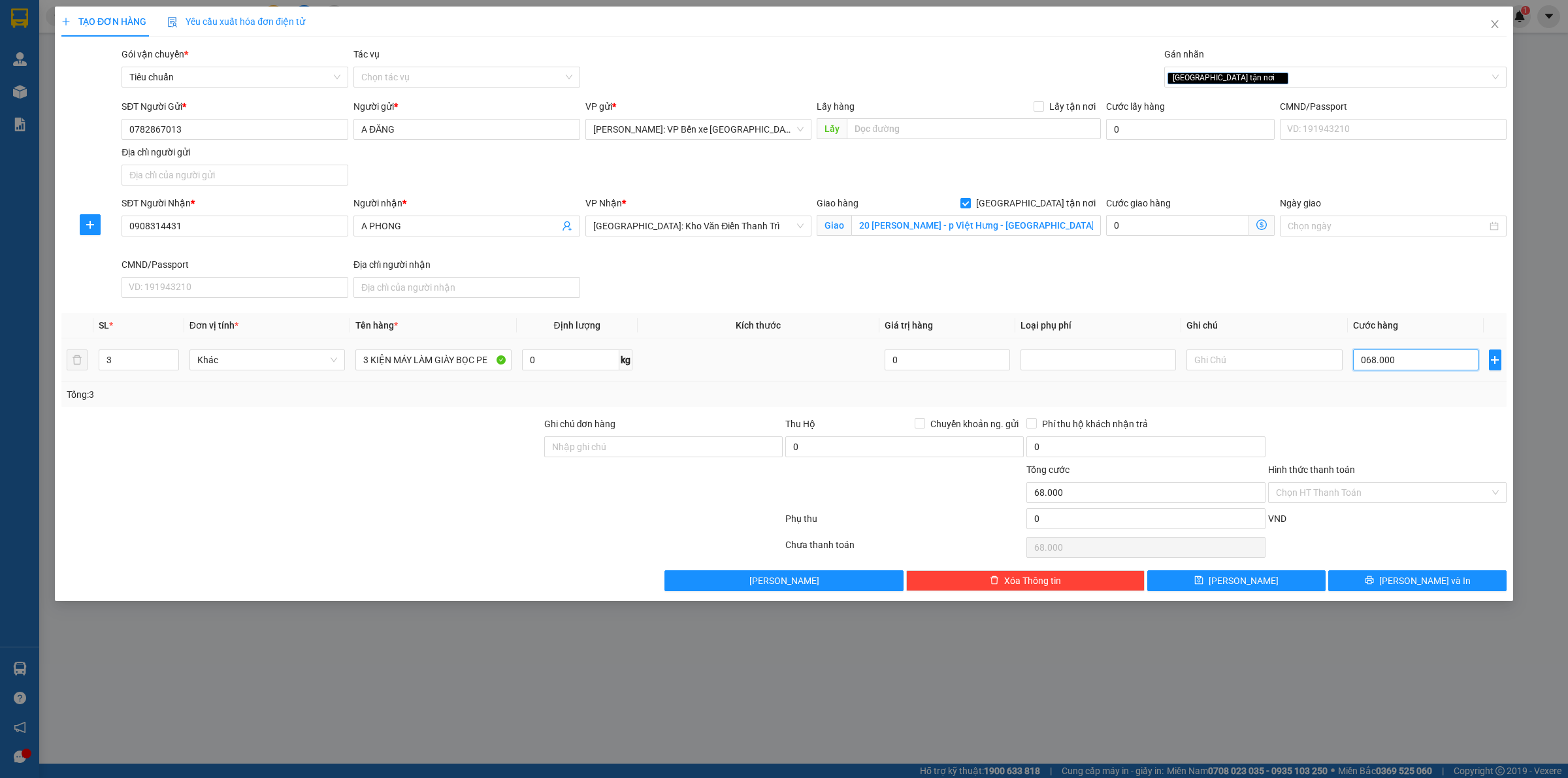
type input "680.000"
type input "0.680.000"
click at [920, 423] on input "Chuyển khoản ng. gửi" at bounding box center [920, 422] width 10 height 10
checkbox input "true"
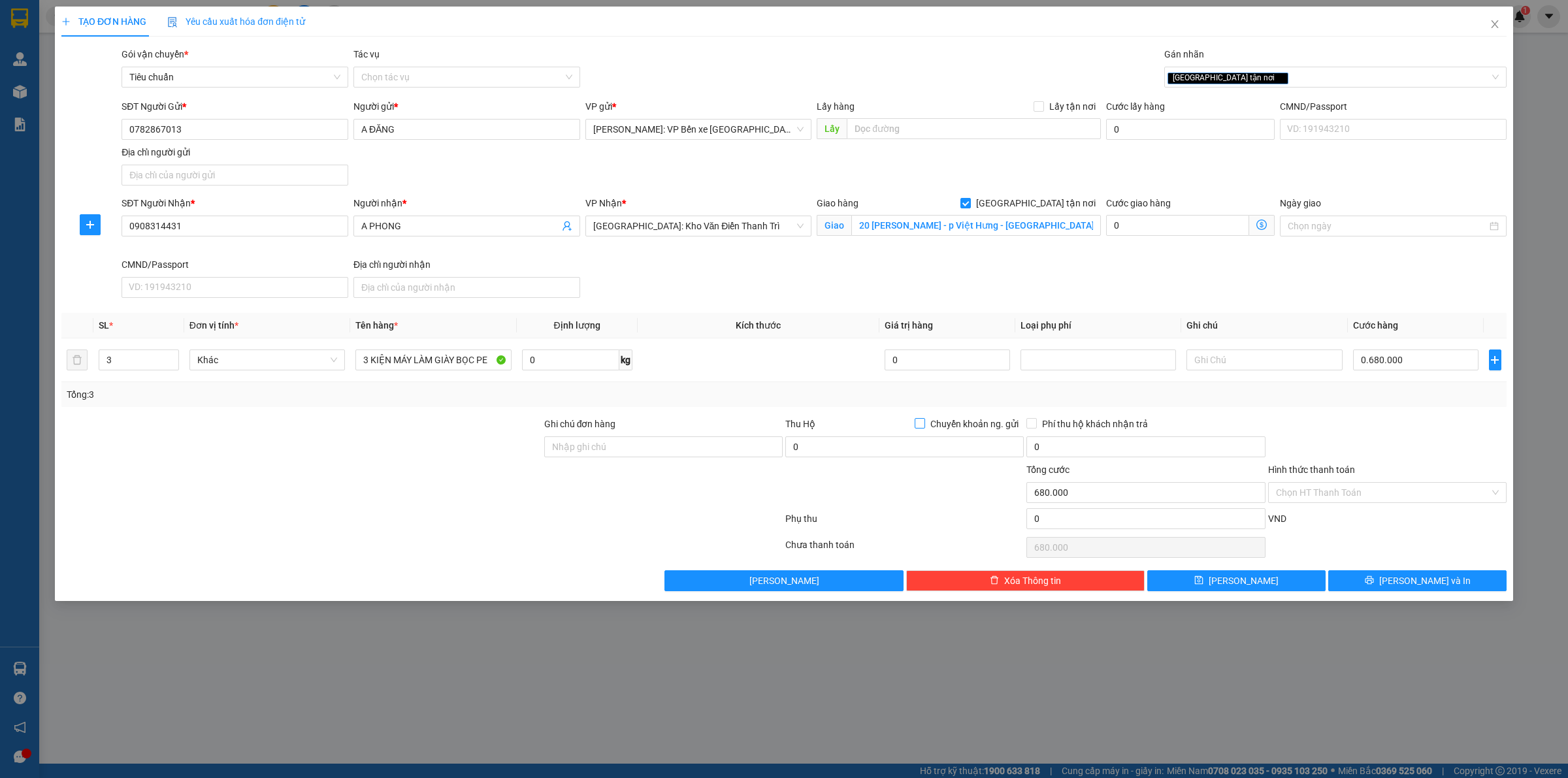
type input "680.000"
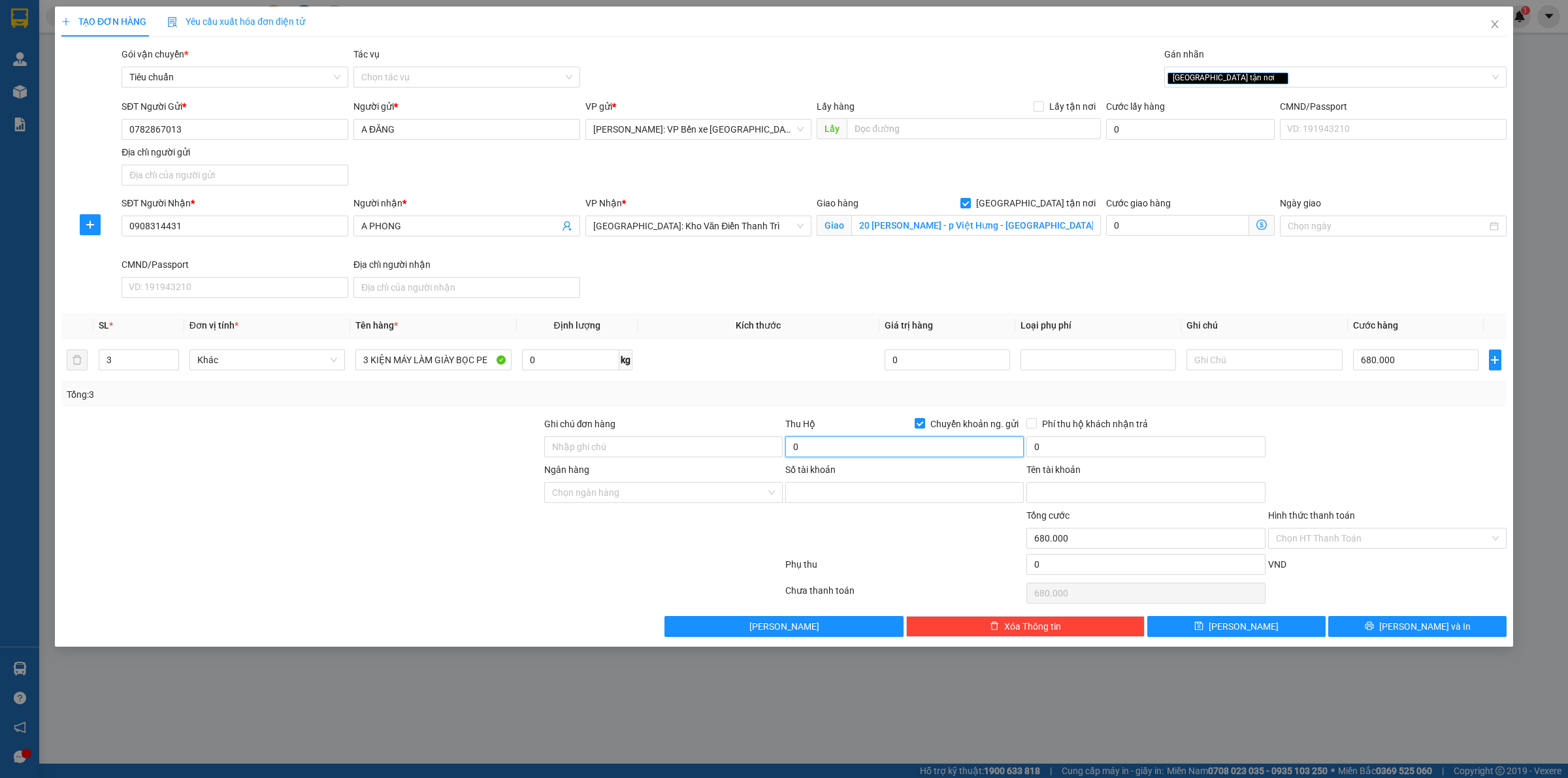
click at [856, 447] on input "0" at bounding box center [904, 447] width 238 height 21
drag, startPoint x: 181, startPoint y: 445, endPoint x: 201, endPoint y: 449, distance: 20.4
click at [181, 445] on div at bounding box center [301, 440] width 483 height 46
click at [818, 446] on input "0" at bounding box center [904, 447] width 238 height 21
type input "11.000.000"
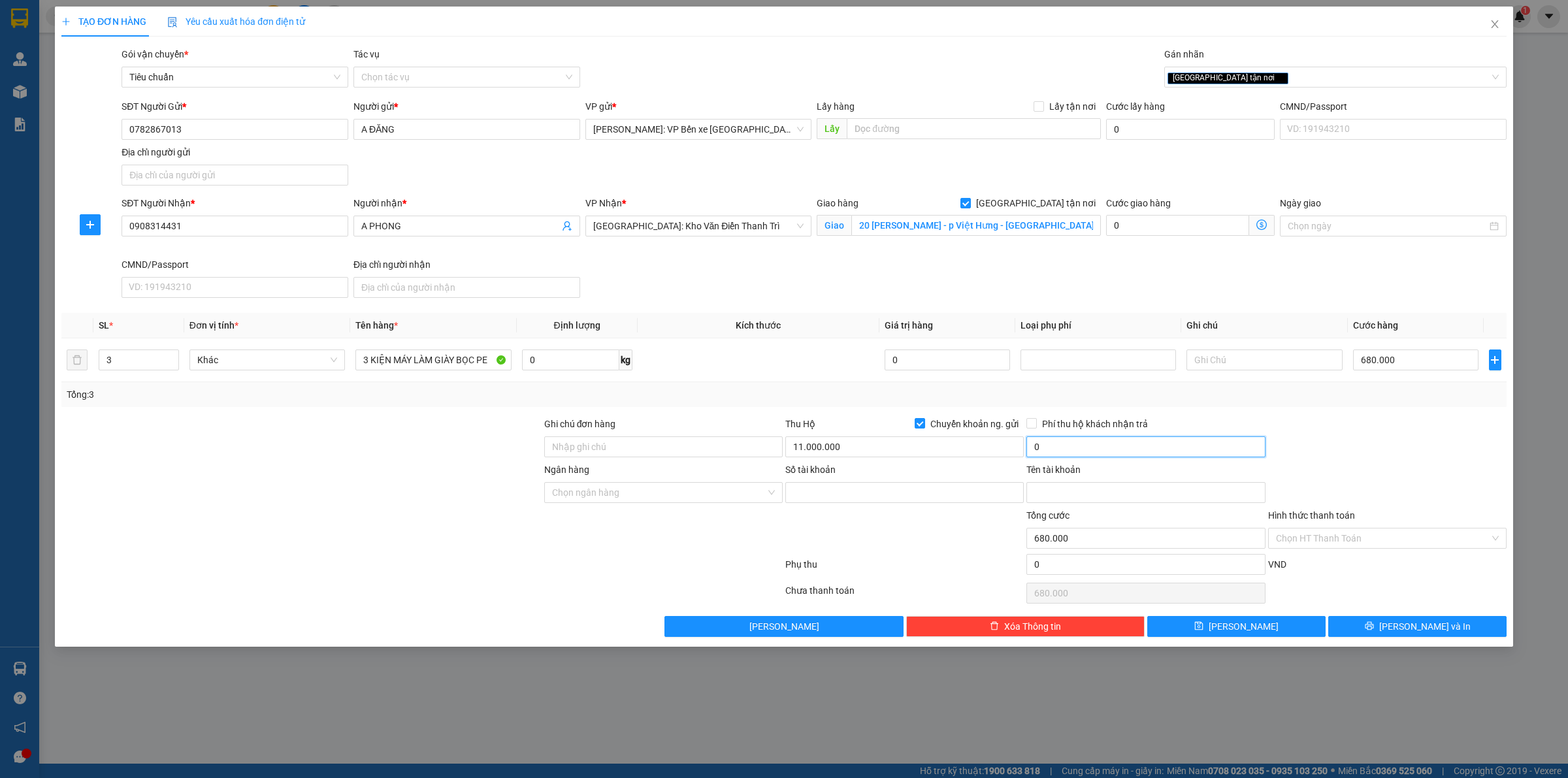
click at [1100, 451] on input "0" at bounding box center [1145, 447] width 238 height 21
type input "30.000"
click at [1031, 422] on input "Phí thu hộ khách nhận trả" at bounding box center [1032, 422] width 10 height 10
checkbox input "true"
click at [720, 505] on div "Ngân hàng Chọn ngân hàng" at bounding box center [663, 486] width 238 height 46
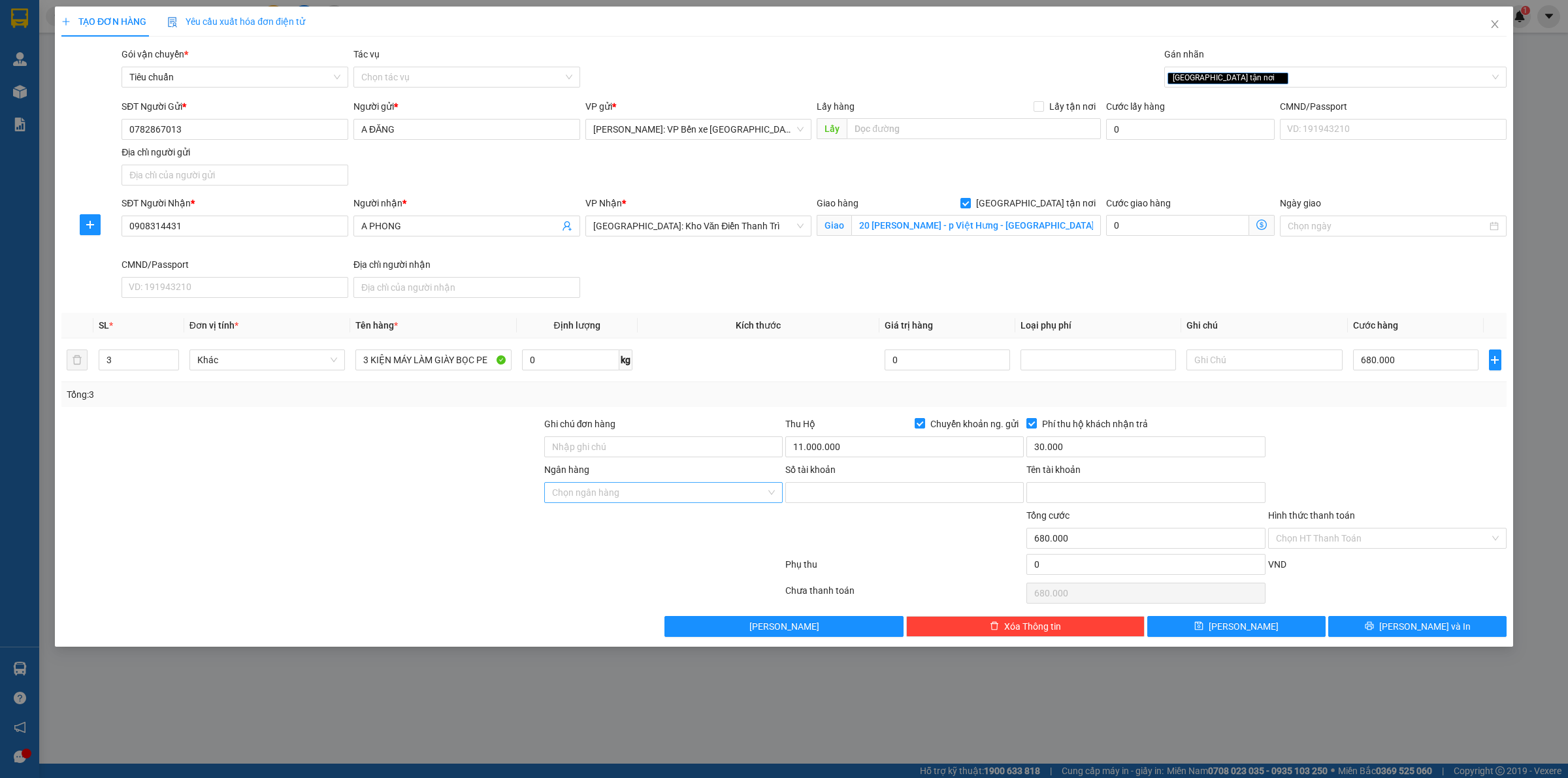
click at [684, 498] on input "Ngân hàng" at bounding box center [658, 492] width 213 height 20
click at [174, 439] on div at bounding box center [301, 440] width 483 height 46
click at [608, 486] on input "Ngân hàng" at bounding box center [658, 492] width 213 height 20
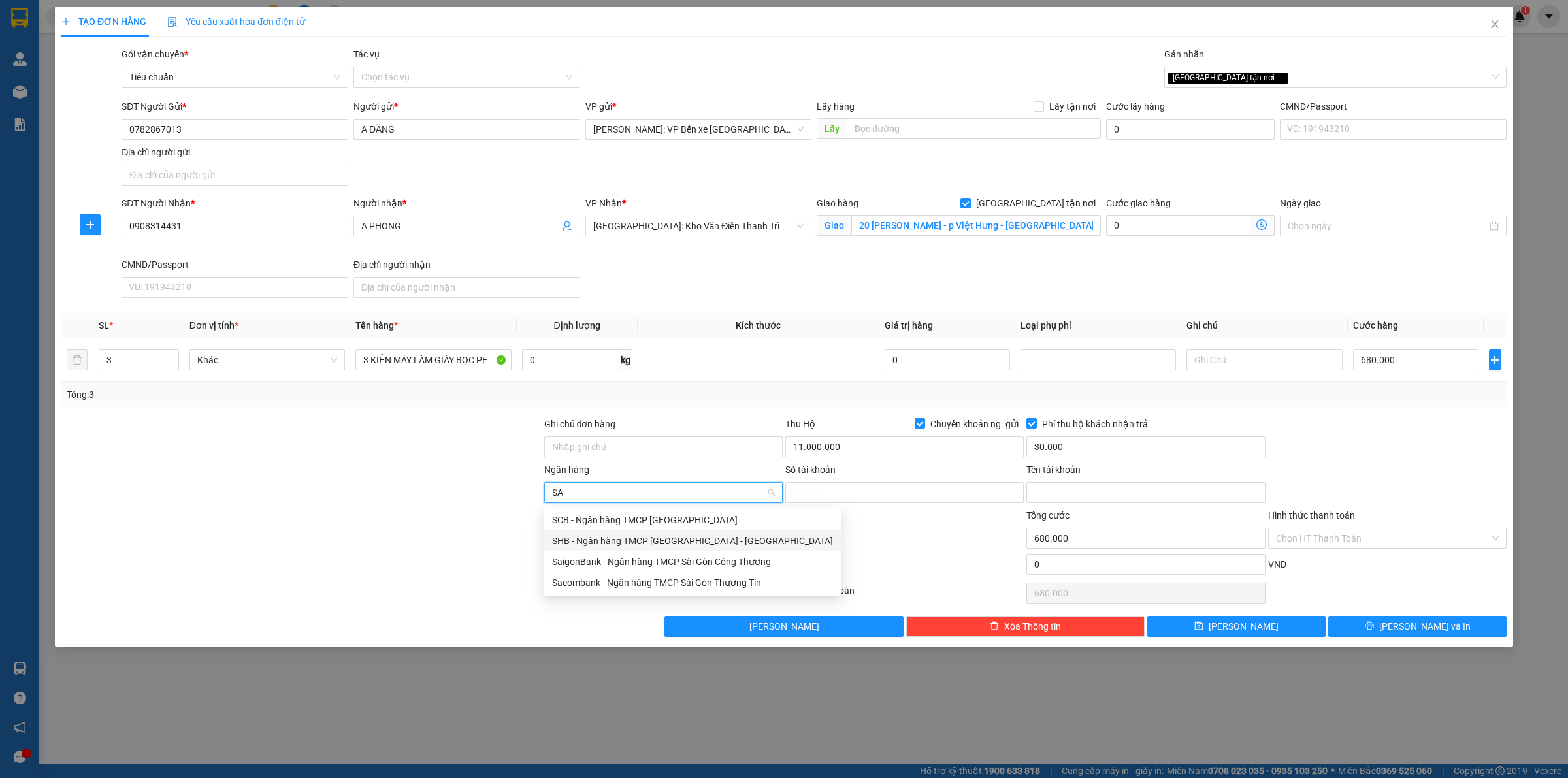
type input "SAC"
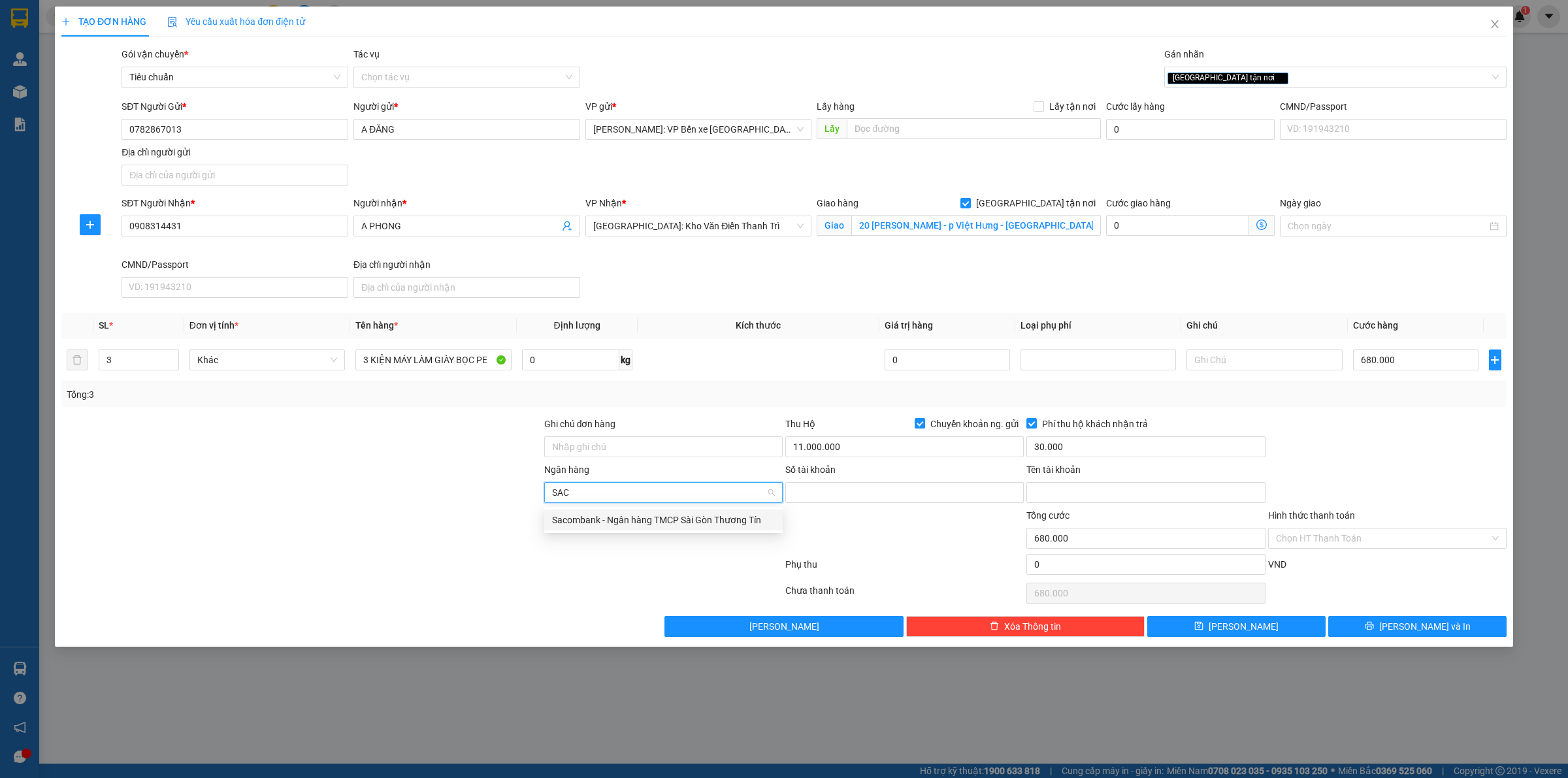
click at [608, 516] on div "Sacombank - Ngân hàng TMCP Sài Gòn Thương Tín" at bounding box center [663, 519] width 223 height 14
click at [853, 493] on input "Số tài khoản" at bounding box center [904, 492] width 238 height 21
click at [183, 475] on div at bounding box center [301, 486] width 483 height 46
click at [840, 496] on input "Số tài khoản" at bounding box center [904, 492] width 238 height 21
paste input "070119438835"
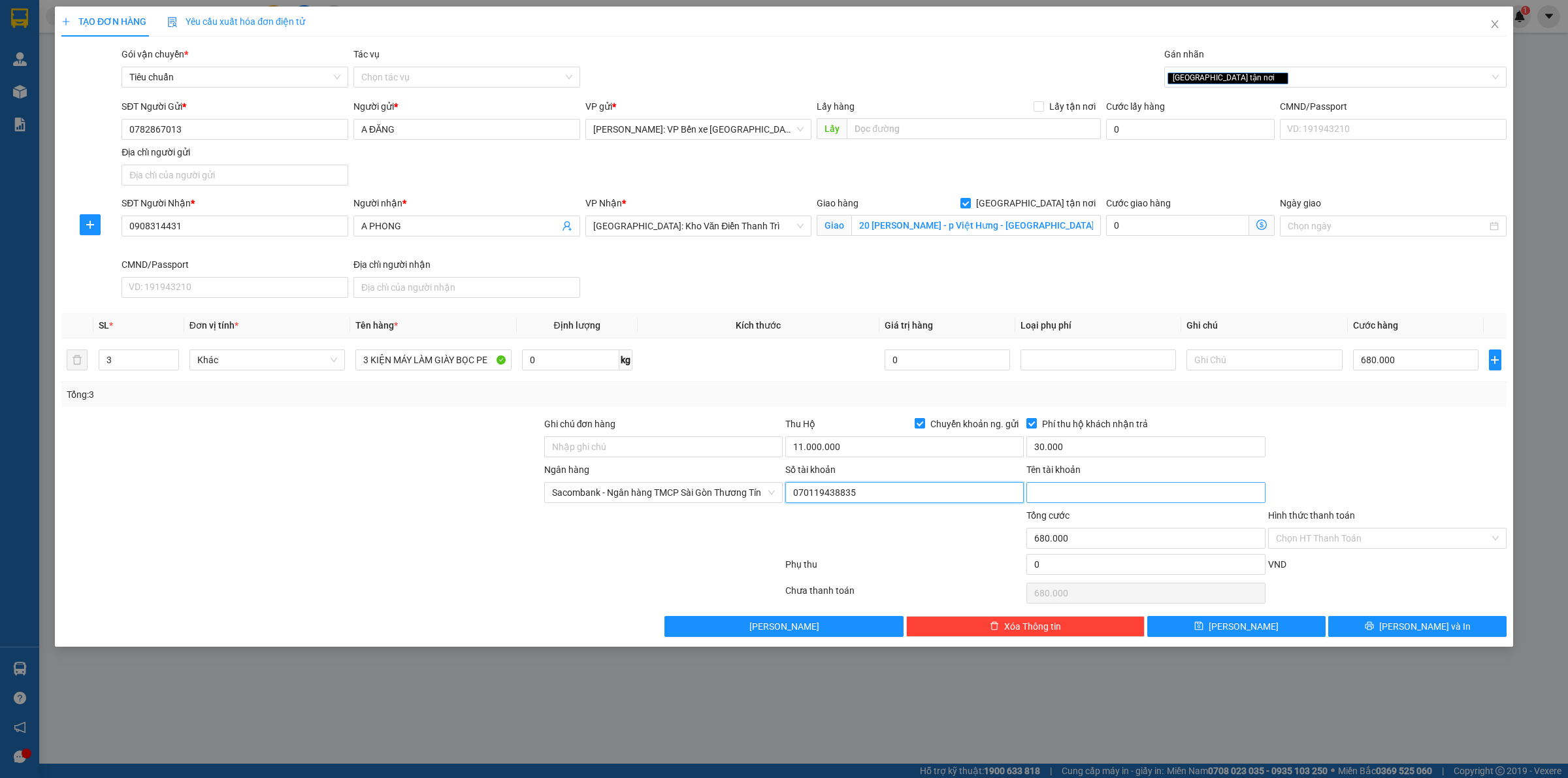
type input "070119438835"
click at [1087, 486] on input "Tên tài khoản" at bounding box center [1145, 492] width 238 height 21
type input "NGUYEN HAI DANG"
click at [1422, 627] on span "[PERSON_NAME] và In" at bounding box center [1426, 626] width 92 height 14
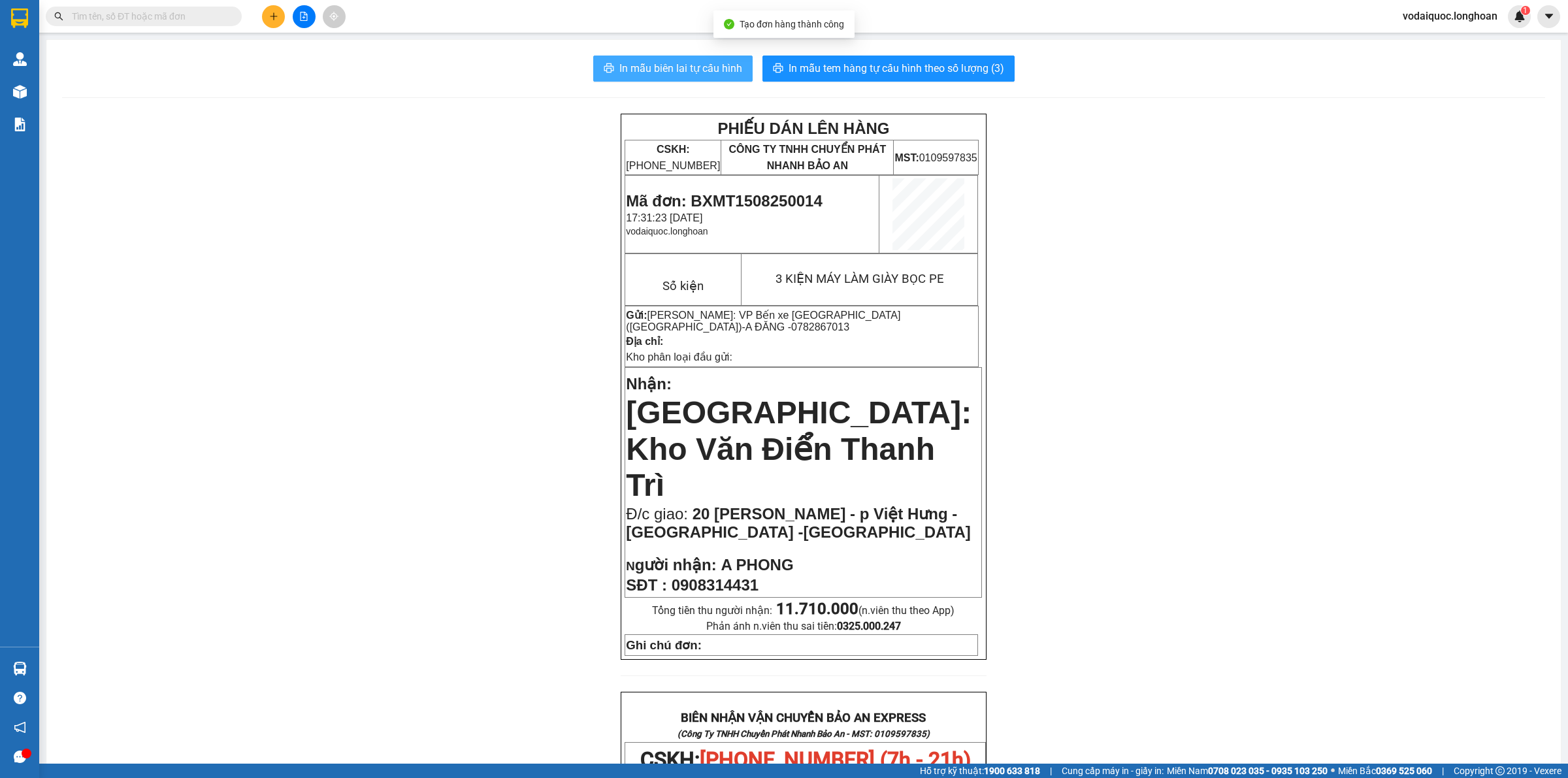
click at [691, 61] on span "In mẫu biên lai tự cấu hình" at bounding box center [681, 68] width 122 height 16
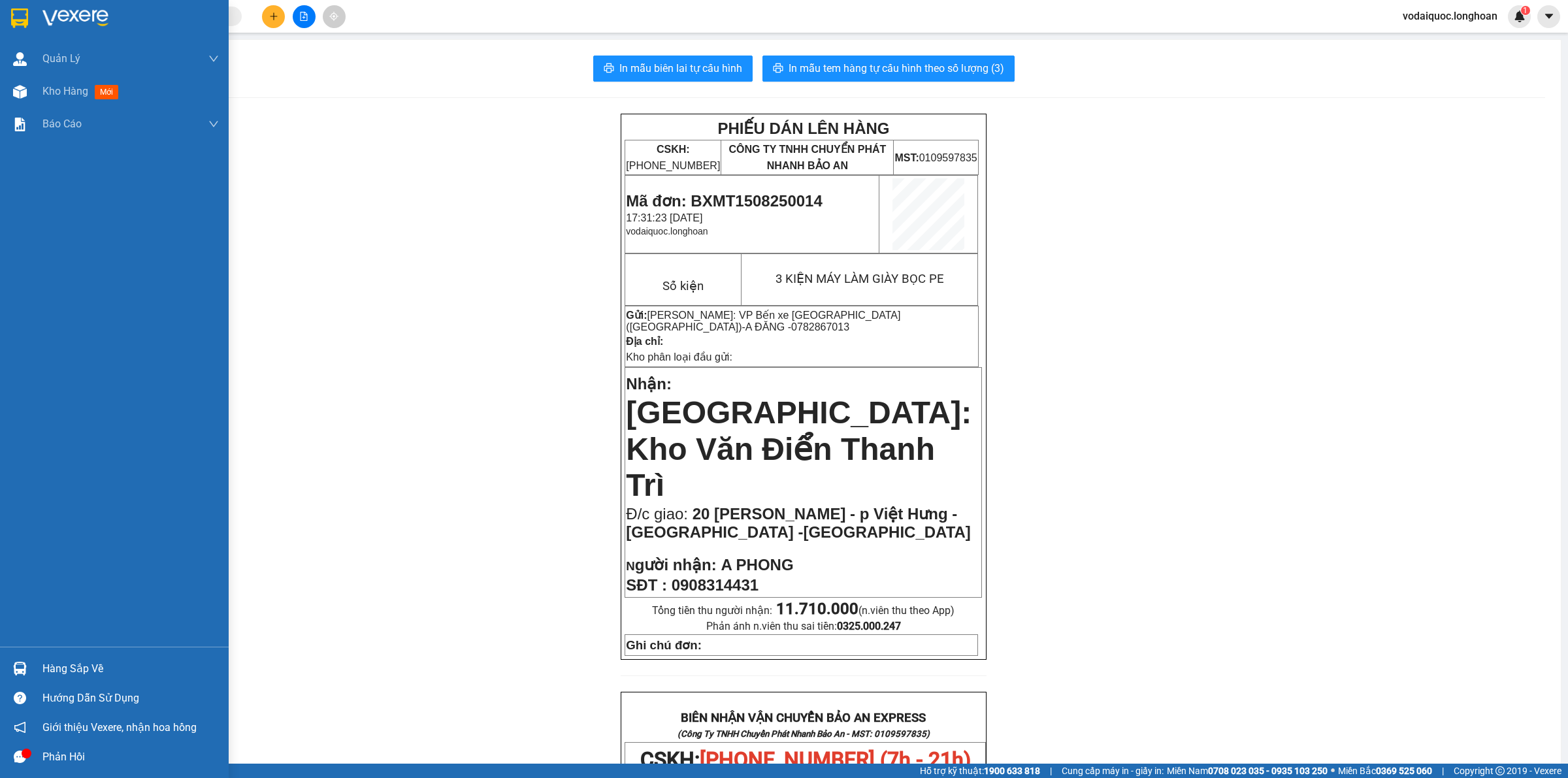
click at [96, 11] on img at bounding box center [75, 18] width 66 height 20
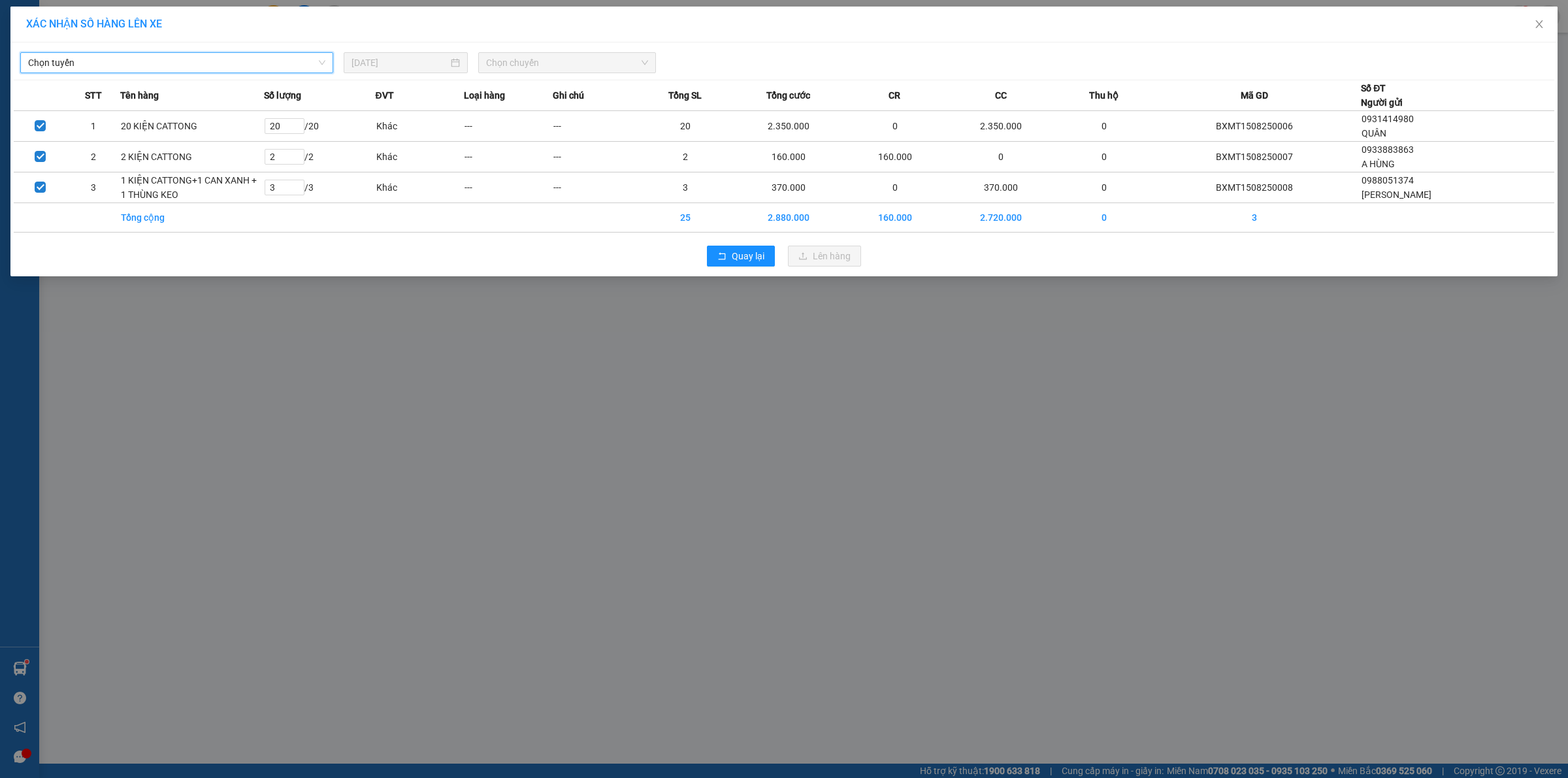
scroll to position [529, 0]
click at [569, 56] on span "Chọn chuyến" at bounding box center [567, 62] width 163 height 20
click at [534, 129] on div "19:20 (TC) - 29E-080.67" at bounding box center [536, 130] width 102 height 14
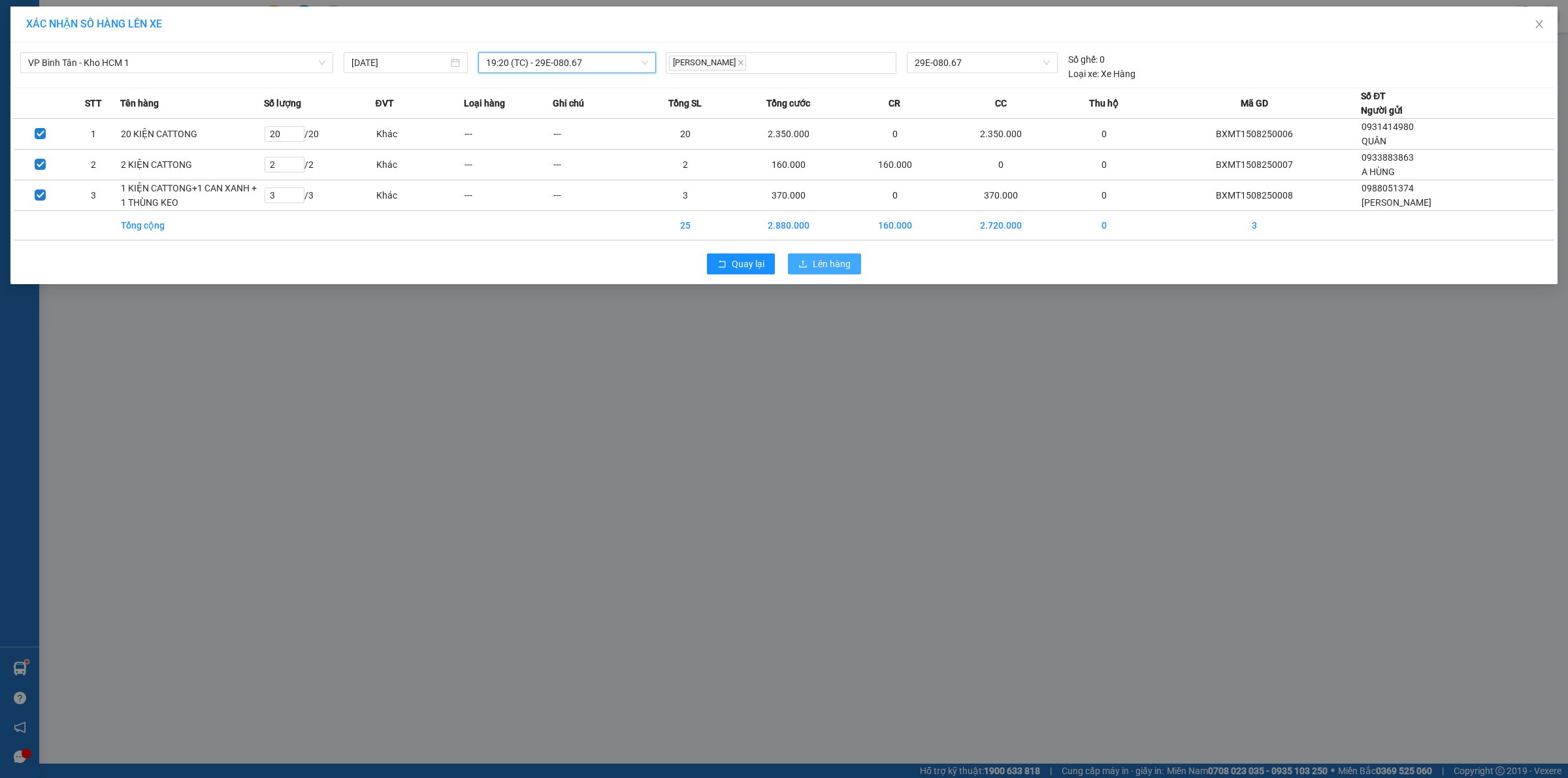
click at [833, 266] on span "Lên hàng" at bounding box center [832, 264] width 38 height 14
